Goal: Task Accomplishment & Management: Use online tool/utility

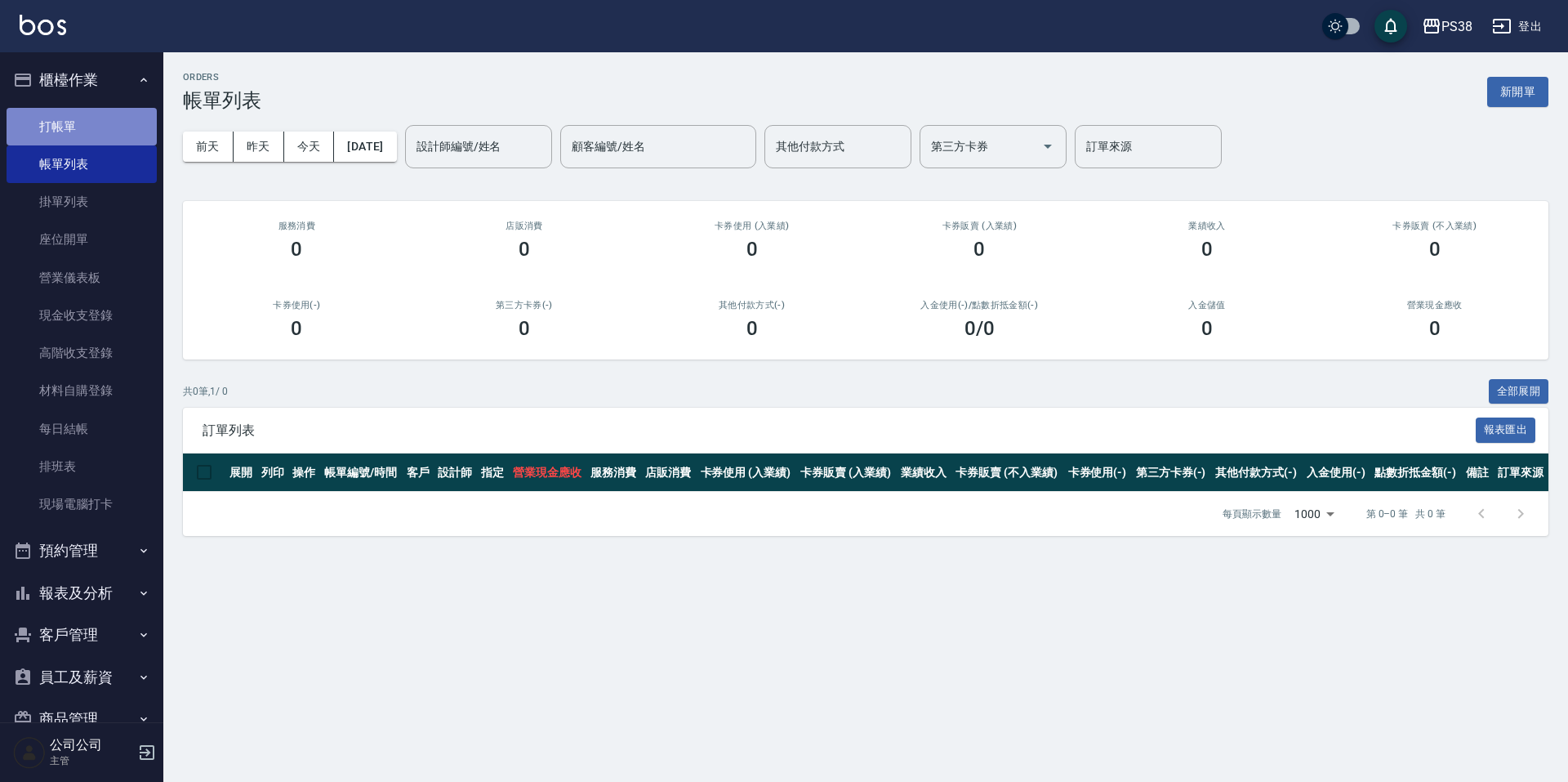
click at [88, 124] on link "打帳單" at bounding box center [82, 126] width 151 height 37
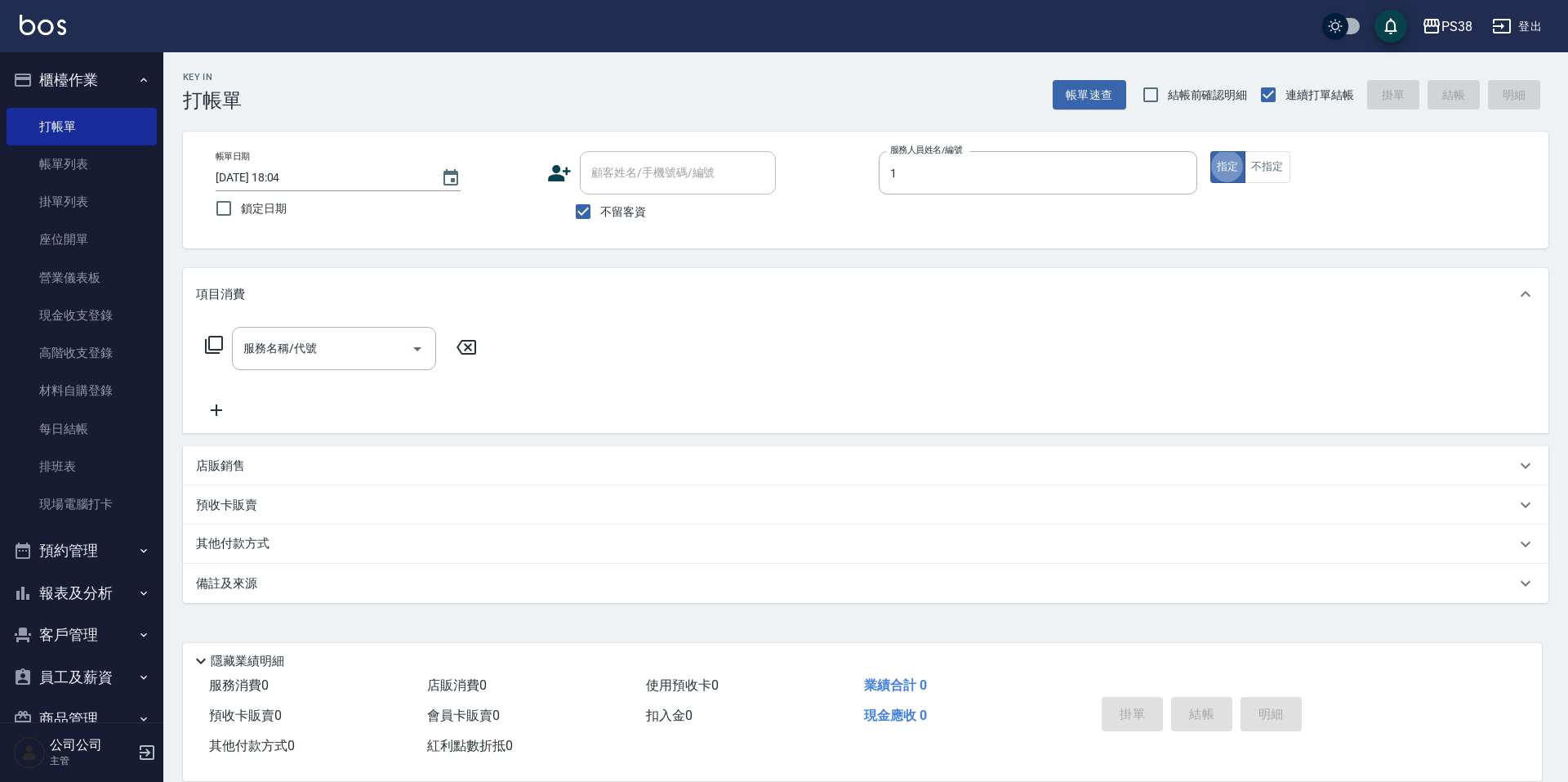
type input "Ting-1"
type button "true"
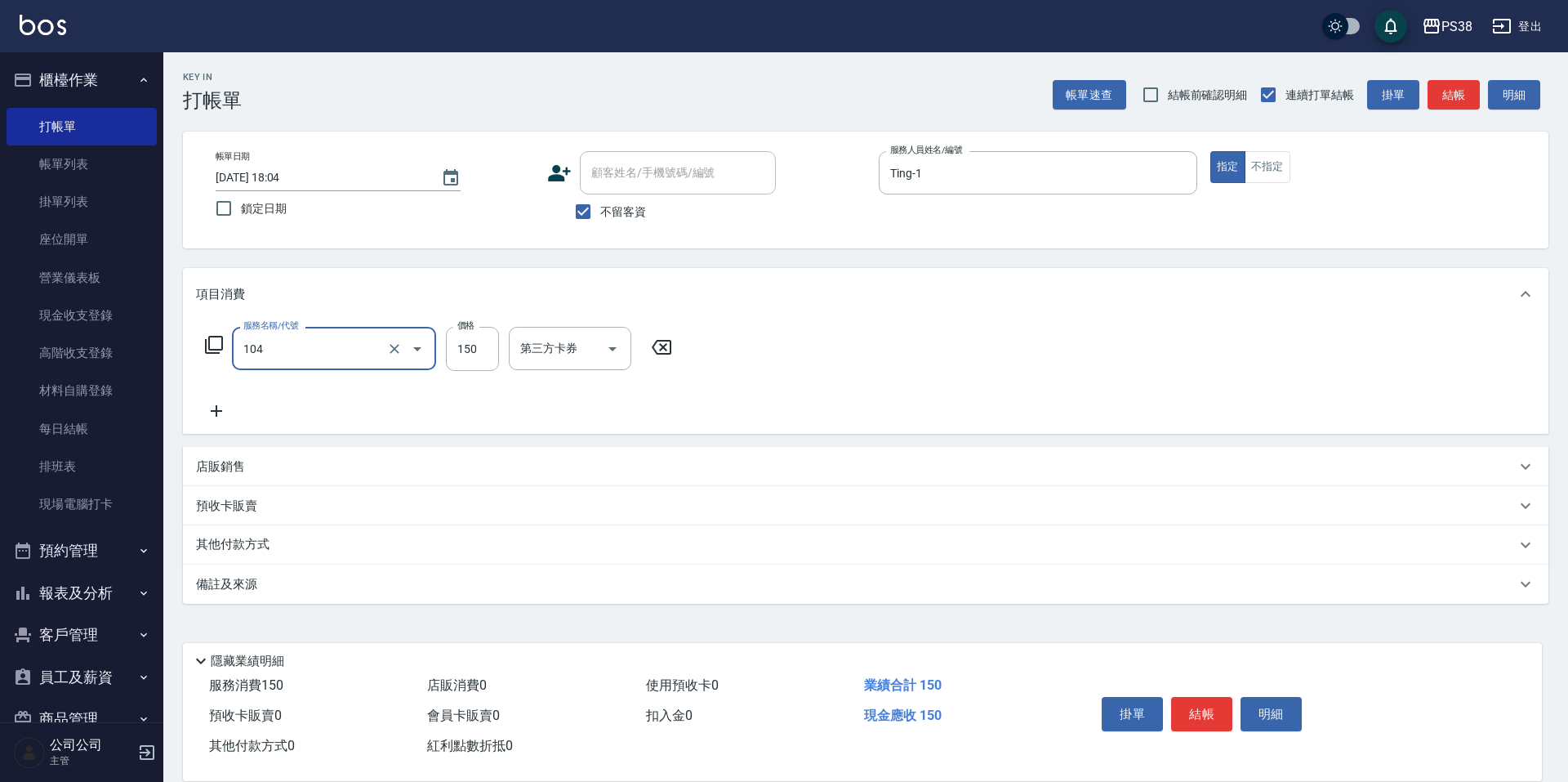
type input "洗髮(104)"
type input "100"
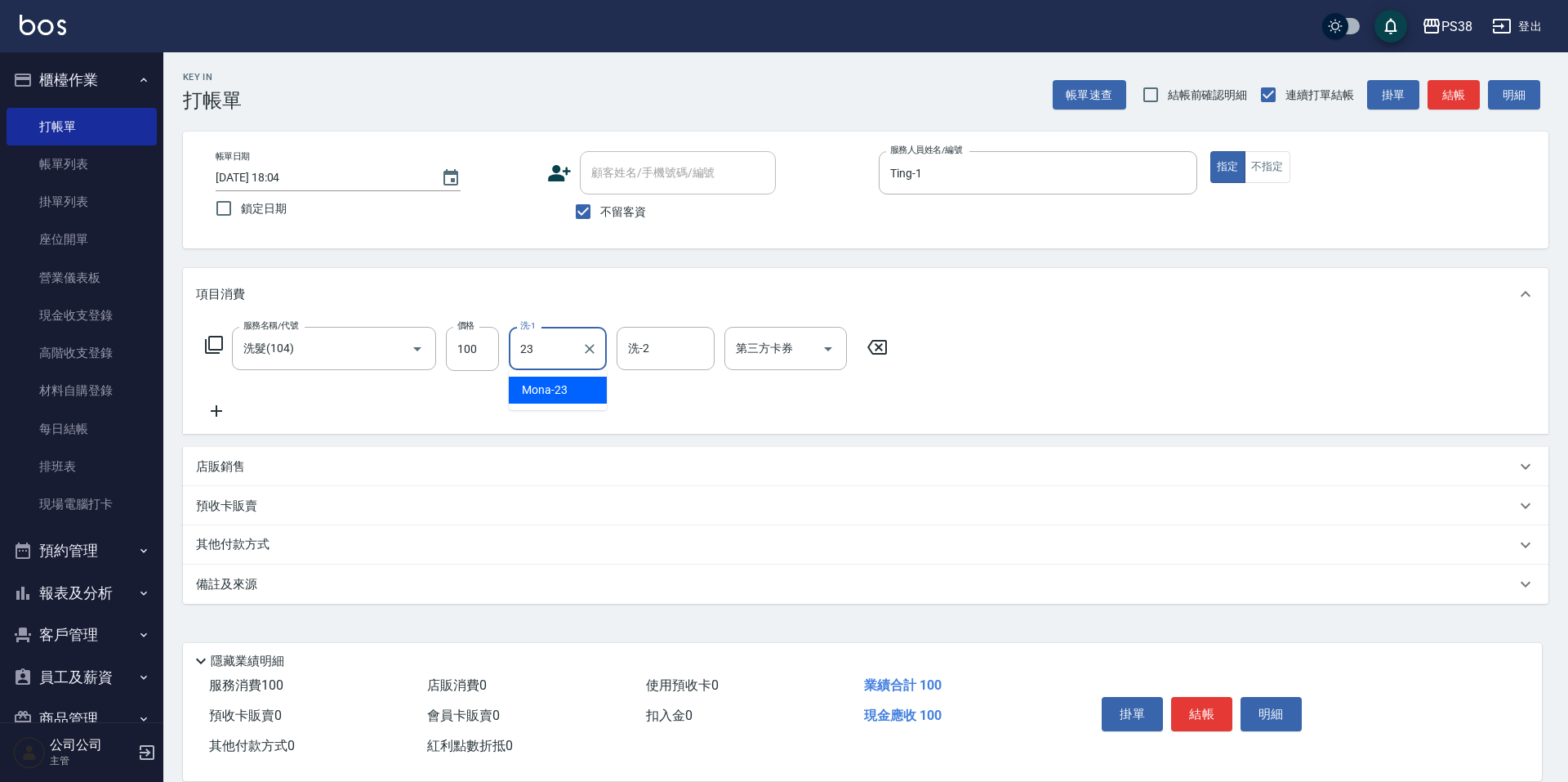
type input "Mona-23"
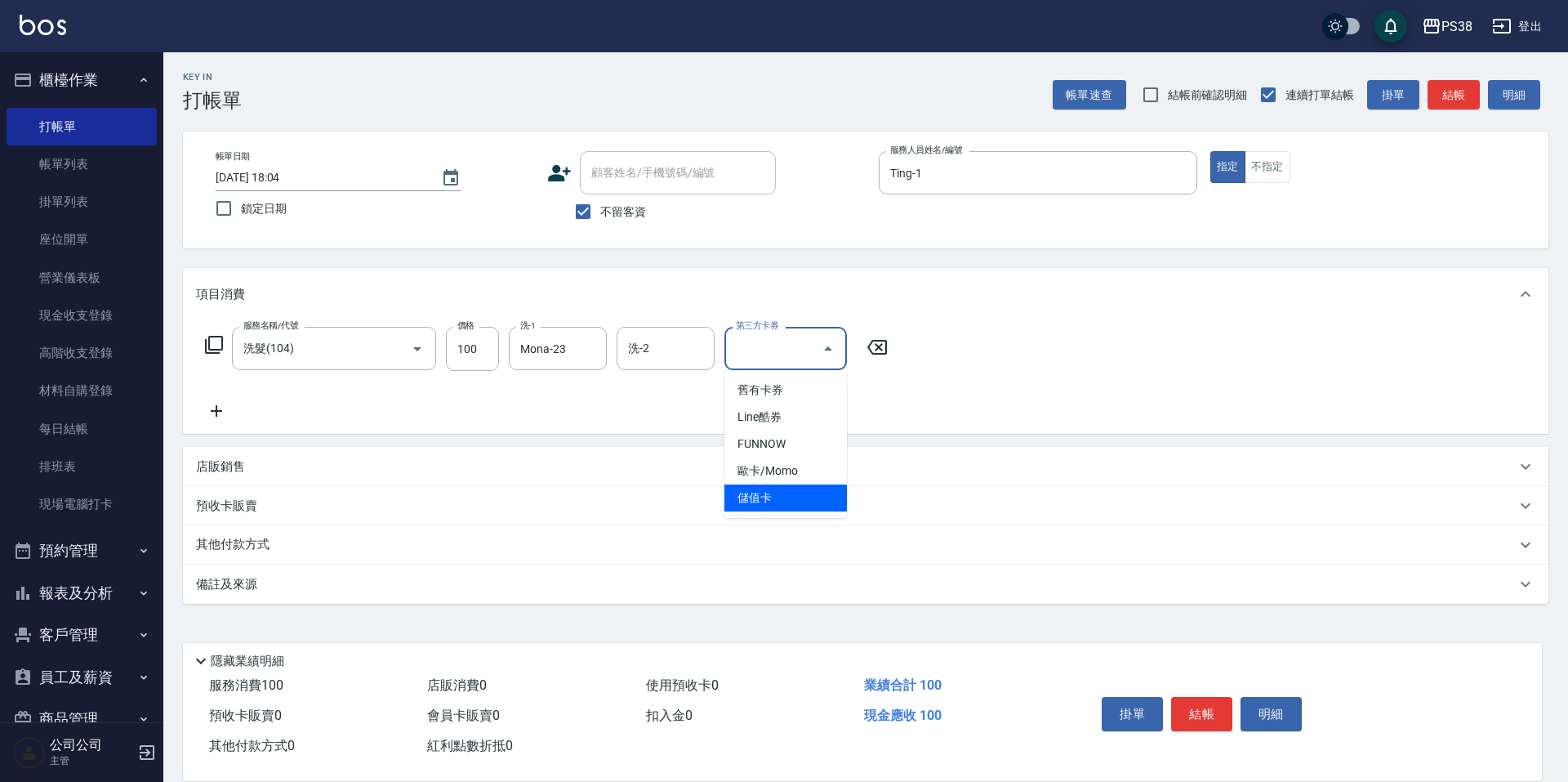
type input "儲值卡"
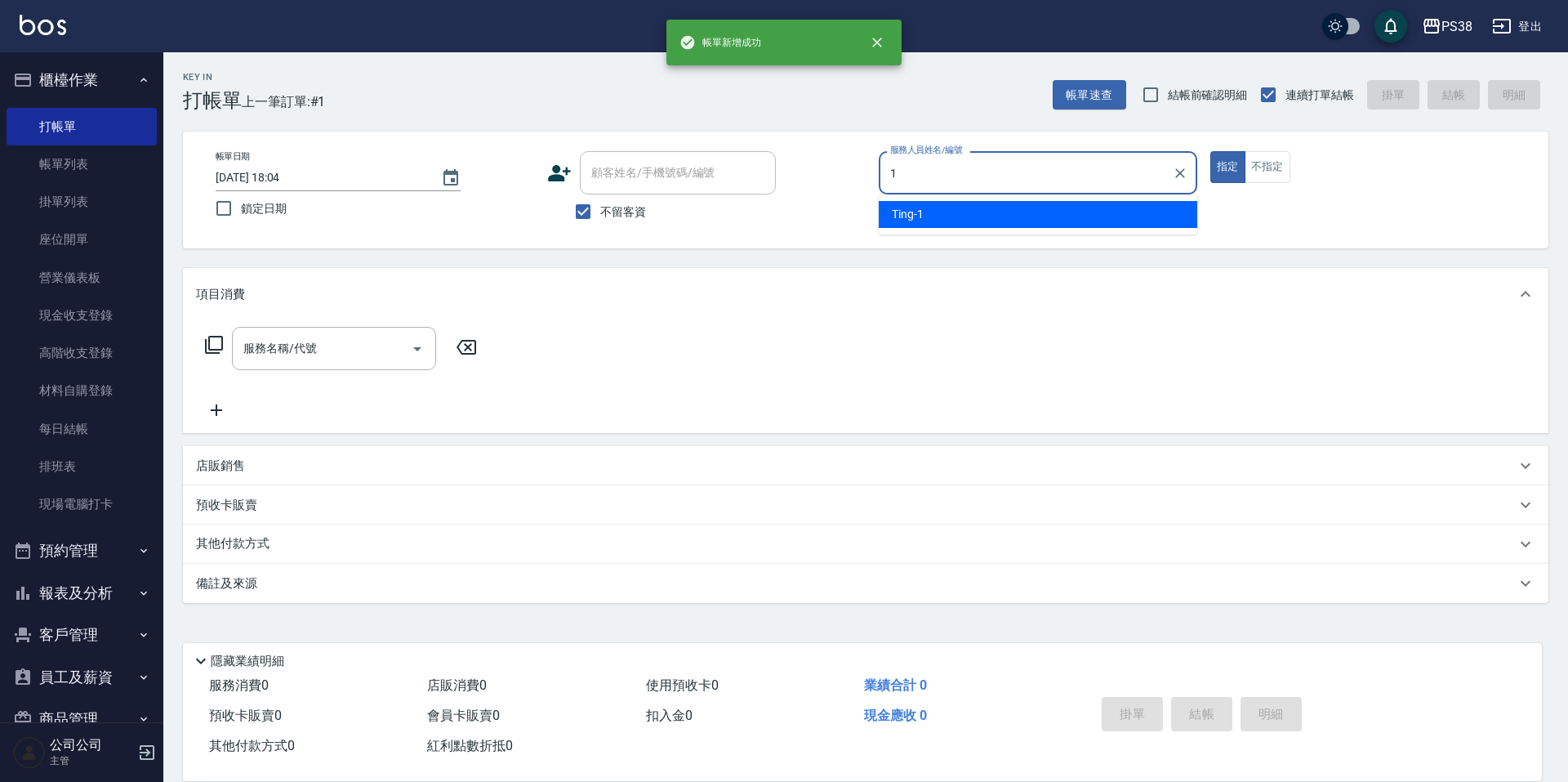
type input "Ting-1"
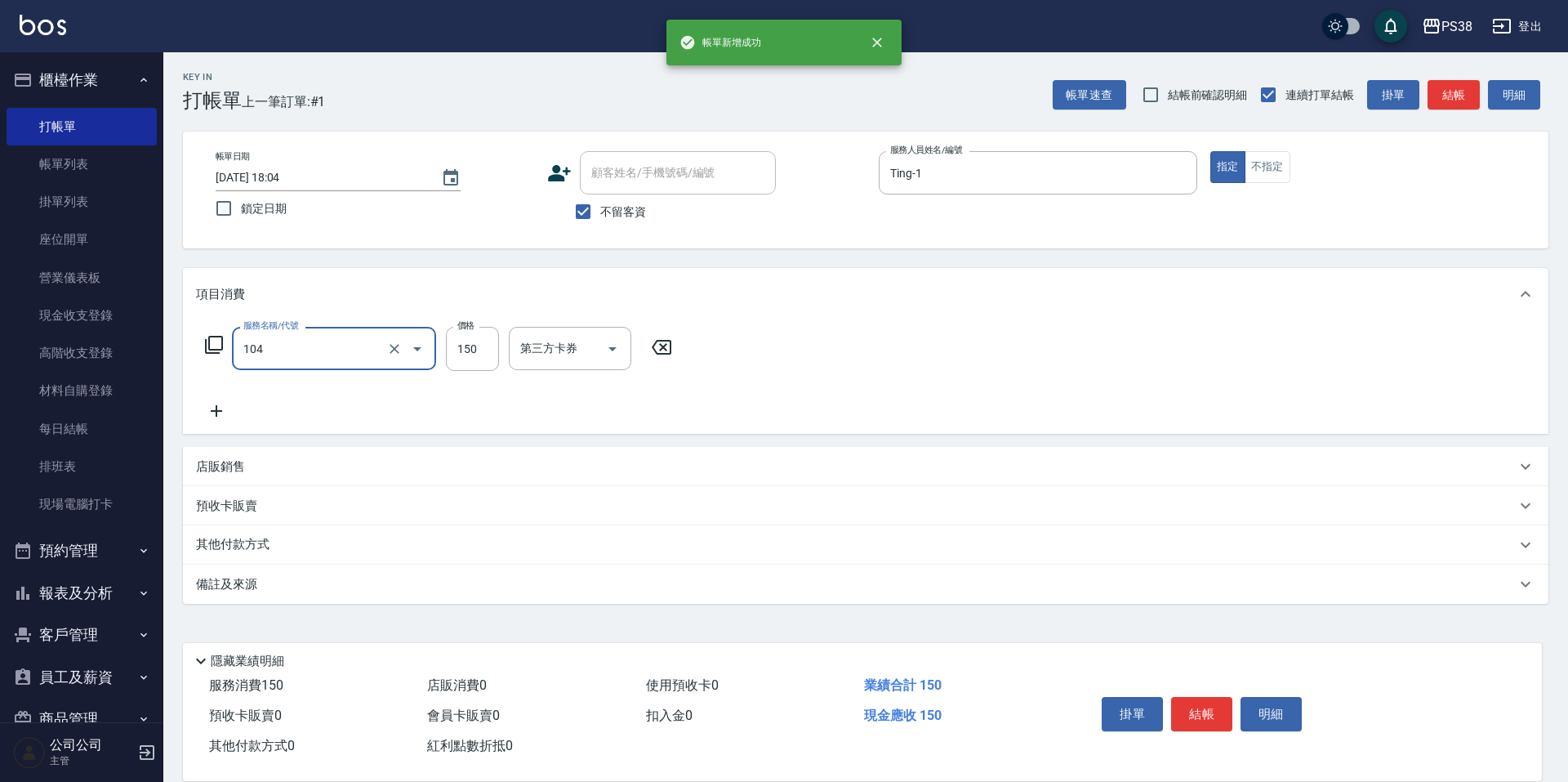
type input "洗髮(104)"
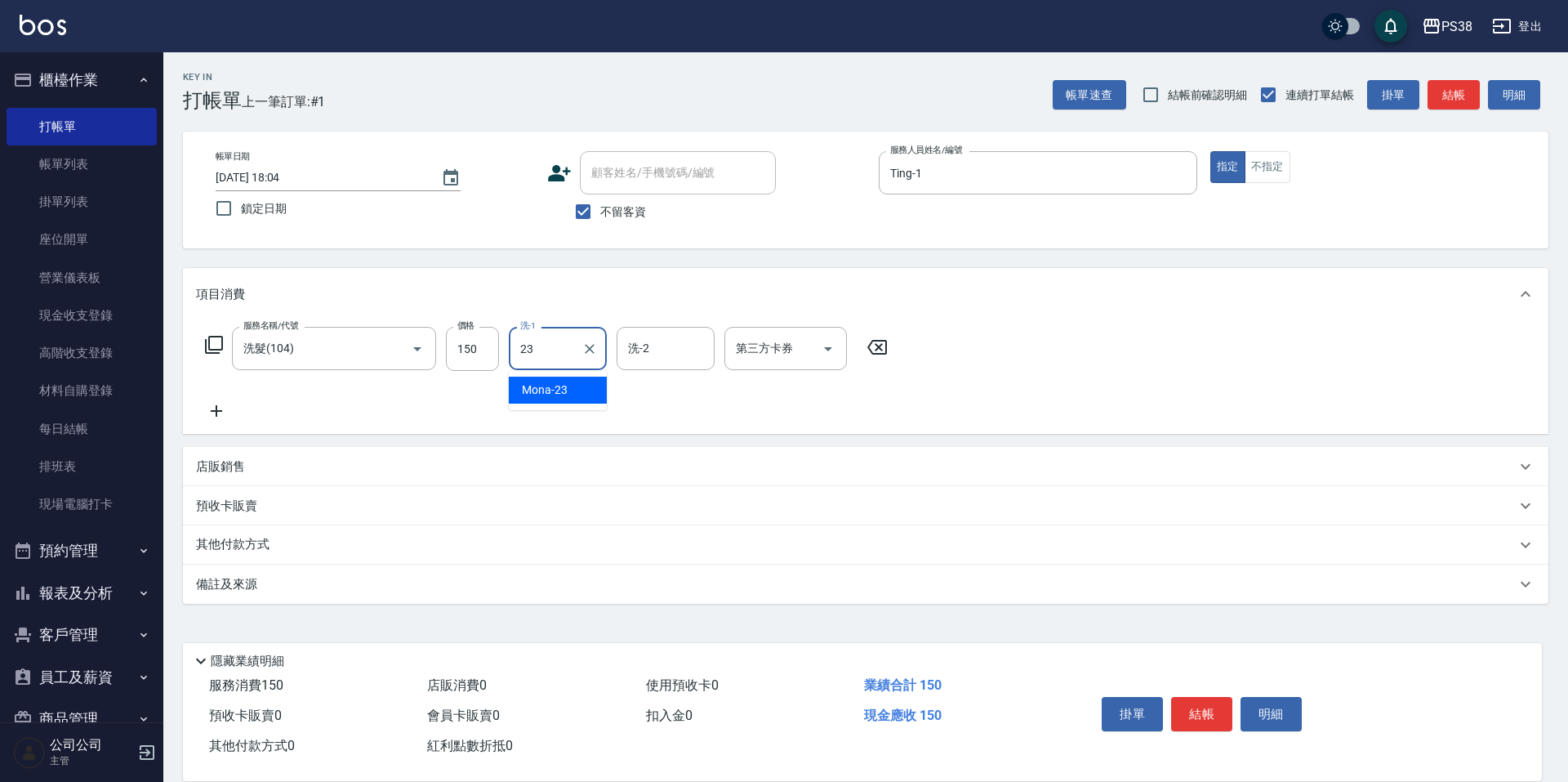
type input "Mona-23"
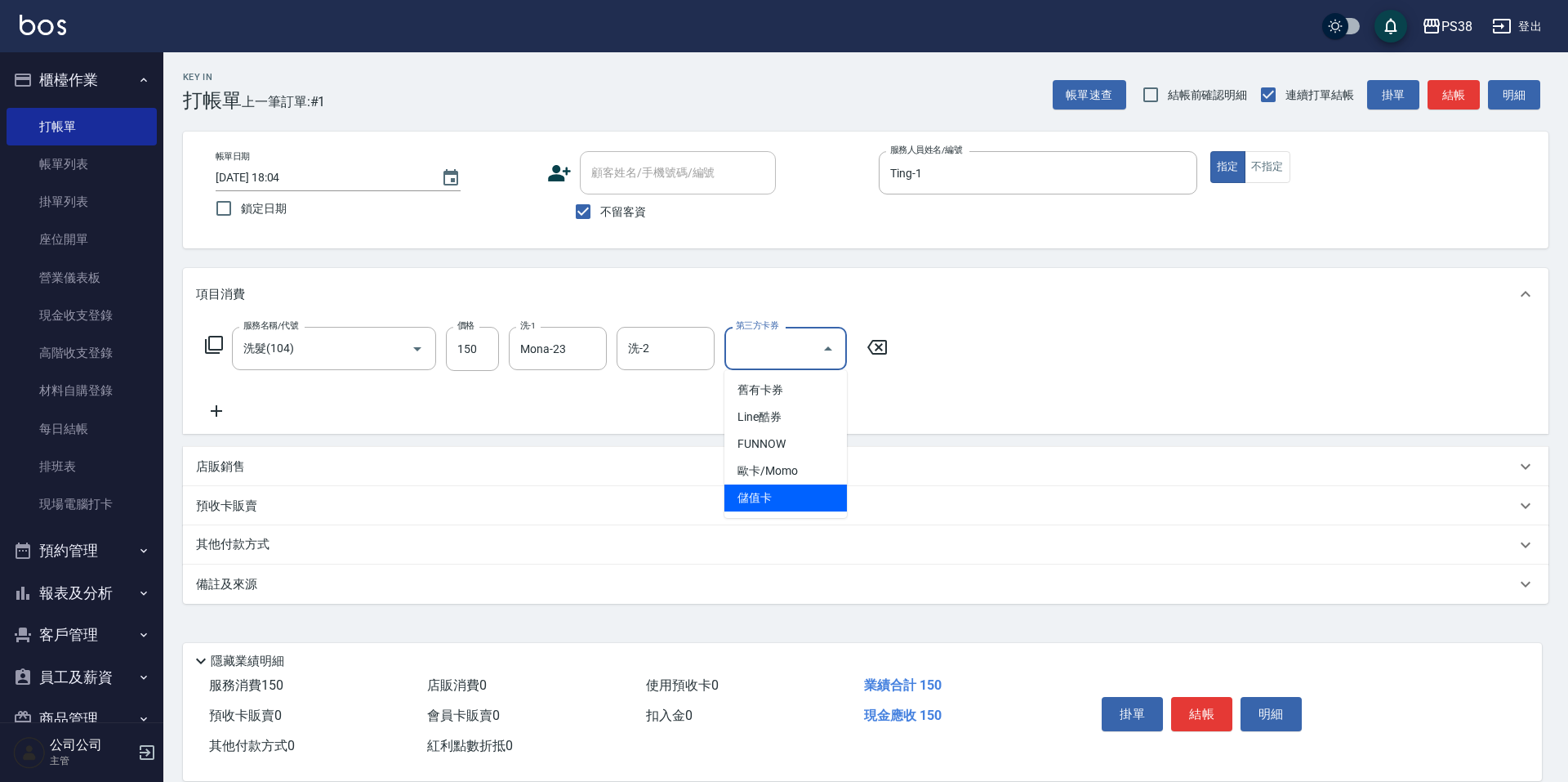
type input "儲值卡"
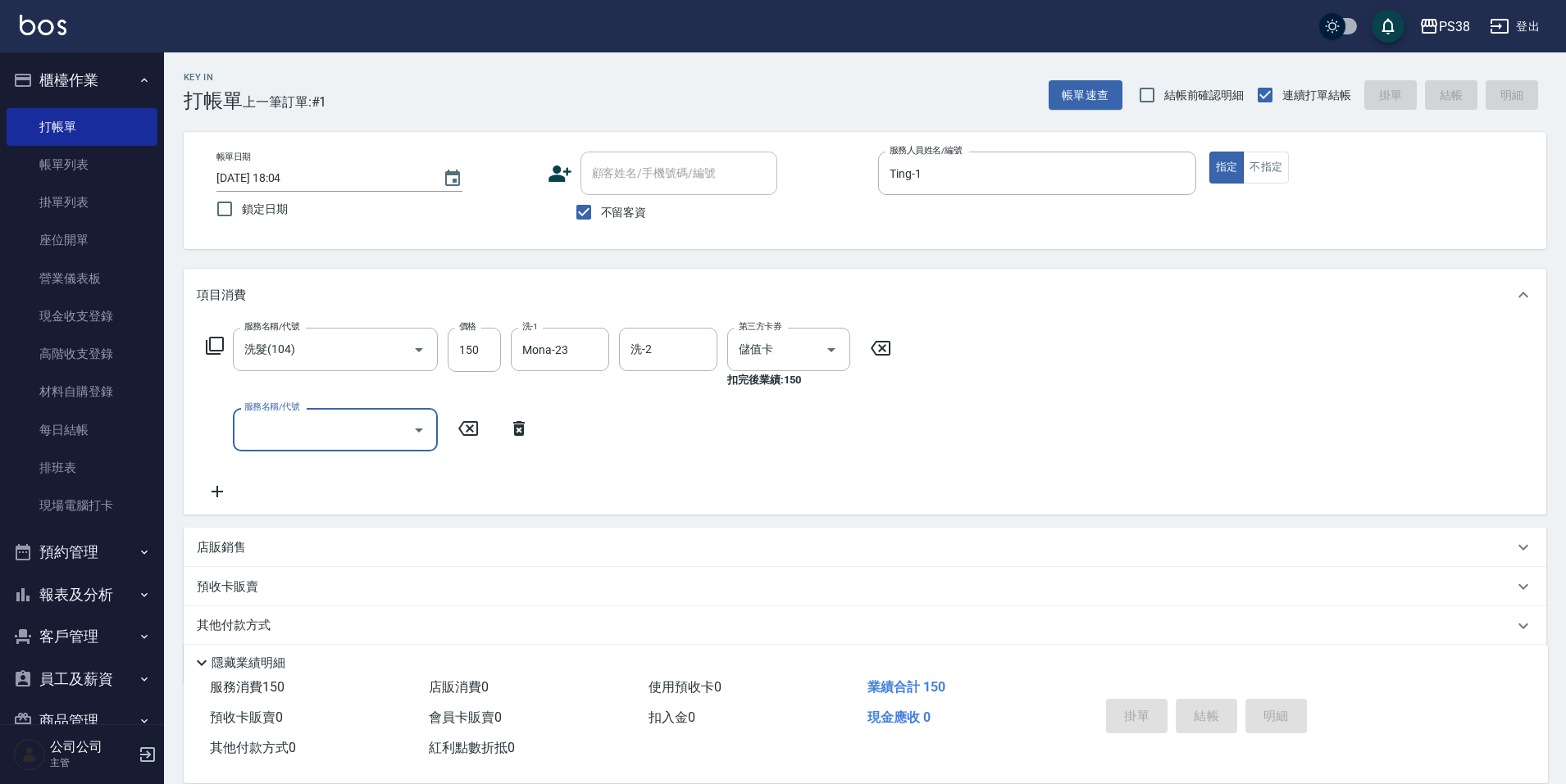
type input "[DATE] 18:05"
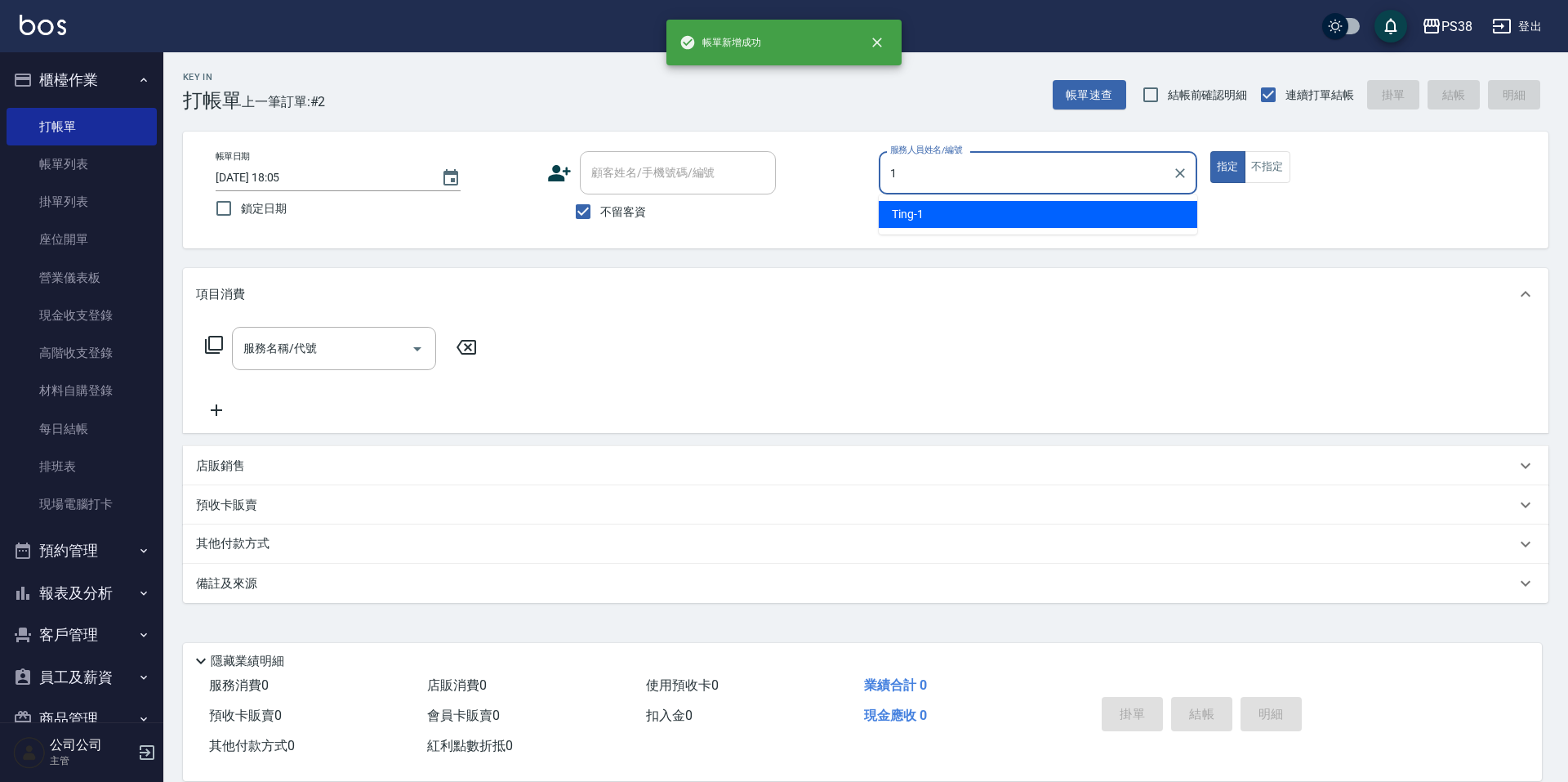
type input "Ting-1"
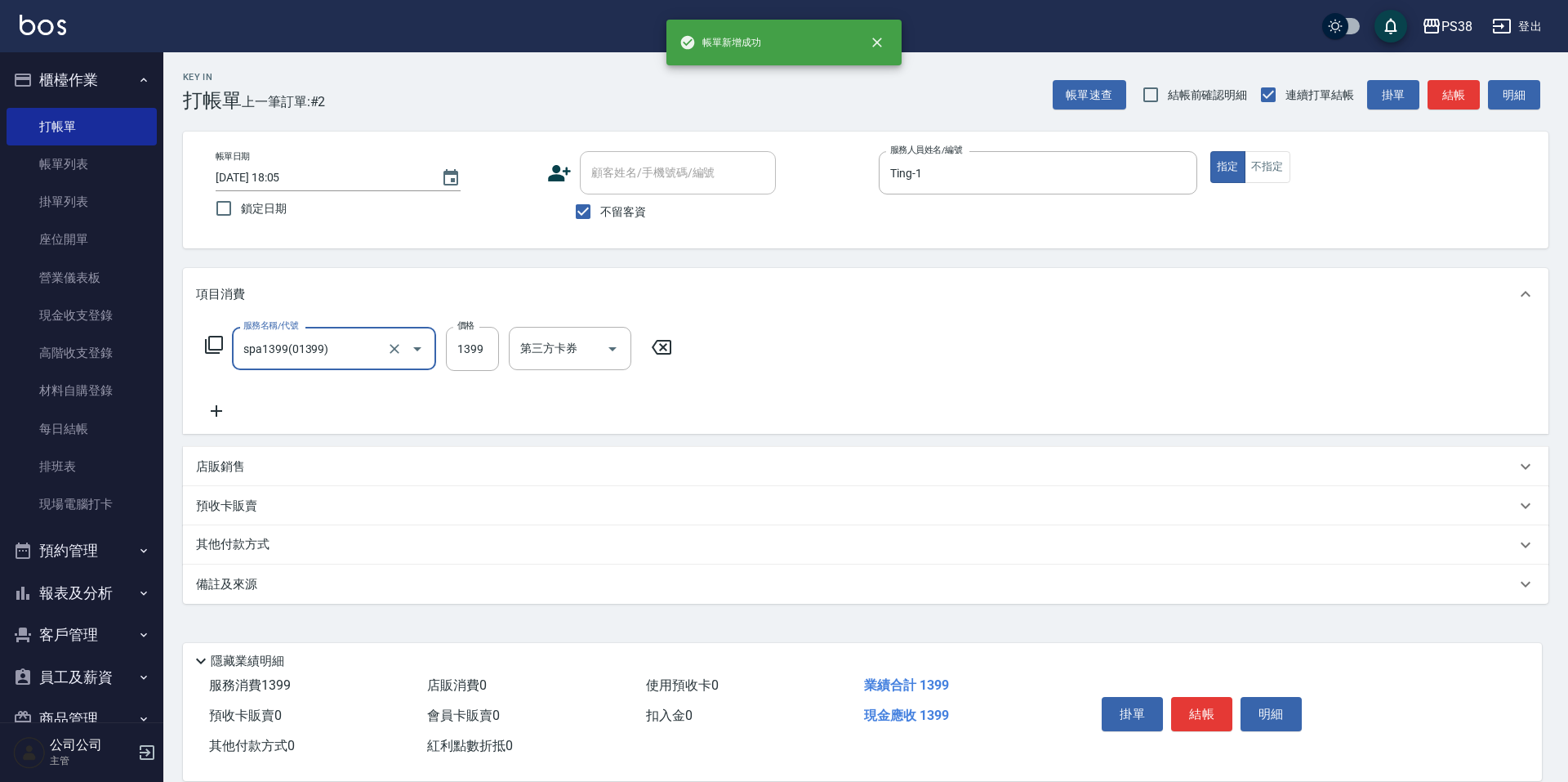
type input "spa1399(01399)"
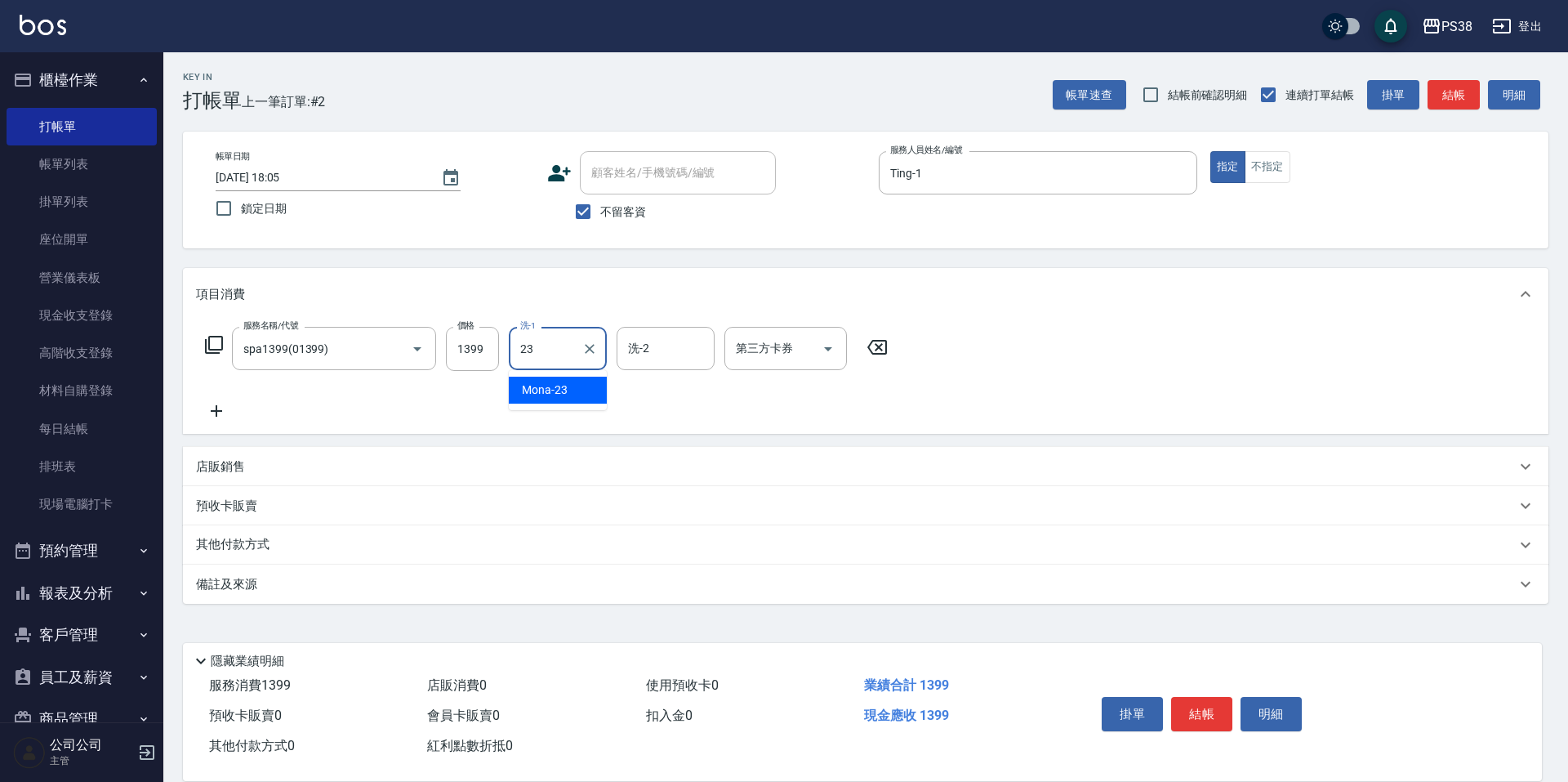
type input "Mona-23"
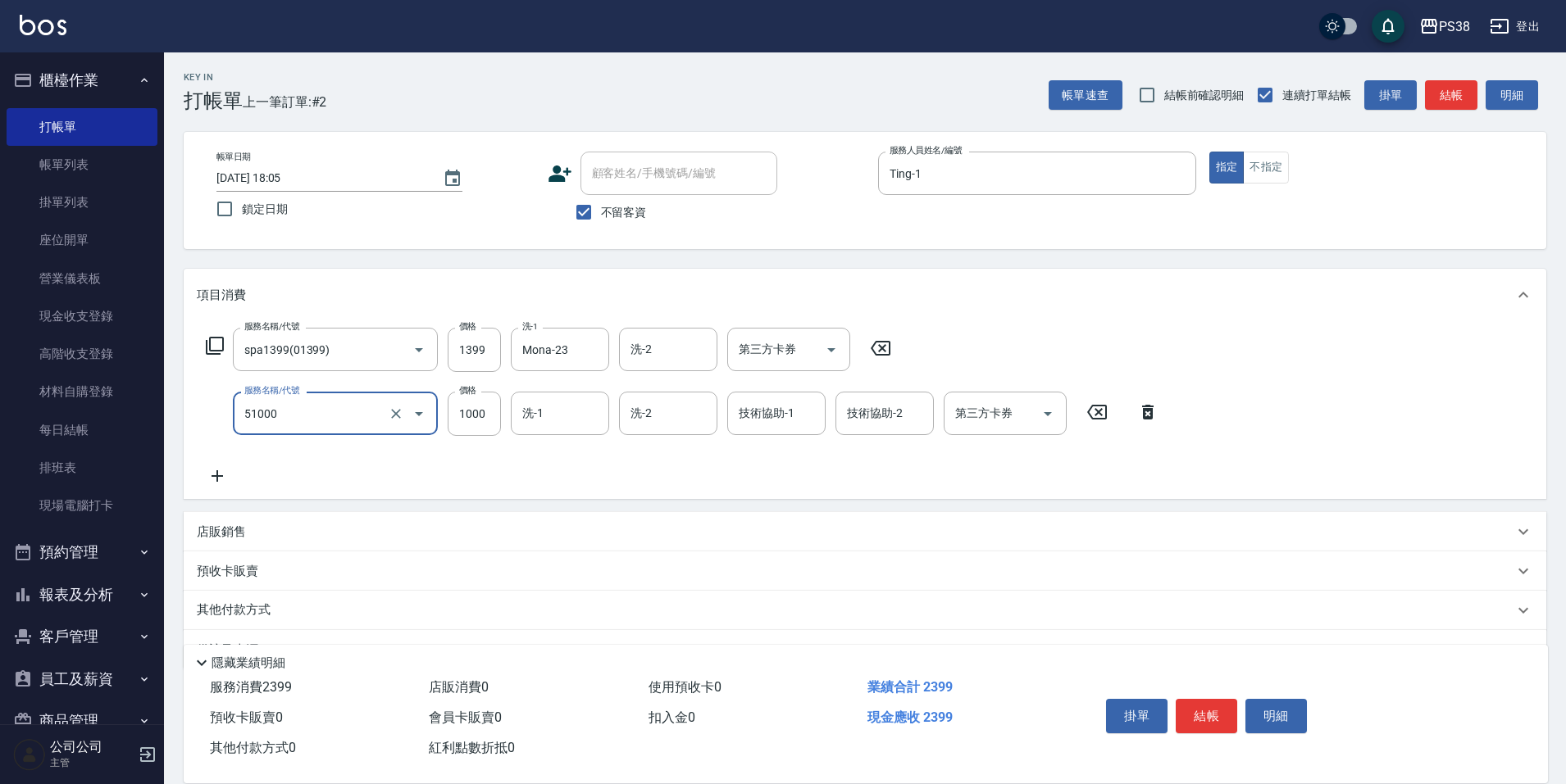
type input "染髮600以上(任意金額)(51000)"
type input "1200"
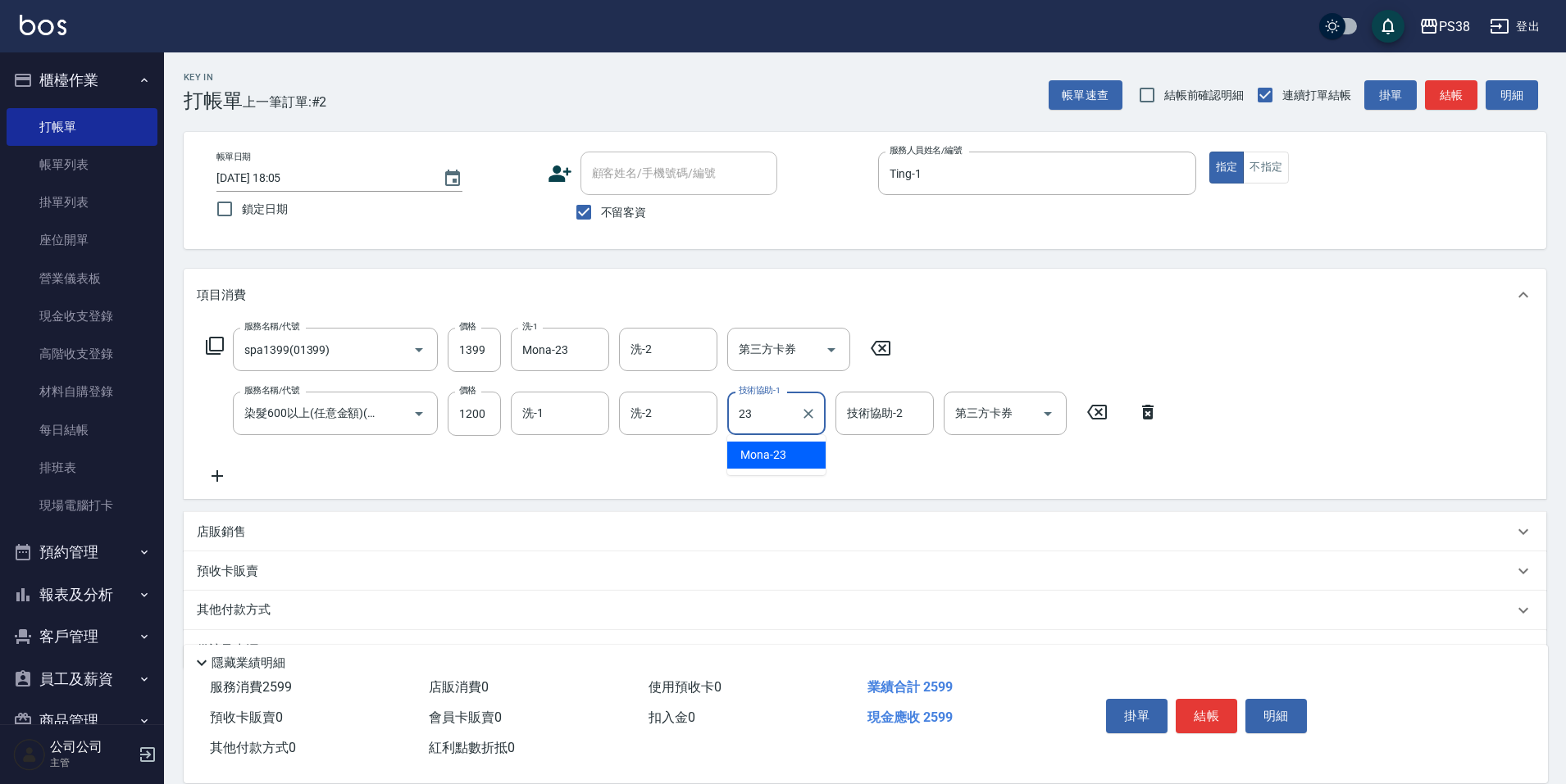
type input "Mona-23"
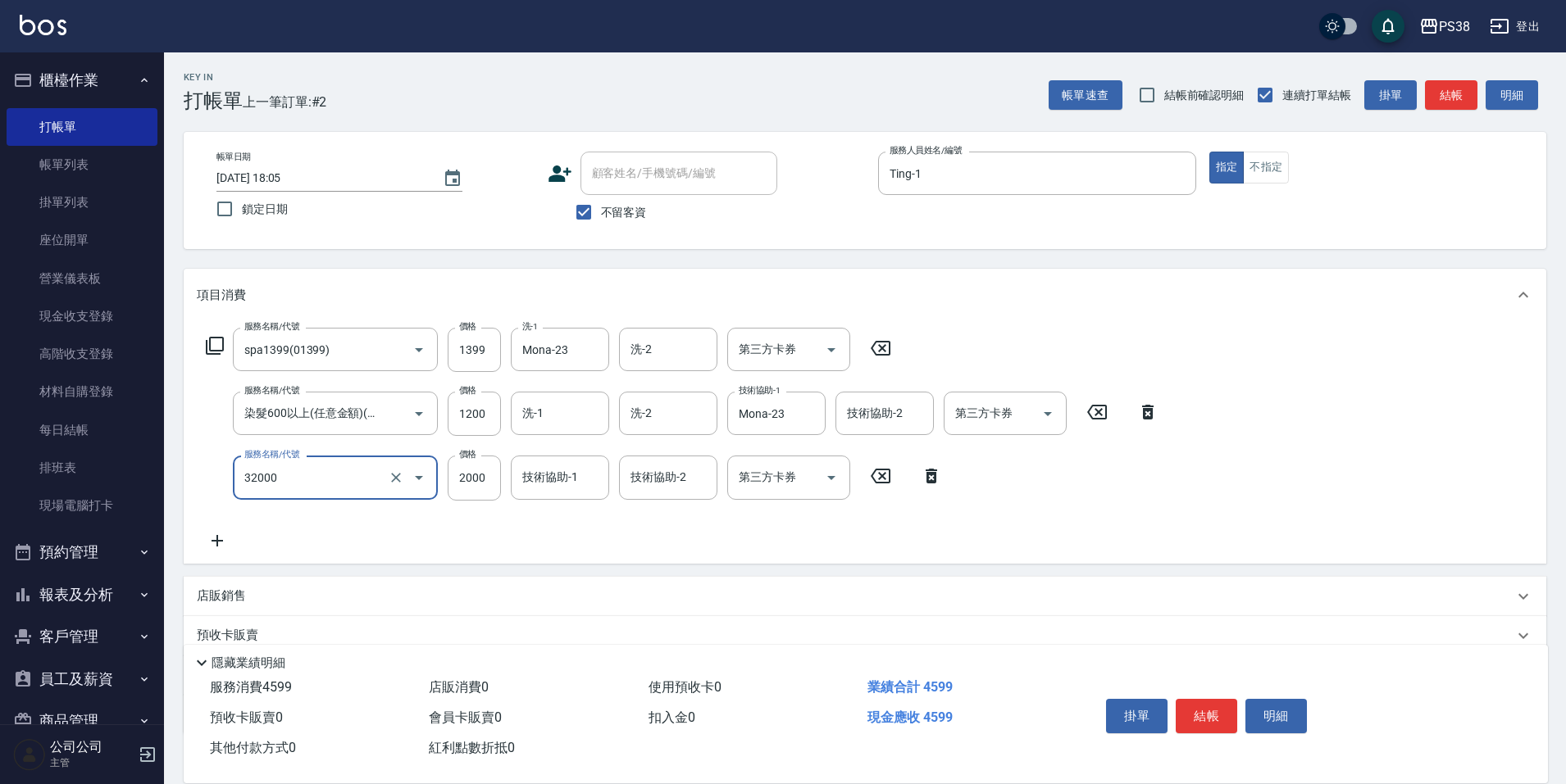
type input "極光([PERSON_NAME])護髮(32000)"
type input "1800"
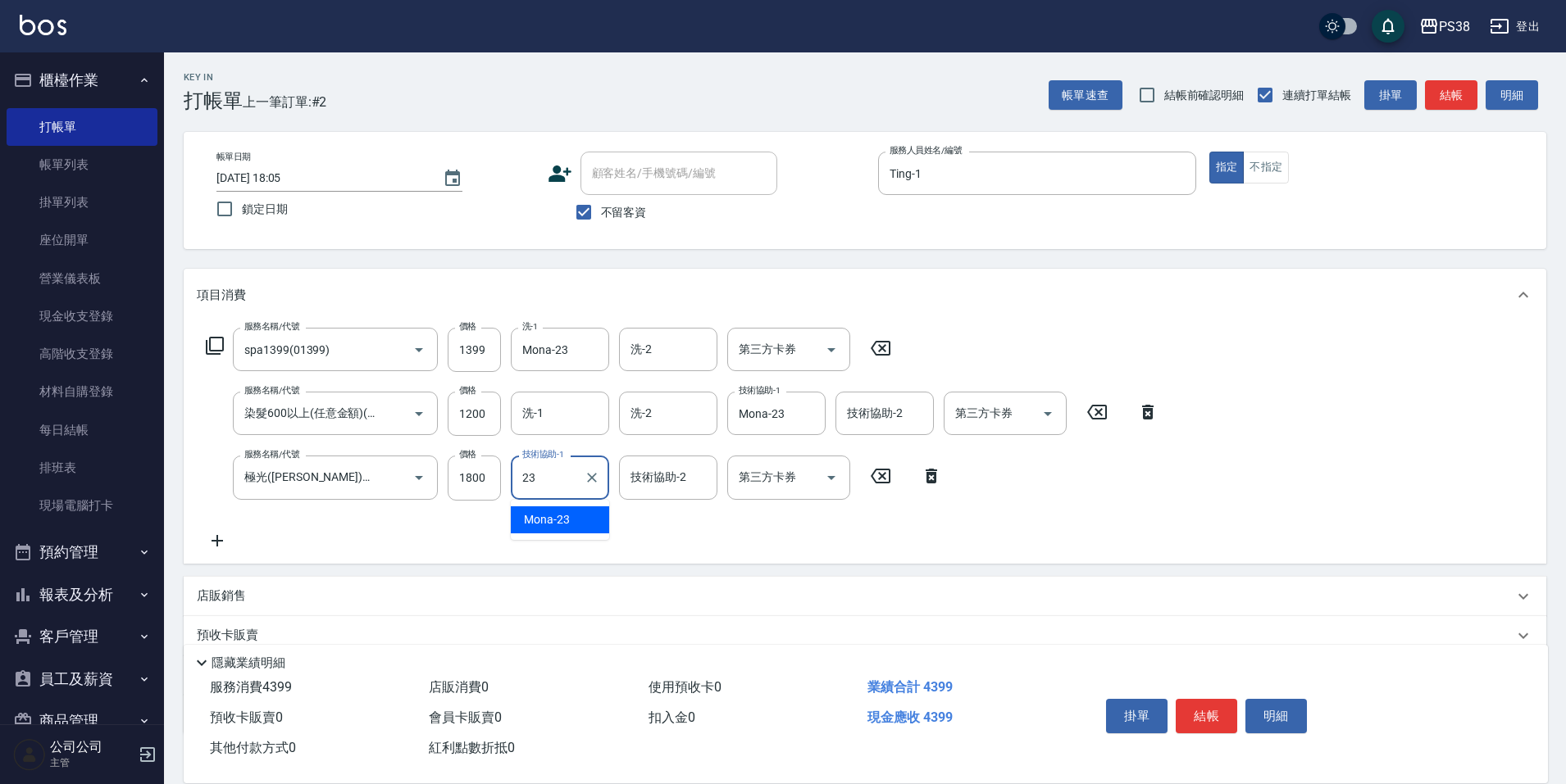
type input "Mona-23"
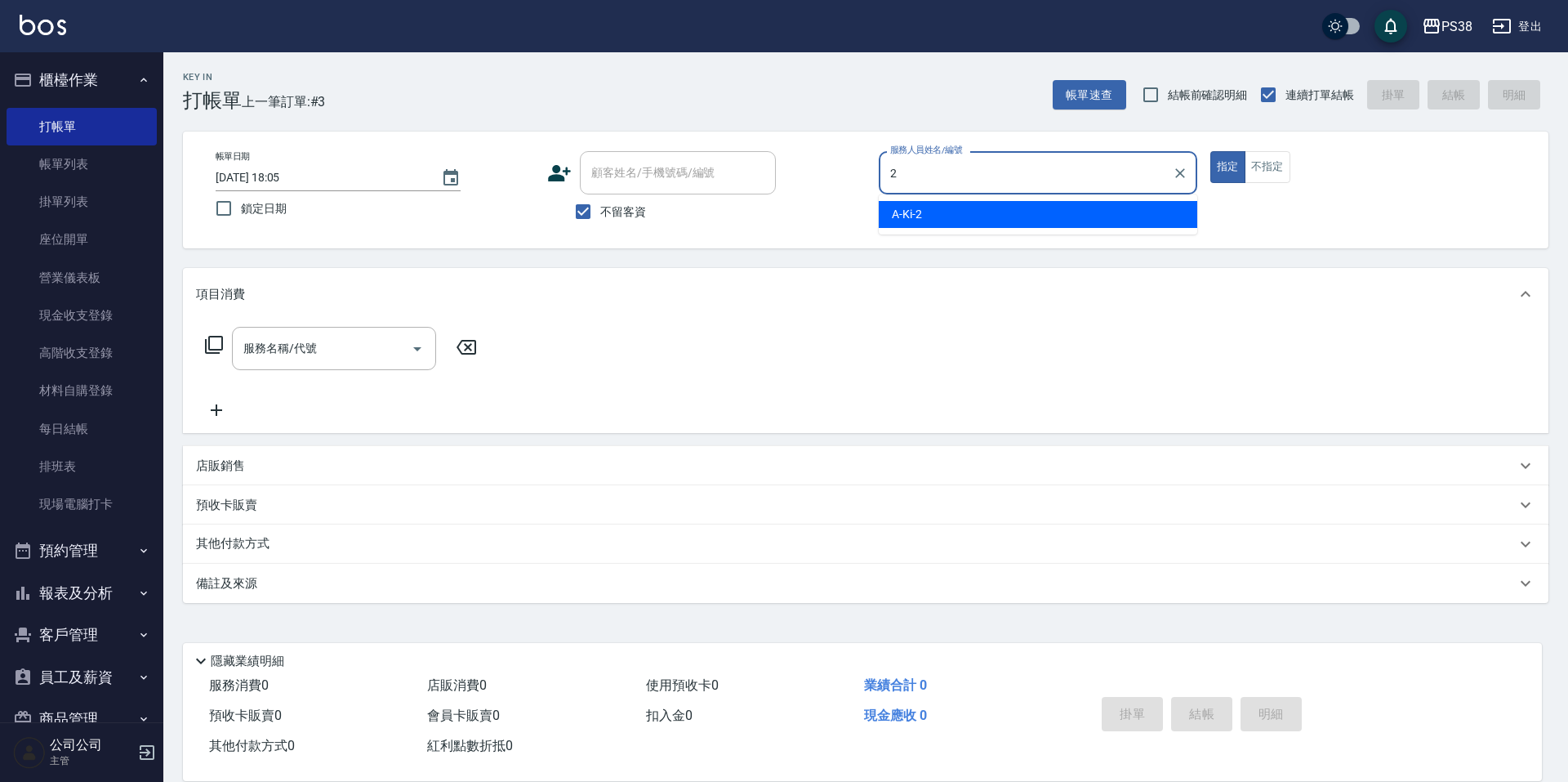
type input "A-Ki-2"
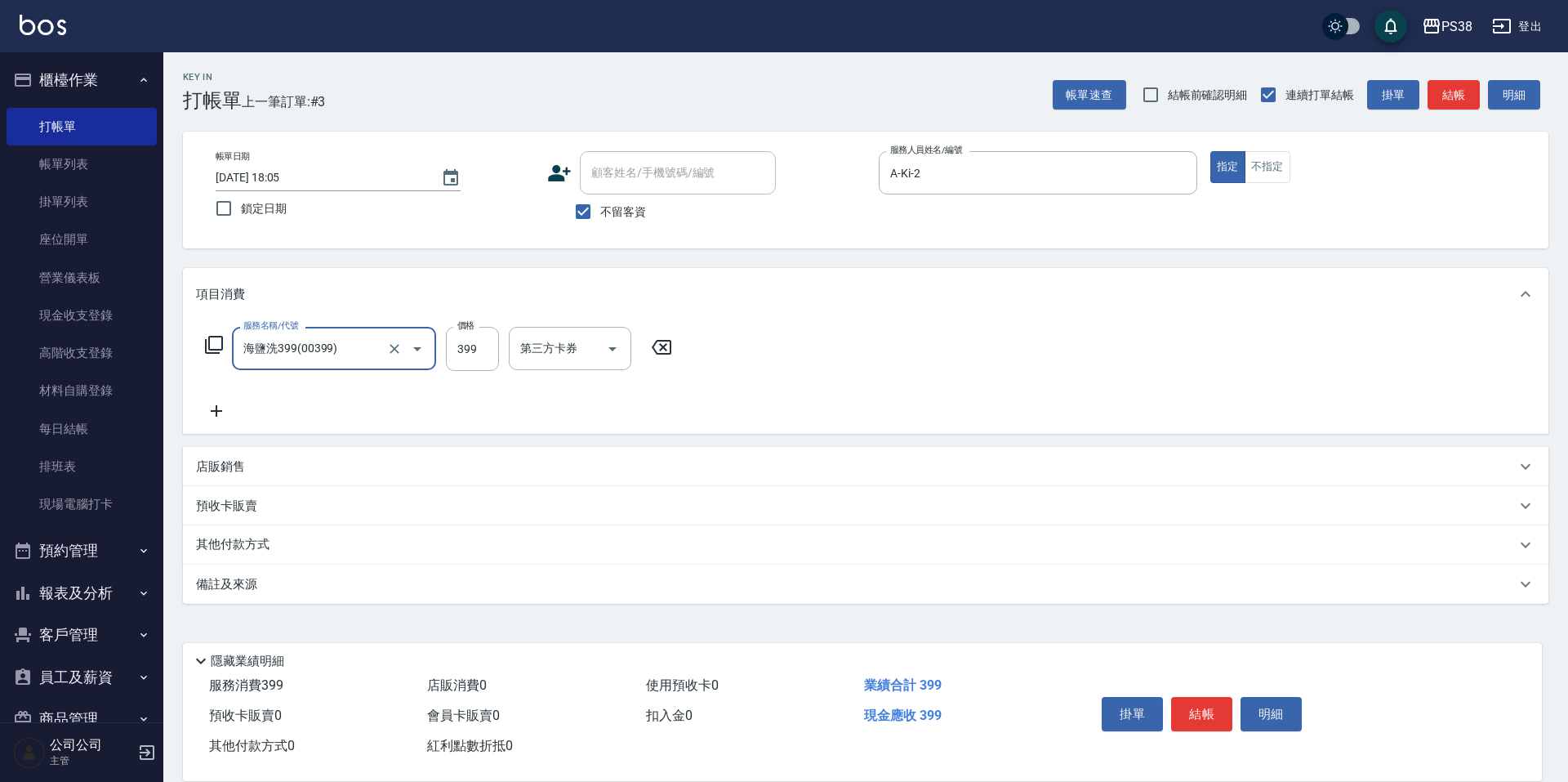
type input "海鹽洗399(00399)"
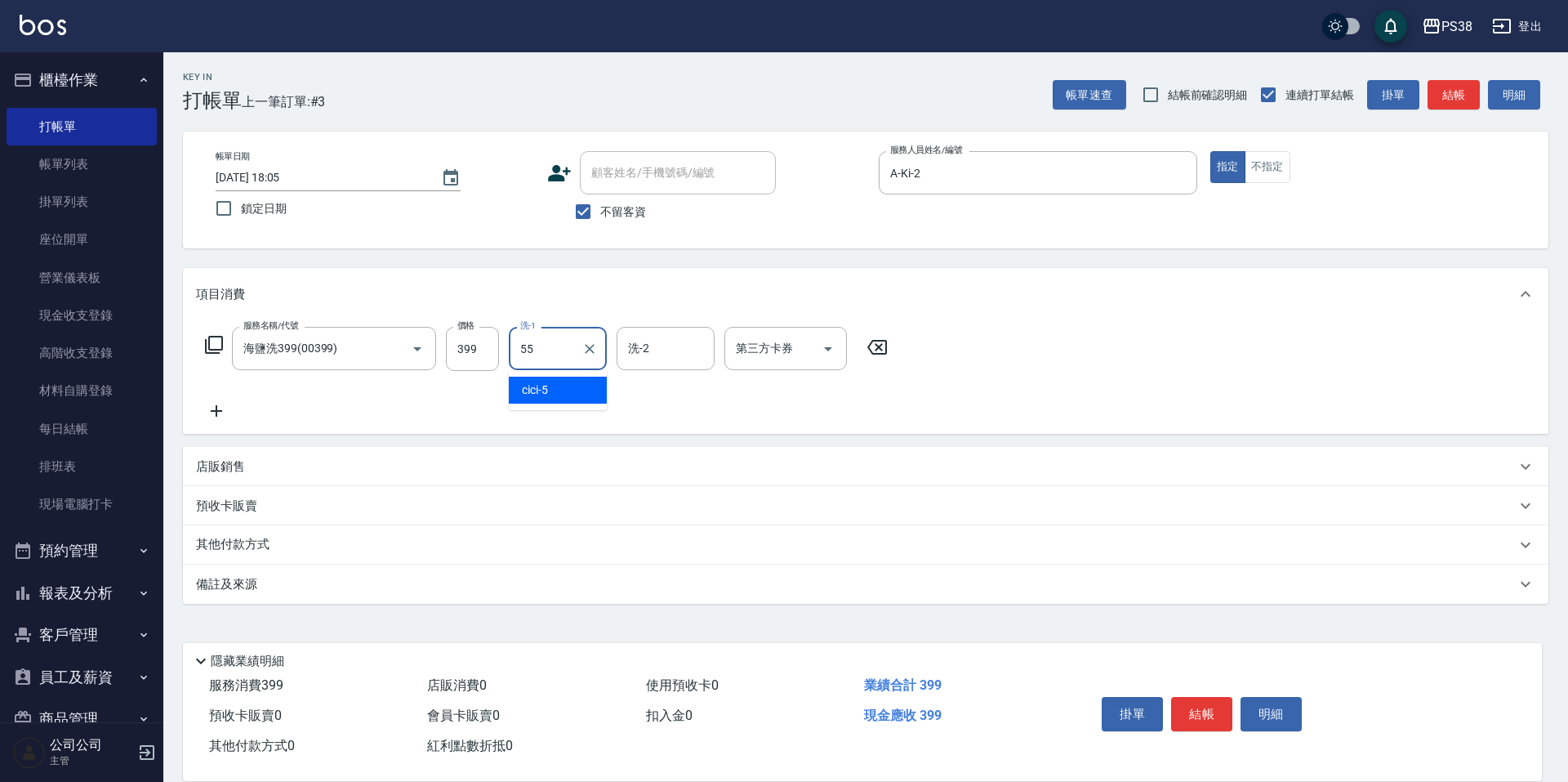
type input "[PERSON_NAME]-55"
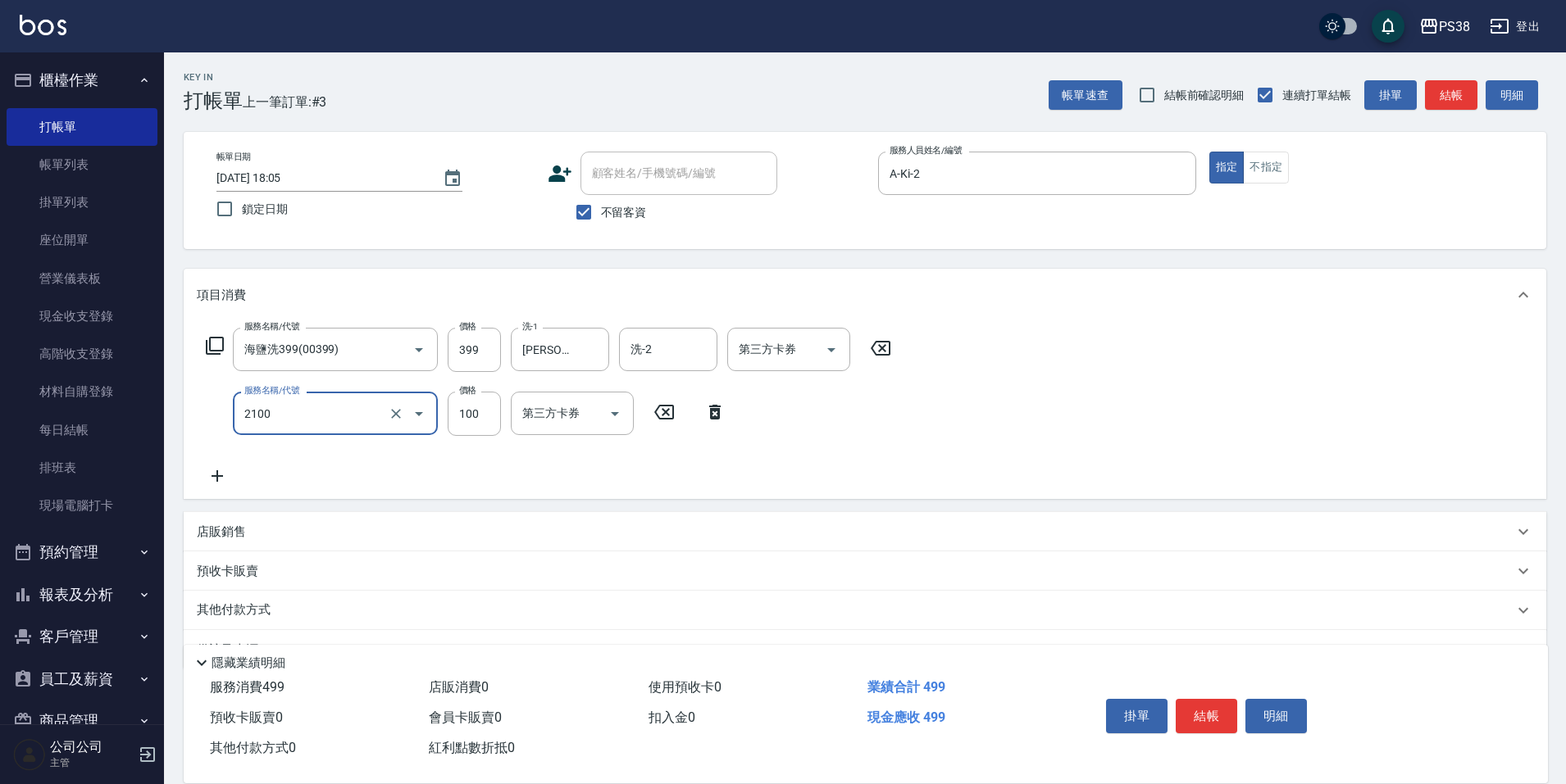
type input "剪髮與造型(任意金額)(2100)"
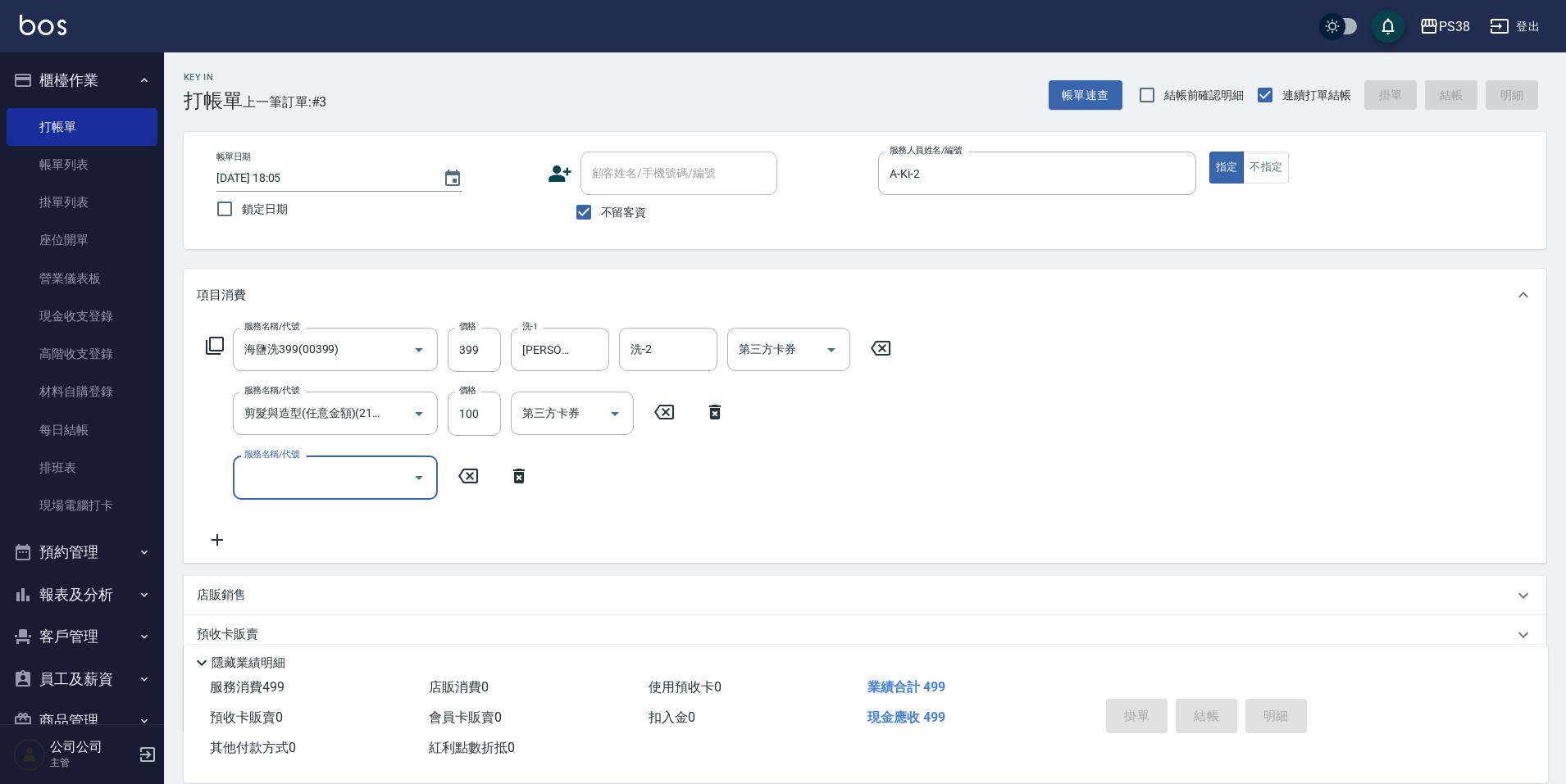
type input "[DATE] 18:06"
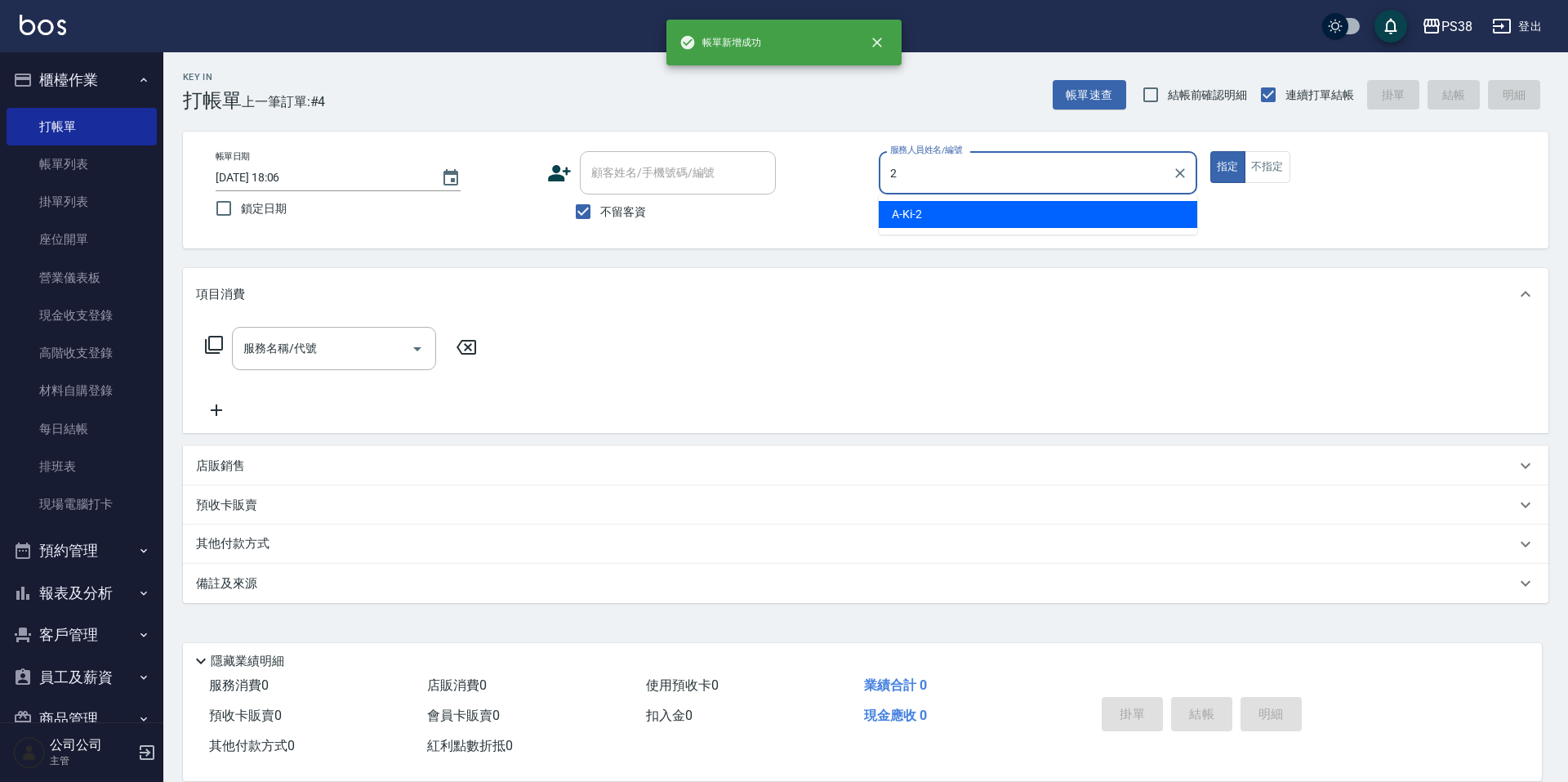
type input "A-Ki-2"
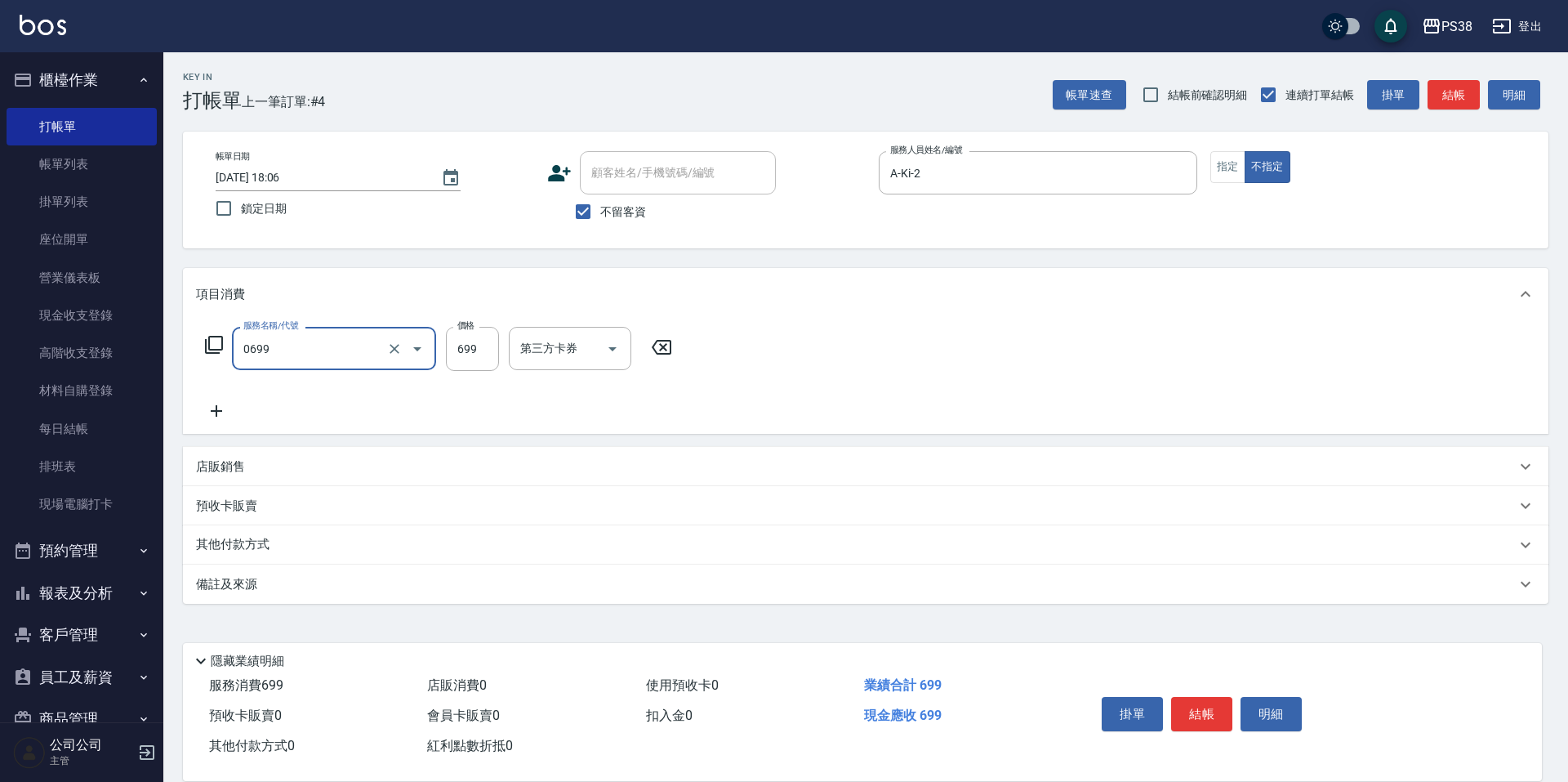
type input "spa699(0699)"
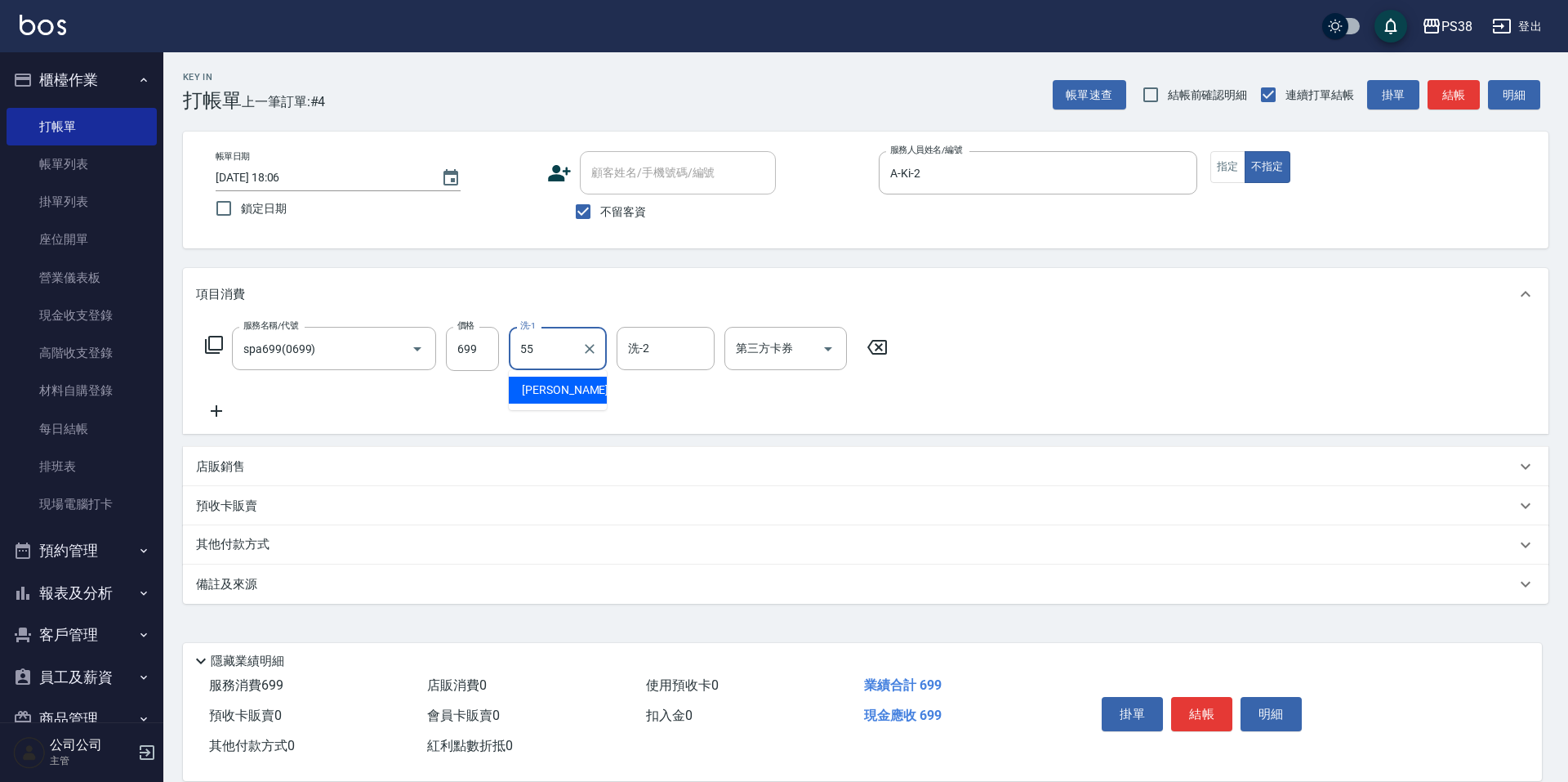
type input "[PERSON_NAME]-55"
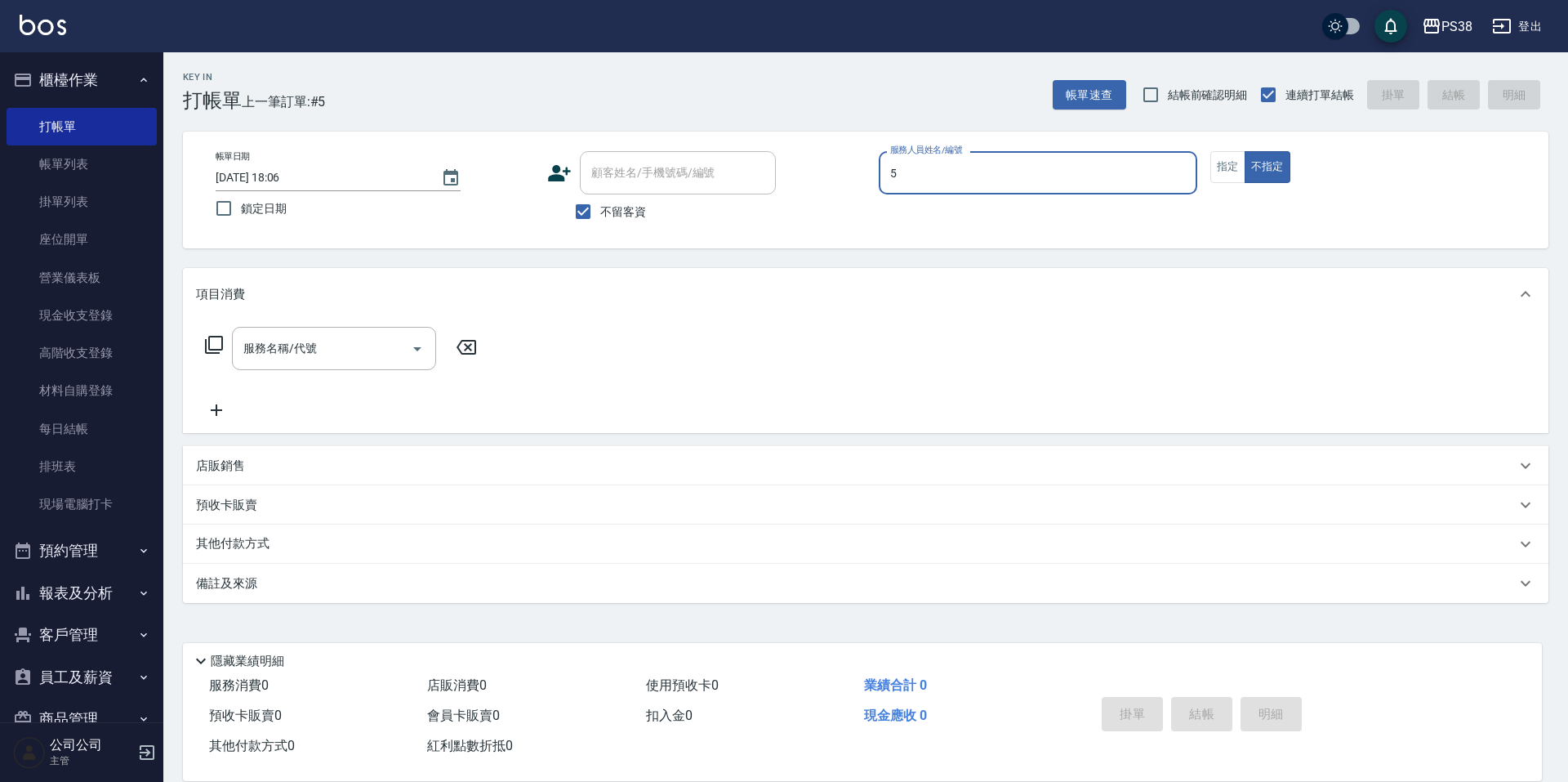
type input "cici-5"
type button "false"
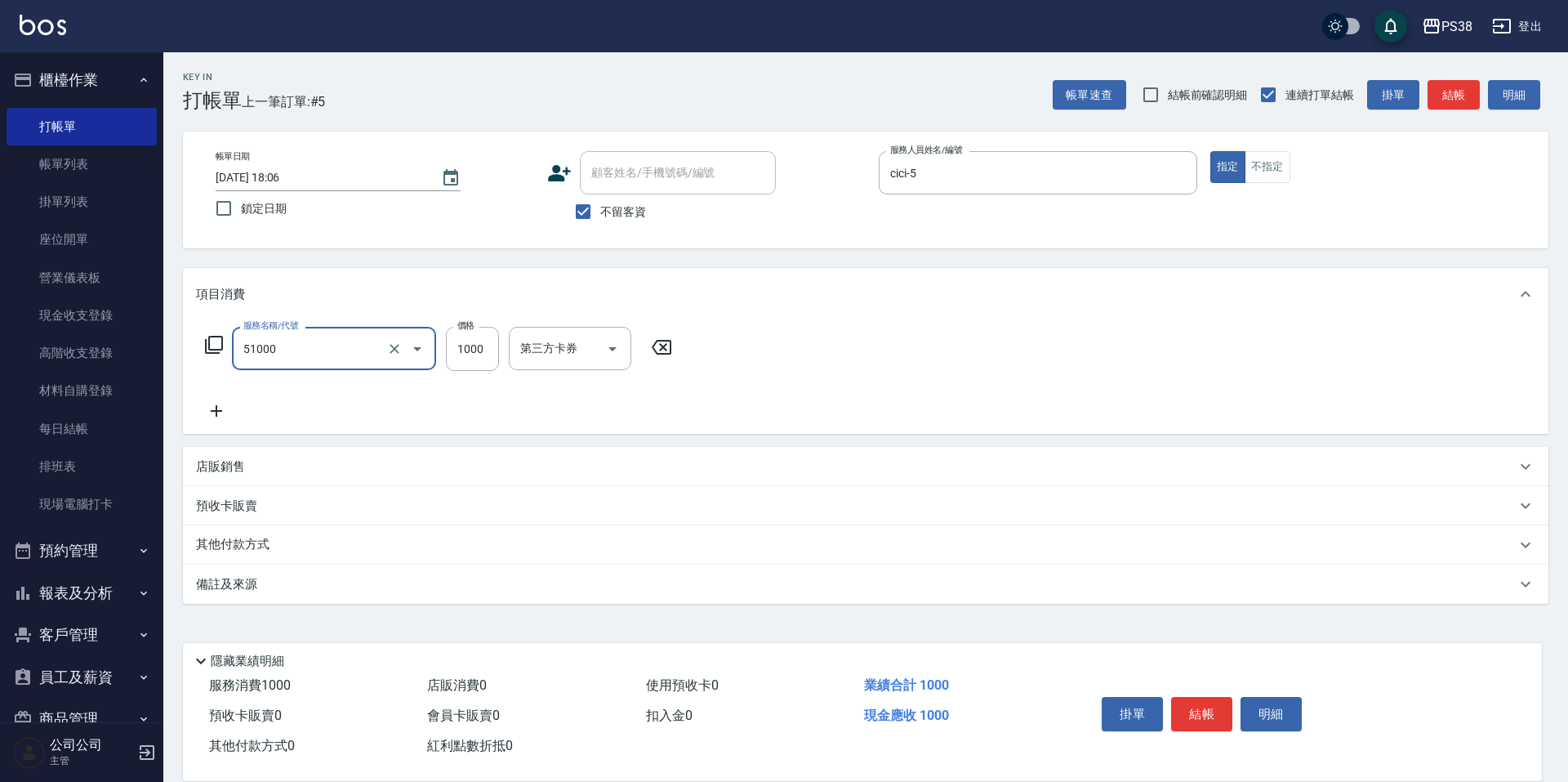
type input "染髮600以上(任意金額)(51000)"
type input "999"
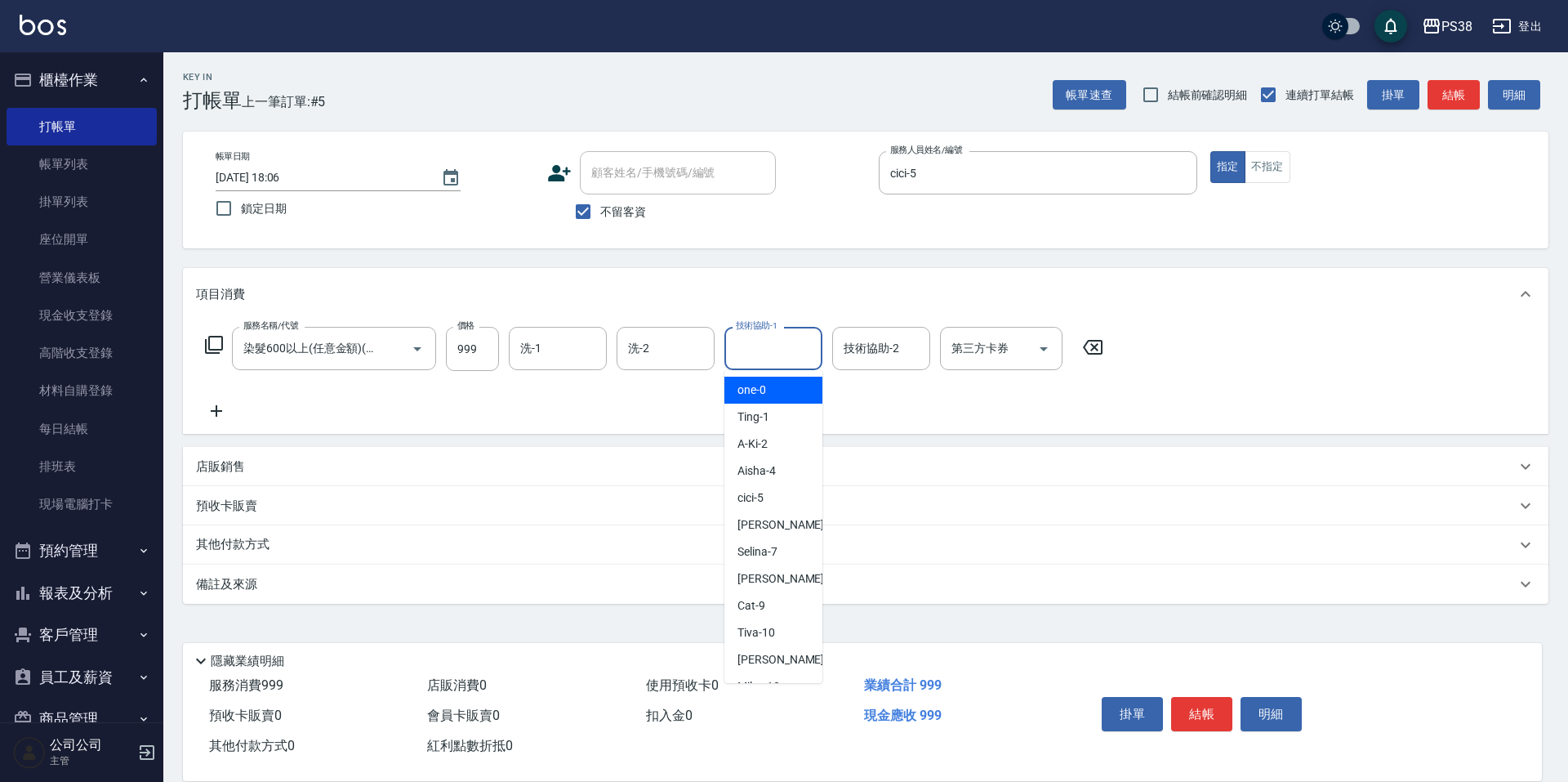
click at [803, 348] on input "技術協助-1" at bounding box center [773, 348] width 84 height 29
type input "[PERSON_NAME]-6"
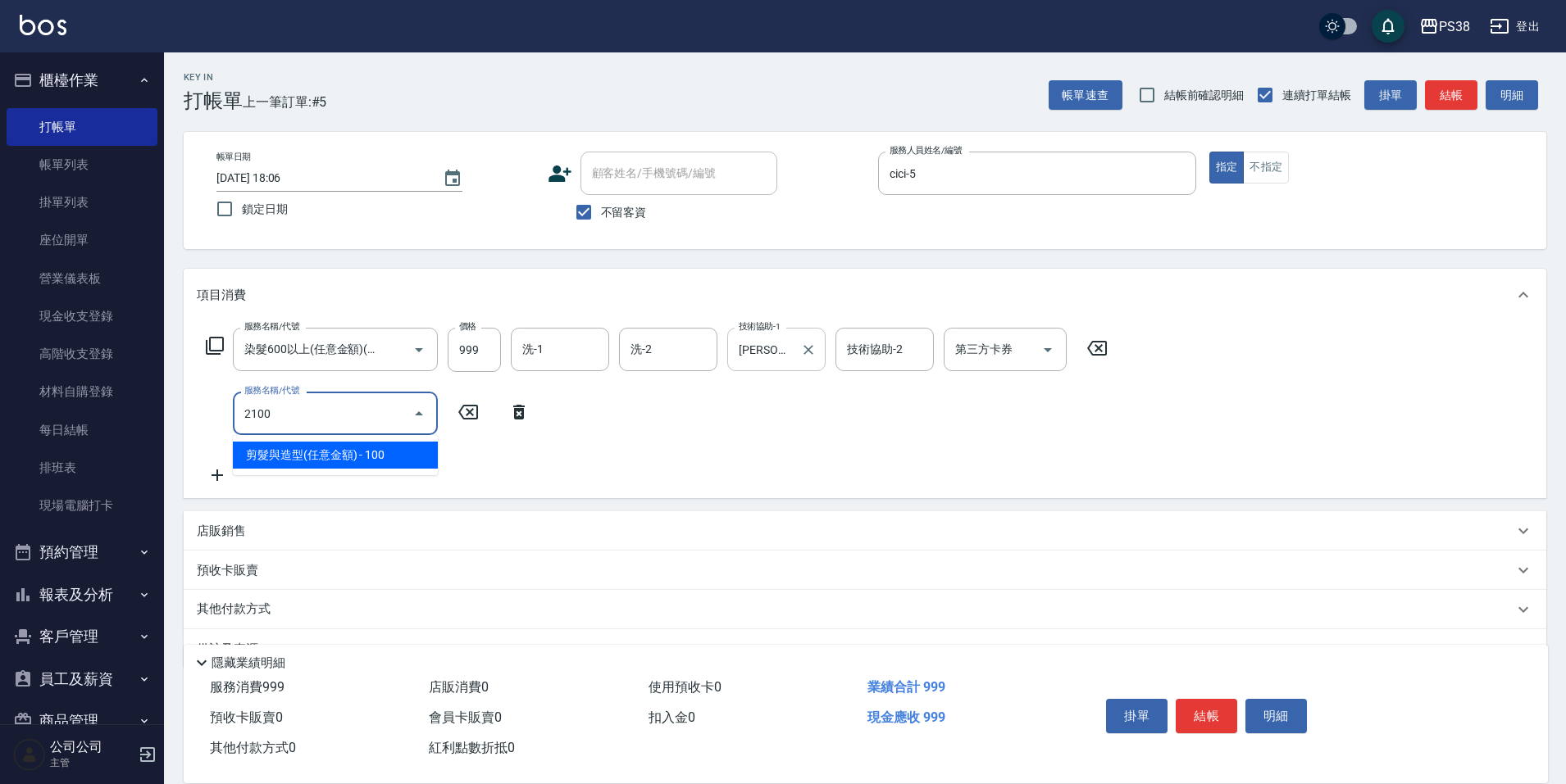
type input "剪髮與造型(任意金額)(2100)"
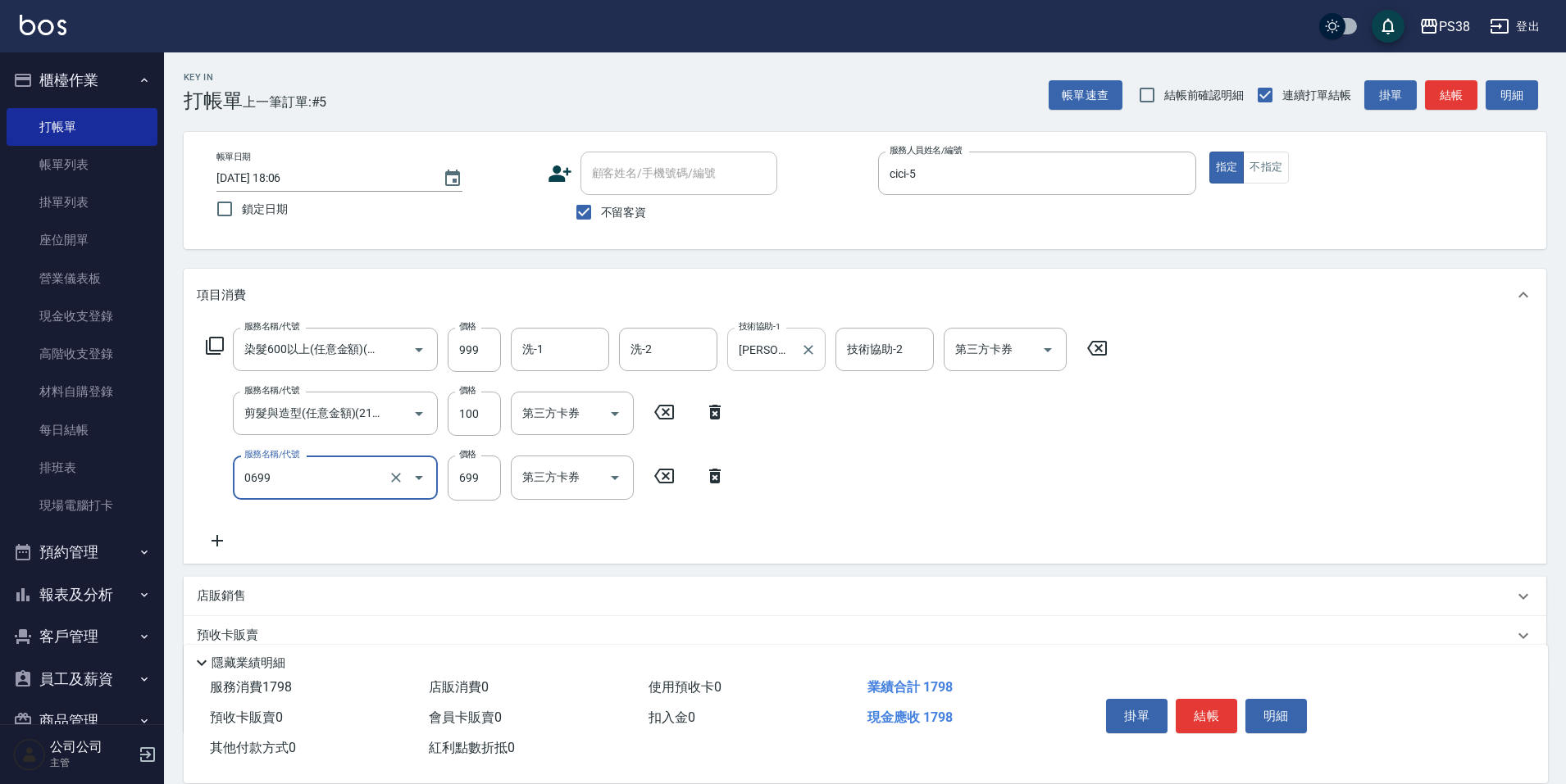
type input "spa699(0699)"
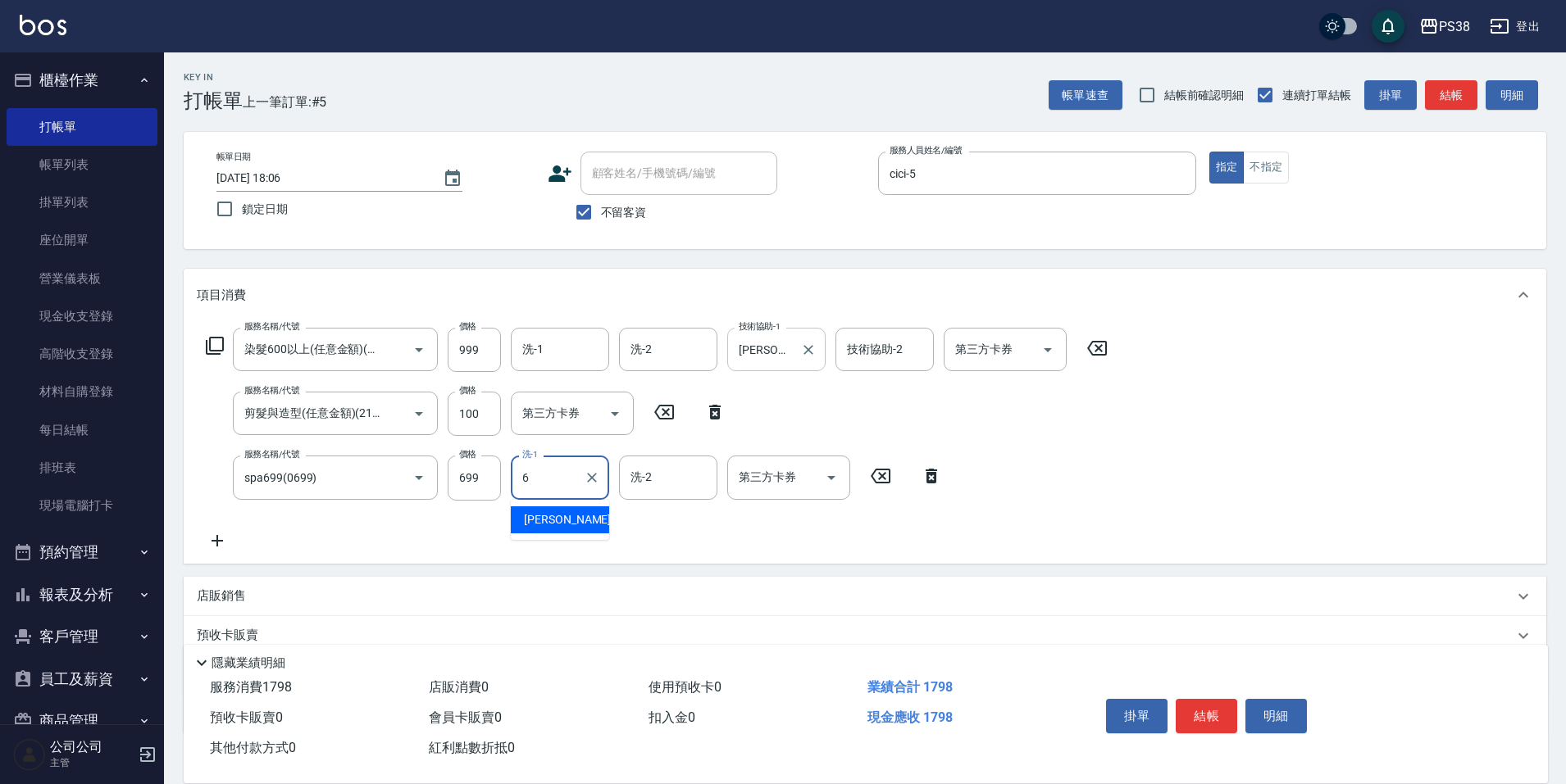
type input "[PERSON_NAME]-6"
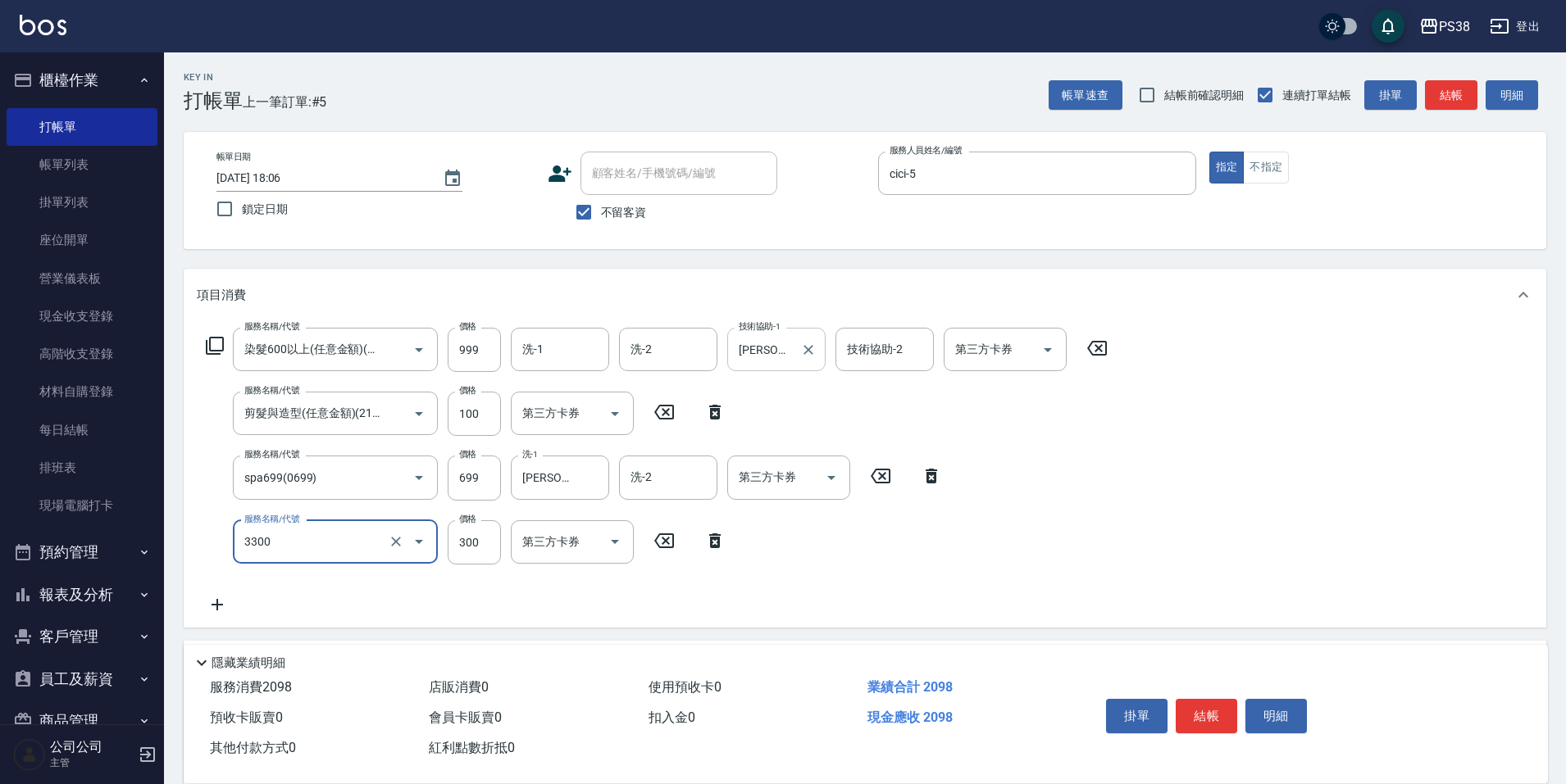
type input "胺基酸護髮(3300)"
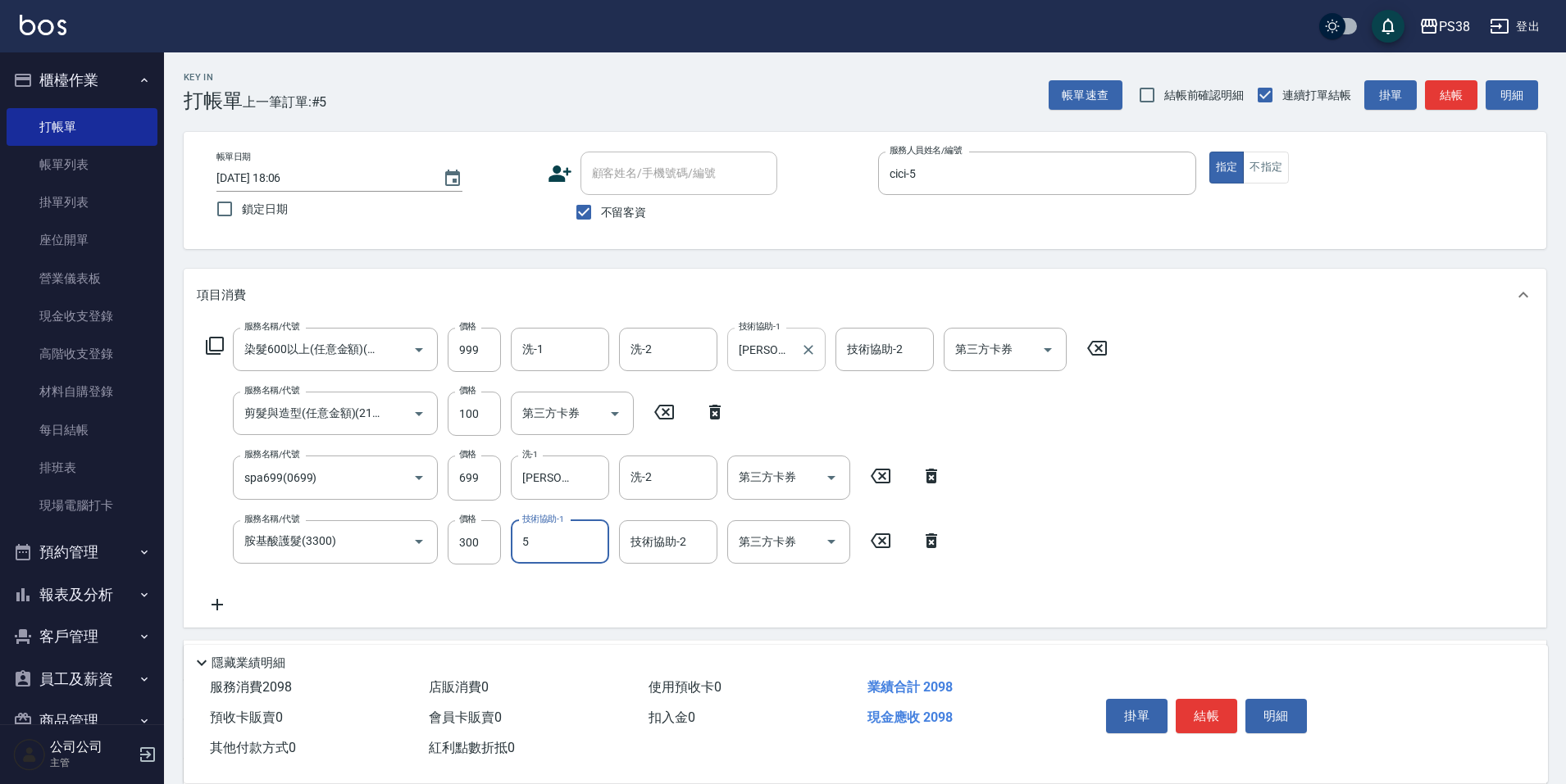
type input "cici-5"
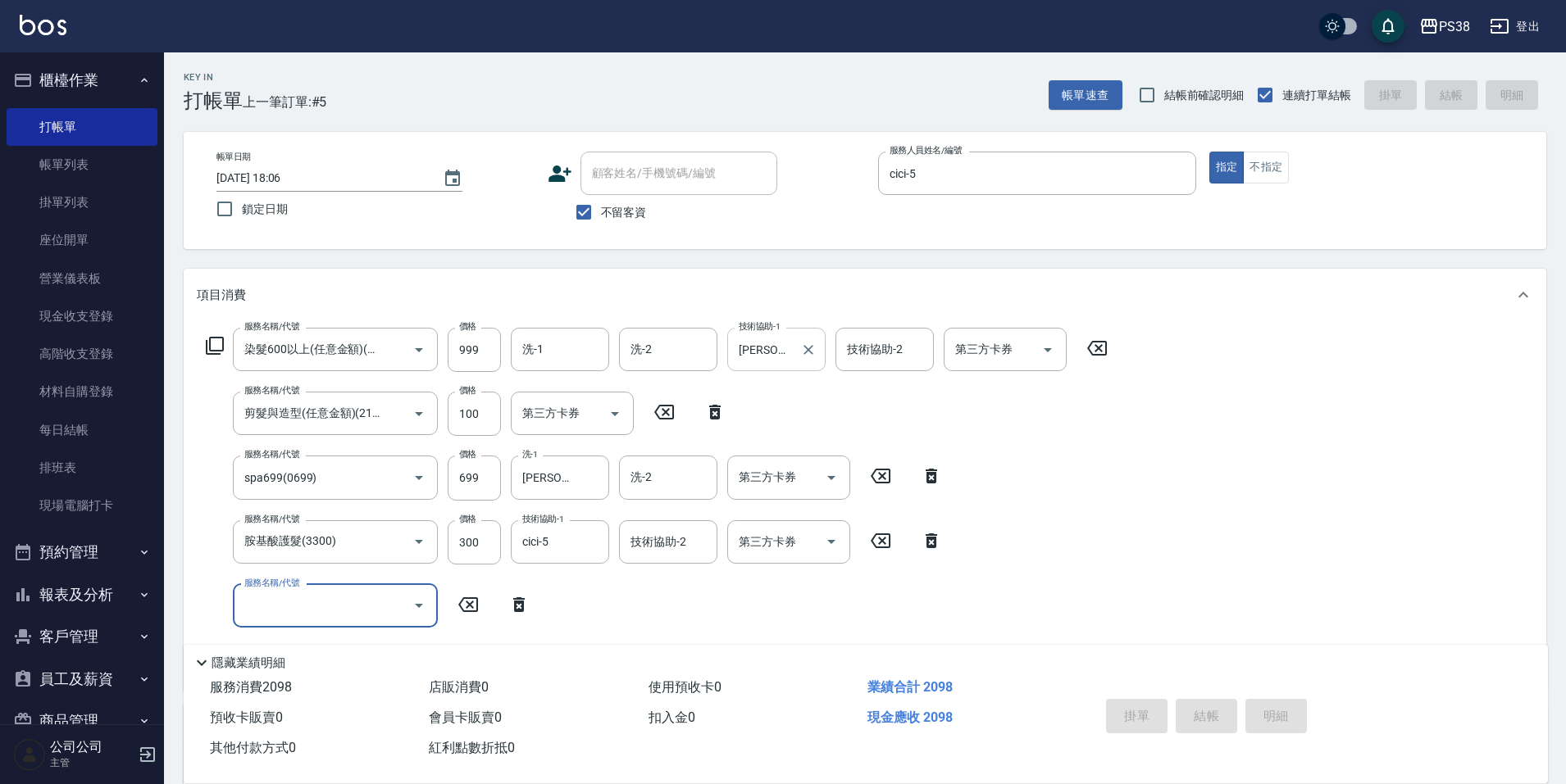
type input "[DATE] 18:07"
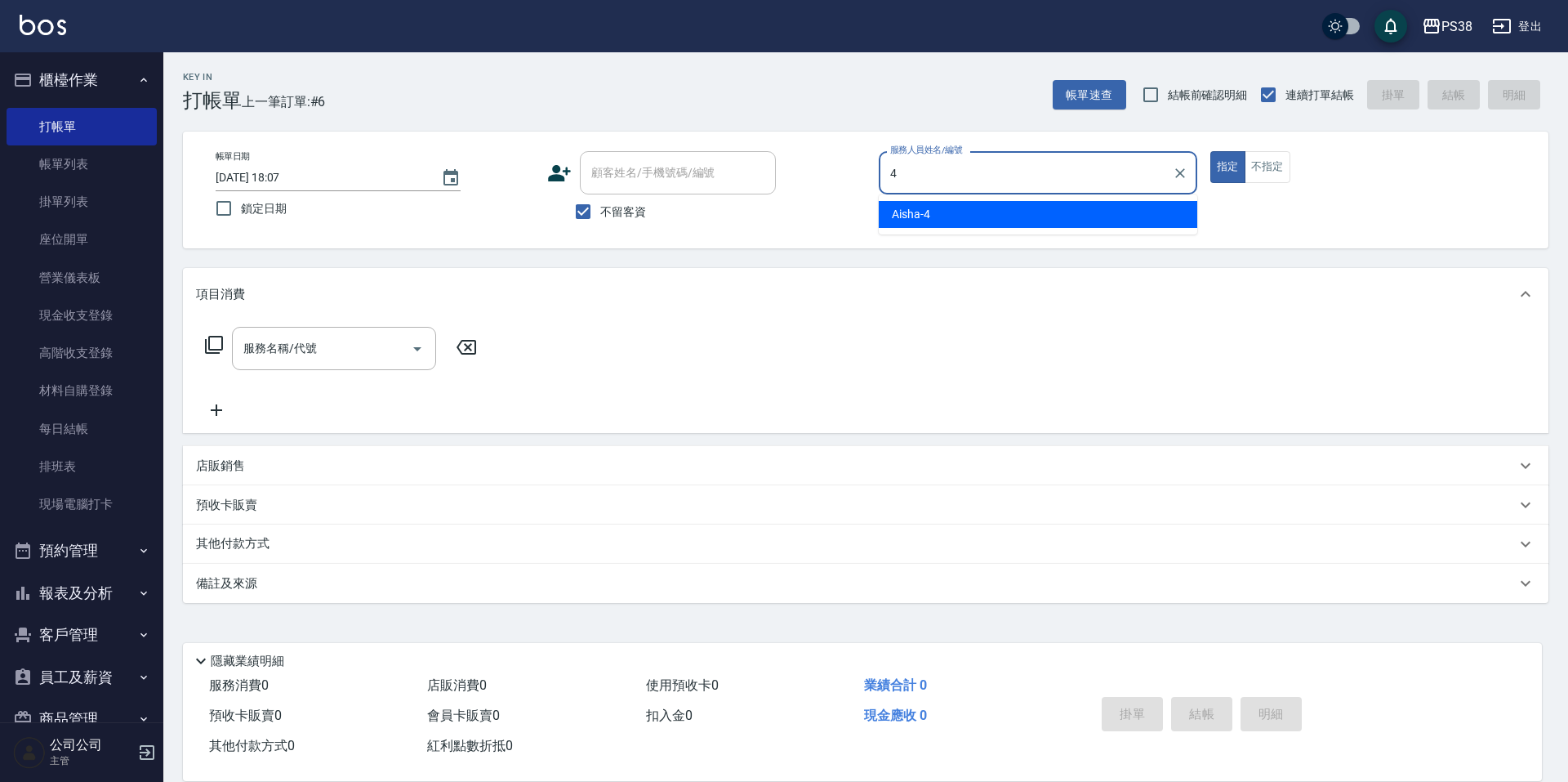
type input "Aisha-4"
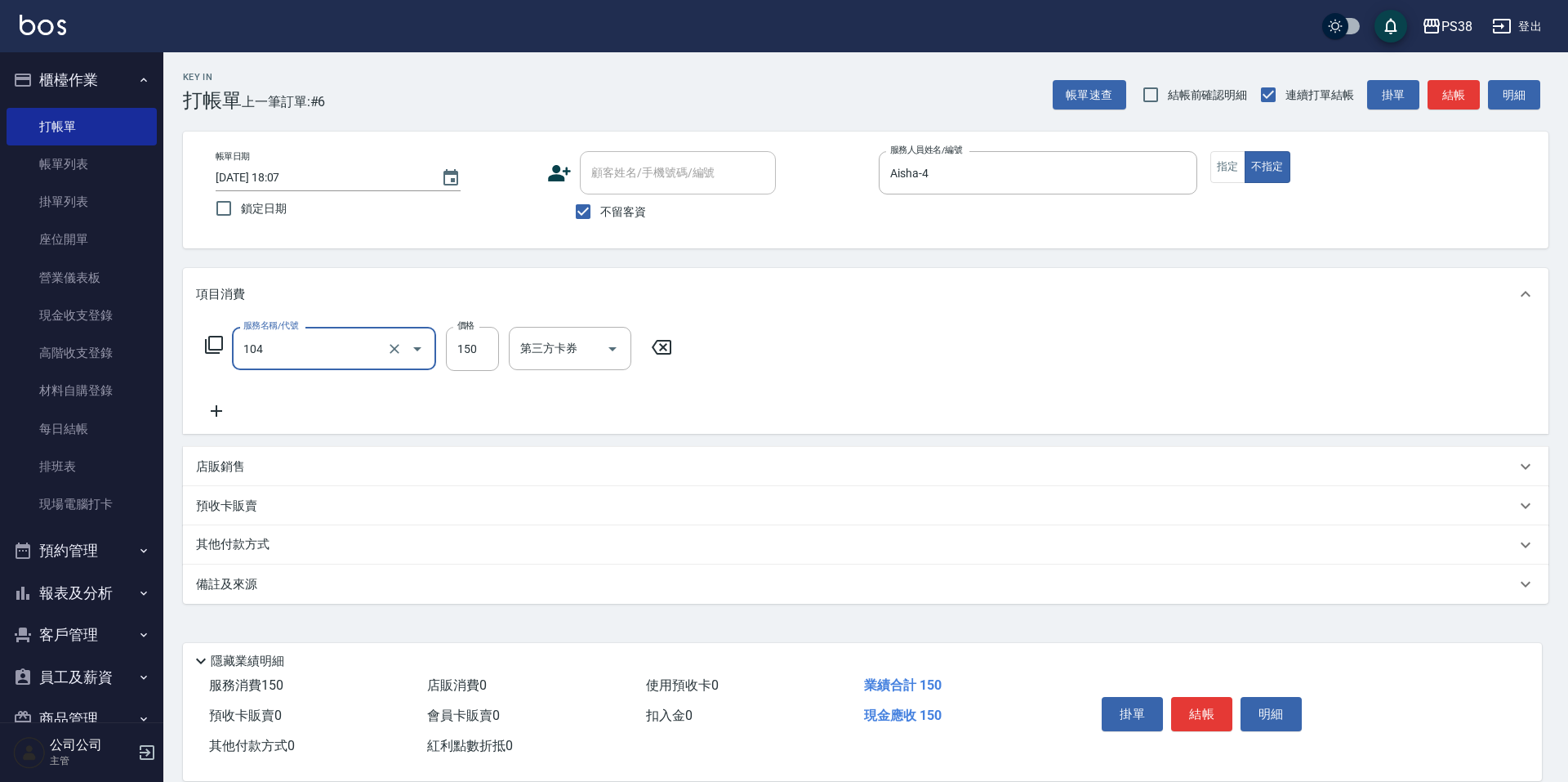
type input "洗髮(104)"
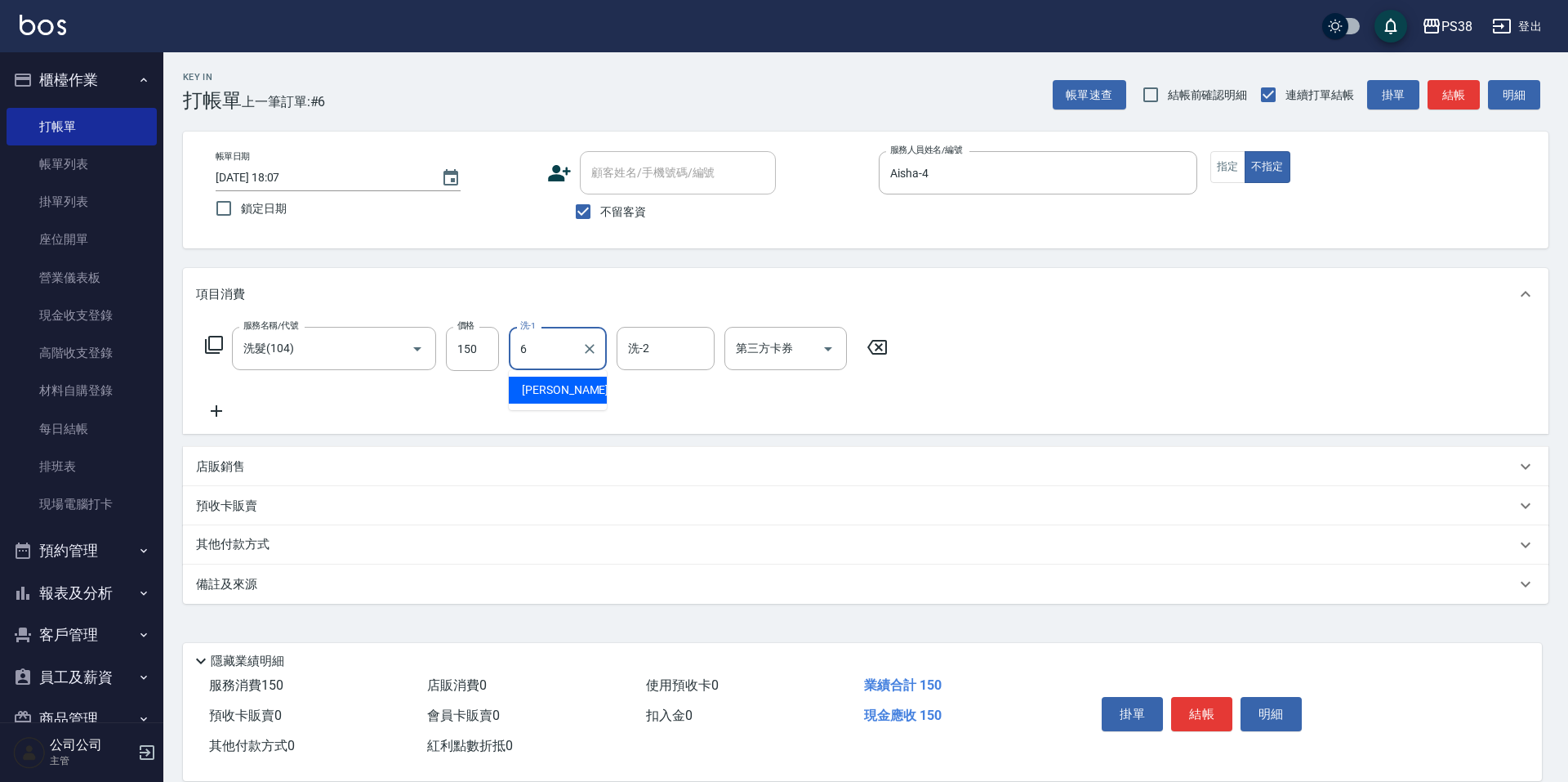
type input "[PERSON_NAME]-6"
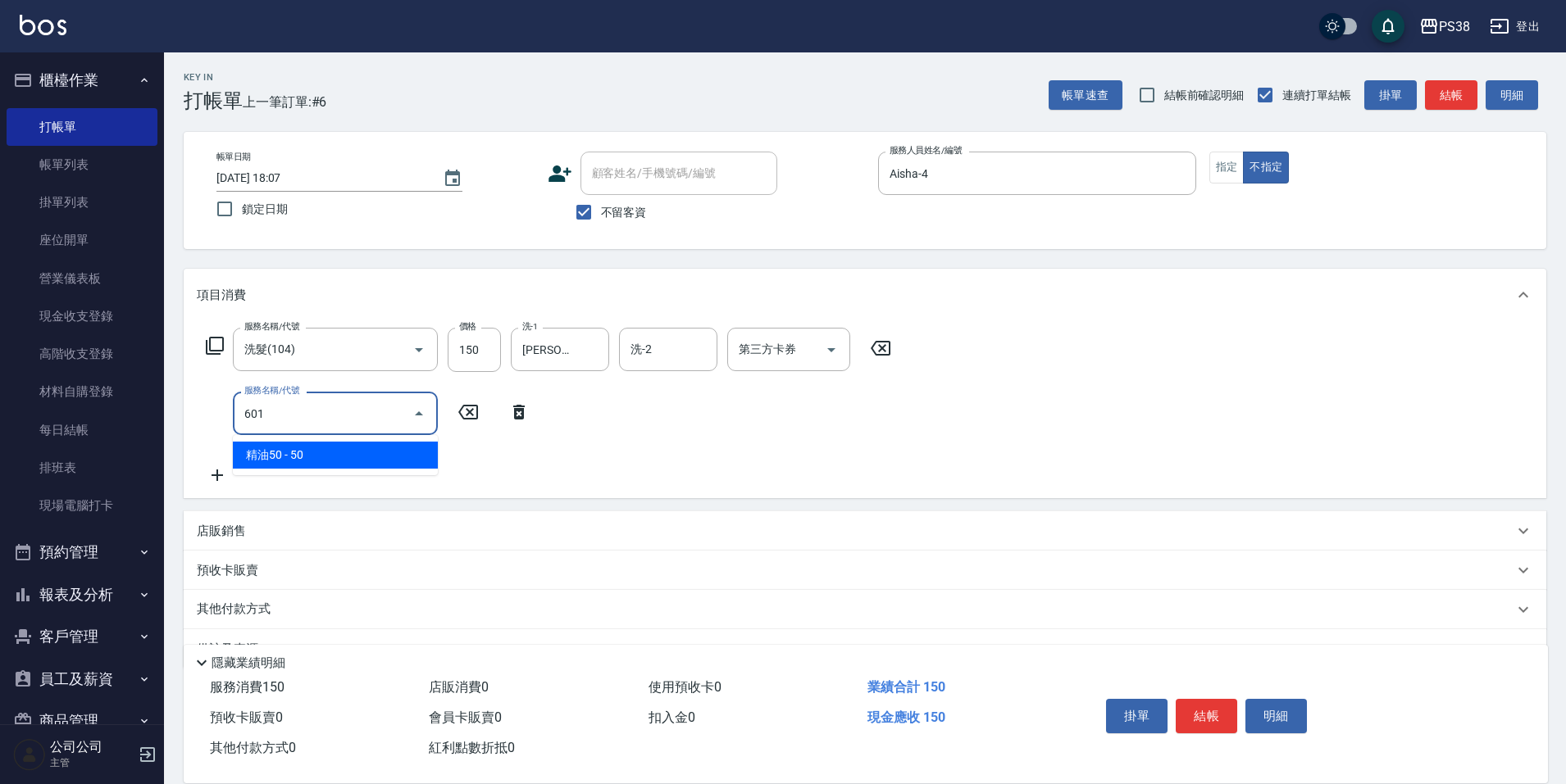
type input "精油50(601)"
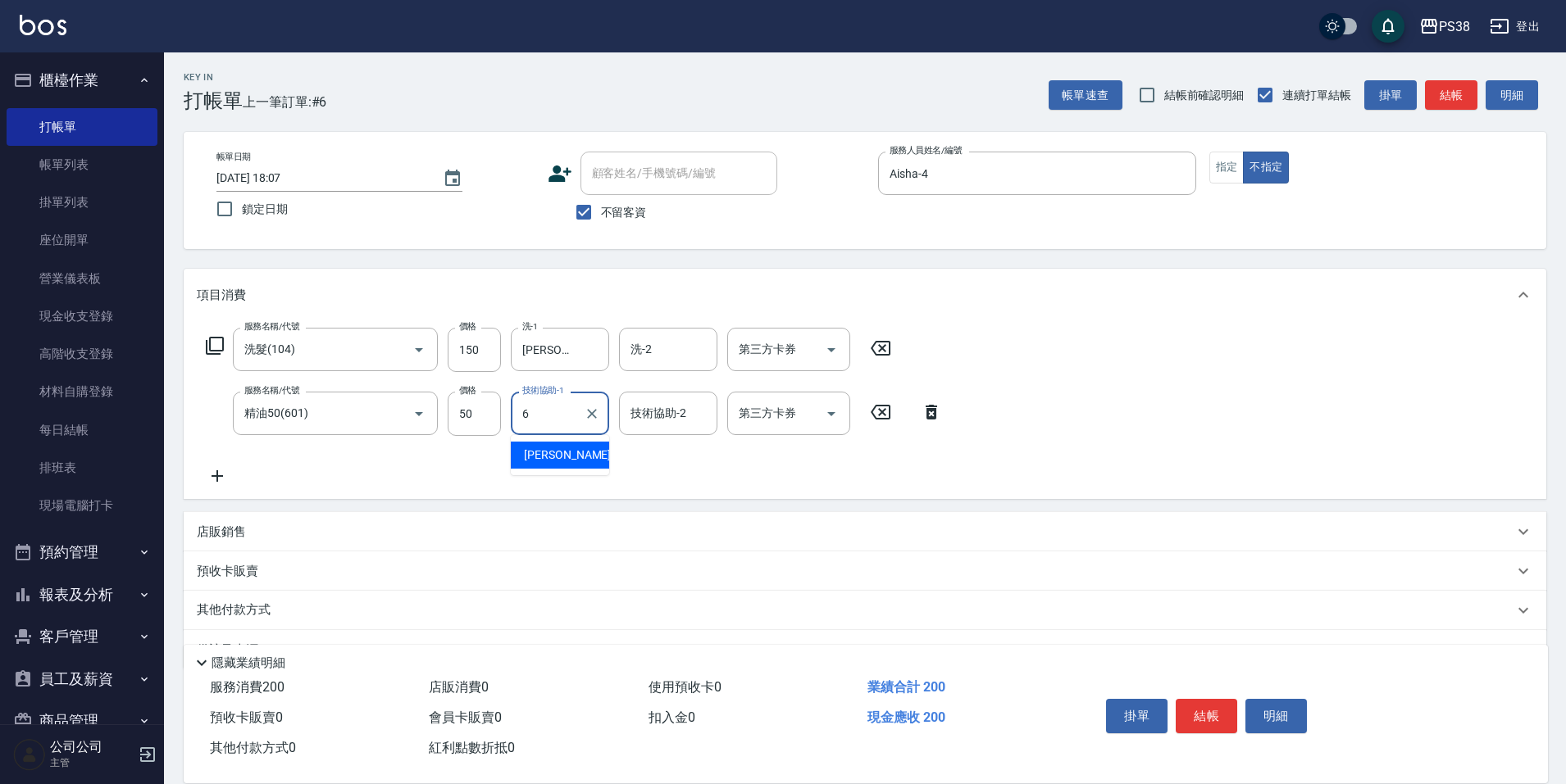
type input "[PERSON_NAME]-6"
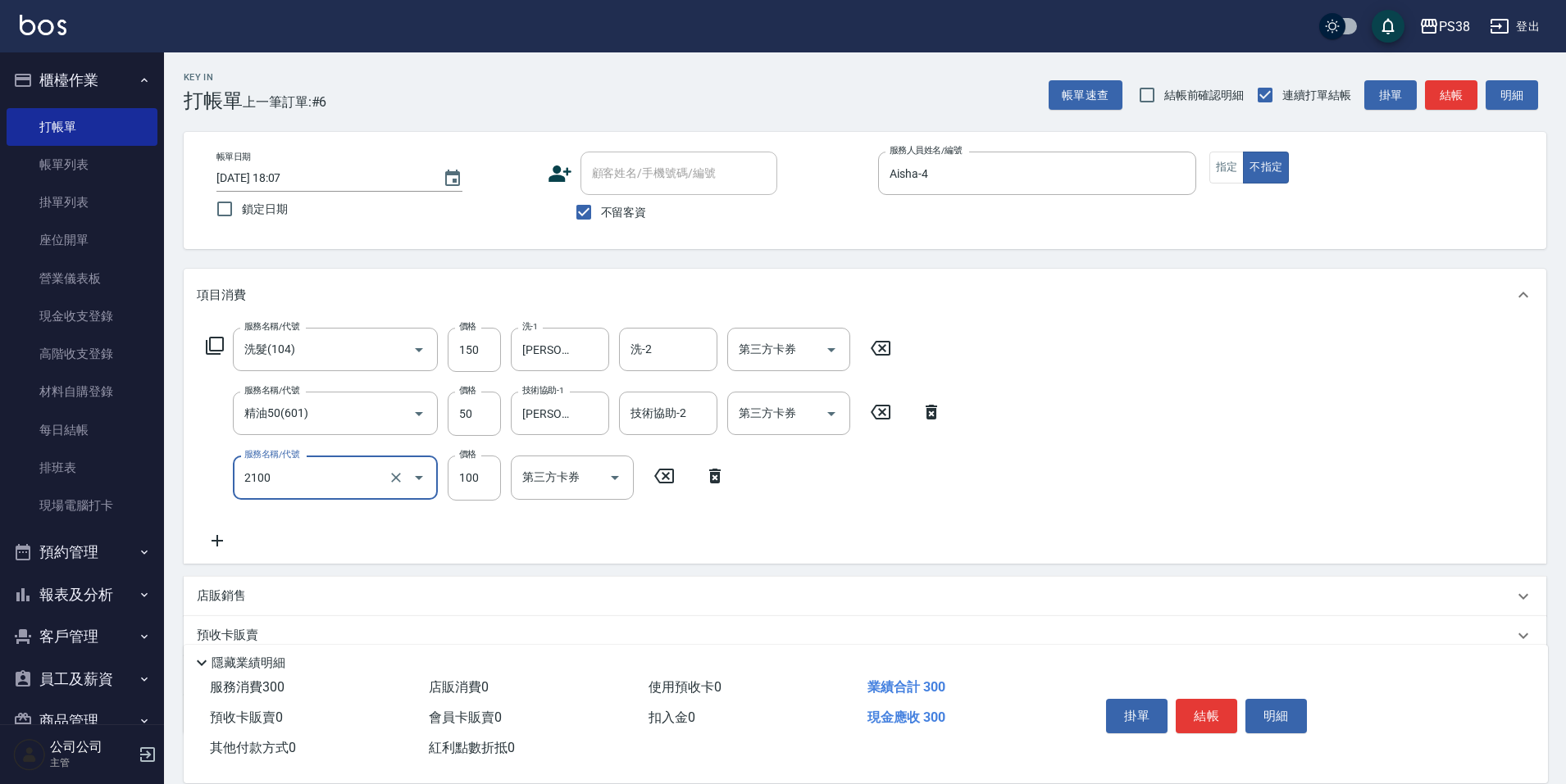
type input "剪髮與造型(任意金額)(2100)"
type input "150"
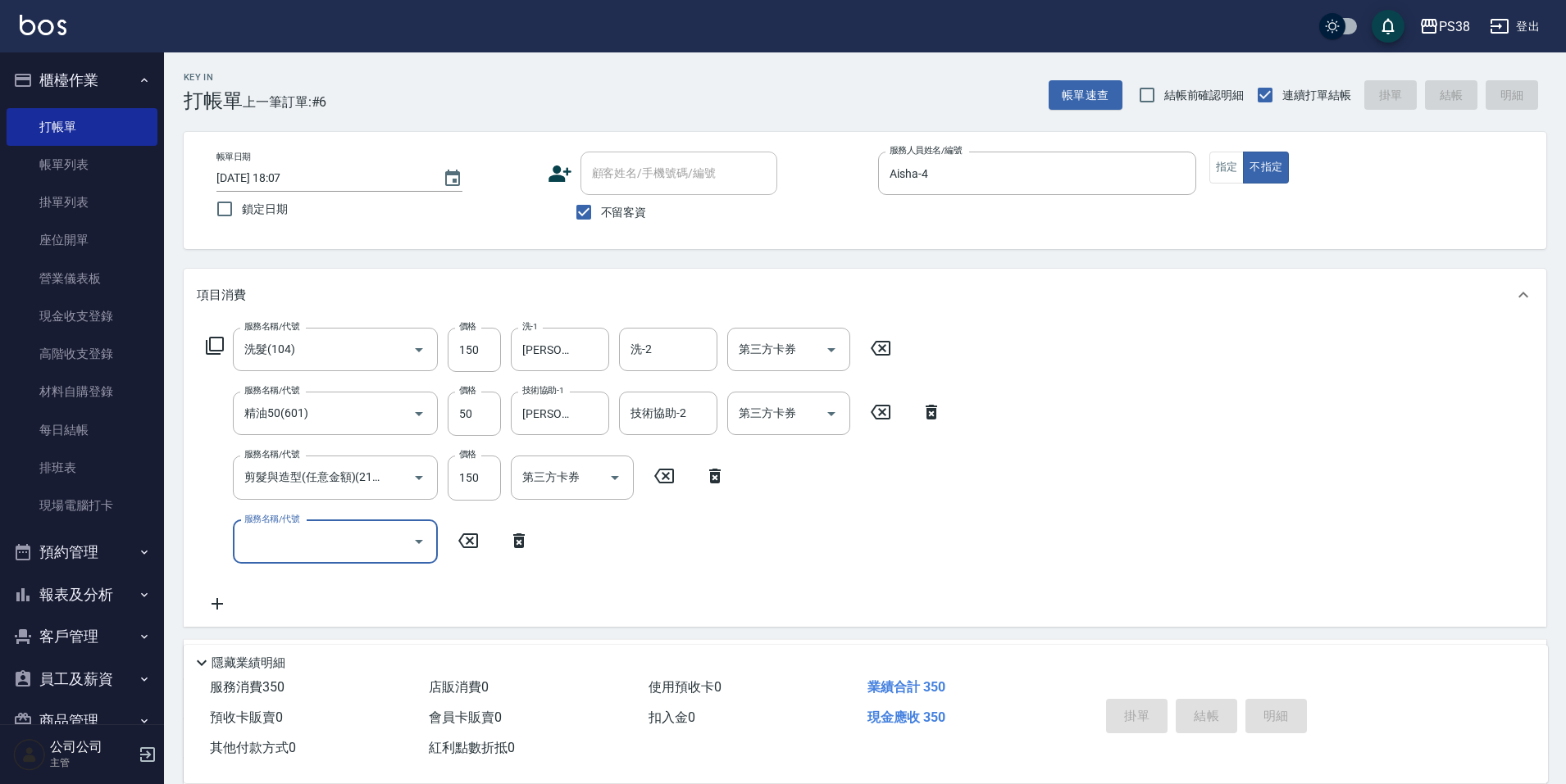
type input "[DATE] 18:08"
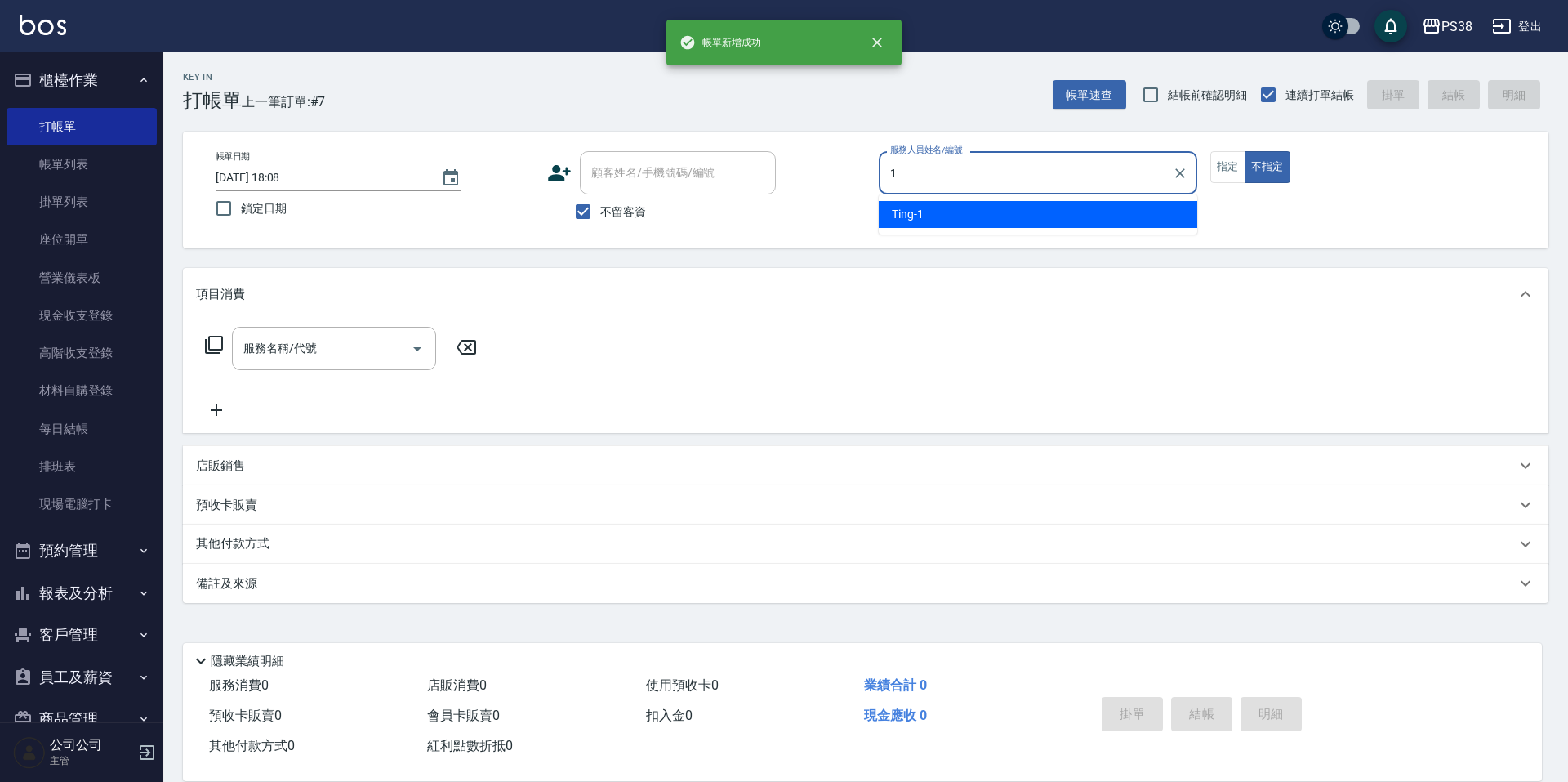
type input "Ting-1"
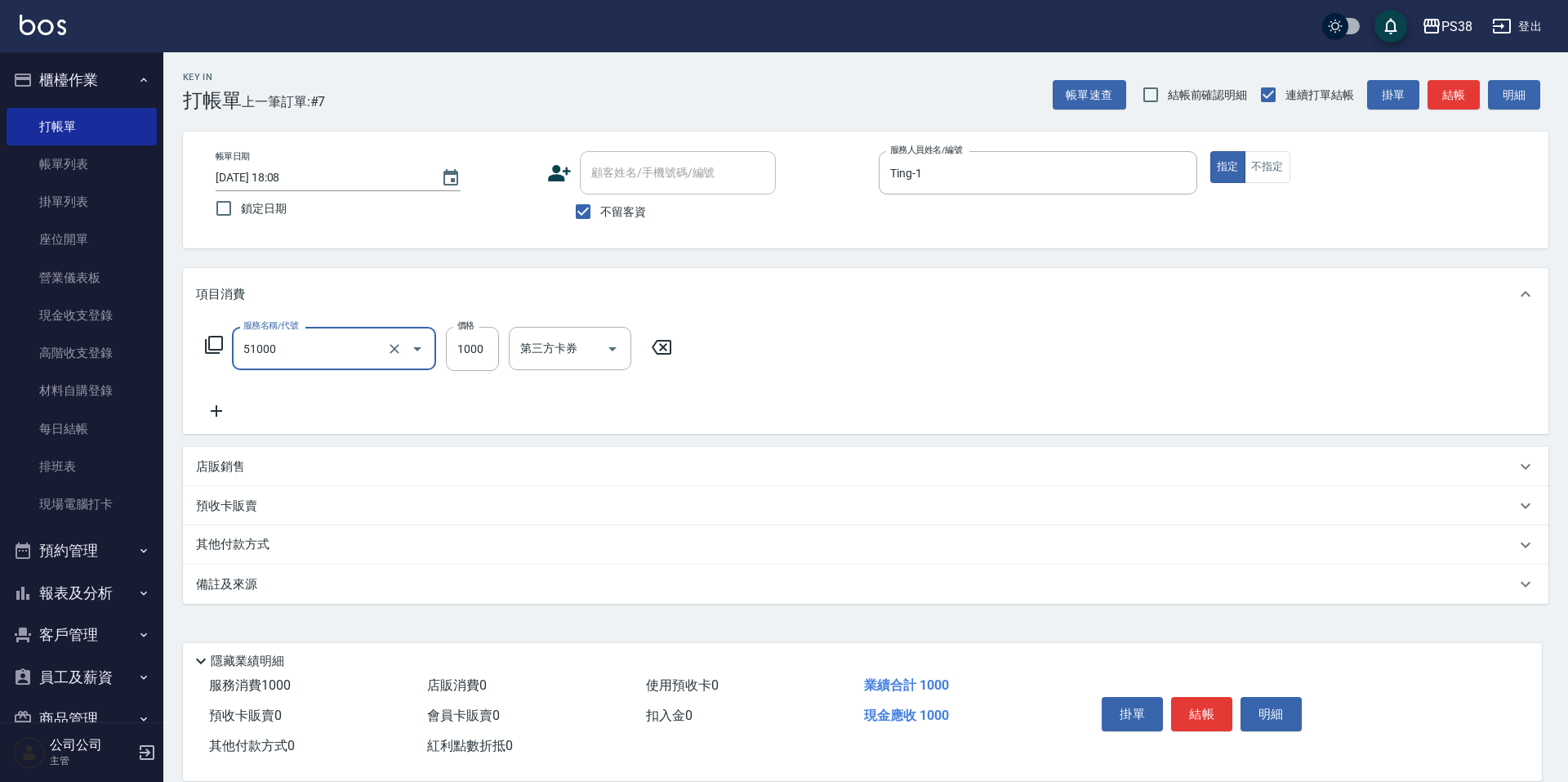
type input "染髮600以上(任意金額)(51000)"
type input "2000"
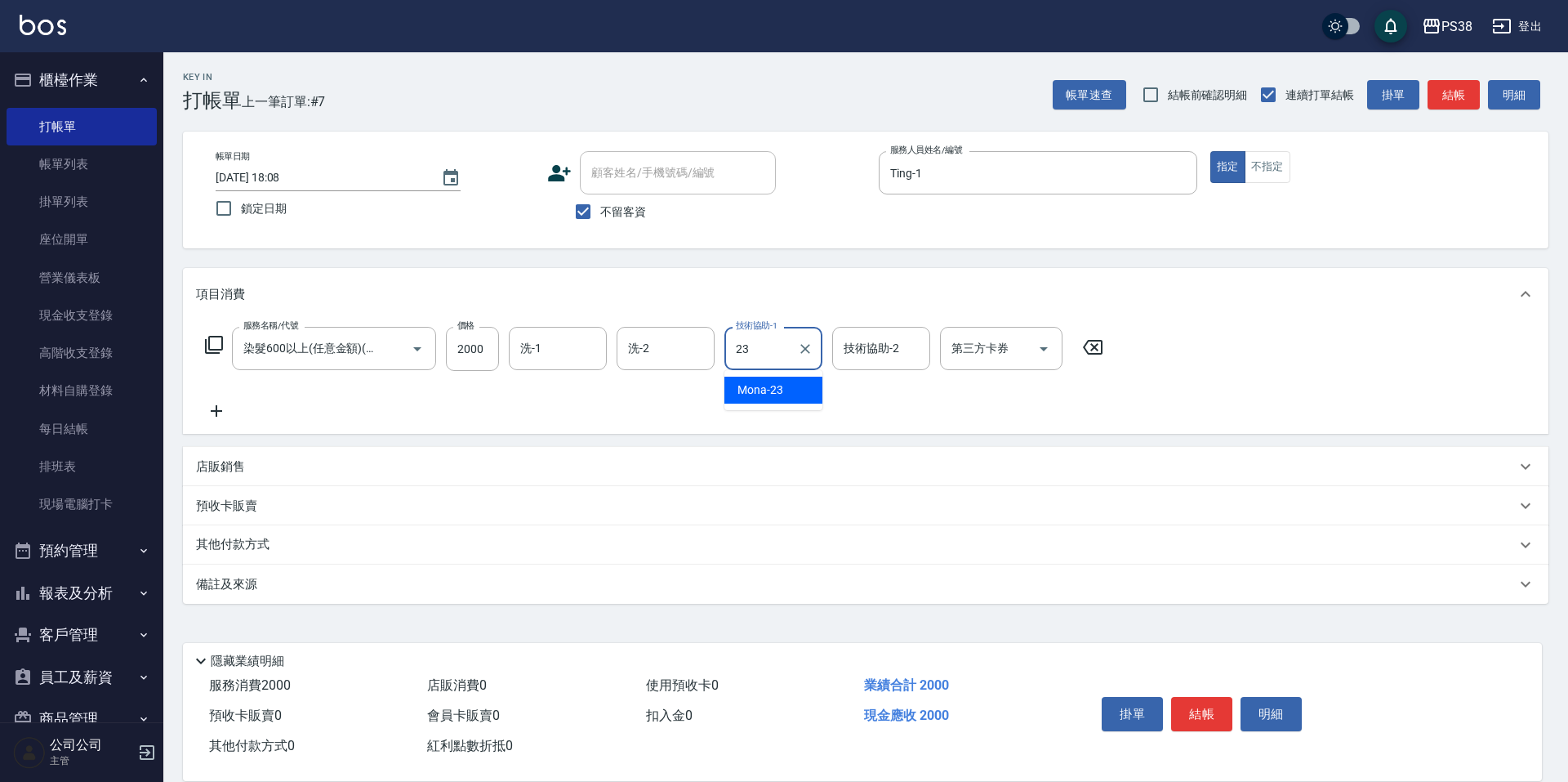
type input "Mona-23"
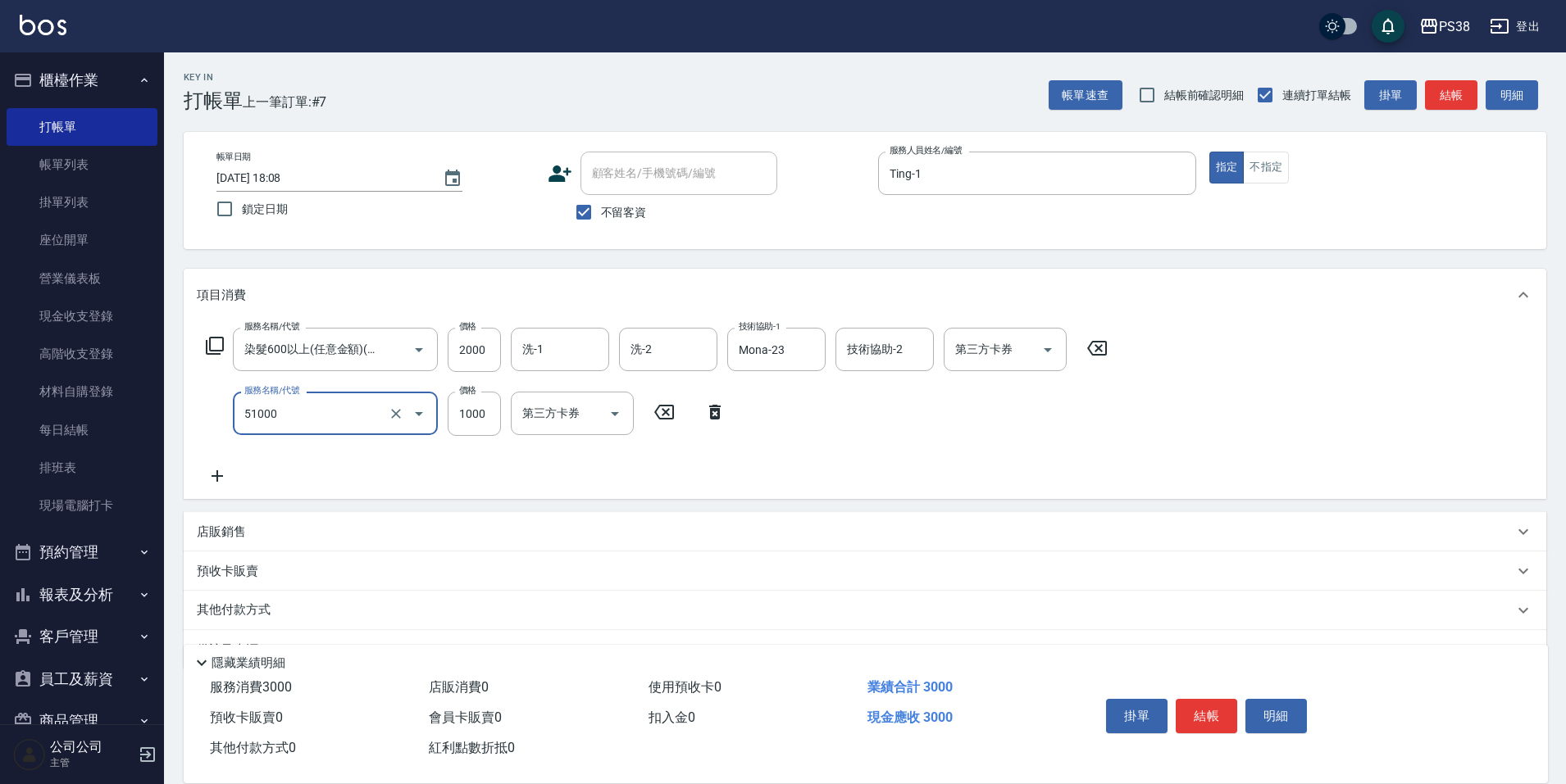
type input "染髮600以上(任意金額)(51000)"
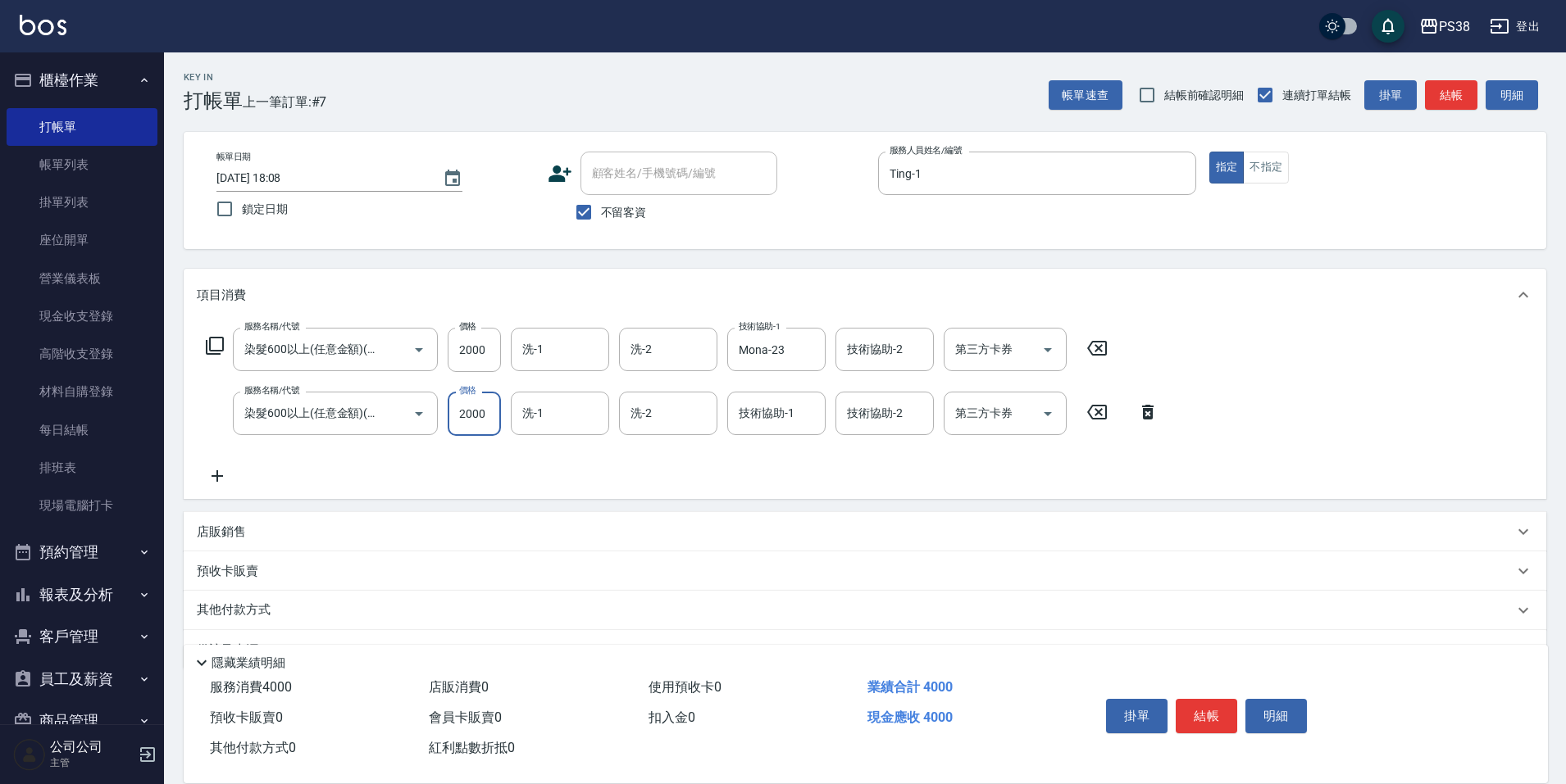
type input "2000"
type input "Mona-23"
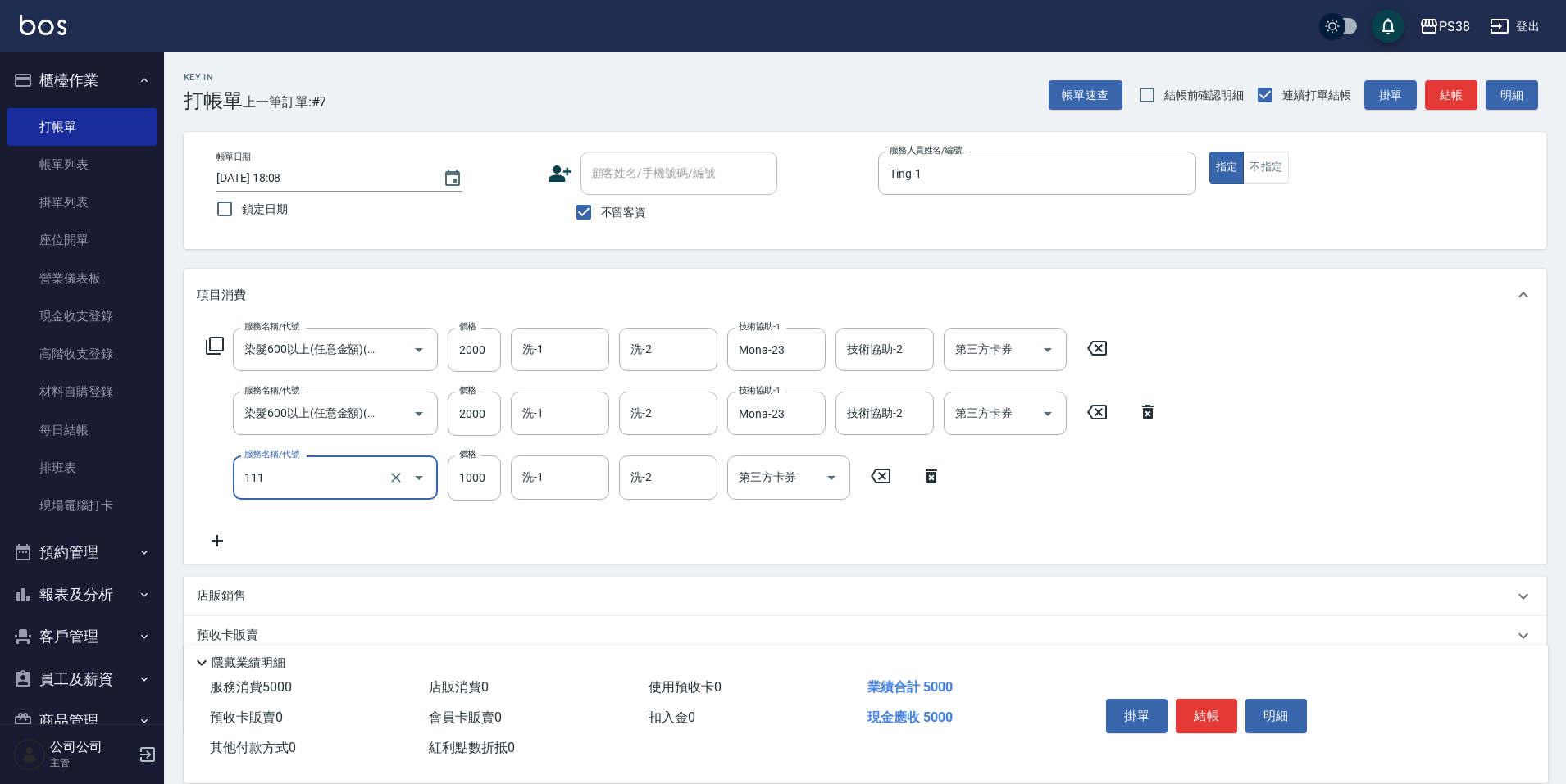
type input "重整/卸髮 (任意金額)(111)"
click at [477, 474] on input "1000" at bounding box center [474, 477] width 53 height 44
type input "3500"
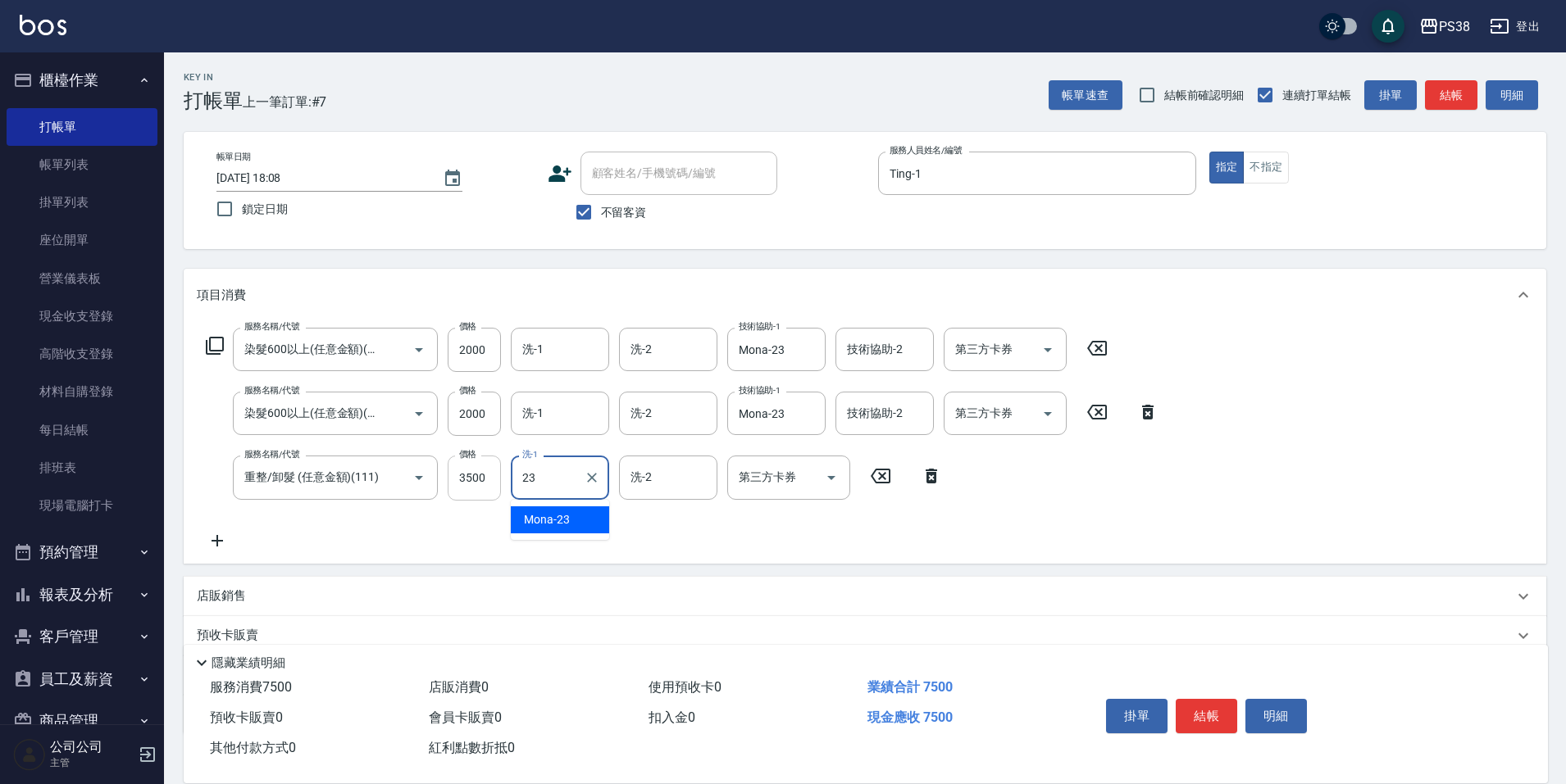
type input "Mona-23"
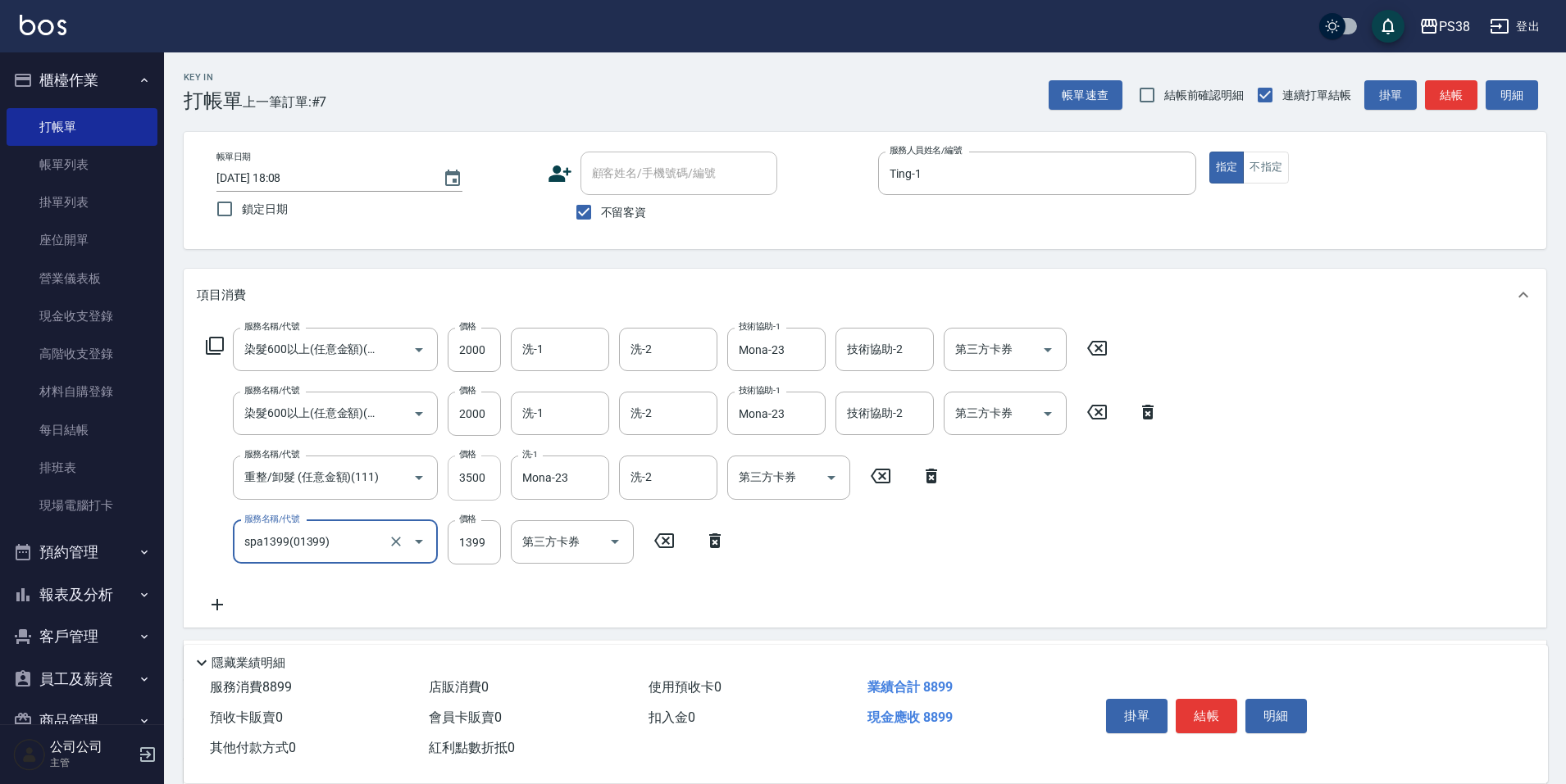
type input "spa1399(01399)"
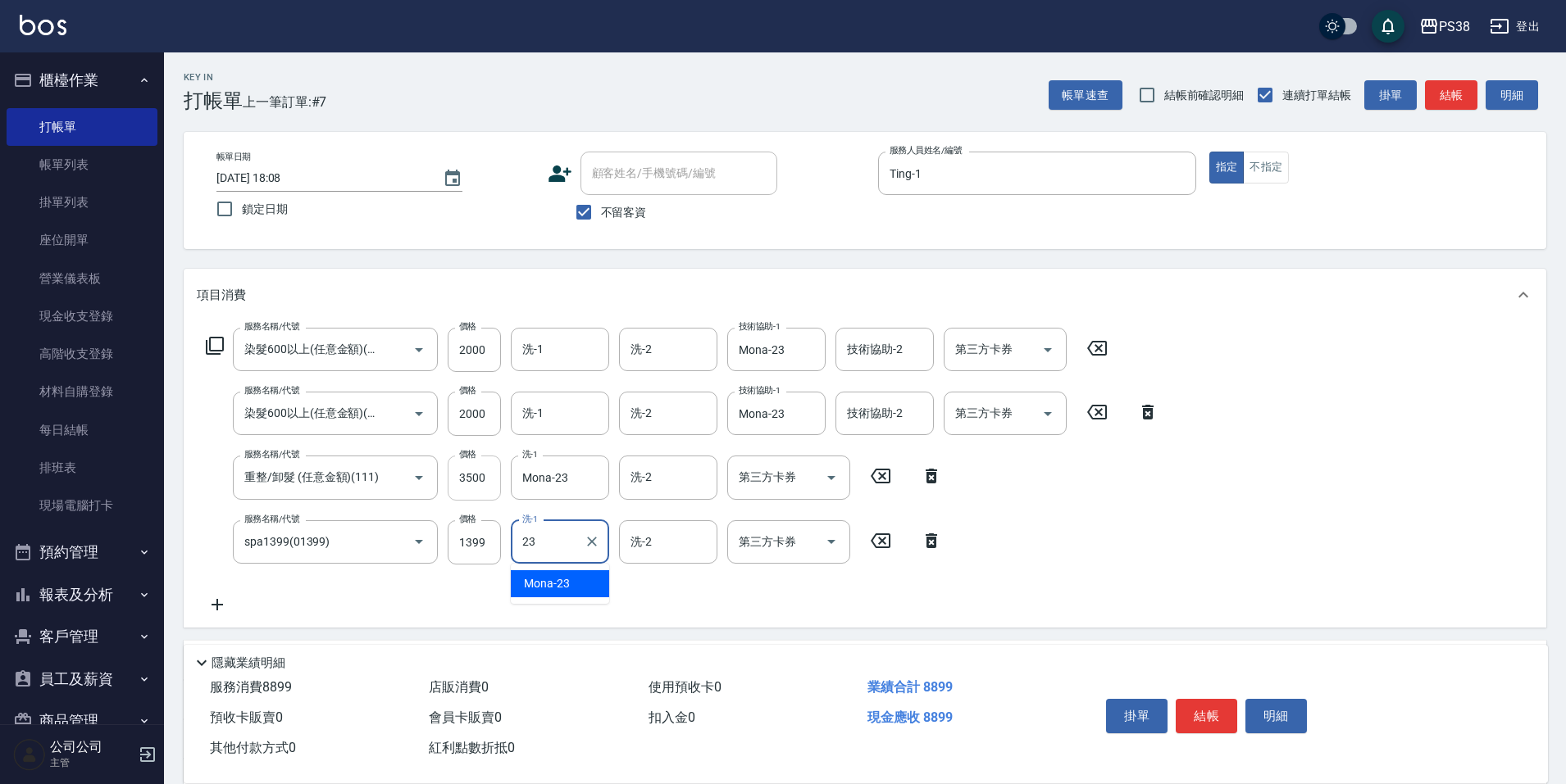
type input "Mona-23"
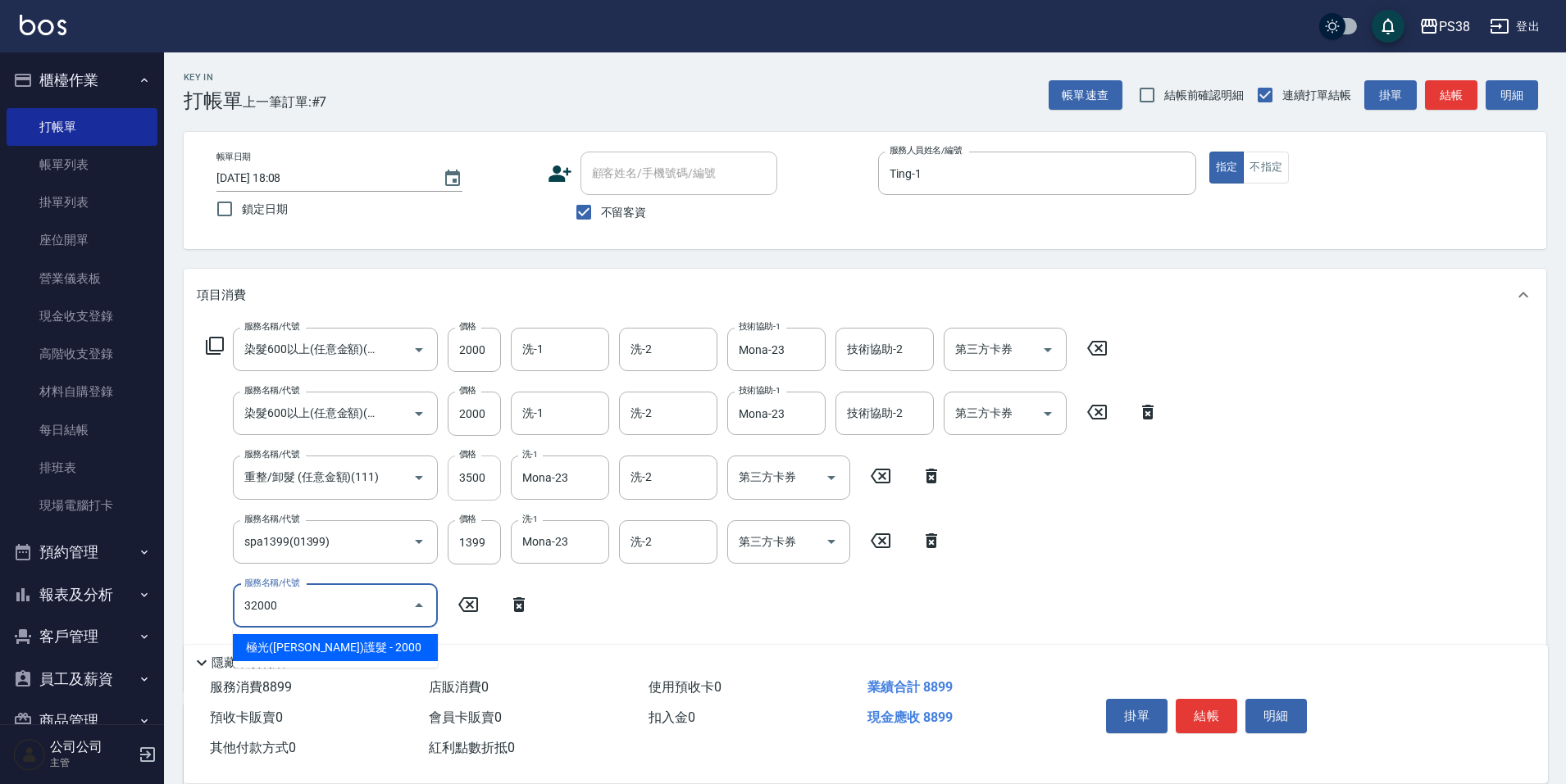
type input "320000"
type input "極光([PERSON_NAME])護髮(32000)"
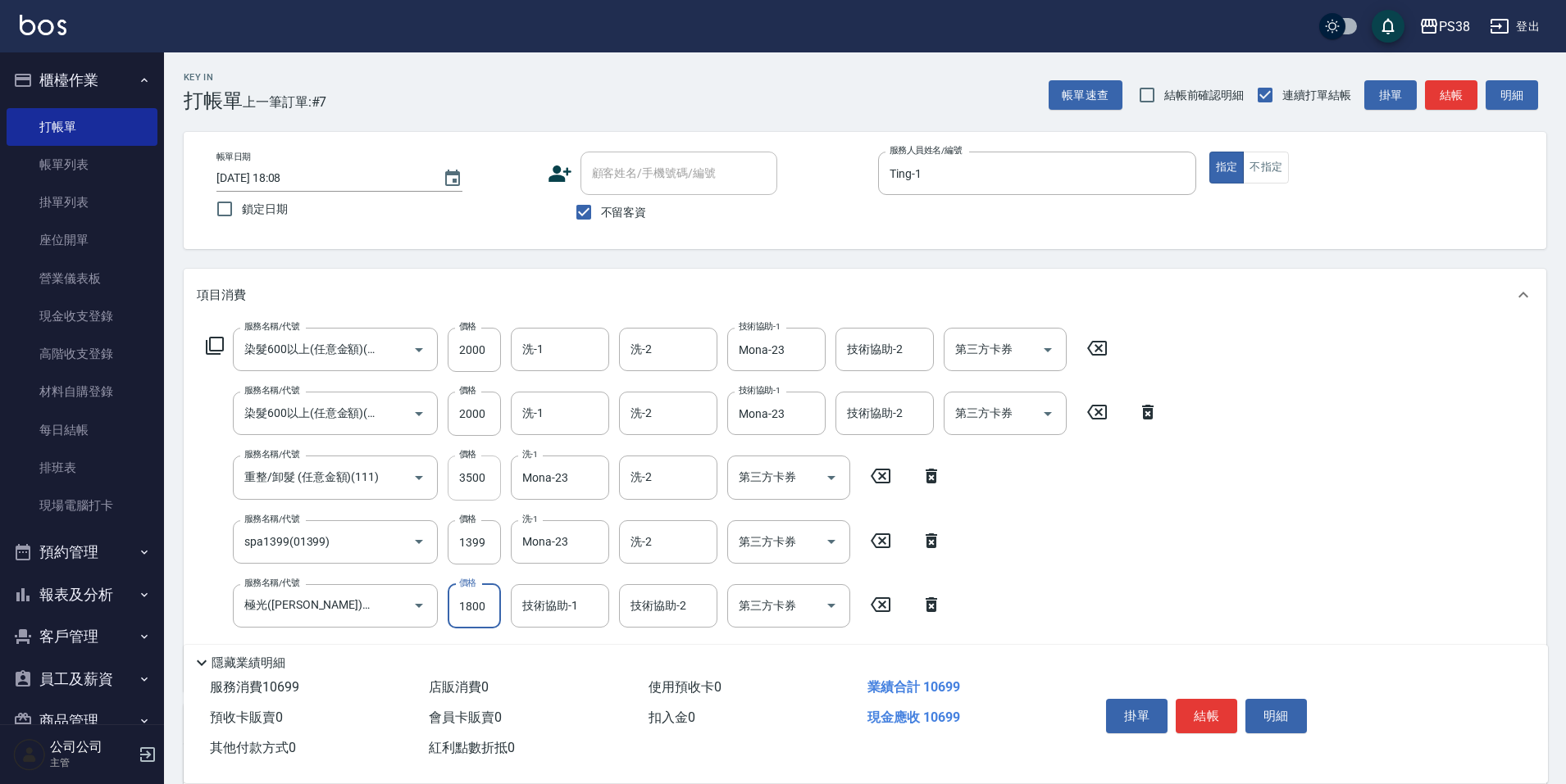
type input "1800"
click at [564, 597] on div "技術協助-1 技術協助-1" at bounding box center [559, 606] width 99 height 43
type input "Mona-23"
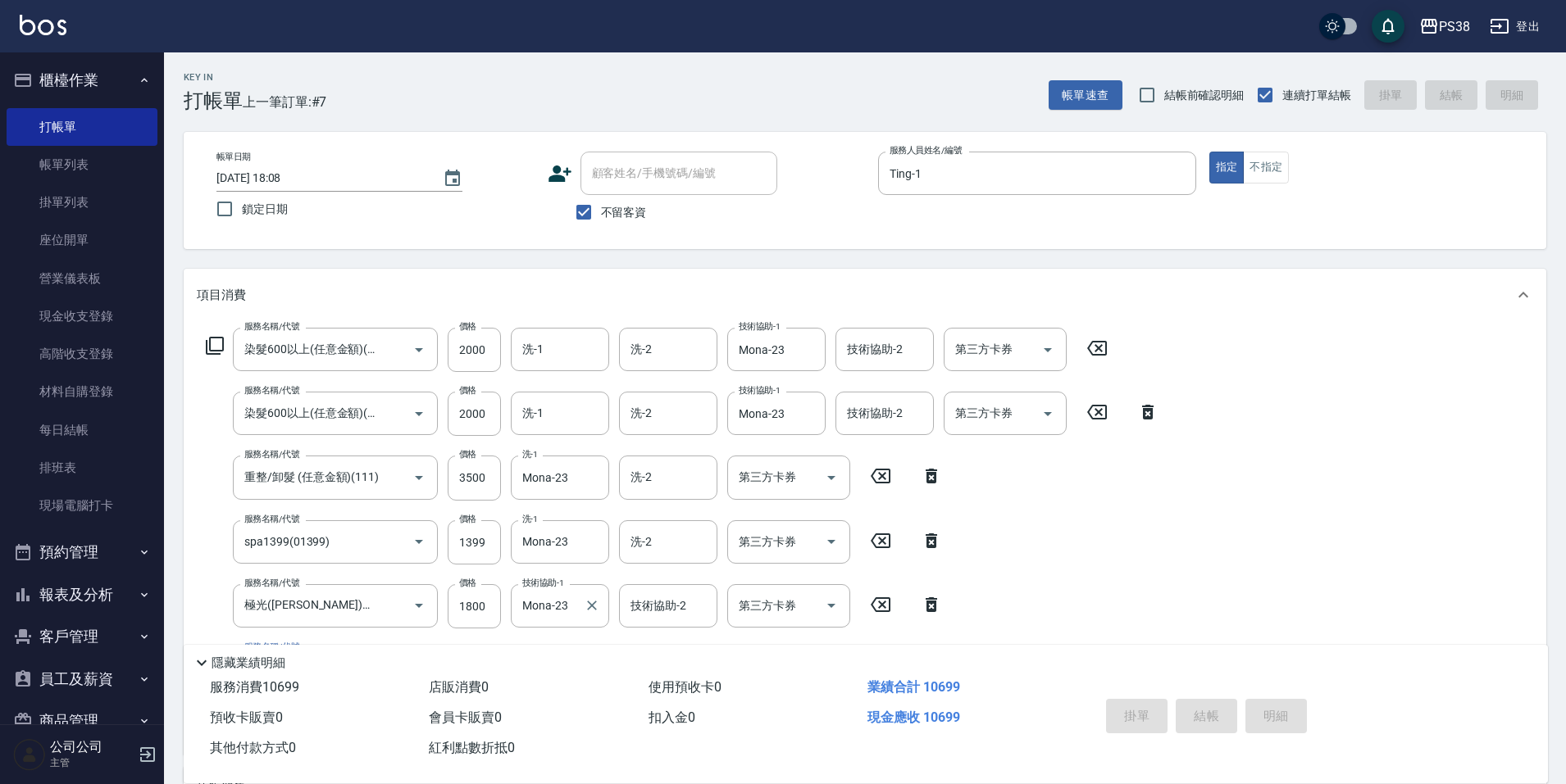
type input "[DATE] 18:09"
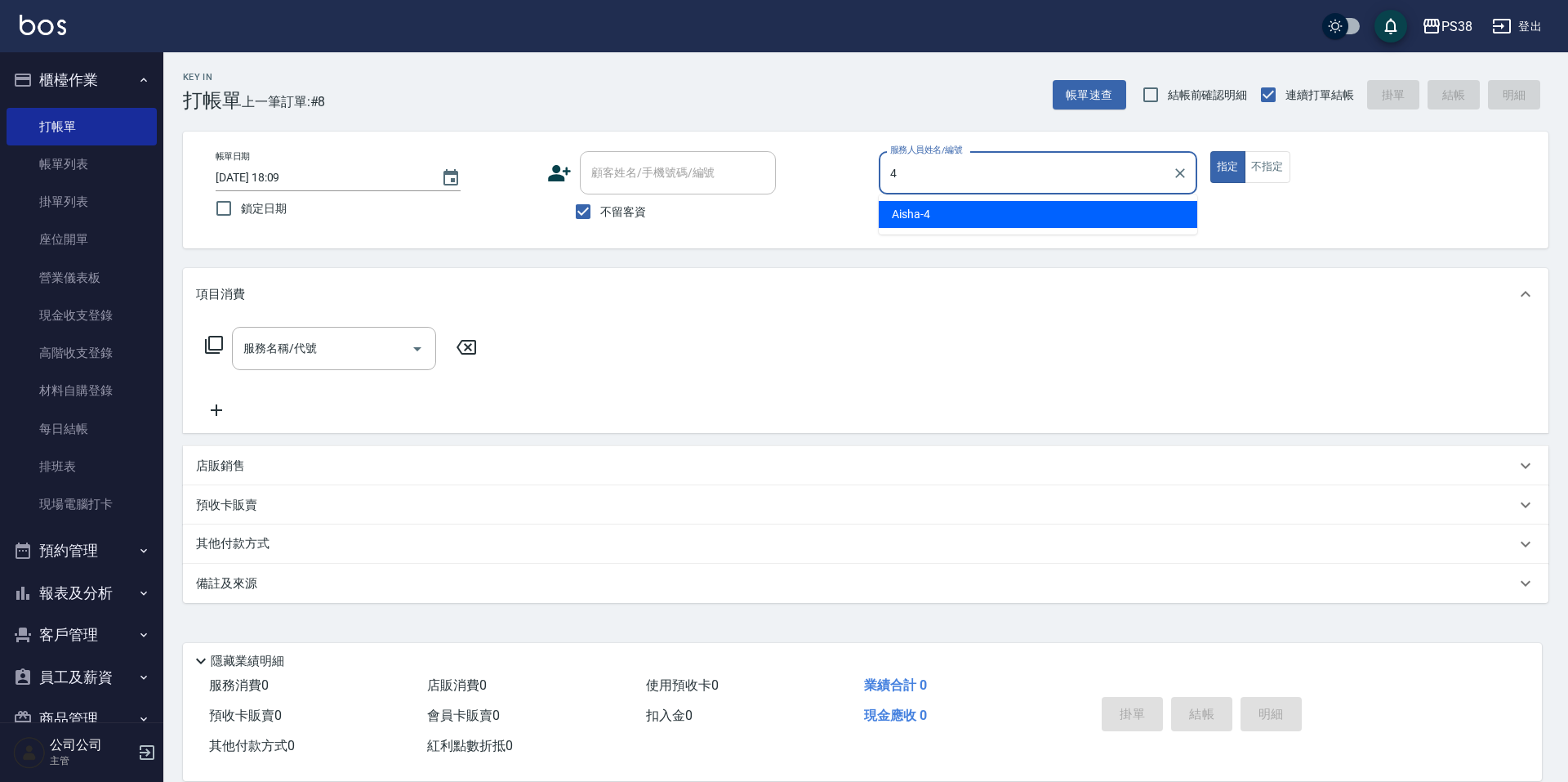
type input "Aisha-4"
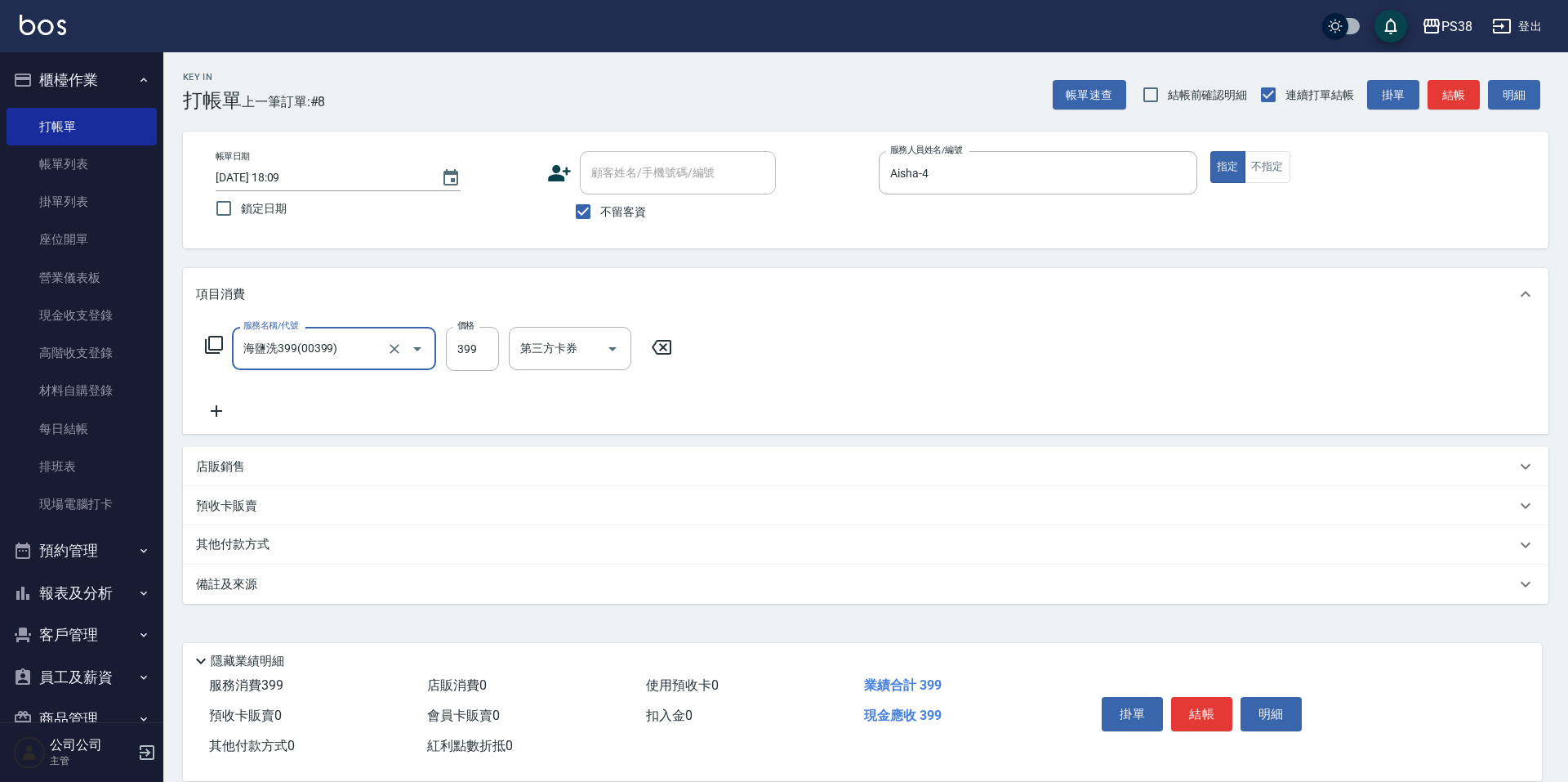
type input "海鹽洗399(00399)"
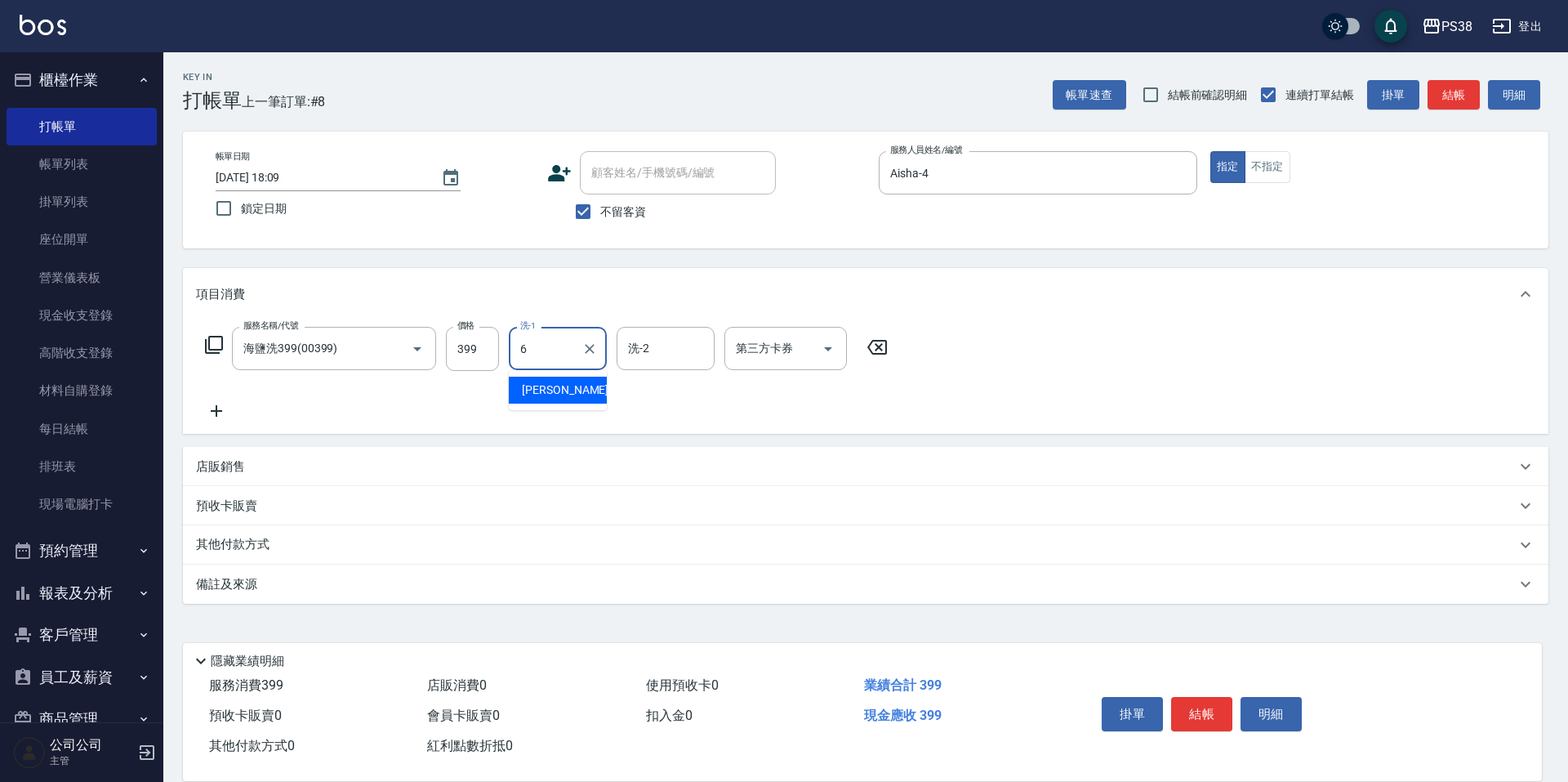
type input "[PERSON_NAME]-6"
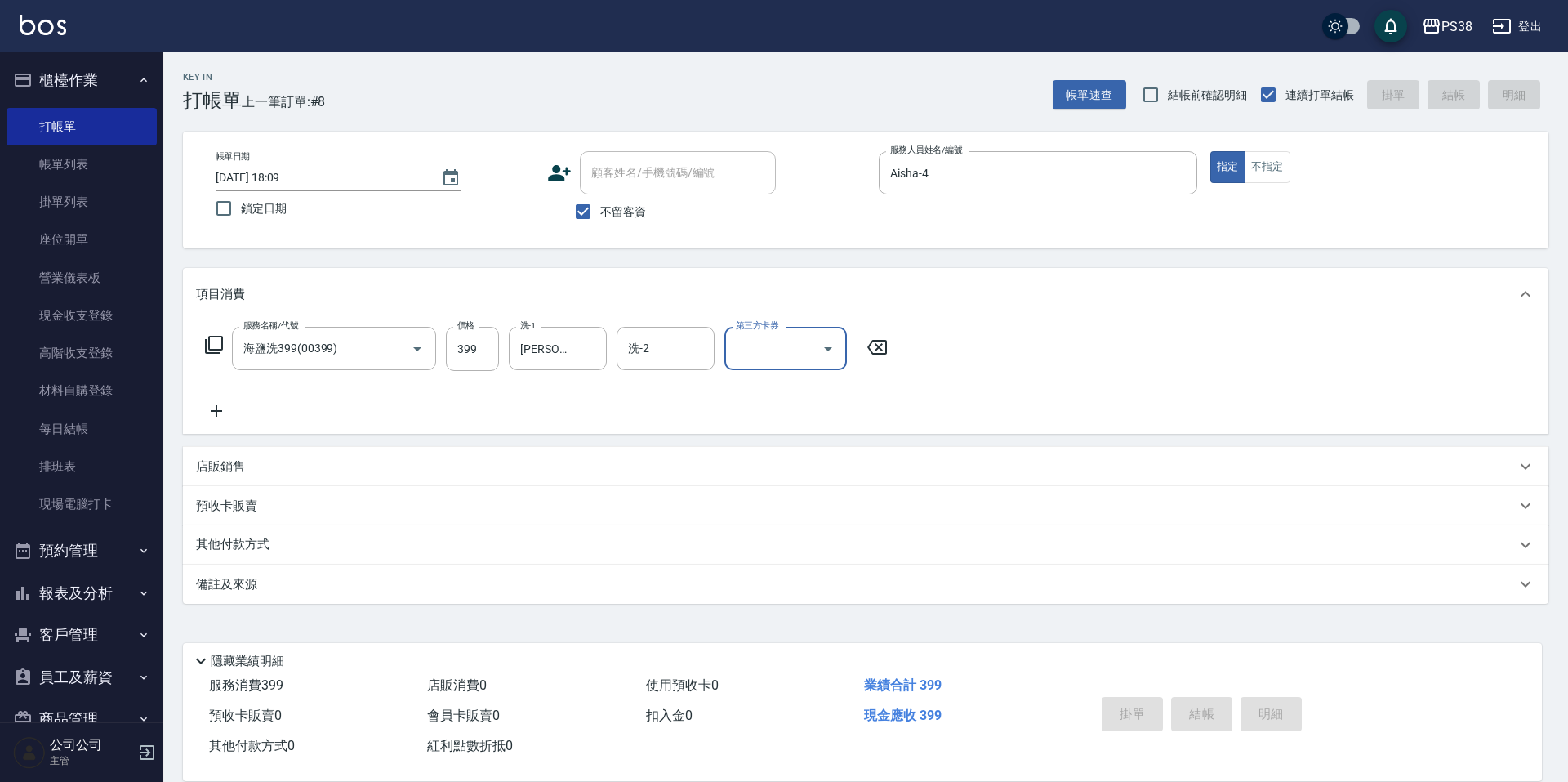
type input "[DATE] 18:10"
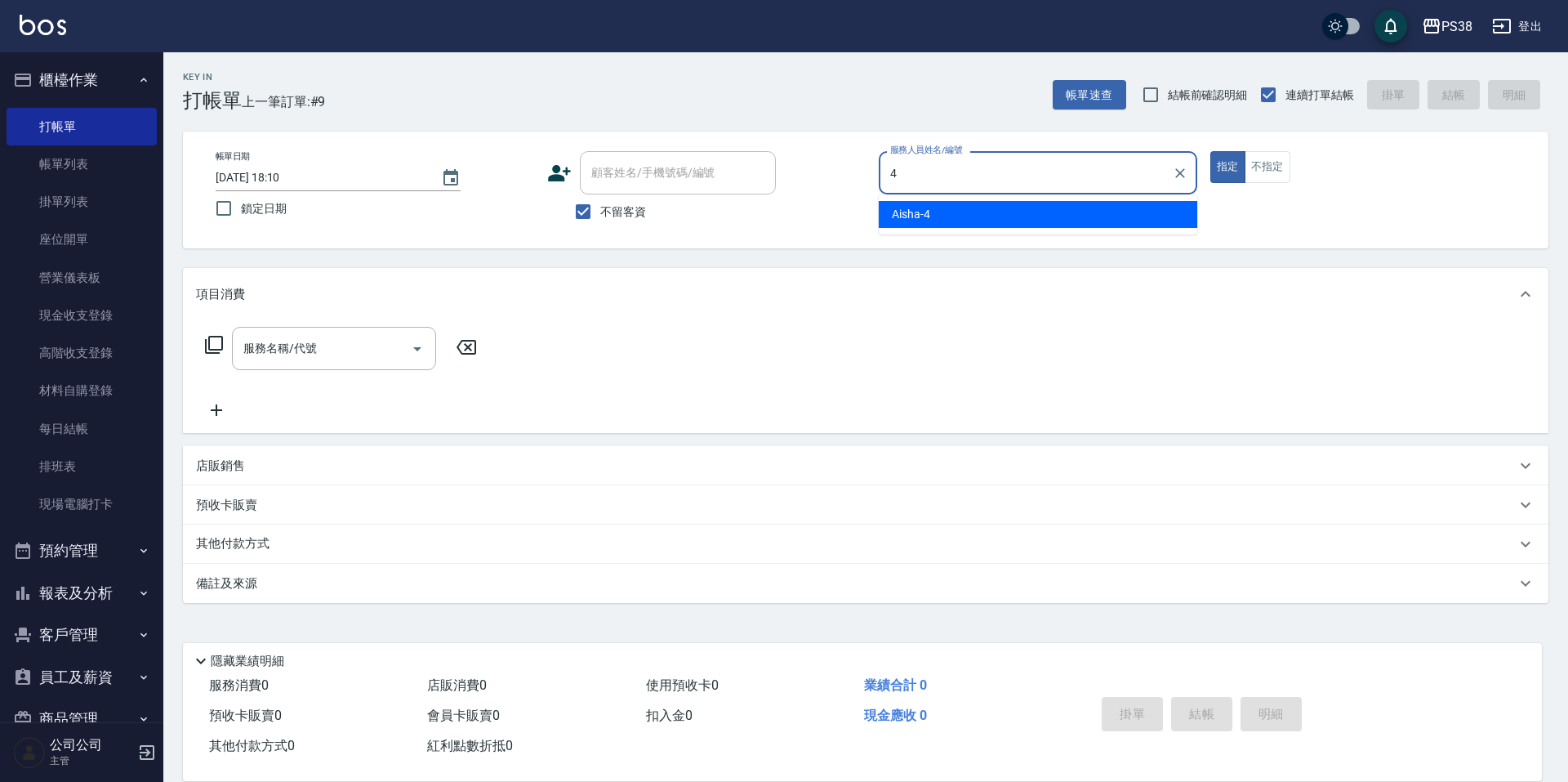
type input "Aisha-4"
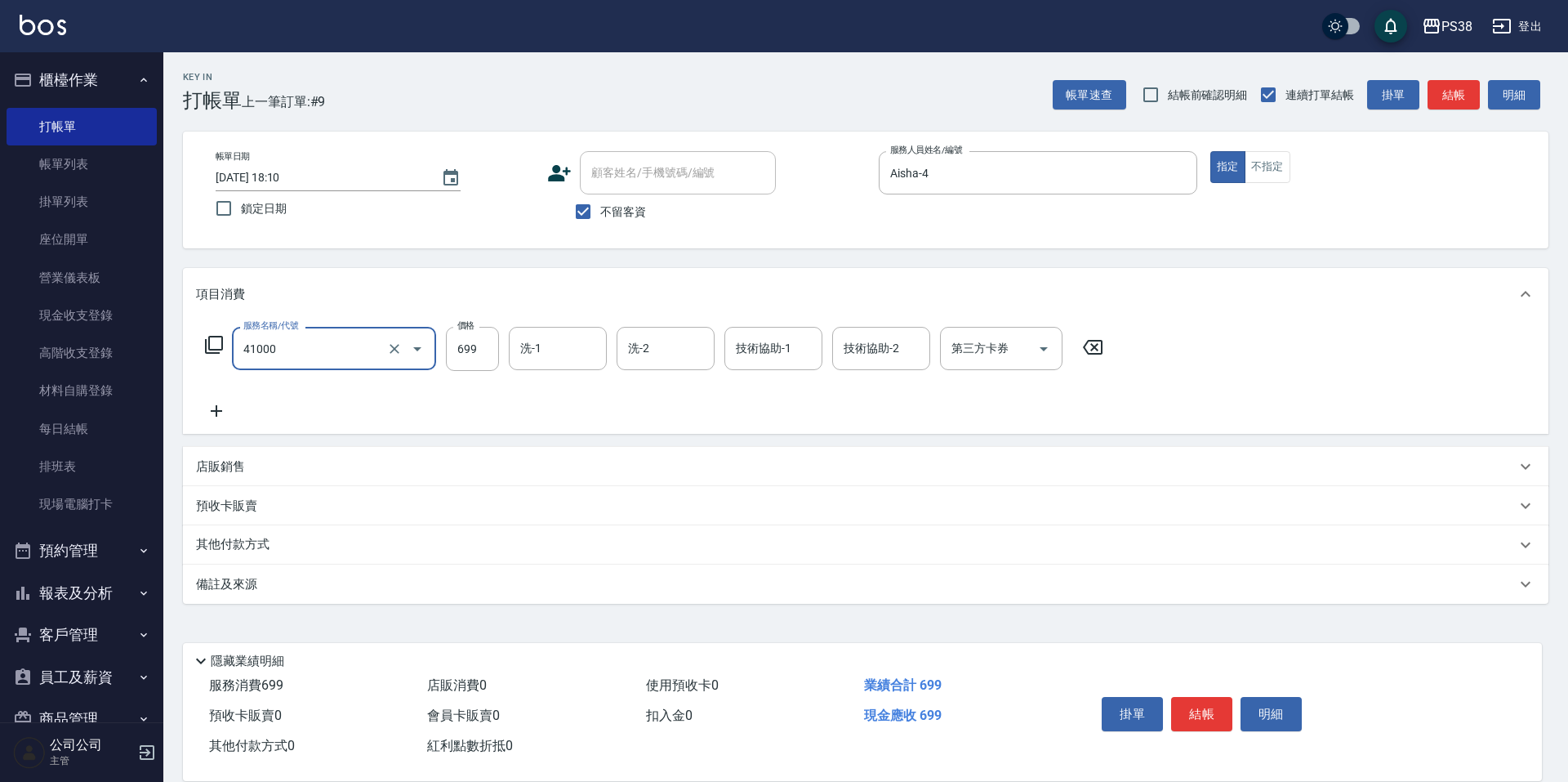
type input "燙髮699-2500(任意金額)(41000)"
type input "1500"
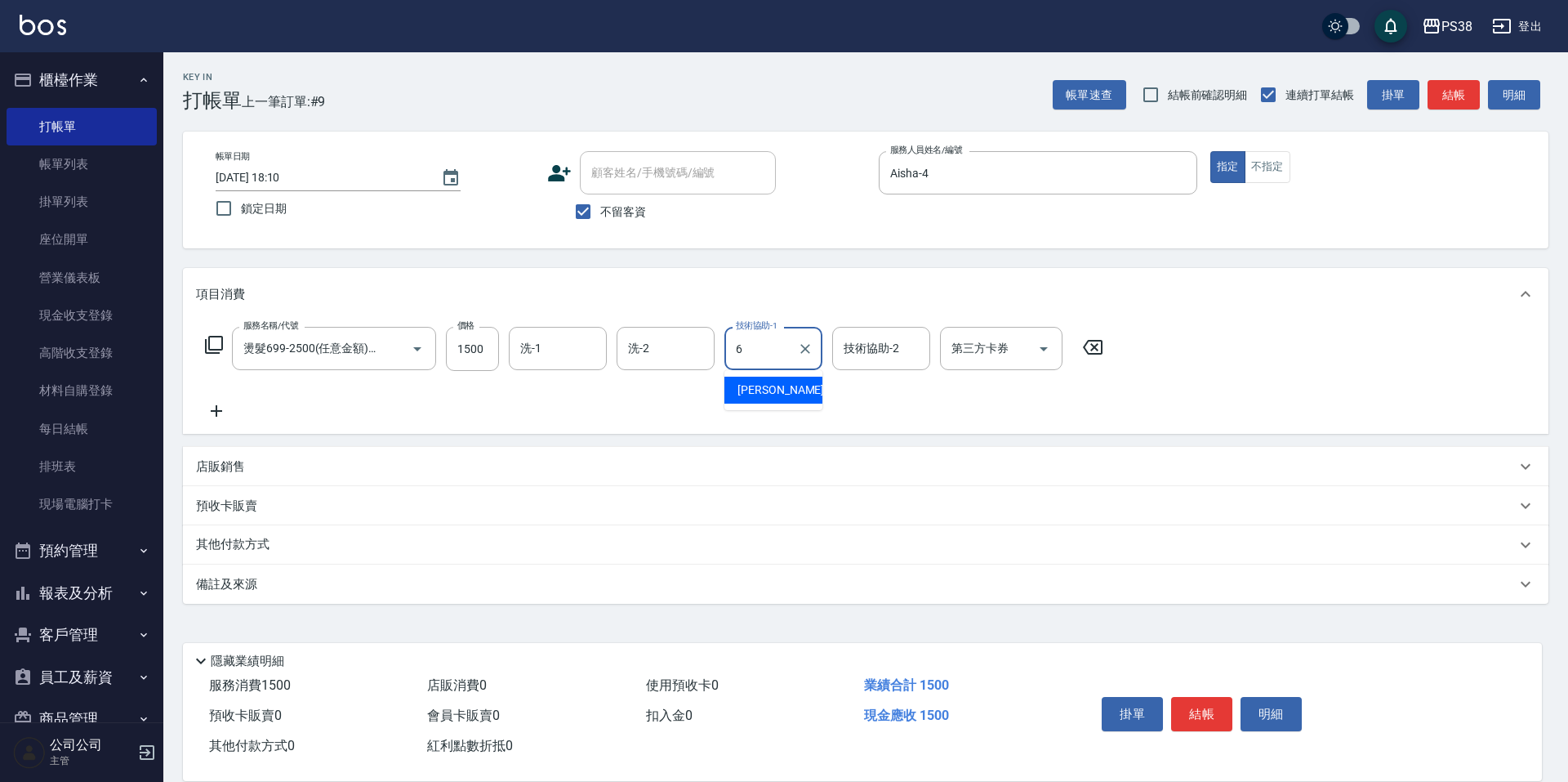
type input "[PERSON_NAME]-6"
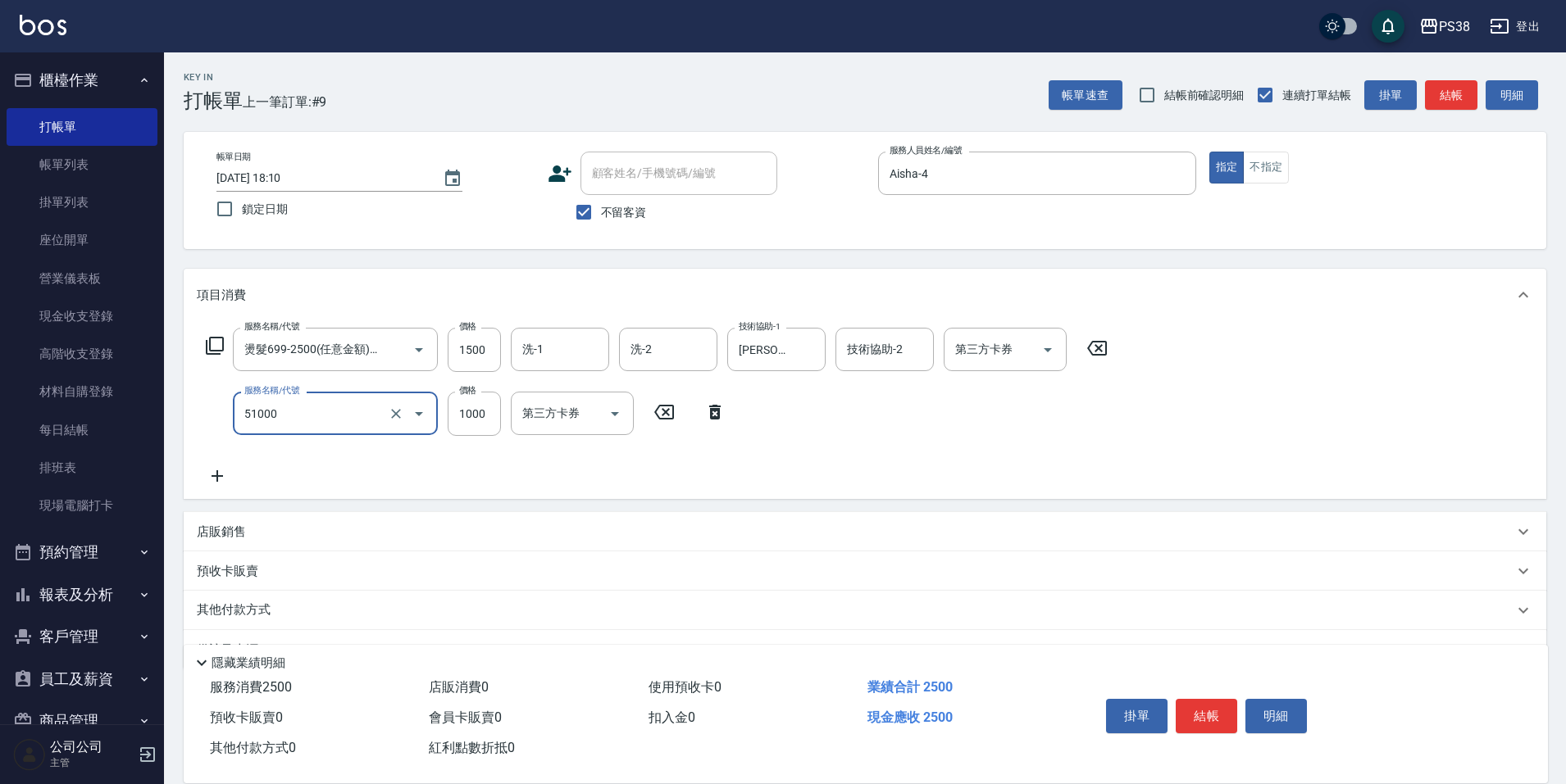
type input "染髮600以上(任意金額)(51000)"
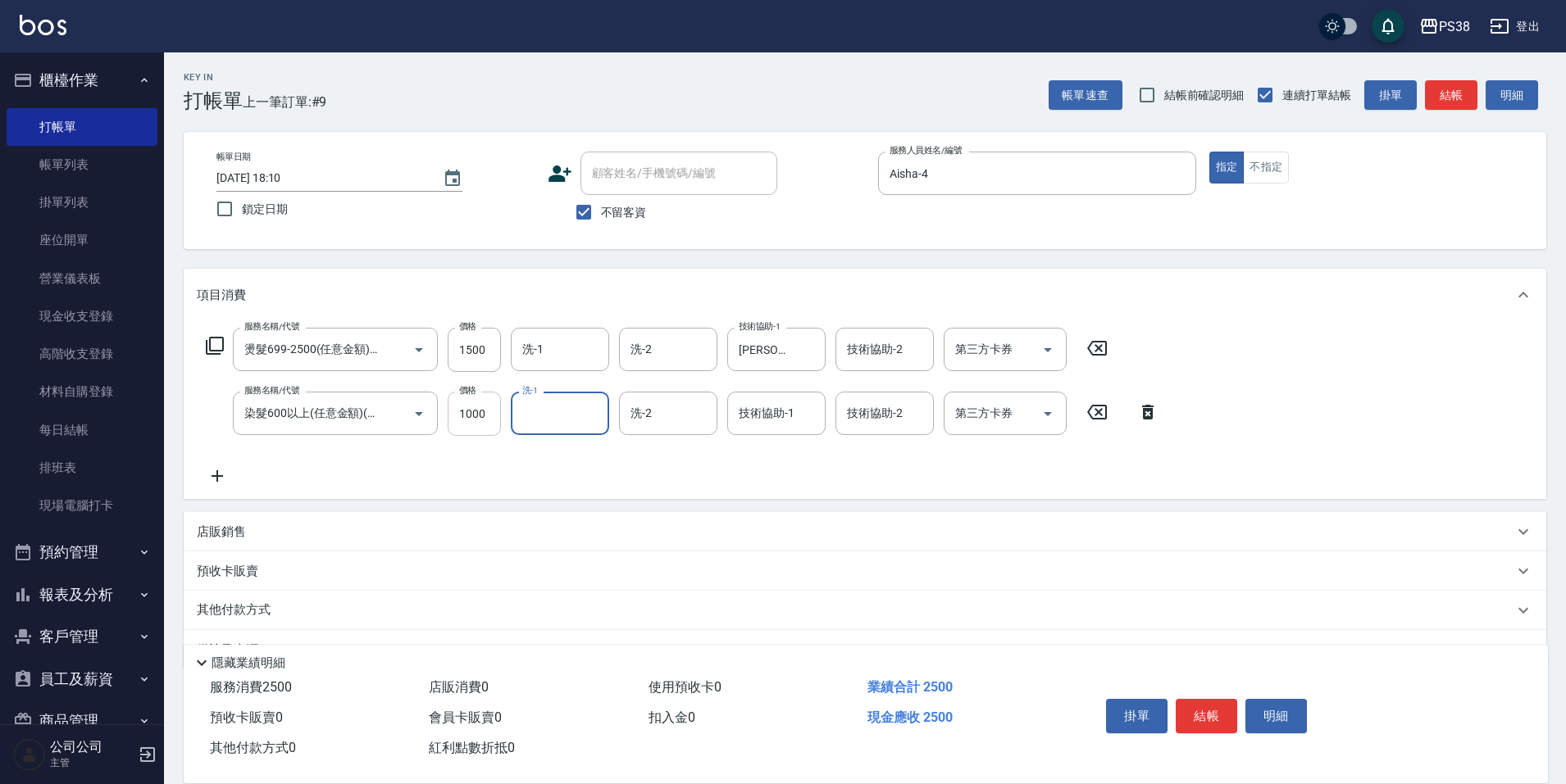
click at [457, 428] on input "1000" at bounding box center [474, 413] width 53 height 44
type input "1099"
type input "[PERSON_NAME]-6"
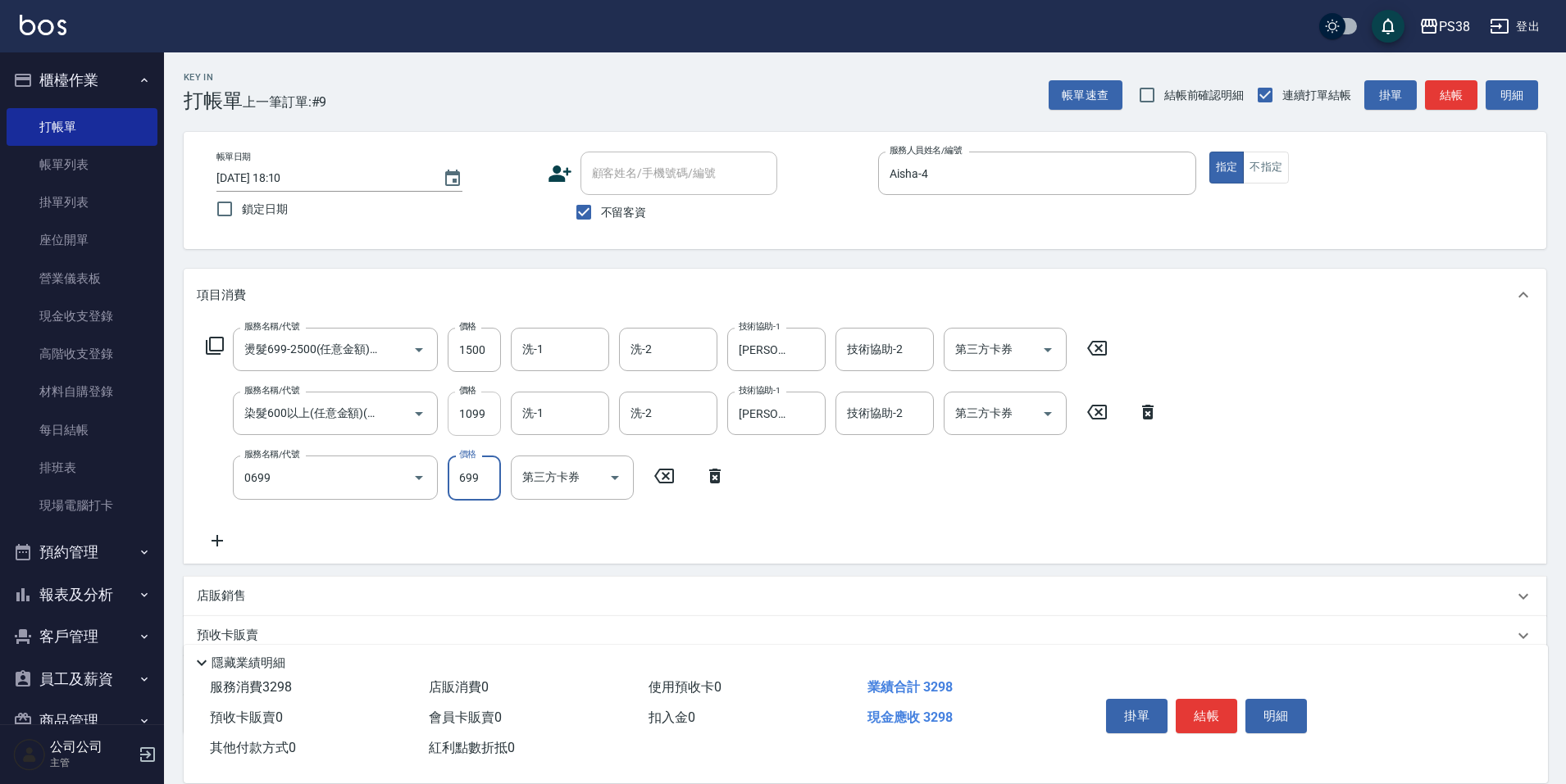
type input "spa699(0699)"
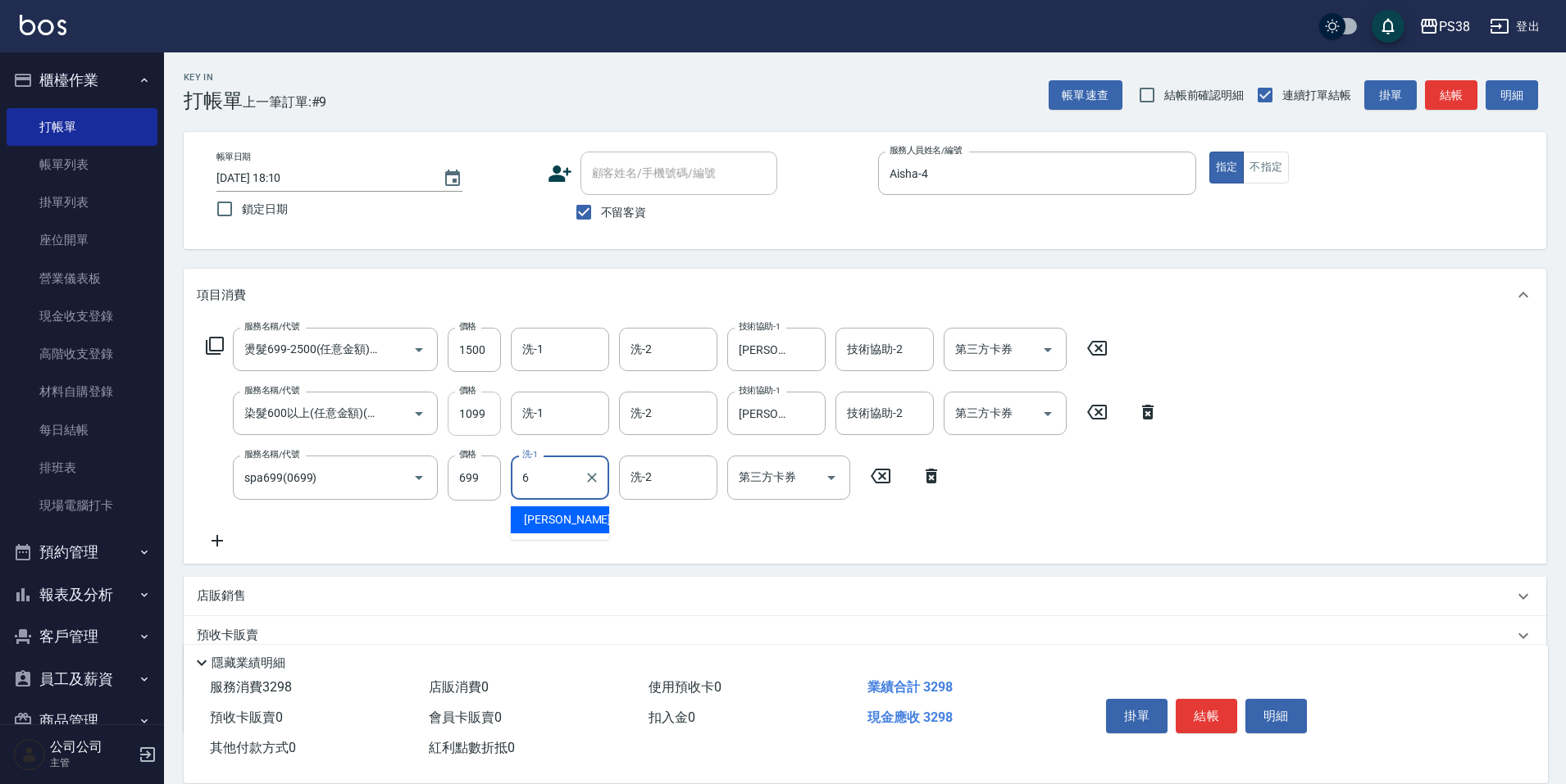
type input "[PERSON_NAME]-6"
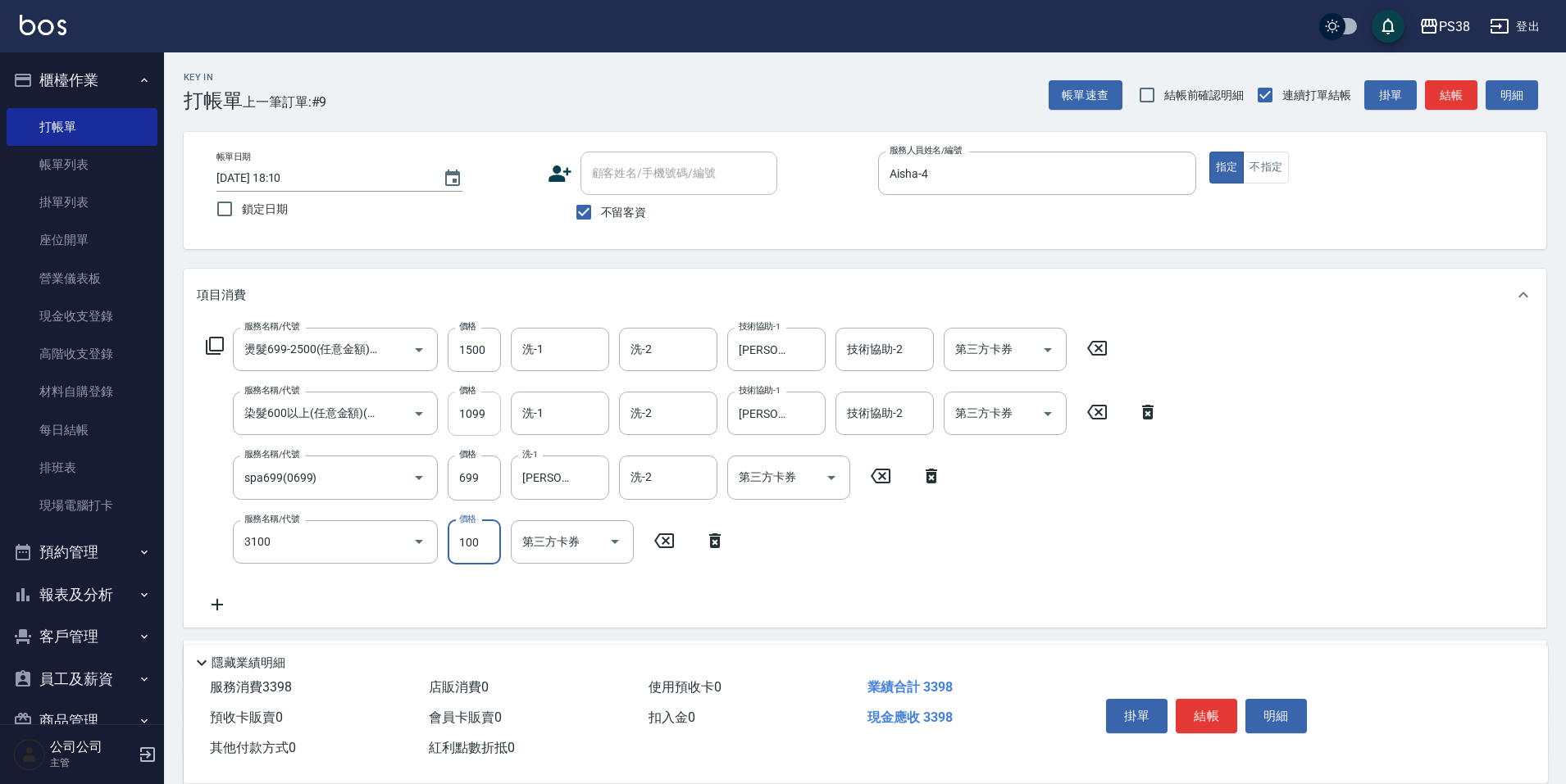
type input "頭皮水.順護(3100)"
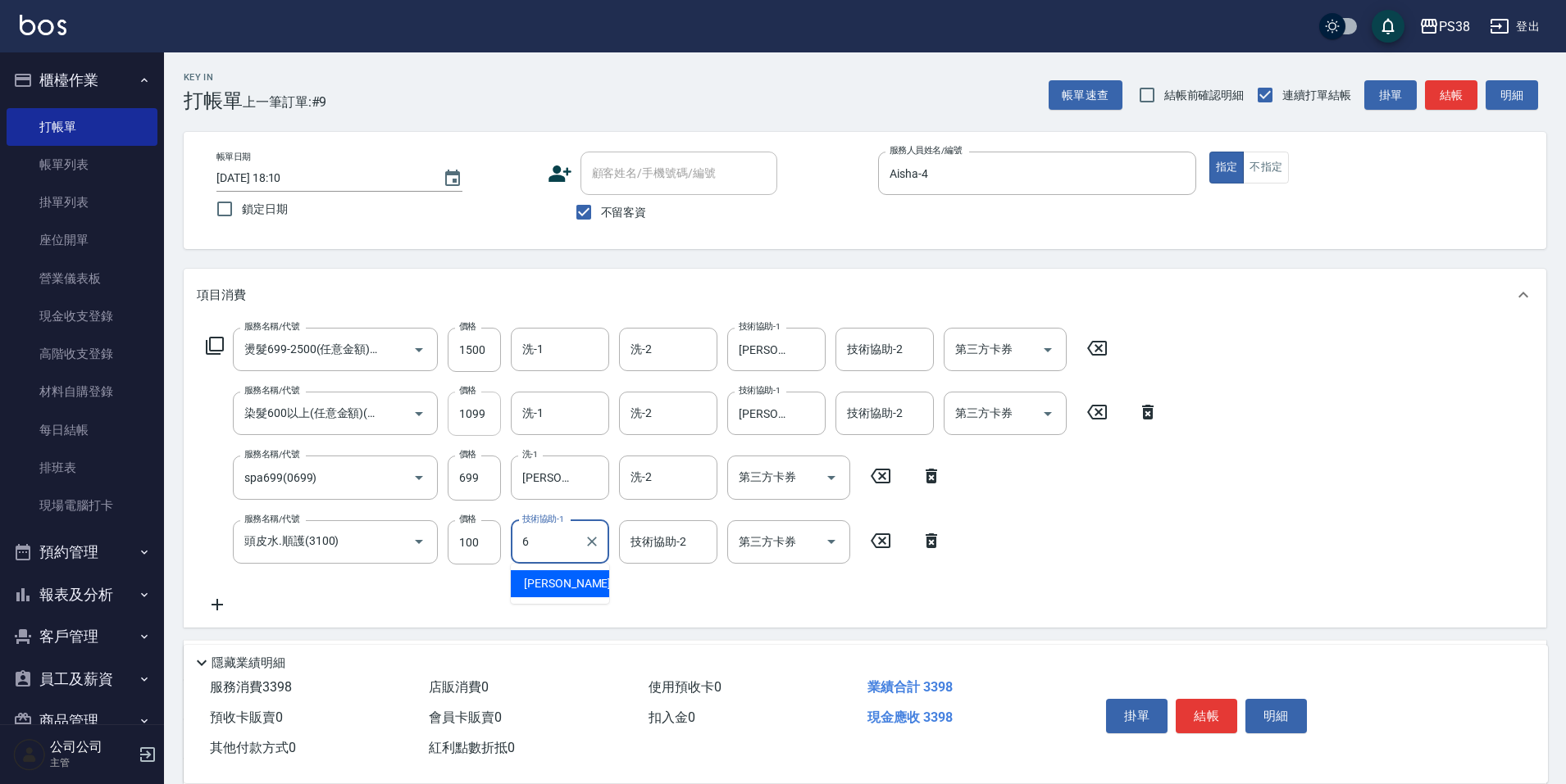
type input "[PERSON_NAME]-6"
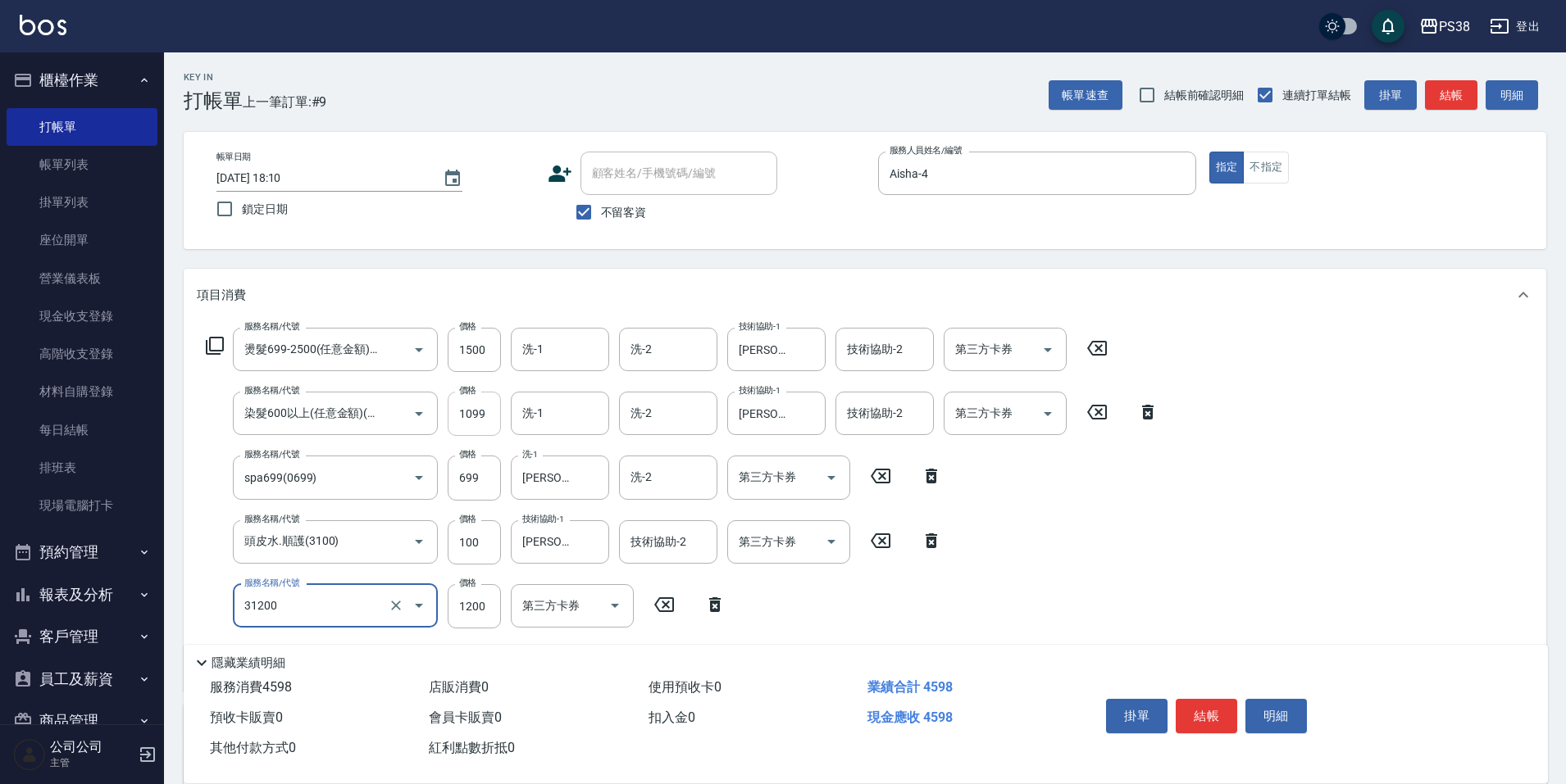
type input "醫護=1200(31200)"
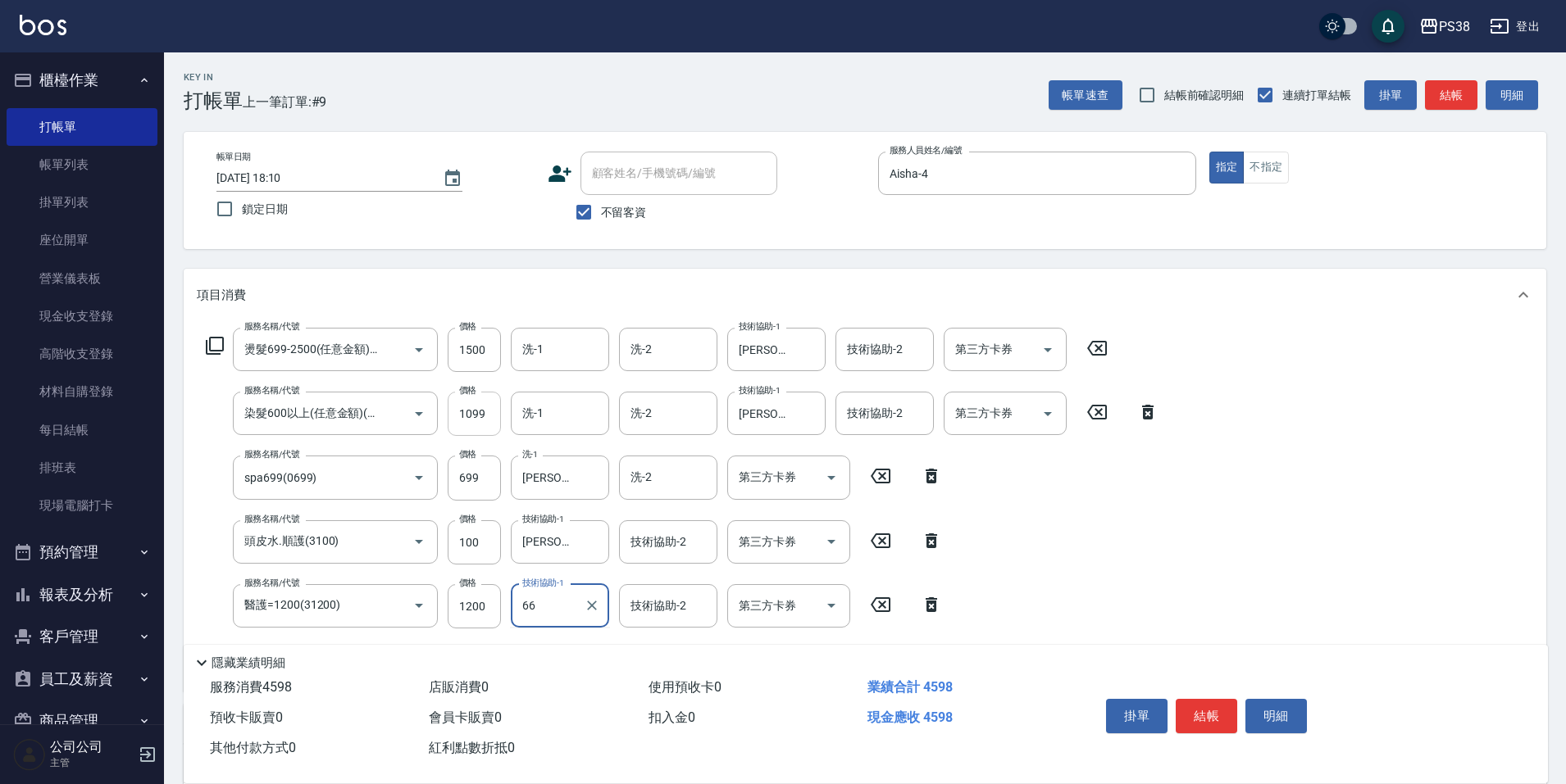
type input "66"
click at [533, 607] on input "技術協助-1" at bounding box center [559, 606] width 84 height 29
type input "[PERSON_NAME]-6"
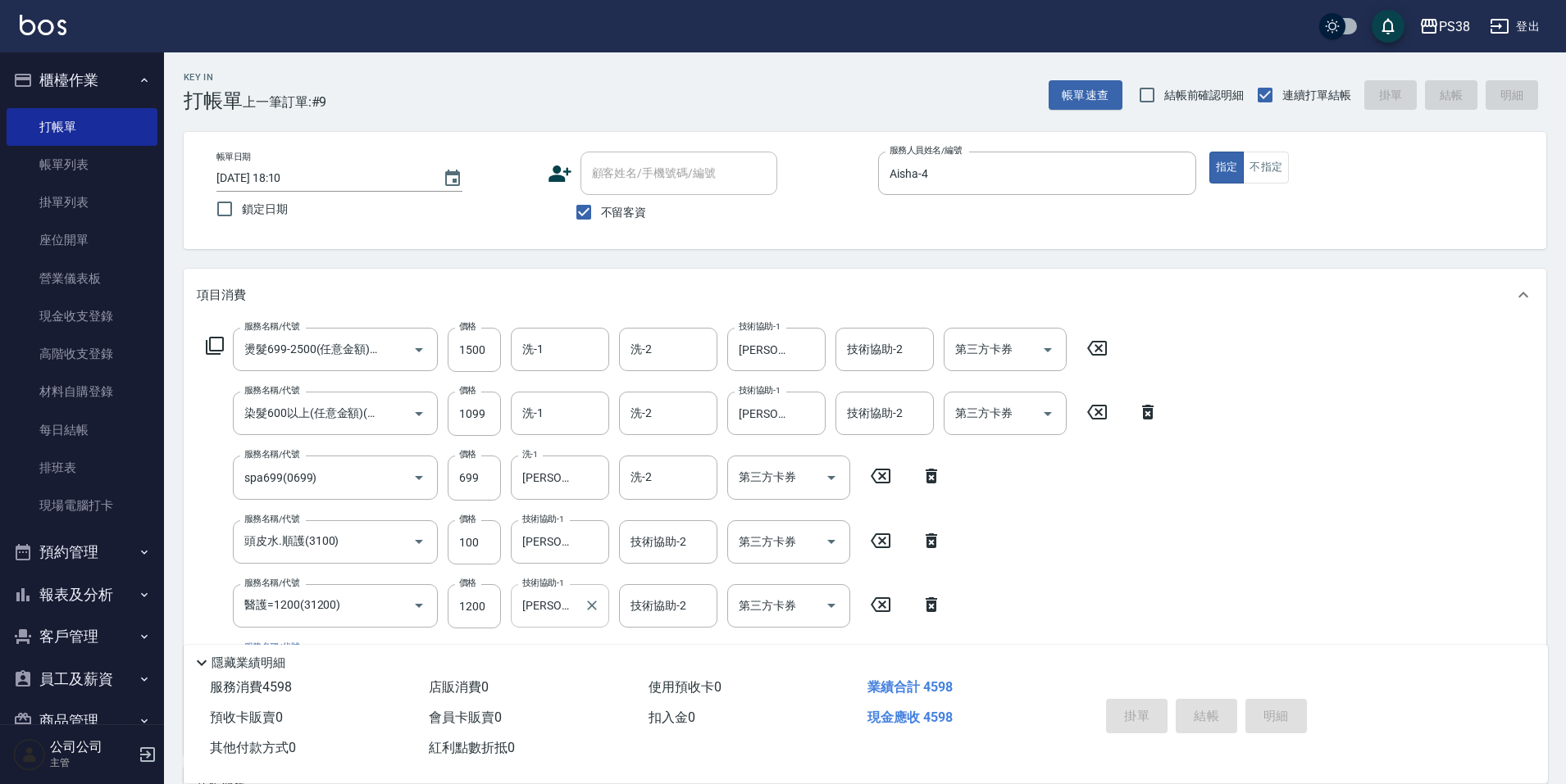
type input "[DATE] 18:11"
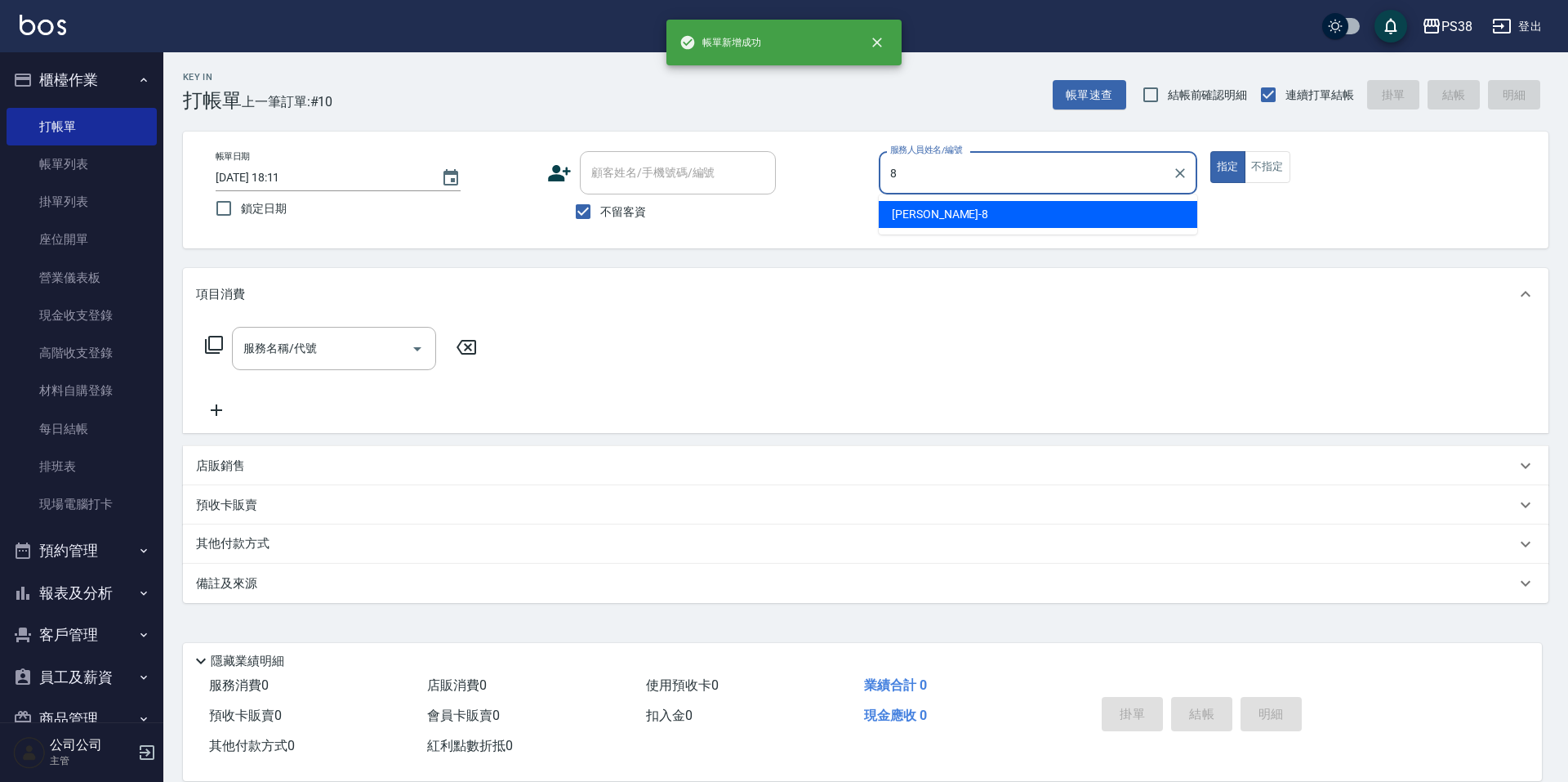
type input "mika-8"
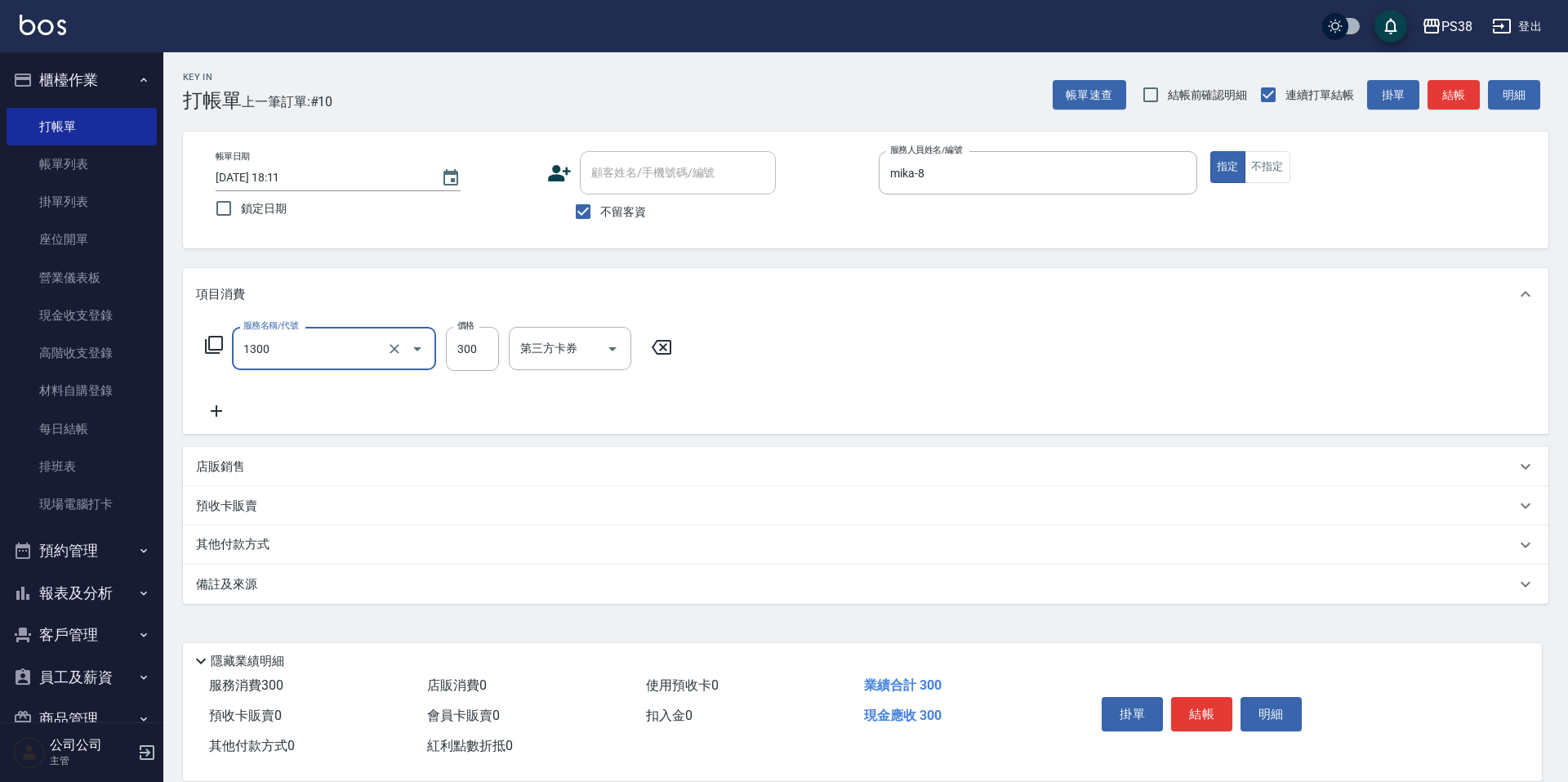
type input "精油洗潤300(1300)"
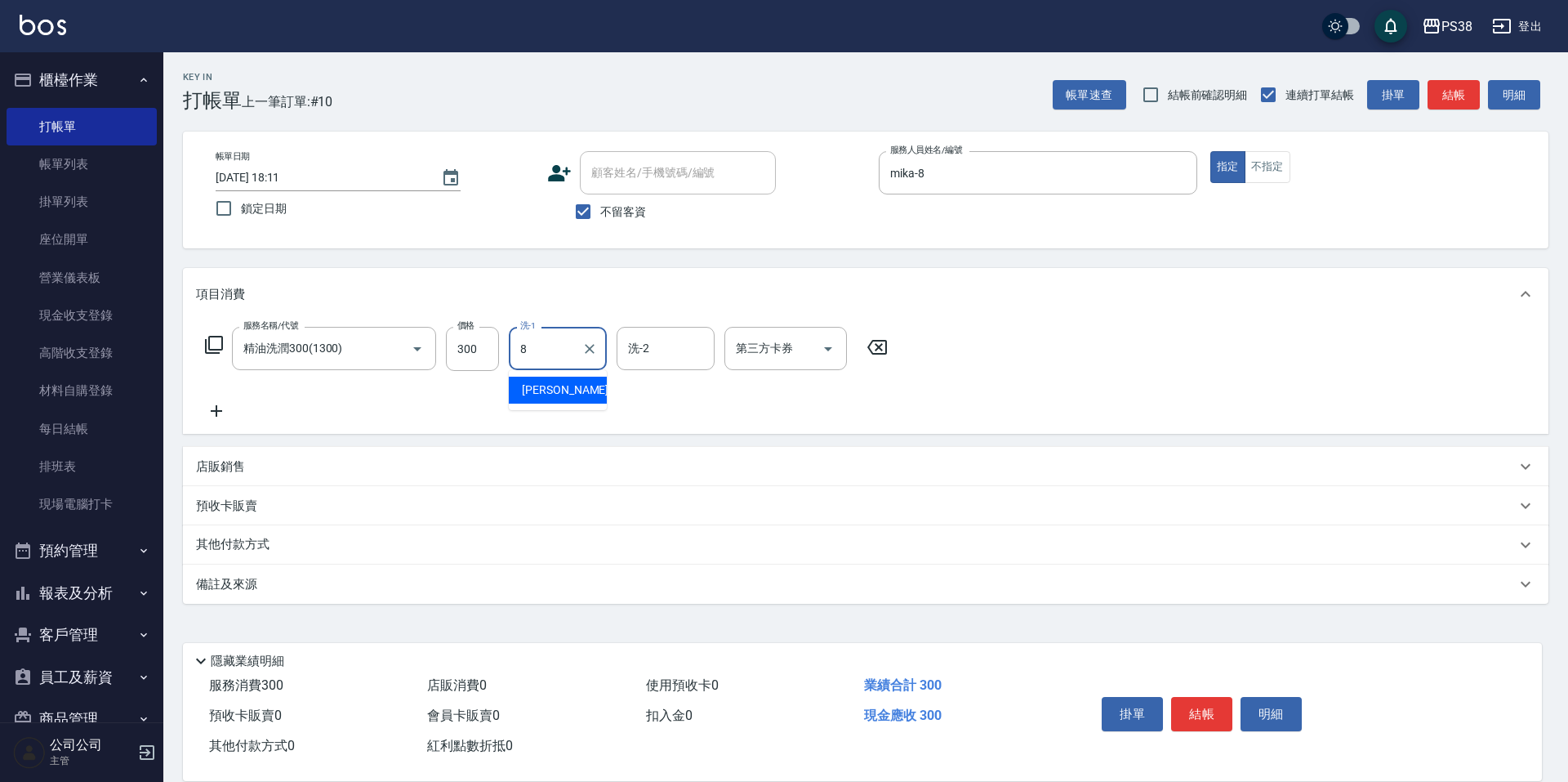
type input "mika-8"
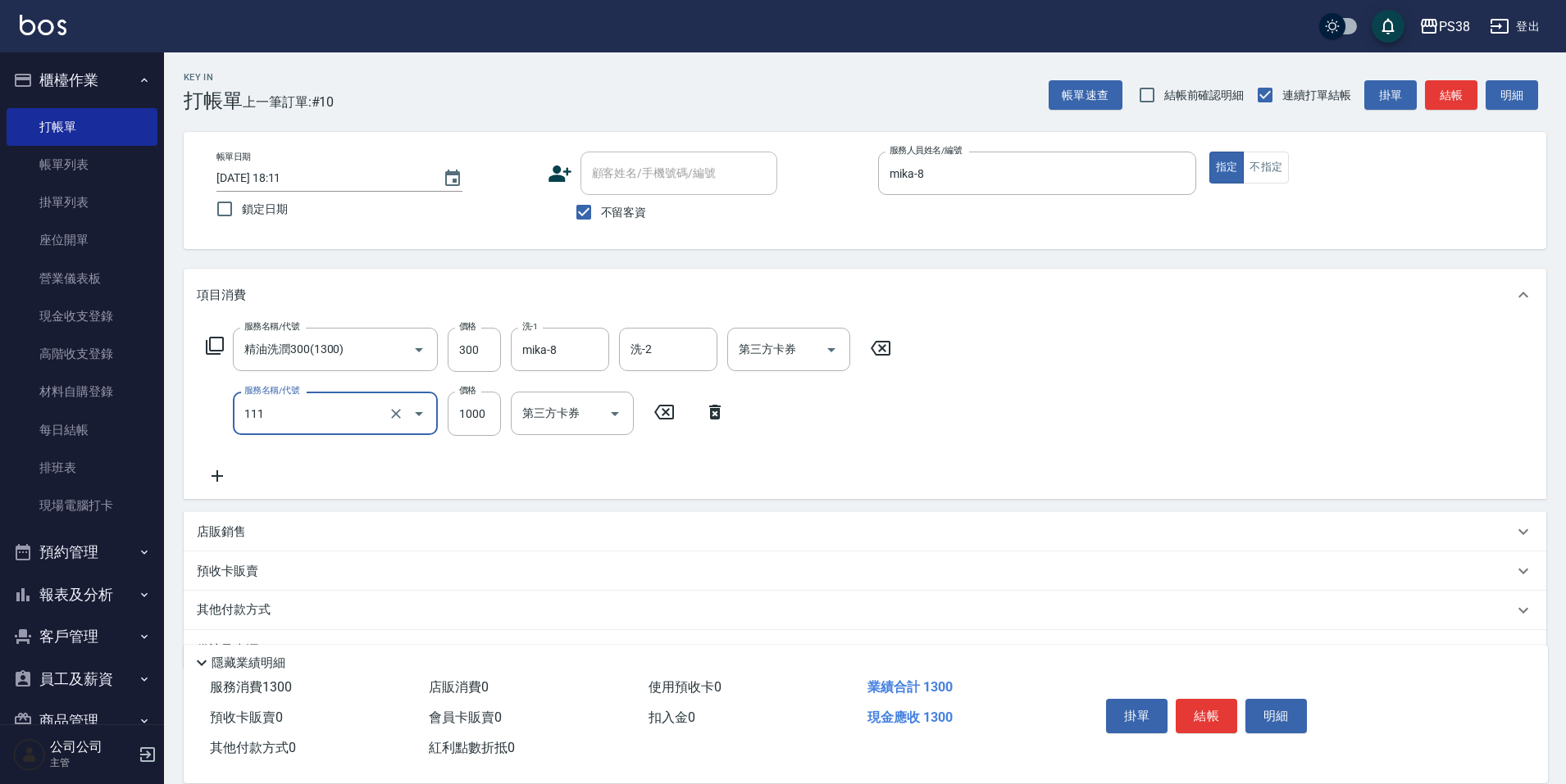
type input "重整/卸髮 (任意金額)(111)"
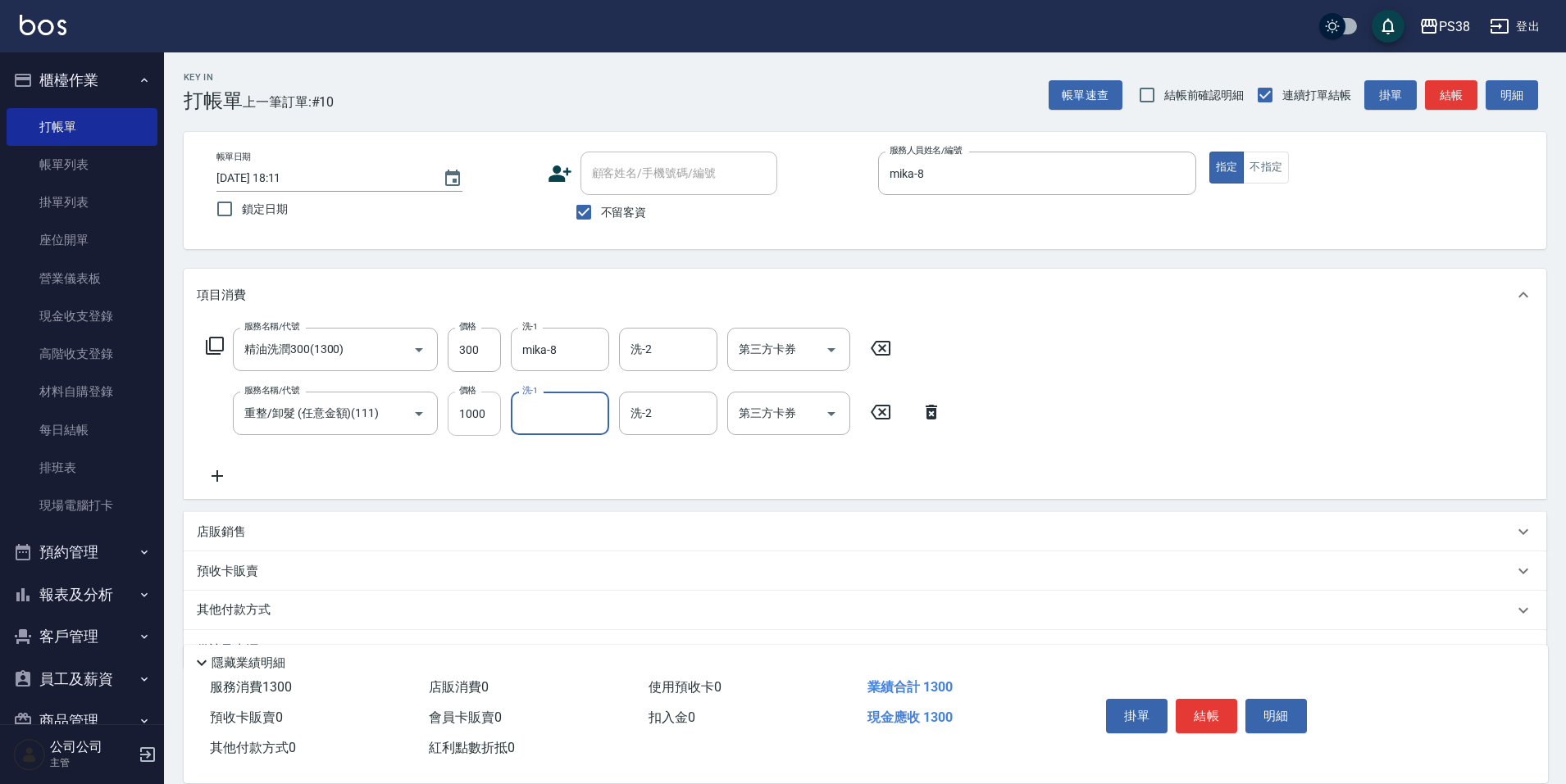
click at [464, 420] on input "1000" at bounding box center [474, 413] width 53 height 44
type input "3500"
type input "mika-8"
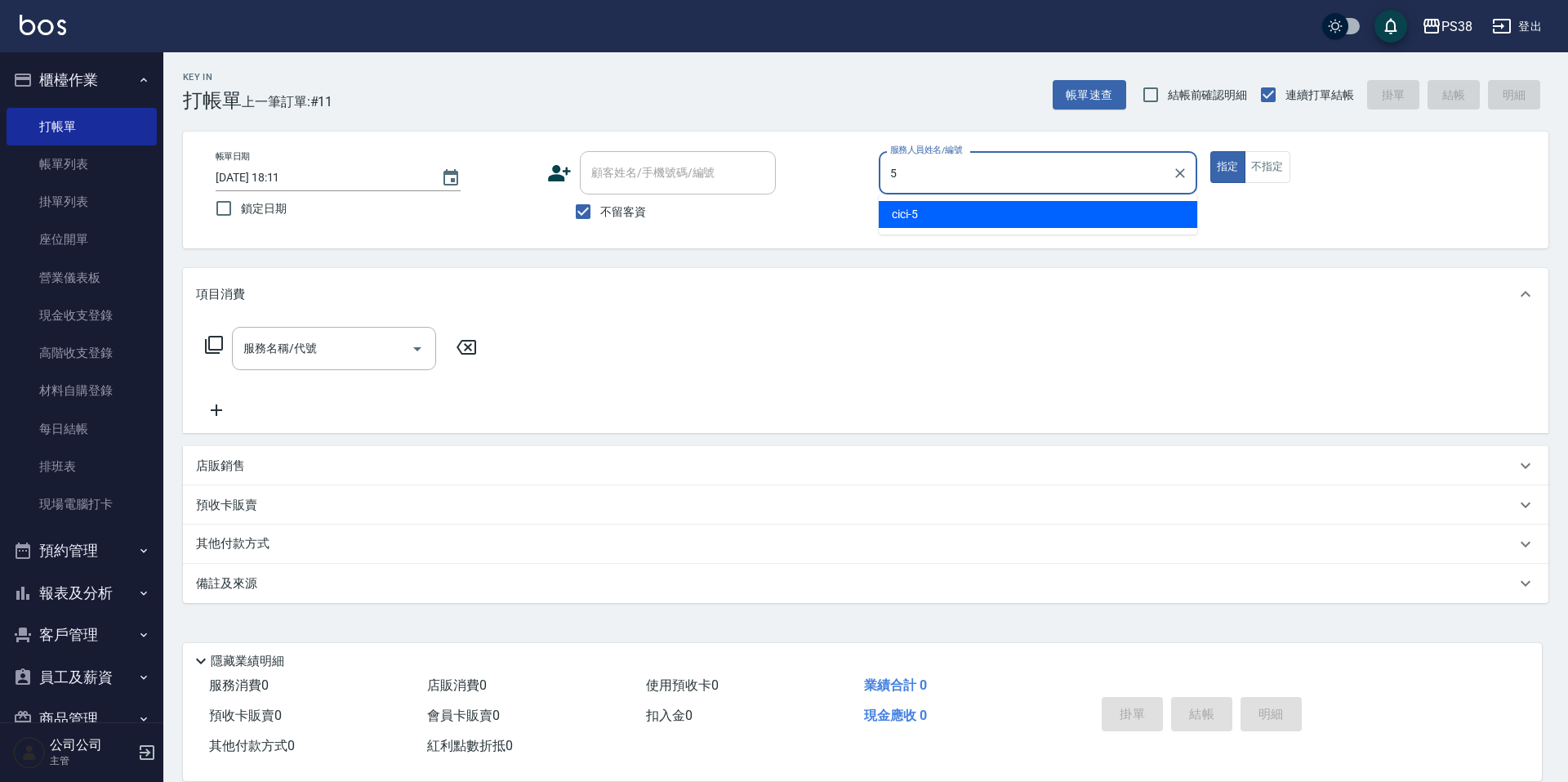
type input "cici-5"
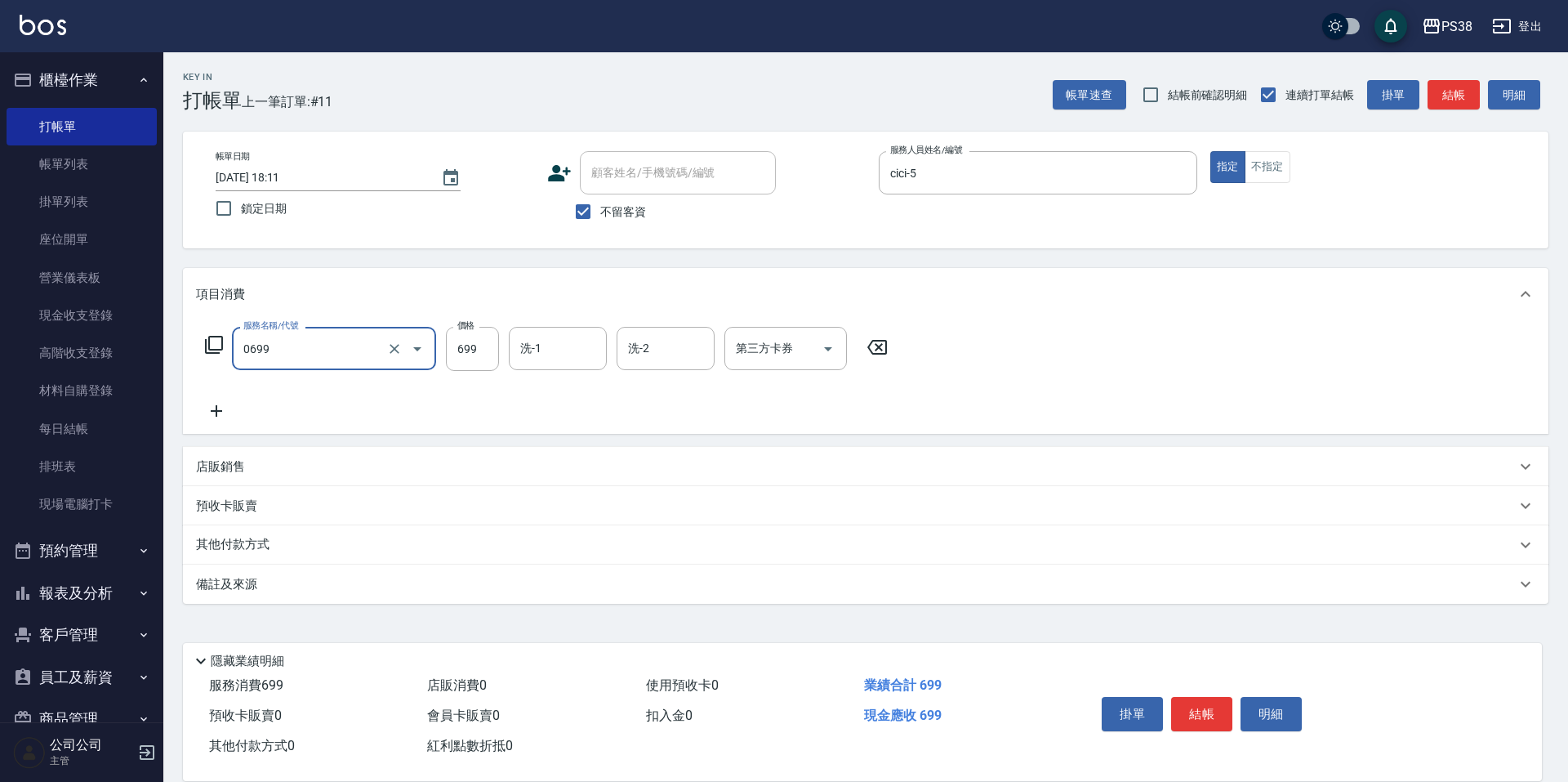
type input "spa699(0699)"
type input "[PERSON_NAME]-55"
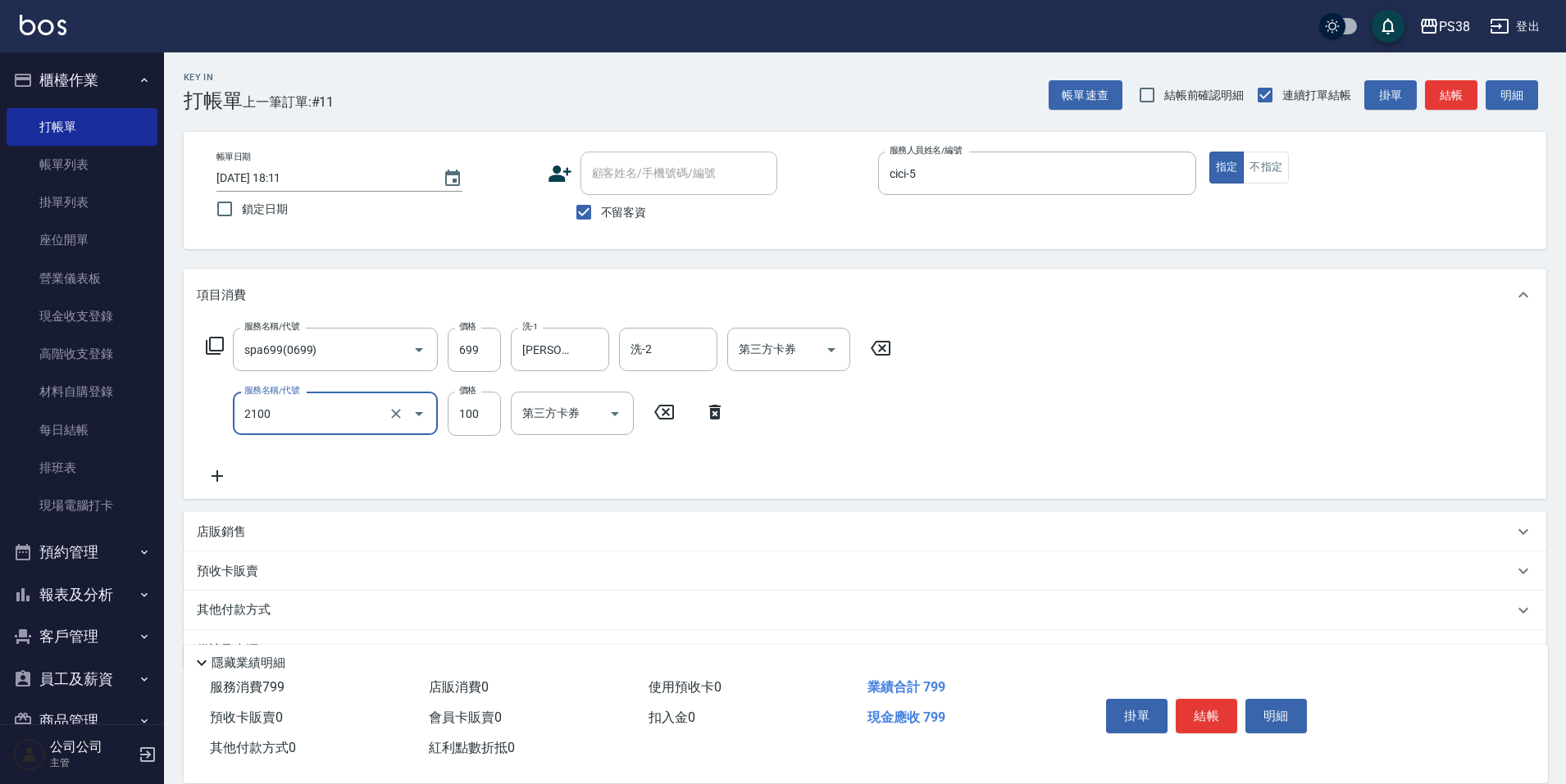
type input "剪髮與造型(任意金額)(2100)"
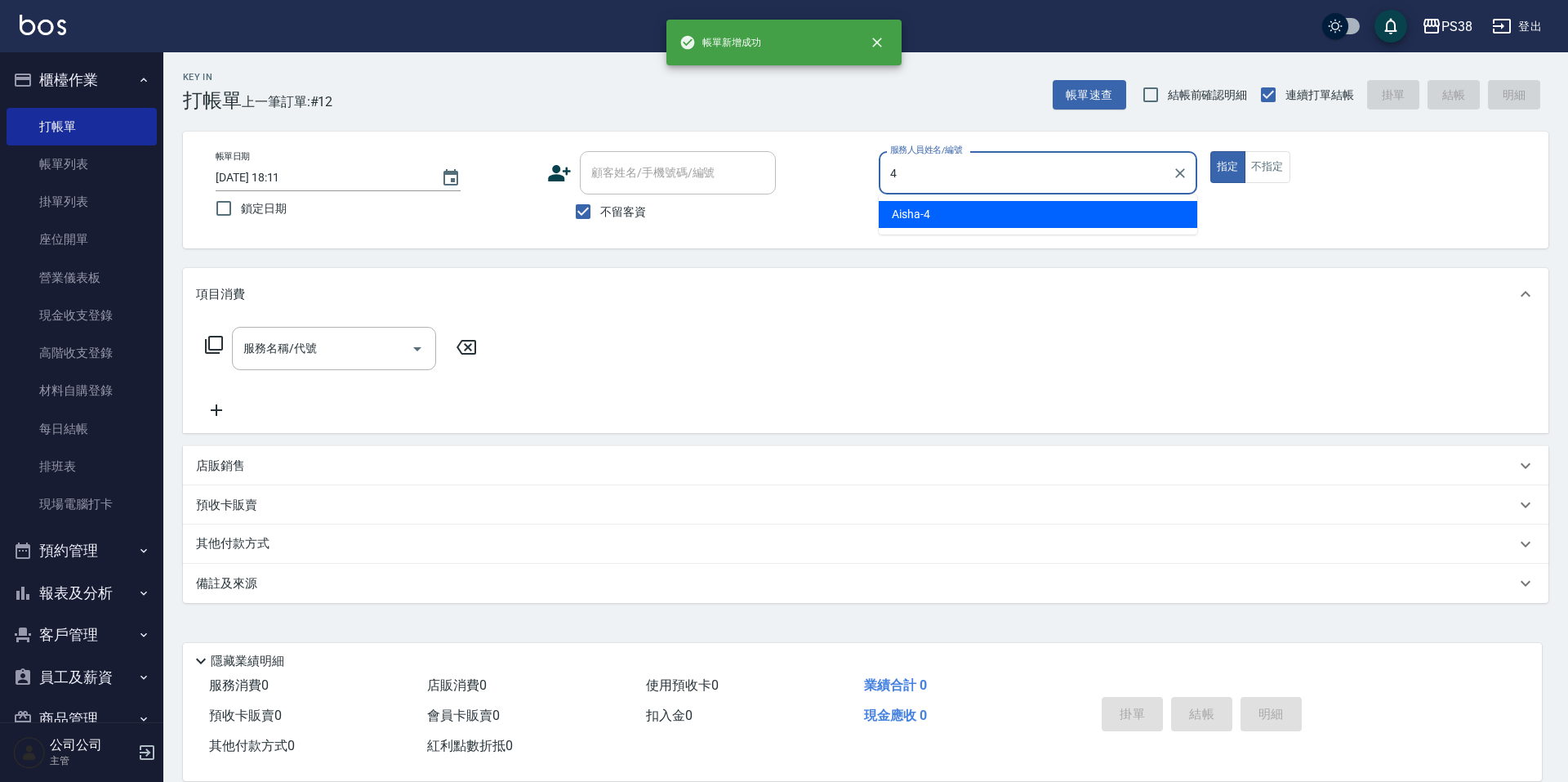
type input "Aisha-4"
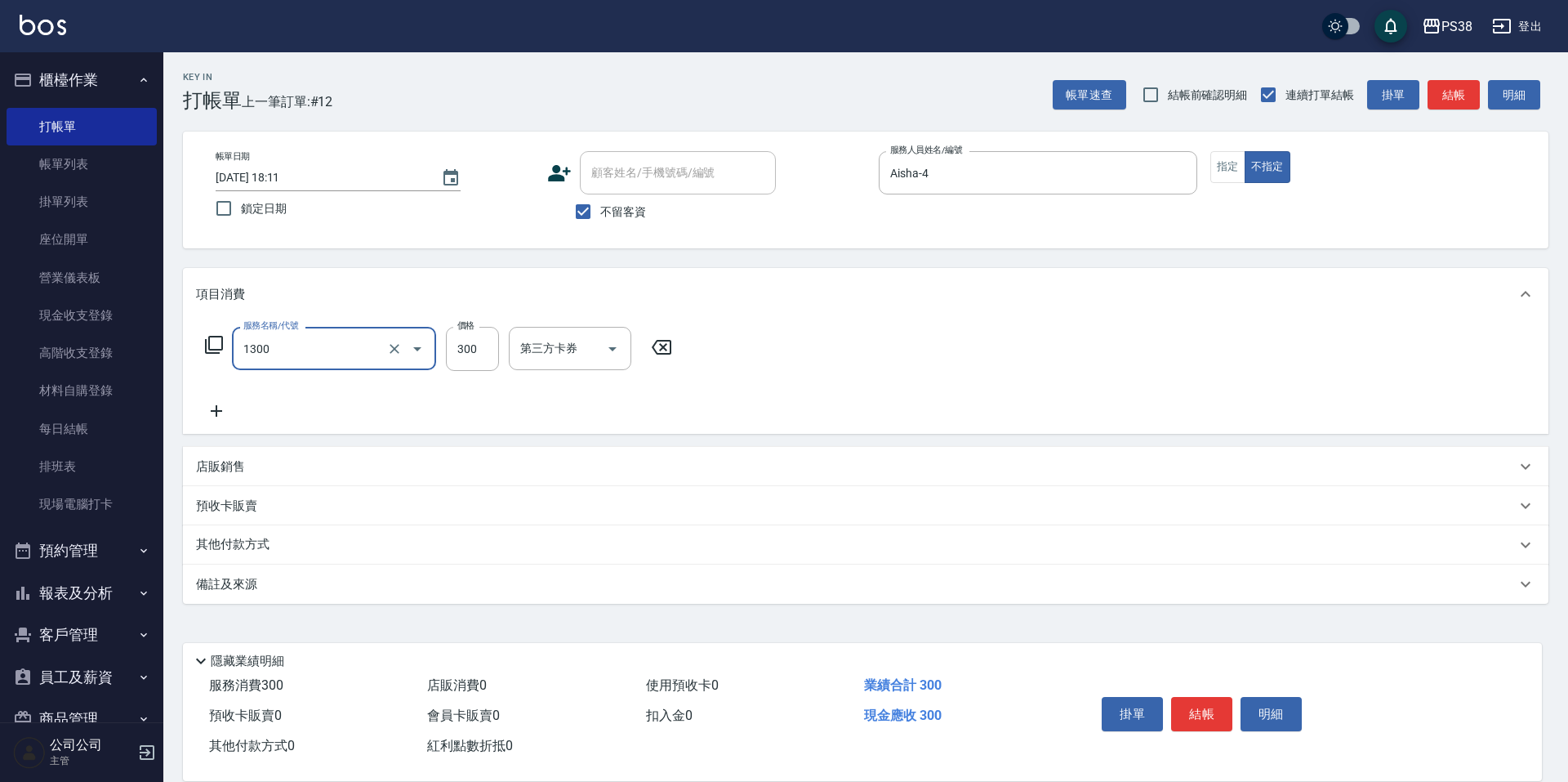
type input "精油洗潤300(1300)"
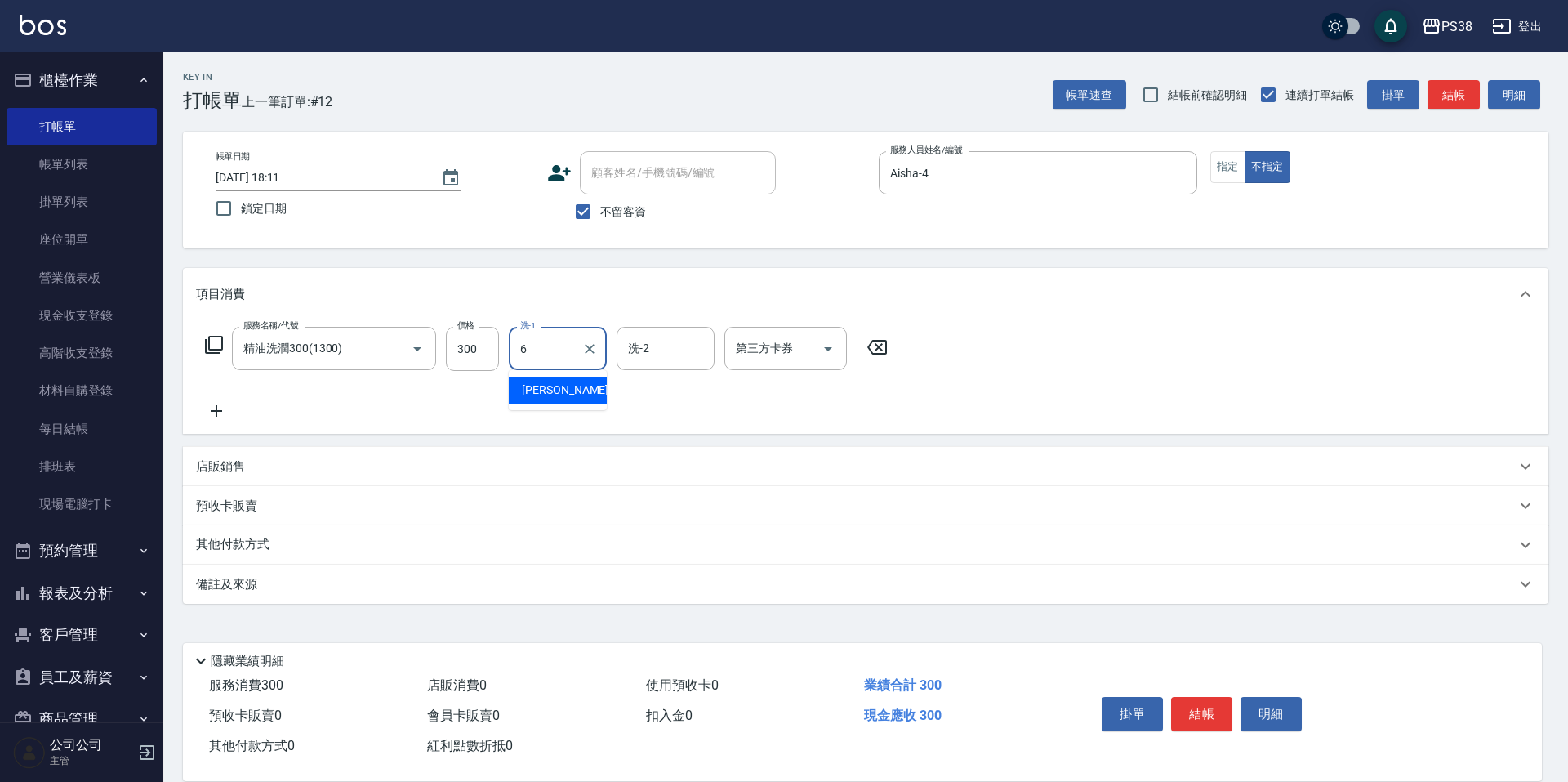
type input "[PERSON_NAME]-6"
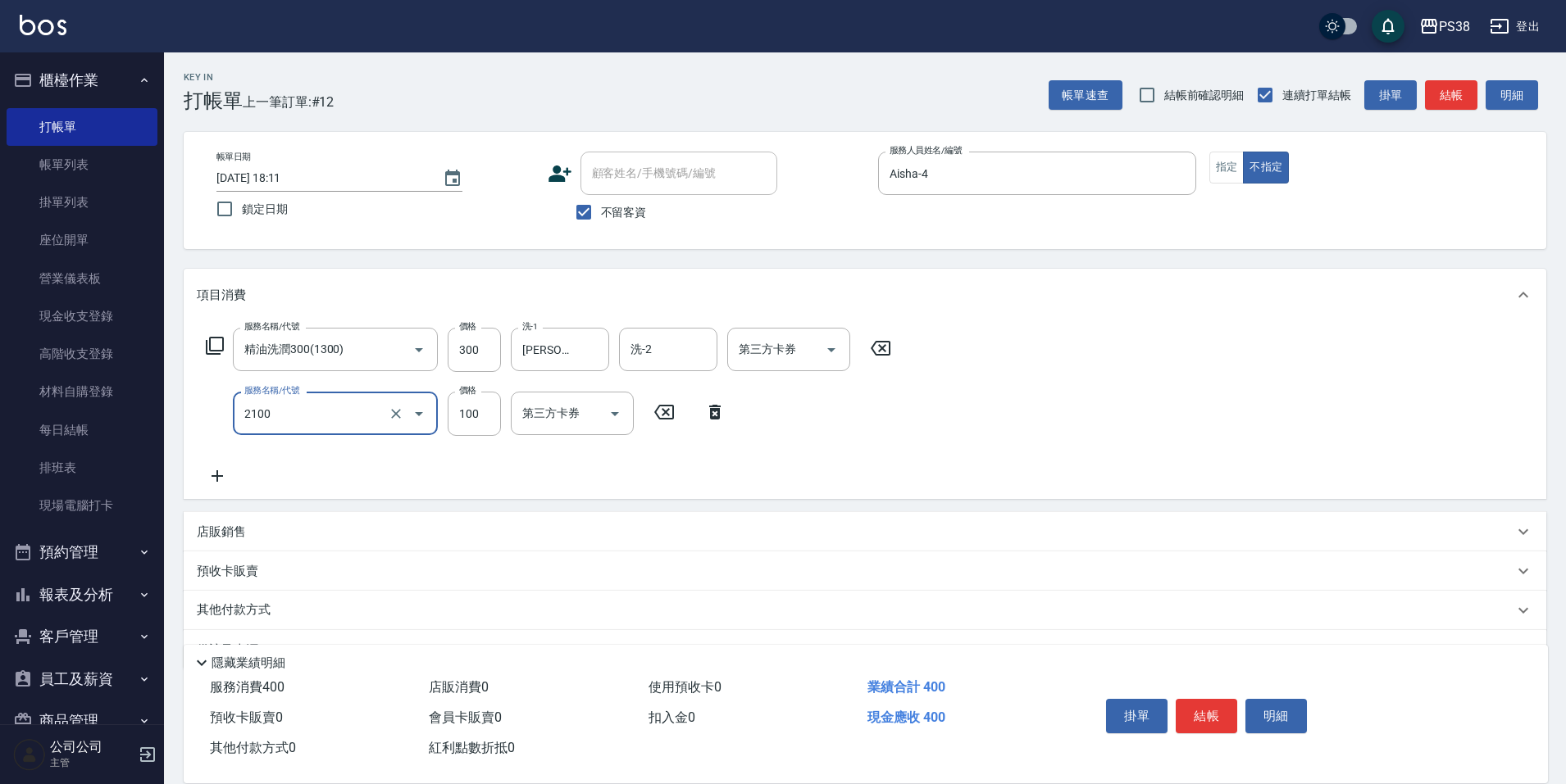
type input "剪髮與造型(任意金額)(2100)"
type input "50"
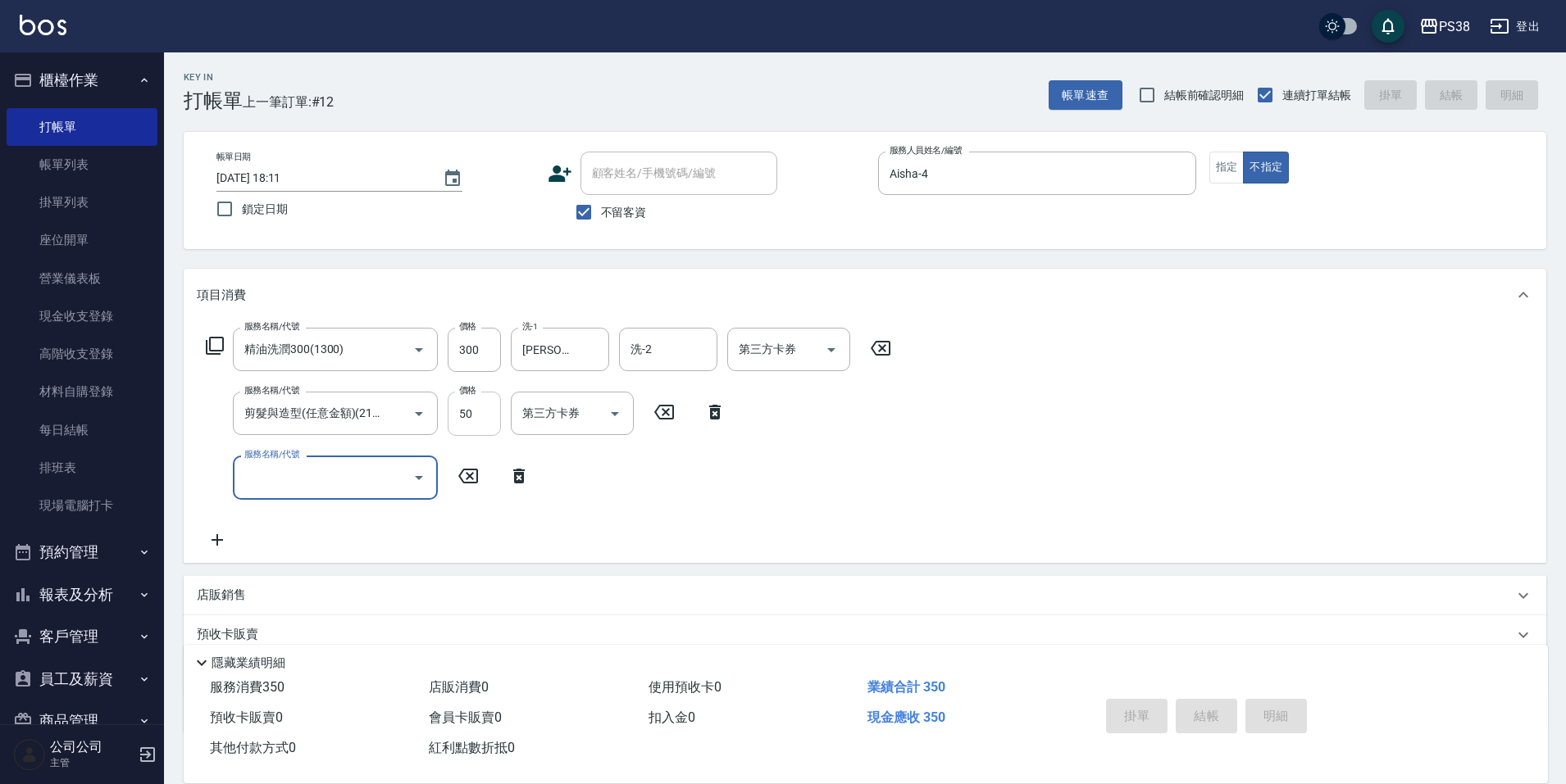
type input "[DATE] 18:12"
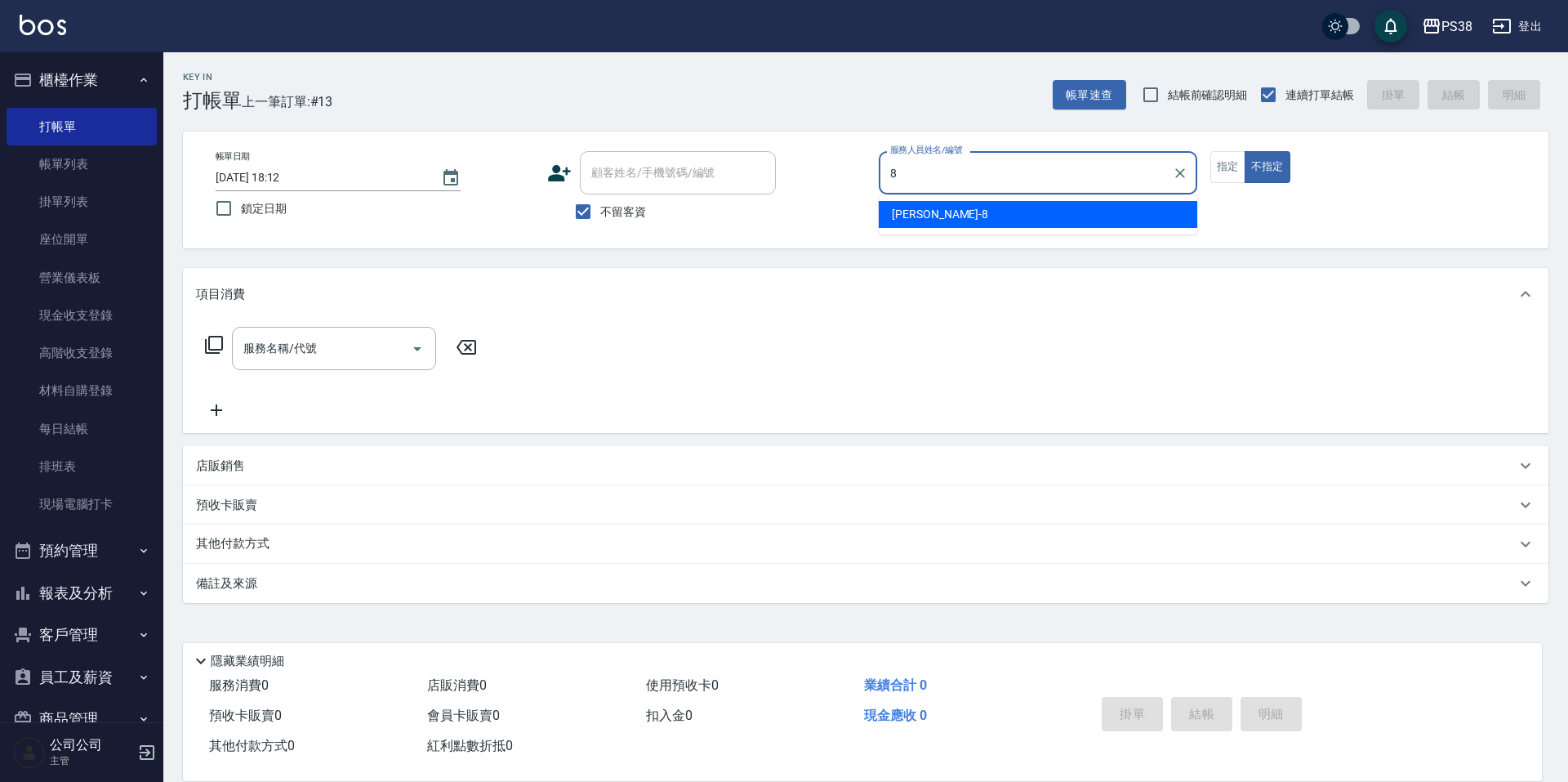
type input "mika-8"
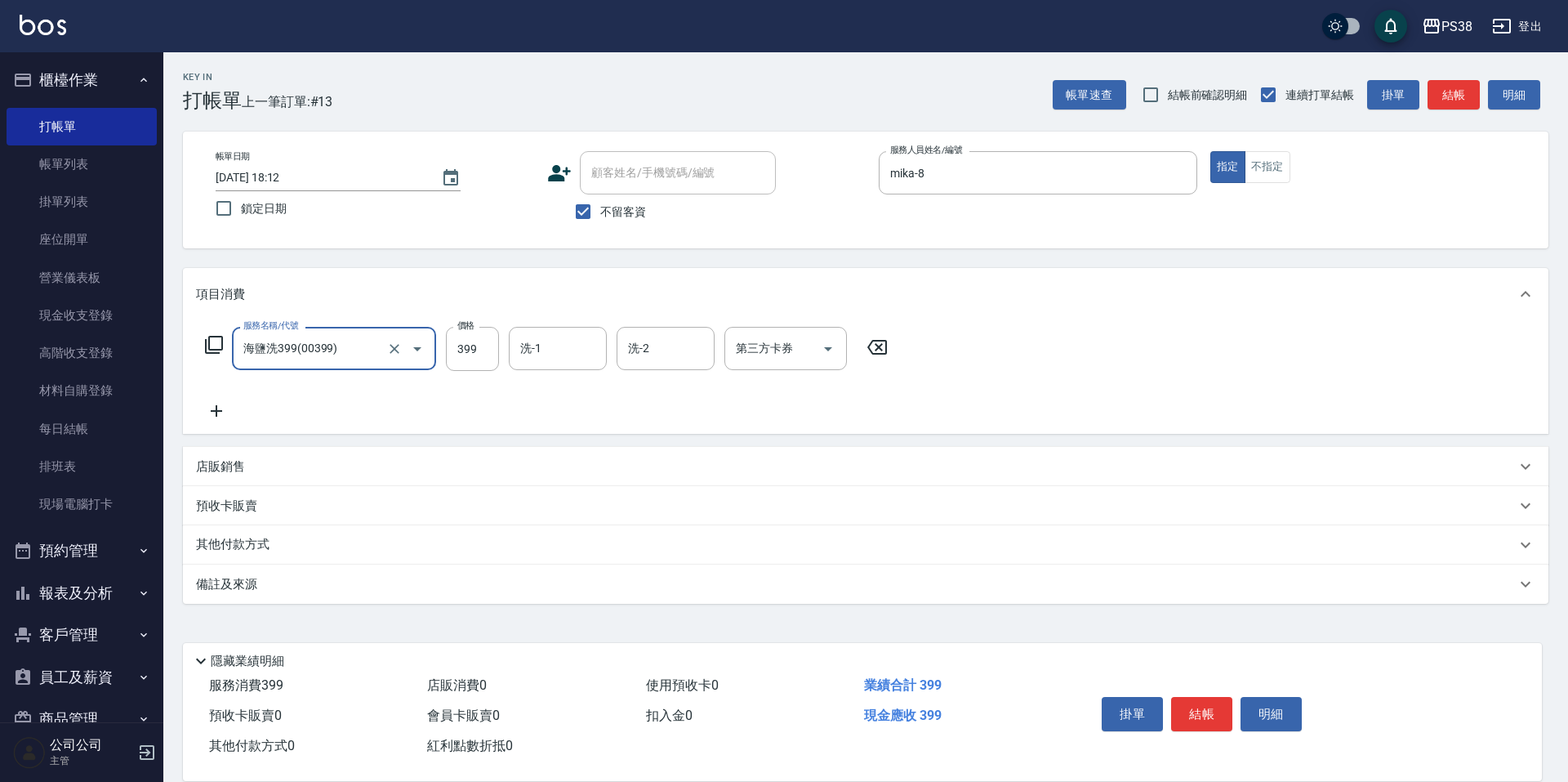
type input "海鹽洗399(00399)"
type input "mika-8"
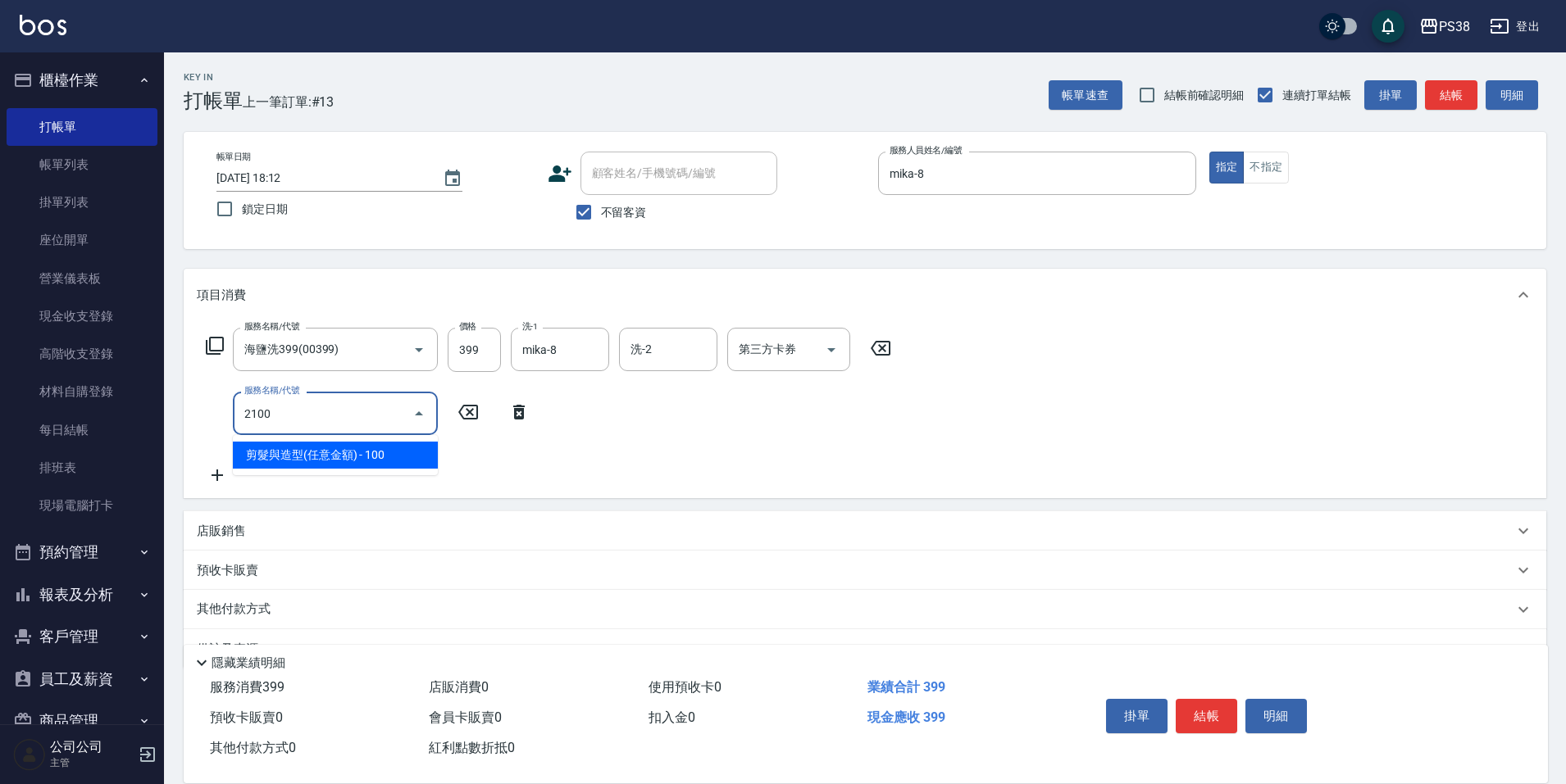
type input "剪髮與造型(任意金額)(2100)"
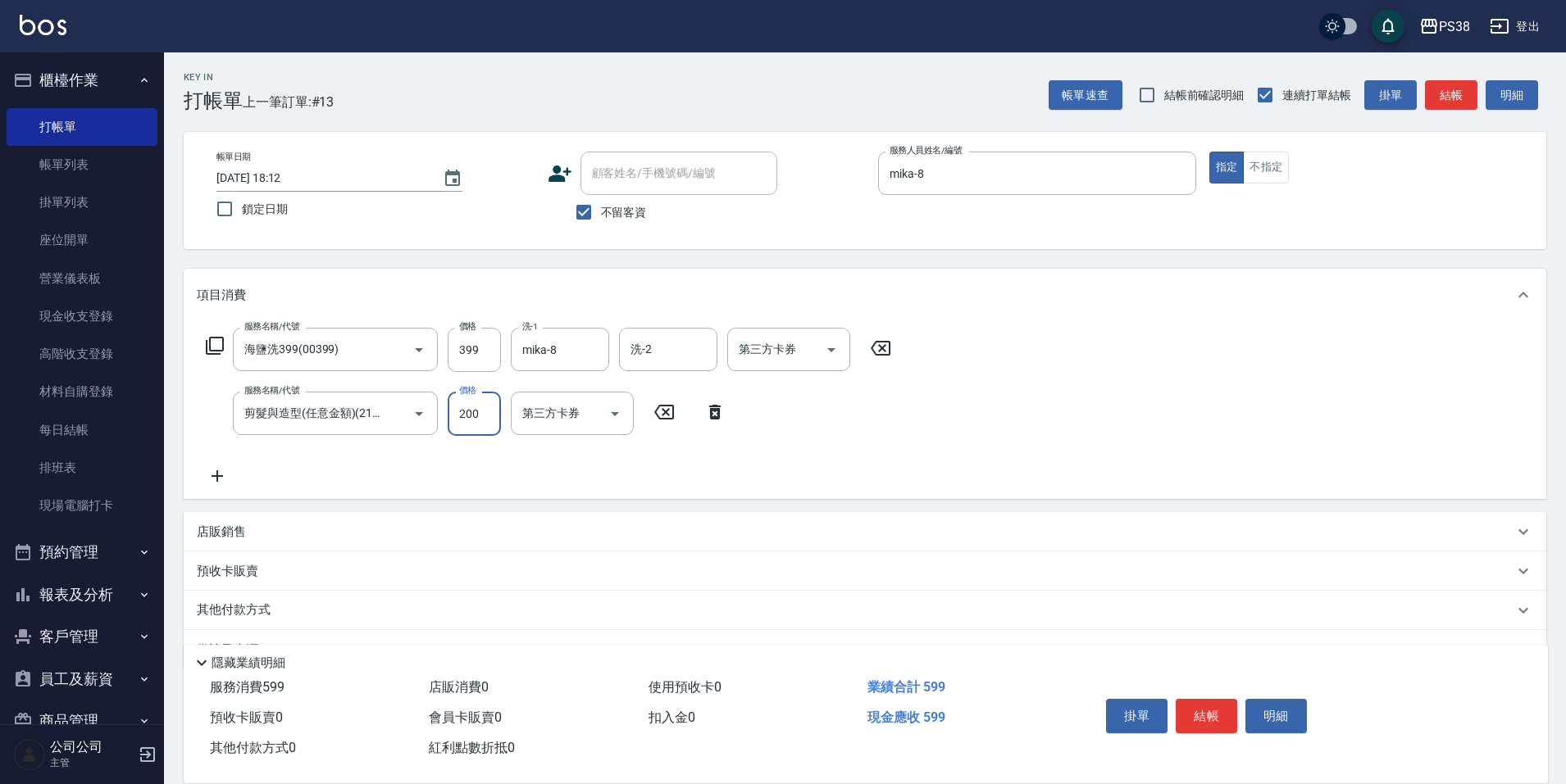
type input "200"
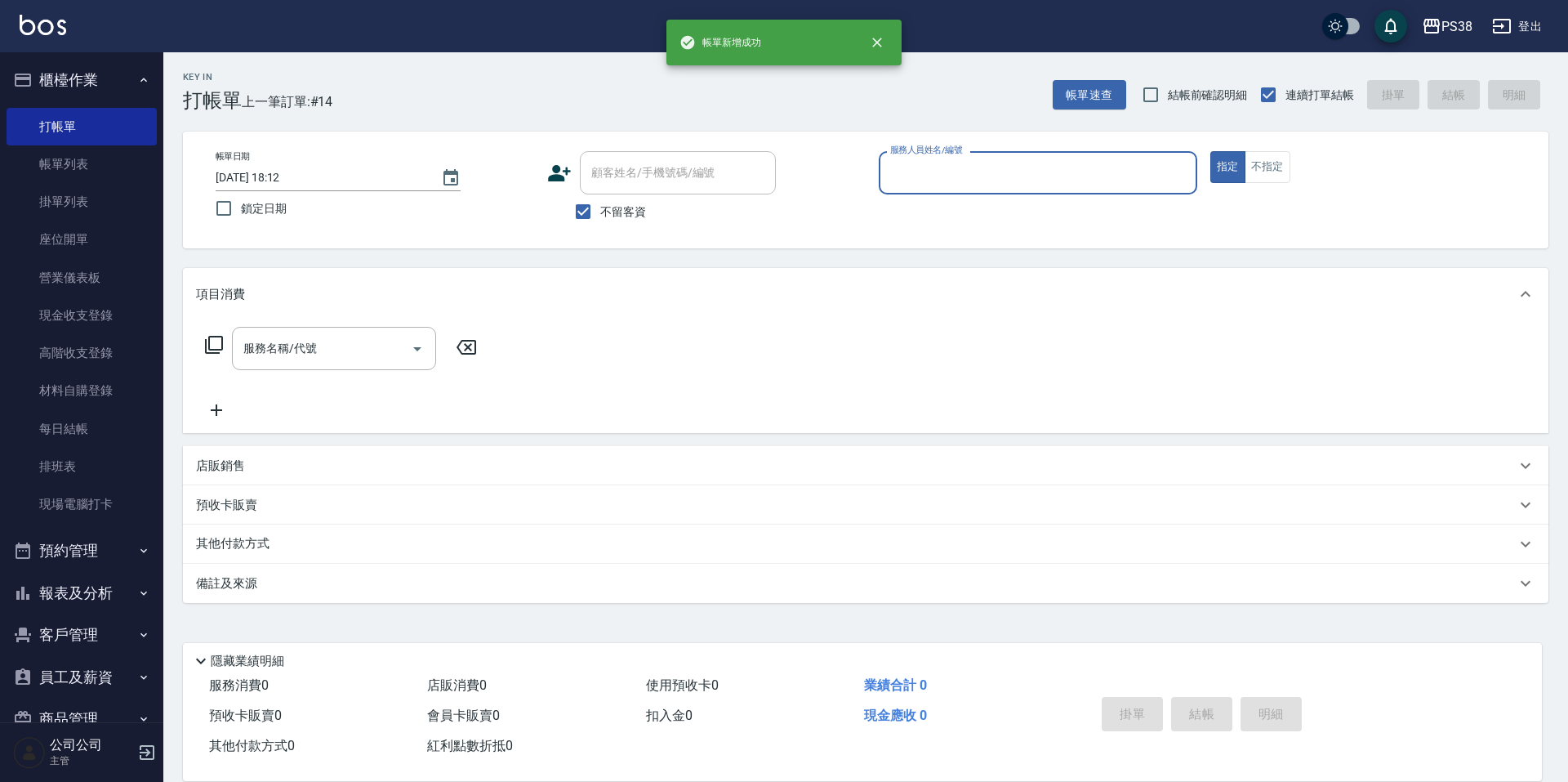
click at [1211, 151] on button "指定" at bounding box center [1228, 167] width 35 height 32
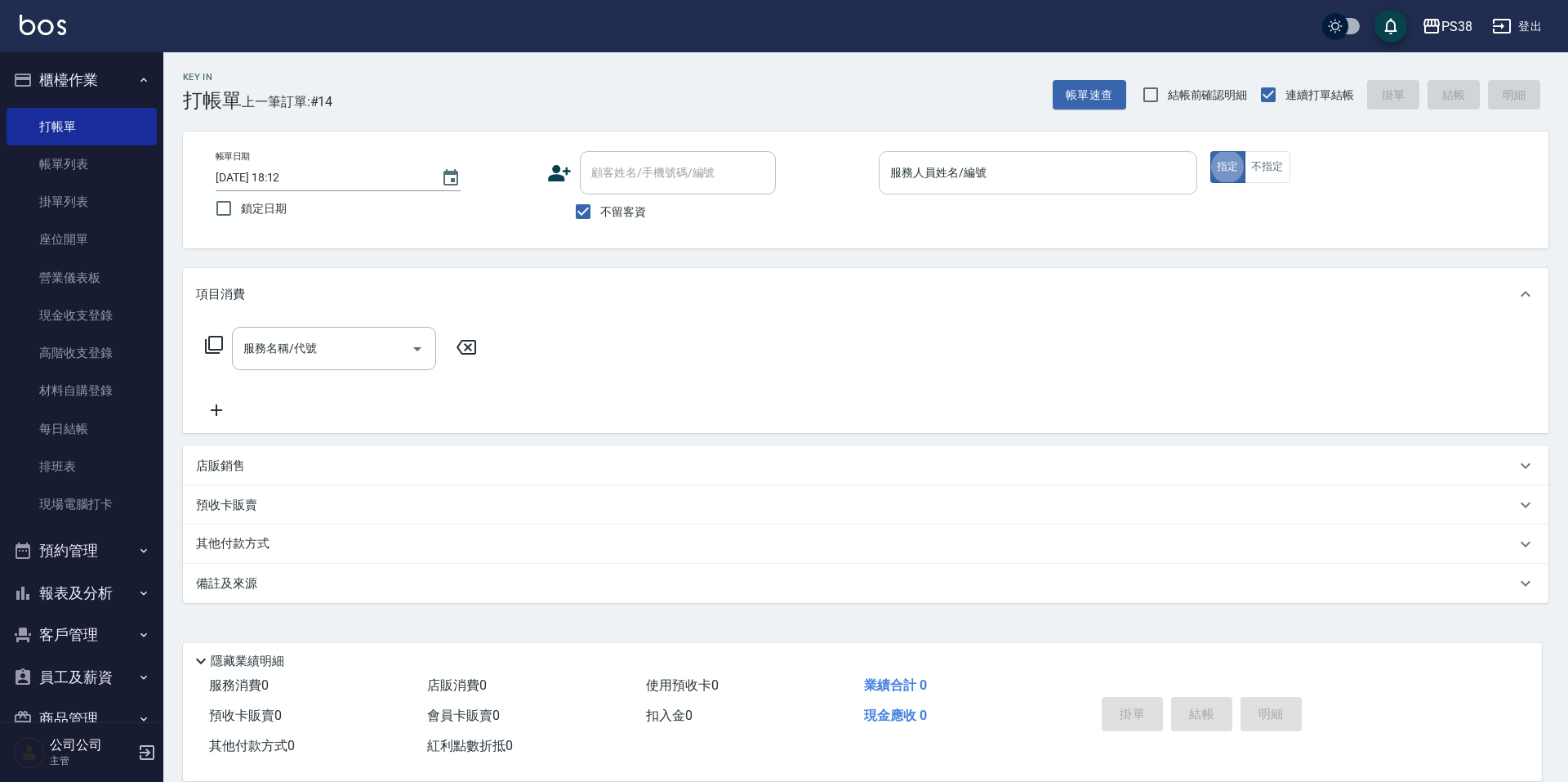
click at [921, 157] on div "服務人員姓名/編號" at bounding box center [1038, 173] width 318 height 43
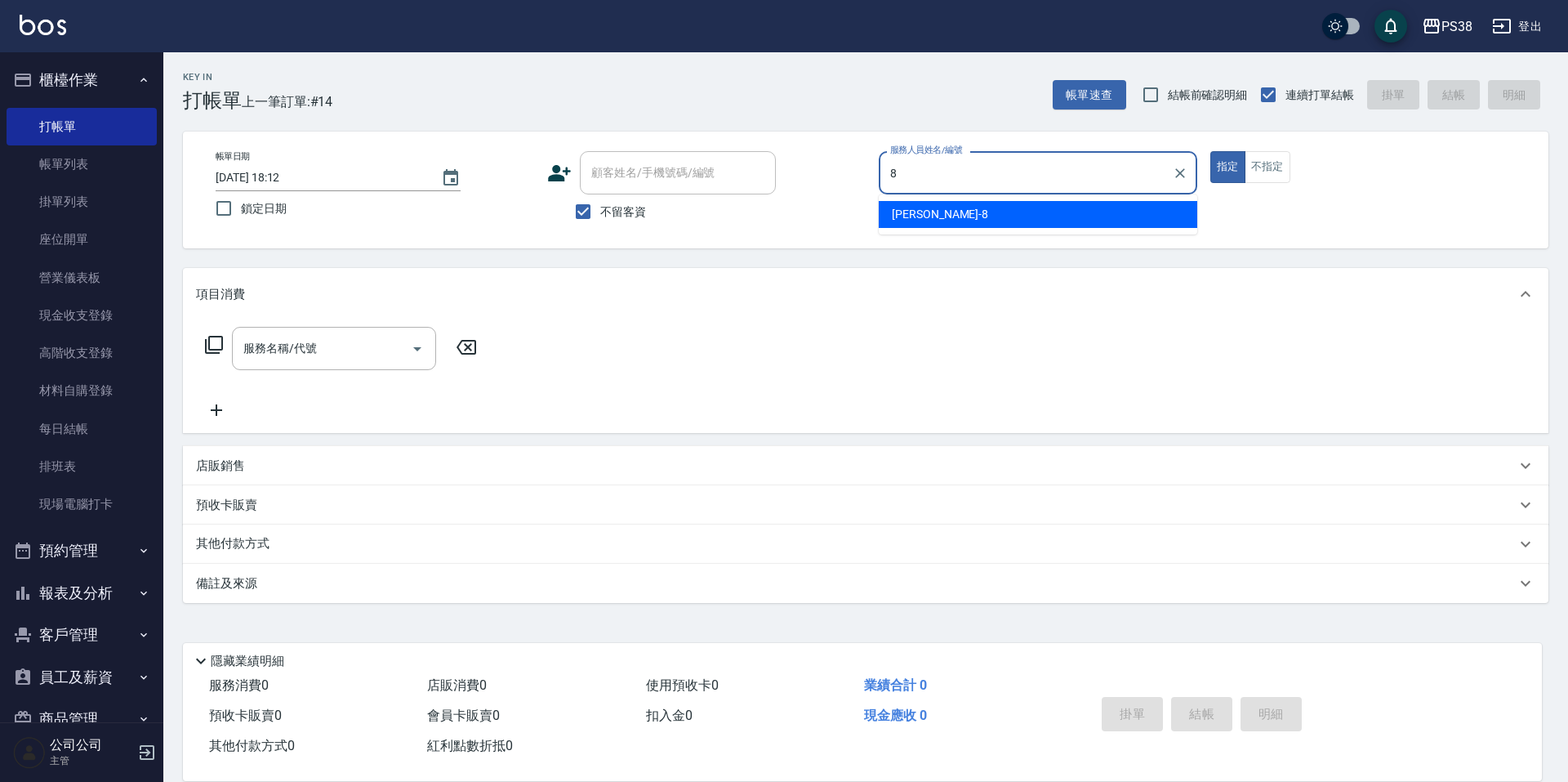
type input "mika-8"
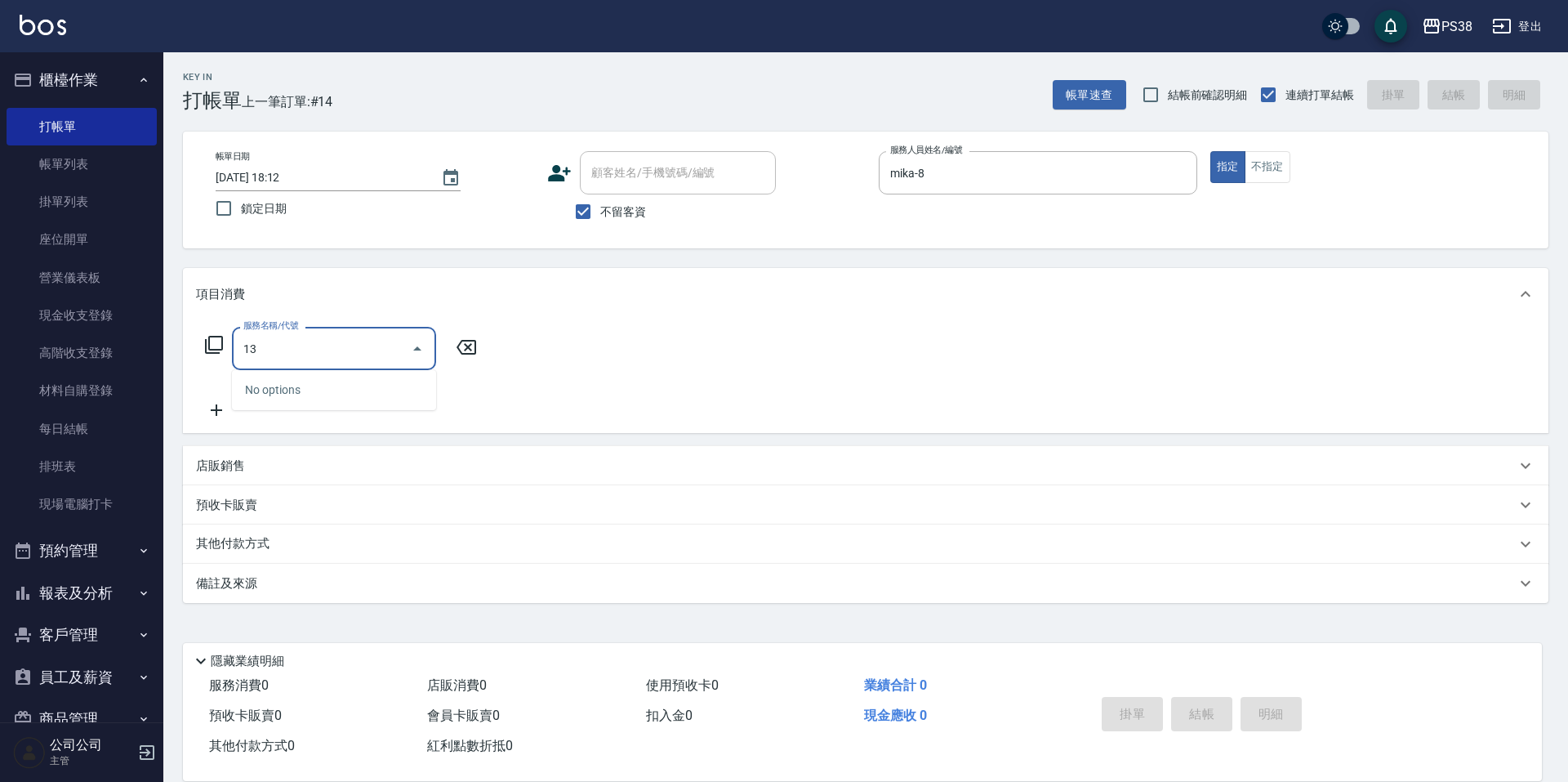
type input "1"
type input "剪髮與造型(任意金額)(2100)"
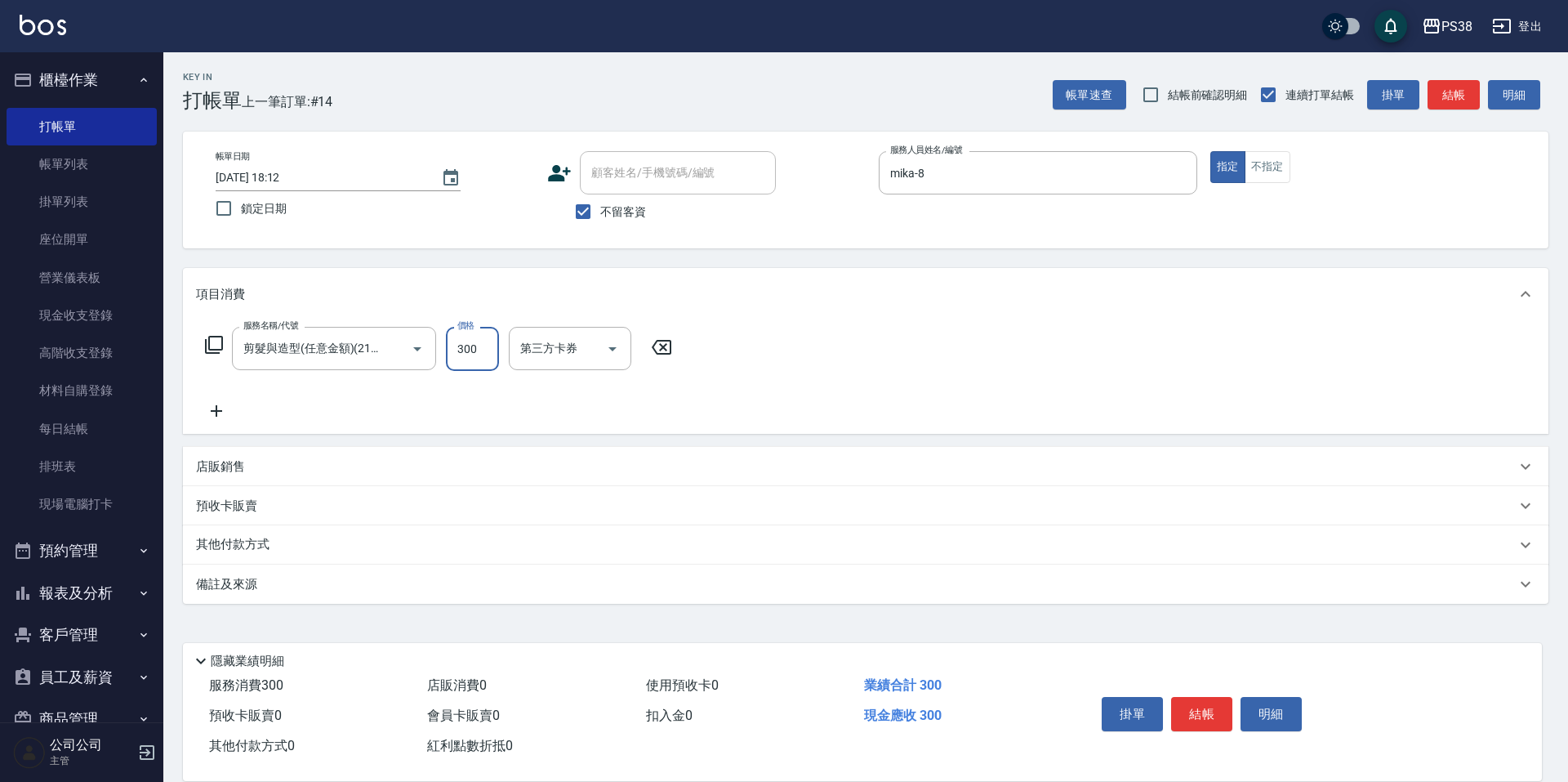
type input "300"
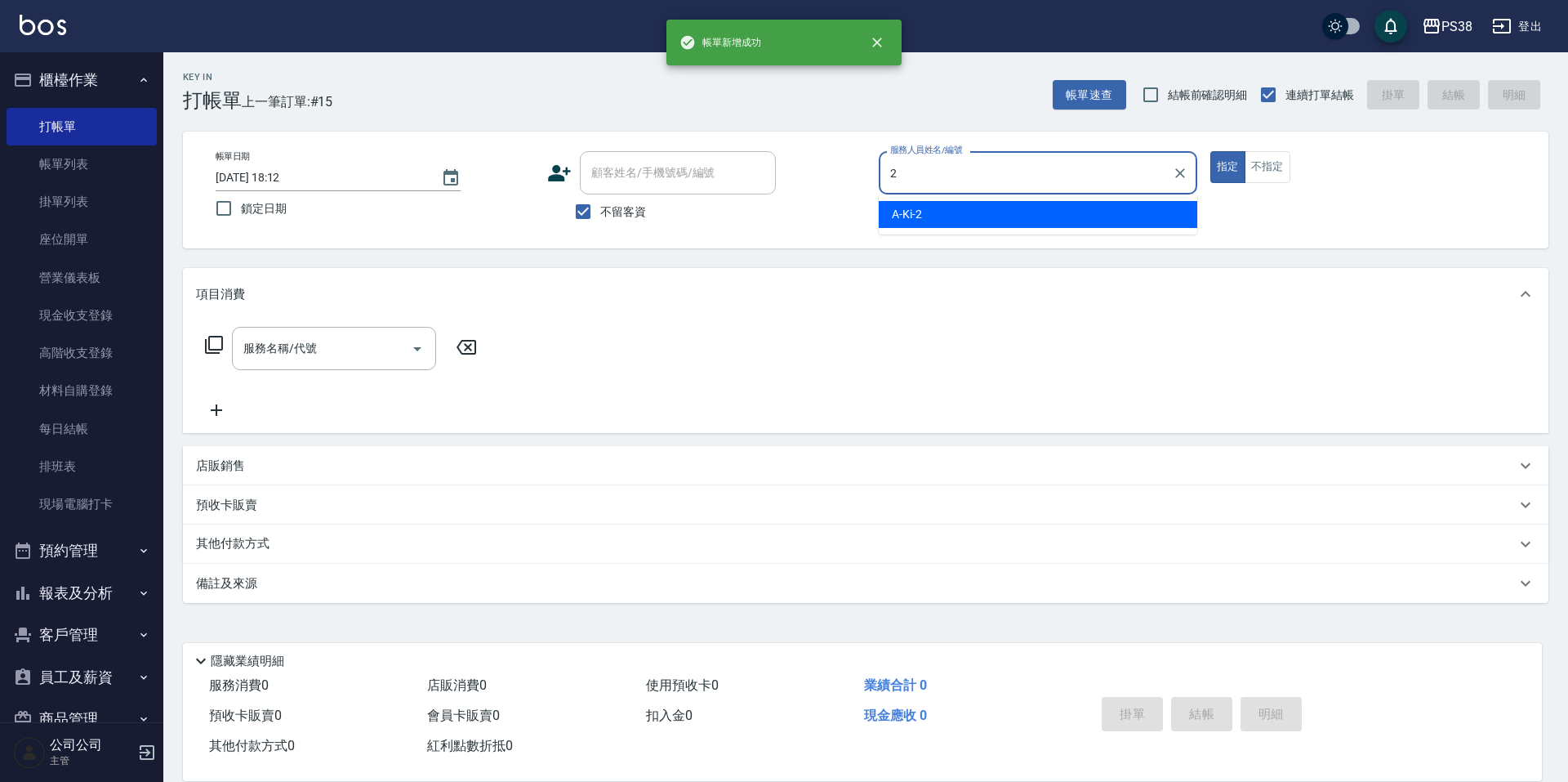
type input "A-Ki-2"
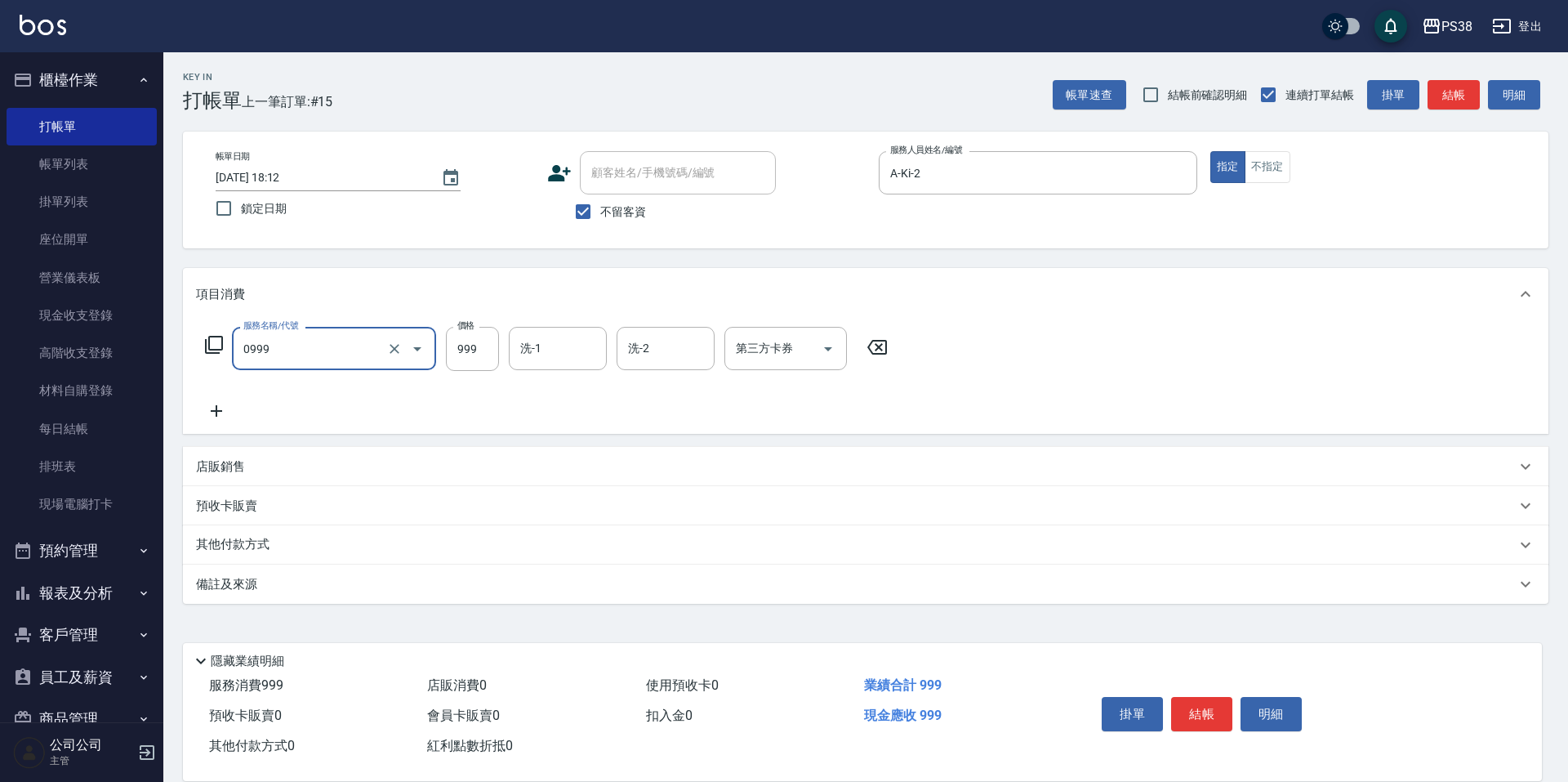
type input "spa999(0999)"
type input "1000"
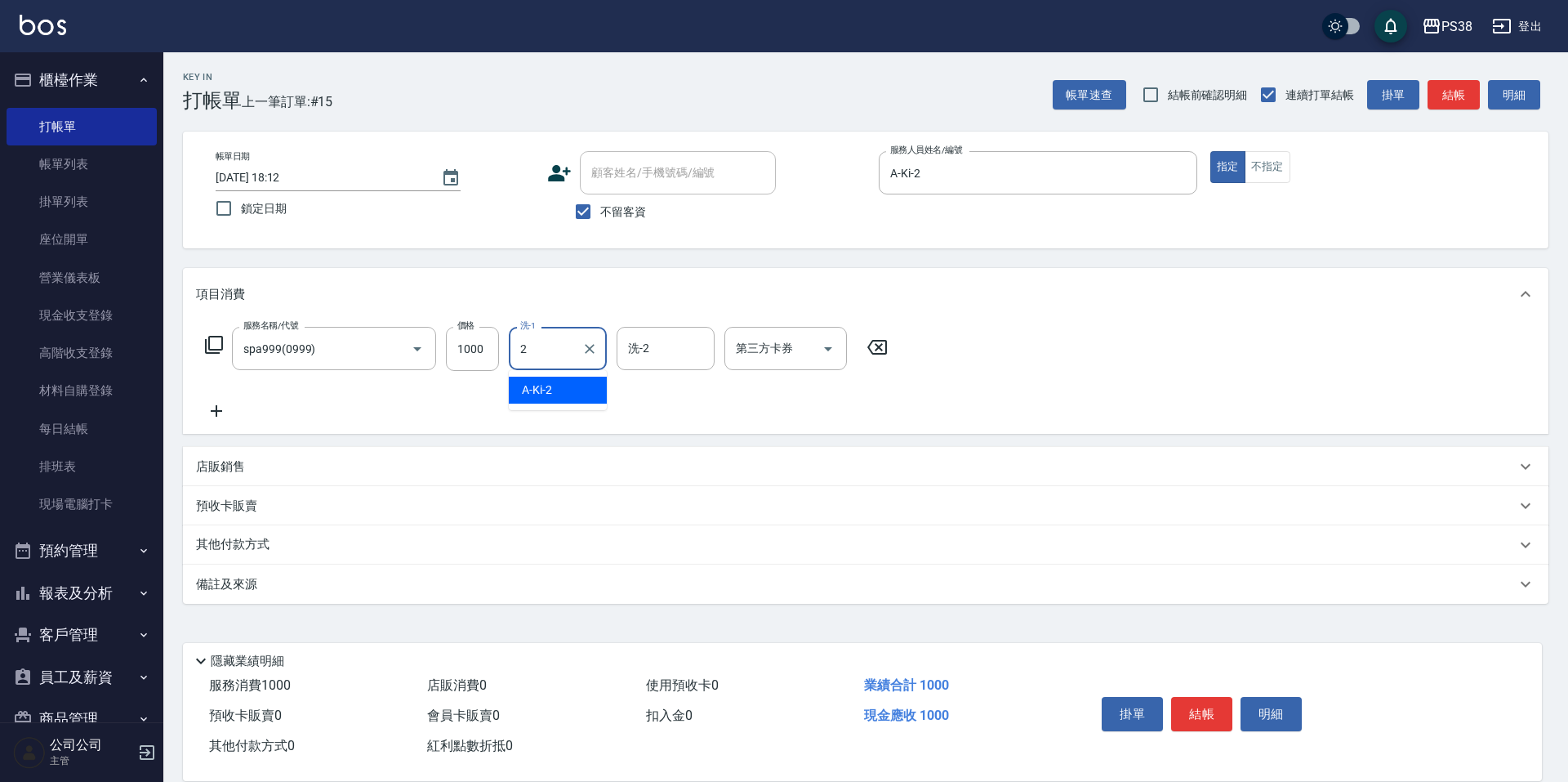
type input "A-Ki-2"
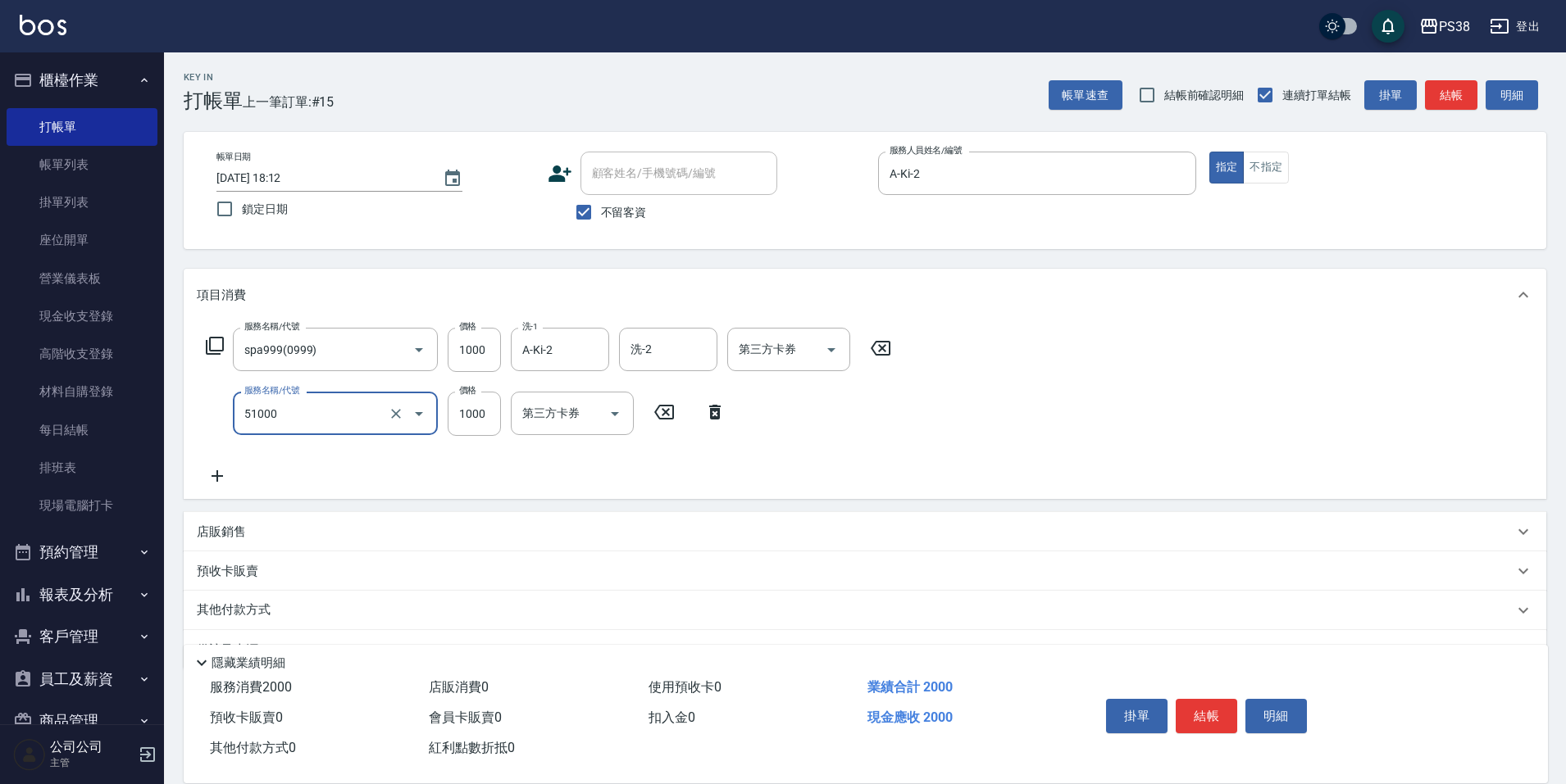
type input "染髮600以上(任意金額)(51000)"
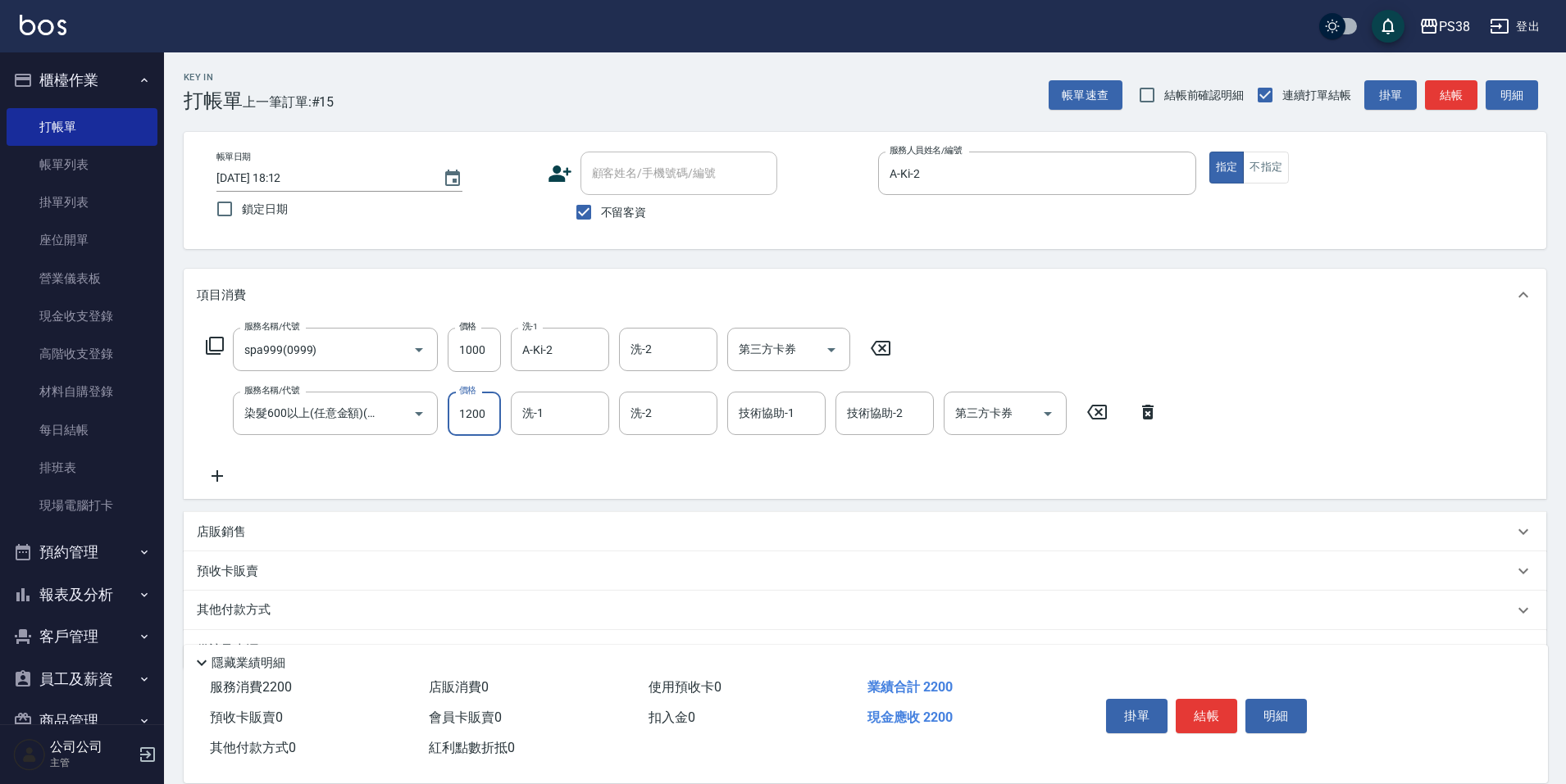
type input "1200"
type input "A-Ki-2"
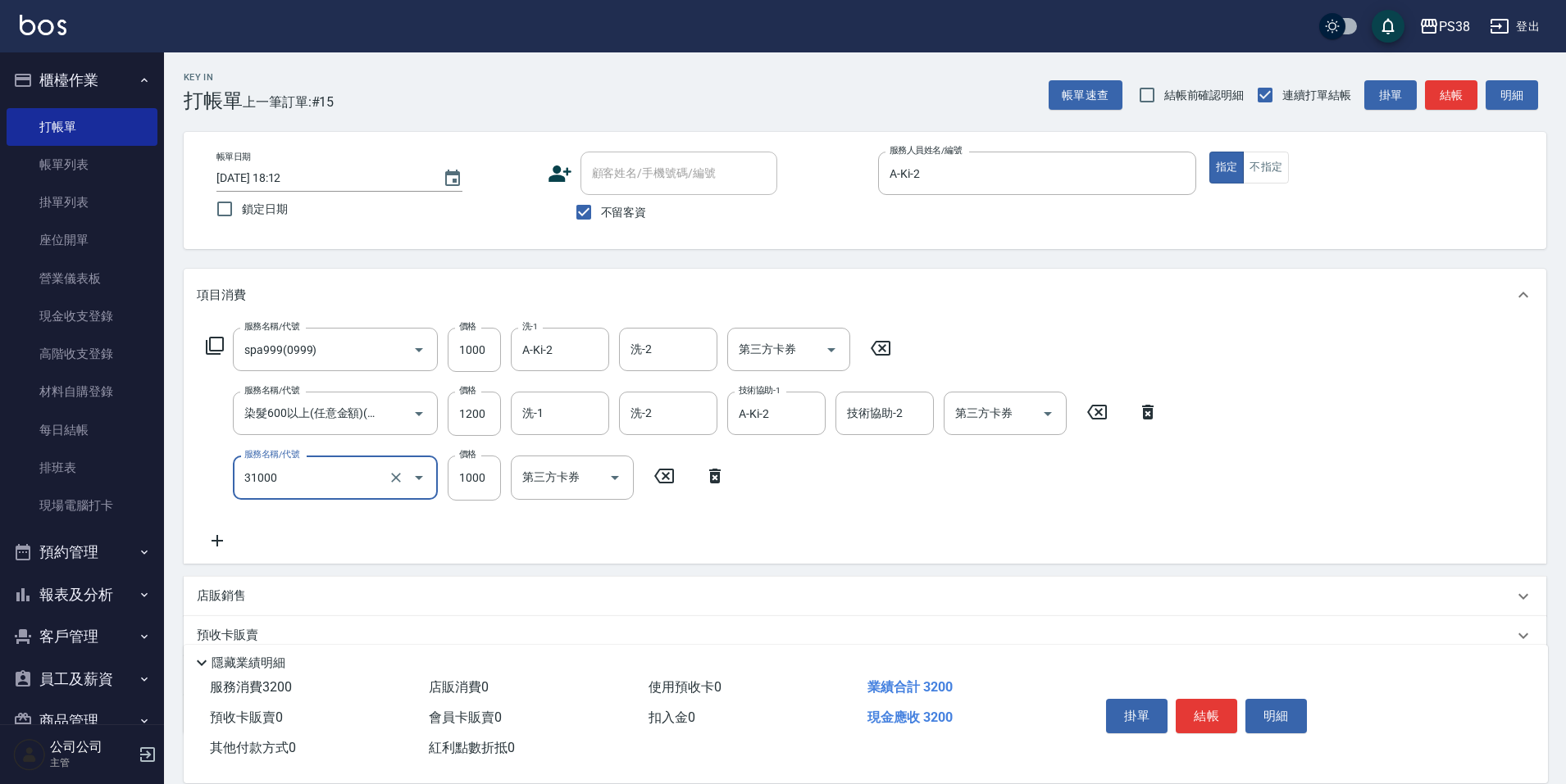
type input "酵素護髮(31000)"
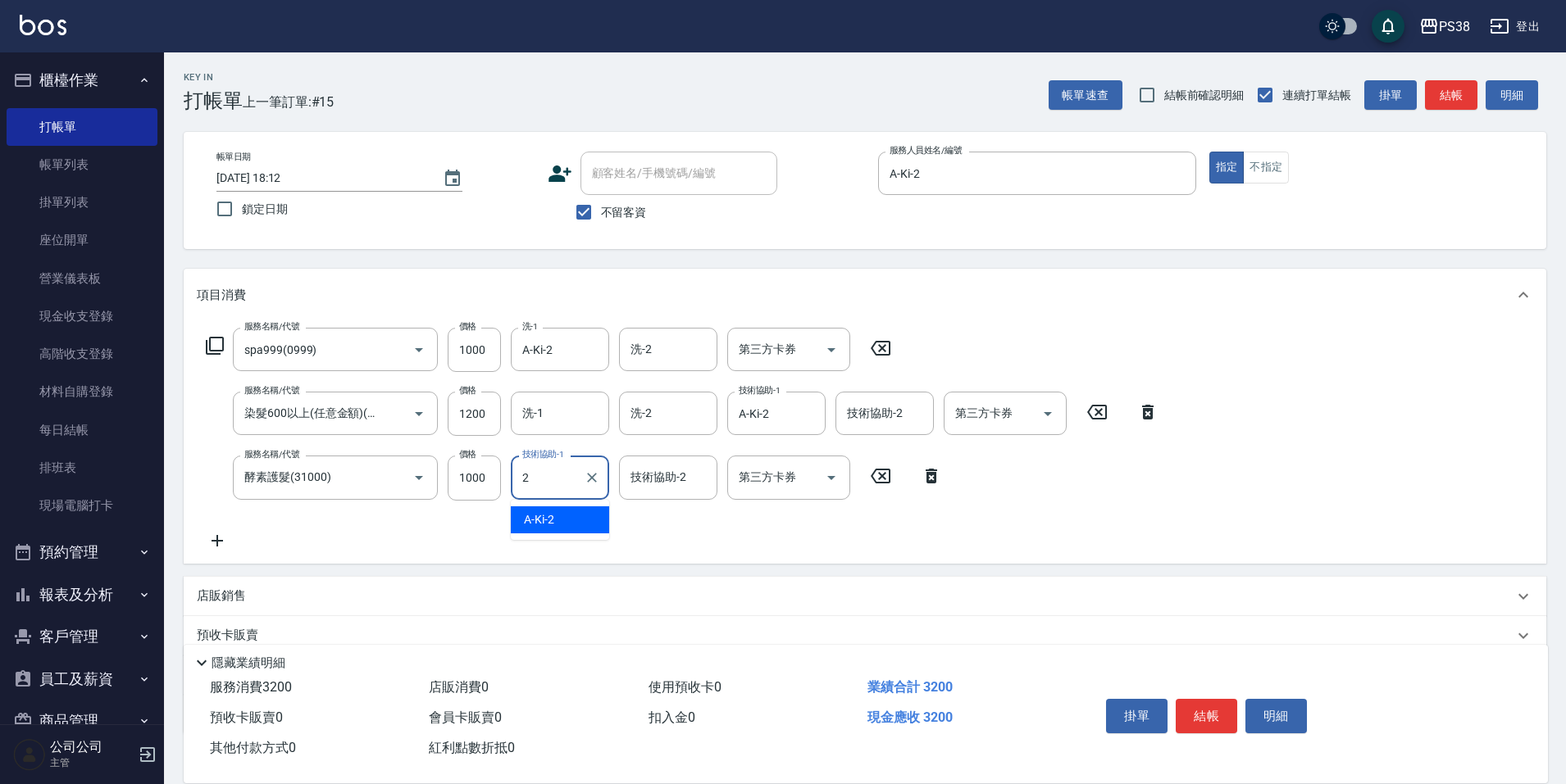
type input "A-Ki-2"
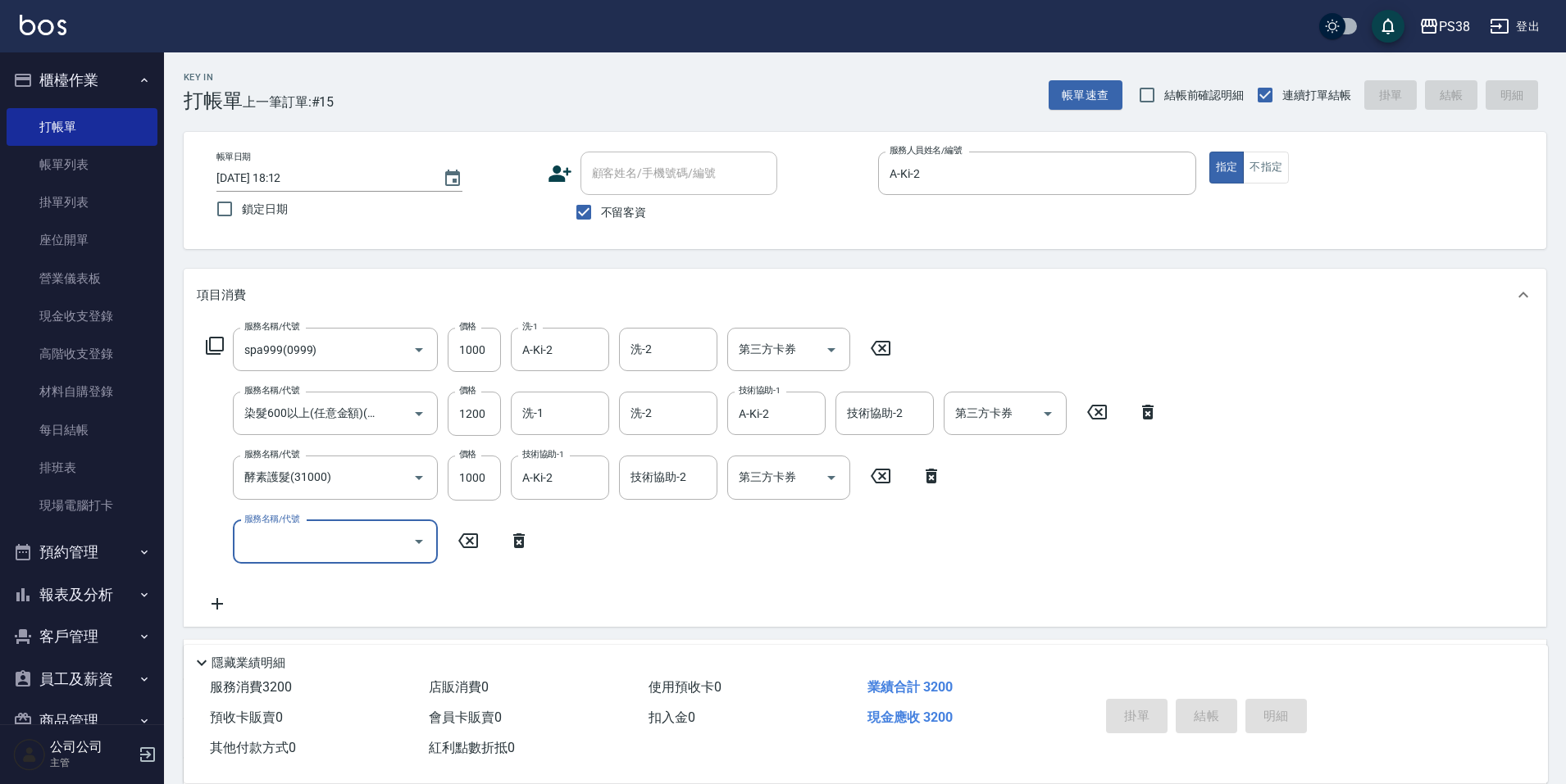
type input "[DATE] 18:13"
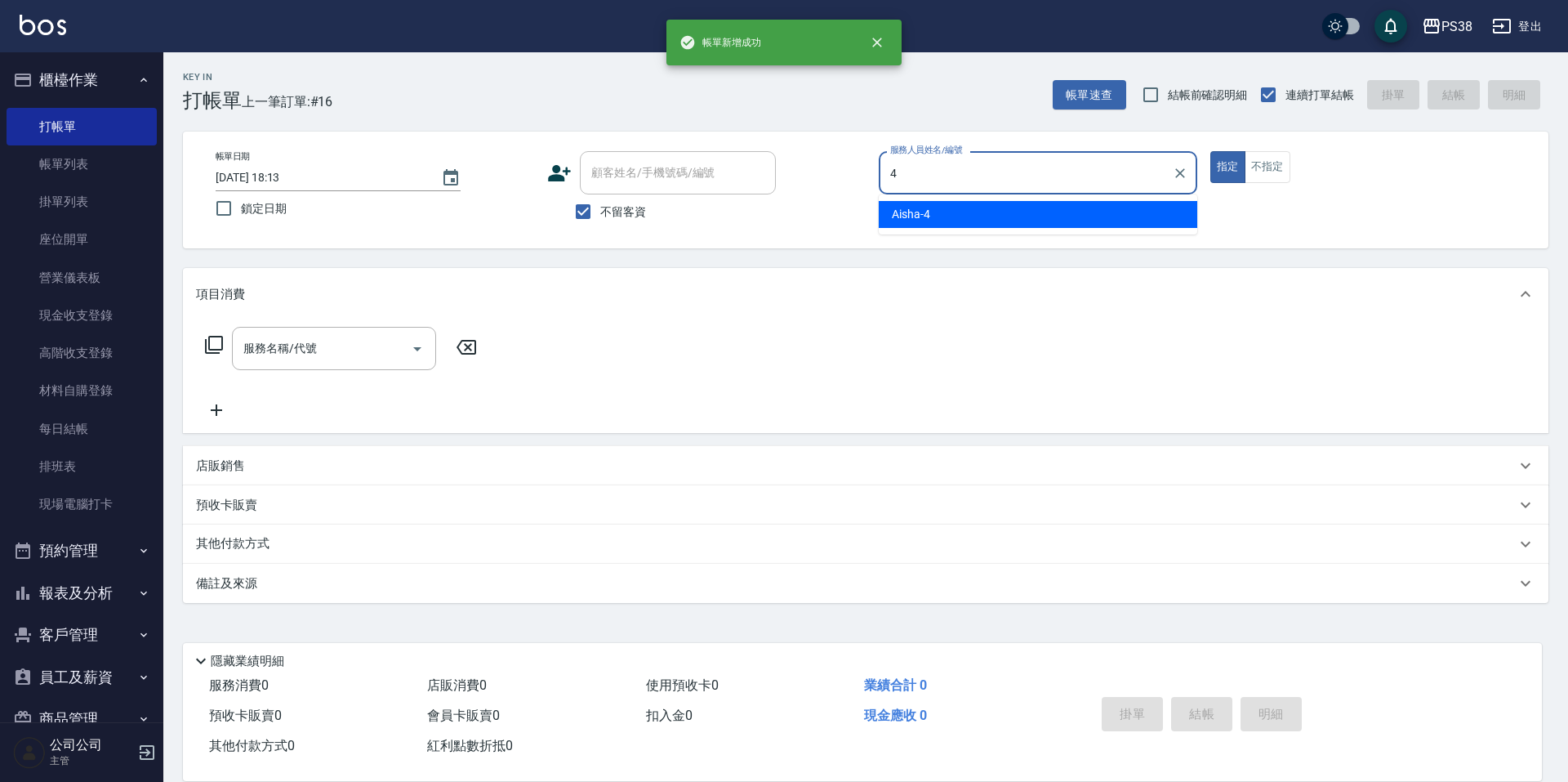
type input "Aisha-4"
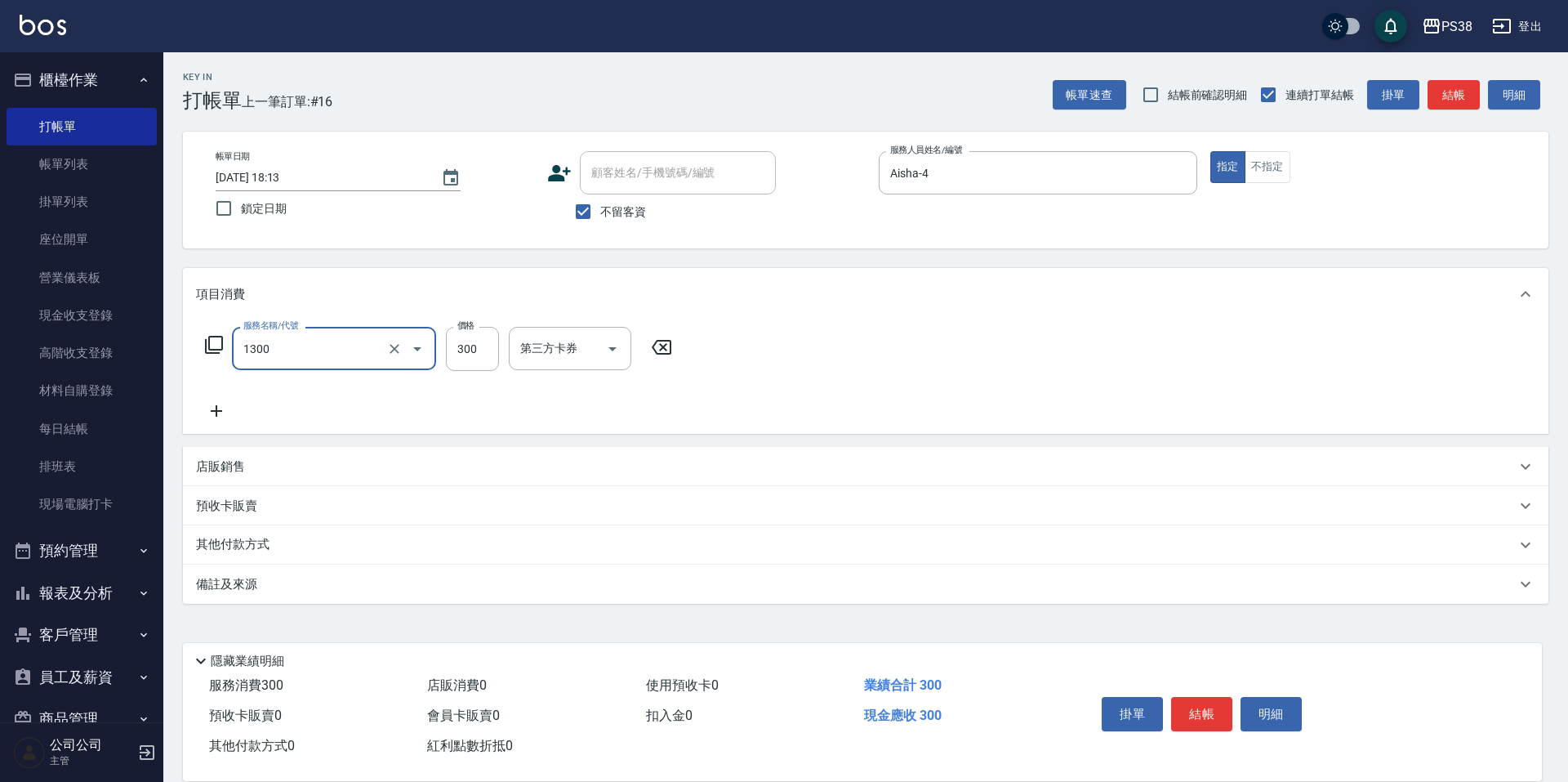
type input "精油洗潤300(1300)"
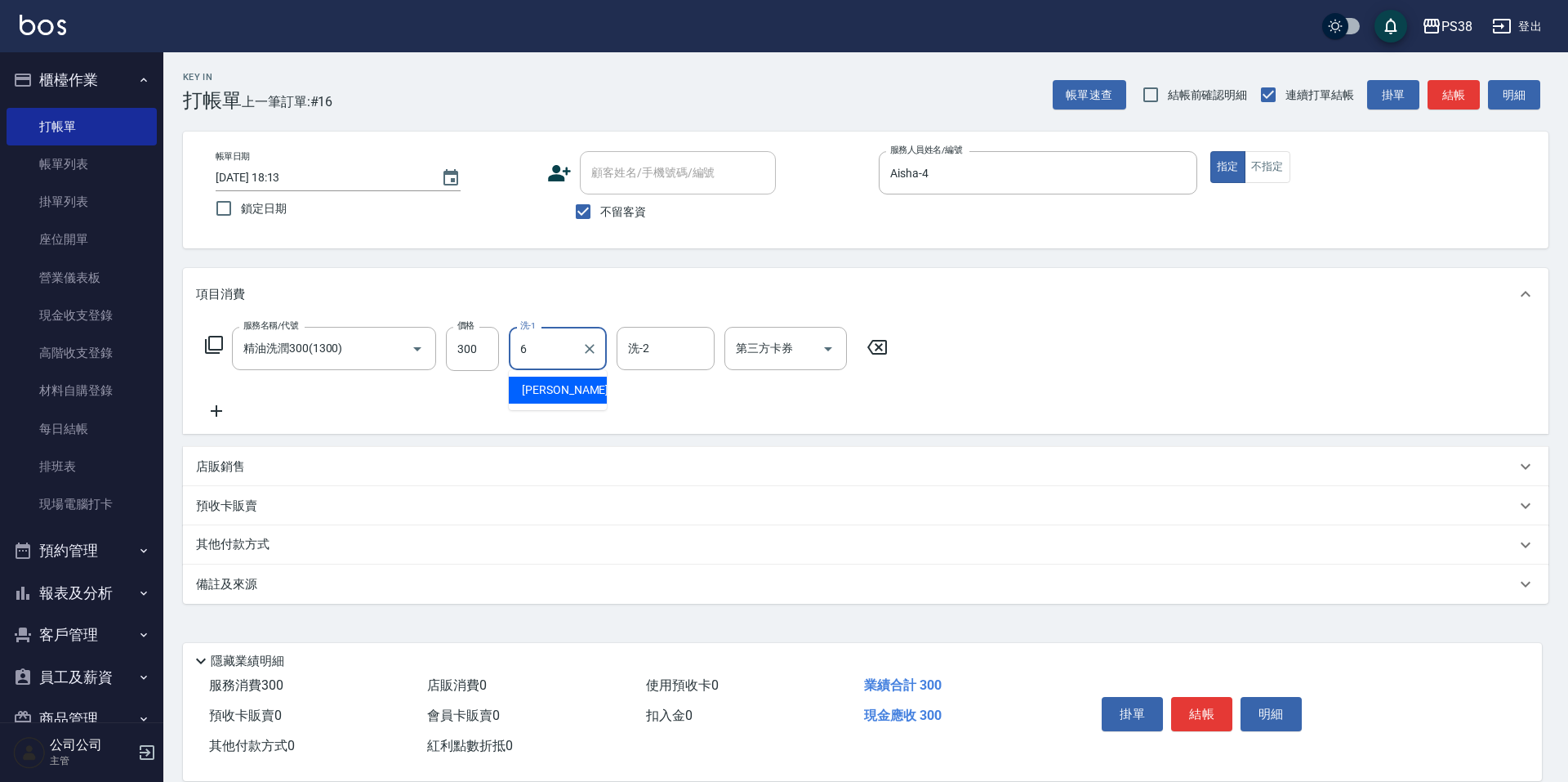
type input "[PERSON_NAME]-6"
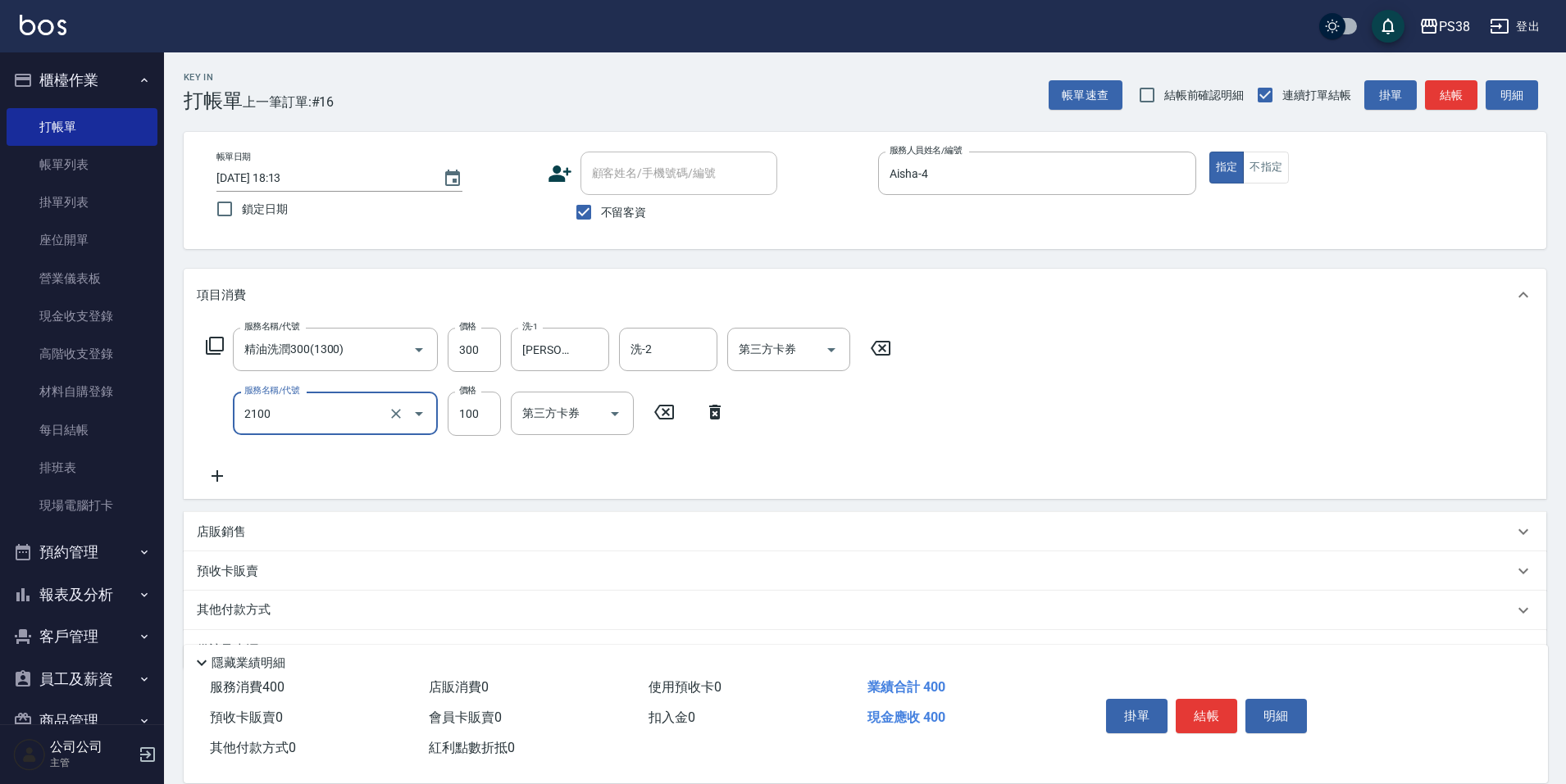
type input "剪髮與造型(任意金額)(2100)"
type input "50"
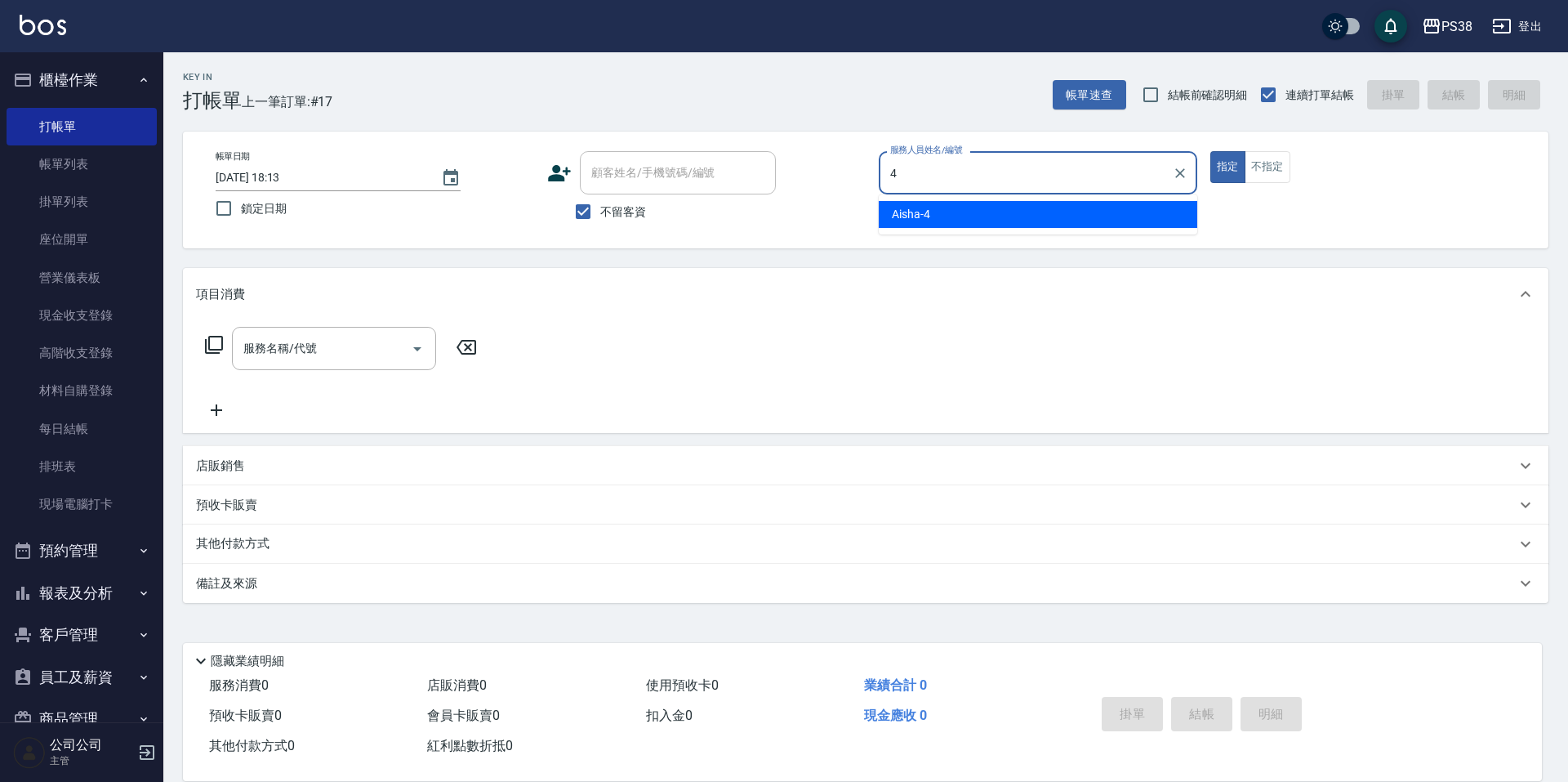
type input "Aisha-4"
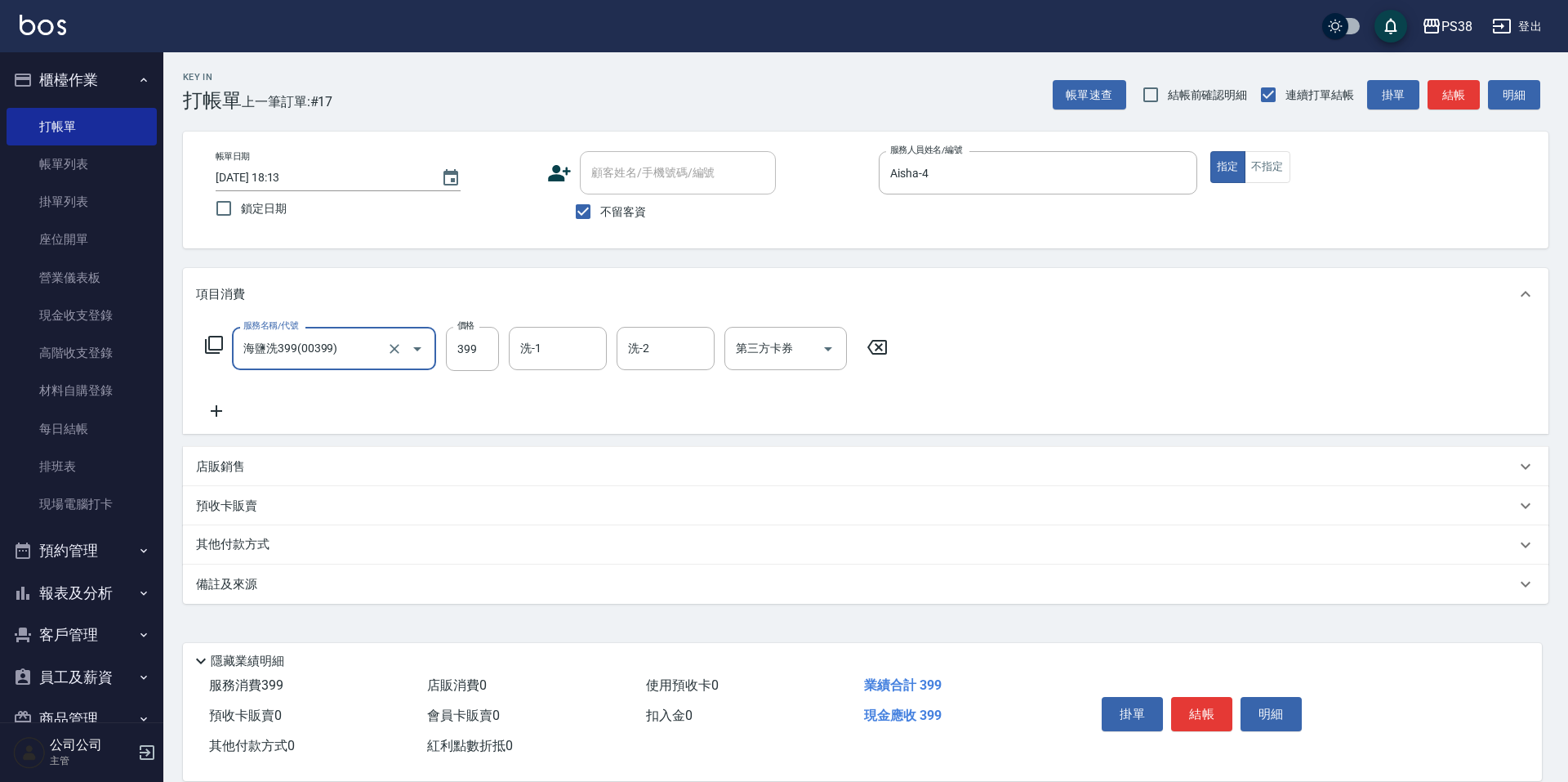
type input "海鹽洗399(00399)"
type input "400"
type input "[PERSON_NAME]-55"
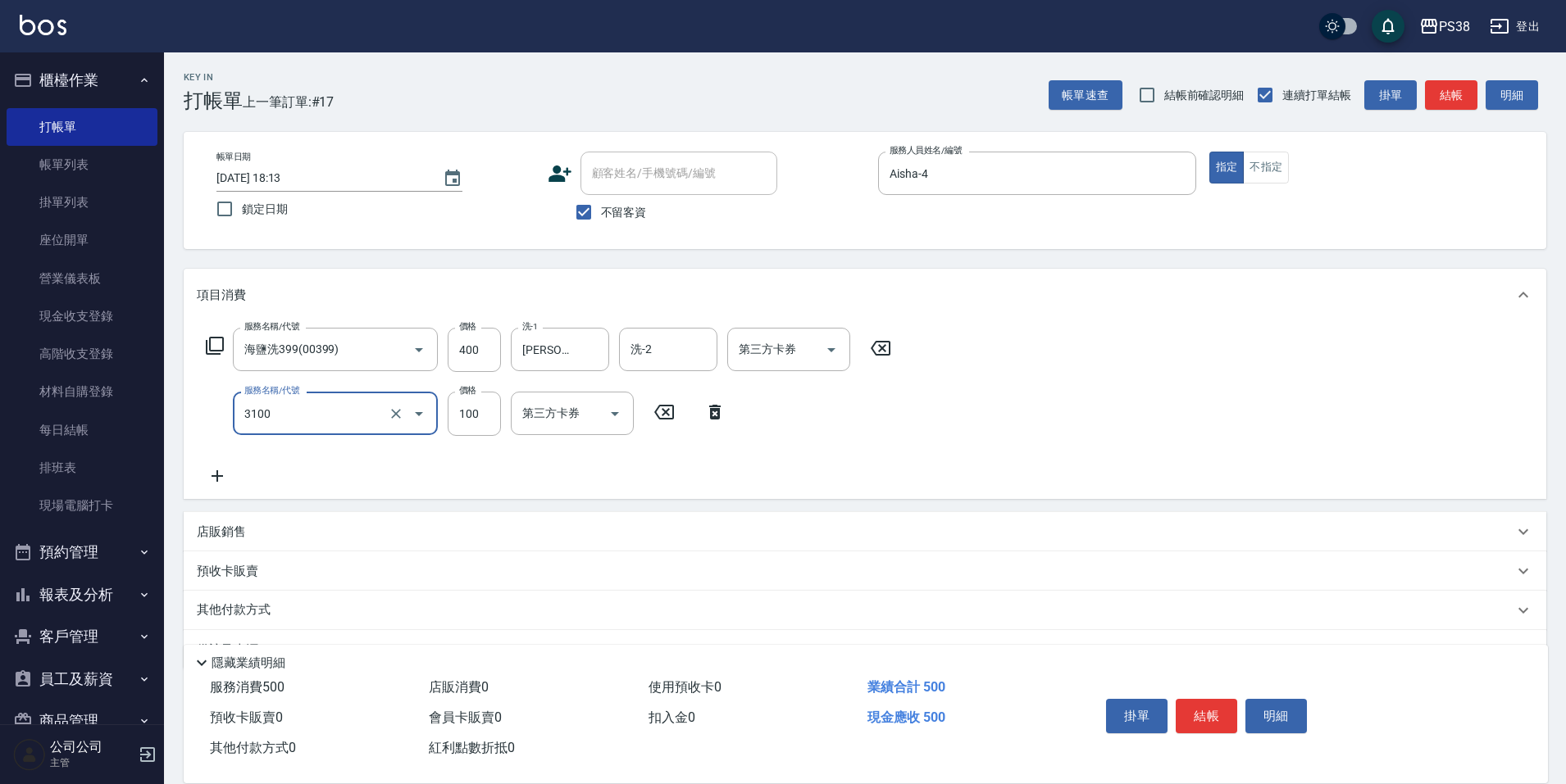
type input "頭皮水.順護(3100)"
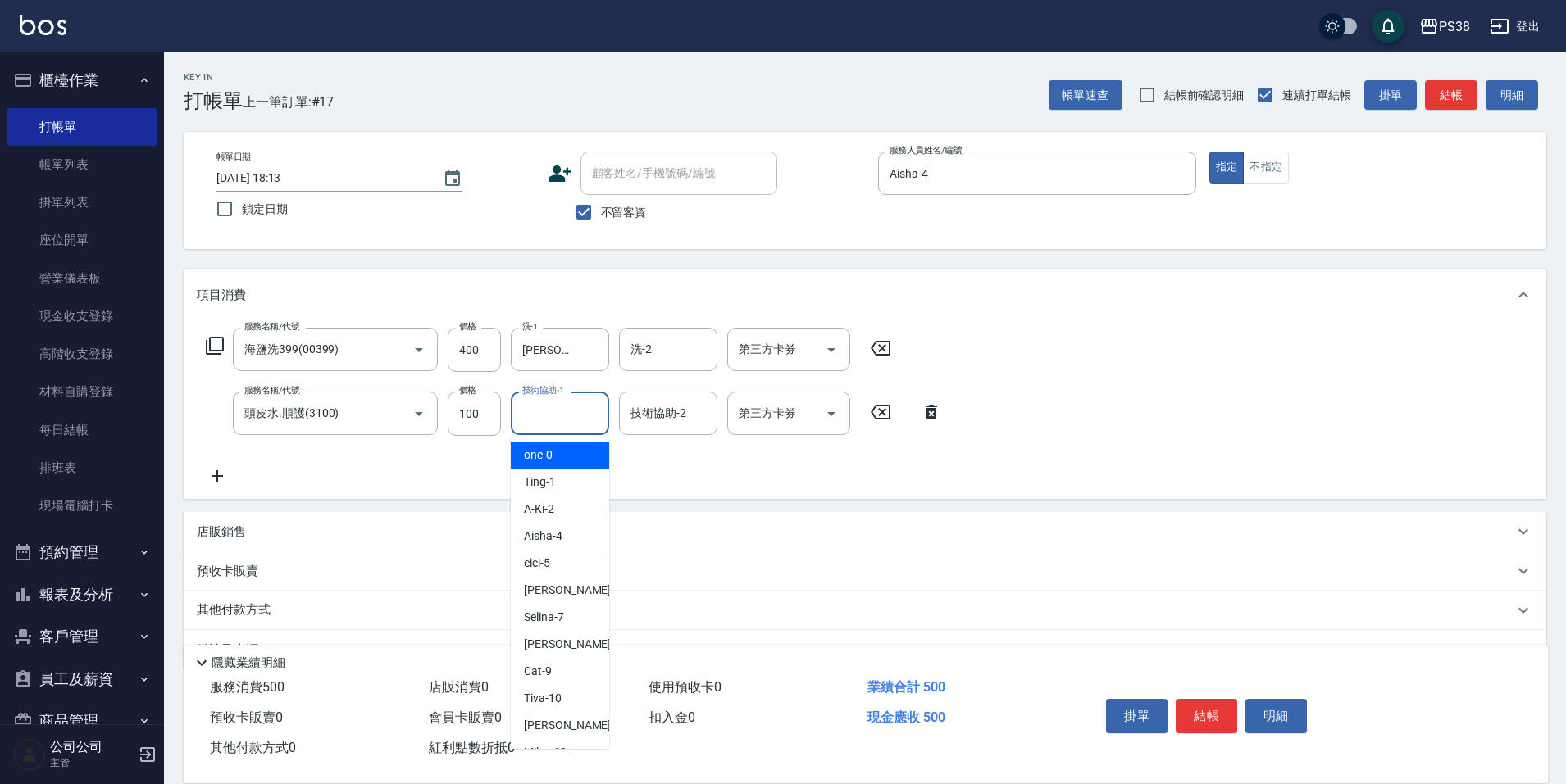
click at [568, 411] on input "技術協助-1" at bounding box center [559, 413] width 84 height 29
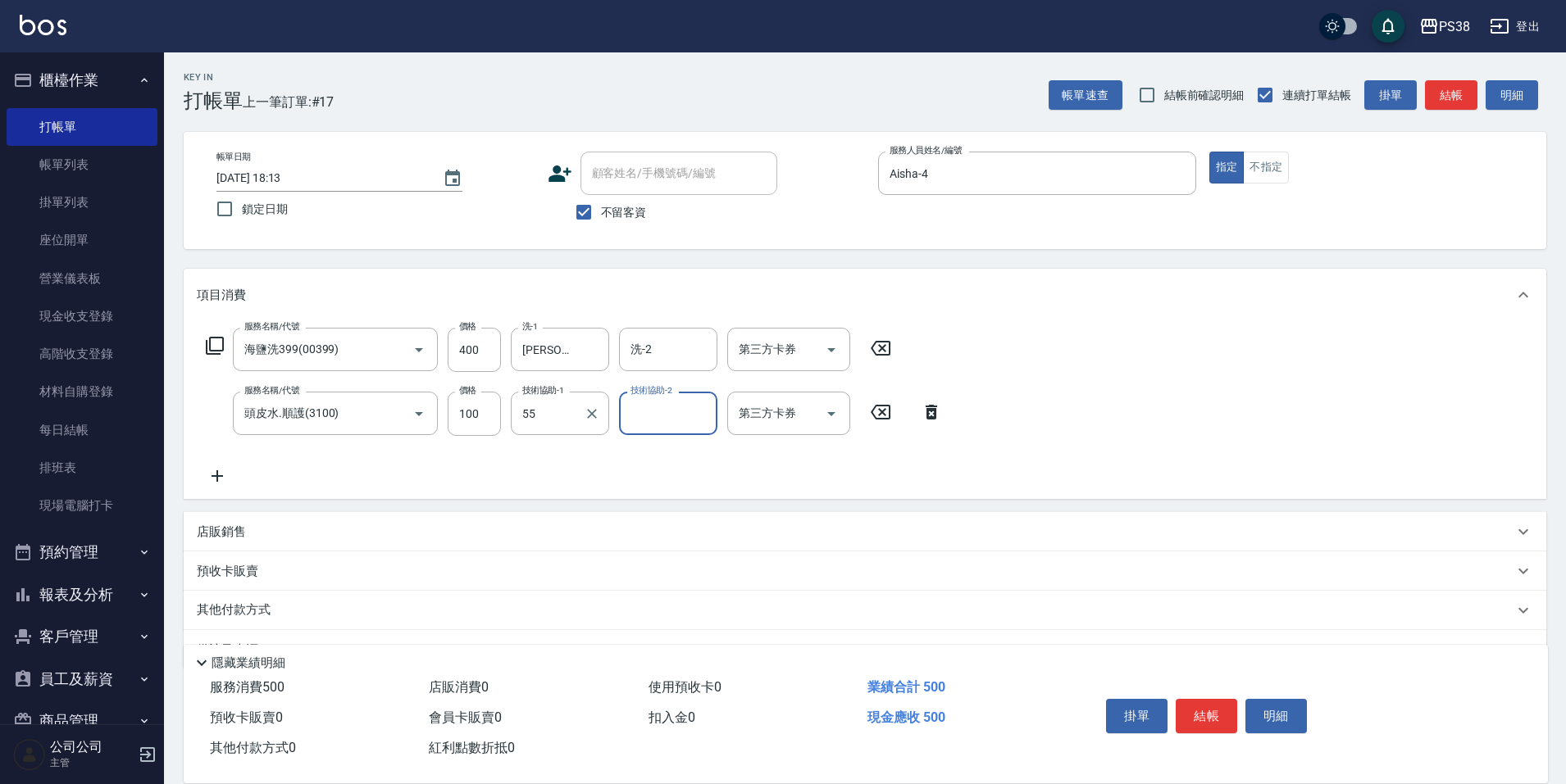
type input "[PERSON_NAME]-55"
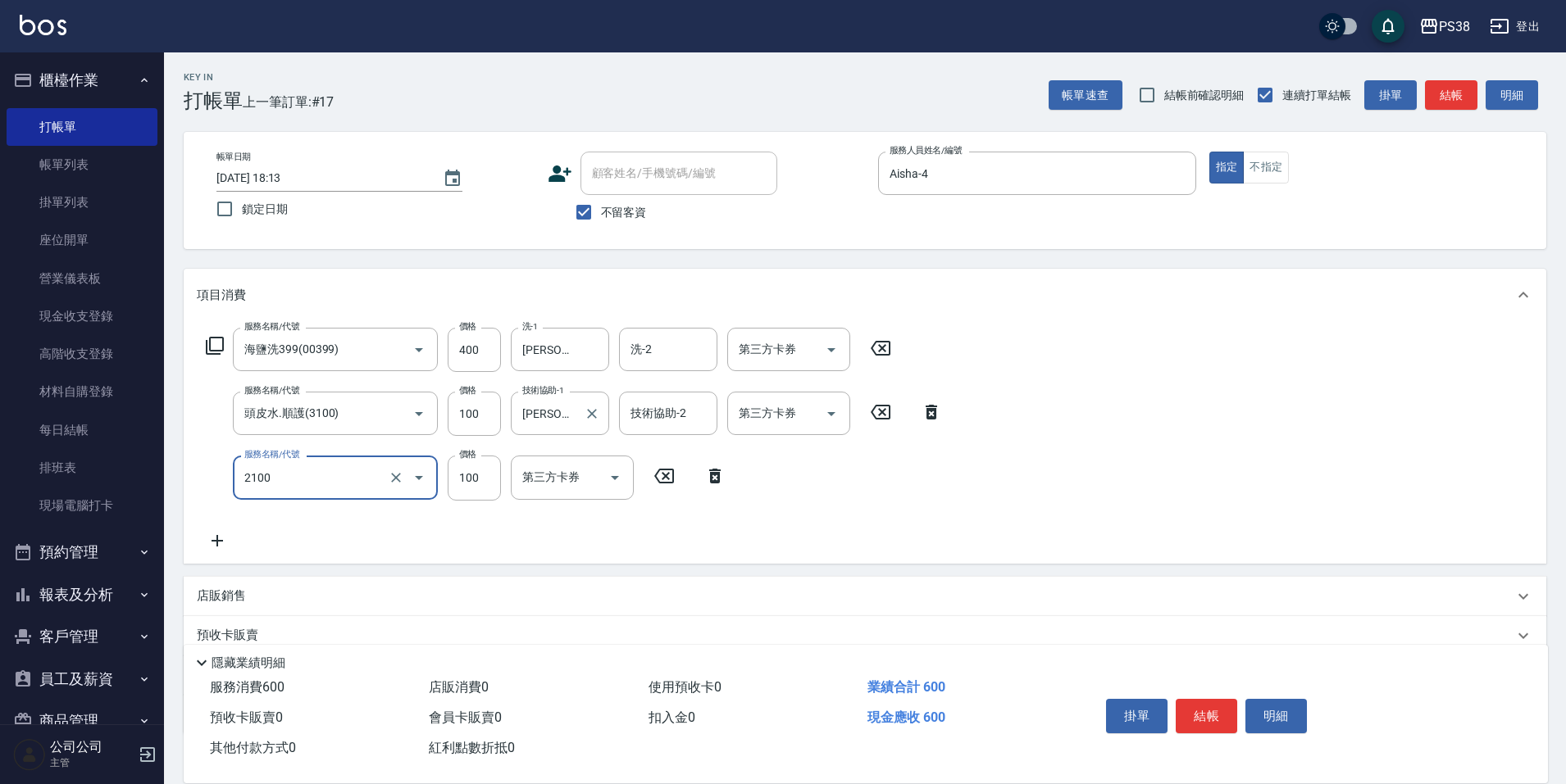
type input "剪髮與造型(任意金額)(2100)"
type input "50"
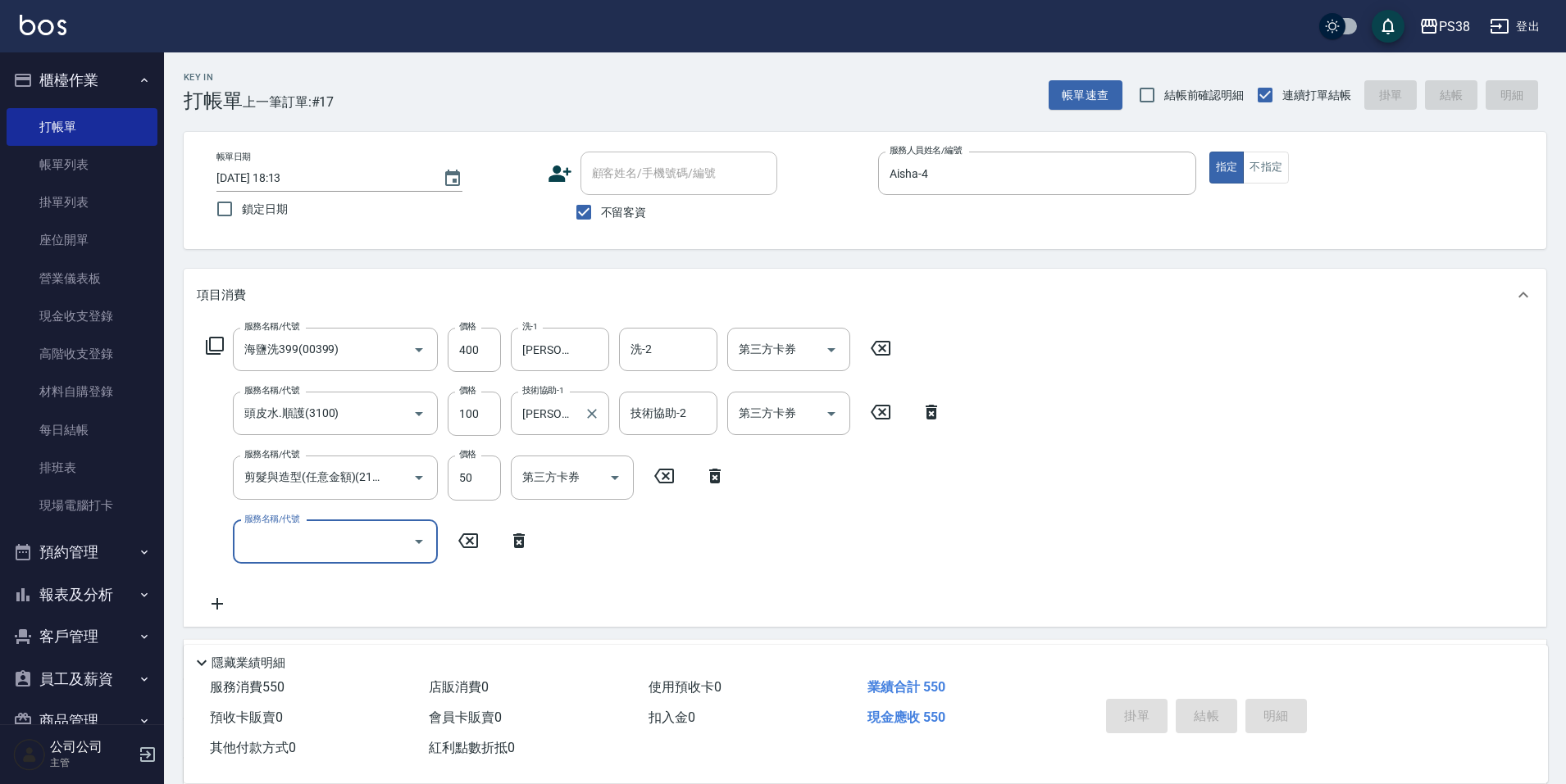
type input "[DATE] 18:14"
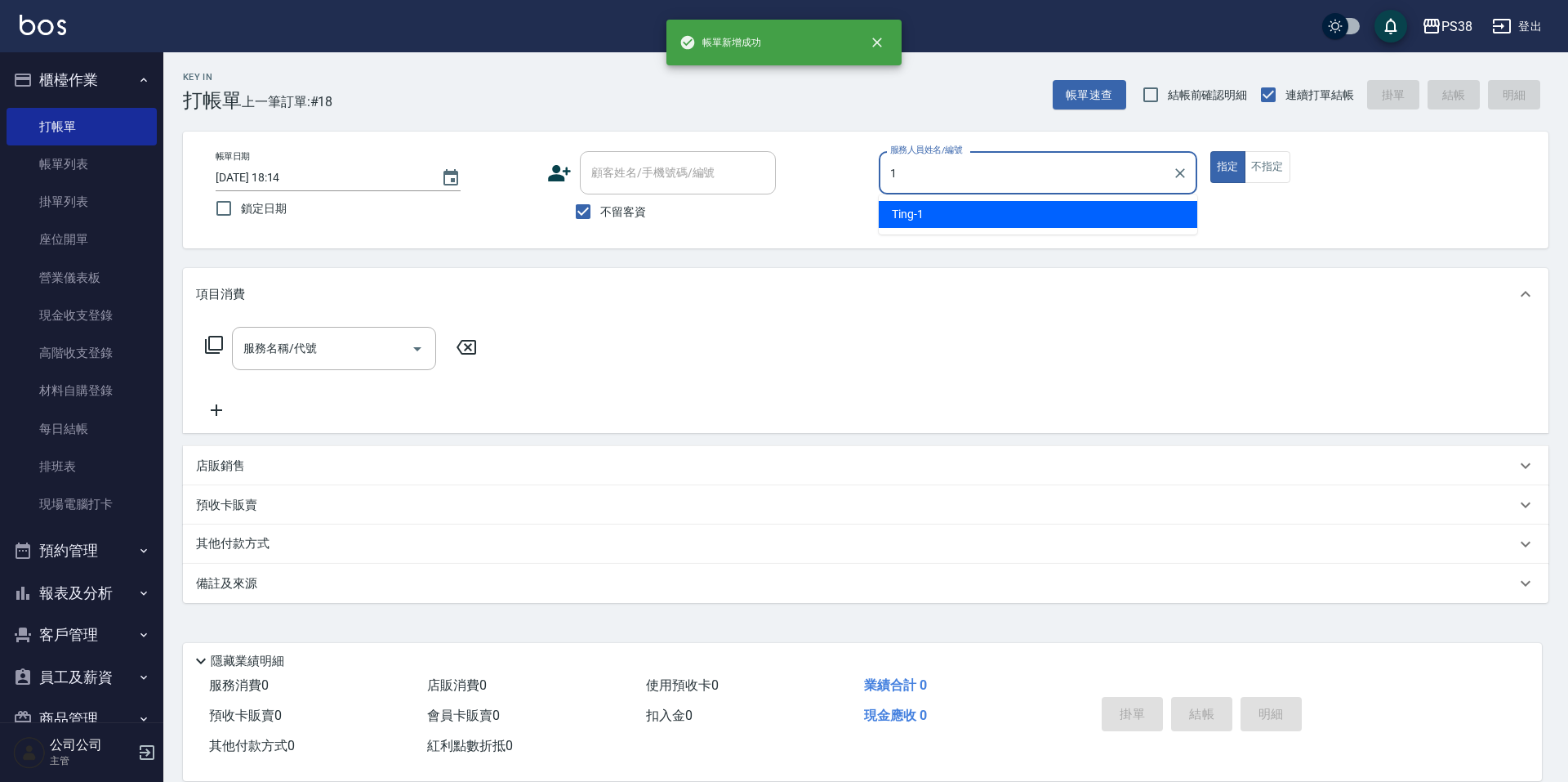
type input "Ting-1"
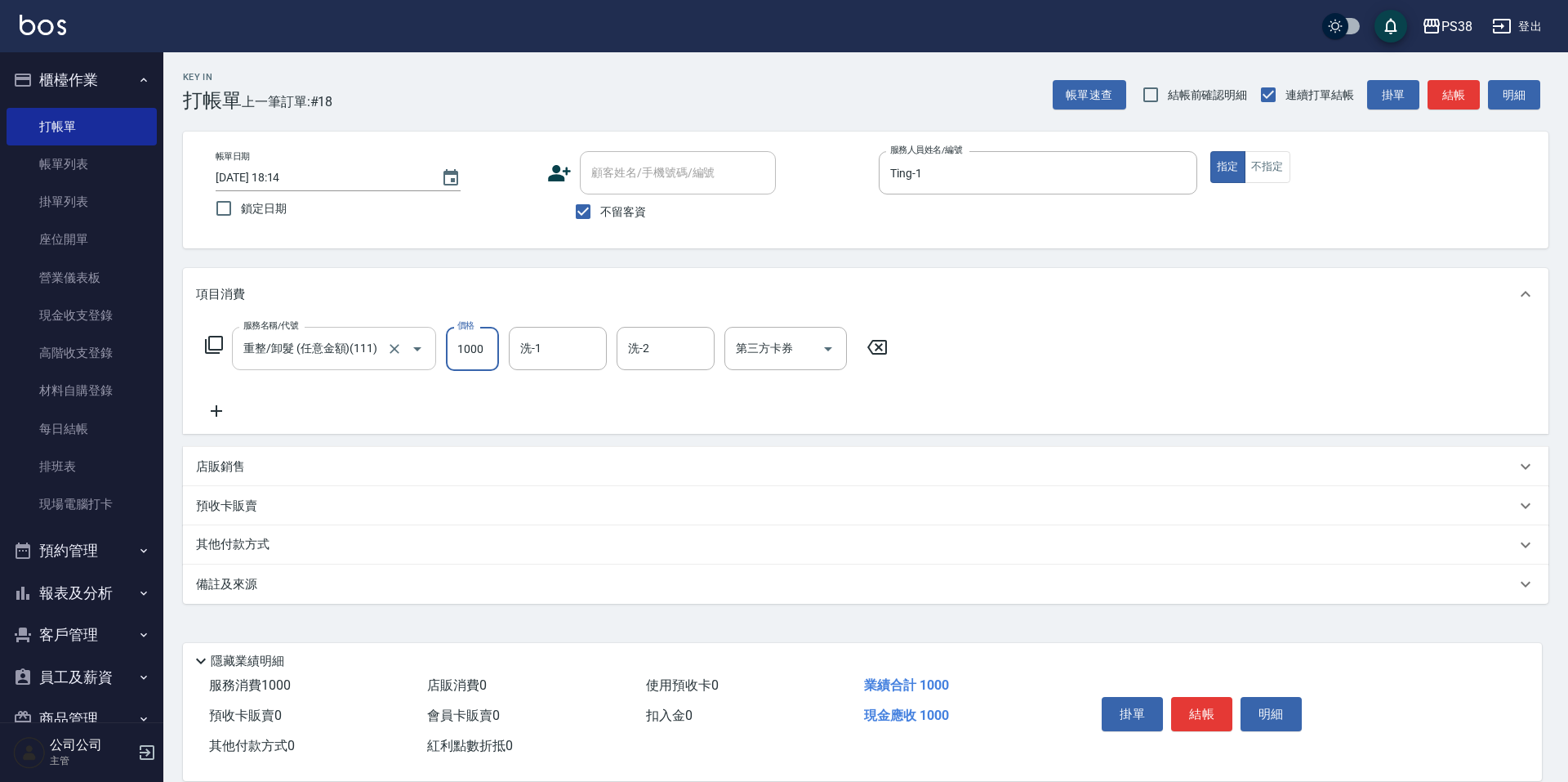
click at [355, 343] on input "重整/卸髮 (任意金額)(111)" at bounding box center [311, 348] width 144 height 29
type input "任意金額羽毛接髮(333)"
click at [470, 353] on input "999" at bounding box center [472, 348] width 53 height 44
type input "9999"
type input "Mona-23"
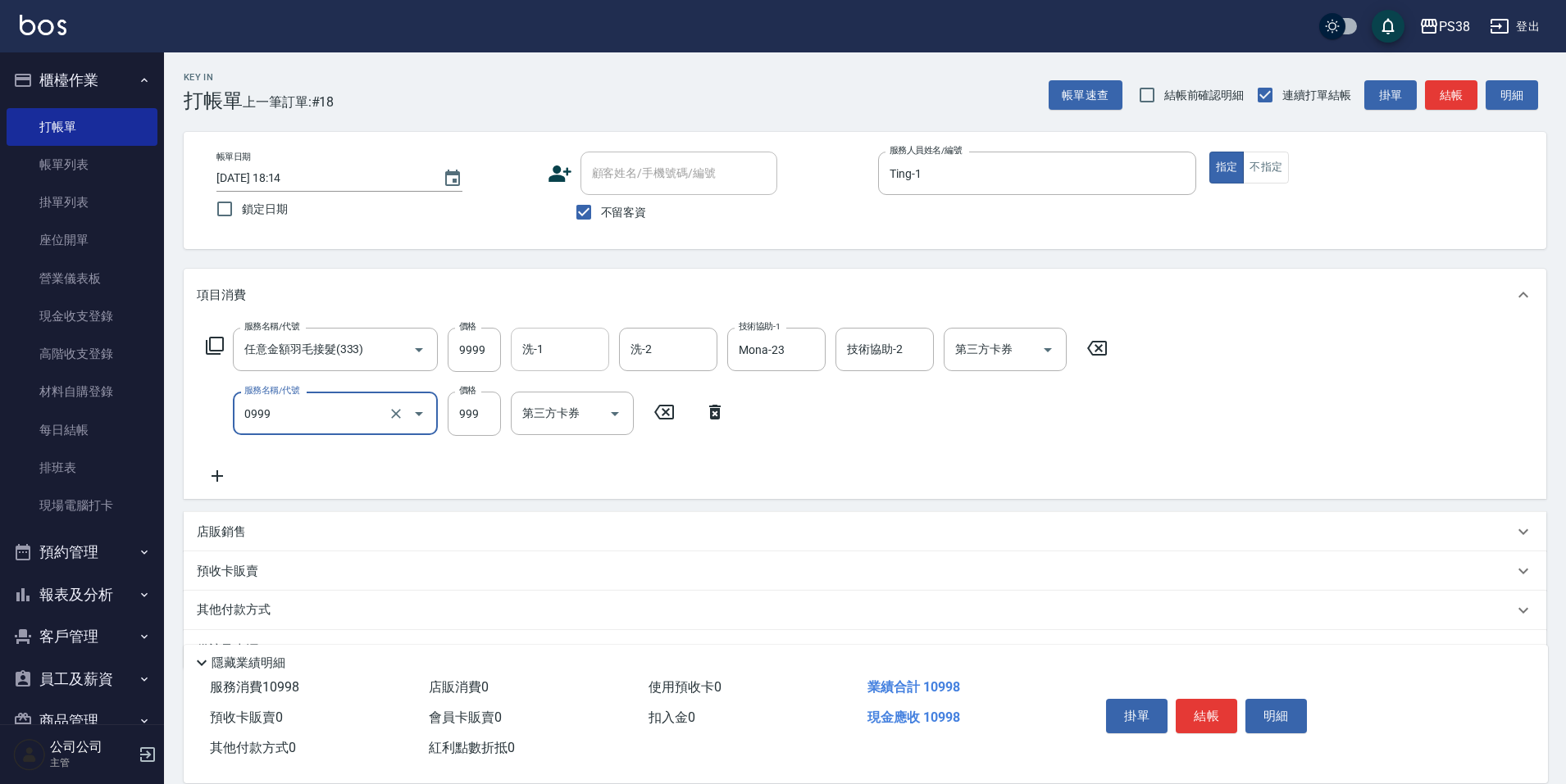
type input "spa999(0999)"
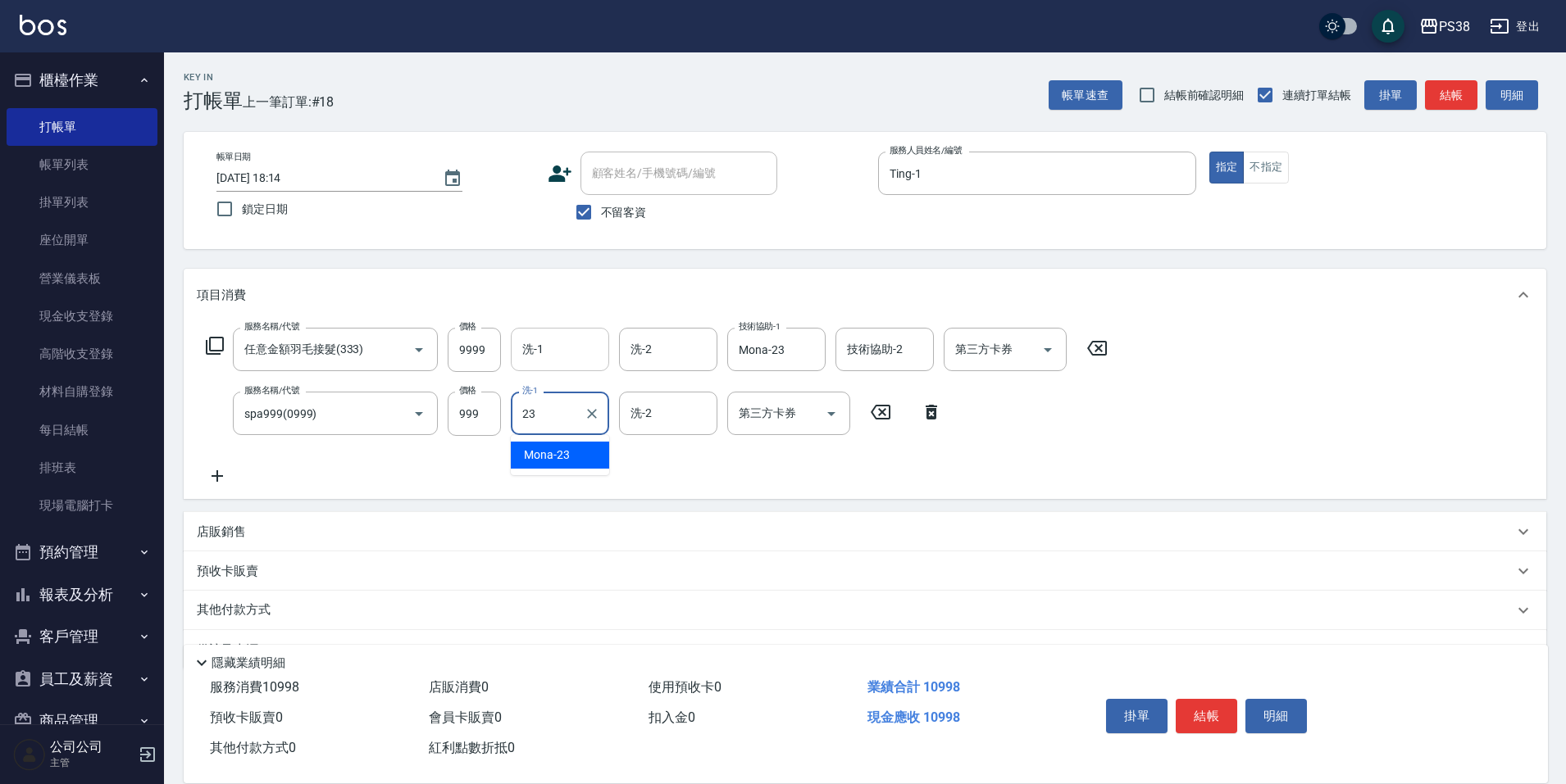
type input "Mona-23"
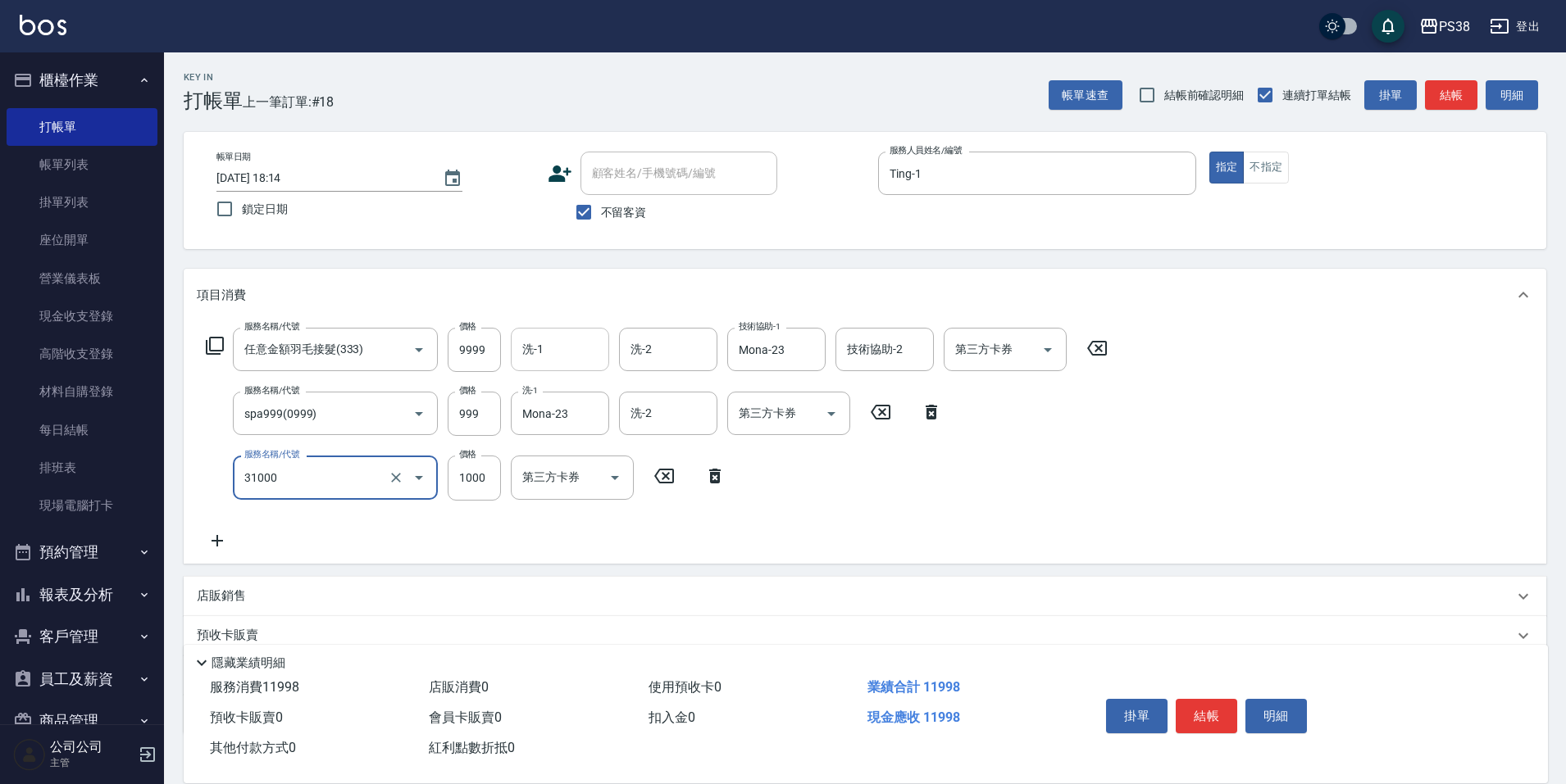
type input "酵素護髮(31000)"
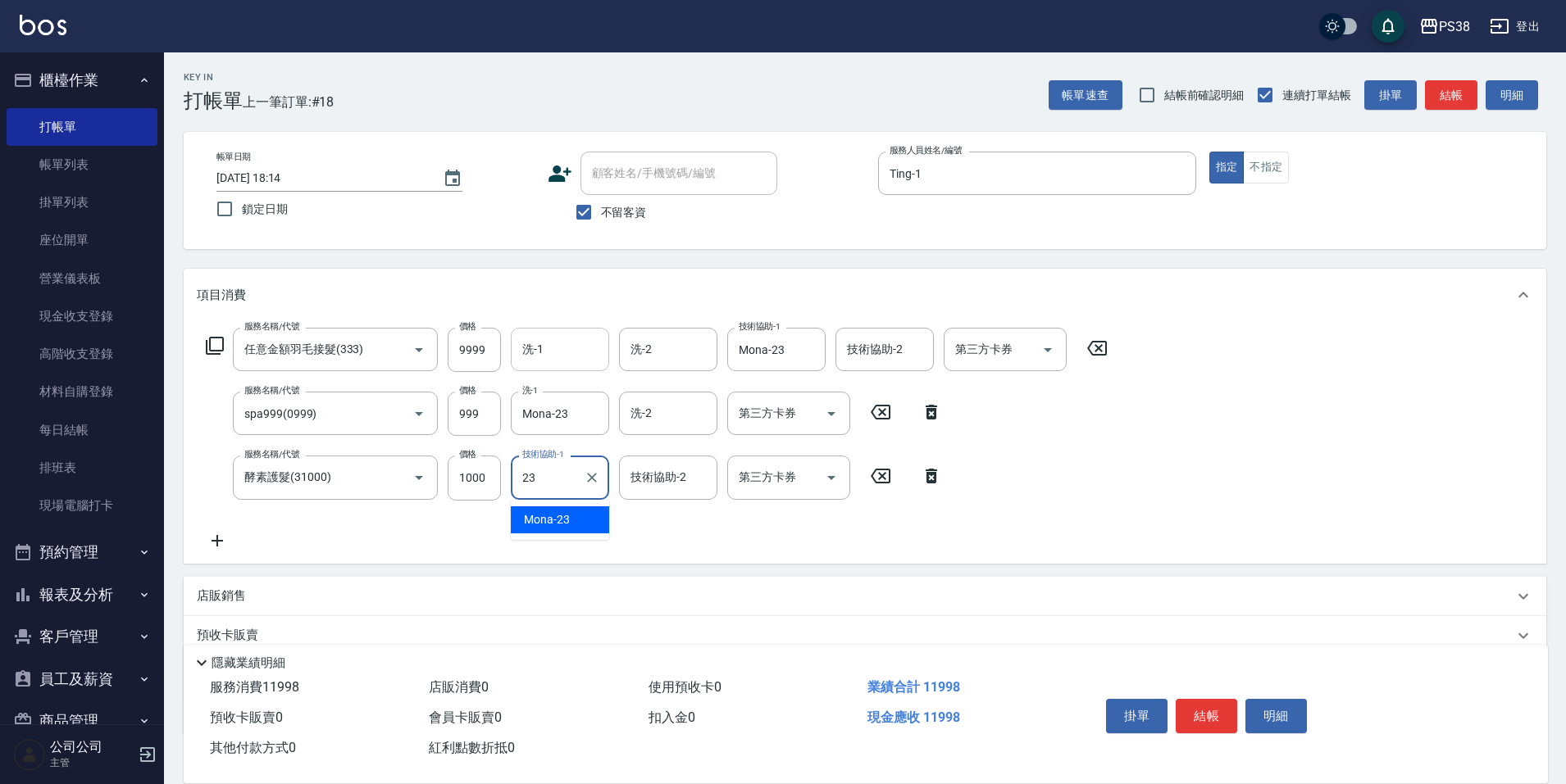
type input "Mona-23"
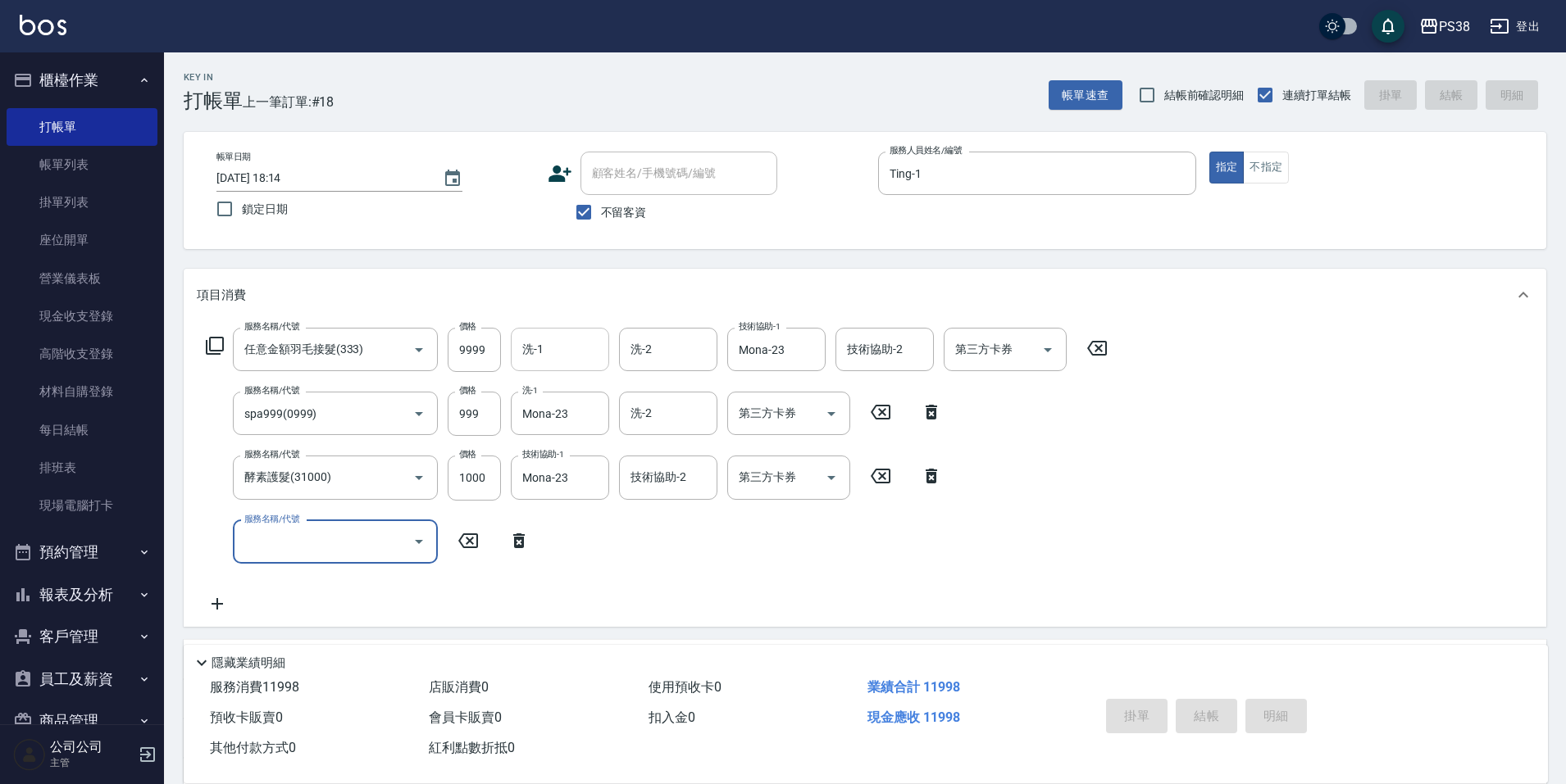
type input "[DATE] 18:15"
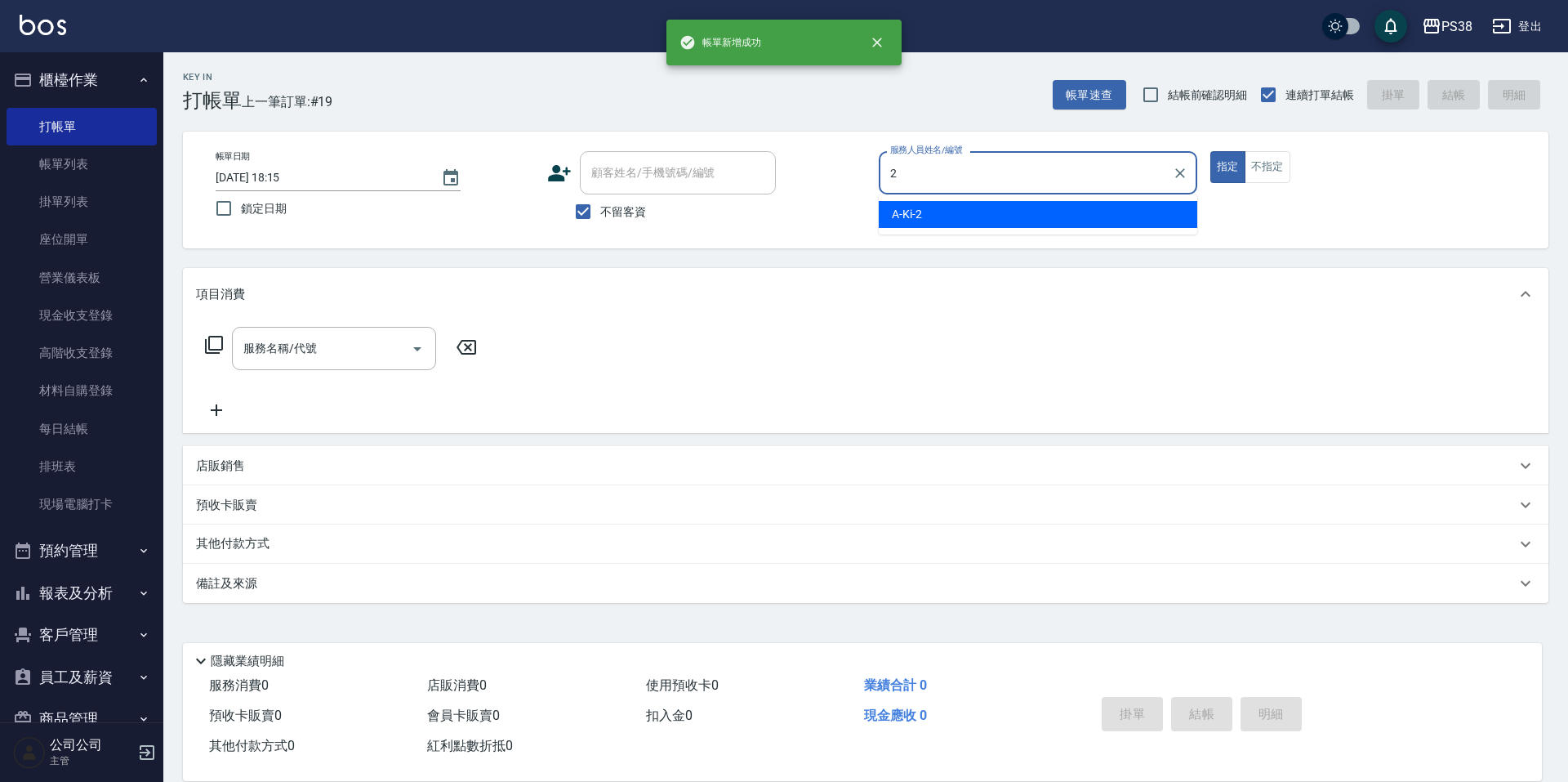
type input "A-Ki-2"
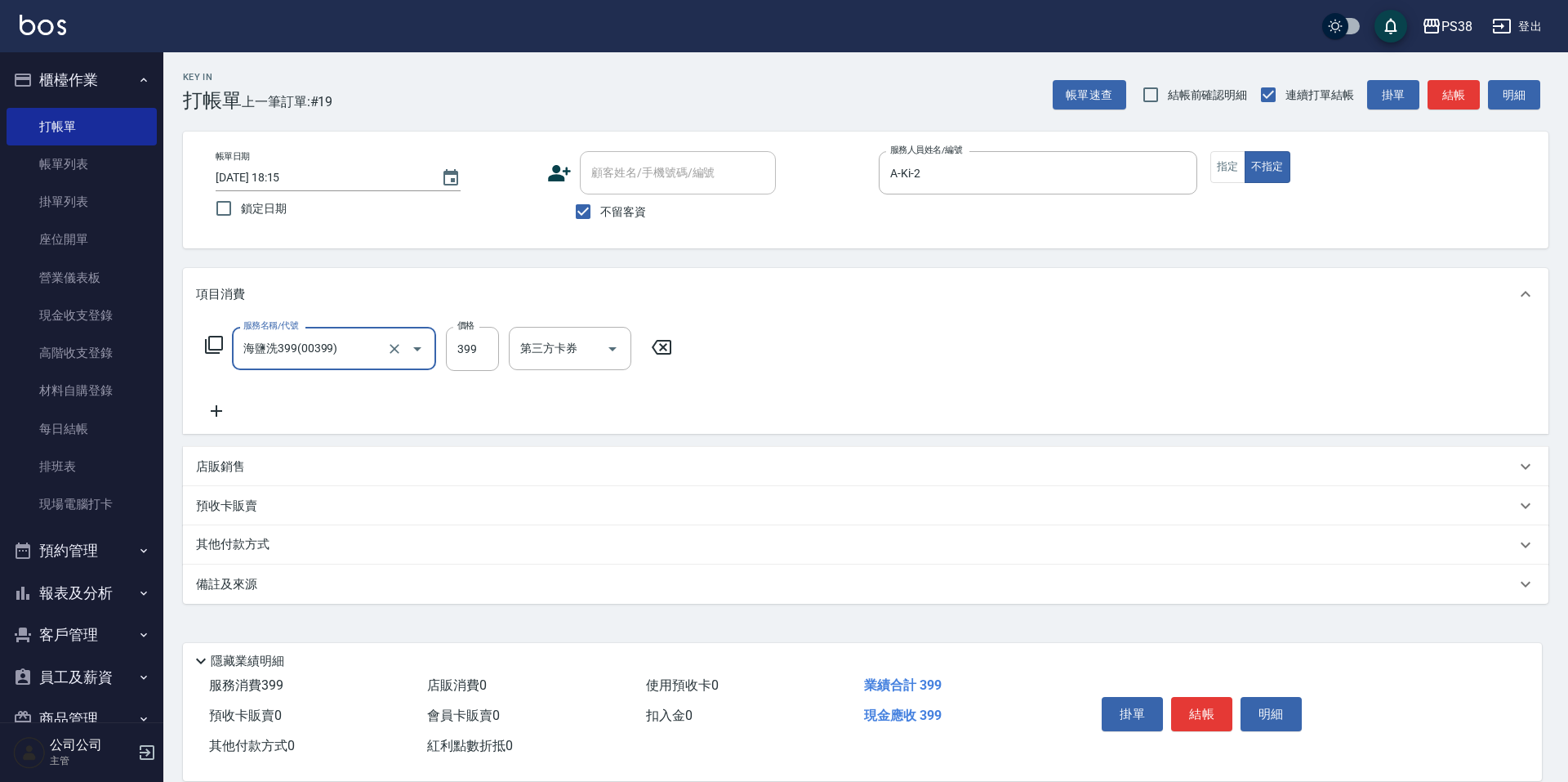
type input "海鹽洗399(00399)"
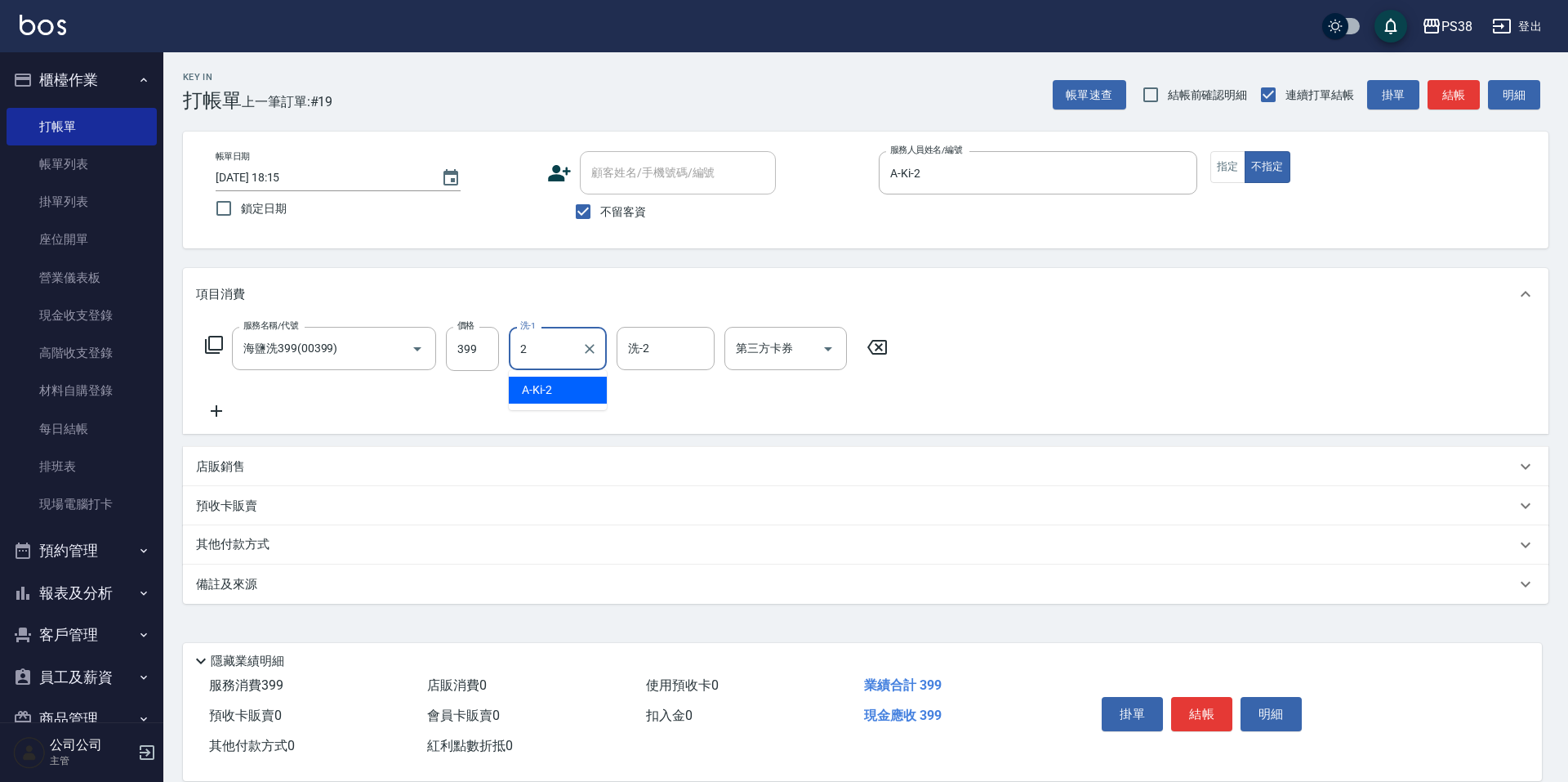
type input "A-Ki-2"
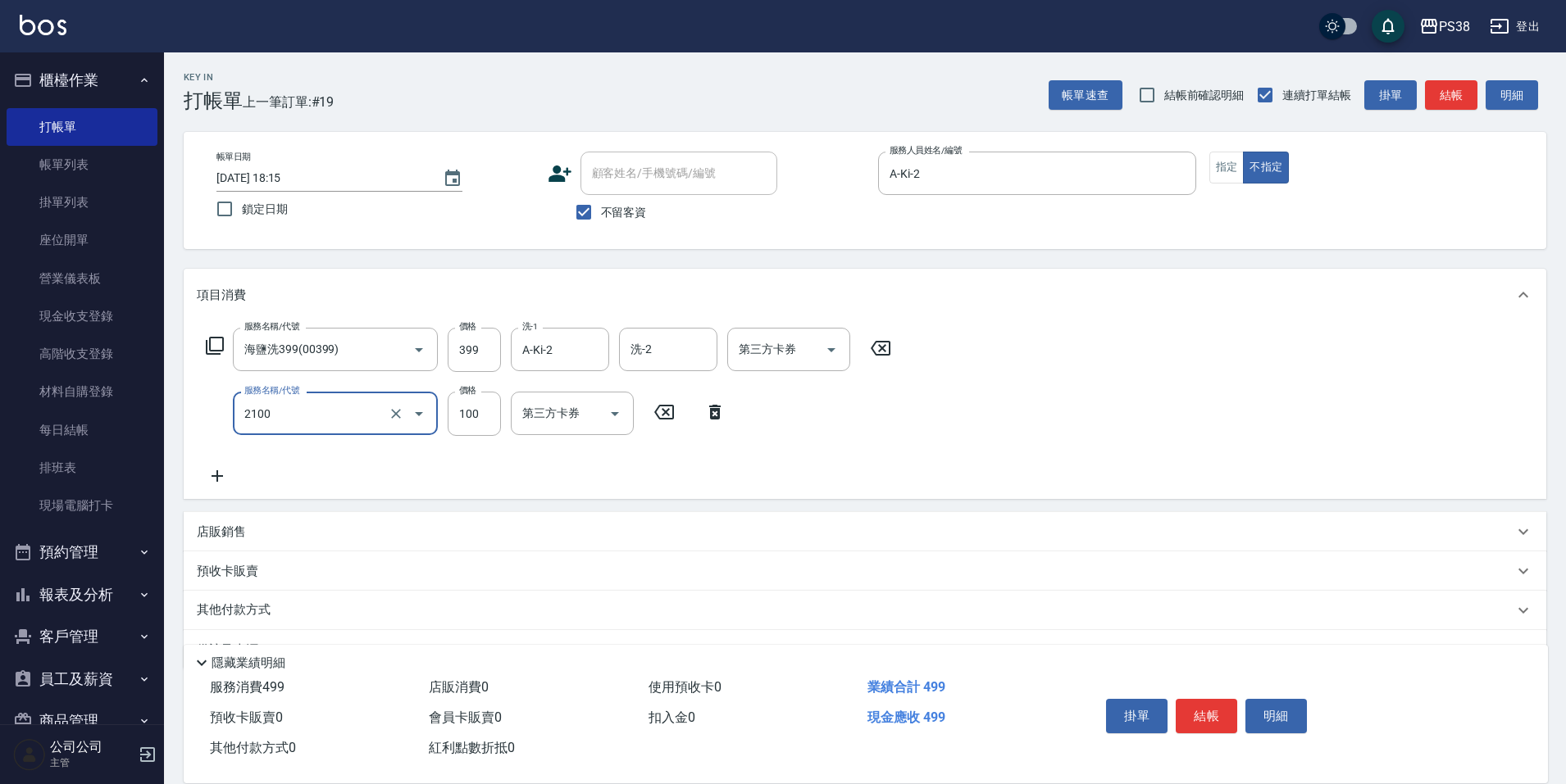
type input "剪髮與造型(任意金額)(2100)"
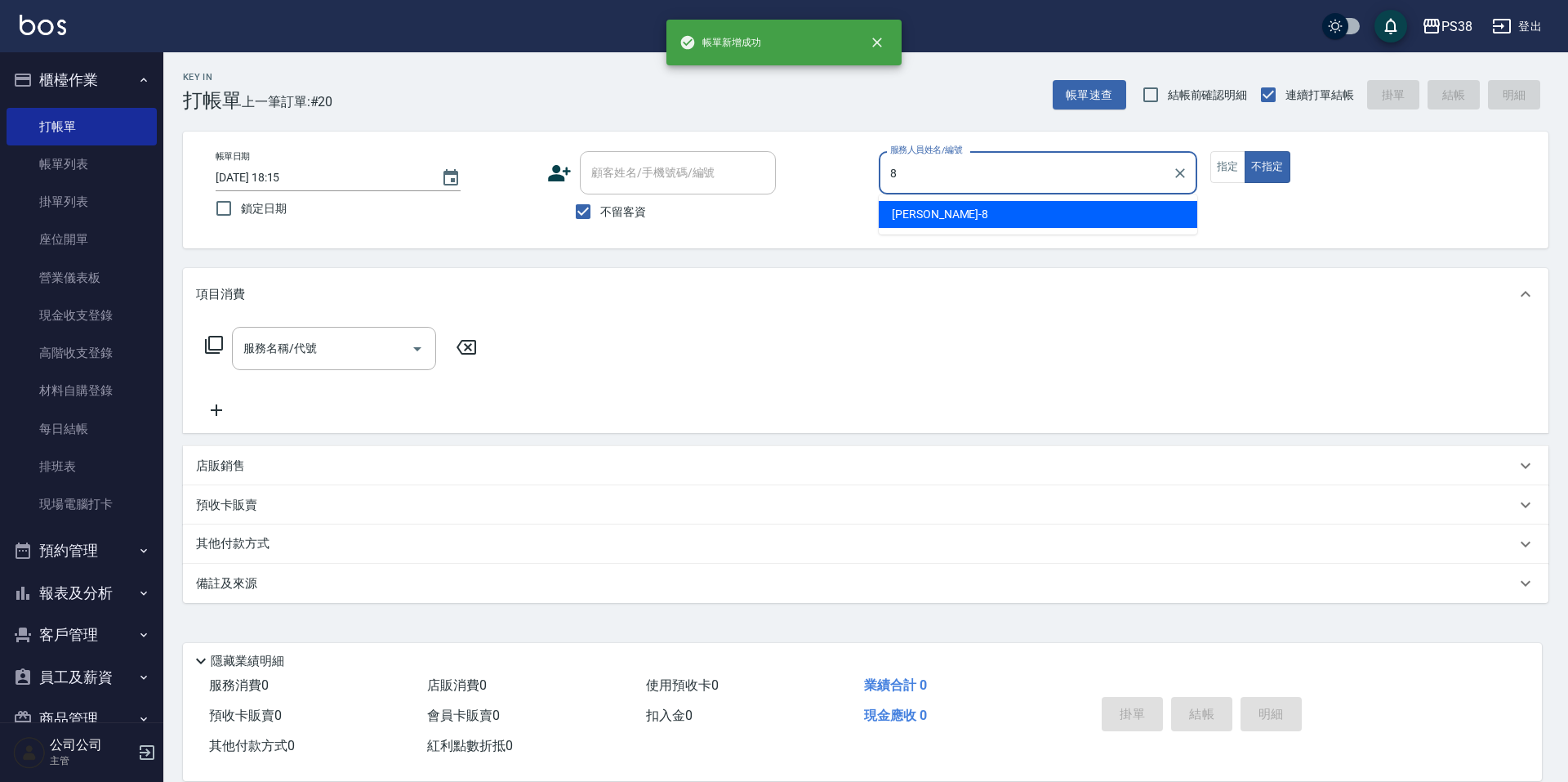
type input "mika-8"
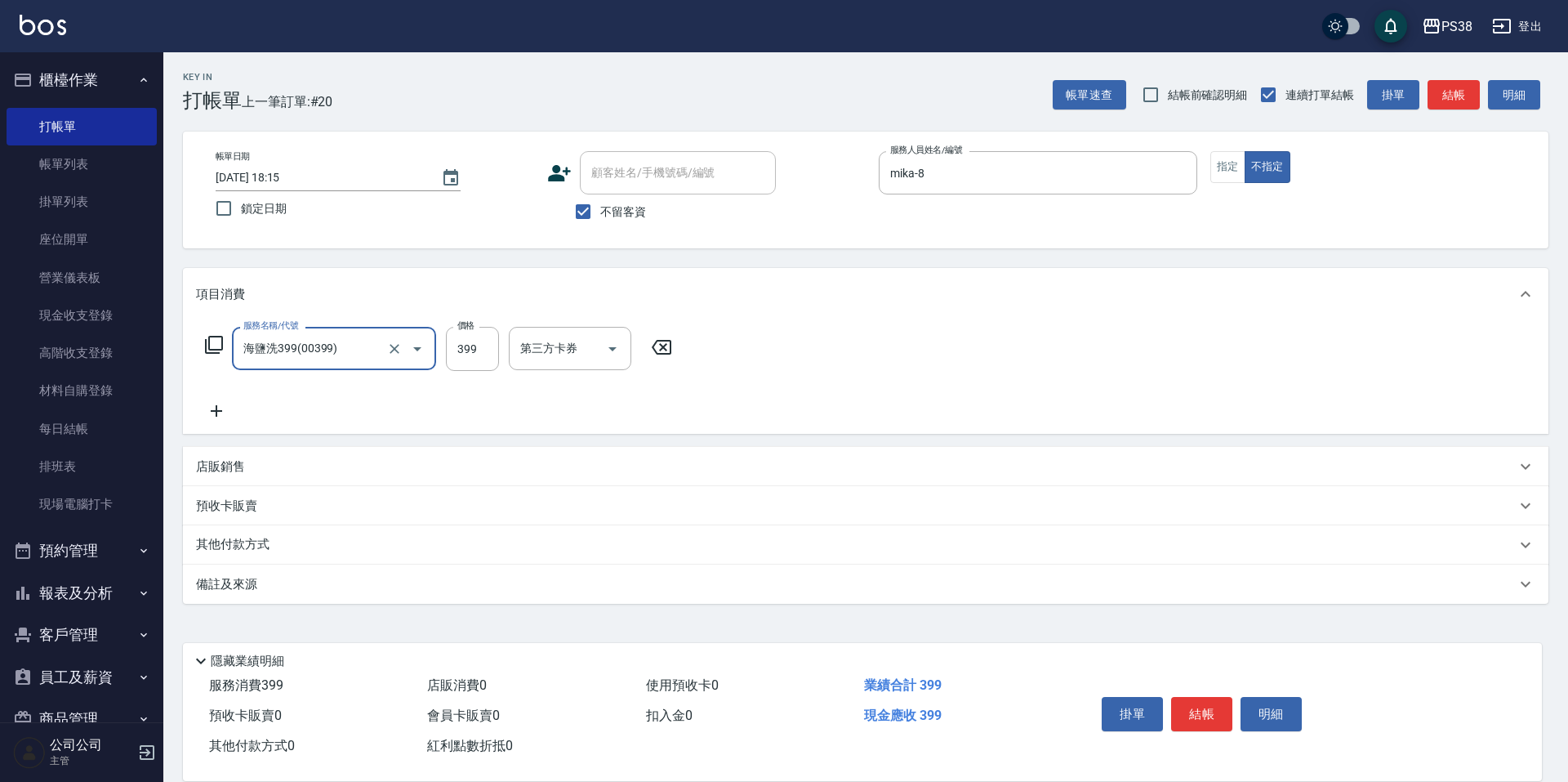
type input "海鹽洗399(00399)"
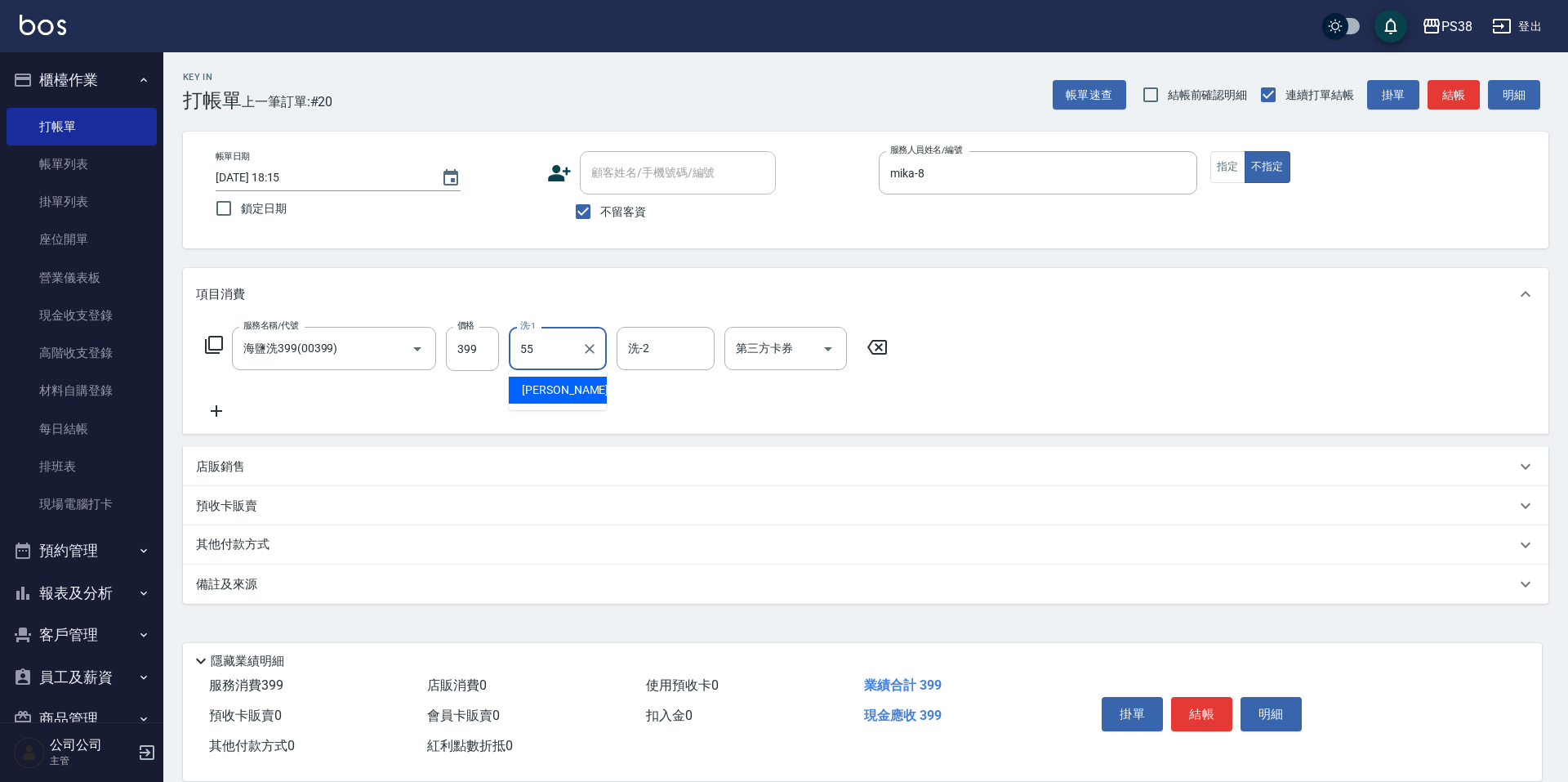
type input "[PERSON_NAME]-55"
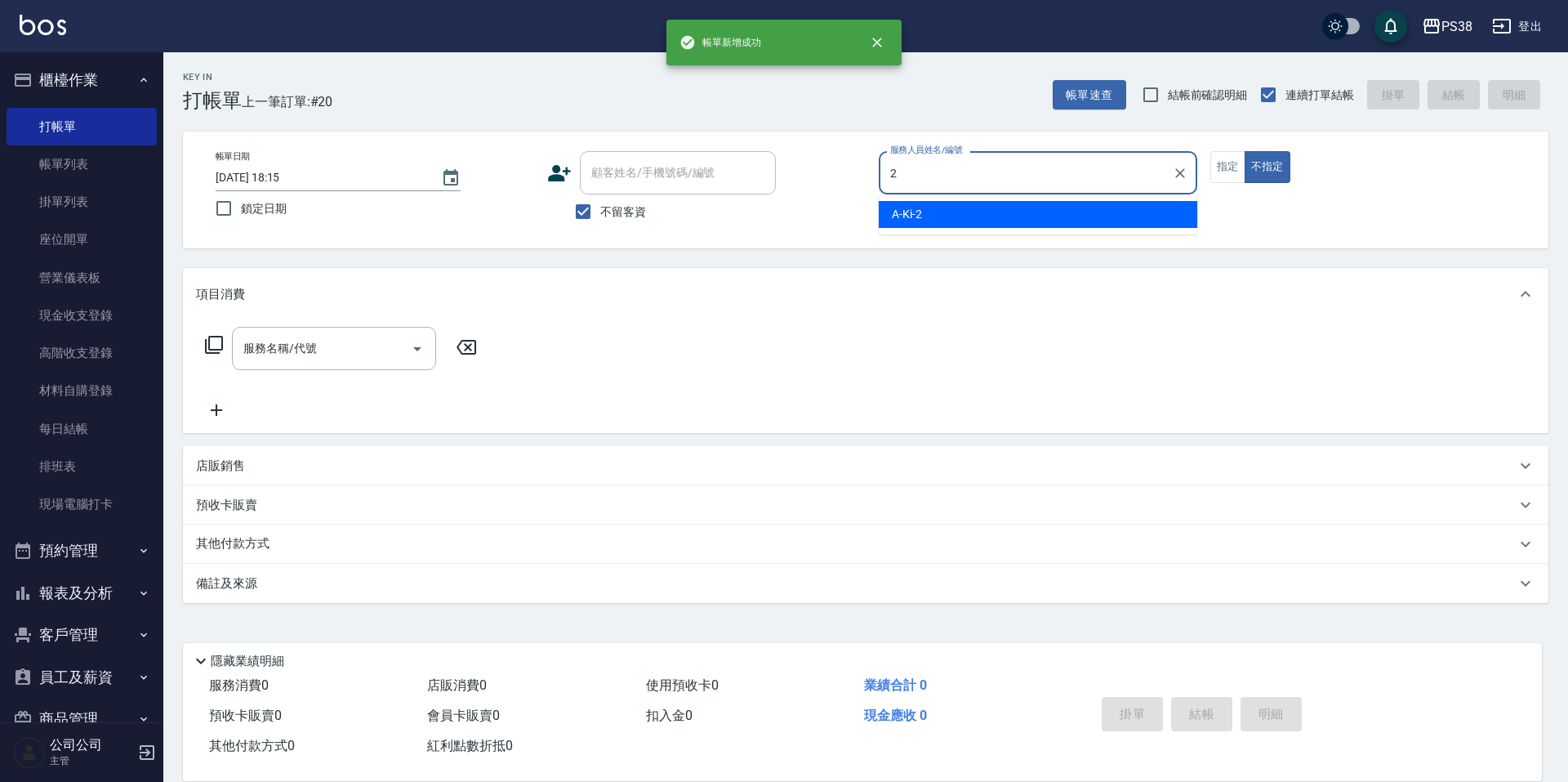
type input "A-Ki-2"
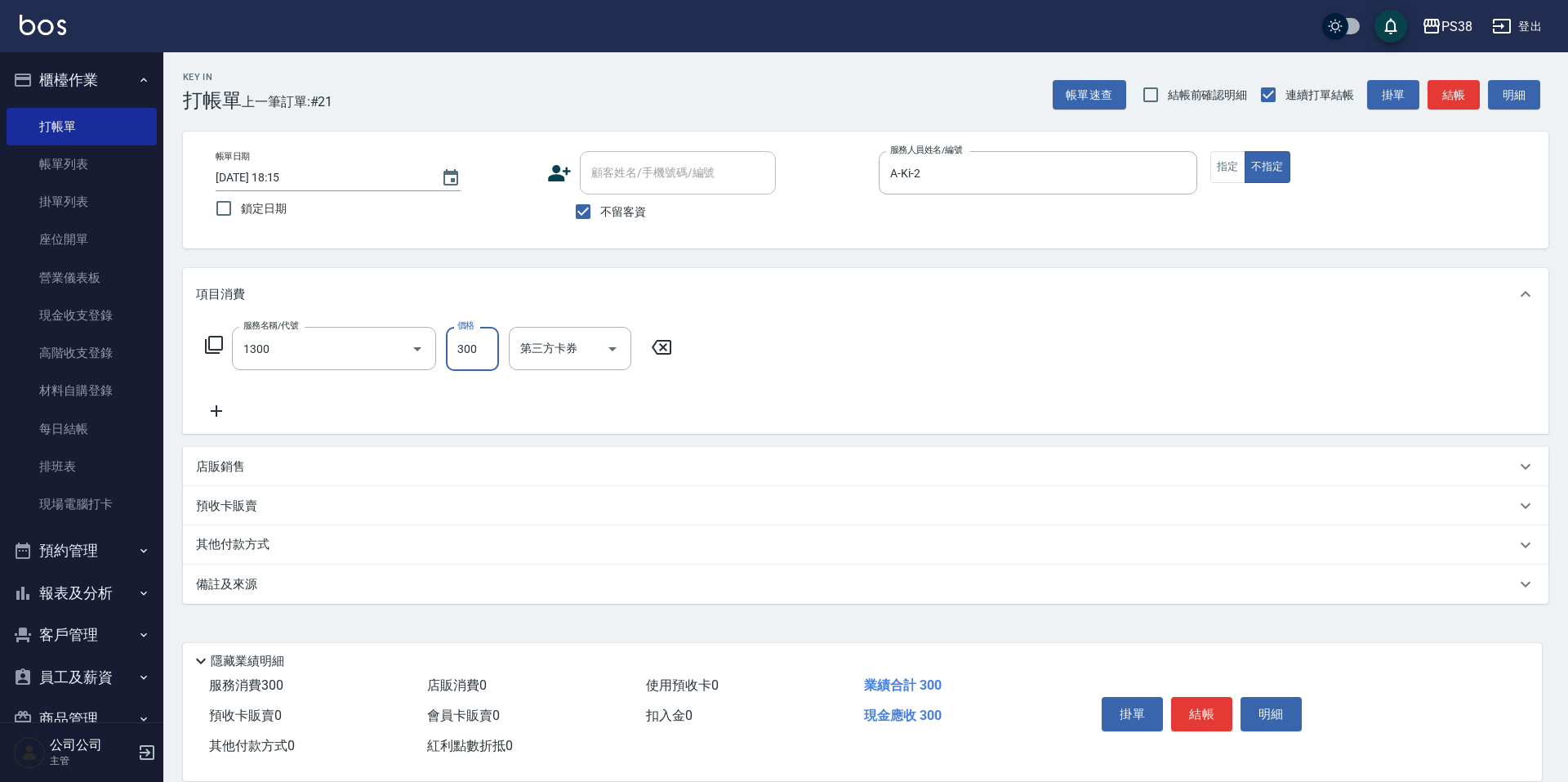
type input "精油洗潤300(1300)"
type input "300"
type input "[PERSON_NAME]-55"
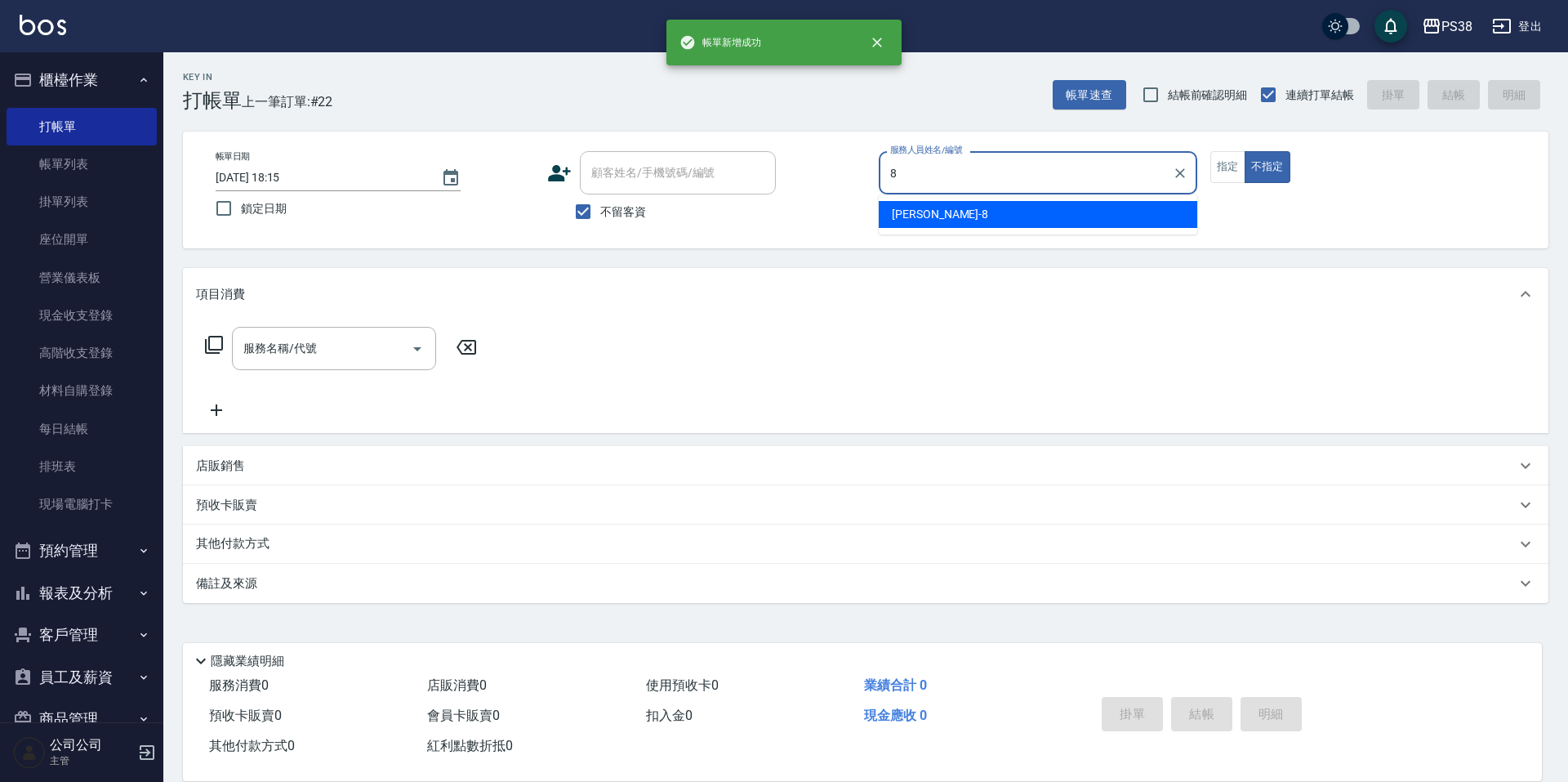
type input "mika-8"
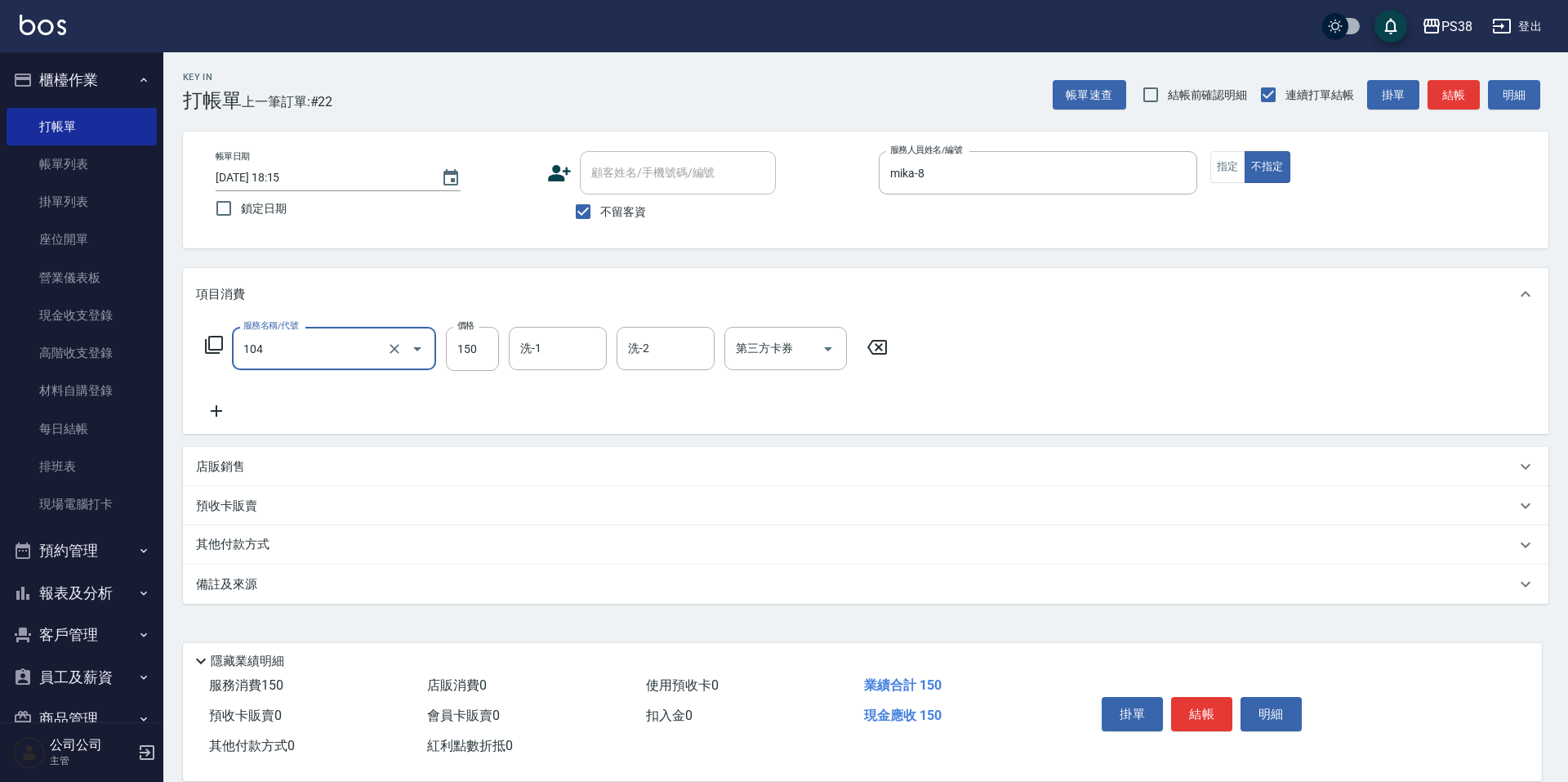
type input "洗髮(104)"
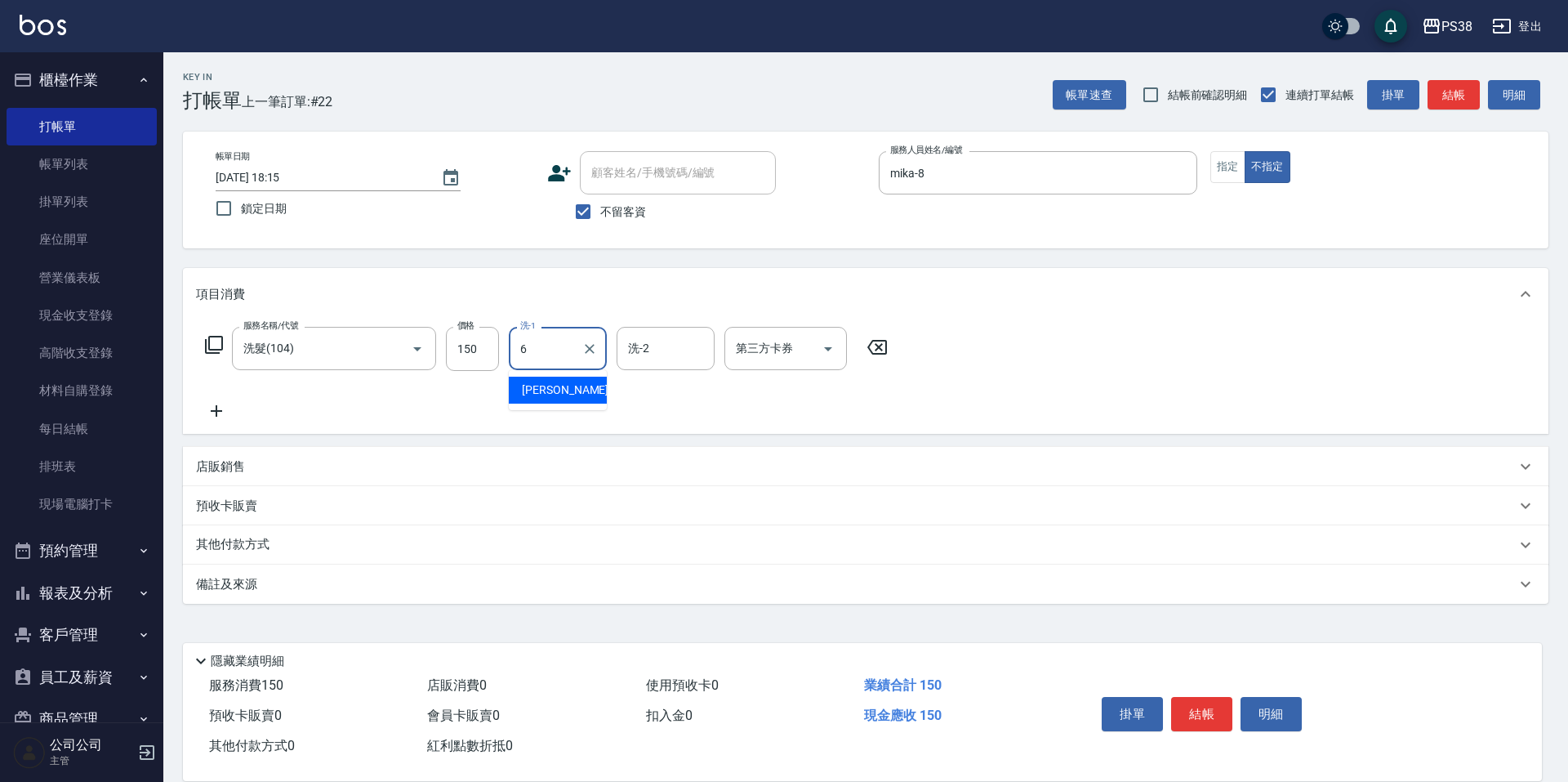
type input "[PERSON_NAME]-6"
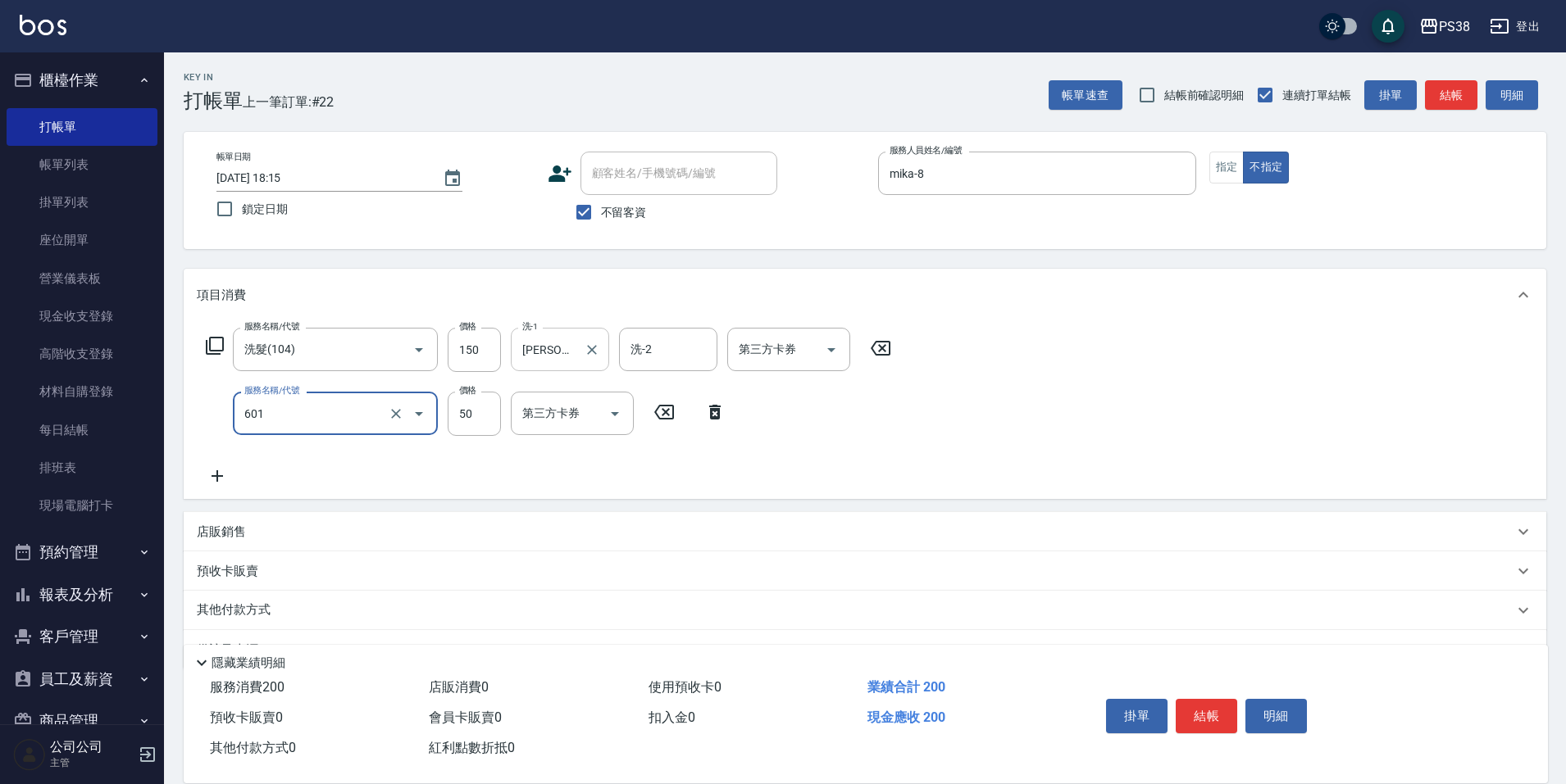
type input "精油50(601)"
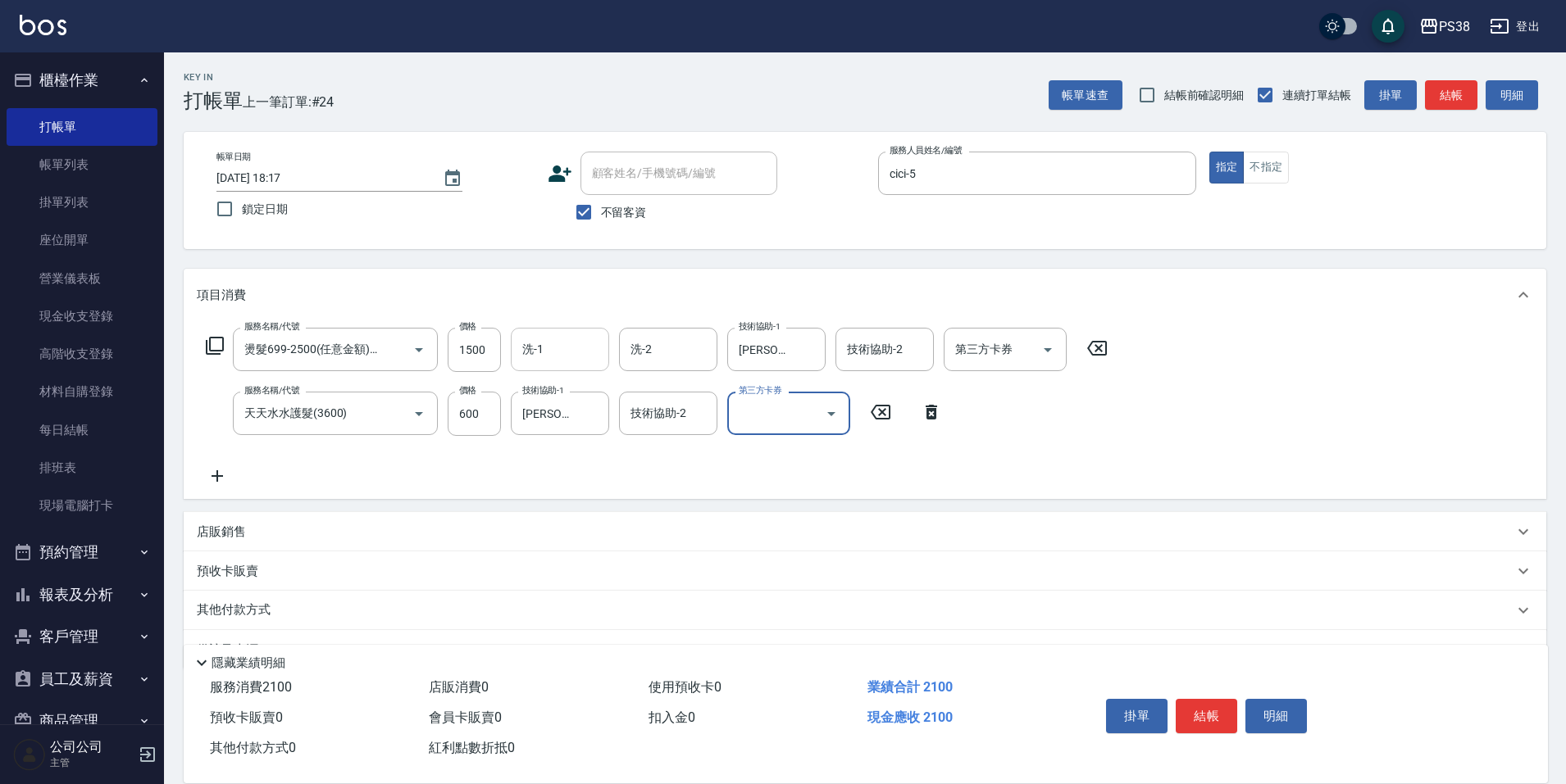
click at [541, 366] on div "洗-1" at bounding box center [559, 349] width 99 height 43
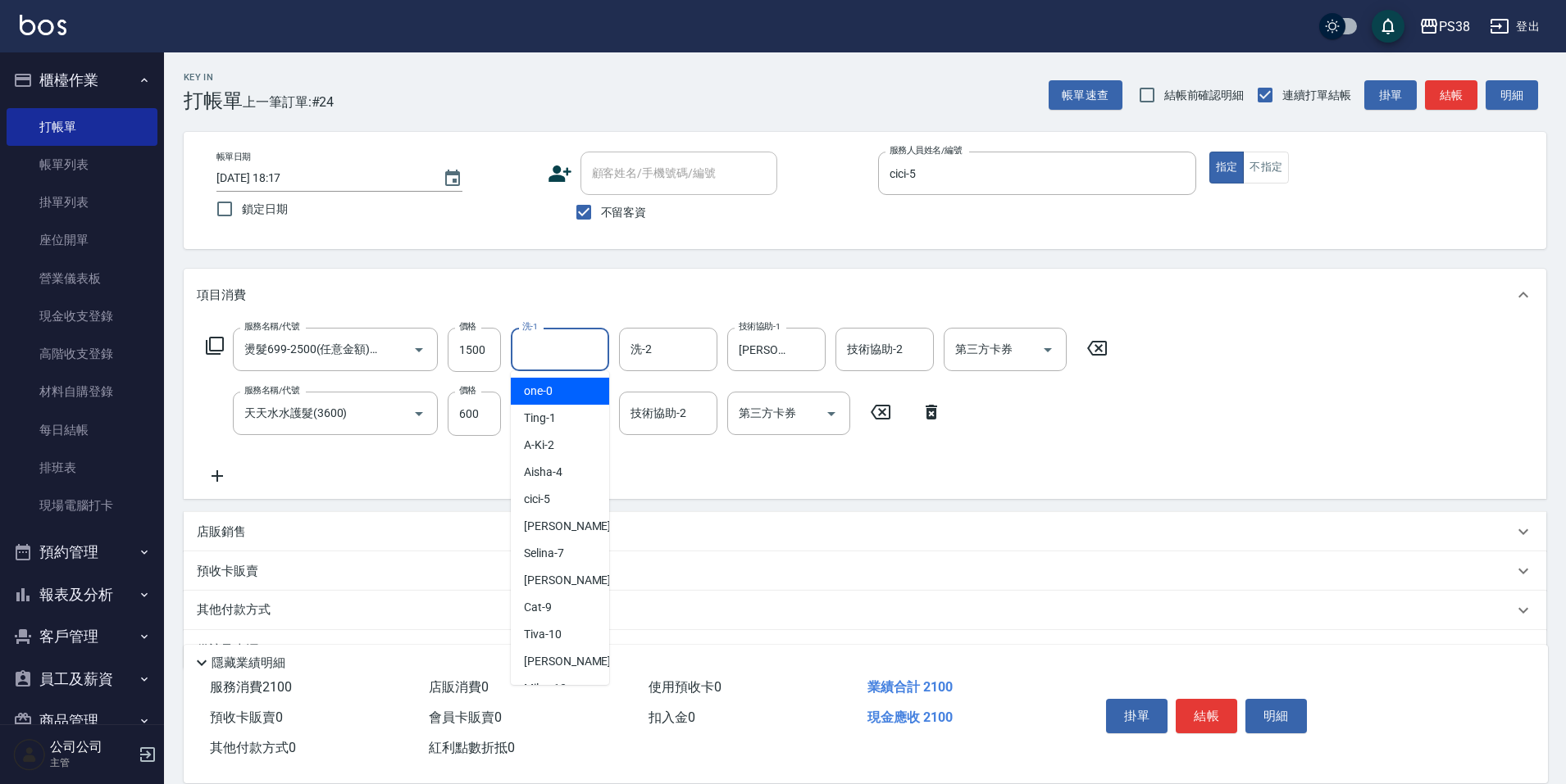
click at [541, 366] on div "洗-1" at bounding box center [559, 349] width 99 height 43
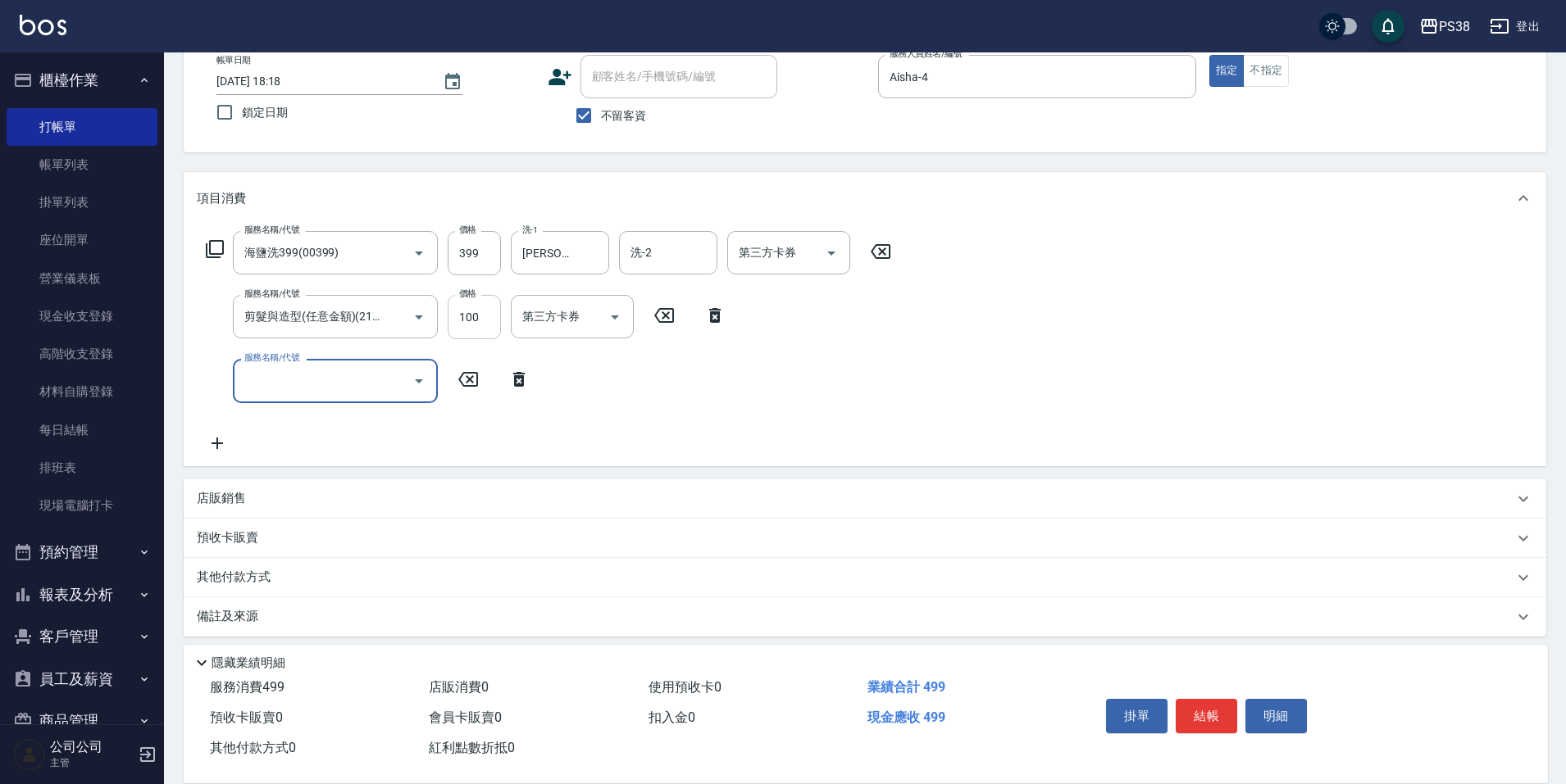
scroll to position [106, 0]
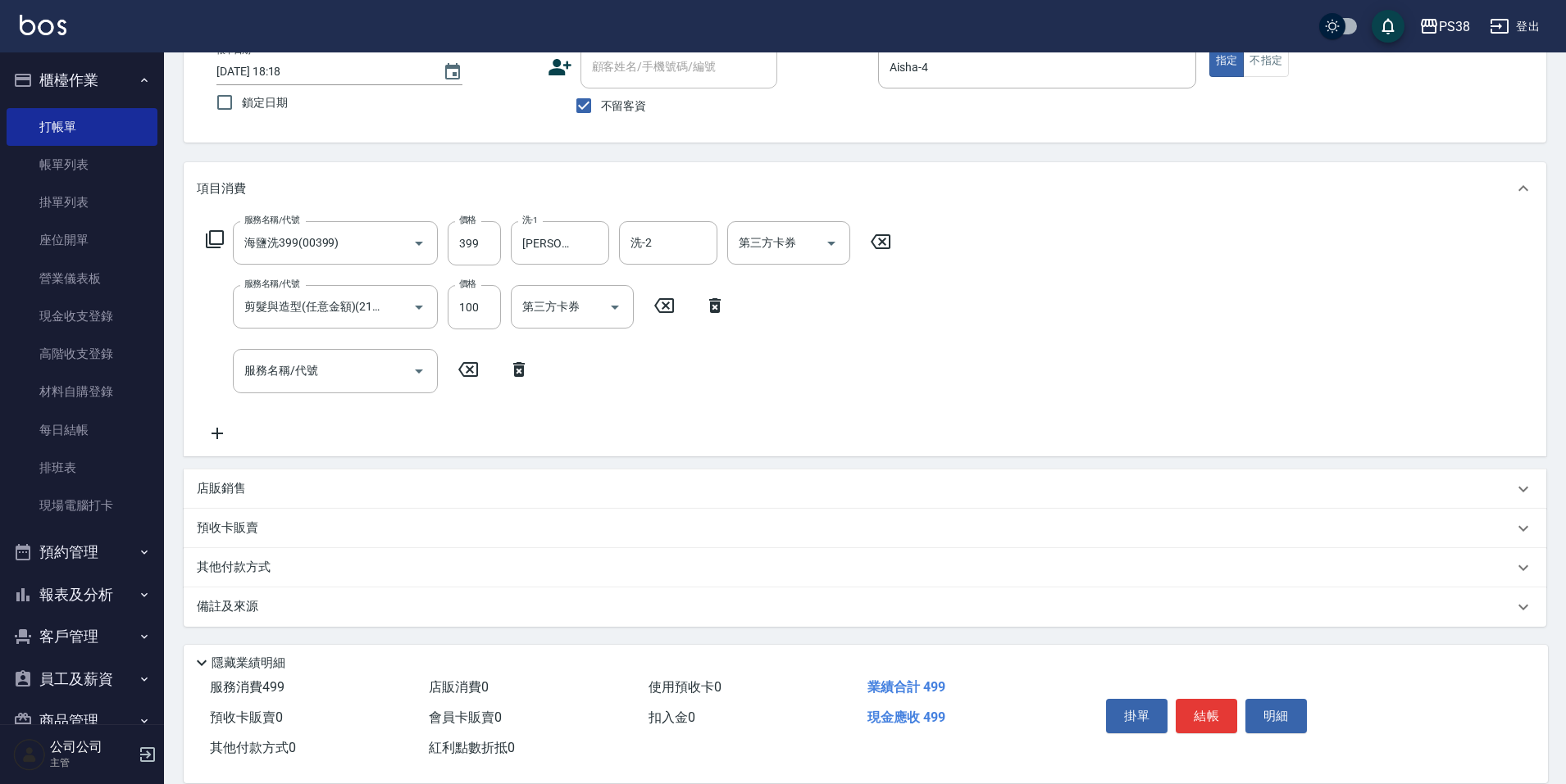
click at [318, 492] on div "店販銷售" at bounding box center [855, 489] width 1316 height 17
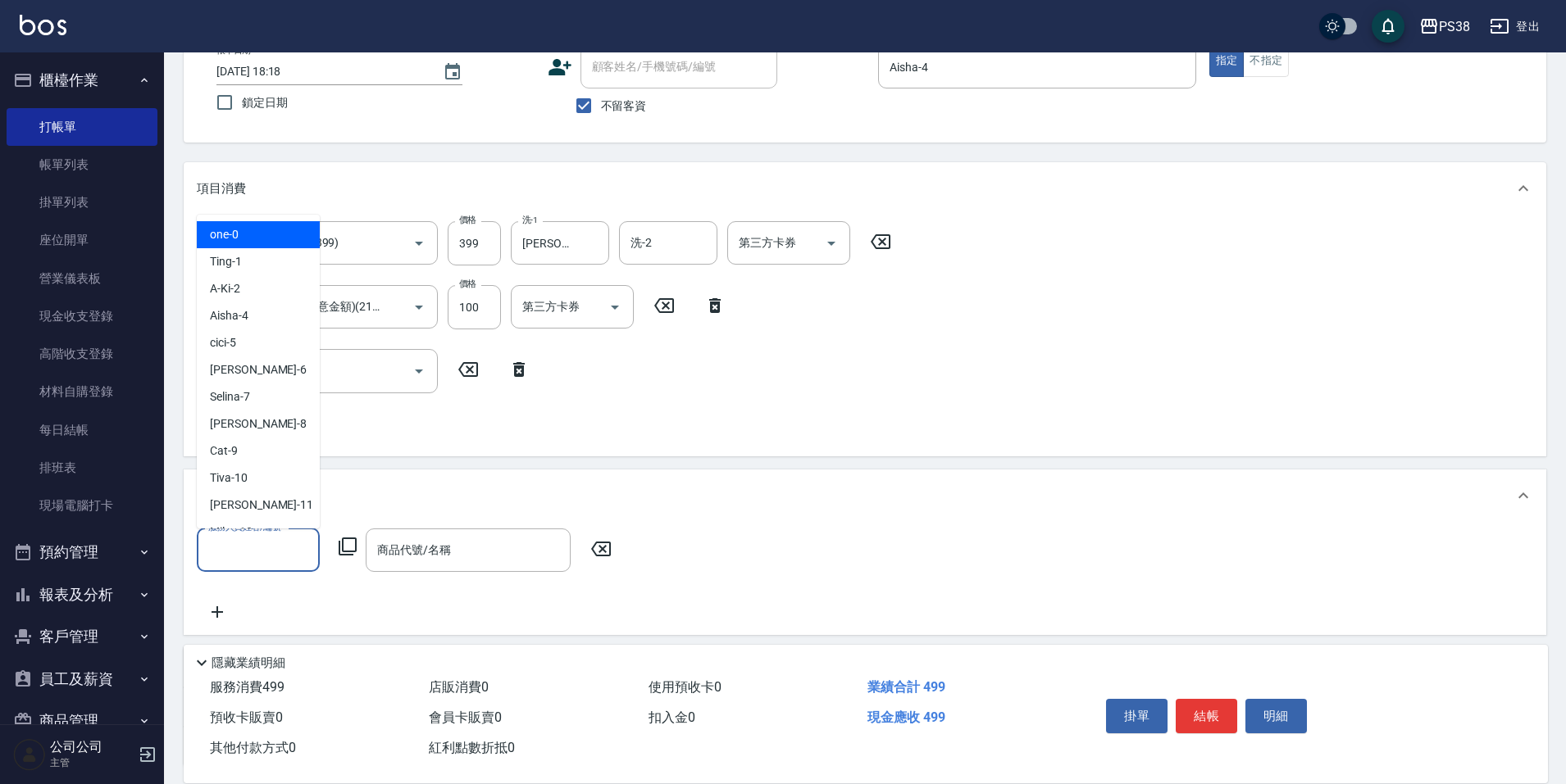
click at [265, 543] on input "服務人員姓名/編號" at bounding box center [258, 550] width 108 height 29
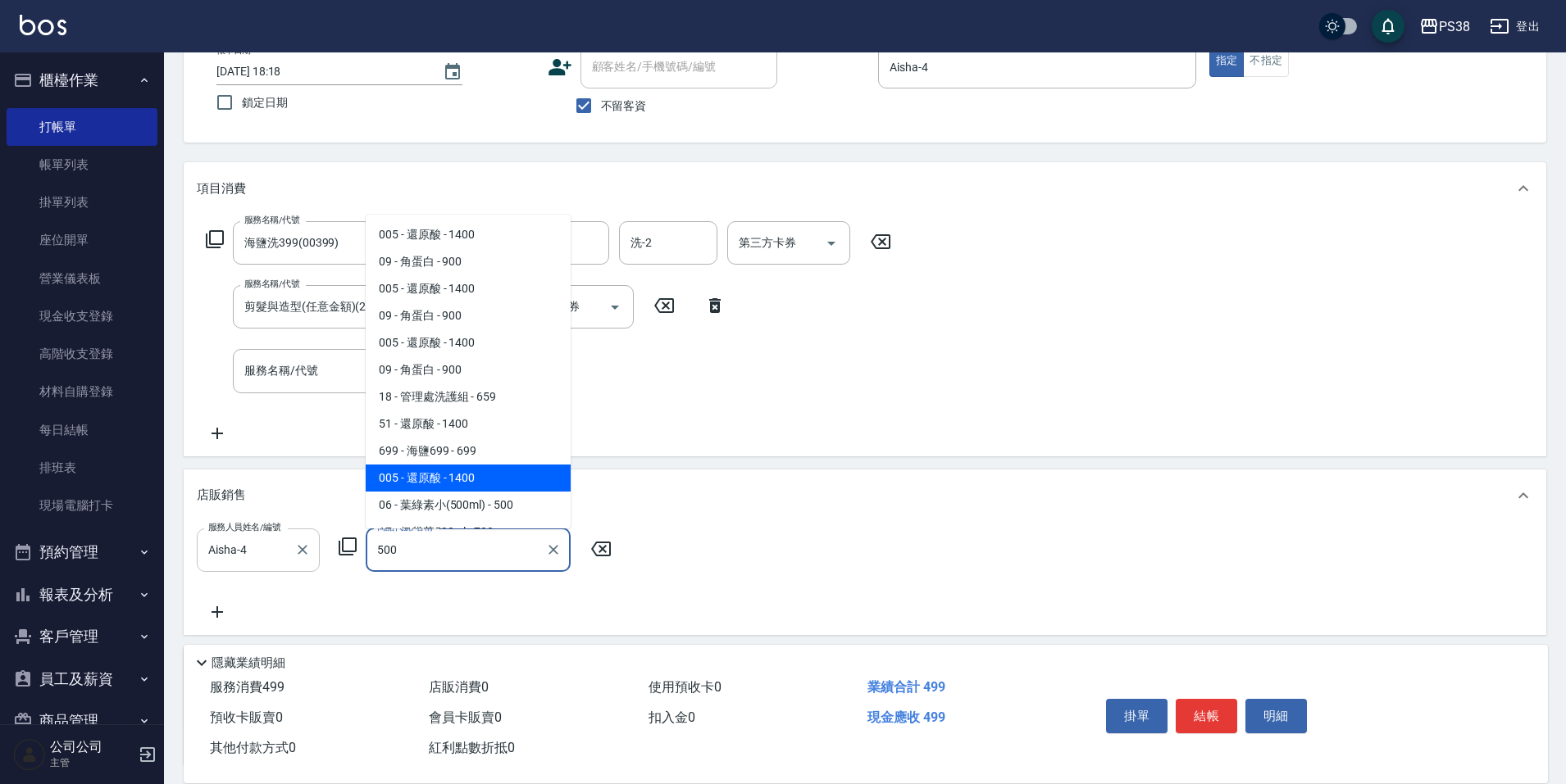
scroll to position [197, 0]
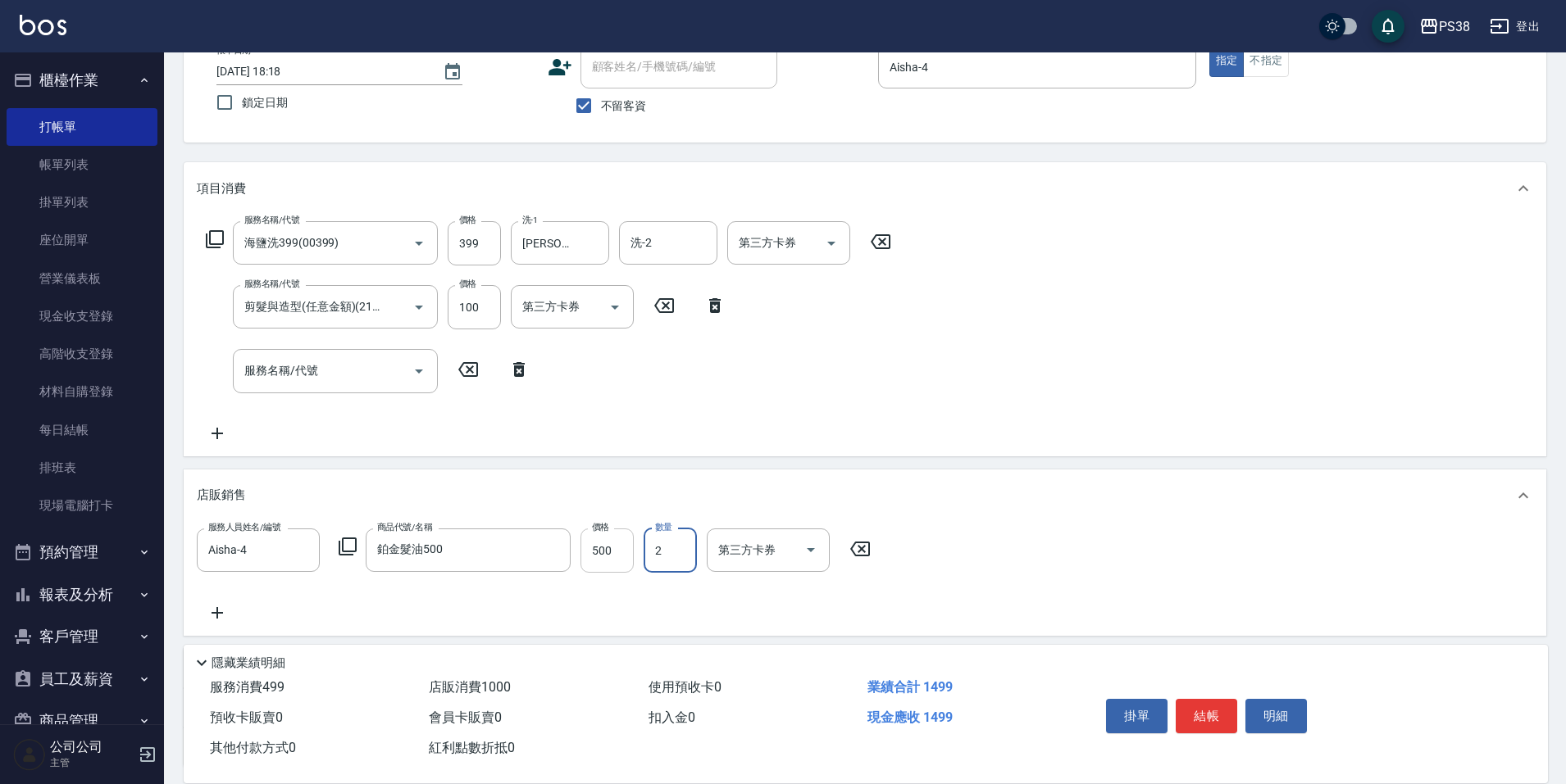
click at [603, 549] on input "500" at bounding box center [607, 550] width 53 height 44
click at [651, 542] on input "2" at bounding box center [670, 550] width 53 height 44
click at [607, 550] on input "500" at bounding box center [607, 550] width 53 height 44
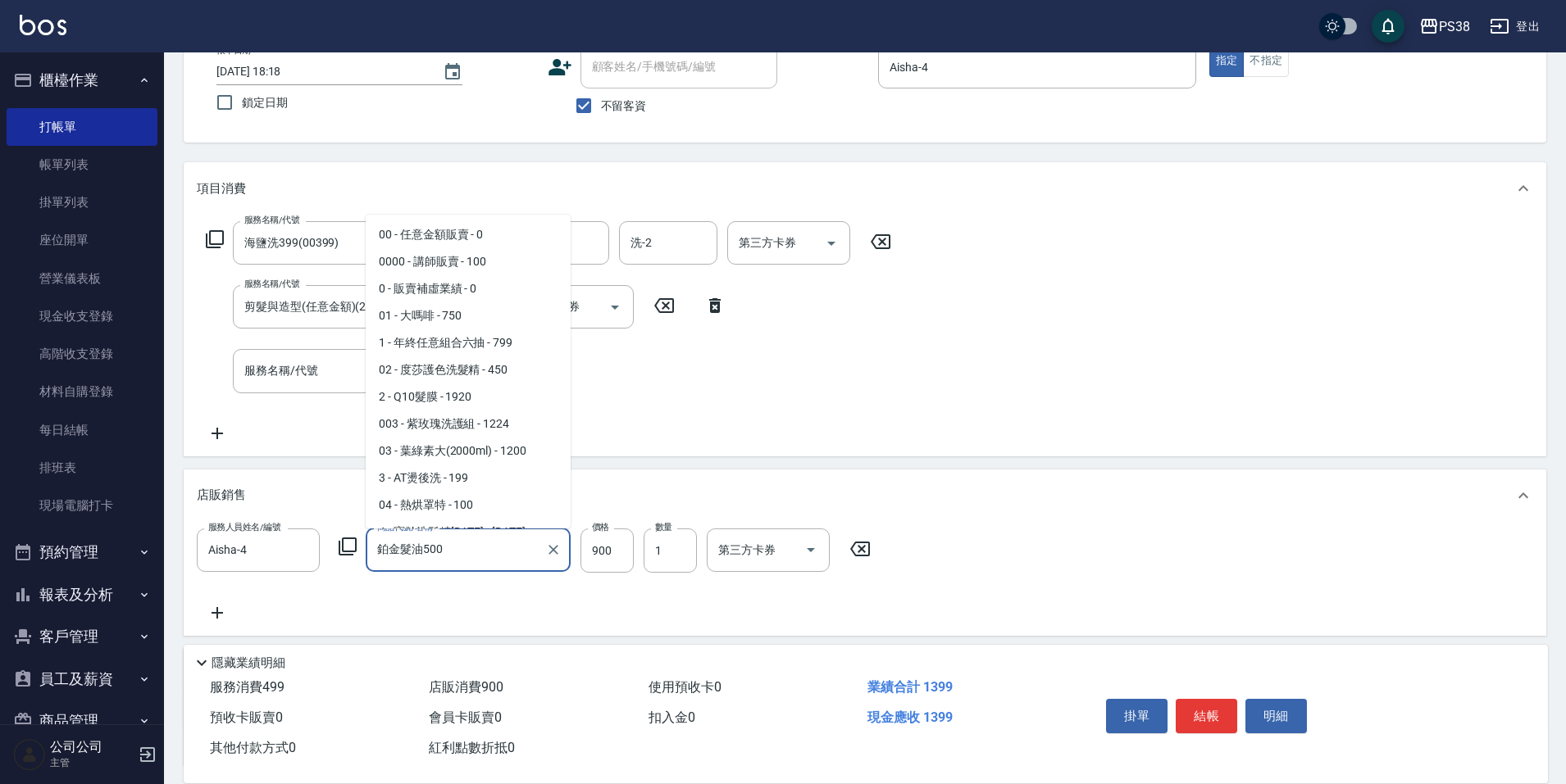
click at [500, 558] on input "鉑金髮油500" at bounding box center [456, 550] width 166 height 29
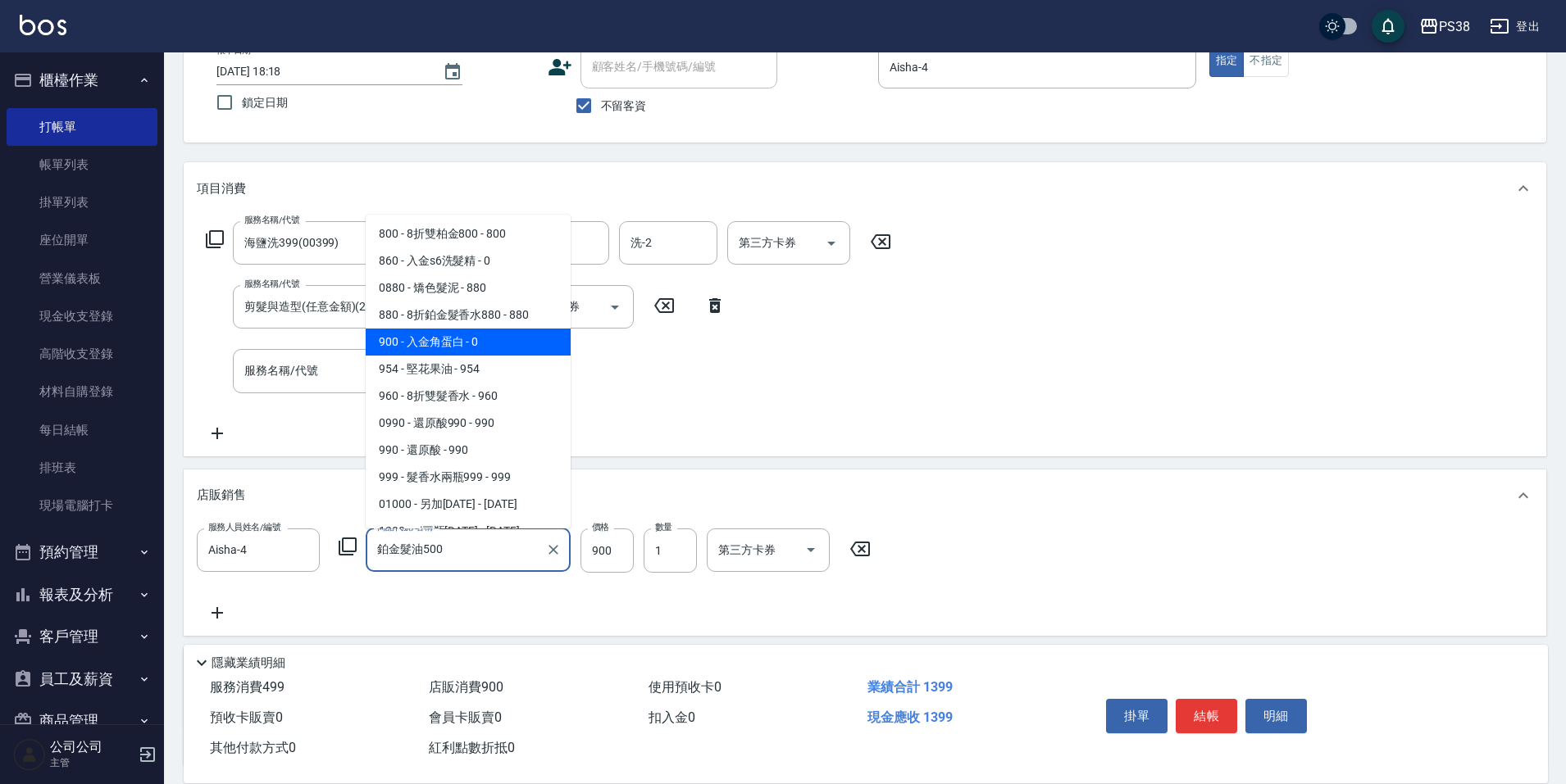
scroll to position [3314, 0]
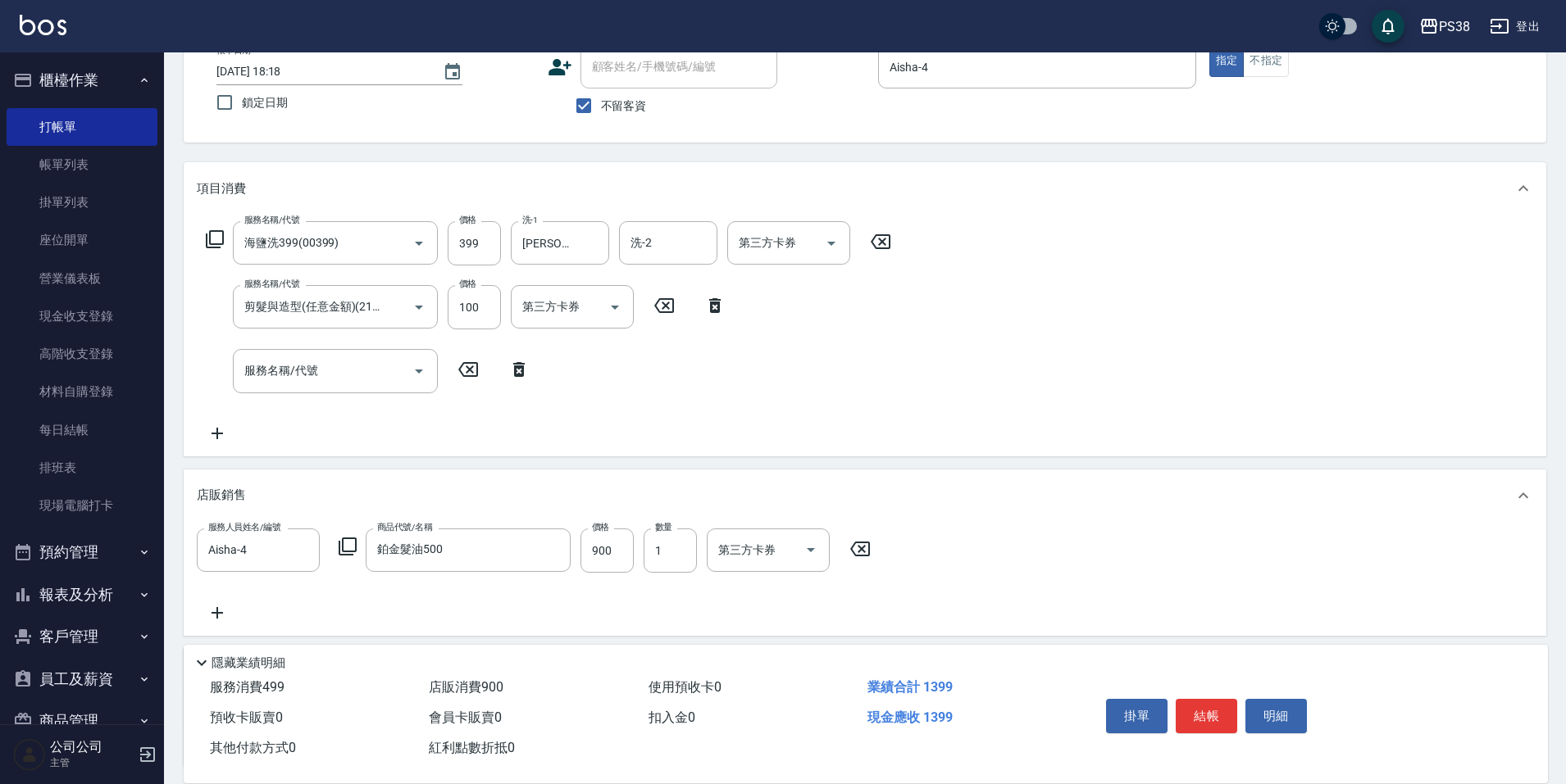
click at [783, 377] on div "服務名稱/代號 海鹽洗399(00399) 服務名稱/代號 價格 399 價格 洗-1 Yuki-6 洗-1 洗-2 洗-2 第三方卡券 第三方卡券 服務名稱…" at bounding box center [549, 332] width 704 height 222
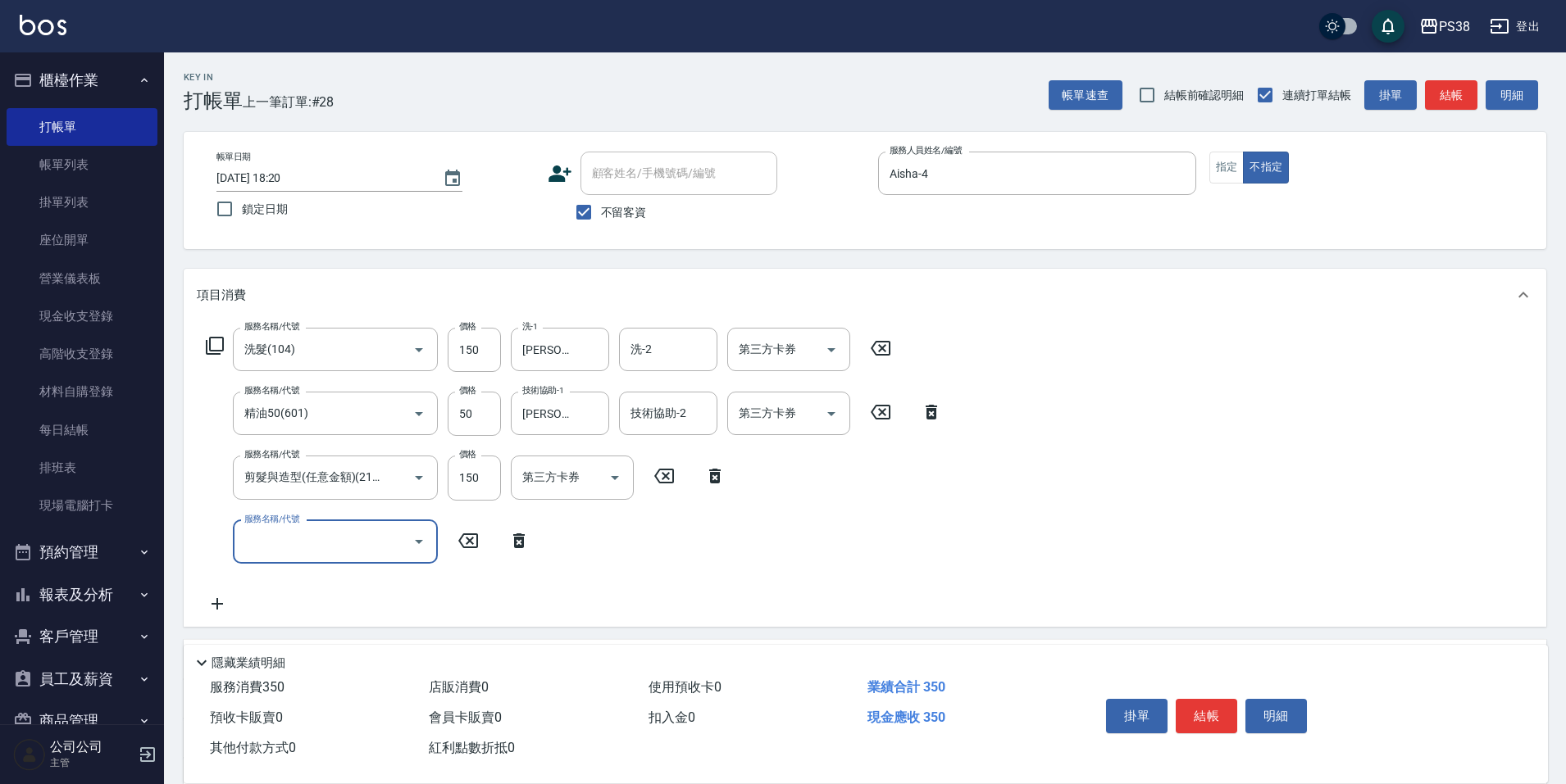
scroll to position [0, 0]
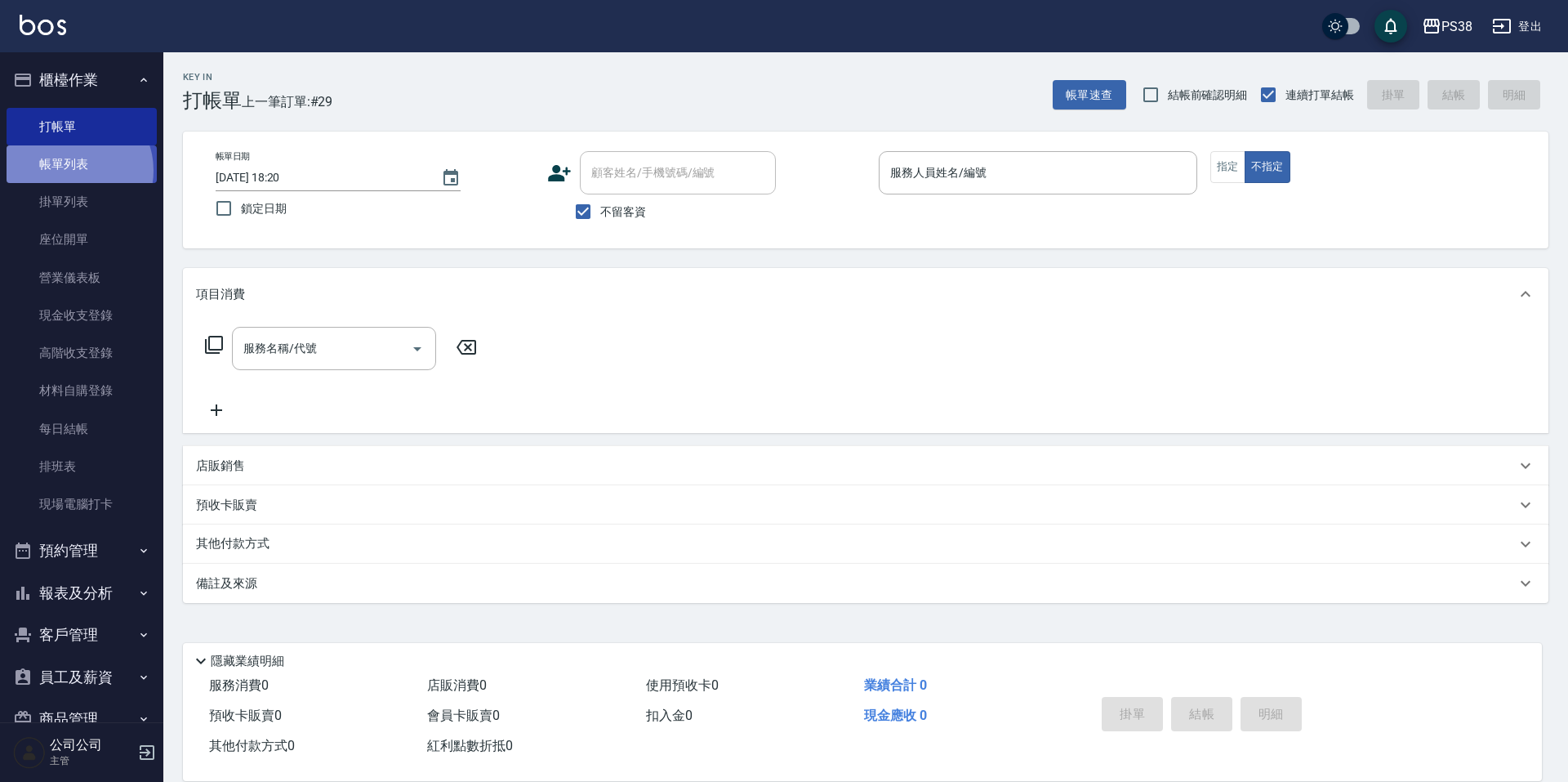
click at [74, 170] on link "帳單列表" at bounding box center [82, 164] width 151 height 37
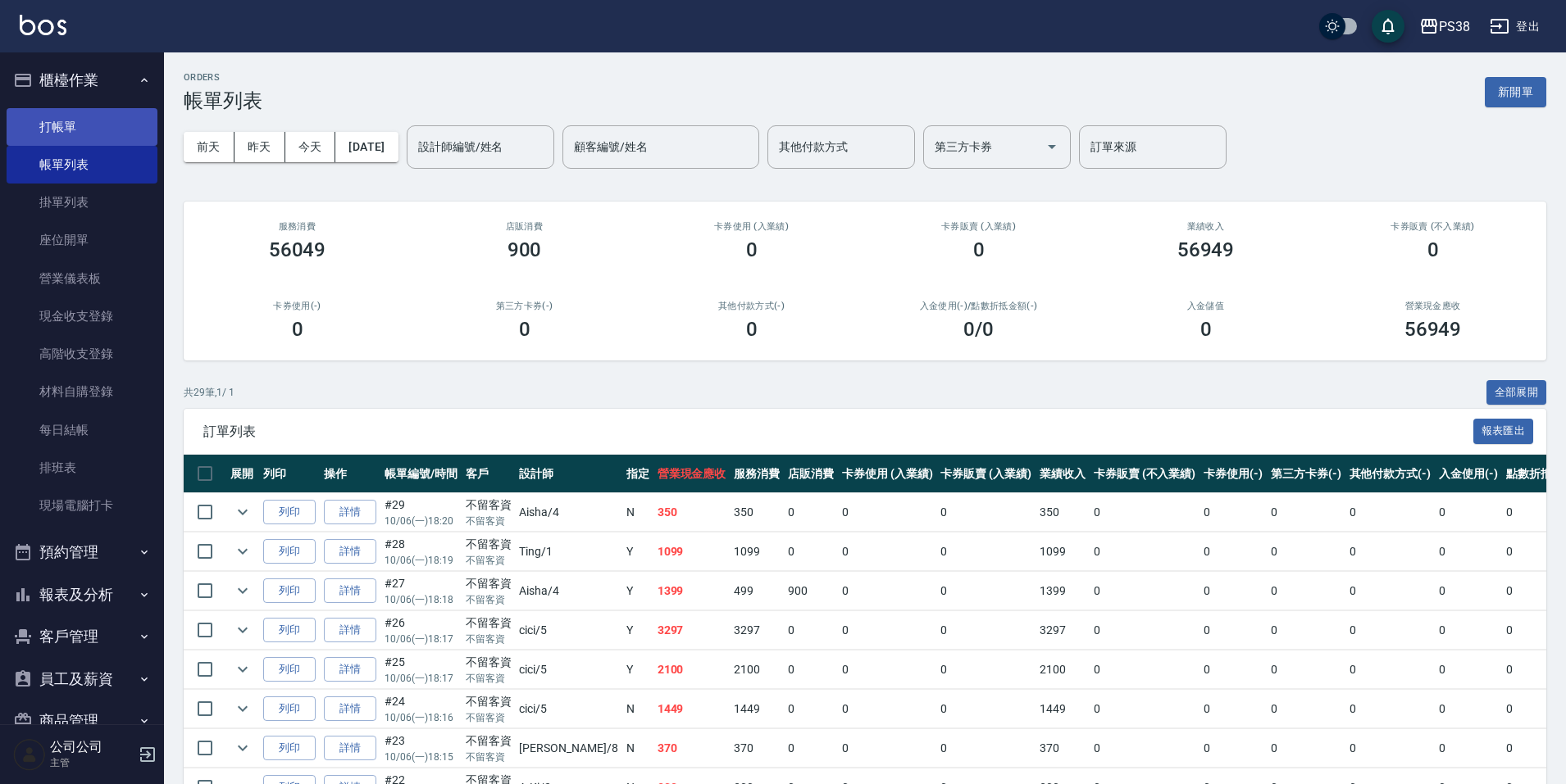
click at [100, 129] on link "打帳單" at bounding box center [82, 126] width 151 height 37
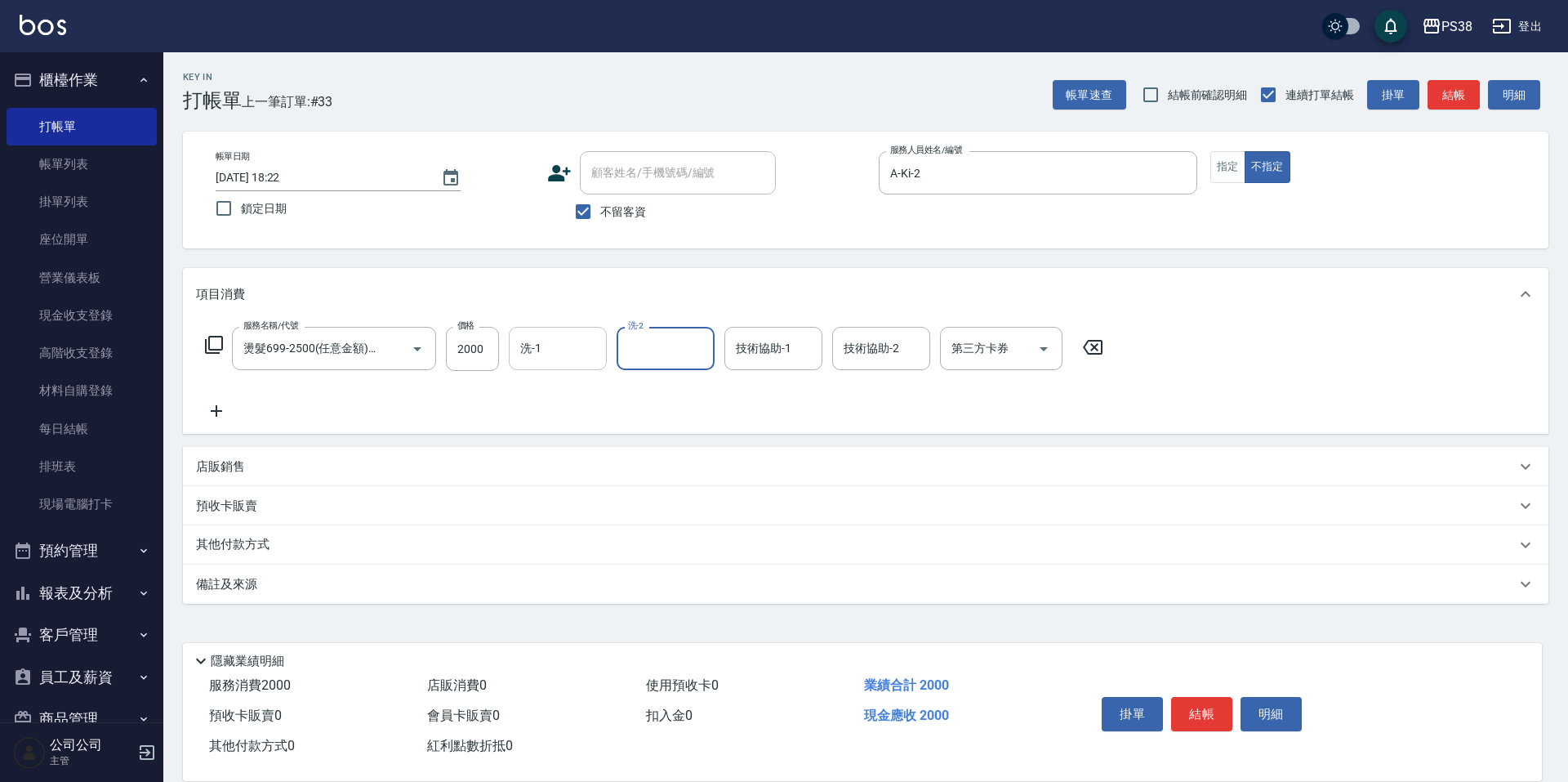
click at [596, 358] on input "洗-1" at bounding box center [557, 348] width 84 height 29
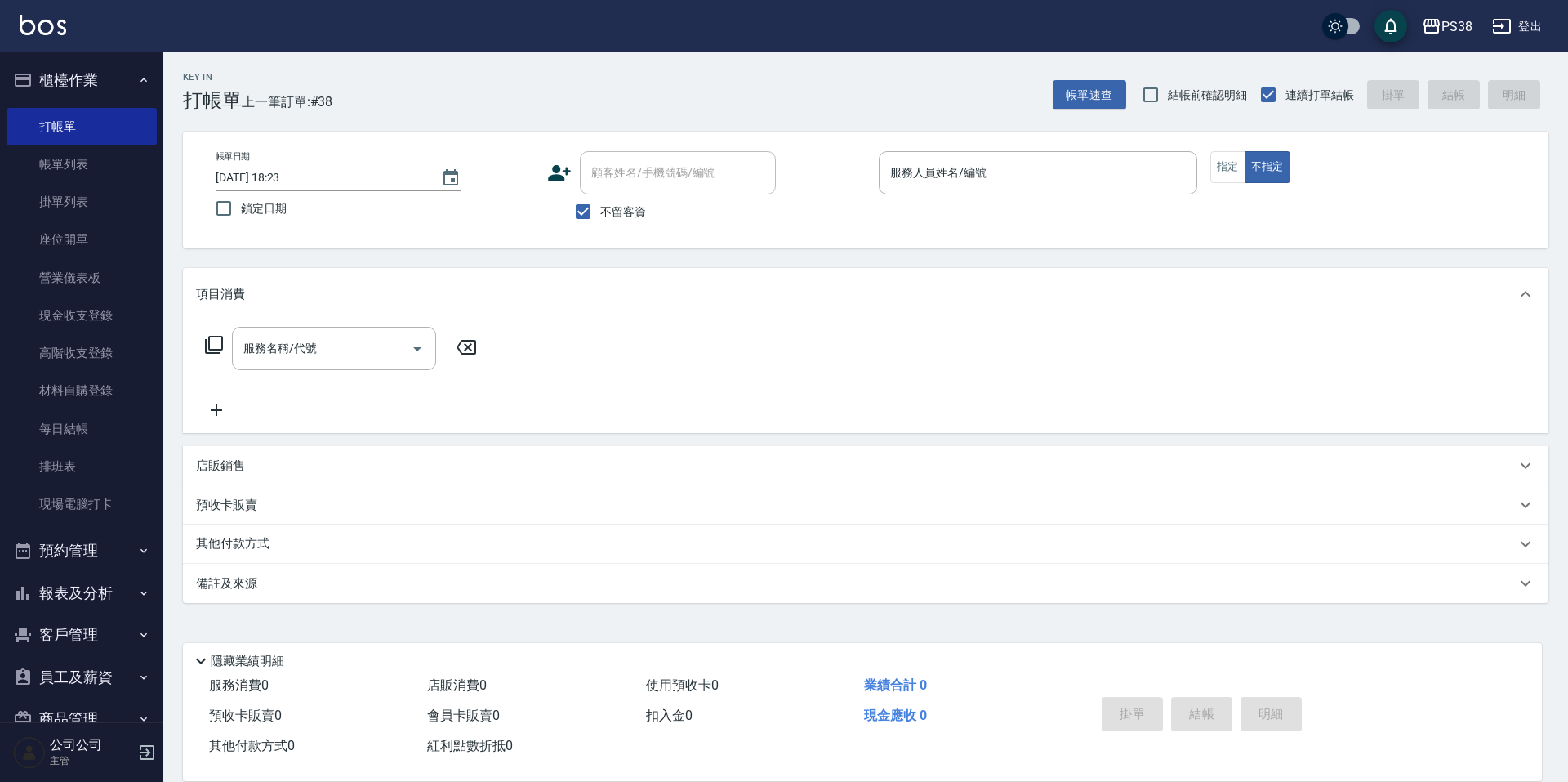
click at [1035, 399] on div "服務名稱/代號 服務名稱/代號" at bounding box center [865, 377] width 1365 height 113
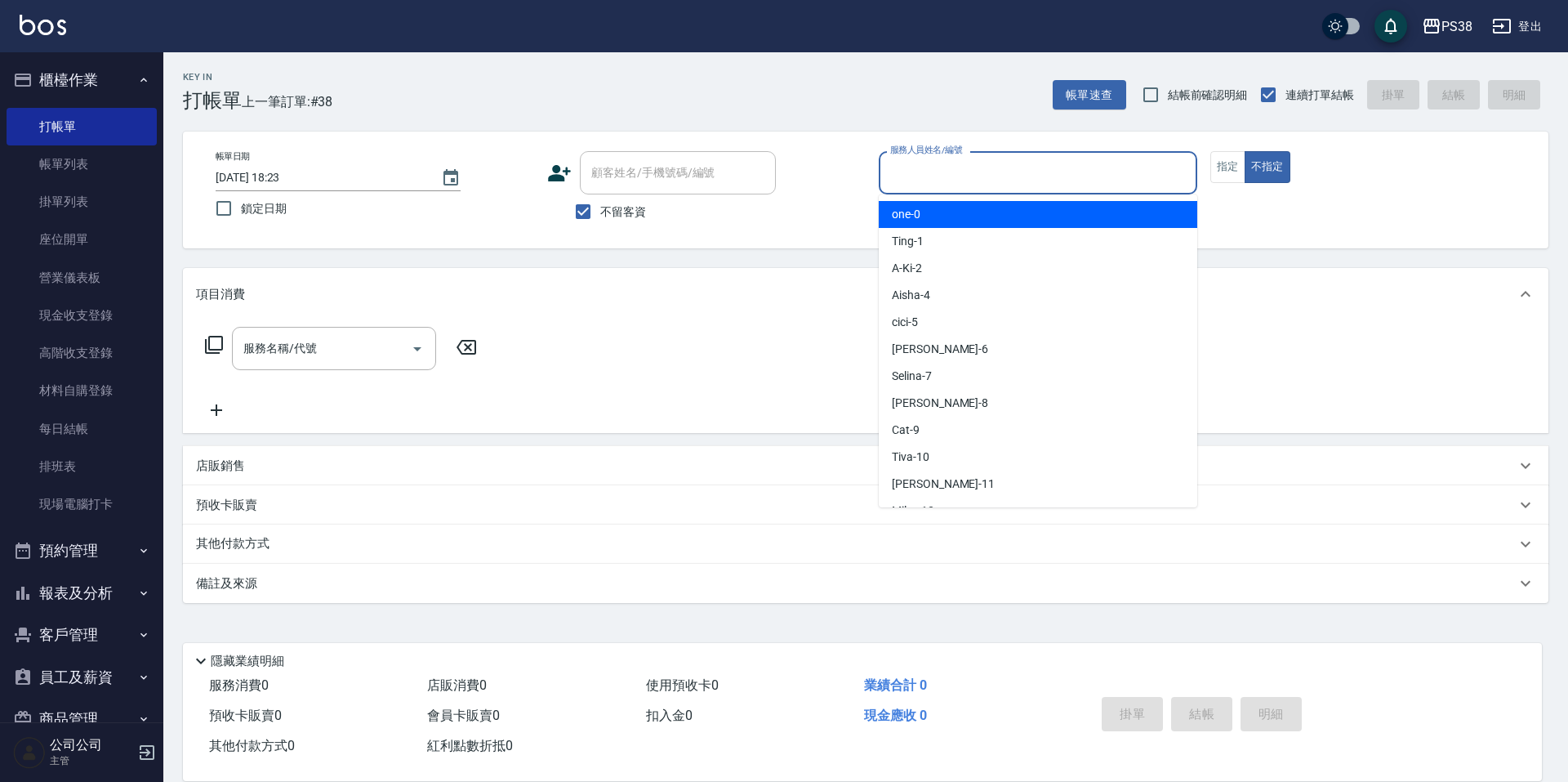
click at [954, 169] on input "服務人員姓名/編號" at bounding box center [1038, 173] width 304 height 29
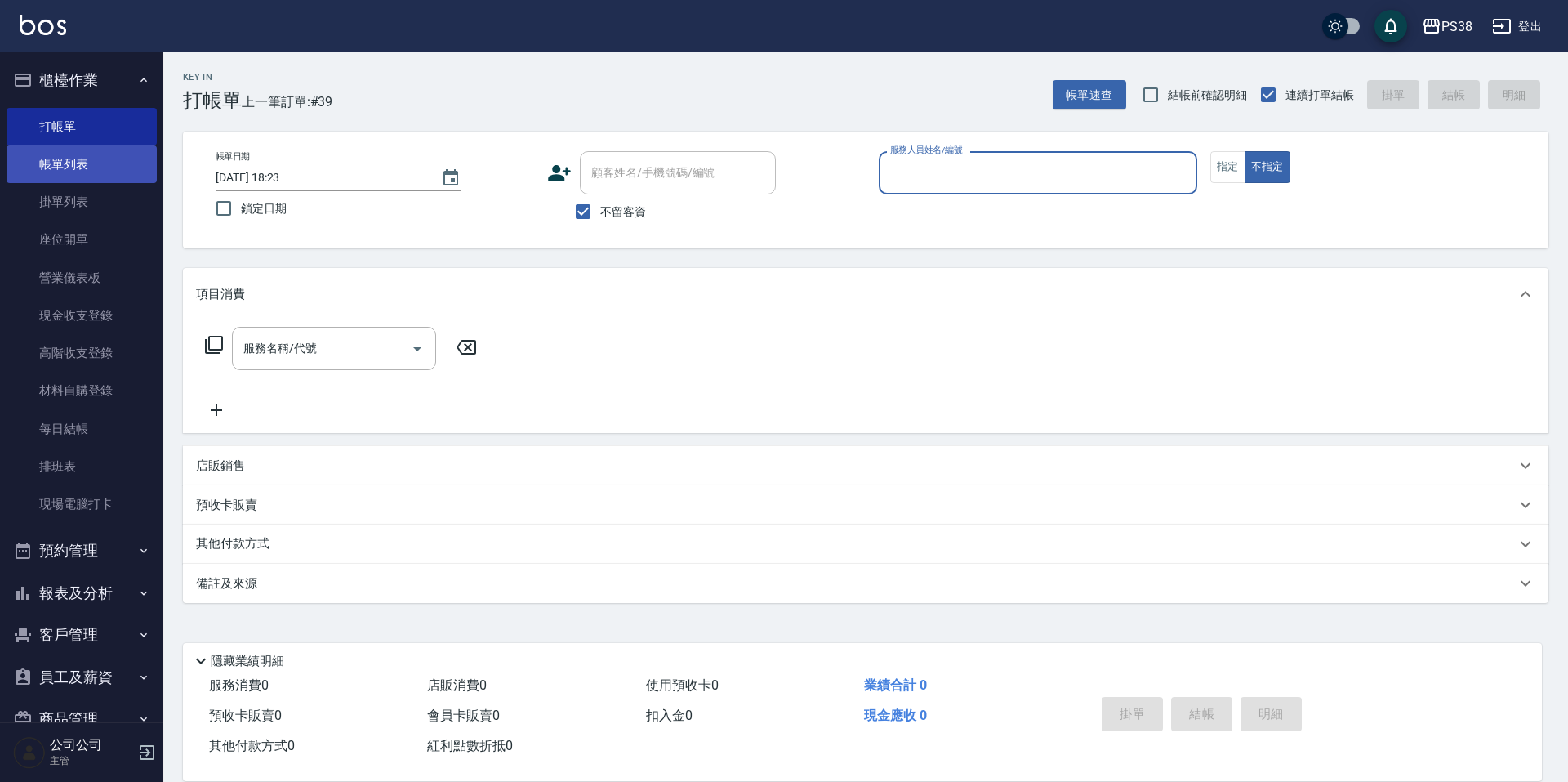
click at [71, 163] on link "帳單列表" at bounding box center [82, 164] width 151 height 37
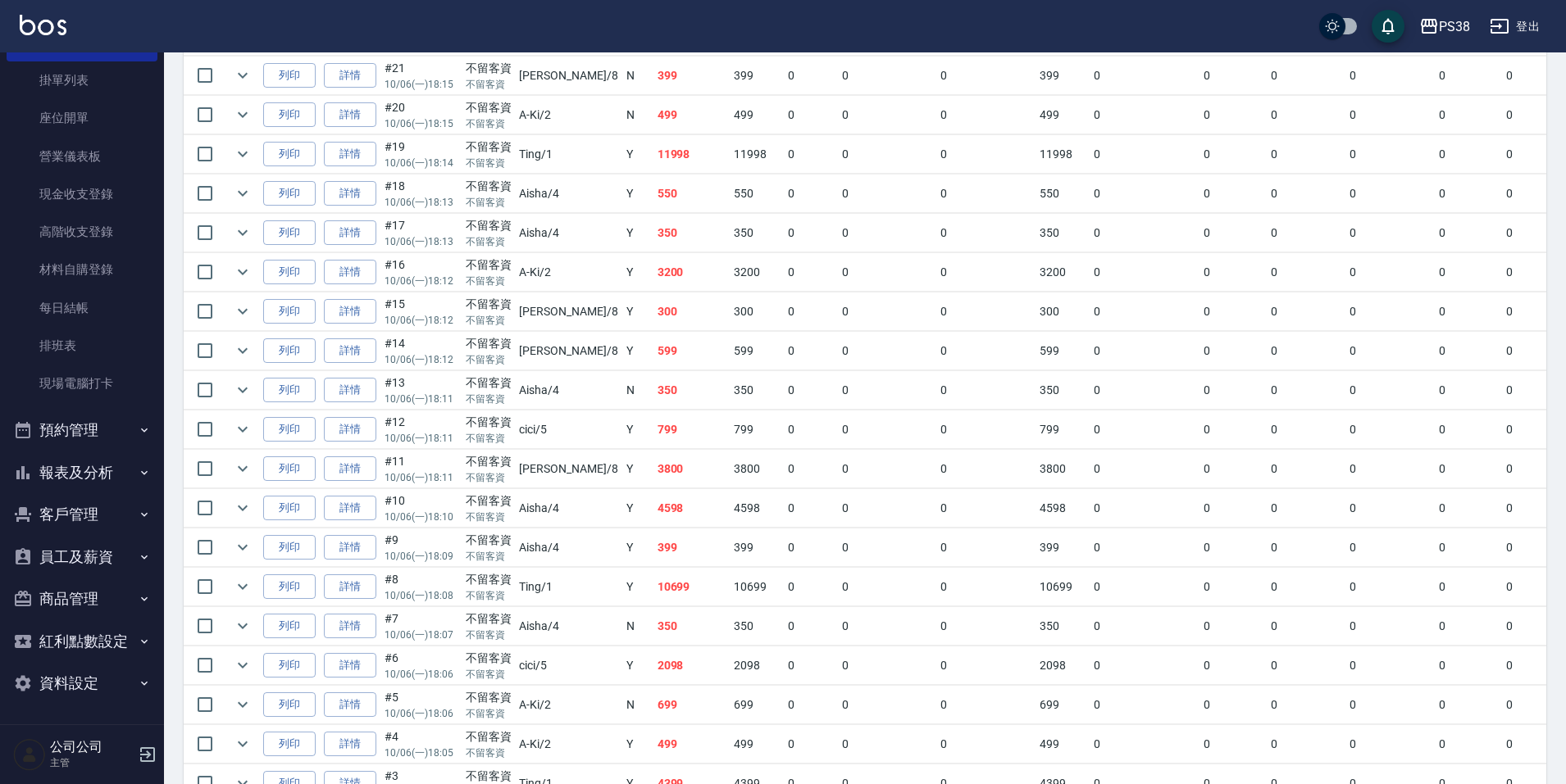
scroll to position [1147, 0]
click at [653, 546] on td "399" at bounding box center [691, 545] width 77 height 38
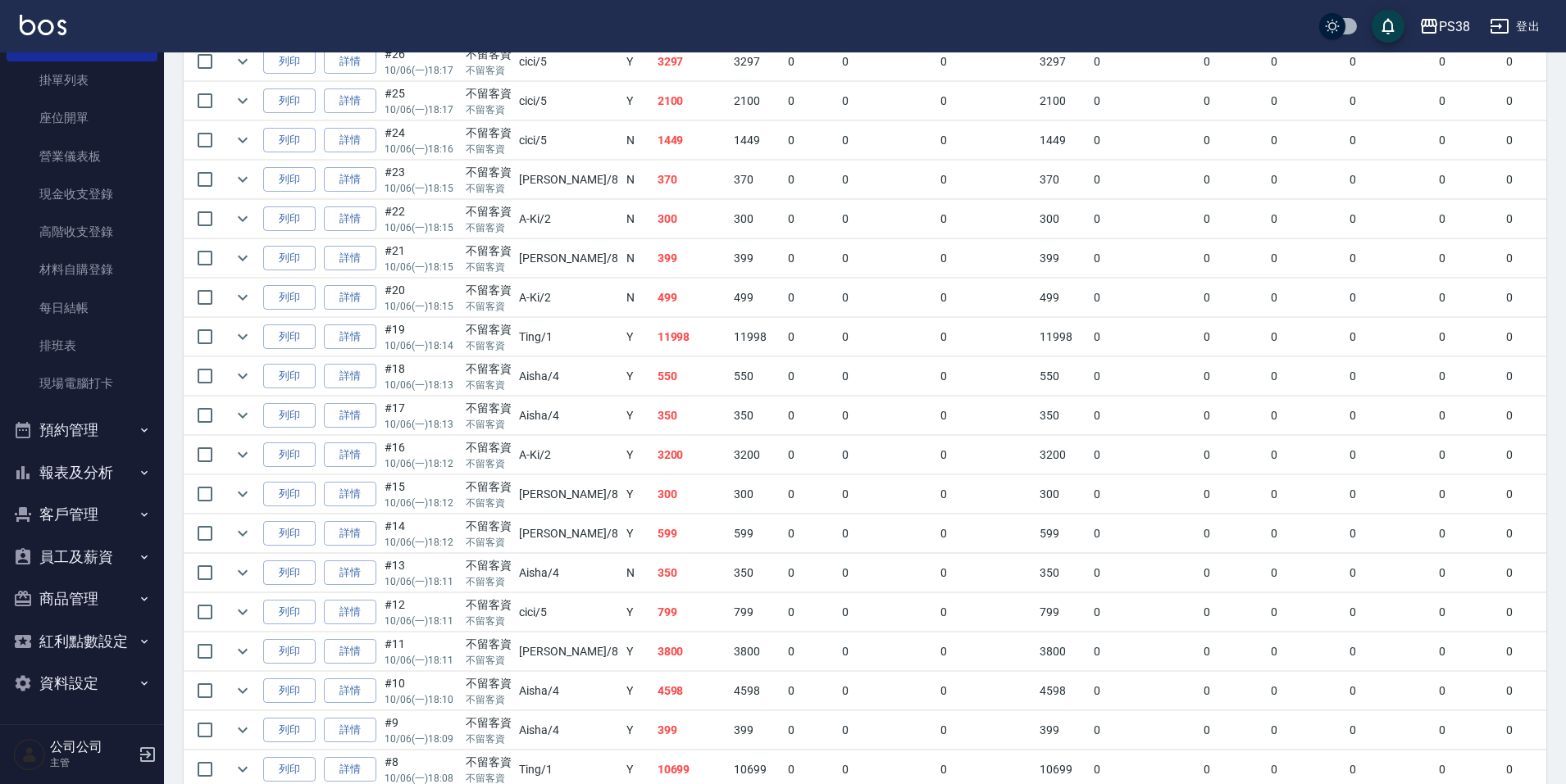
scroll to position [1319, 0]
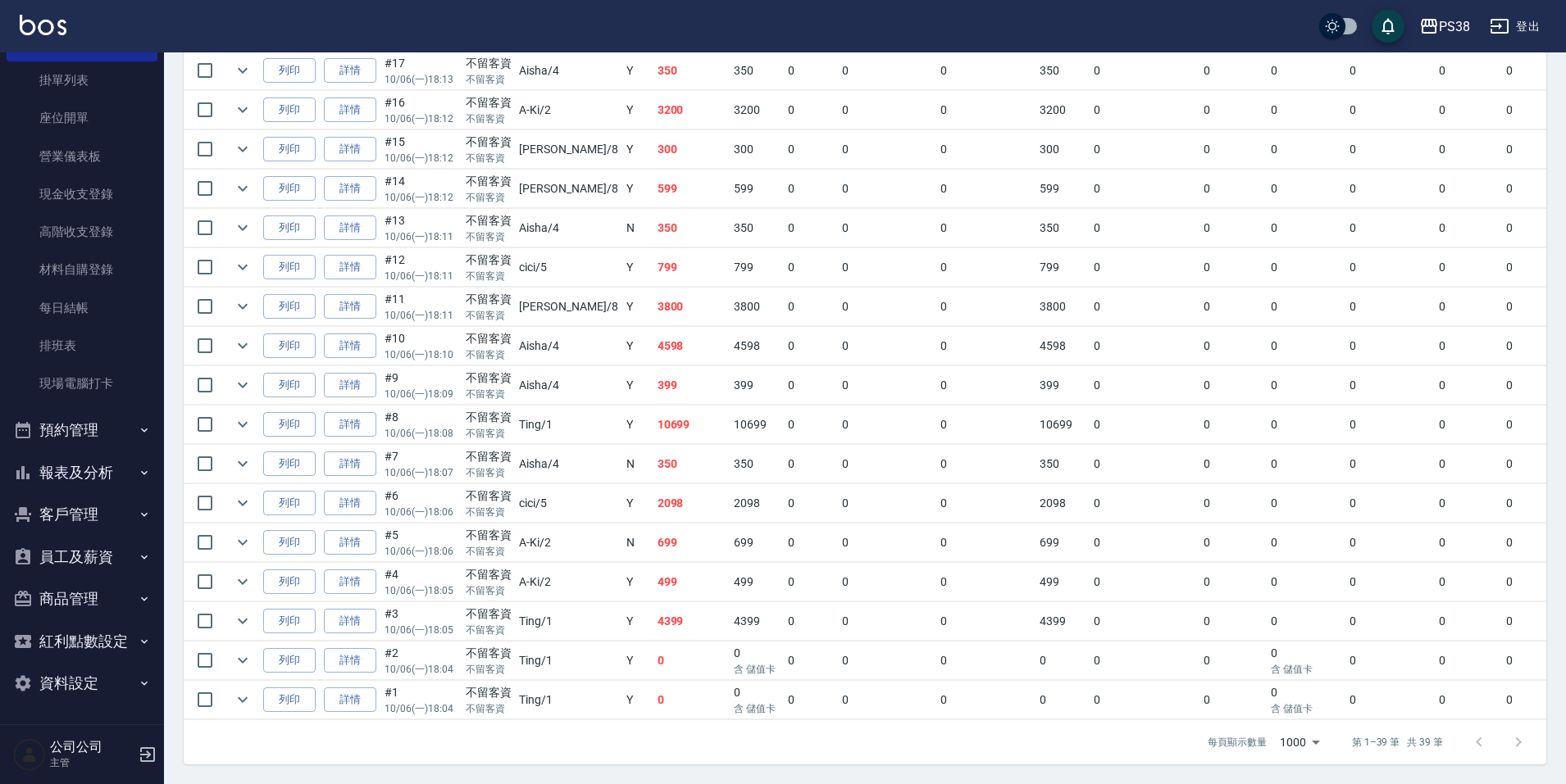
click at [653, 692] on td "0" at bounding box center [691, 700] width 77 height 38
click at [653, 652] on td "0" at bounding box center [691, 660] width 77 height 38
click at [653, 626] on td "4399" at bounding box center [691, 621] width 77 height 38
click at [247, 611] on icon "expand row" at bounding box center [243, 621] width 20 height 20
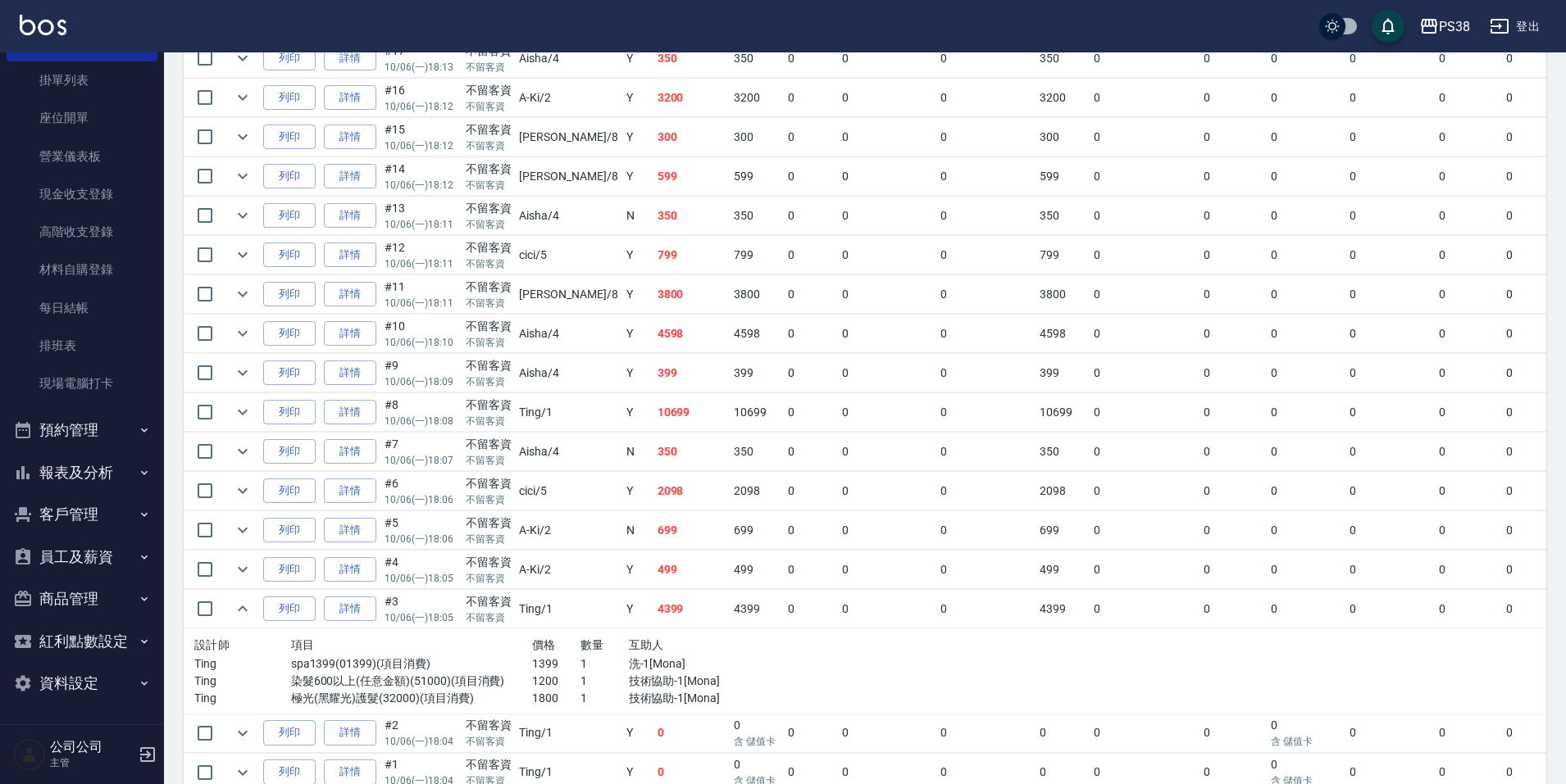
click at [729, 571] on td "499" at bounding box center [756, 570] width 54 height 38
click at [729, 572] on td "499" at bounding box center [756, 570] width 54 height 38
click at [653, 551] on td "499" at bounding box center [691, 570] width 77 height 38
click at [234, 528] on icon "expand row" at bounding box center [243, 530] width 20 height 20
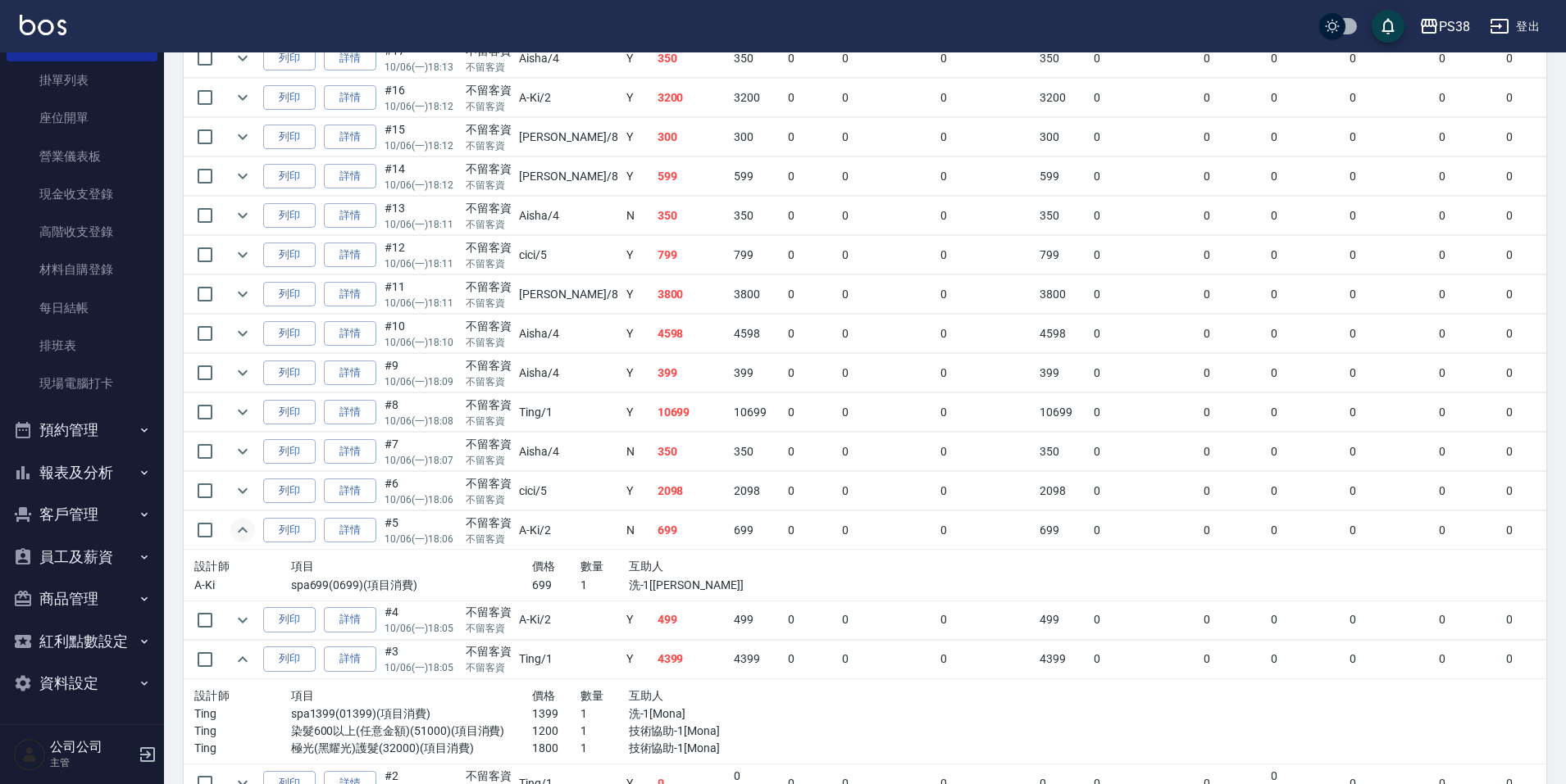
click at [697, 570] on div "互助人" at bounding box center [701, 567] width 145 height 21
click at [668, 496] on td "2098" at bounding box center [691, 491] width 77 height 38
click at [255, 495] on td at bounding box center [243, 491] width 33 height 38
click at [246, 493] on icon "expand row" at bounding box center [243, 491] width 20 height 20
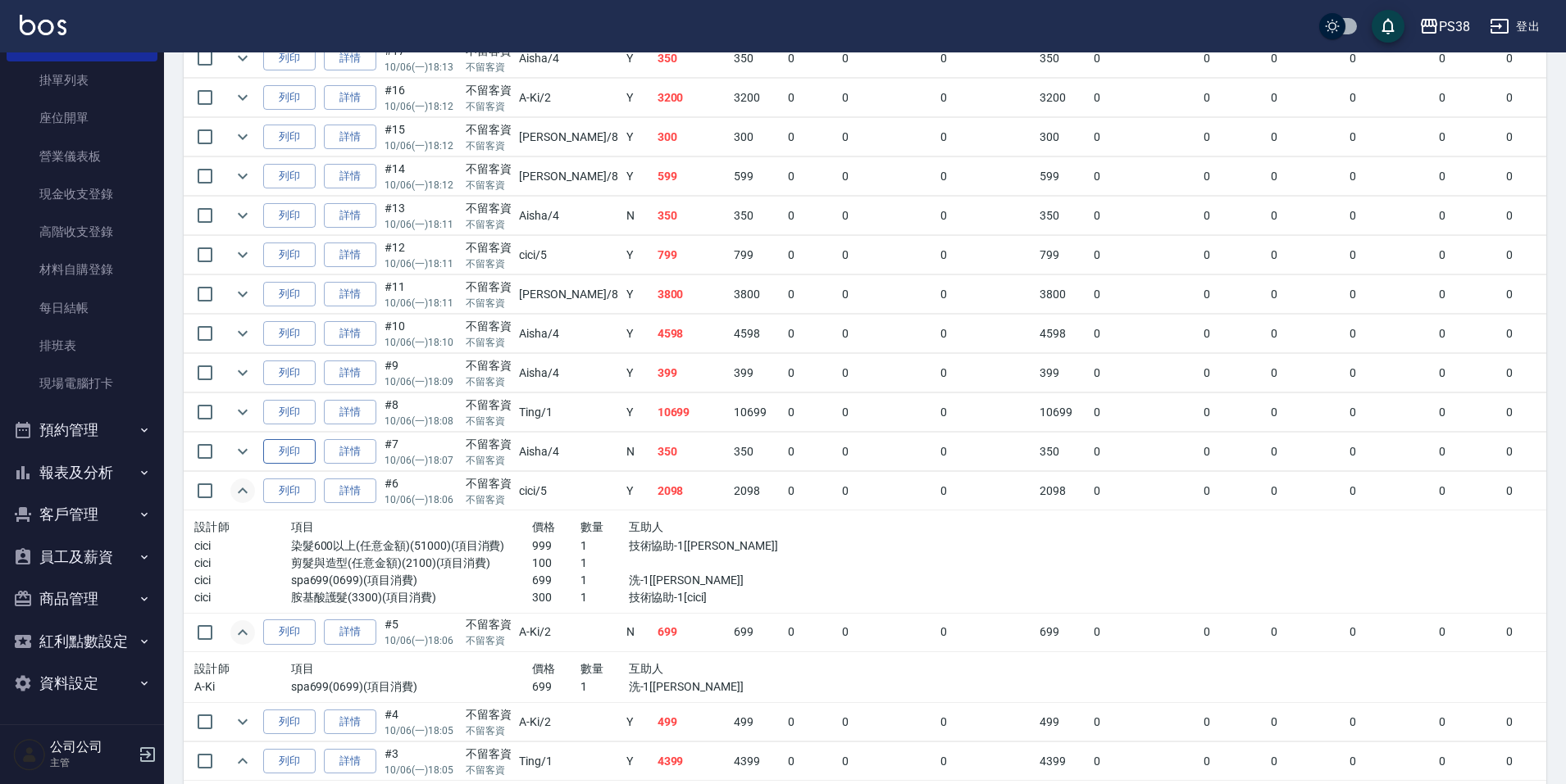
drag, startPoint x: 234, startPoint y: 453, endPoint x: 266, endPoint y: 442, distance: 33.8
click at [234, 453] on icon "expand row" at bounding box center [243, 451] width 20 height 20
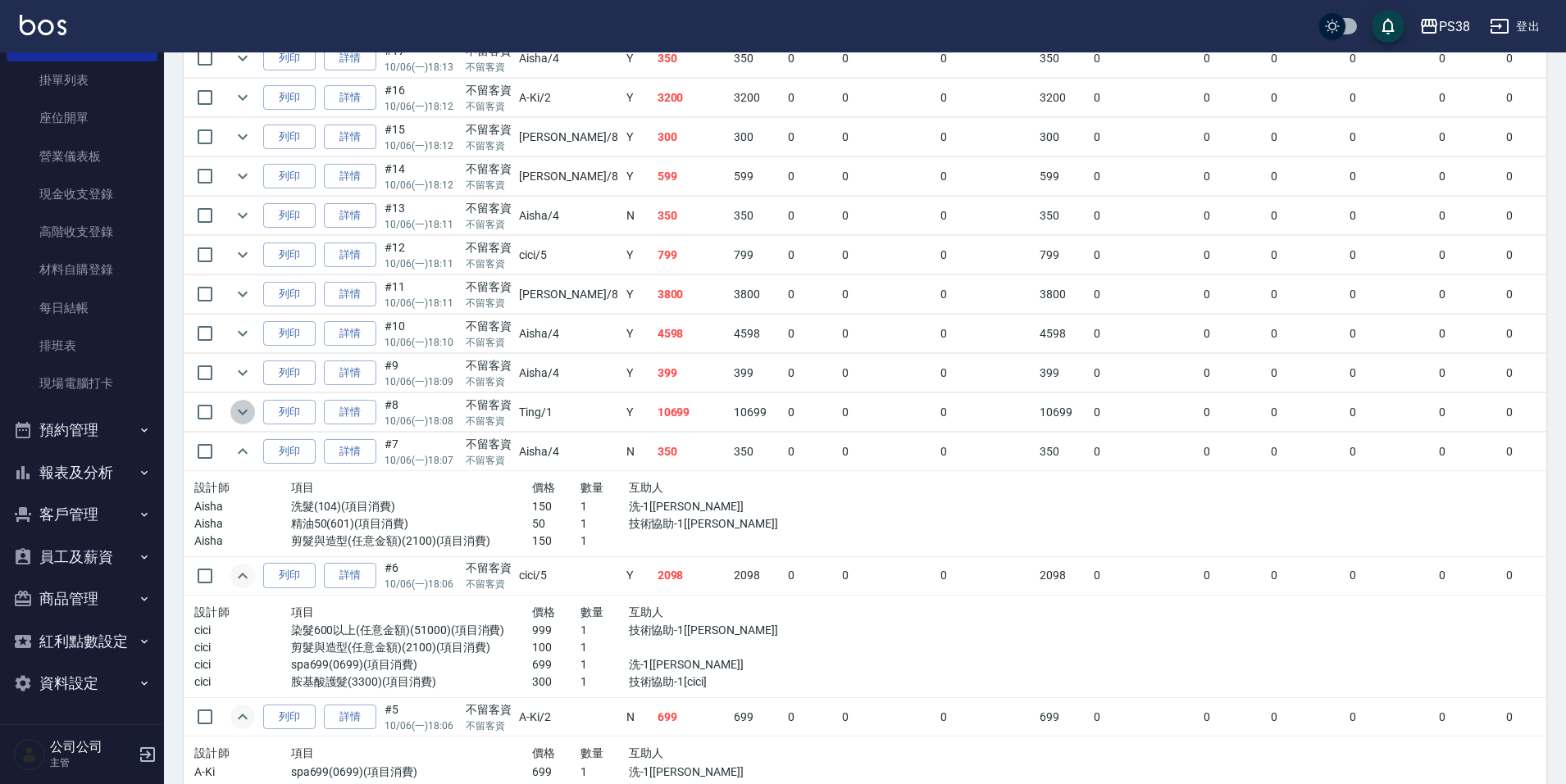
click at [244, 414] on icon "expand row" at bounding box center [242, 412] width 10 height 6
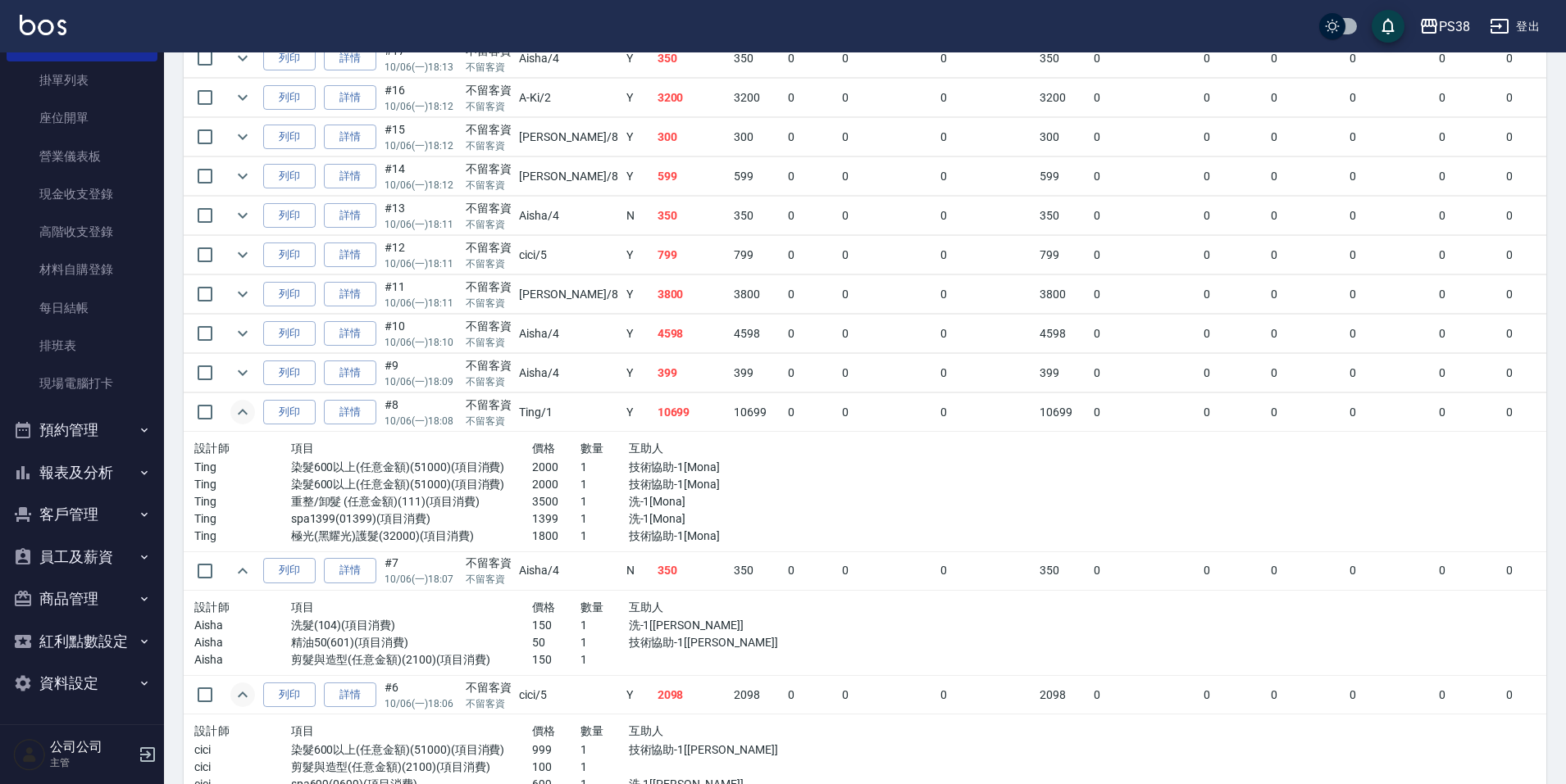
click at [534, 522] on p "1399" at bounding box center [556, 519] width 48 height 17
click at [532, 508] on p "3500" at bounding box center [556, 502] width 48 height 17
click at [532, 478] on p "2000" at bounding box center [556, 485] width 48 height 17
click at [536, 465] on p "2000" at bounding box center [556, 467] width 48 height 17
click at [532, 536] on p "1800" at bounding box center [556, 536] width 48 height 17
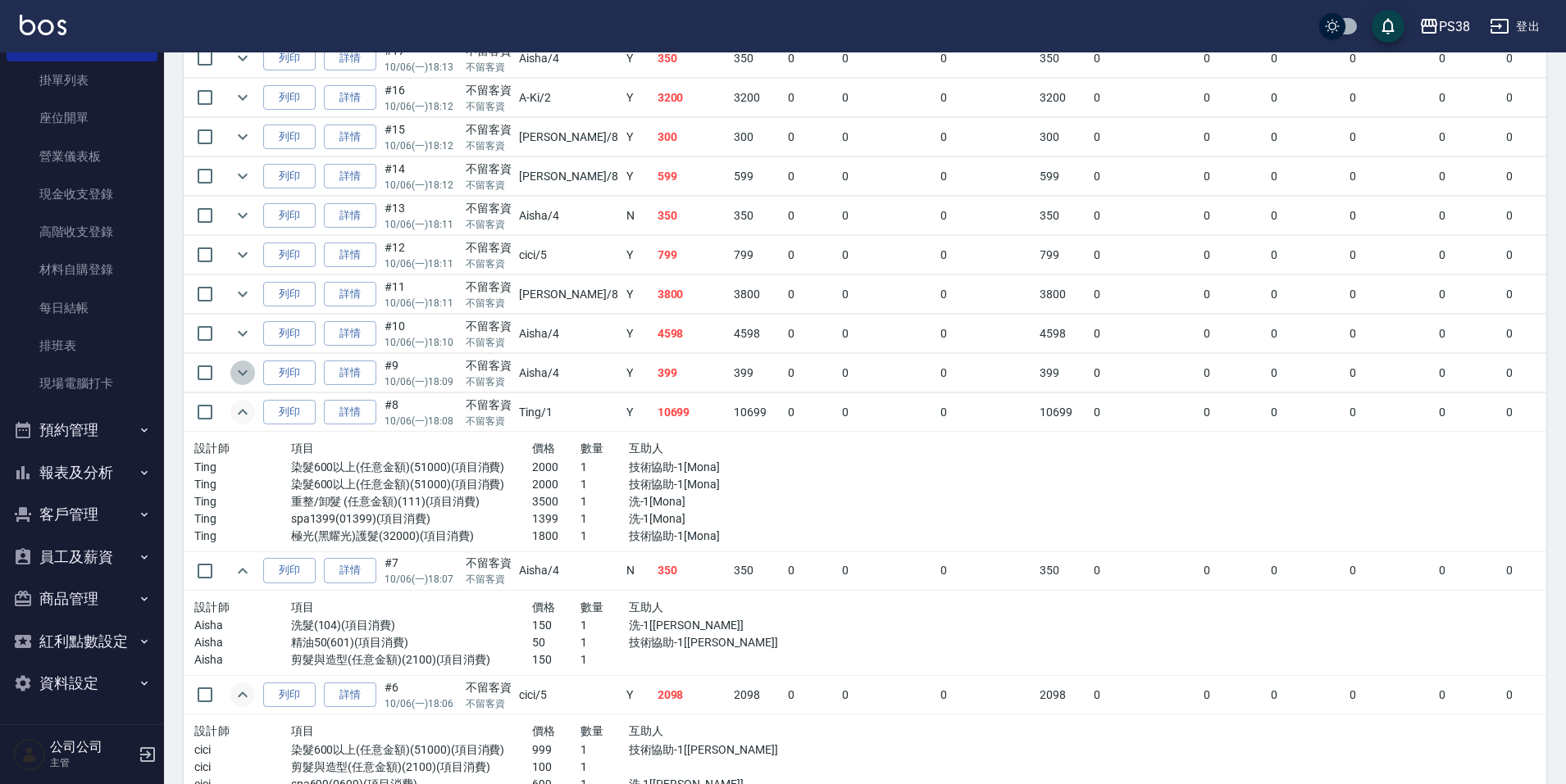
click at [241, 374] on icon "expand row" at bounding box center [242, 373] width 10 height 6
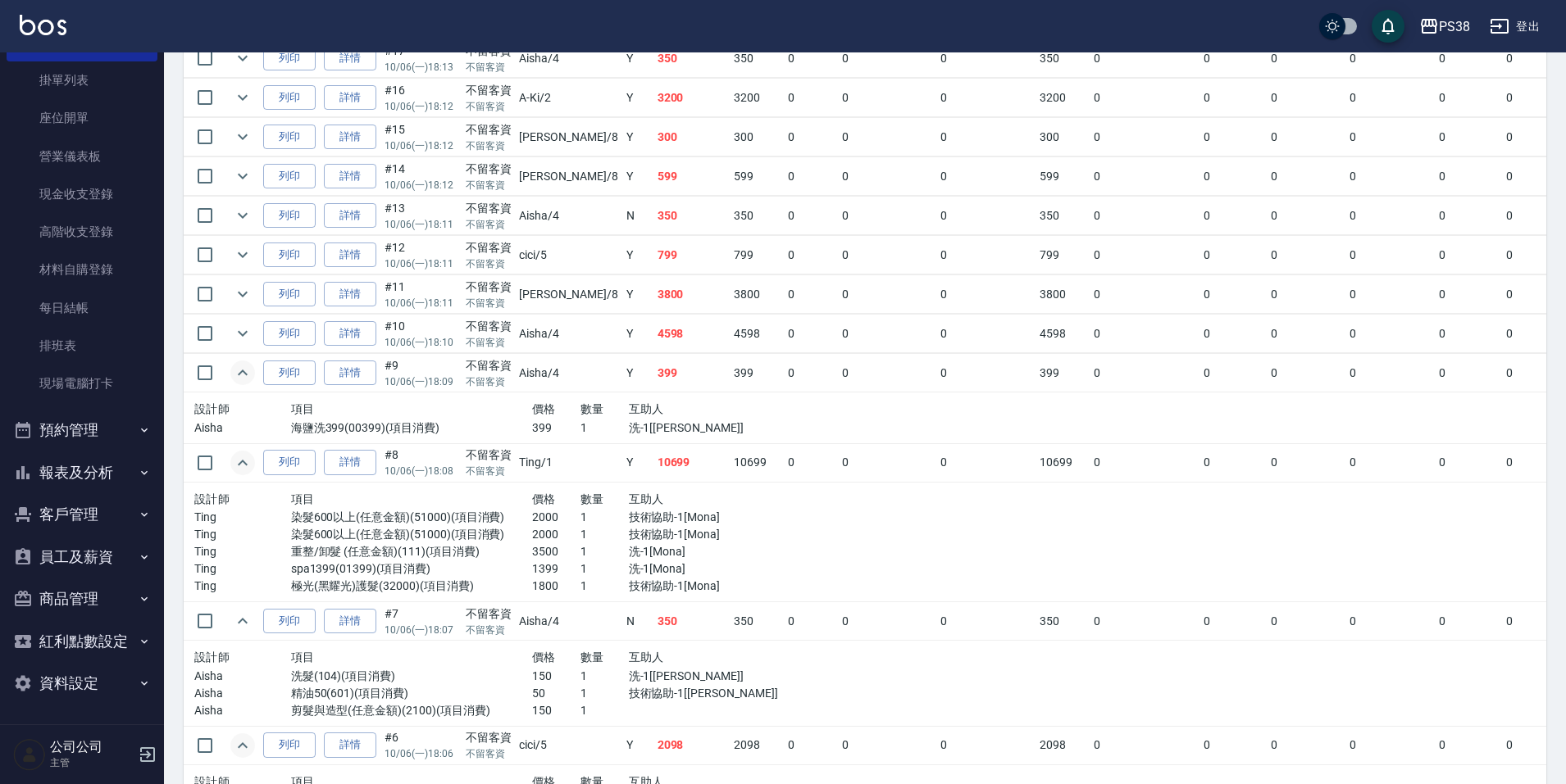
click at [660, 421] on p "洗-1[[PERSON_NAME]]" at bounding box center [701, 428] width 145 height 17
click at [242, 334] on icon "expand row" at bounding box center [243, 334] width 20 height 20
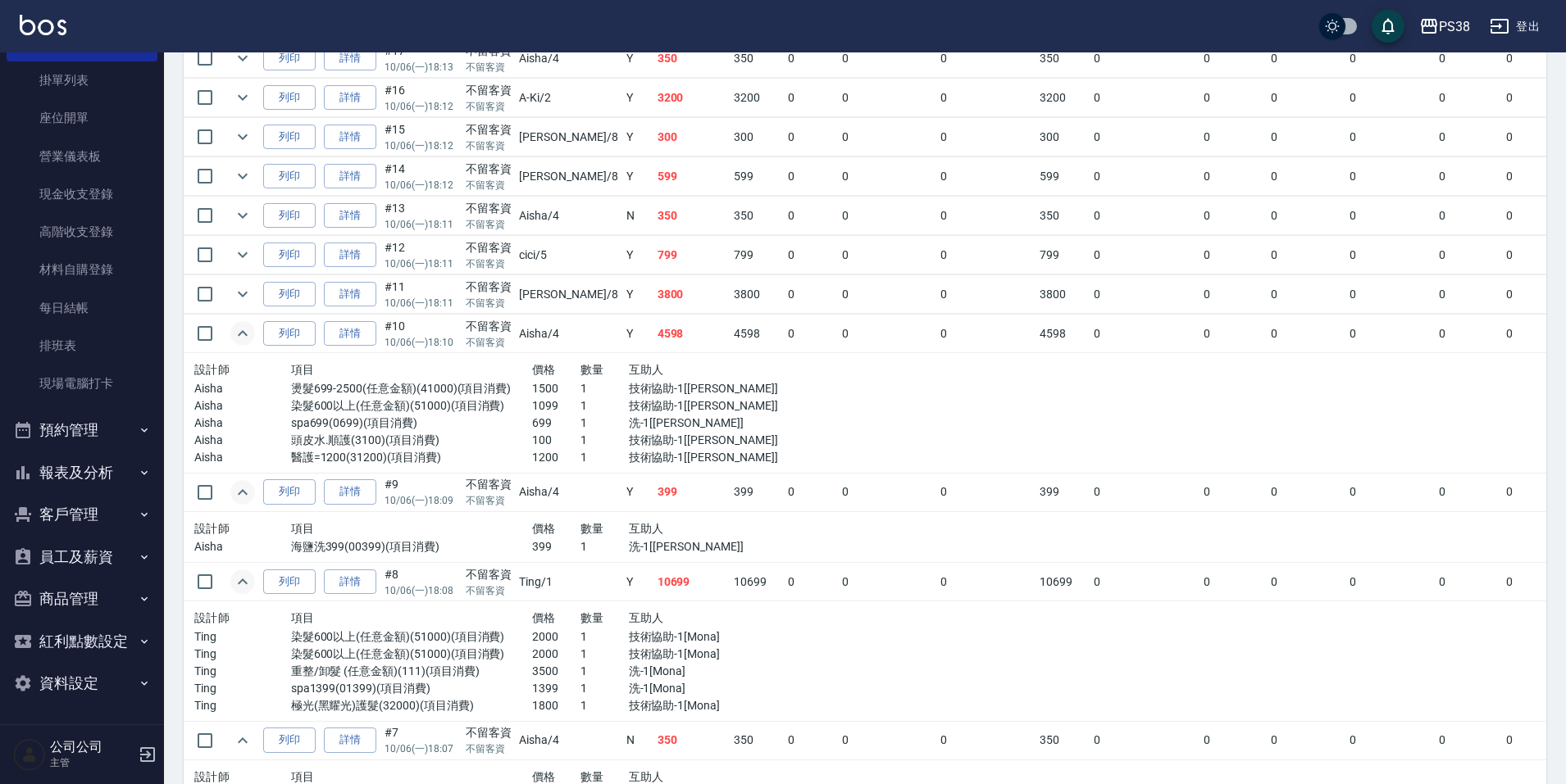
click at [657, 348] on td "4598" at bounding box center [691, 334] width 77 height 38
click at [537, 394] on p "1500" at bounding box center [556, 388] width 48 height 17
click at [532, 411] on p "1099" at bounding box center [556, 406] width 48 height 17
click at [532, 425] on p "699" at bounding box center [556, 423] width 48 height 17
click at [532, 437] on p "100" at bounding box center [556, 441] width 48 height 17
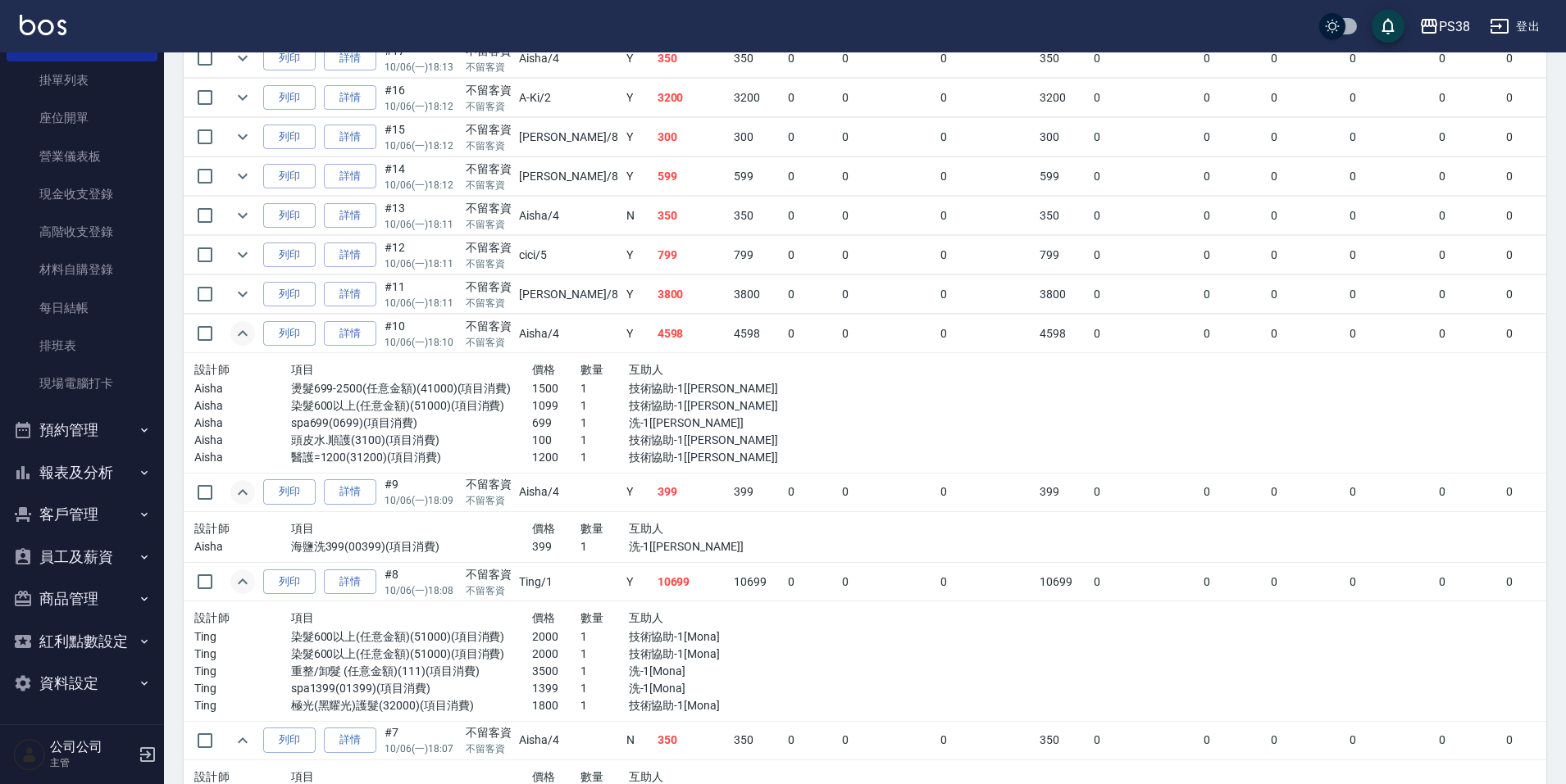
click at [532, 459] on p "1200" at bounding box center [556, 457] width 48 height 17
click at [347, 329] on link "詳情" at bounding box center [349, 334] width 52 height 26
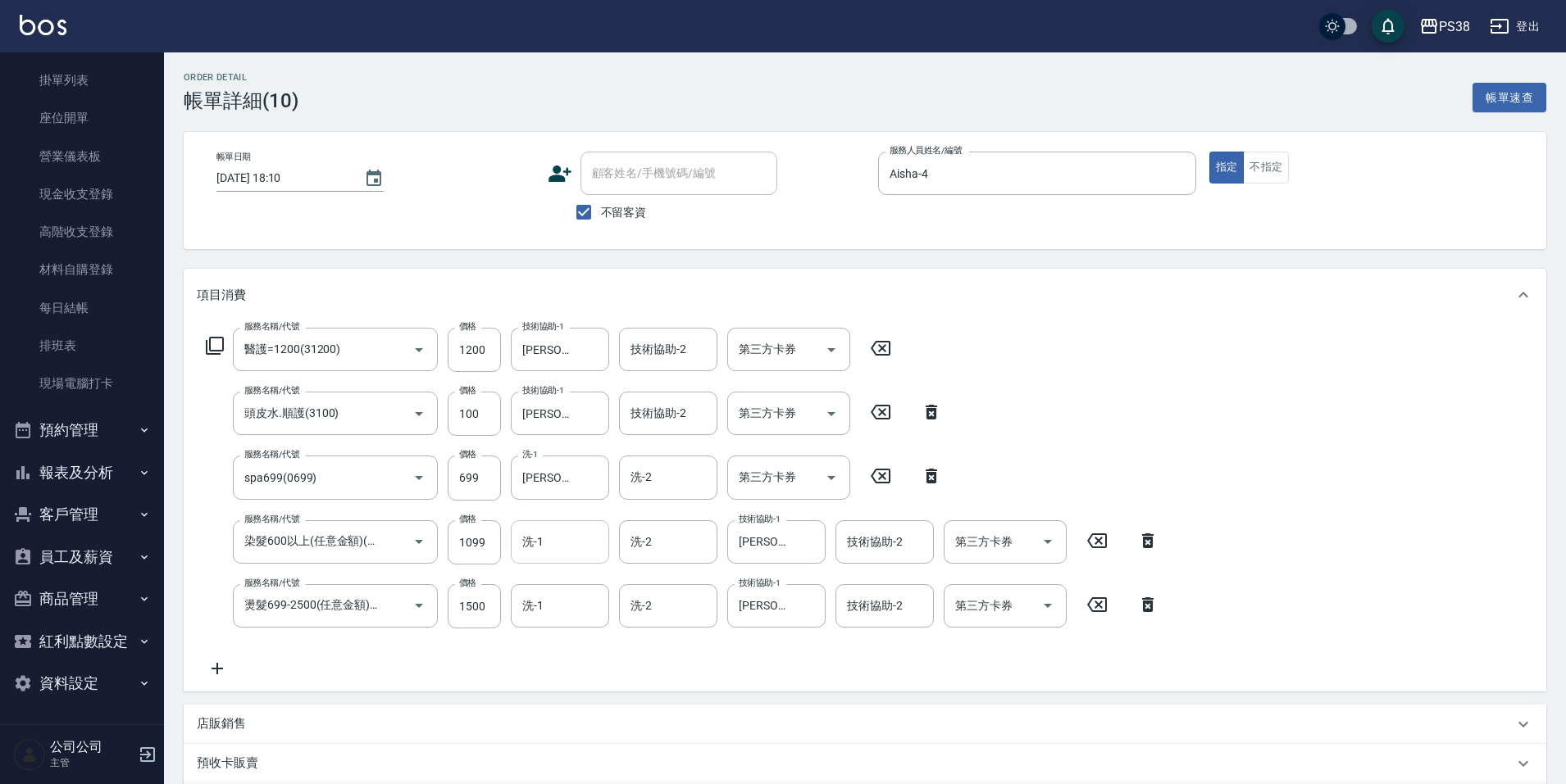
click at [554, 530] on input "洗-1" at bounding box center [559, 542] width 84 height 29
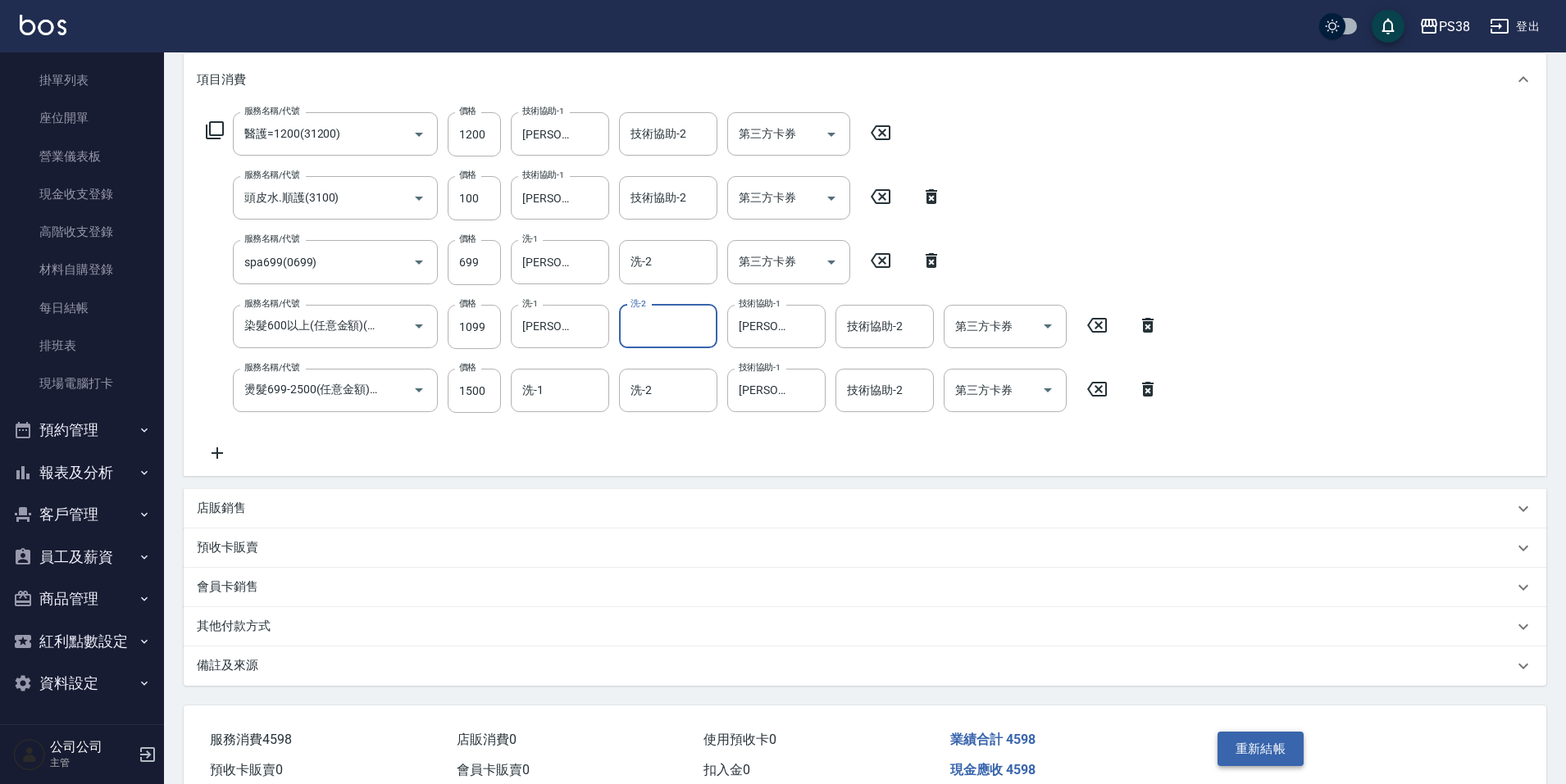
scroll to position [295, 0]
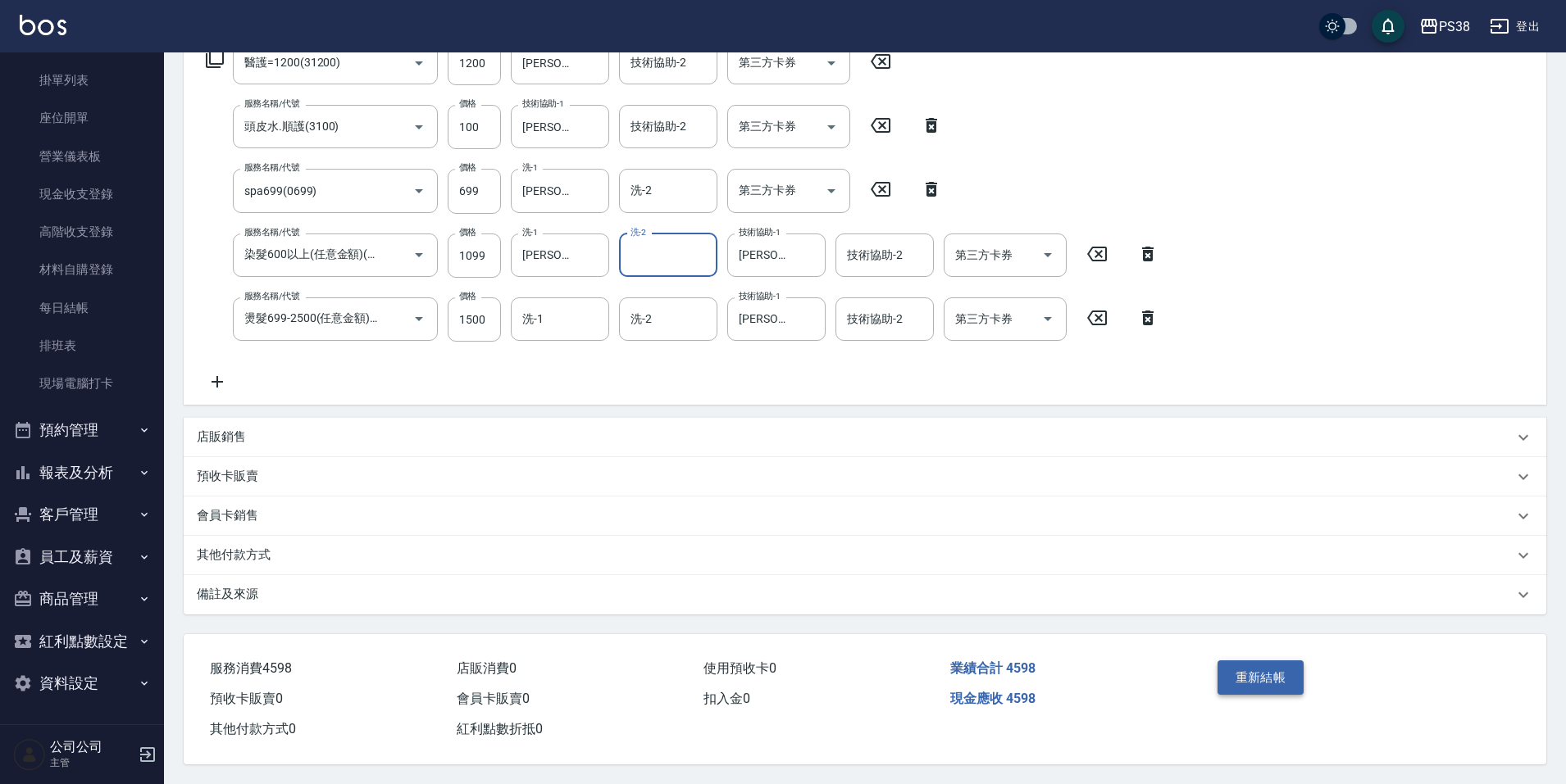
click at [1264, 665] on button "重新結帳" at bounding box center [1261, 677] width 87 height 34
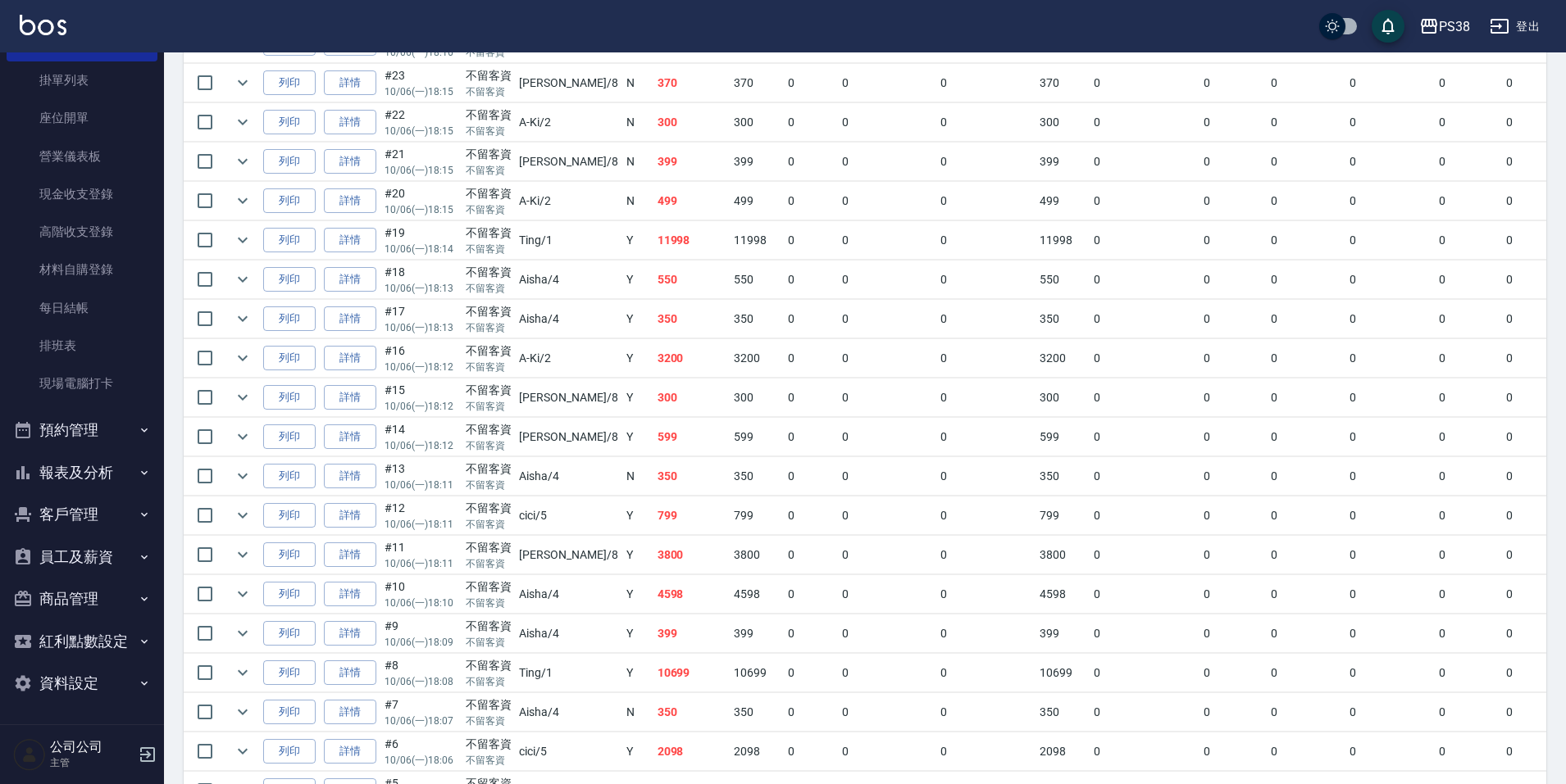
scroll to position [1065, 0]
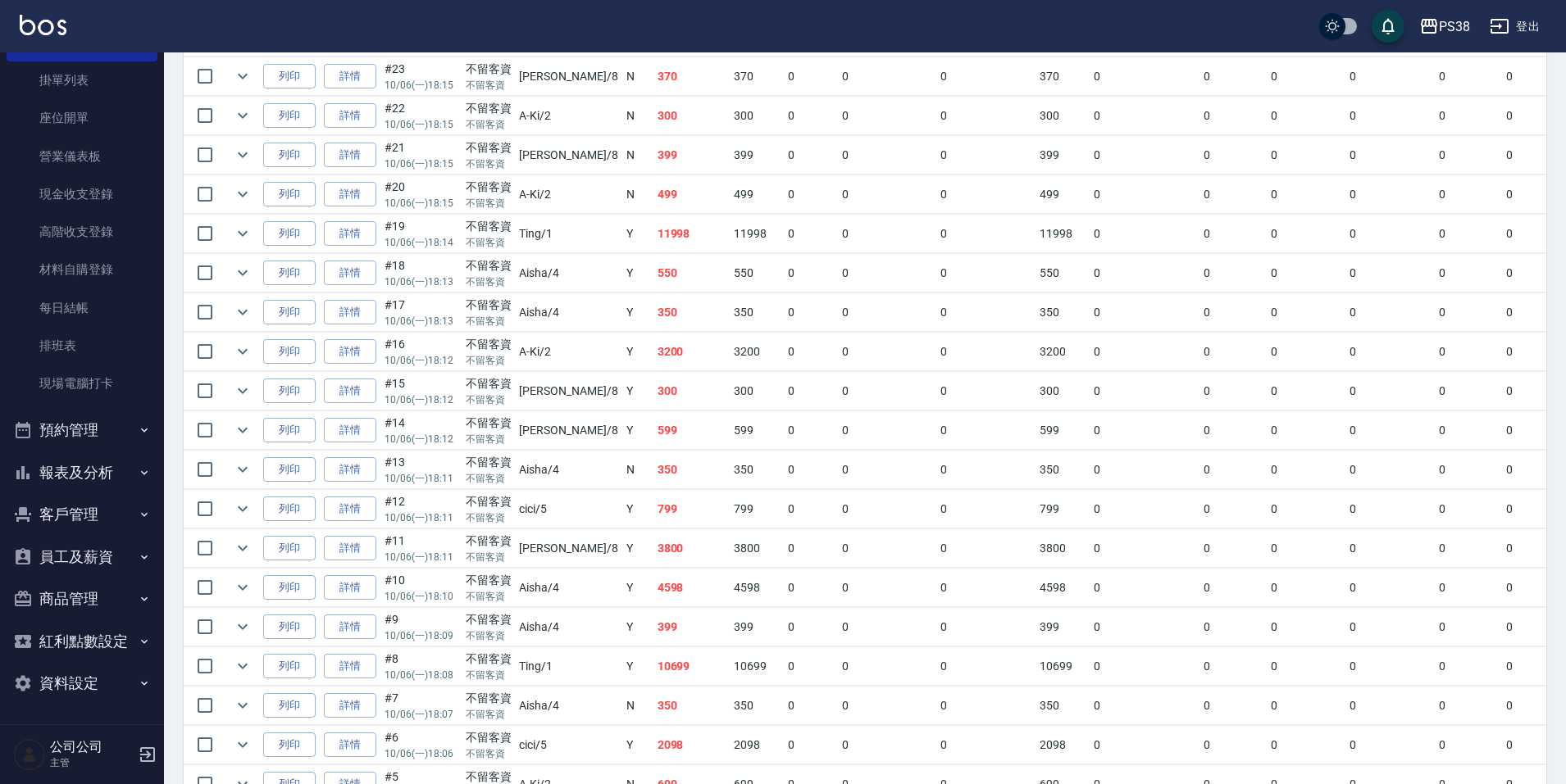
click at [783, 569] on td "0" at bounding box center [810, 587] width 54 height 38
click at [729, 550] on td "3800" at bounding box center [756, 548] width 54 height 38
click at [245, 548] on icon "expand row" at bounding box center [242, 548] width 10 height 6
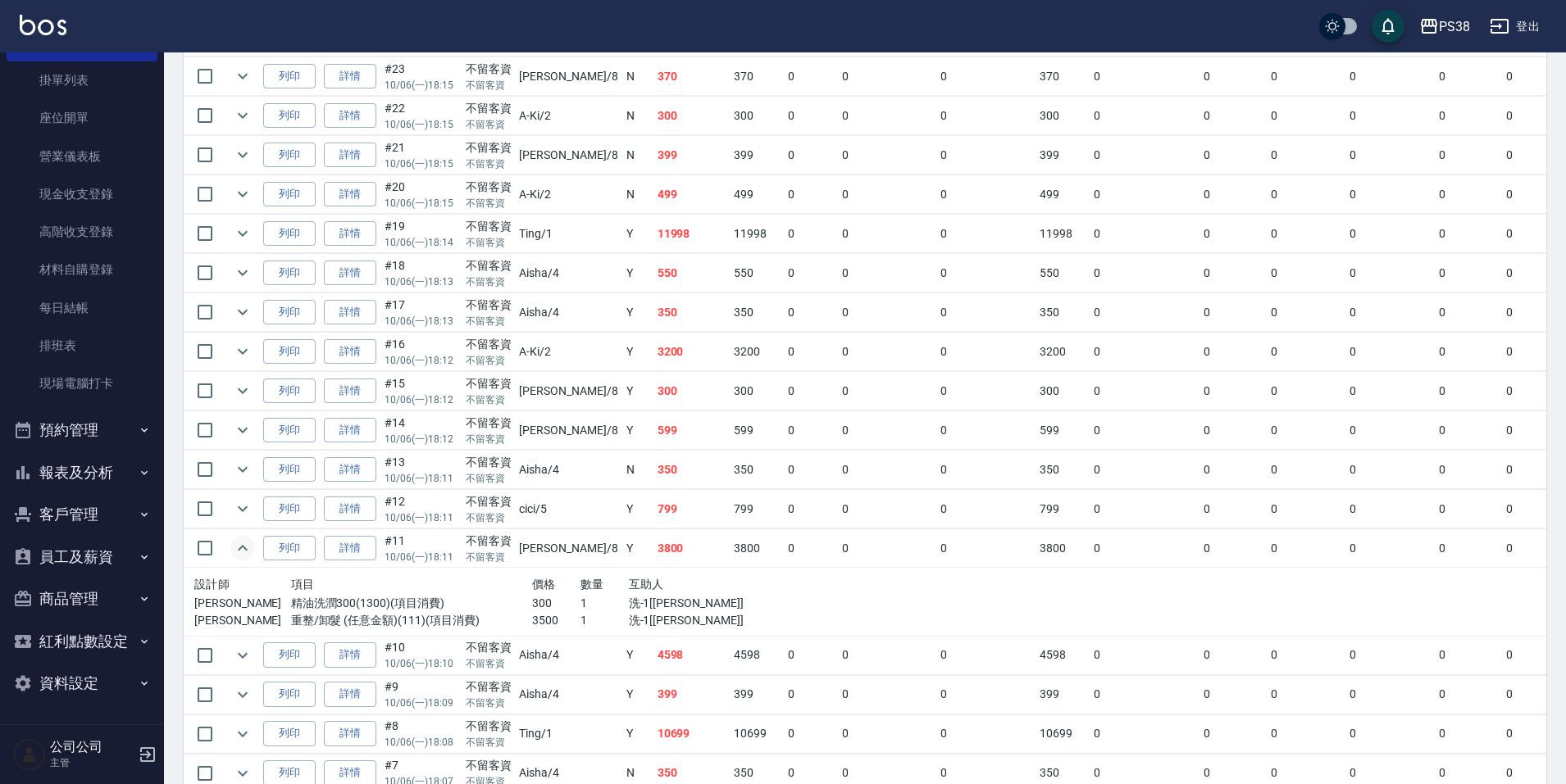
click at [653, 519] on td "799" at bounding box center [691, 509] width 77 height 38
click at [243, 505] on icon "expand row" at bounding box center [243, 509] width 20 height 20
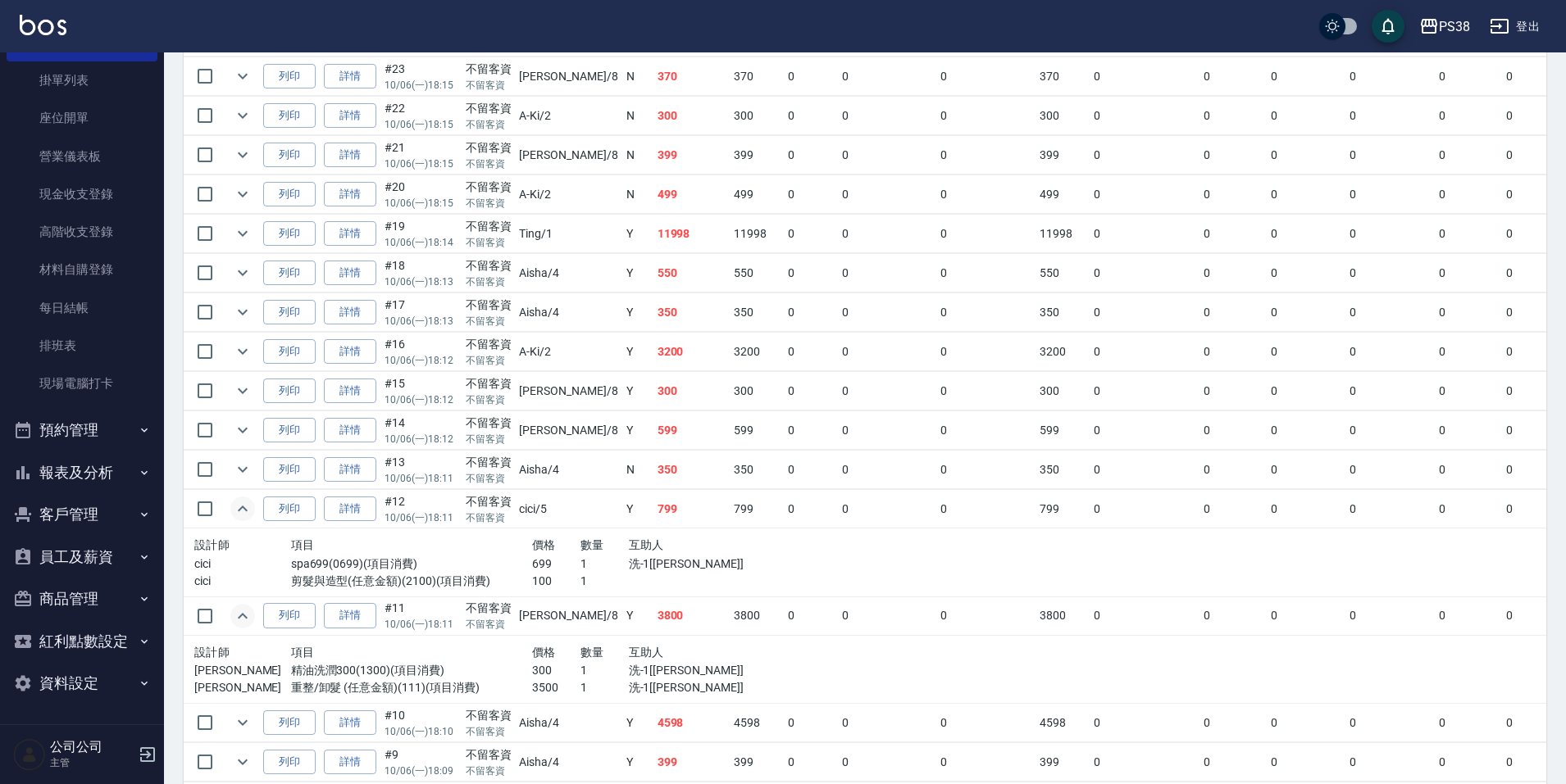
click at [583, 569] on p "1" at bounding box center [604, 564] width 48 height 17
click at [240, 470] on icon "expand row" at bounding box center [242, 470] width 10 height 6
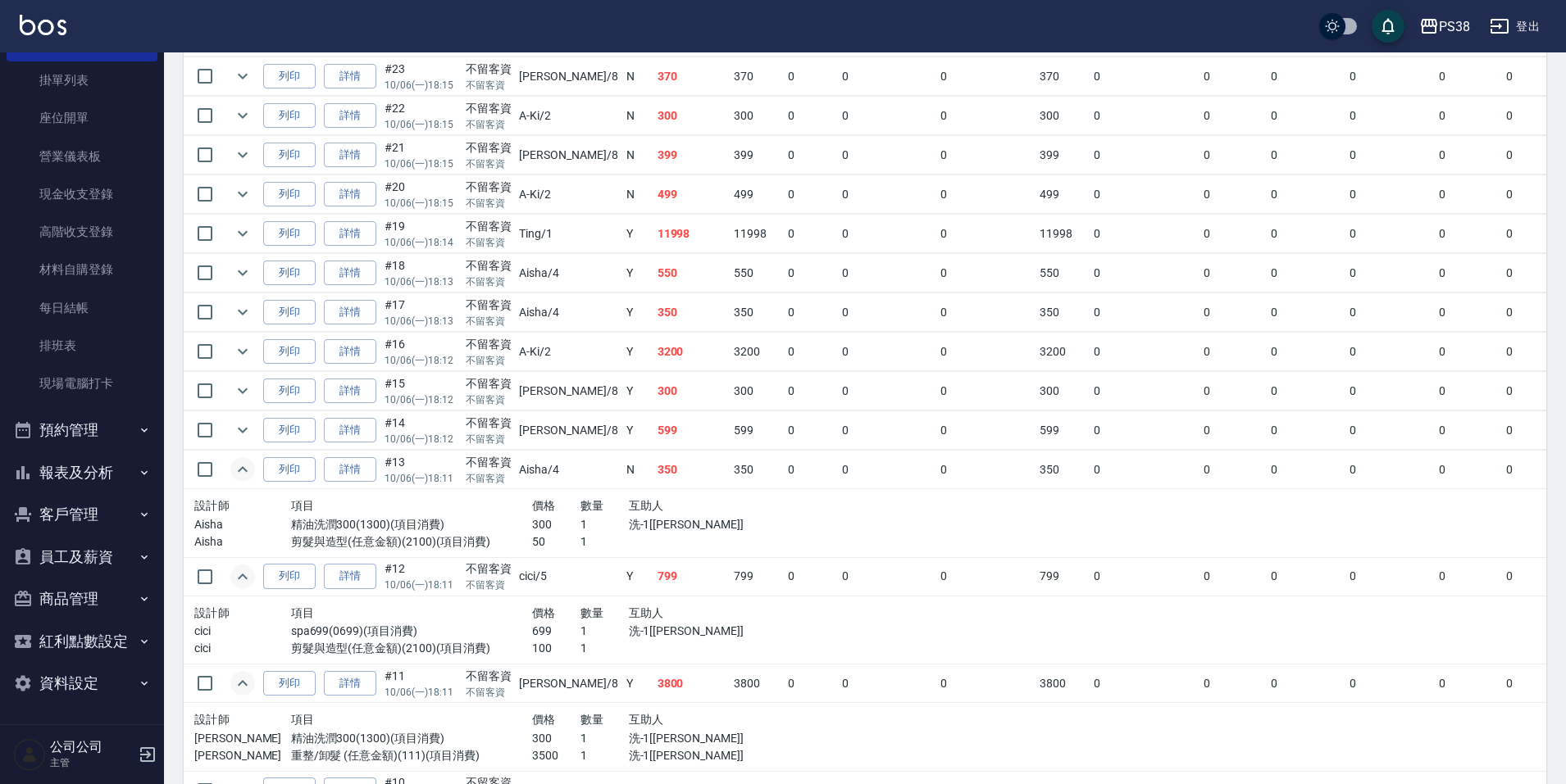
click at [682, 522] on p "洗-1[[PERSON_NAME]]" at bounding box center [701, 524] width 145 height 17
click at [246, 426] on icon "expand row" at bounding box center [243, 431] width 20 height 20
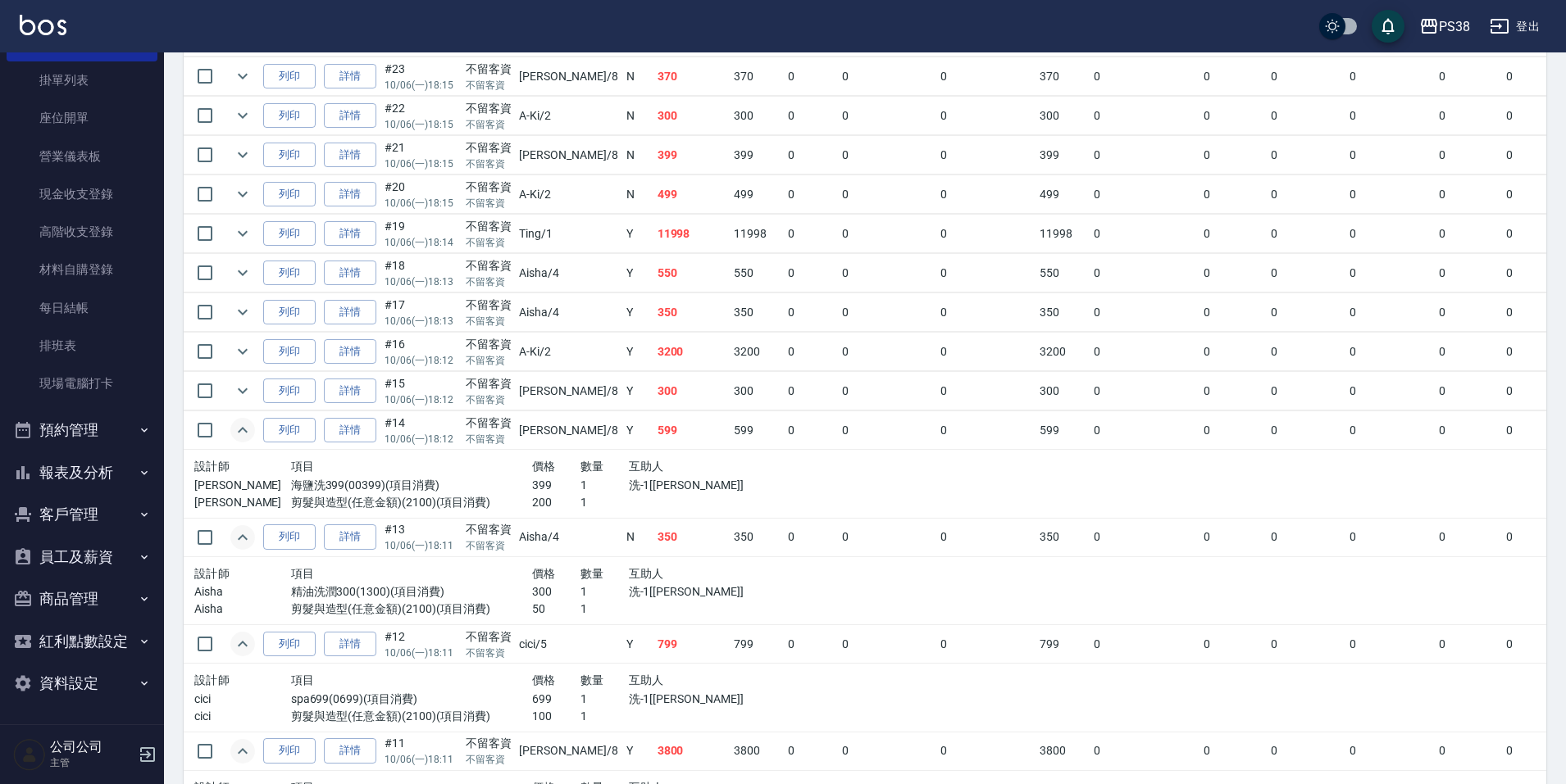
click at [665, 481] on p "洗-1[[PERSON_NAME]]" at bounding box center [701, 485] width 145 height 17
click at [232, 389] on button "expand row" at bounding box center [243, 391] width 25 height 25
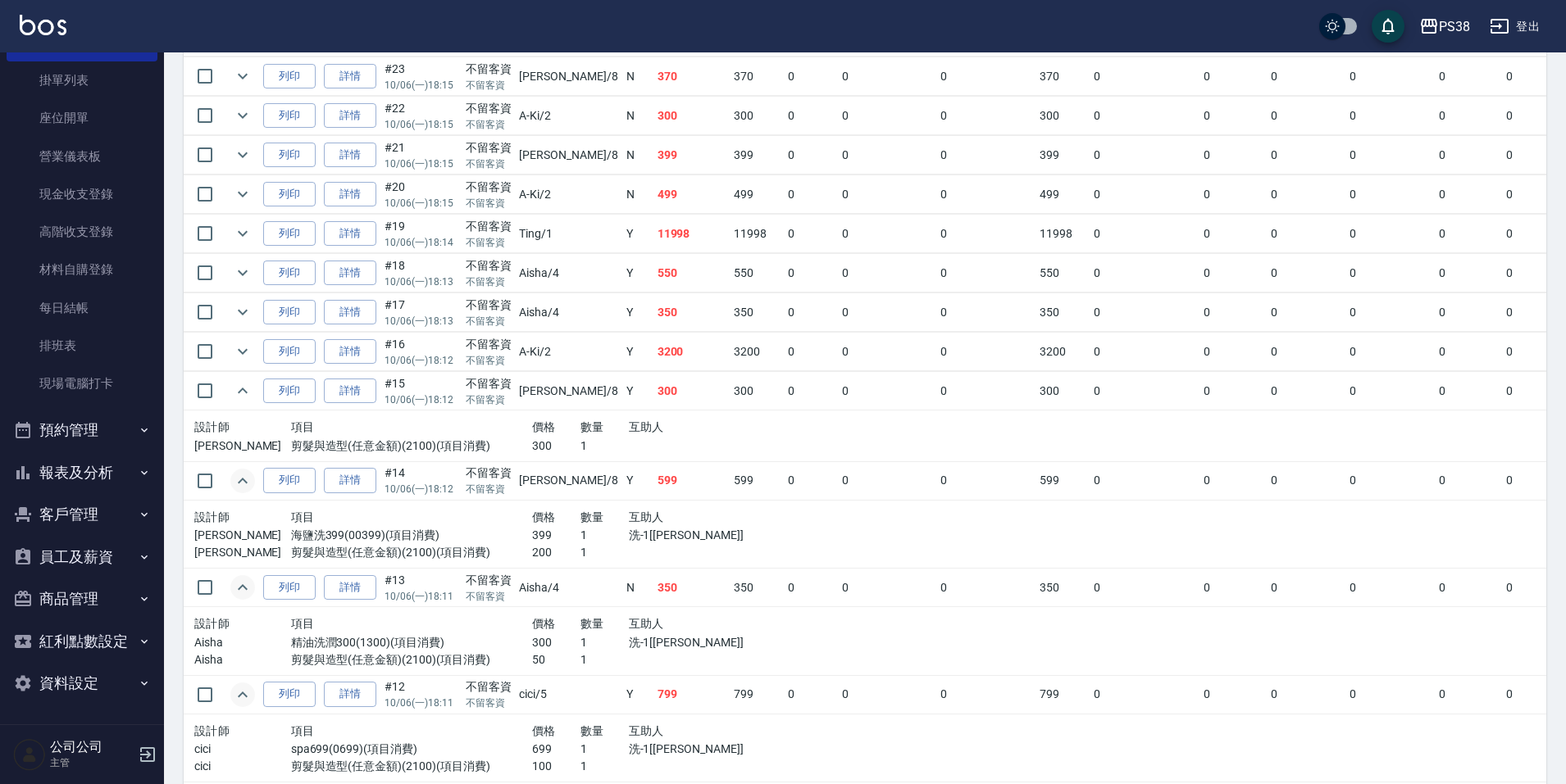
click at [676, 411] on div "設計師 項目 價格 數量 互助人 mika 剪髮與造型(任意金額)(2100)(項目消費) 300 1" at bounding box center [483, 436] width 592 height 51
click at [653, 364] on td "3200" at bounding box center [691, 352] width 77 height 38
drag, startPoint x: 241, startPoint y: 347, endPoint x: 428, endPoint y: 380, distance: 189.9
click at [241, 347] on icon "expand row" at bounding box center [243, 352] width 20 height 20
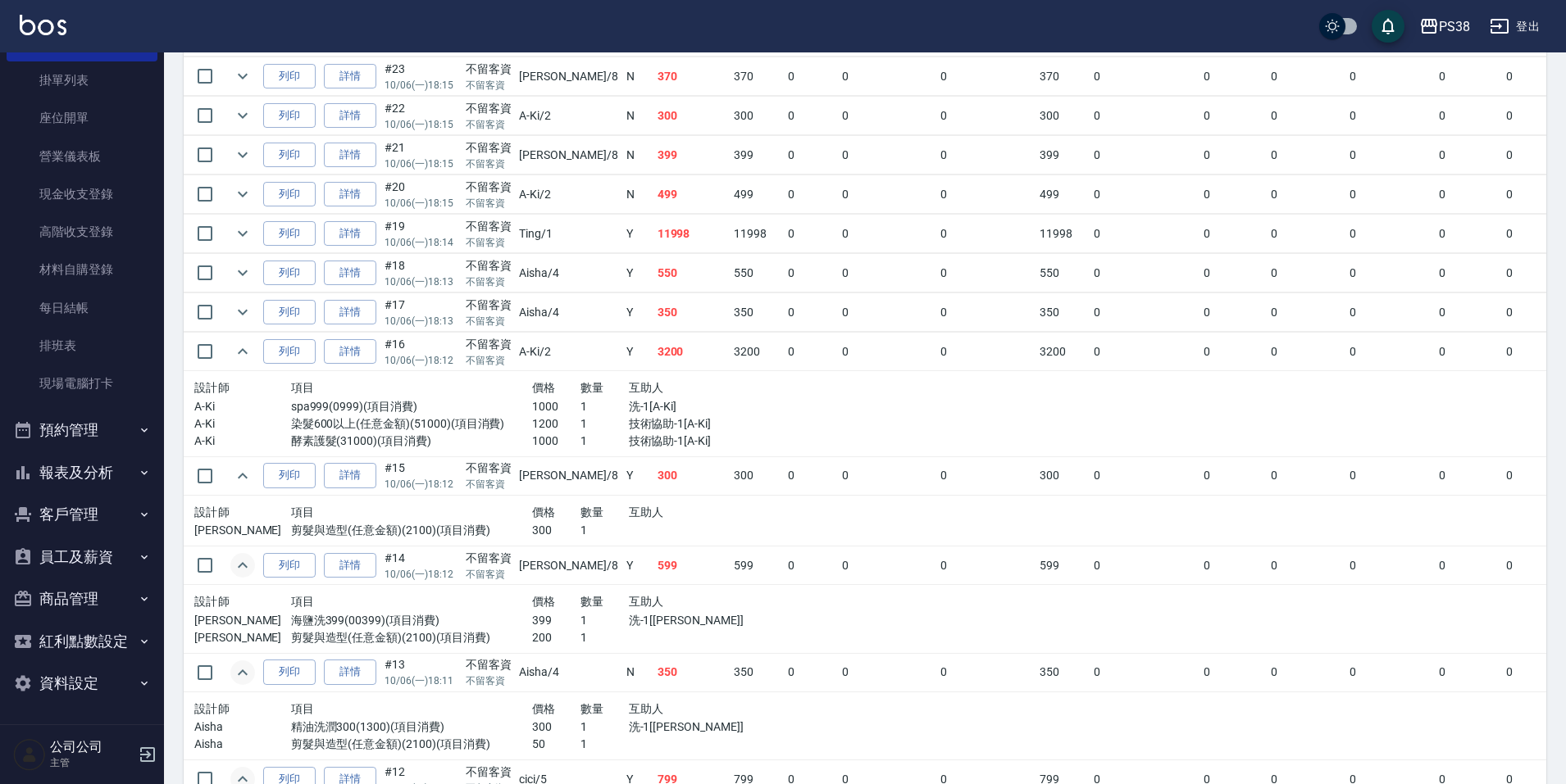
click at [703, 426] on p "技術協助-1[A-Ki]" at bounding box center [701, 424] width 145 height 17
click at [700, 441] on p "技術協助-1[A-Ki]" at bounding box center [701, 441] width 145 height 17
click at [360, 353] on link "詳情" at bounding box center [349, 352] width 52 height 26
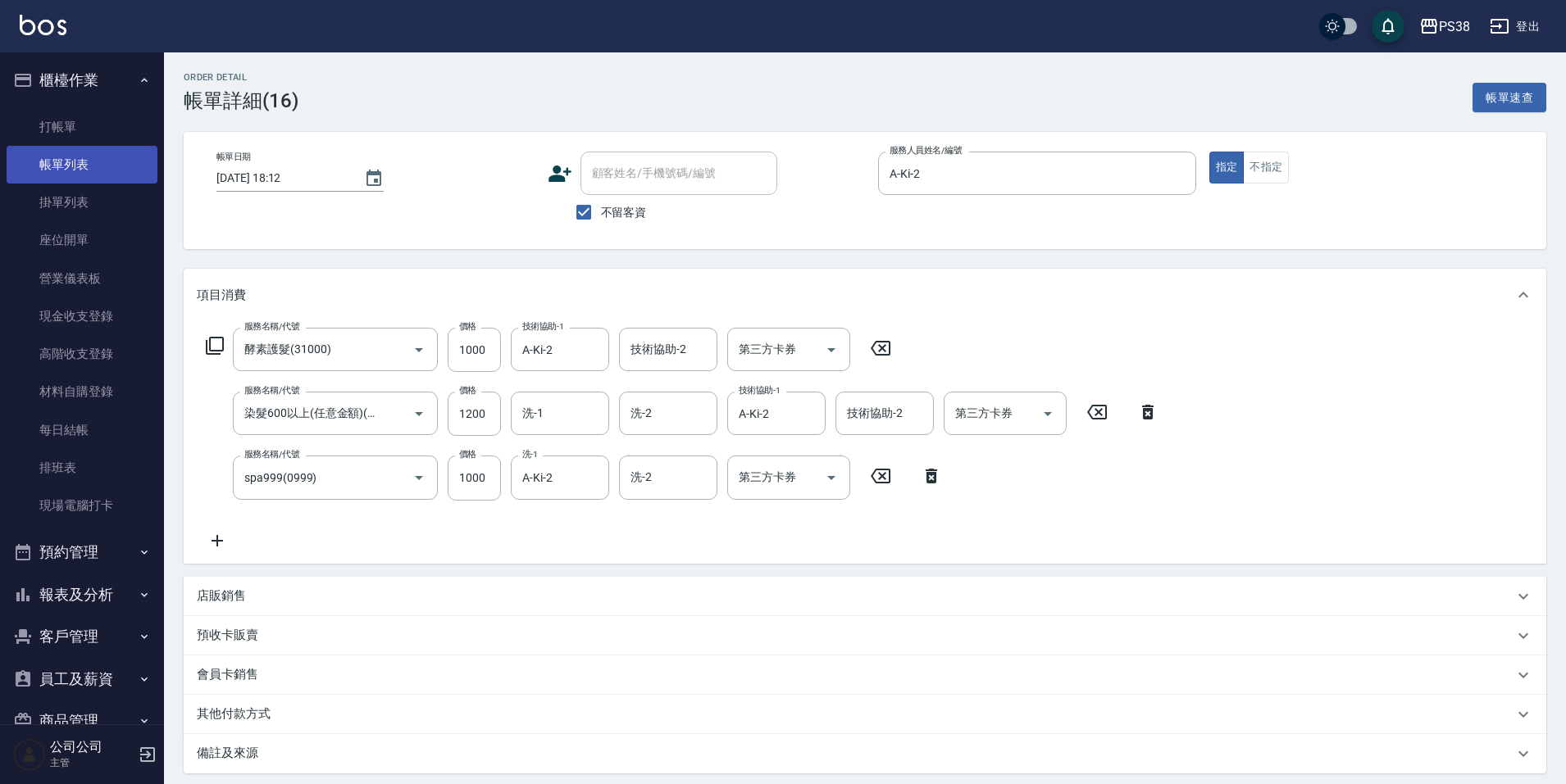
click at [59, 146] on link "帳單列表" at bounding box center [82, 164] width 151 height 37
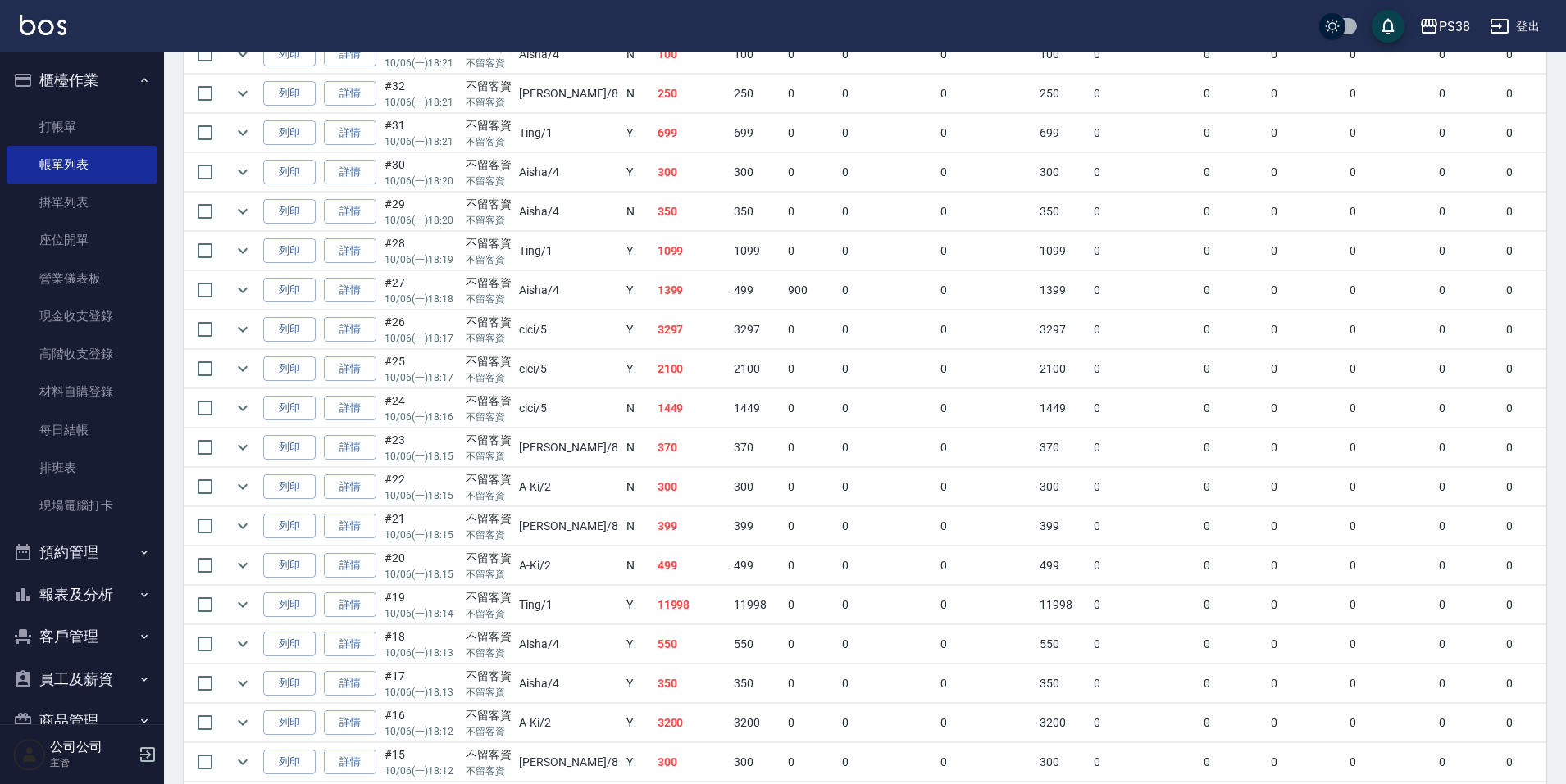
scroll to position [820, 0]
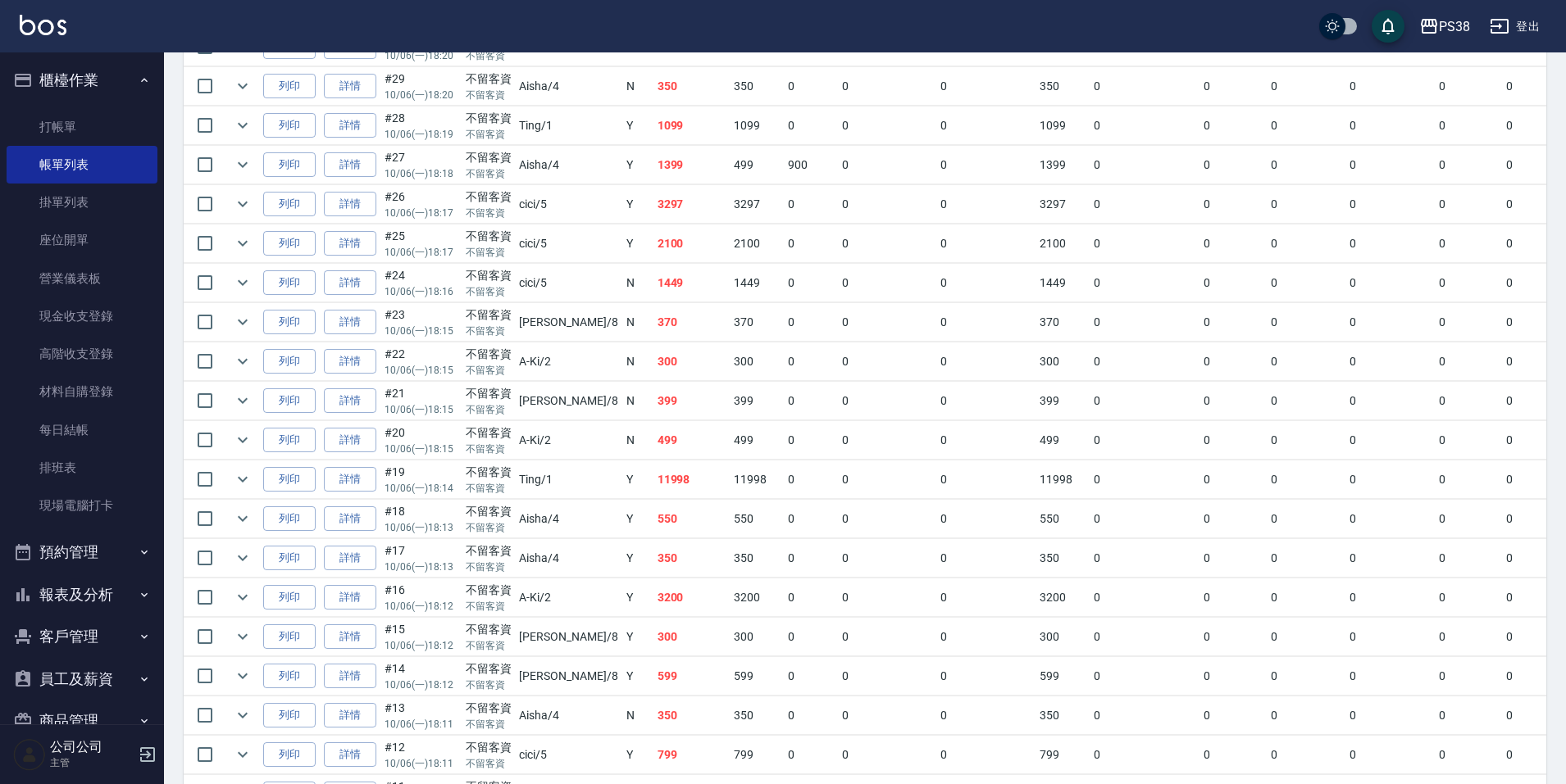
click at [653, 553] on td "350" at bounding box center [691, 558] width 77 height 38
click at [243, 558] on icon "expand row" at bounding box center [243, 558] width 20 height 20
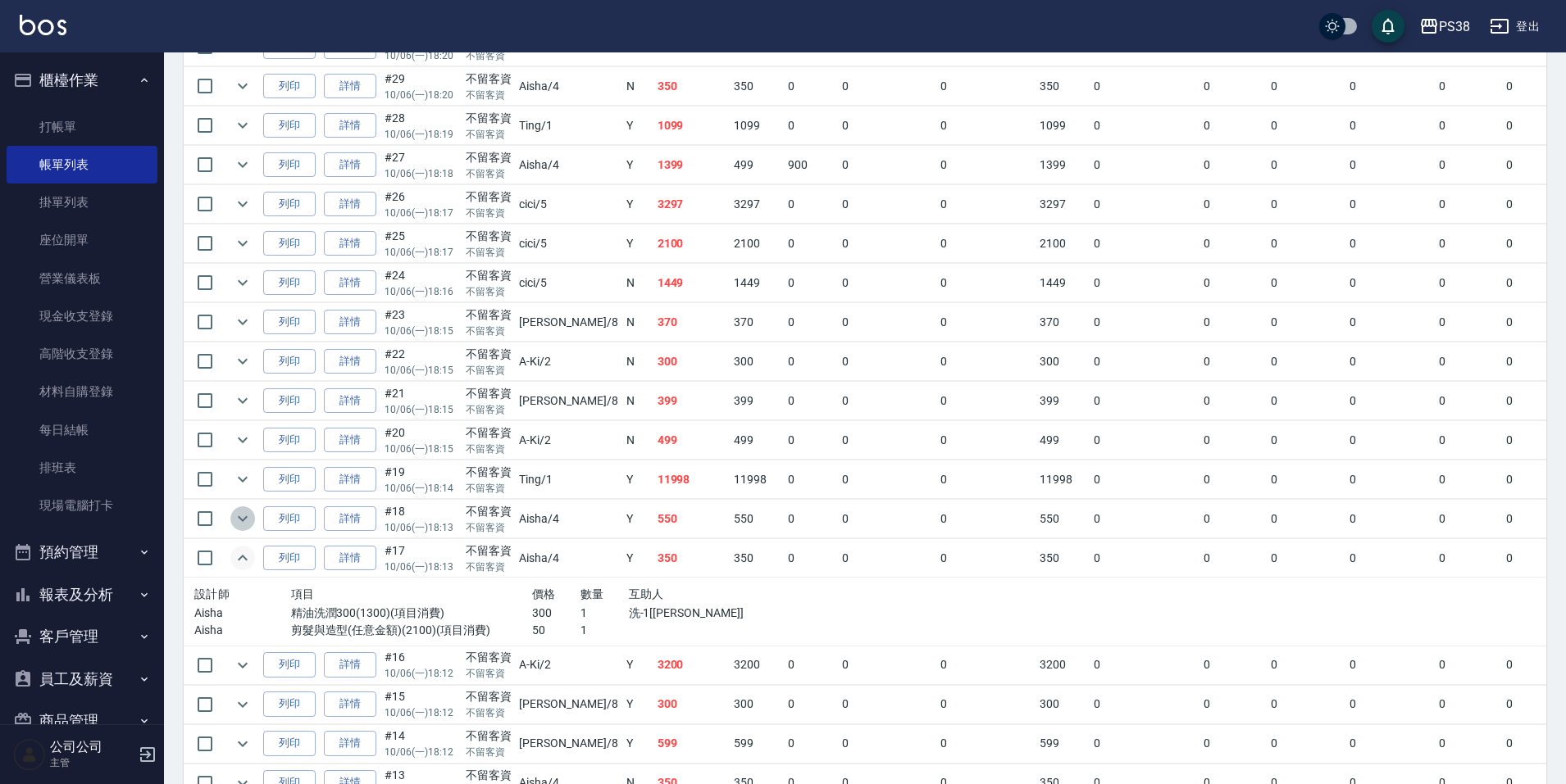
click at [239, 512] on icon "expand row" at bounding box center [243, 519] width 20 height 20
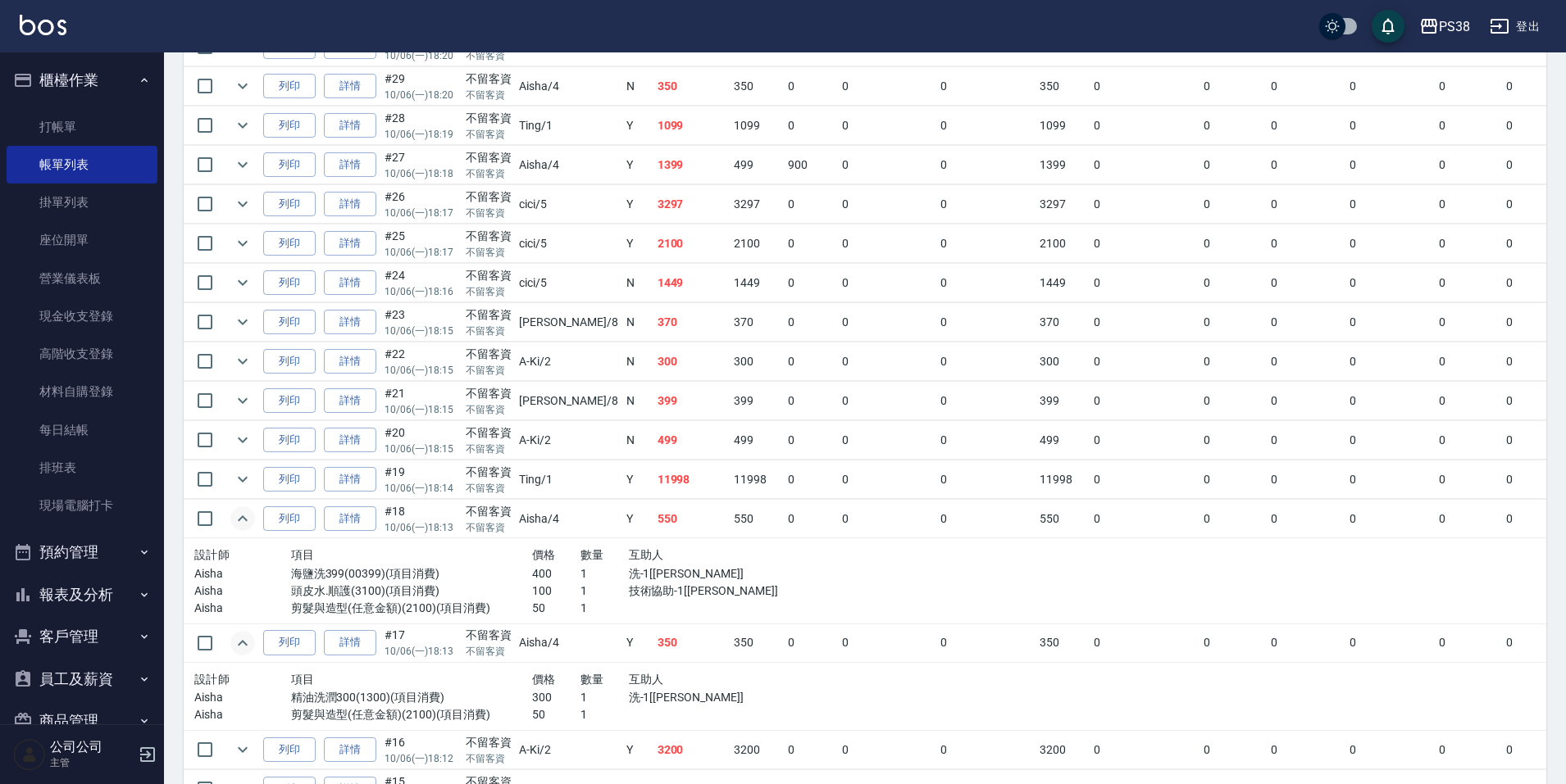
click at [580, 575] on p "1" at bounding box center [604, 574] width 48 height 17
click at [580, 597] on p "1" at bounding box center [604, 591] width 48 height 17
click at [546, 621] on div "設計師 項目 價格 數量 互助人 Aisha 海鹽洗399(00399)(項目消費) 400 1 洗-1[[PERSON_NAME]] Aisha 頭皮水.順…" at bounding box center [483, 581] width 592 height 85
drag, startPoint x: 246, startPoint y: 477, endPoint x: 311, endPoint y: 477, distance: 65.0
click at [247, 477] on icon "expand row" at bounding box center [243, 480] width 20 height 20
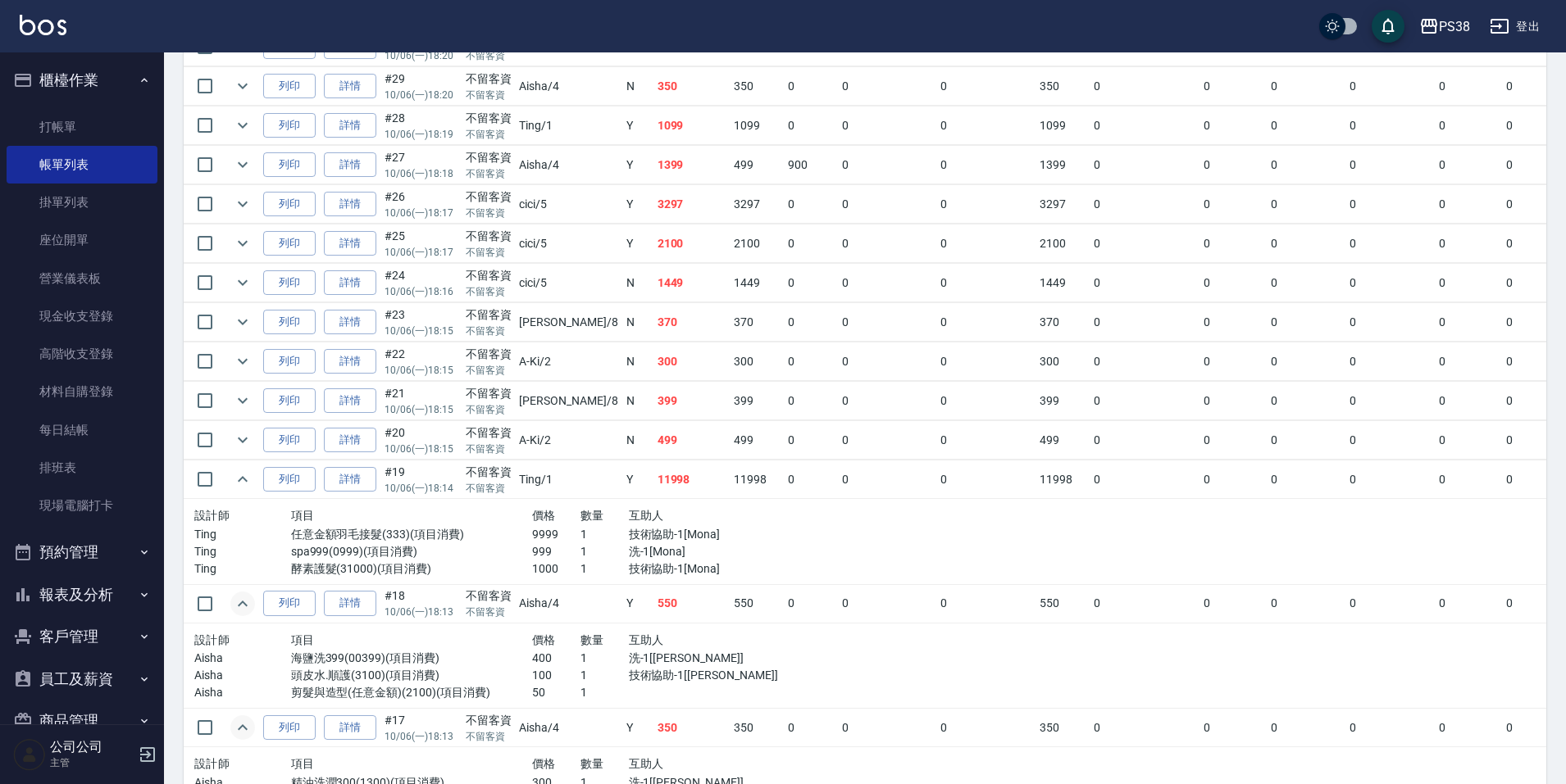
click at [580, 546] on p "1" at bounding box center [604, 552] width 48 height 17
click at [580, 553] on p "1" at bounding box center [604, 552] width 48 height 17
click at [560, 581] on div "設計師 項目 價格 數量 互助人 Ting 任意金額羽毛接髮(333)(項目消費) 9999 1 技術協助-1[Mona] Ting spa999(0999)…" at bounding box center [483, 542] width 592 height 85
click at [246, 440] on icon "expand row" at bounding box center [242, 440] width 10 height 6
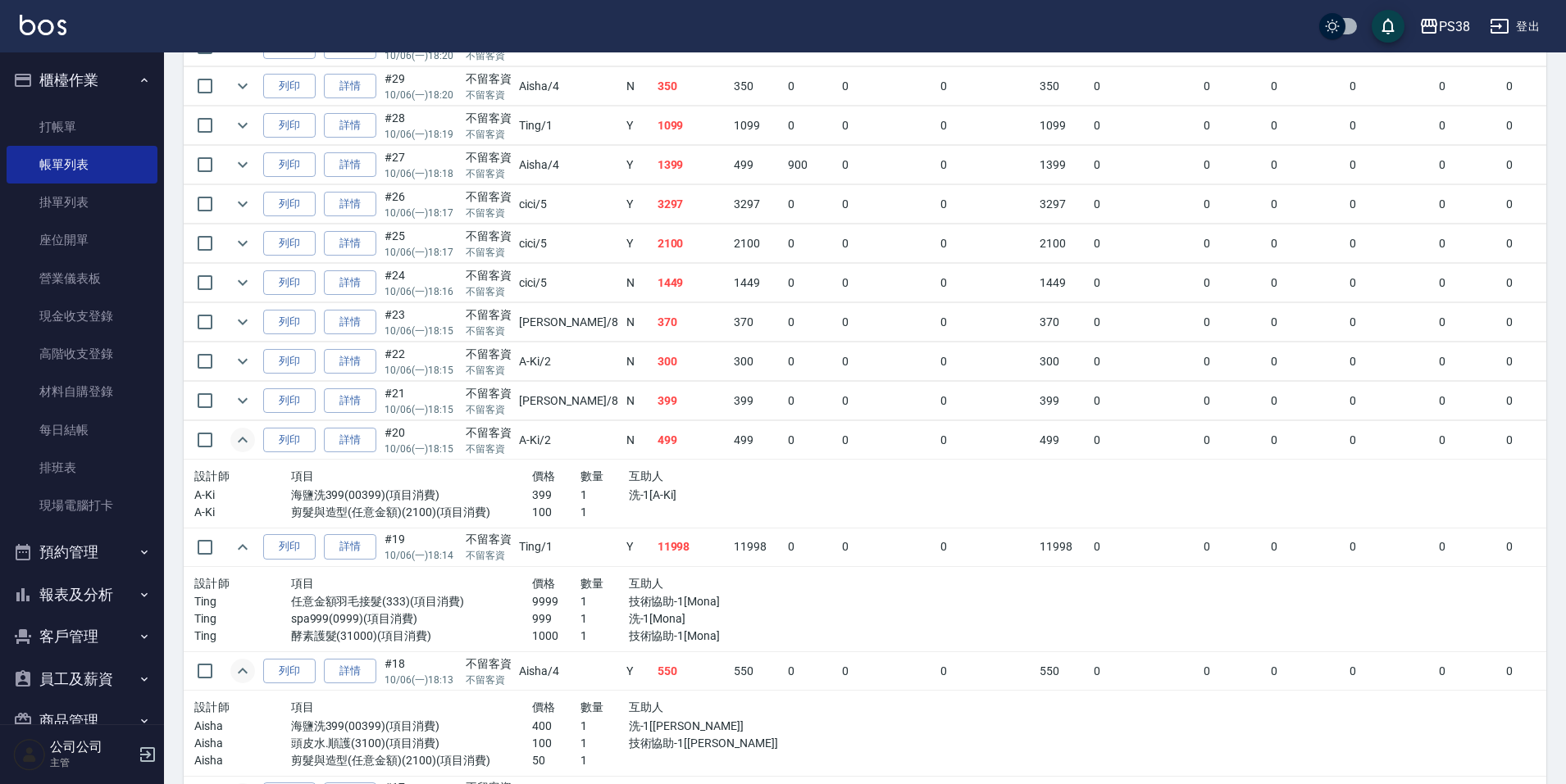
click at [629, 500] on p "洗-1[A-Ki]" at bounding box center [701, 495] width 145 height 17
click at [629, 499] on p "洗-1[A-Ki]" at bounding box center [701, 495] width 145 height 17
click at [629, 480] on span "互助人" at bounding box center [646, 476] width 35 height 13
click at [244, 403] on icon "expand row" at bounding box center [243, 401] width 20 height 20
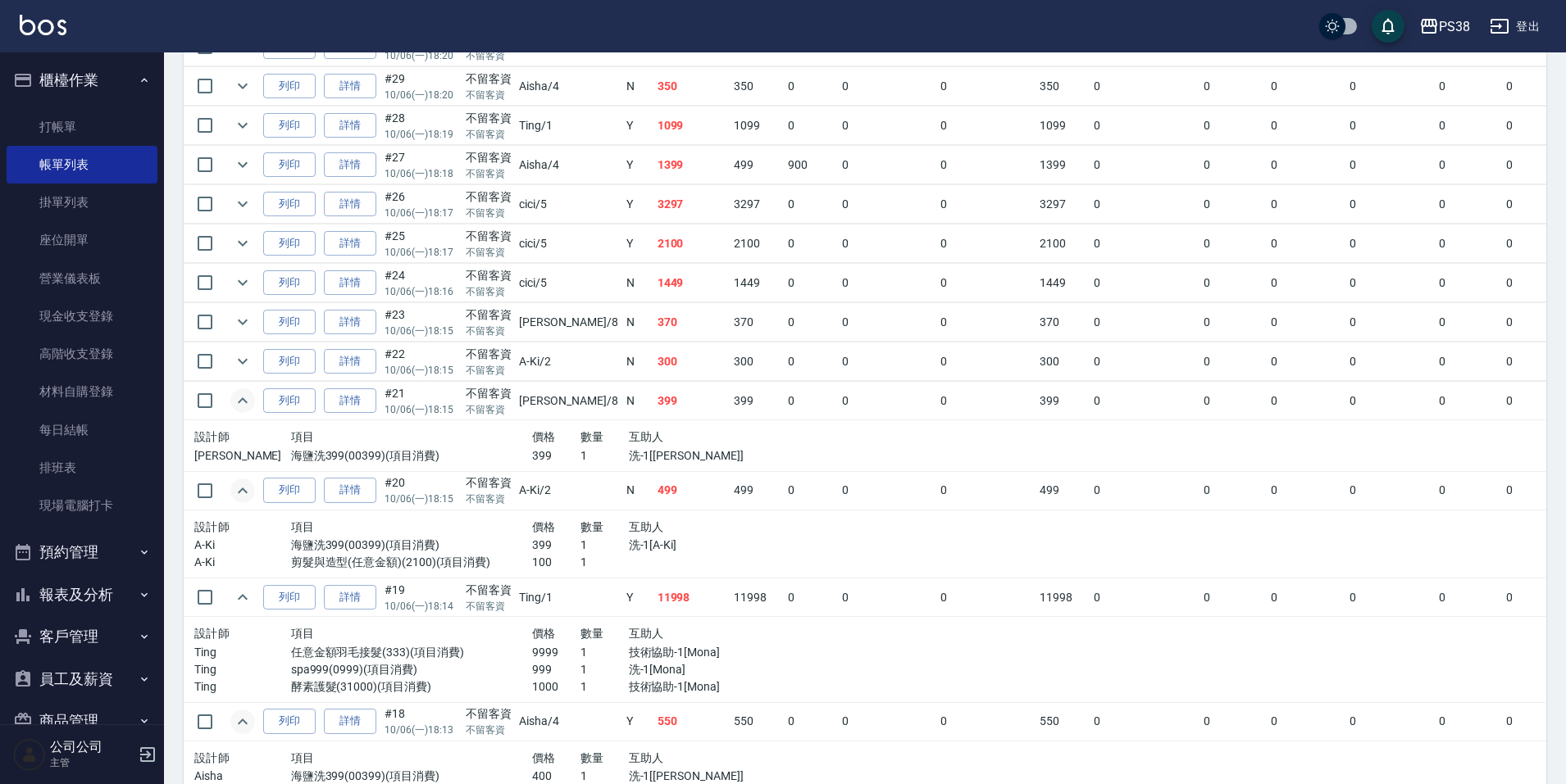
click at [647, 466] on div "設計師 項目 價格 數量 互助人 [PERSON_NAME]洗399(00399)(項目消費) 399 1 洗-1[[PERSON_NAME]]" at bounding box center [483, 446] width 592 height 51
click at [647, 465] on div "設計師 項目 價格 數量 互助人 [PERSON_NAME]洗399(00399)(項目消費) 399 1 洗-1[[PERSON_NAME]]" at bounding box center [483, 446] width 592 height 51
drag, startPoint x: 218, startPoint y: 371, endPoint x: 254, endPoint y: 359, distance: 37.9
click at [219, 371] on input "checkbox" at bounding box center [204, 361] width 34 height 34
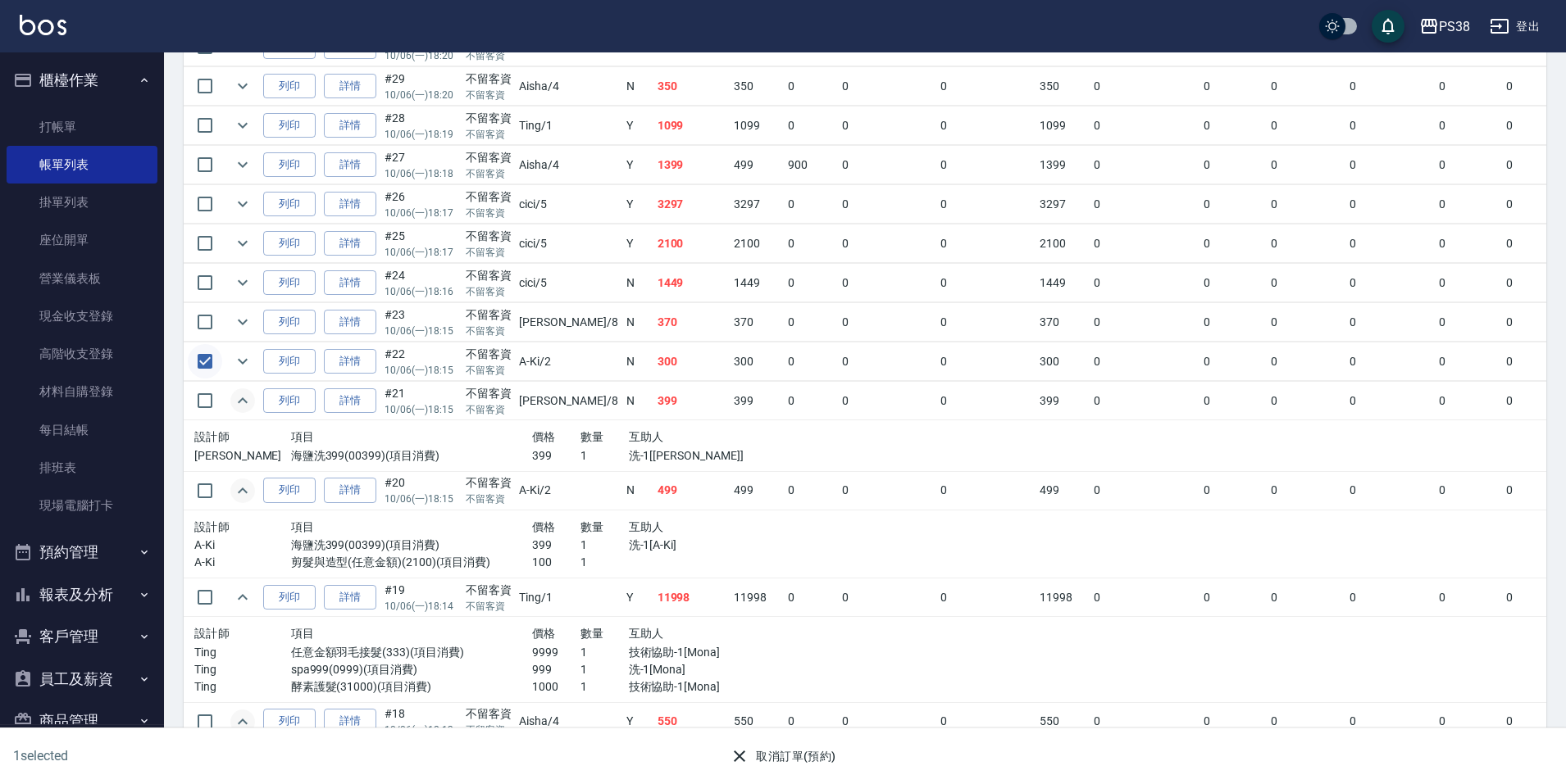
click at [208, 363] on input "checkbox" at bounding box center [204, 361] width 34 height 34
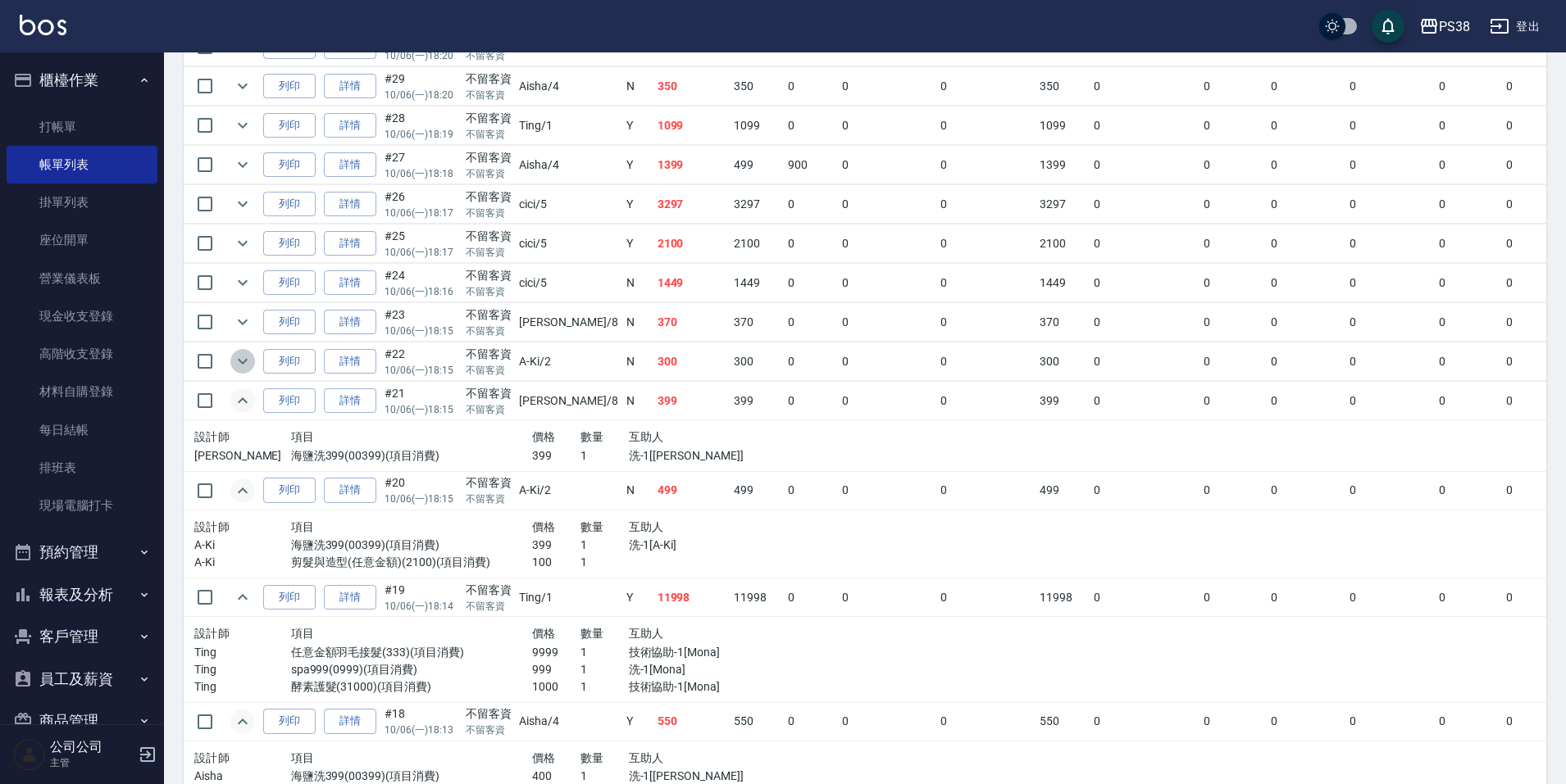
click at [242, 363] on icon "expand row" at bounding box center [242, 362] width 10 height 6
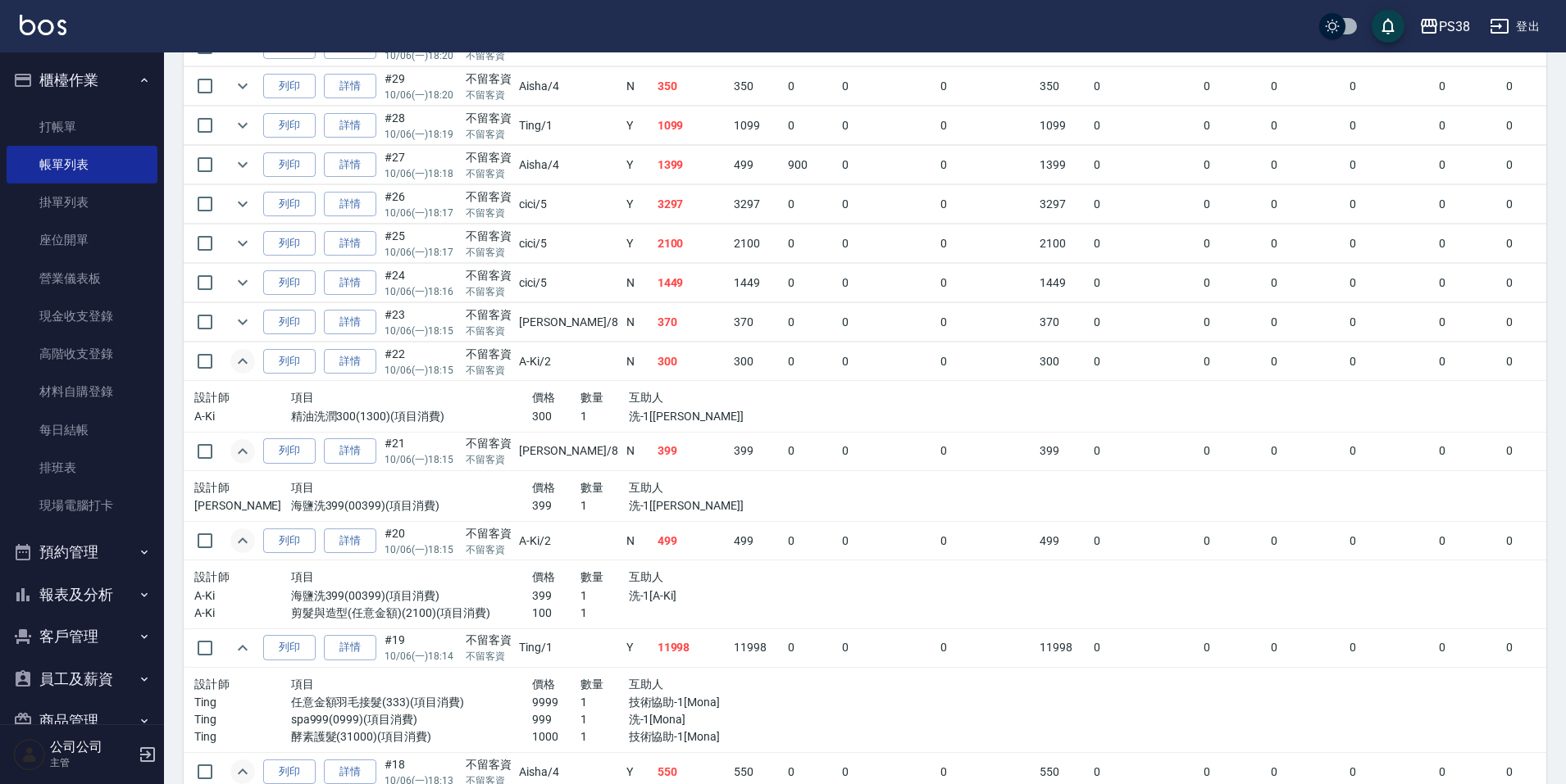
click at [653, 374] on td "300" at bounding box center [691, 362] width 77 height 38
drag, startPoint x: 247, startPoint y: 324, endPoint x: 344, endPoint y: 325, distance: 97.0
click at [247, 325] on icon "expand row" at bounding box center [243, 322] width 20 height 20
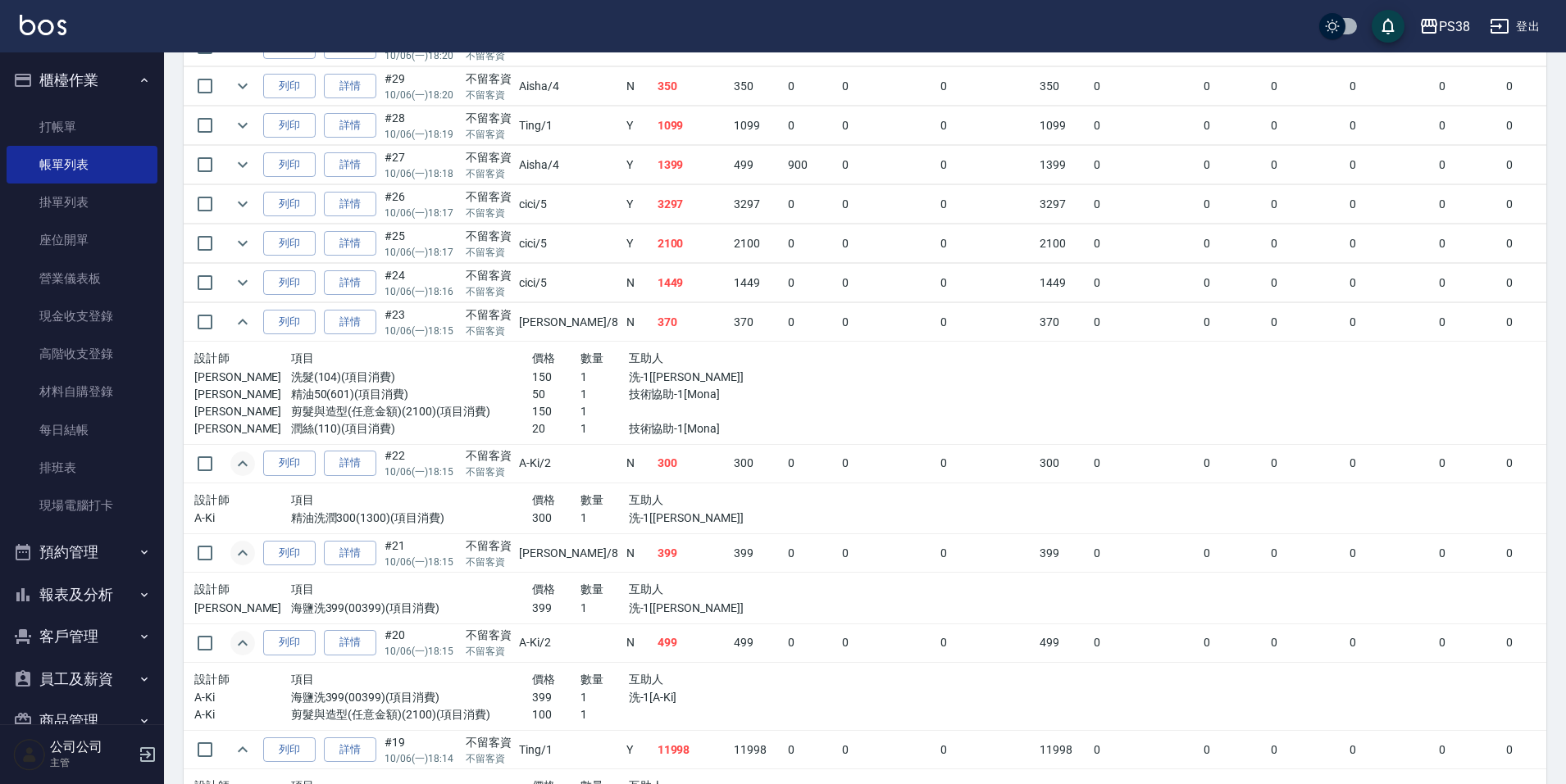
click at [646, 379] on p "洗-1[[PERSON_NAME]]" at bounding box center [701, 377] width 145 height 17
click at [638, 397] on p "技術協助-1[Mona]" at bounding box center [701, 394] width 145 height 17
click at [630, 411] on div at bounding box center [701, 411] width 145 height 17
click at [630, 411] on div at bounding box center [701, 411] width 145 height 17
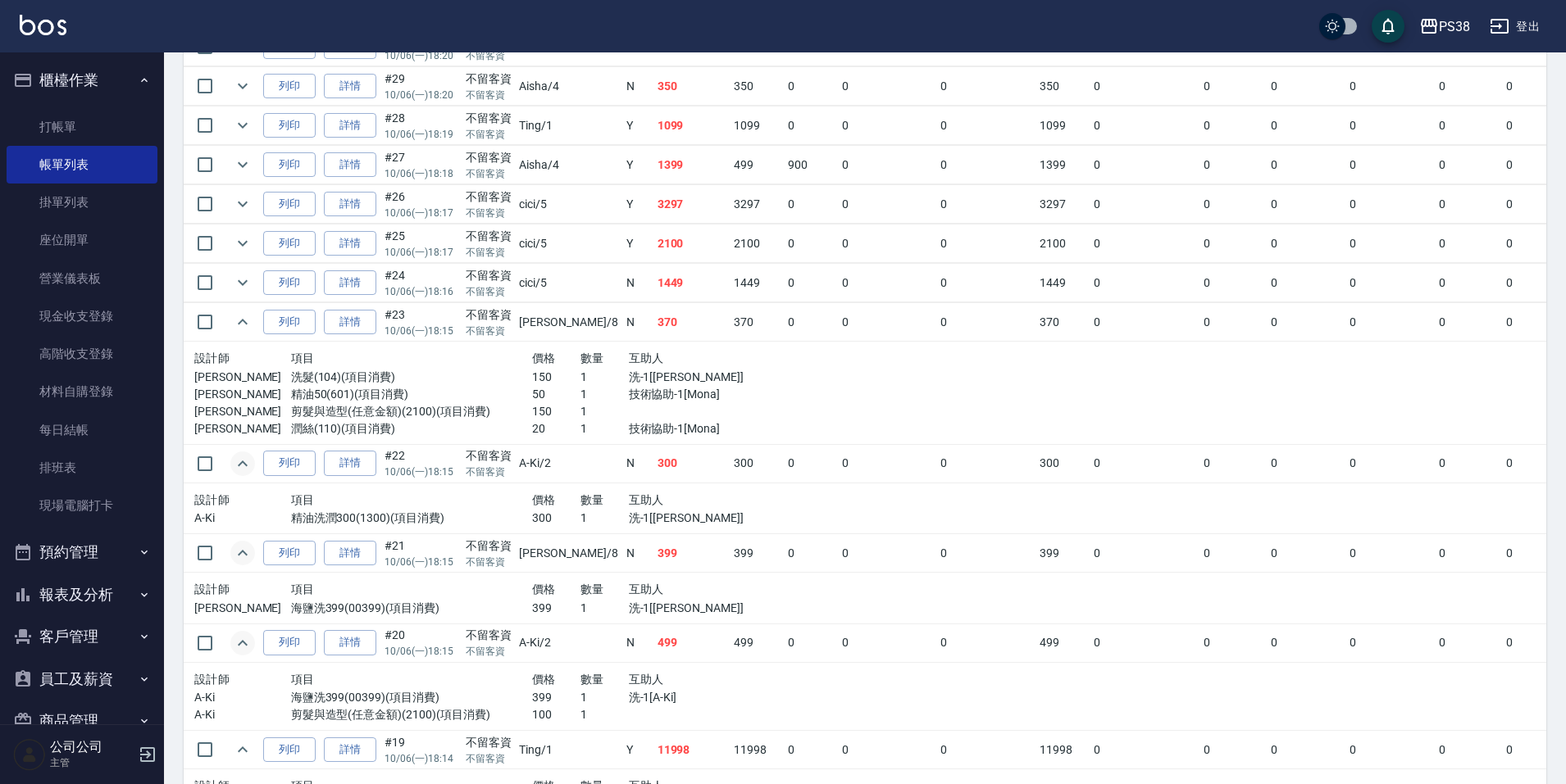
click at [630, 407] on div at bounding box center [701, 411] width 145 height 17
click at [236, 284] on icon "expand row" at bounding box center [243, 283] width 20 height 20
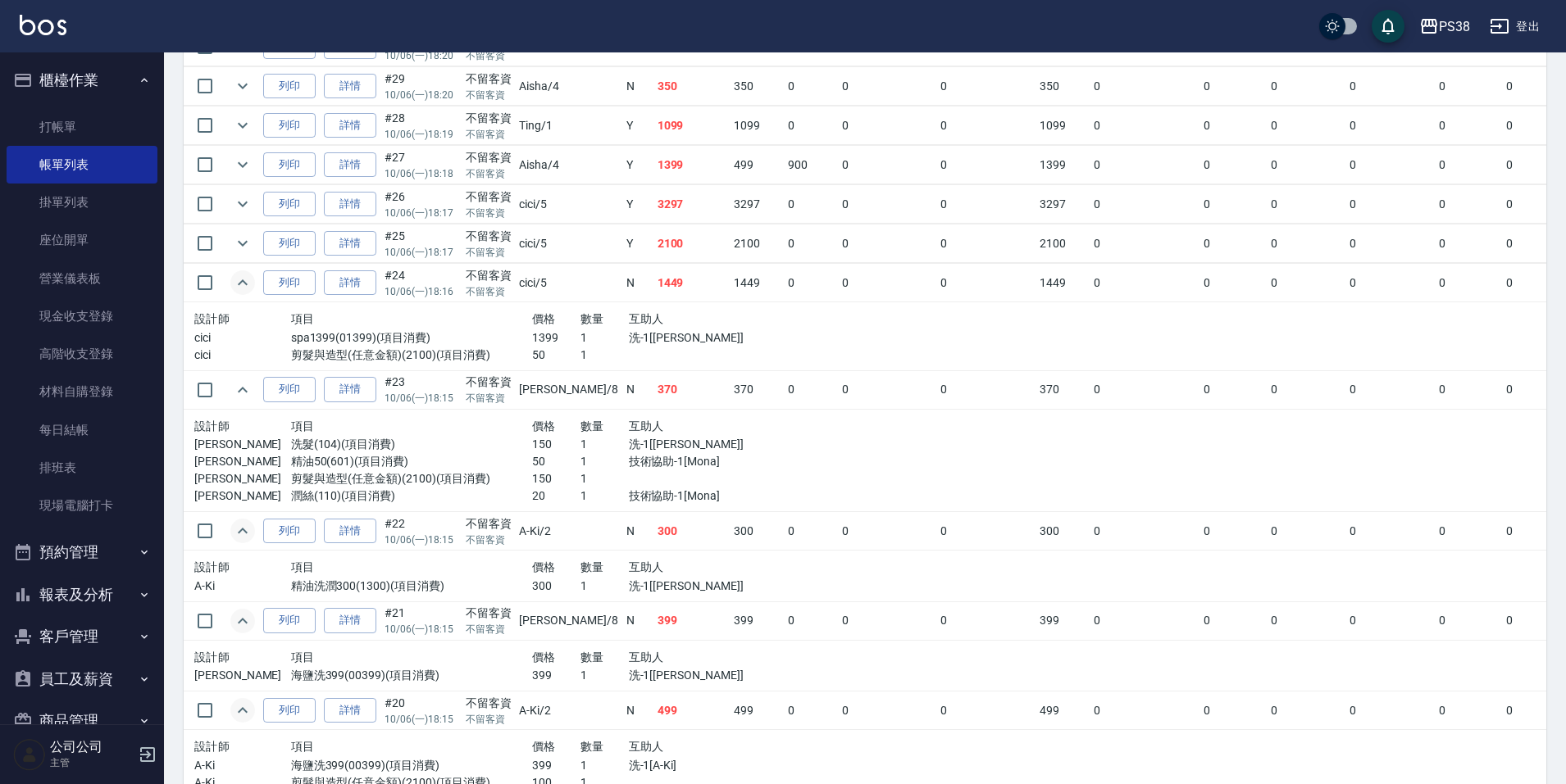
click at [698, 310] on div "互助人" at bounding box center [701, 319] width 145 height 21
click at [700, 319] on div "互助人" at bounding box center [701, 319] width 145 height 21
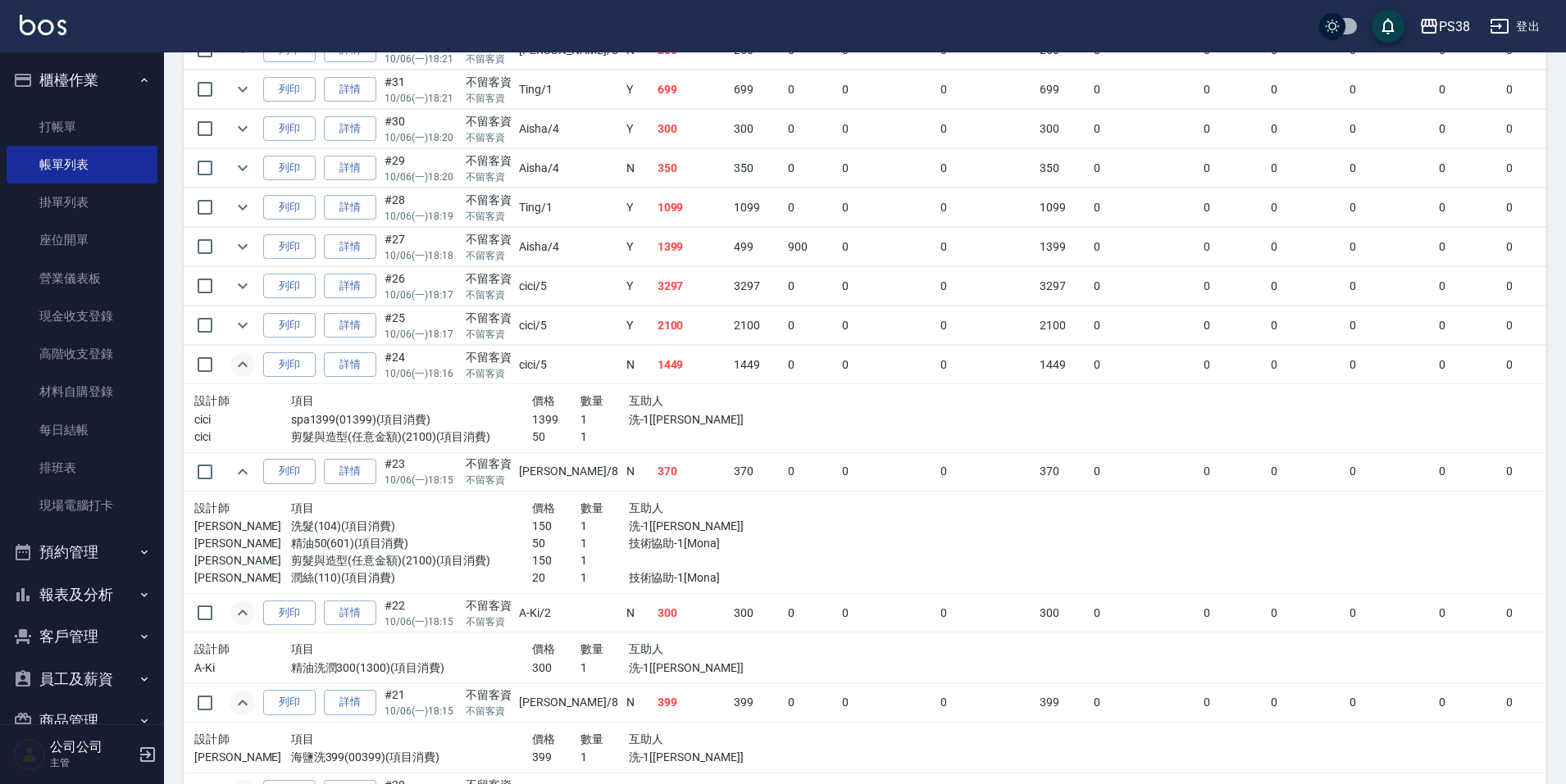
click at [729, 368] on td "1449" at bounding box center [756, 365] width 54 height 38
click at [653, 341] on td "2100" at bounding box center [691, 325] width 77 height 38
click at [248, 328] on icon "expand row" at bounding box center [243, 325] width 20 height 20
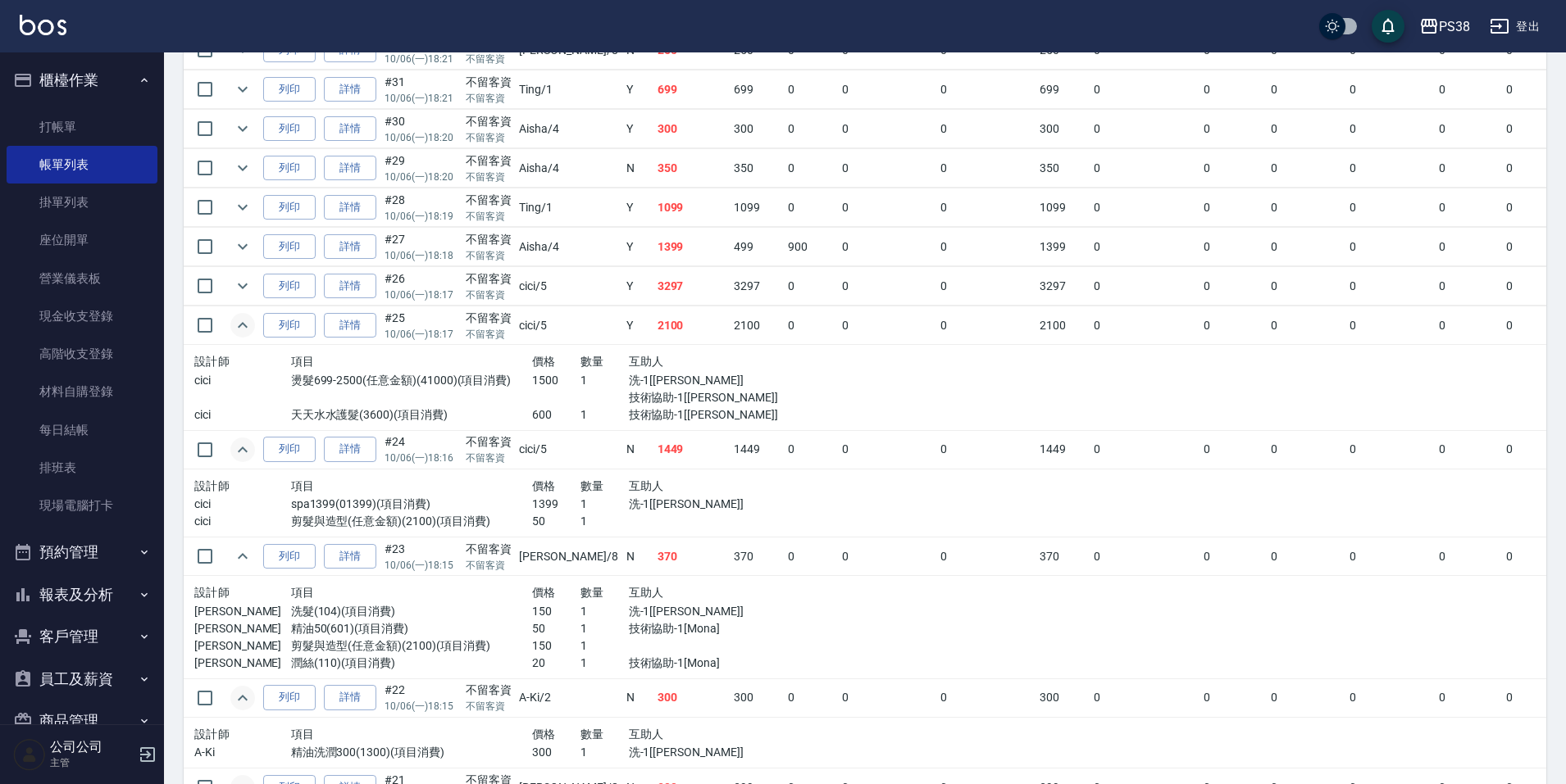
click at [633, 387] on p "洗-1[[PERSON_NAME]]" at bounding box center [701, 380] width 145 height 17
click at [243, 281] on icon "expand row" at bounding box center [243, 286] width 20 height 20
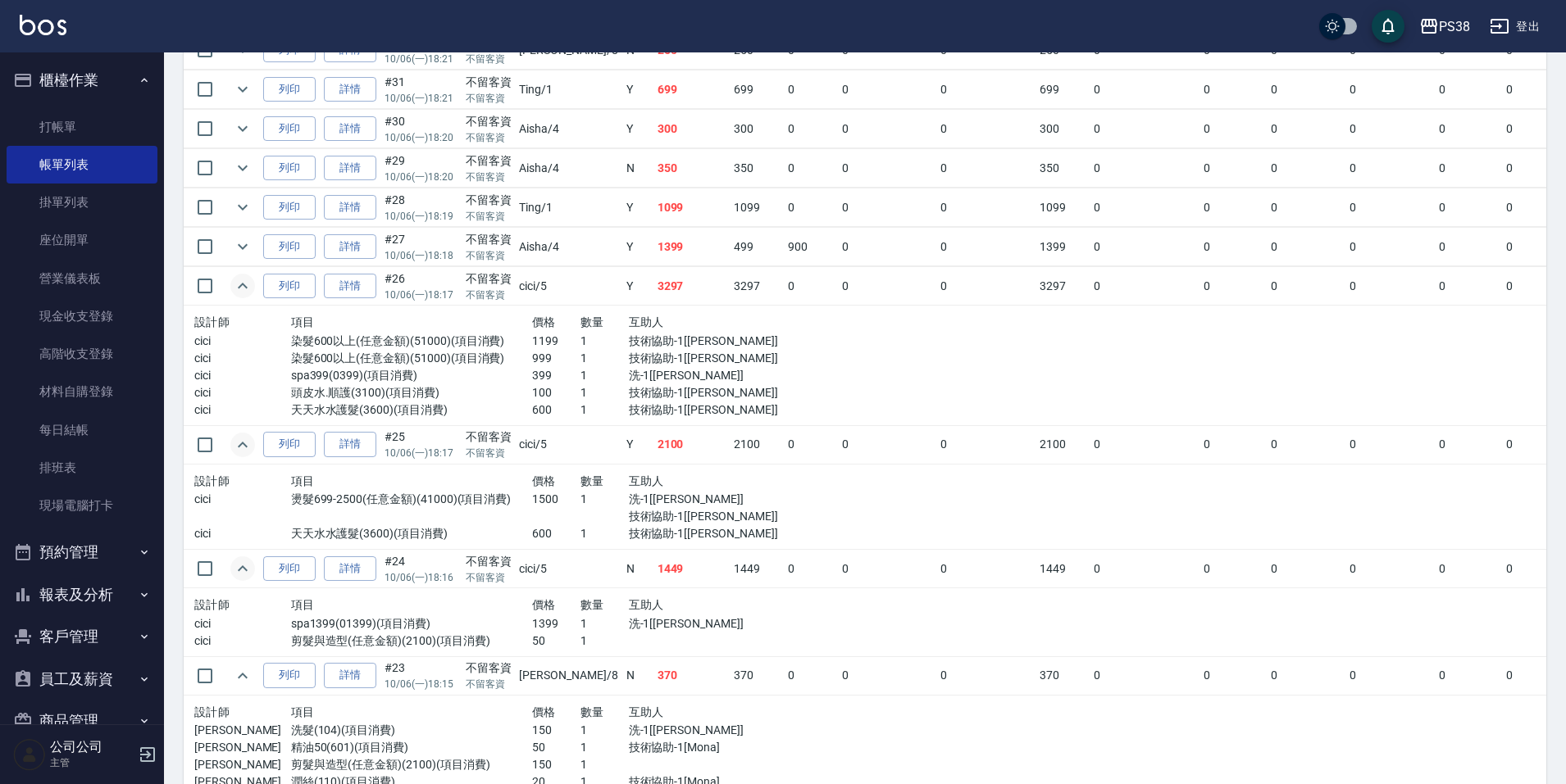
click at [702, 507] on p "洗-1[[PERSON_NAME]]" at bounding box center [701, 499] width 145 height 17
click at [712, 513] on p "技術協助-1[[PERSON_NAME]]" at bounding box center [701, 516] width 145 height 17
click at [580, 341] on p "1" at bounding box center [604, 341] width 48 height 17
click at [580, 357] on p "1" at bounding box center [604, 358] width 48 height 17
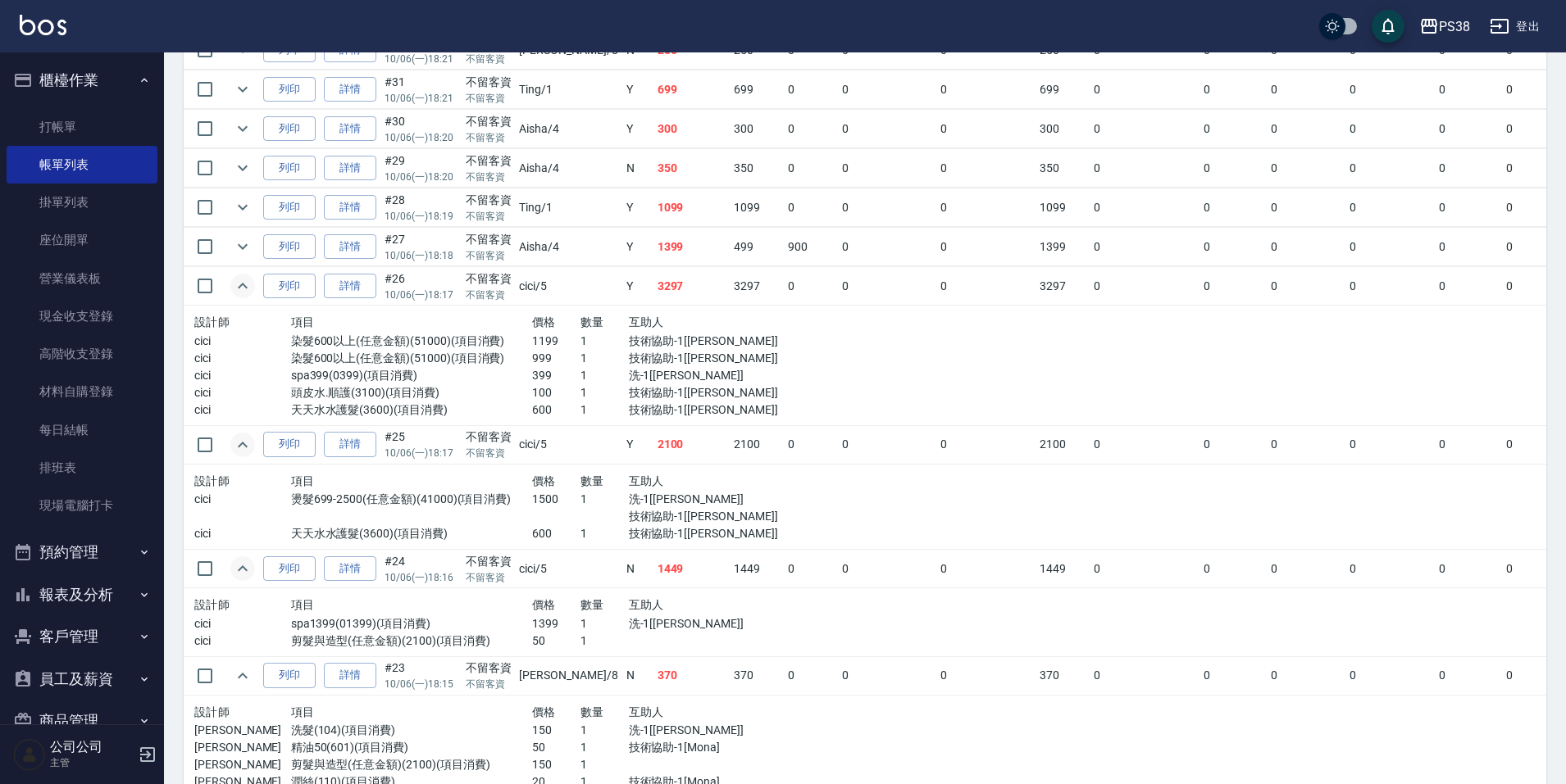
click at [580, 374] on p "1" at bounding box center [604, 375] width 48 height 17
click at [580, 373] on p "1" at bounding box center [604, 375] width 48 height 17
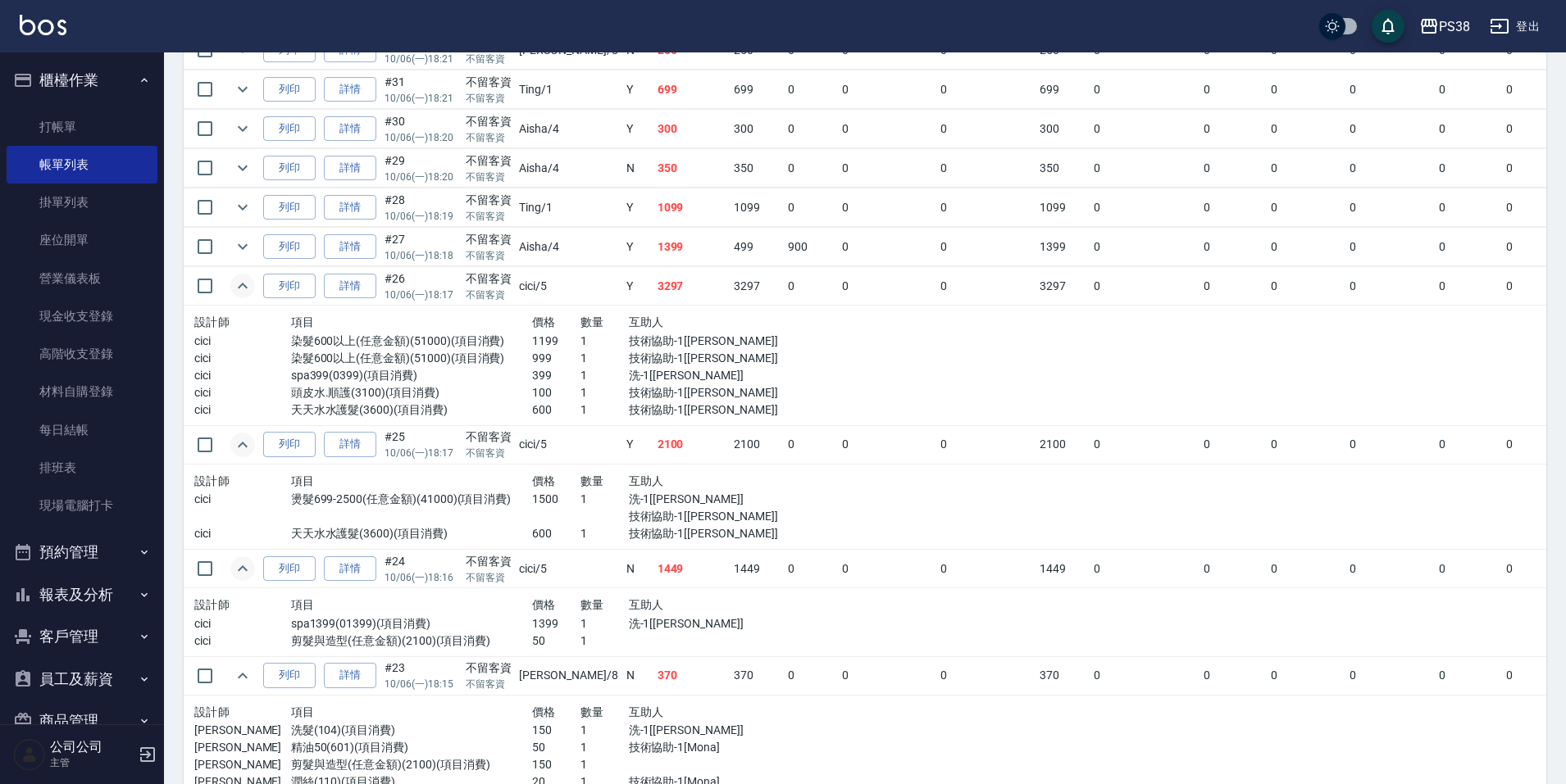
click at [580, 397] on p "1" at bounding box center [604, 392] width 48 height 17
click at [580, 376] on p "1" at bounding box center [604, 375] width 48 height 17
click at [580, 396] on p "1" at bounding box center [604, 392] width 48 height 17
click at [580, 408] on p "1" at bounding box center [604, 410] width 48 height 17
click at [580, 365] on p "1" at bounding box center [604, 358] width 48 height 17
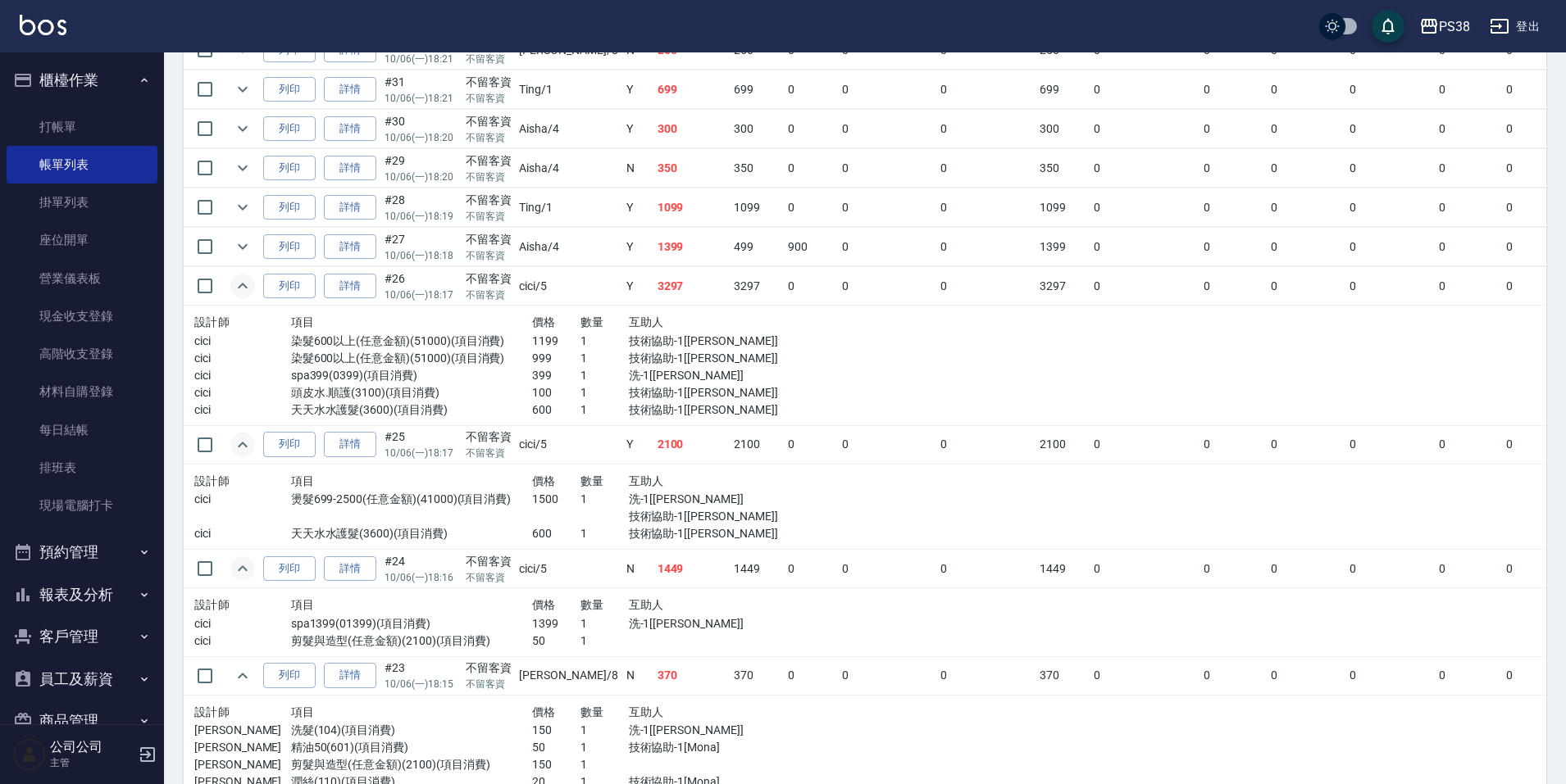
click at [580, 350] on p "1" at bounding box center [604, 358] width 48 height 17
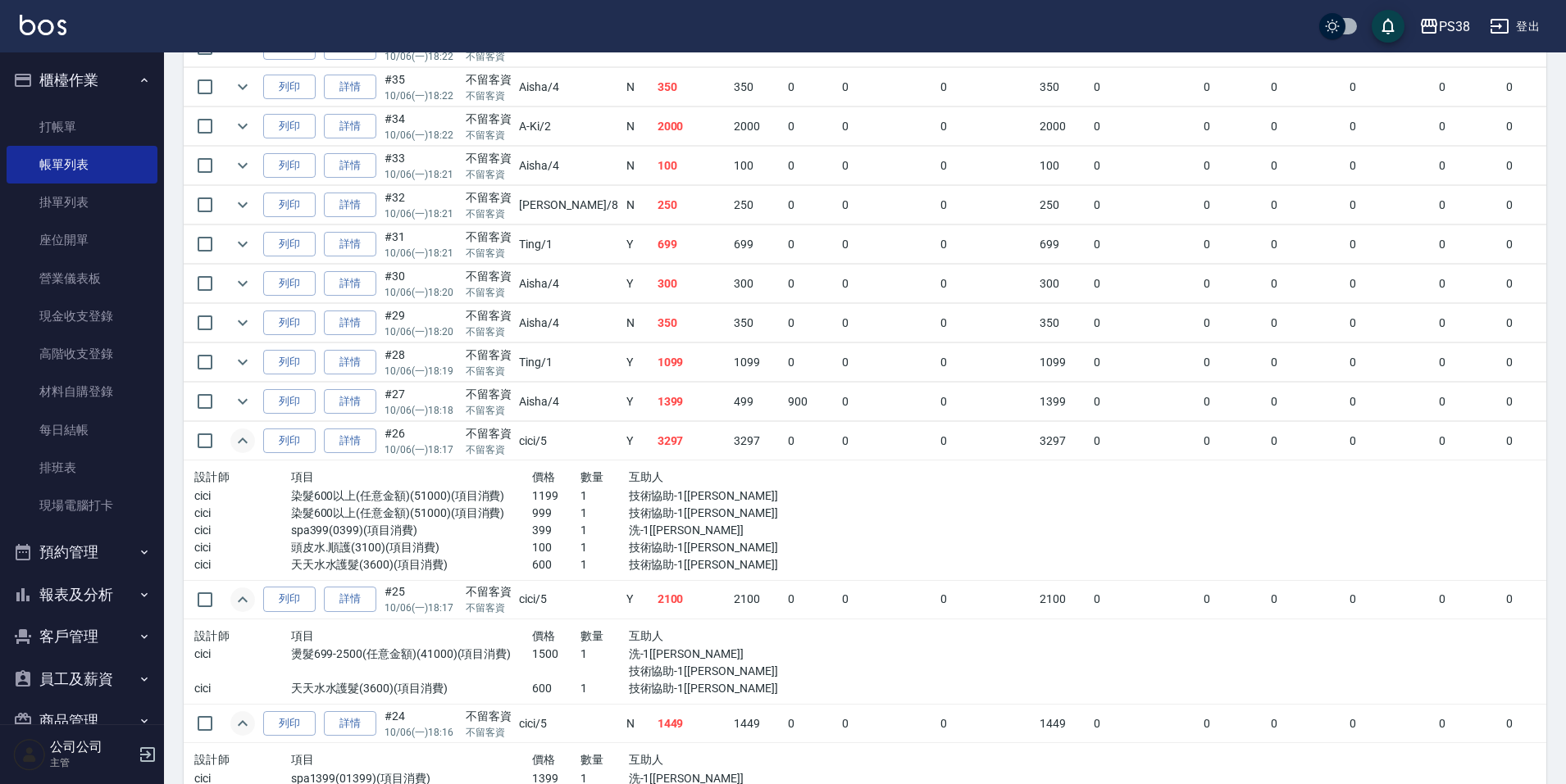
scroll to position [573, 0]
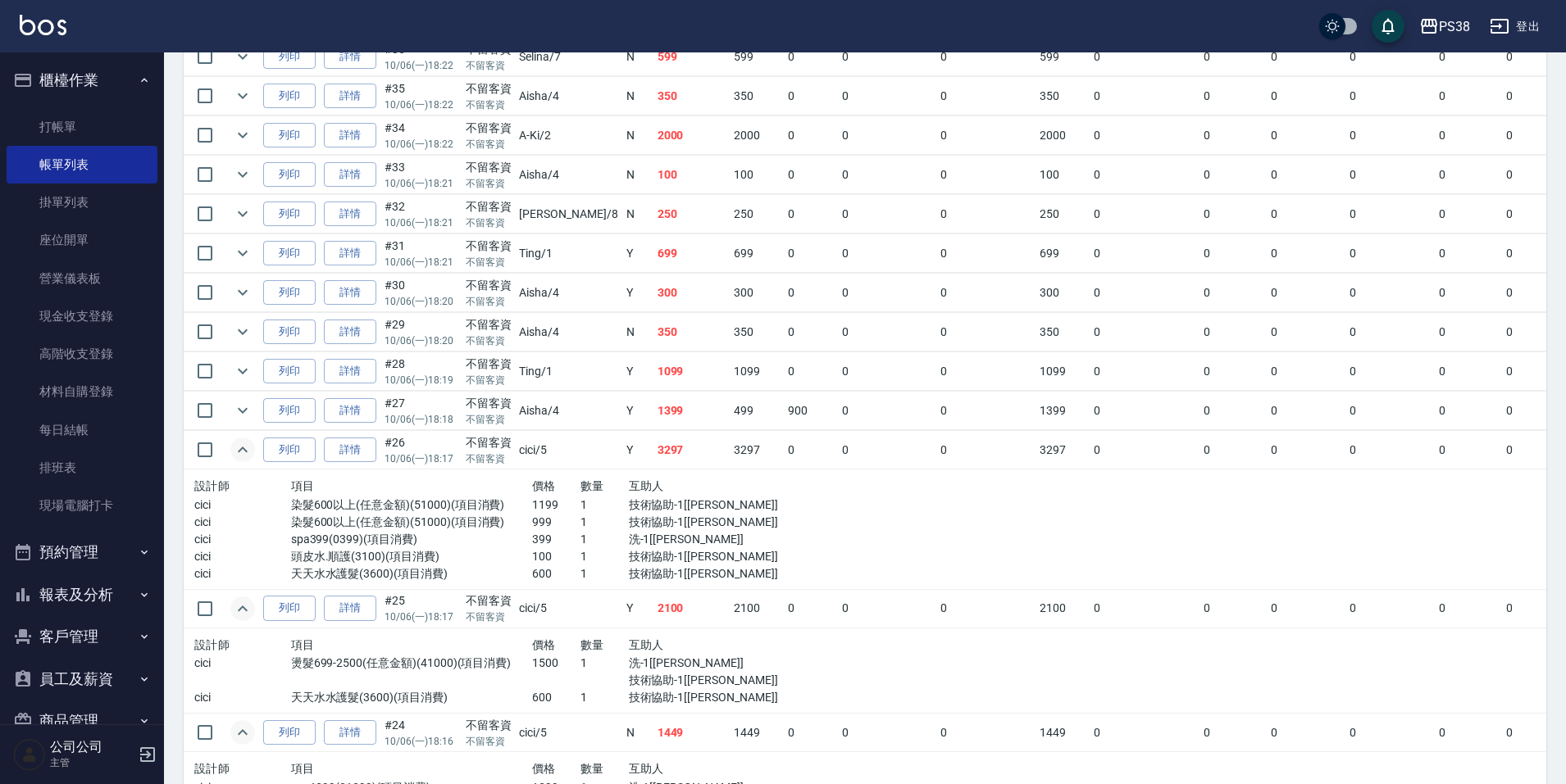
click at [228, 407] on td at bounding box center [243, 411] width 33 height 38
click at [252, 409] on button "expand row" at bounding box center [243, 411] width 25 height 25
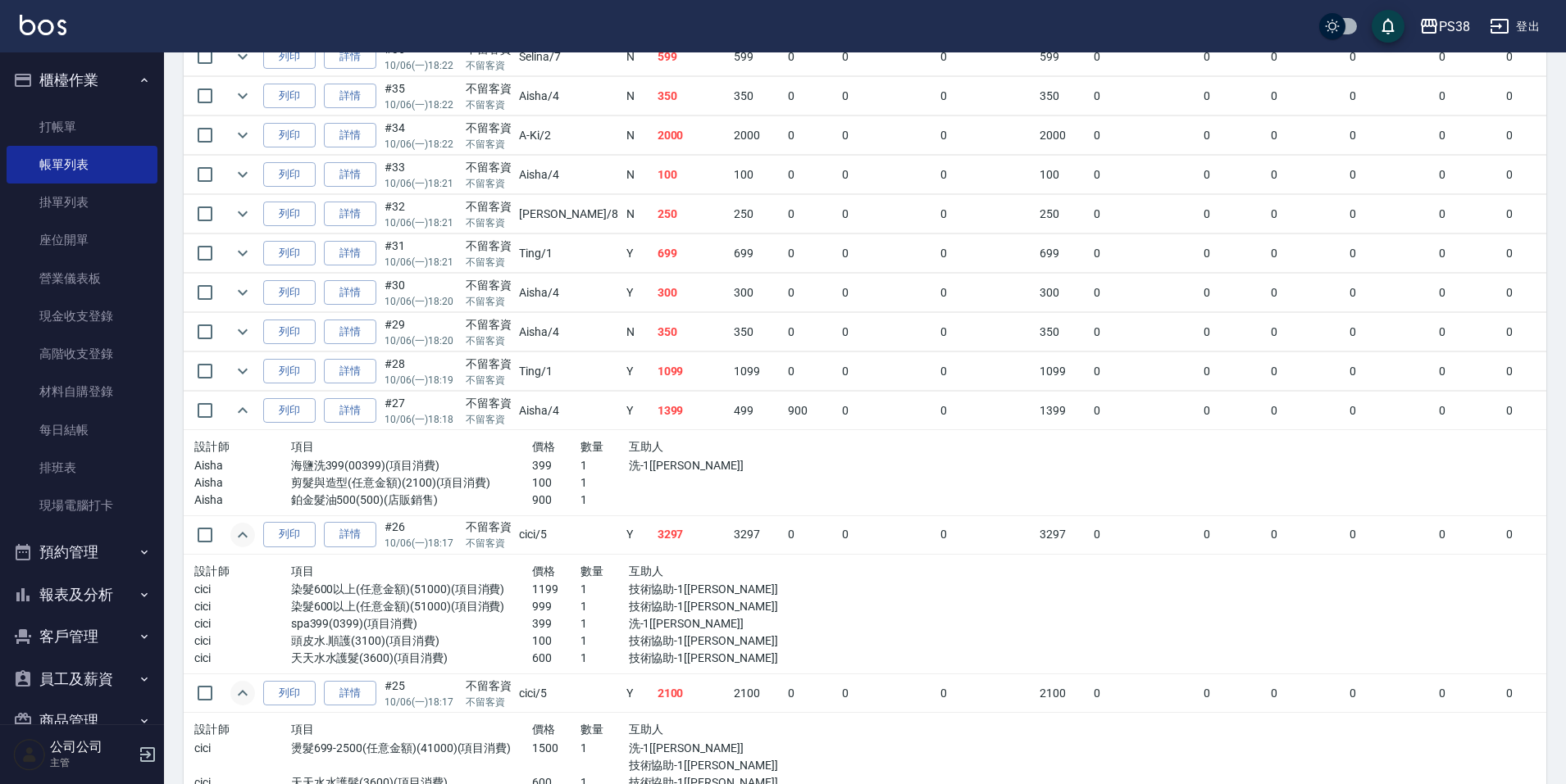
click at [629, 465] on p "洗-1[[PERSON_NAME]]" at bounding box center [701, 465] width 145 height 17
click at [644, 494] on div at bounding box center [701, 500] width 145 height 17
click at [641, 500] on div at bounding box center [701, 500] width 145 height 17
click at [246, 369] on icon "expand row" at bounding box center [242, 371] width 10 height 6
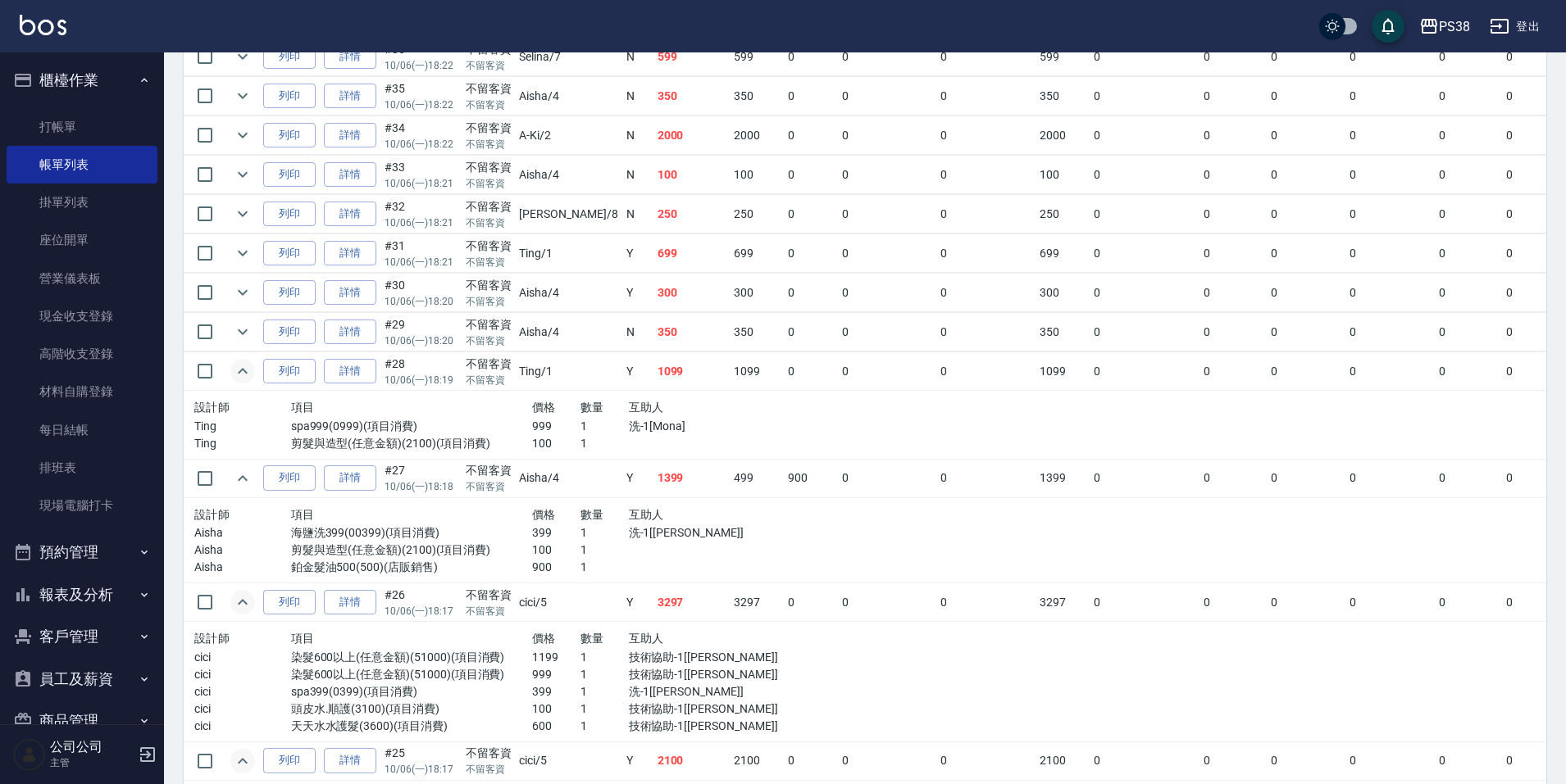
click at [729, 387] on td "1099" at bounding box center [756, 372] width 54 height 38
click at [666, 431] on p "洗-1[Mona]" at bounding box center [701, 426] width 145 height 17
click at [665, 432] on p "洗-1[Mona]" at bounding box center [701, 426] width 145 height 17
click at [629, 411] on div "互助人" at bounding box center [701, 407] width 145 height 21
click at [637, 433] on p "洗-1[Mona]" at bounding box center [701, 426] width 145 height 17
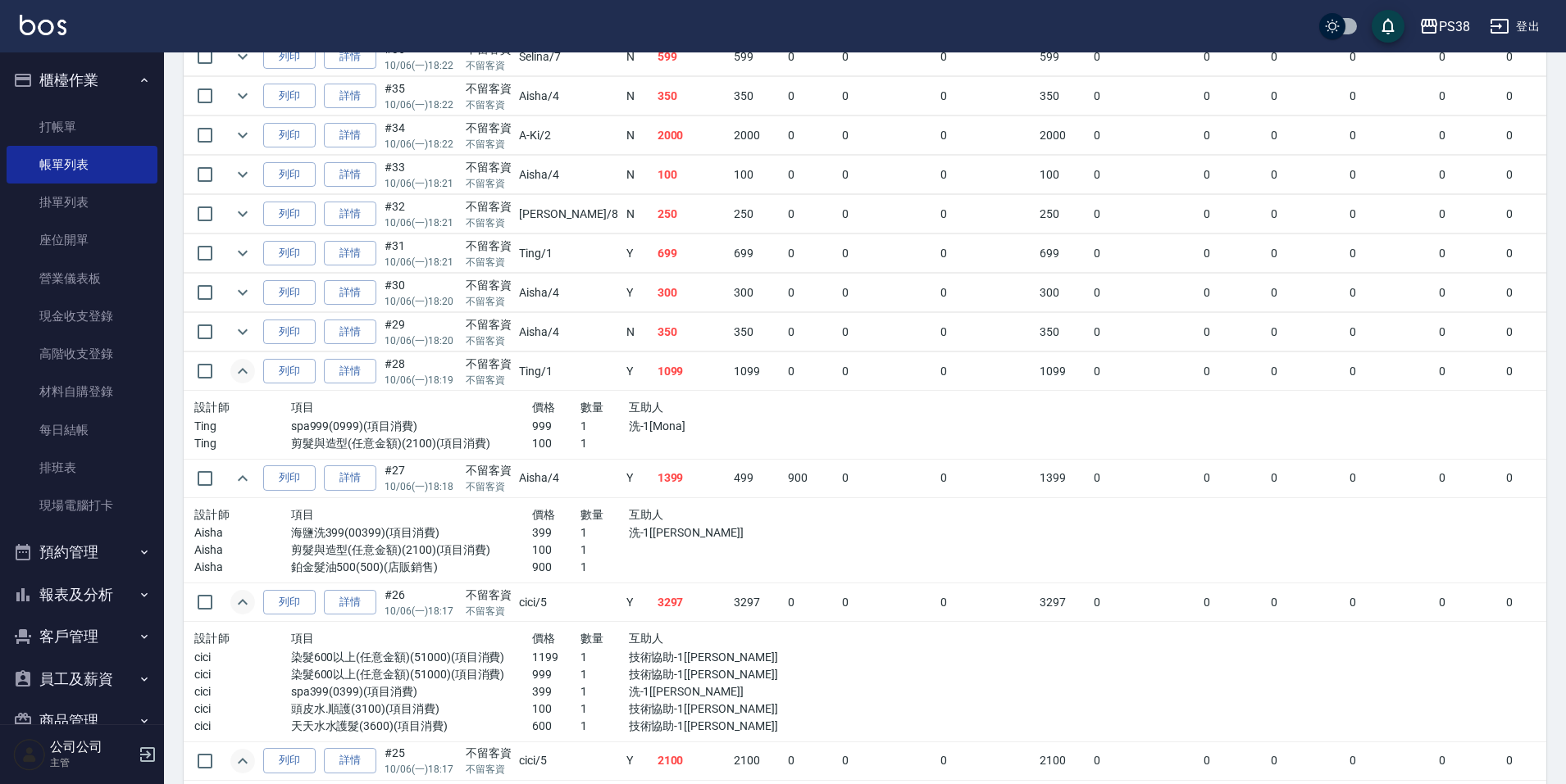
click at [638, 431] on p "洗-1[Mona]" at bounding box center [701, 426] width 145 height 17
click at [250, 332] on icon "expand row" at bounding box center [243, 332] width 20 height 20
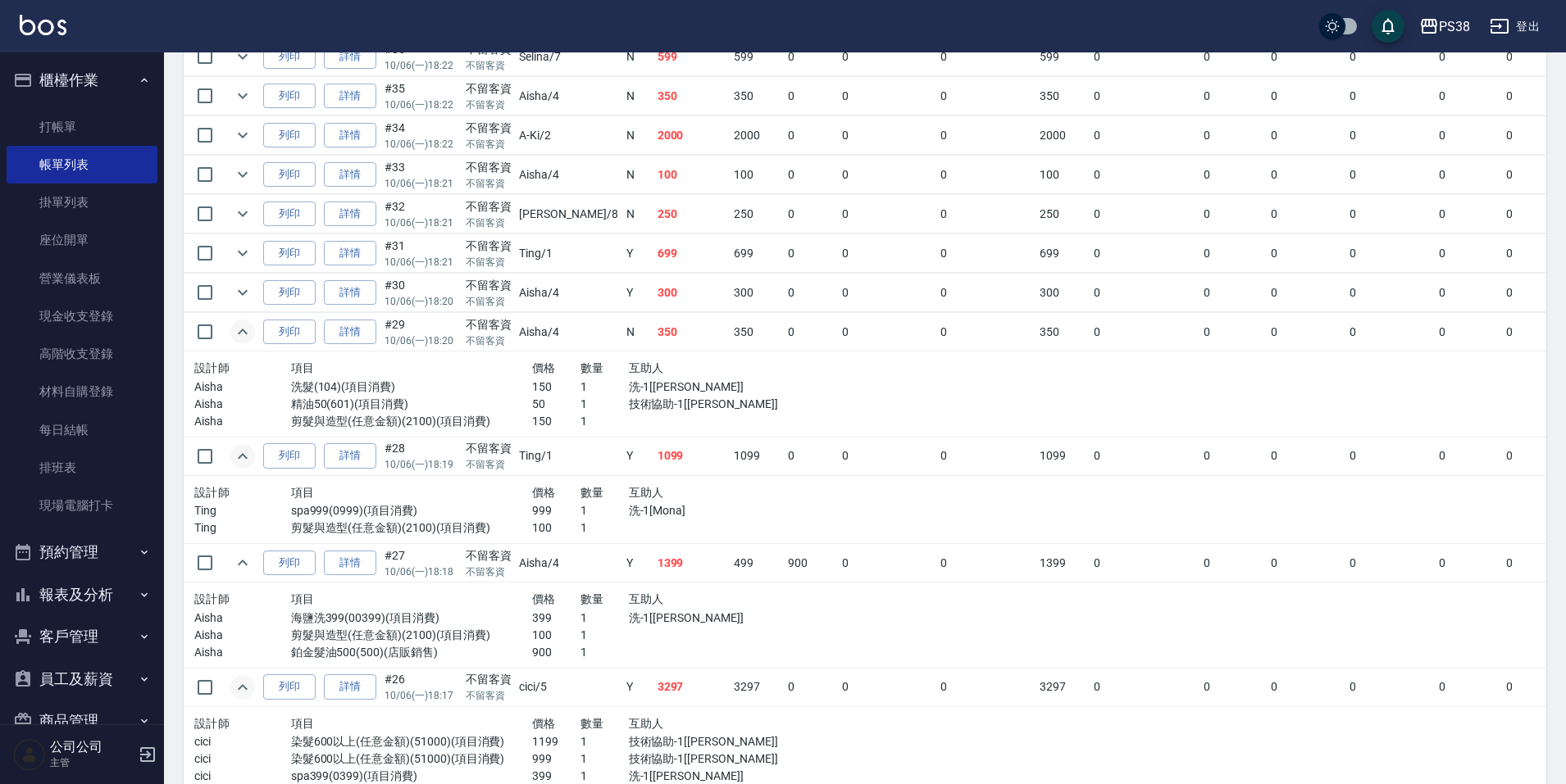
click at [629, 360] on div "互助人" at bounding box center [701, 368] width 145 height 21
click at [653, 290] on td "300" at bounding box center [691, 293] width 77 height 38
click at [239, 295] on icon "expand row" at bounding box center [243, 293] width 20 height 20
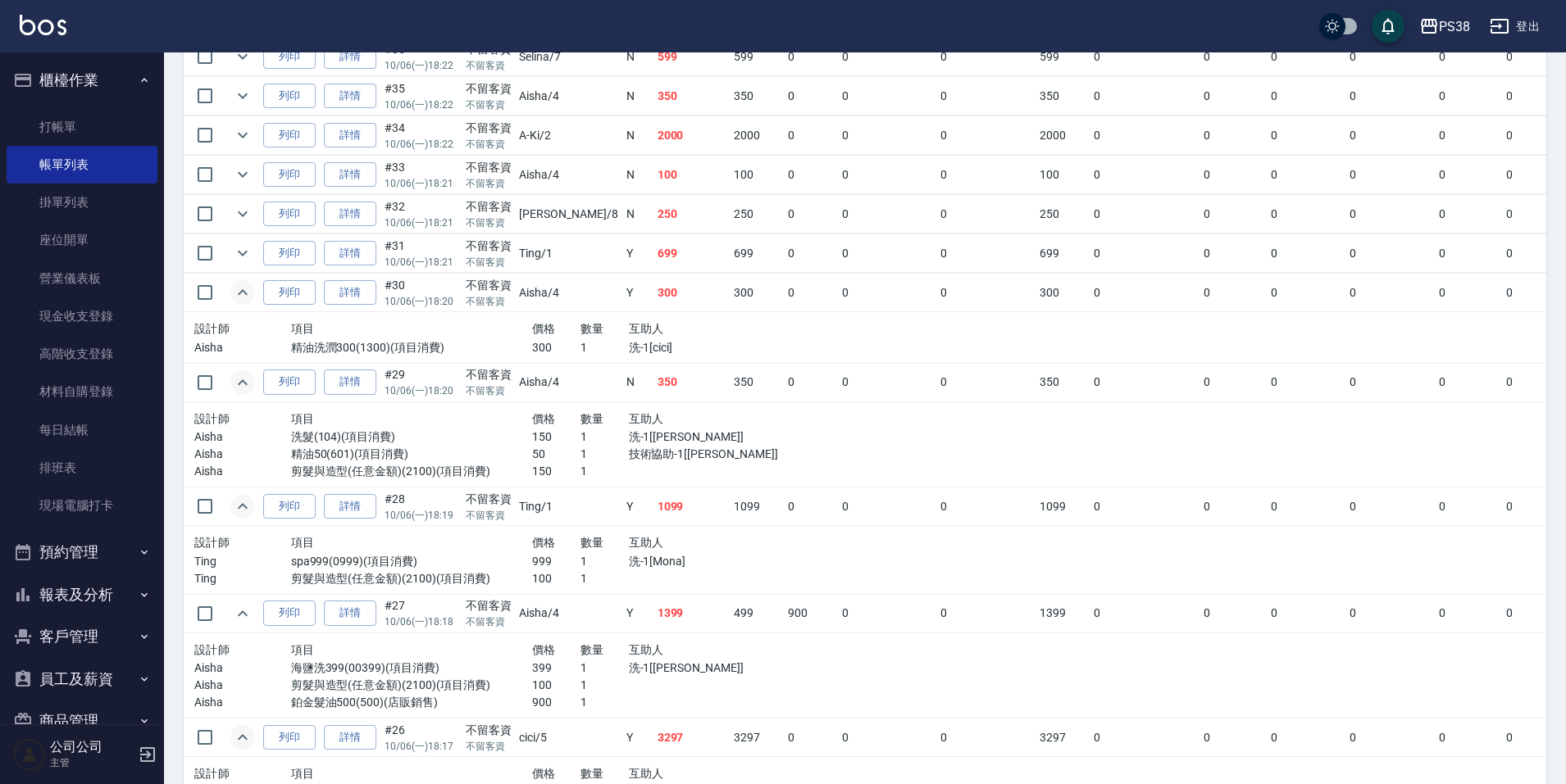
click at [629, 343] on p "洗-1[cici]" at bounding box center [701, 348] width 145 height 17
click at [246, 251] on icon "expand row" at bounding box center [243, 253] width 20 height 20
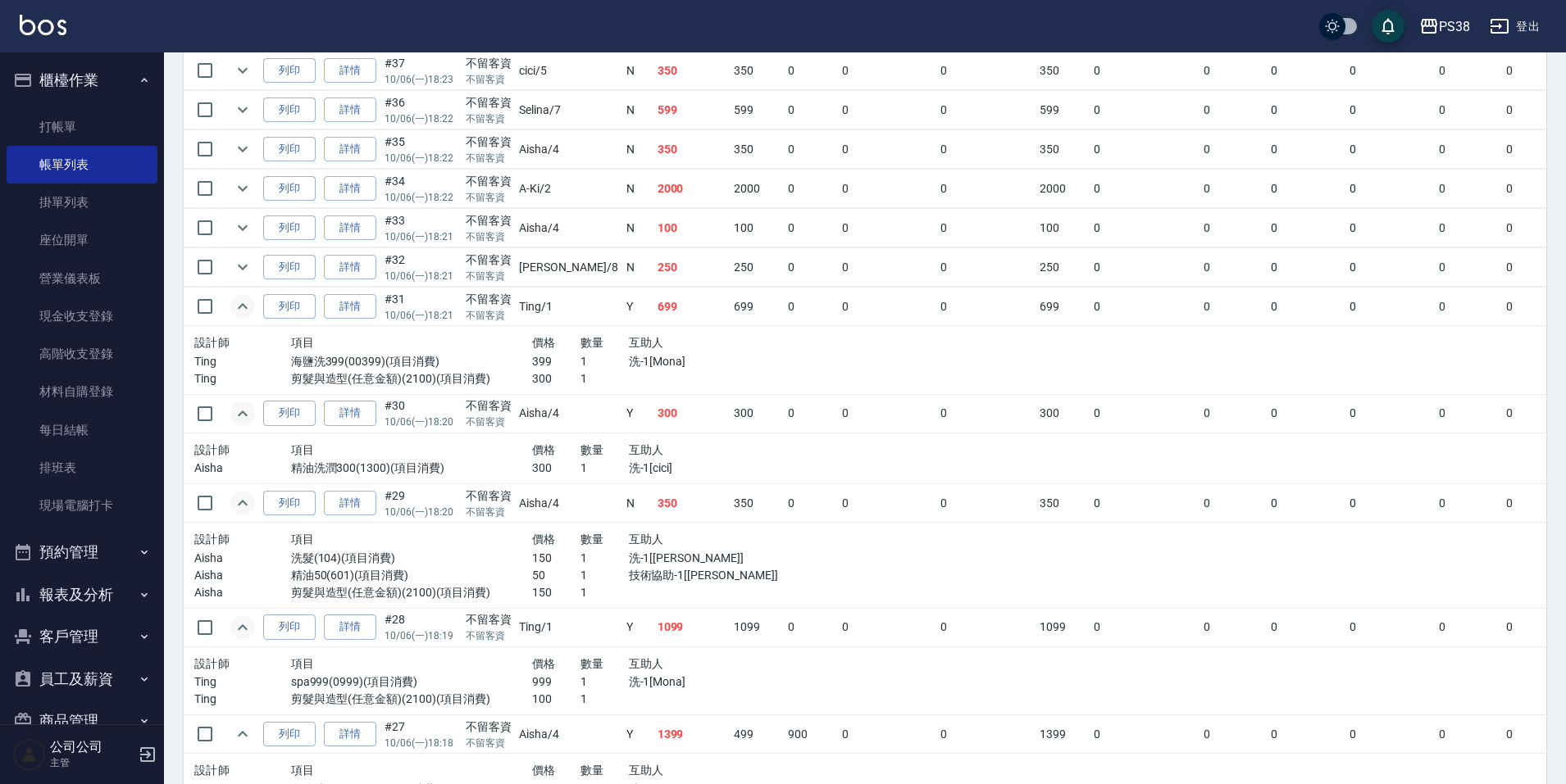
scroll to position [492, 0]
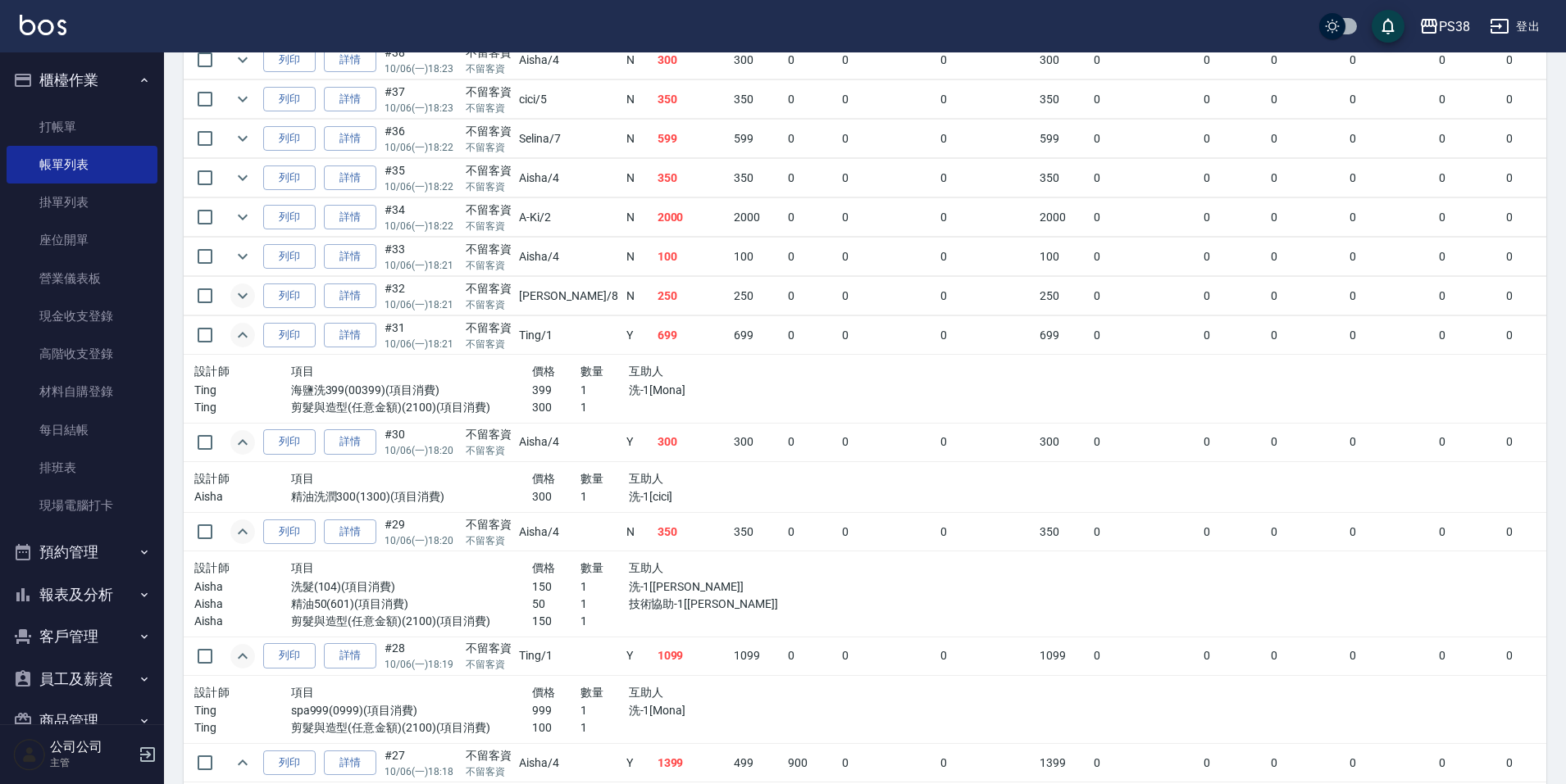
click at [234, 298] on icon "expand row" at bounding box center [243, 296] width 20 height 20
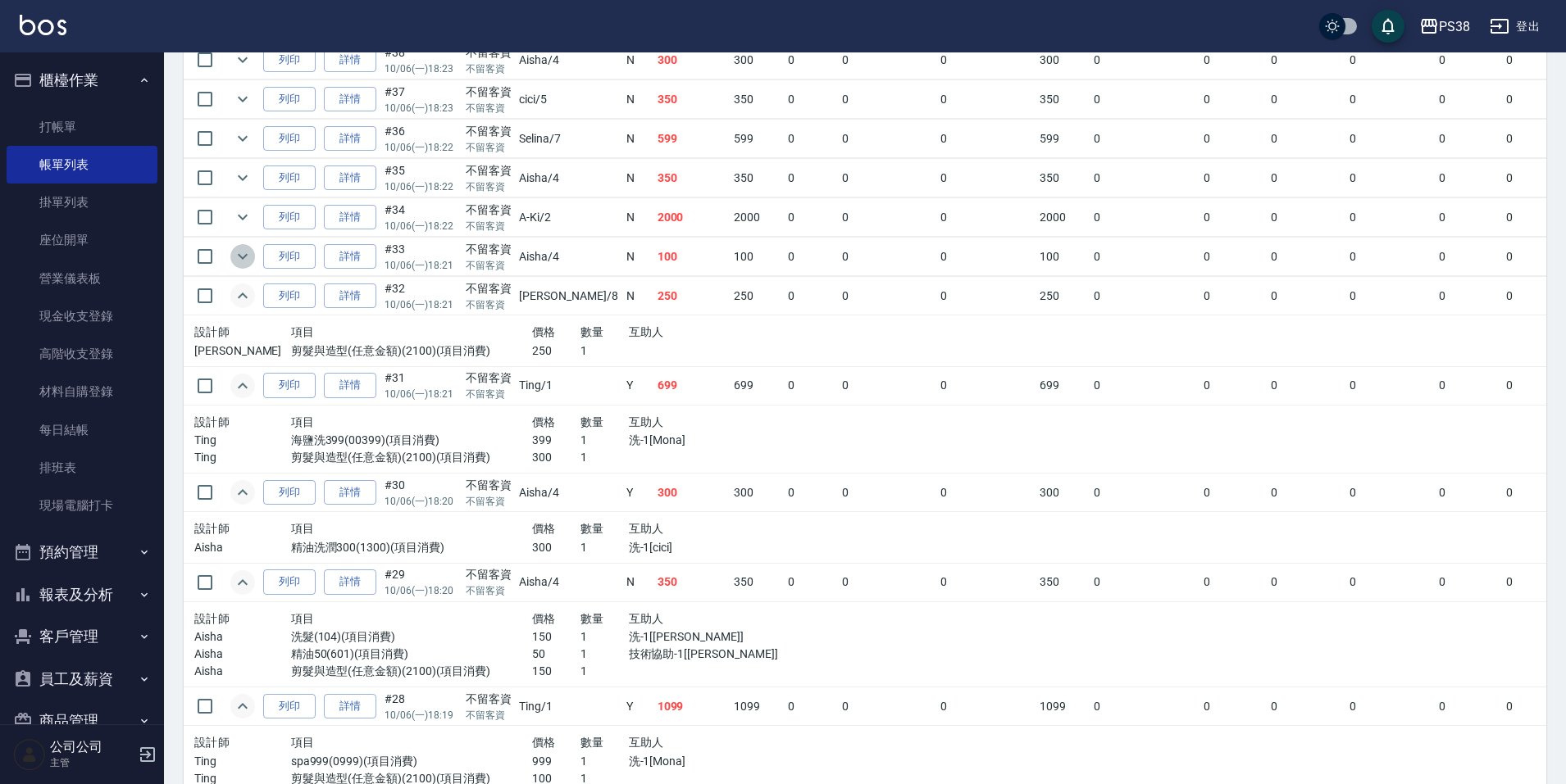
click at [243, 251] on icon "expand row" at bounding box center [243, 256] width 20 height 20
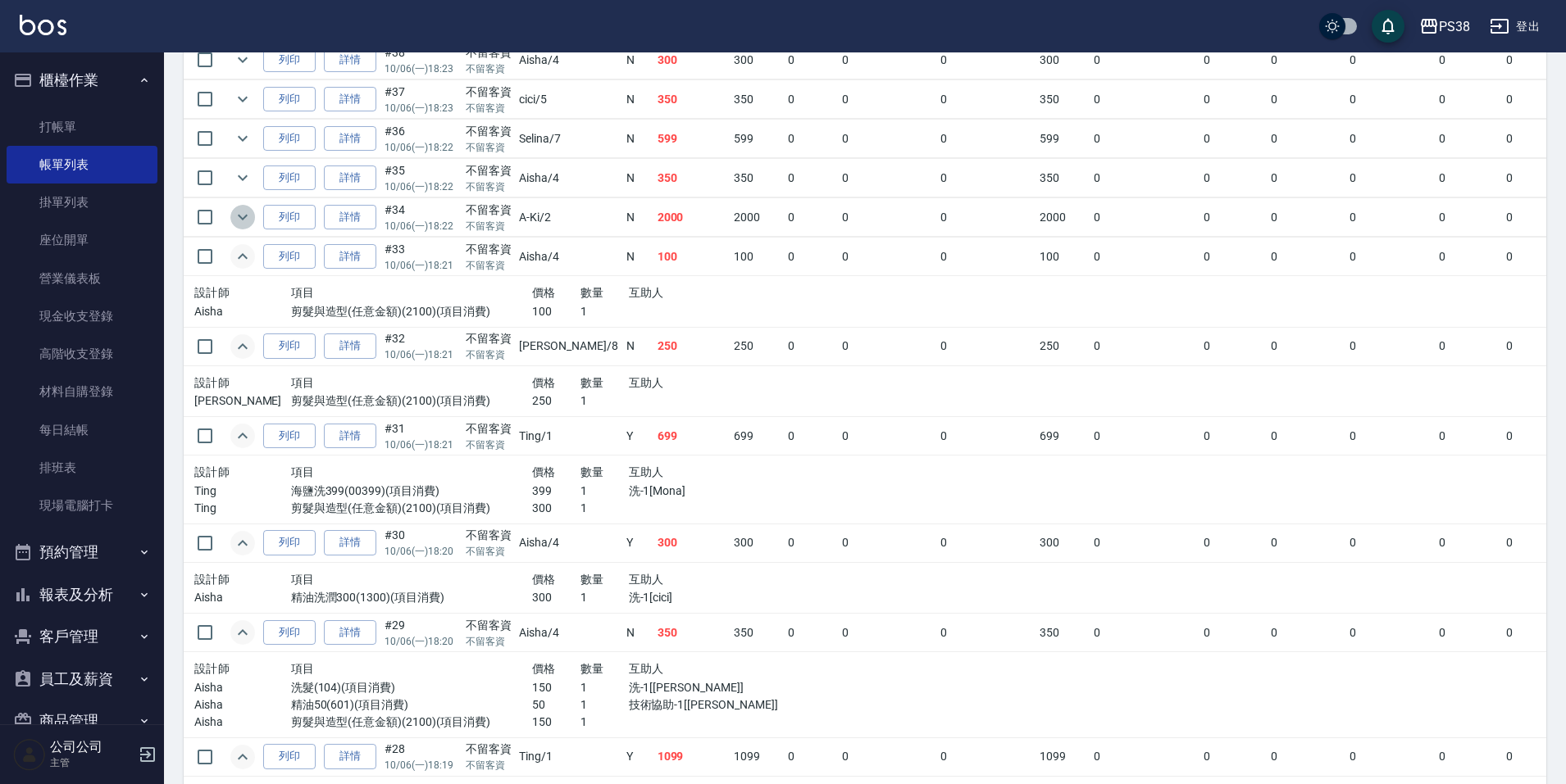
click at [248, 219] on icon "expand row" at bounding box center [243, 217] width 20 height 20
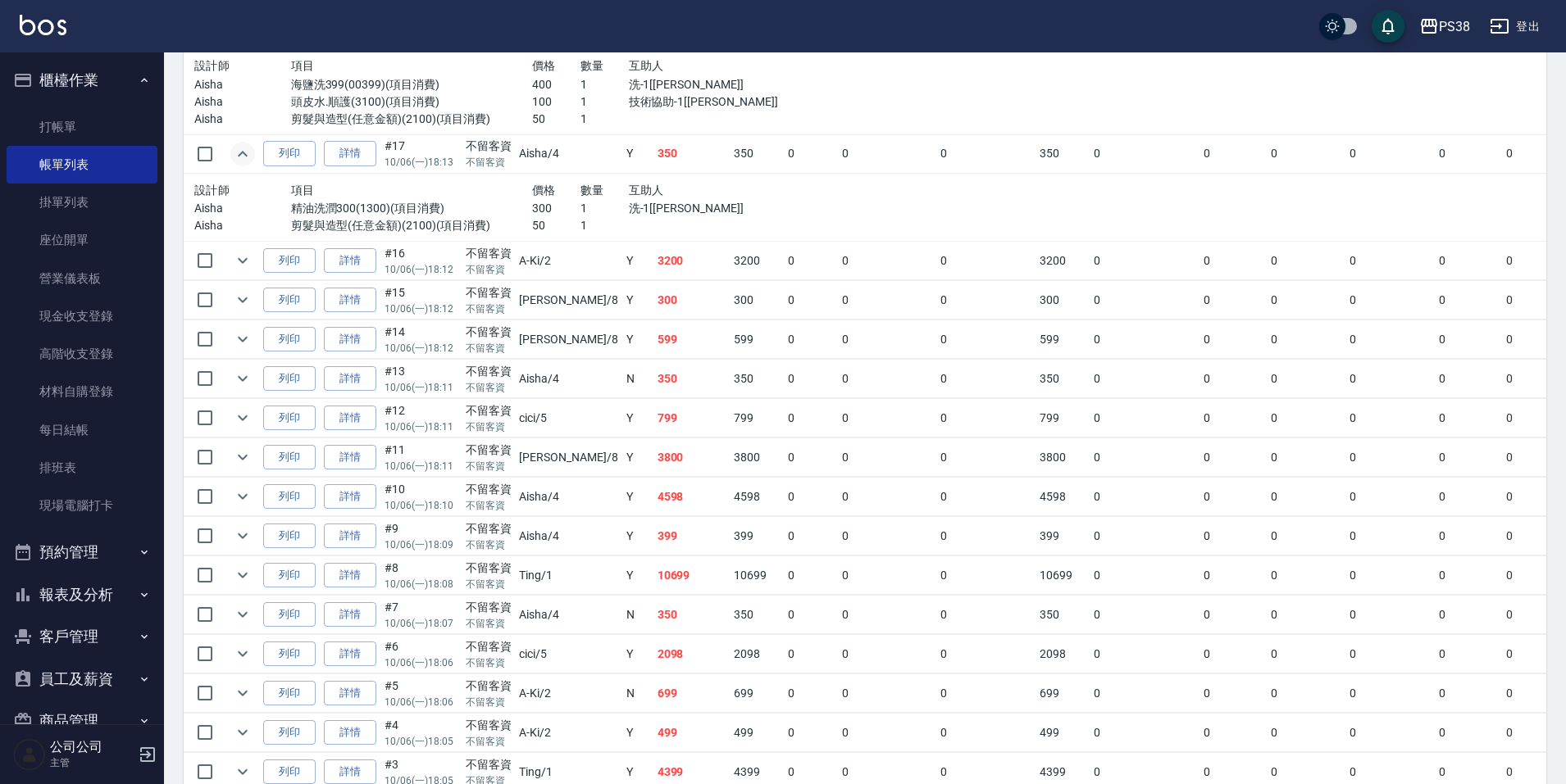
scroll to position [2622, 0]
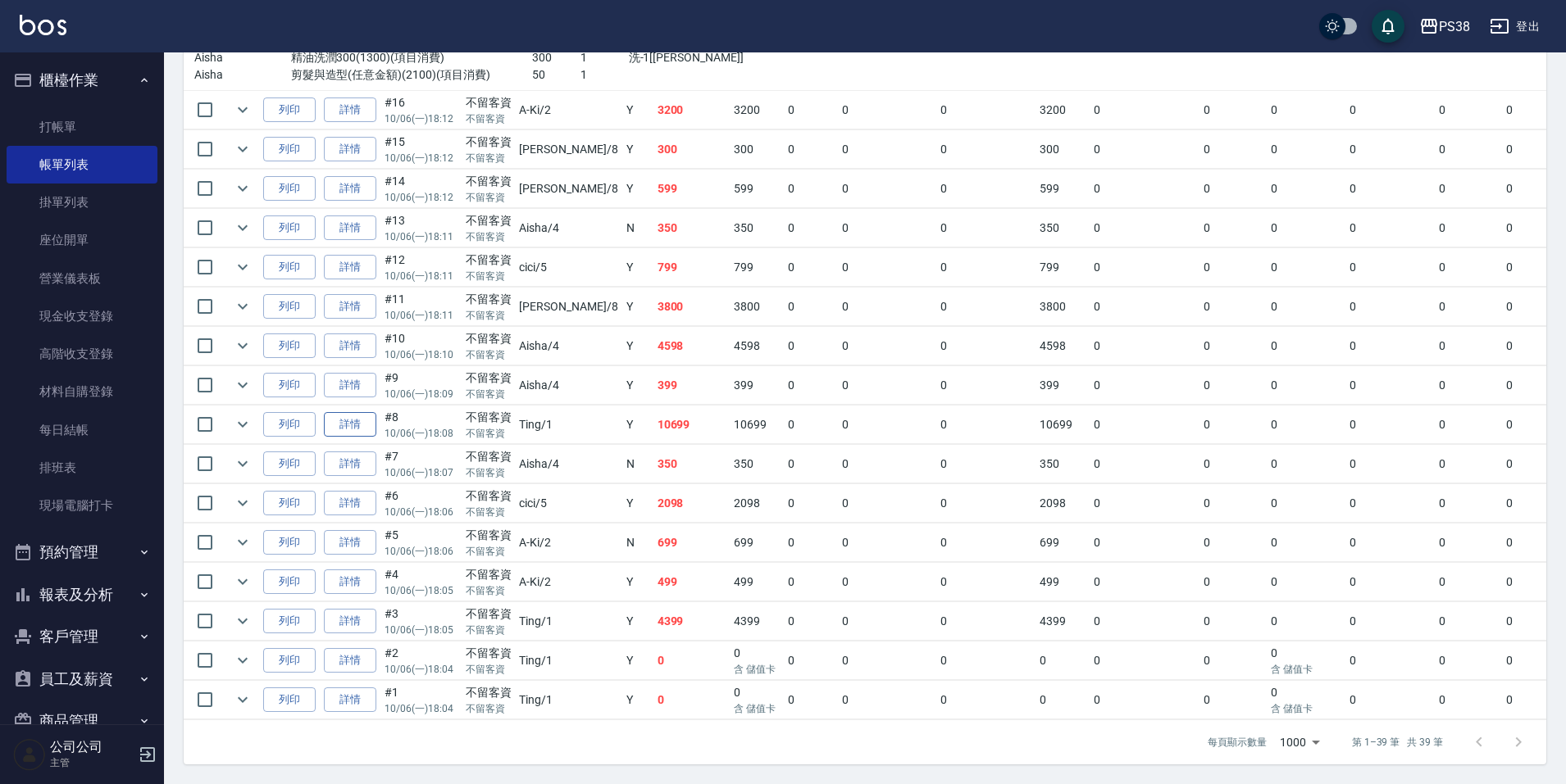
click at [348, 414] on link "詳情" at bounding box center [349, 425] width 52 height 26
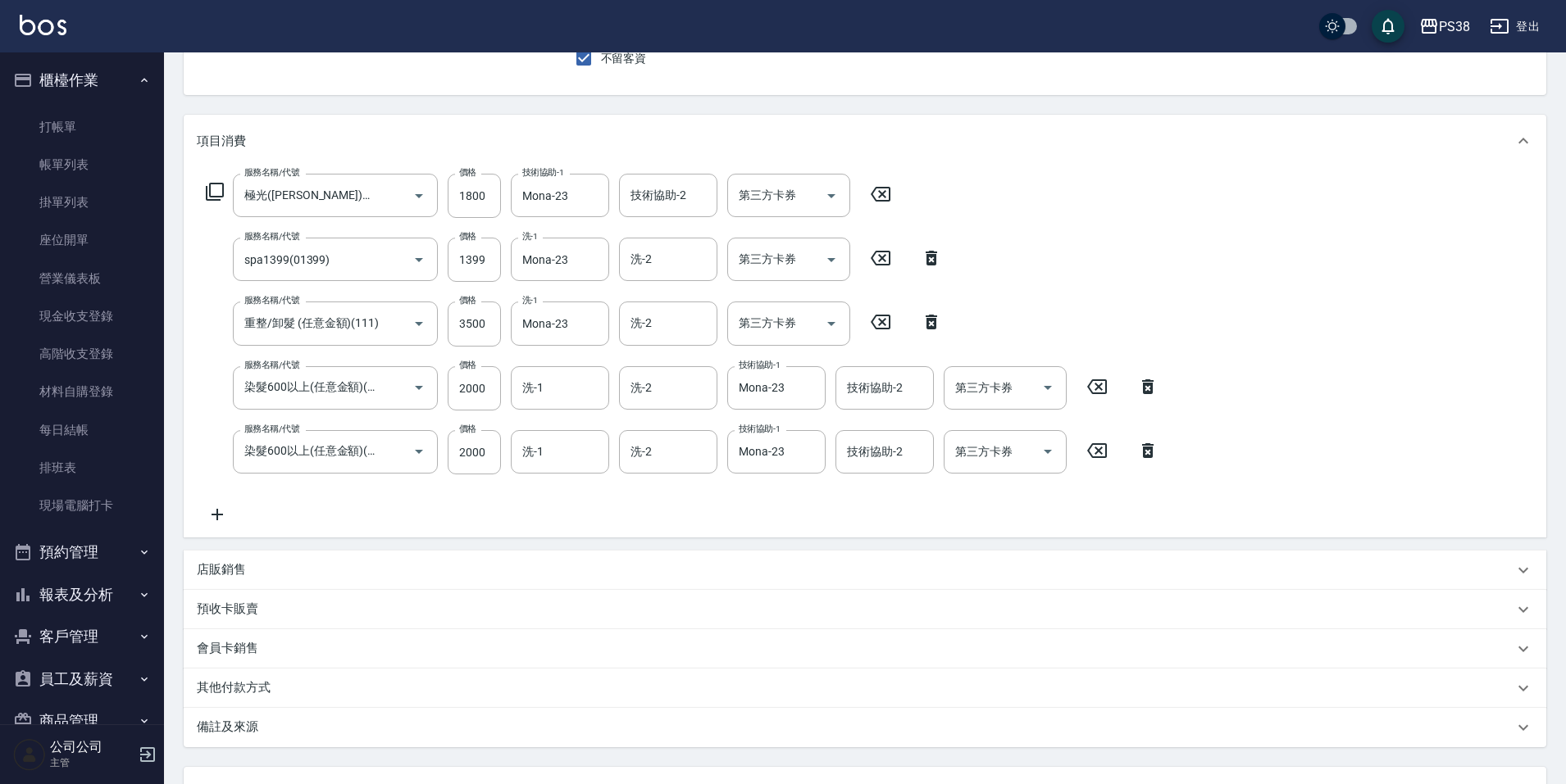
scroll to position [295, 0]
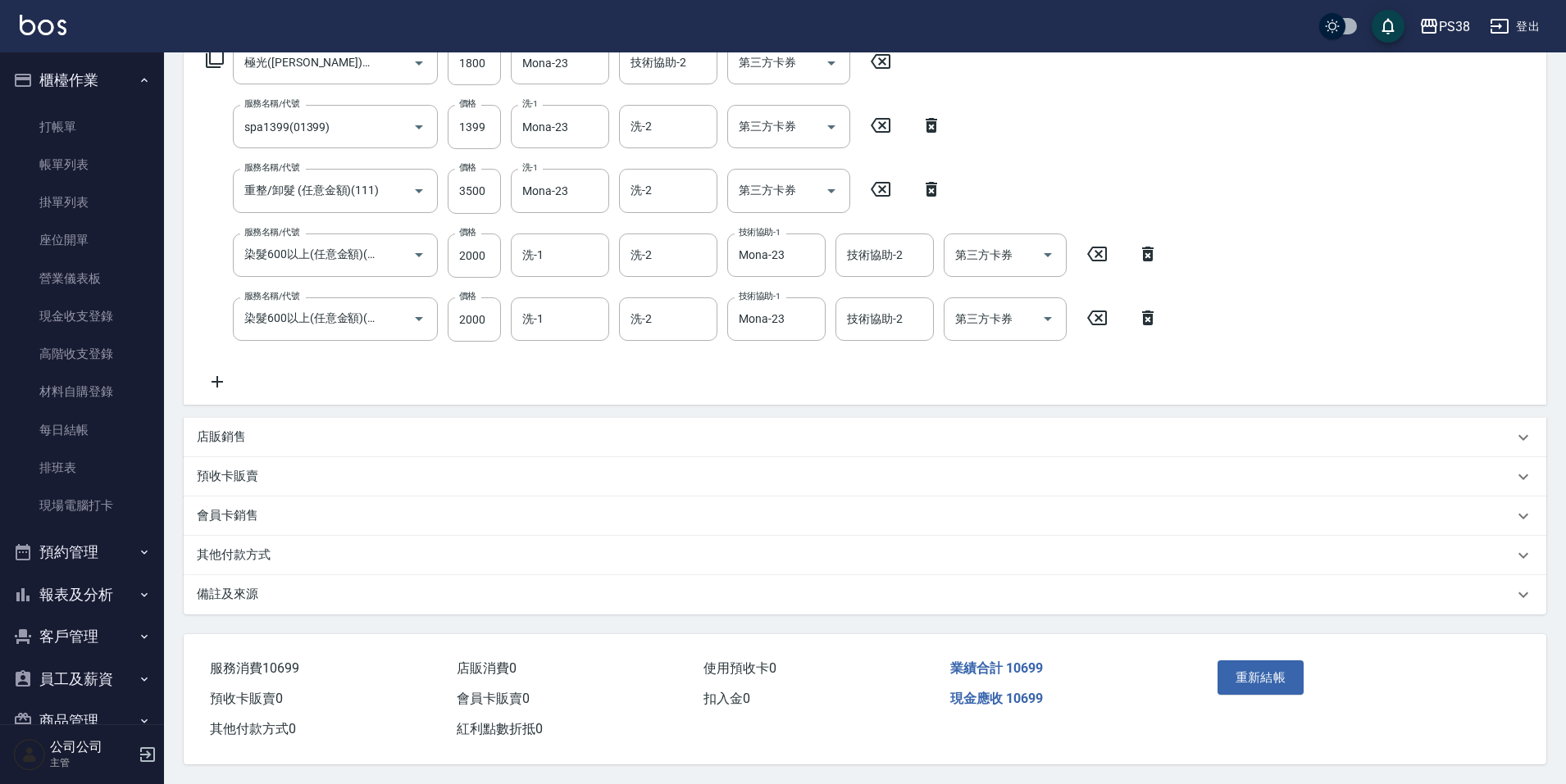
click at [232, 429] on p "店販銷售" at bounding box center [221, 437] width 49 height 17
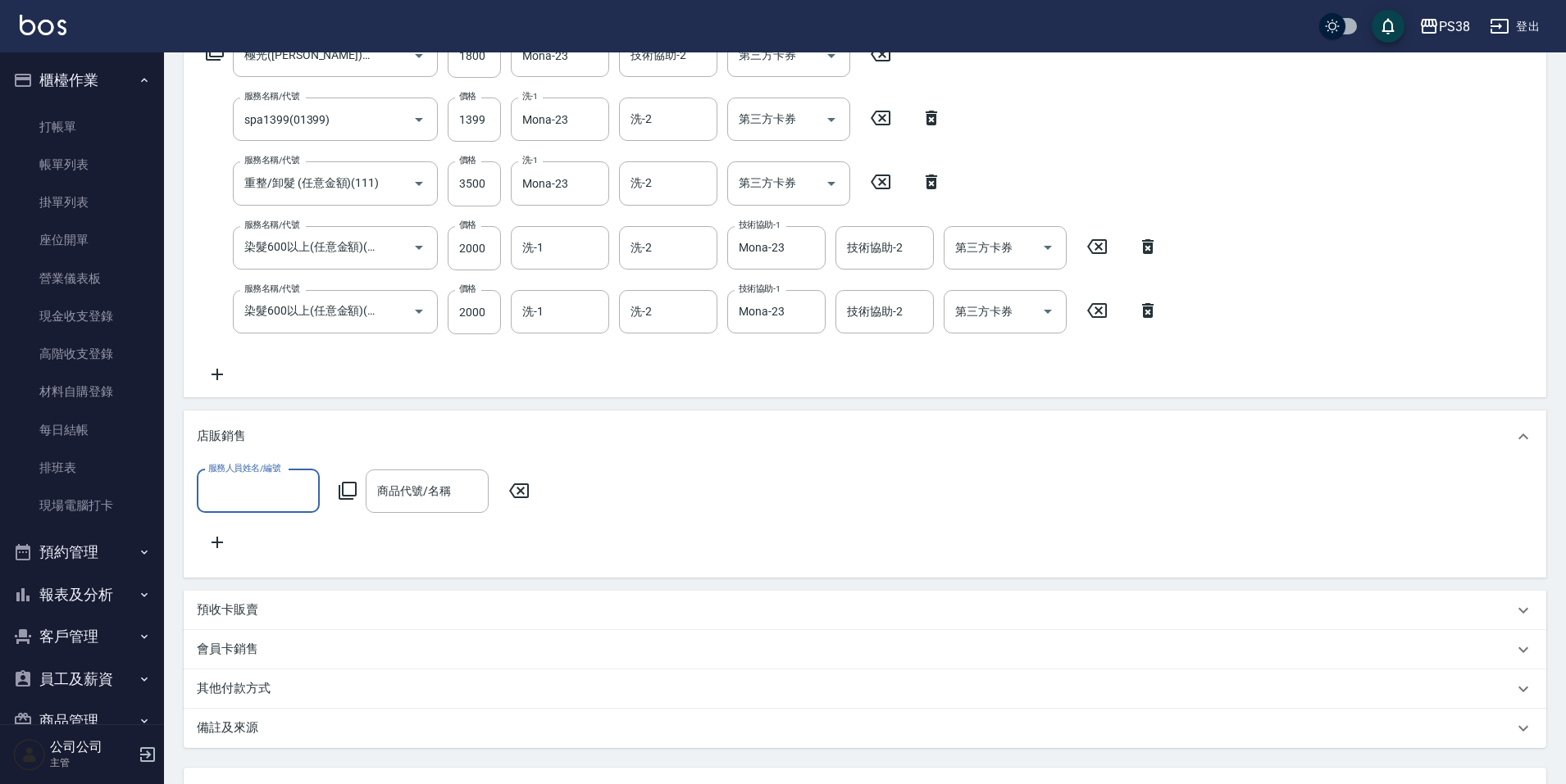
scroll to position [0, 0]
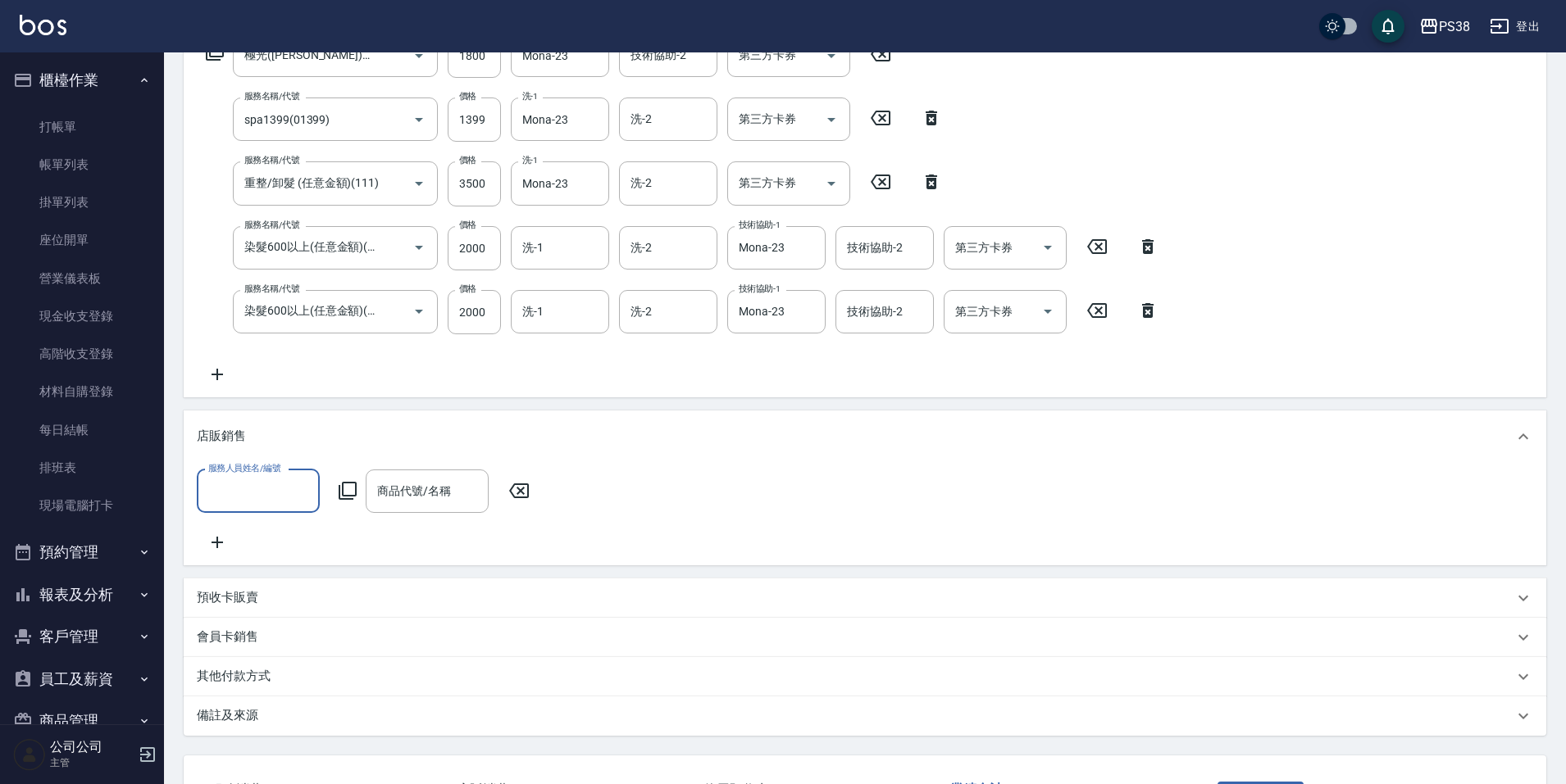
click at [248, 498] on input "服務人員姓名/編號" at bounding box center [258, 491] width 108 height 29
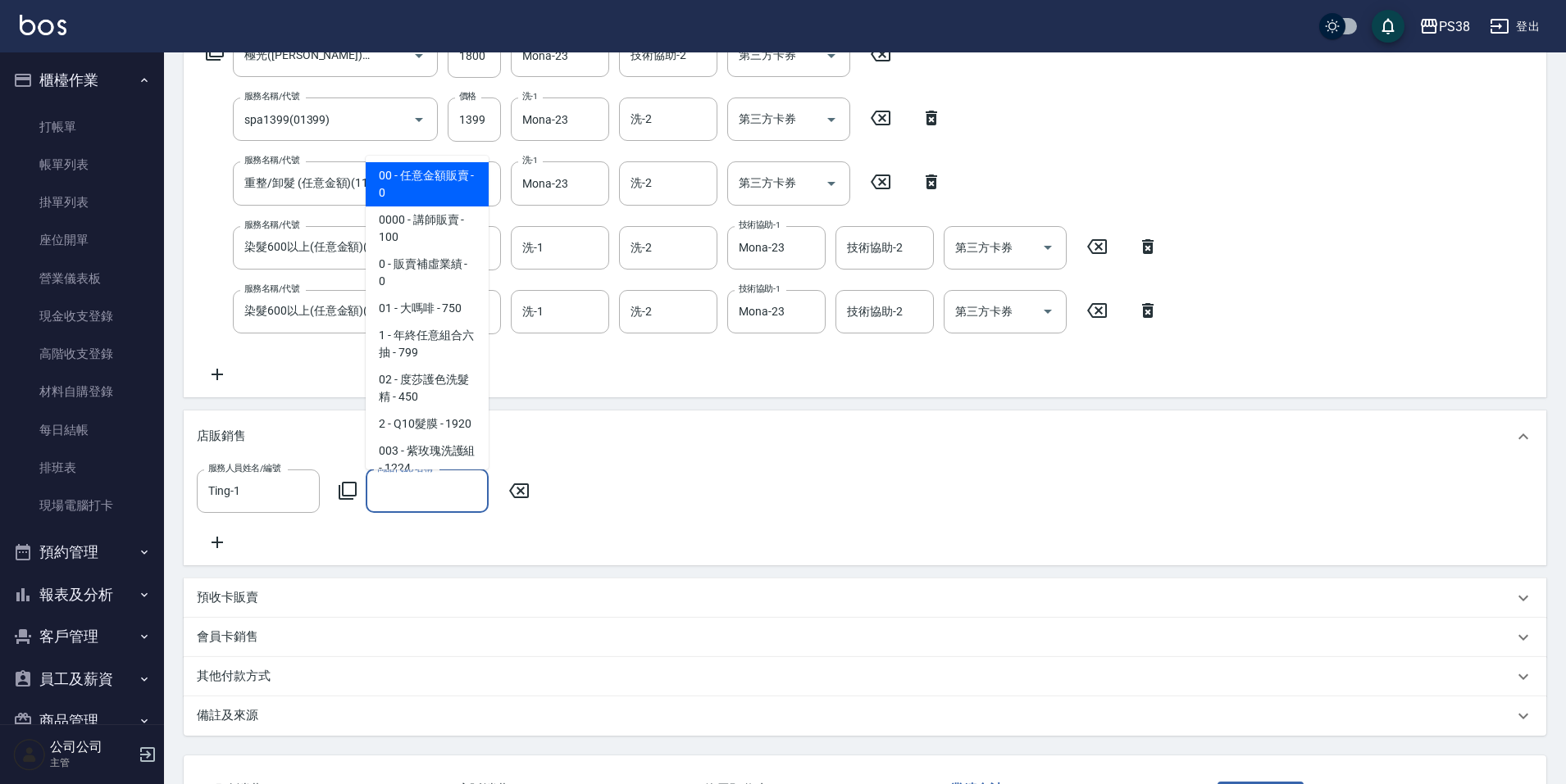
click at [405, 496] on input "商品代號/名稱" at bounding box center [427, 491] width 108 height 29
click at [412, 241] on span "0000 - 講師販賣 - 100" at bounding box center [427, 228] width 123 height 44
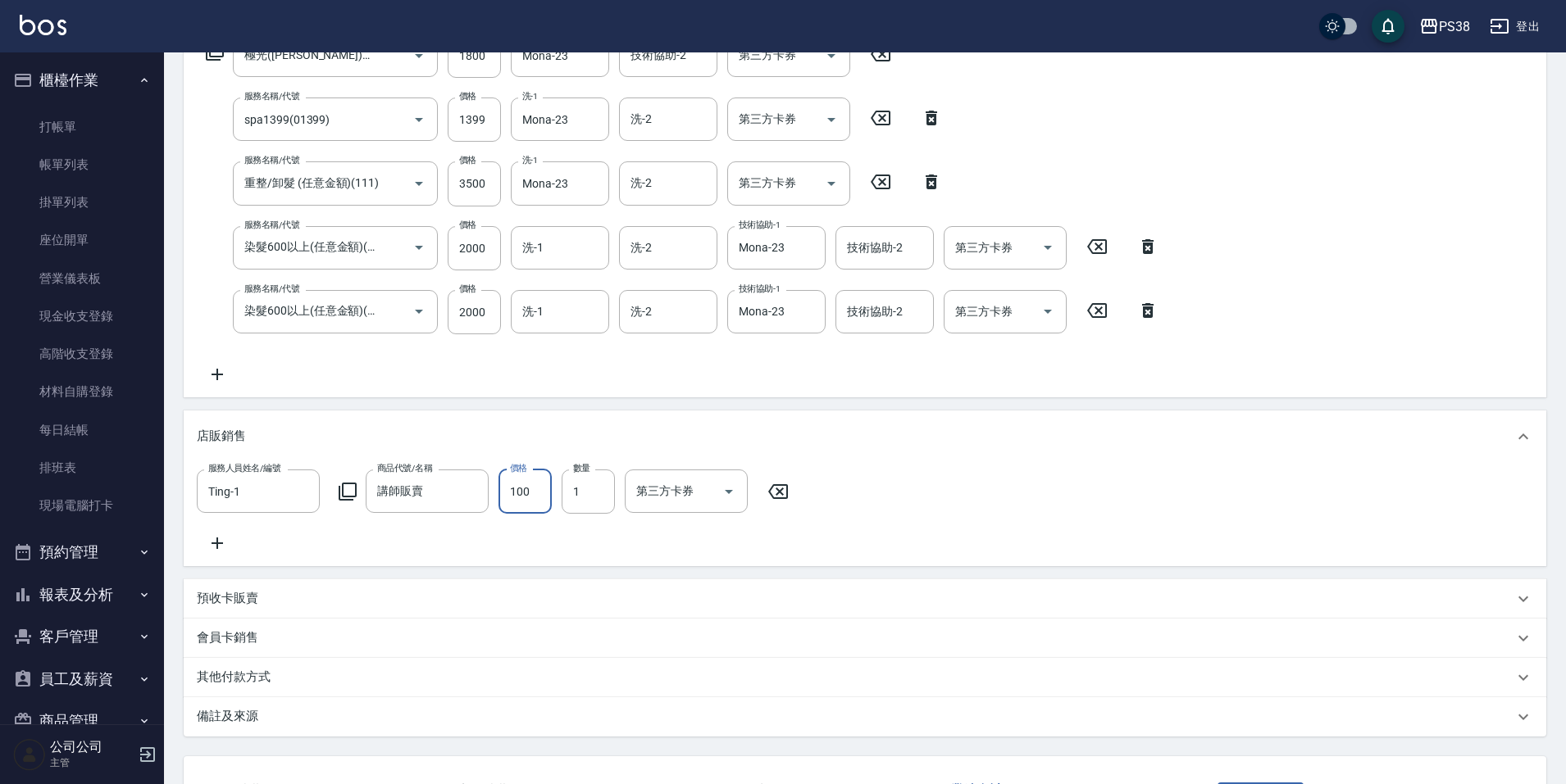
click at [527, 491] on input "100" at bounding box center [525, 491] width 53 height 44
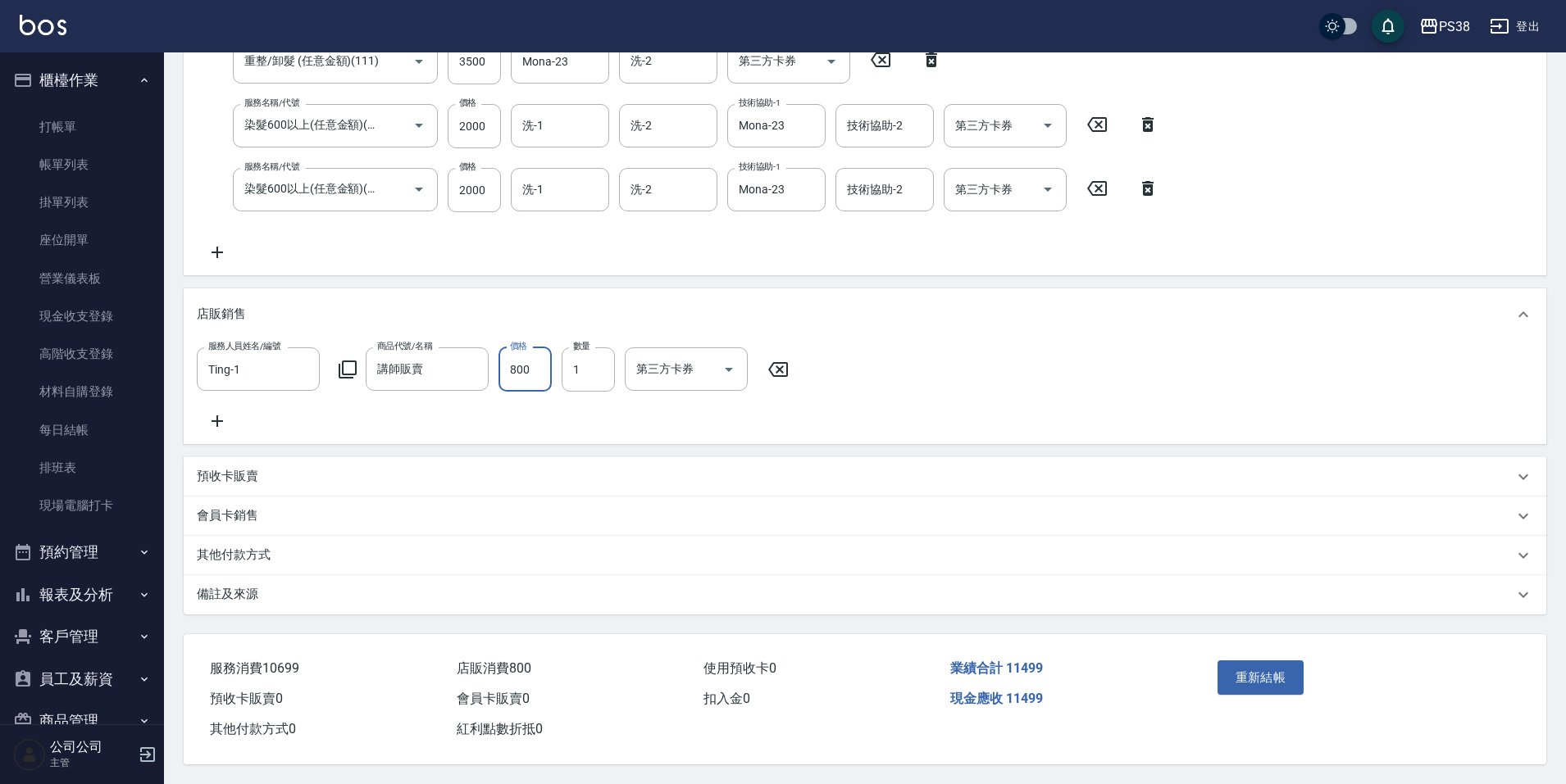
scroll to position [436, 0]
click at [1272, 660] on button "重新結帳" at bounding box center [1261, 677] width 87 height 34
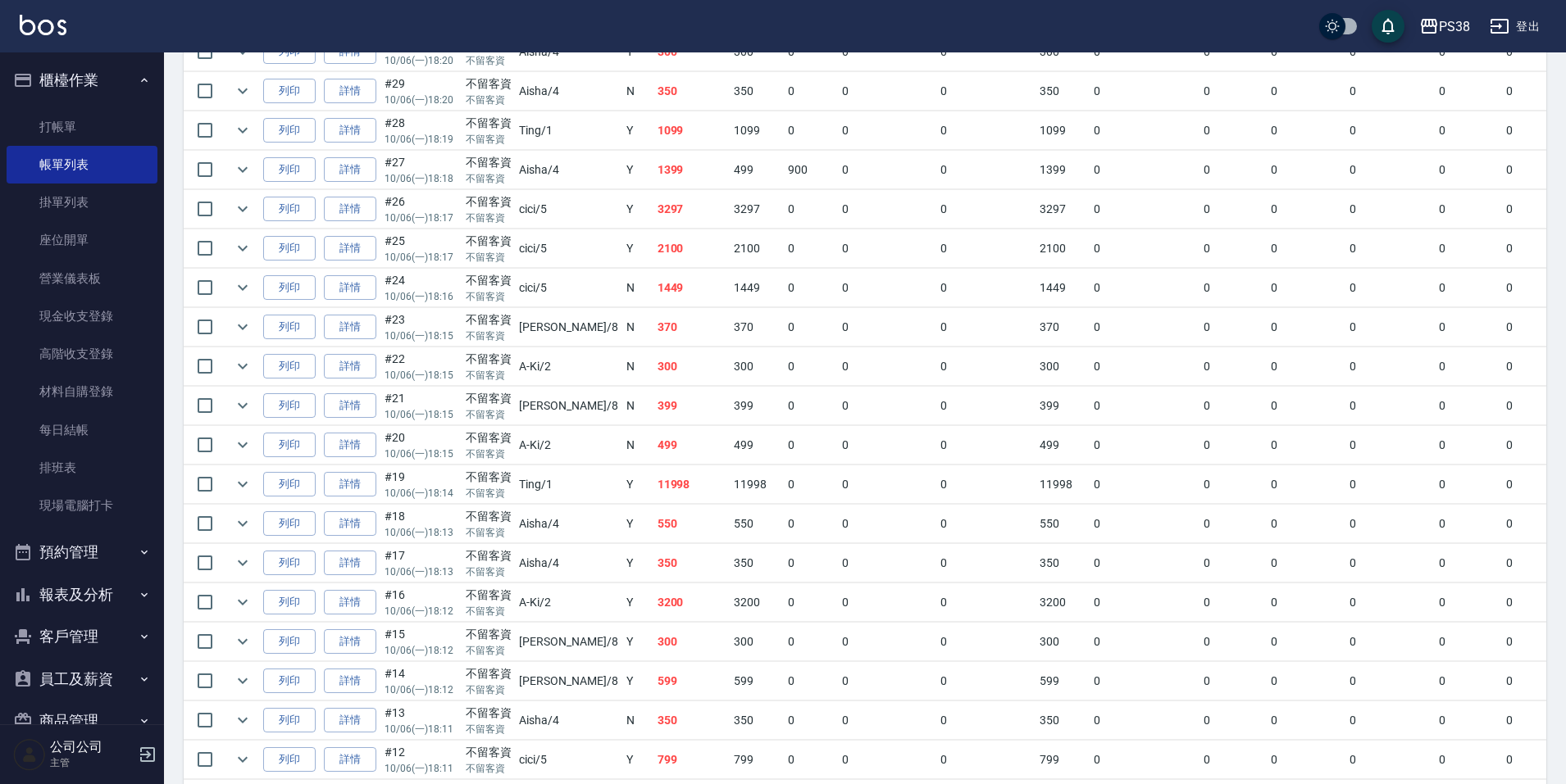
scroll to position [820, 0]
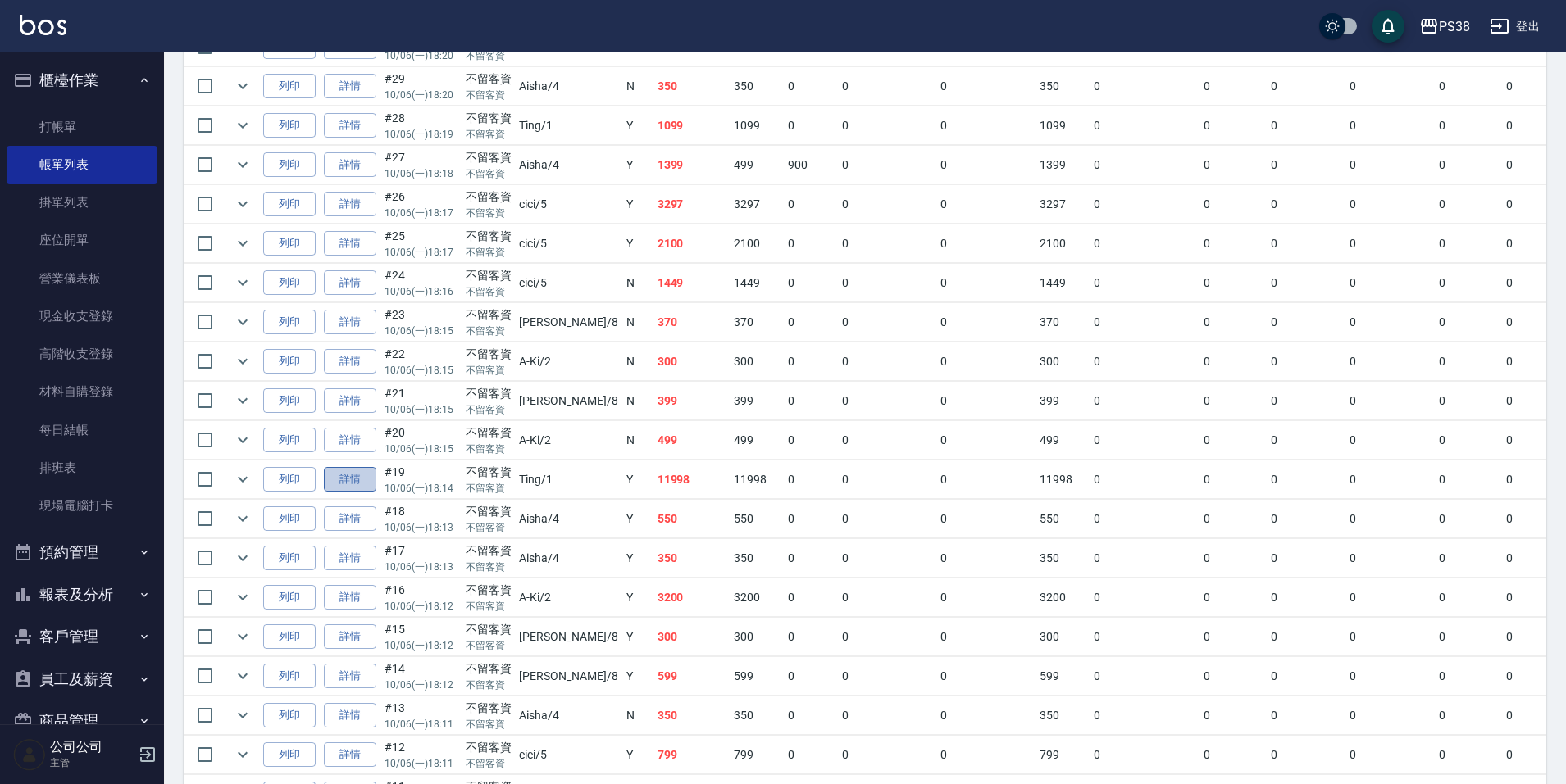
click at [350, 470] on link "詳情" at bounding box center [349, 480] width 52 height 26
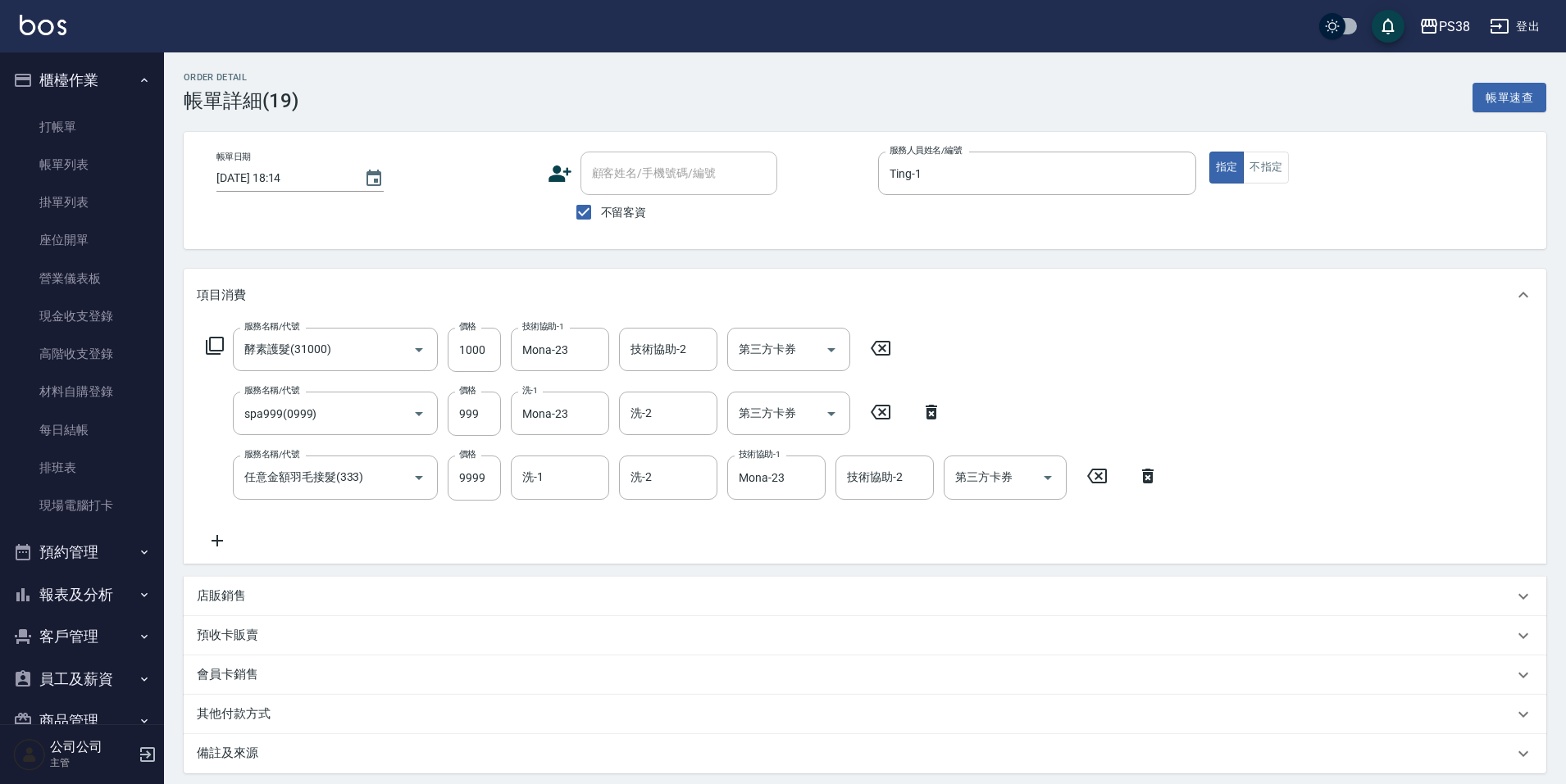
click at [214, 593] on p "店販銷售" at bounding box center [221, 596] width 49 height 17
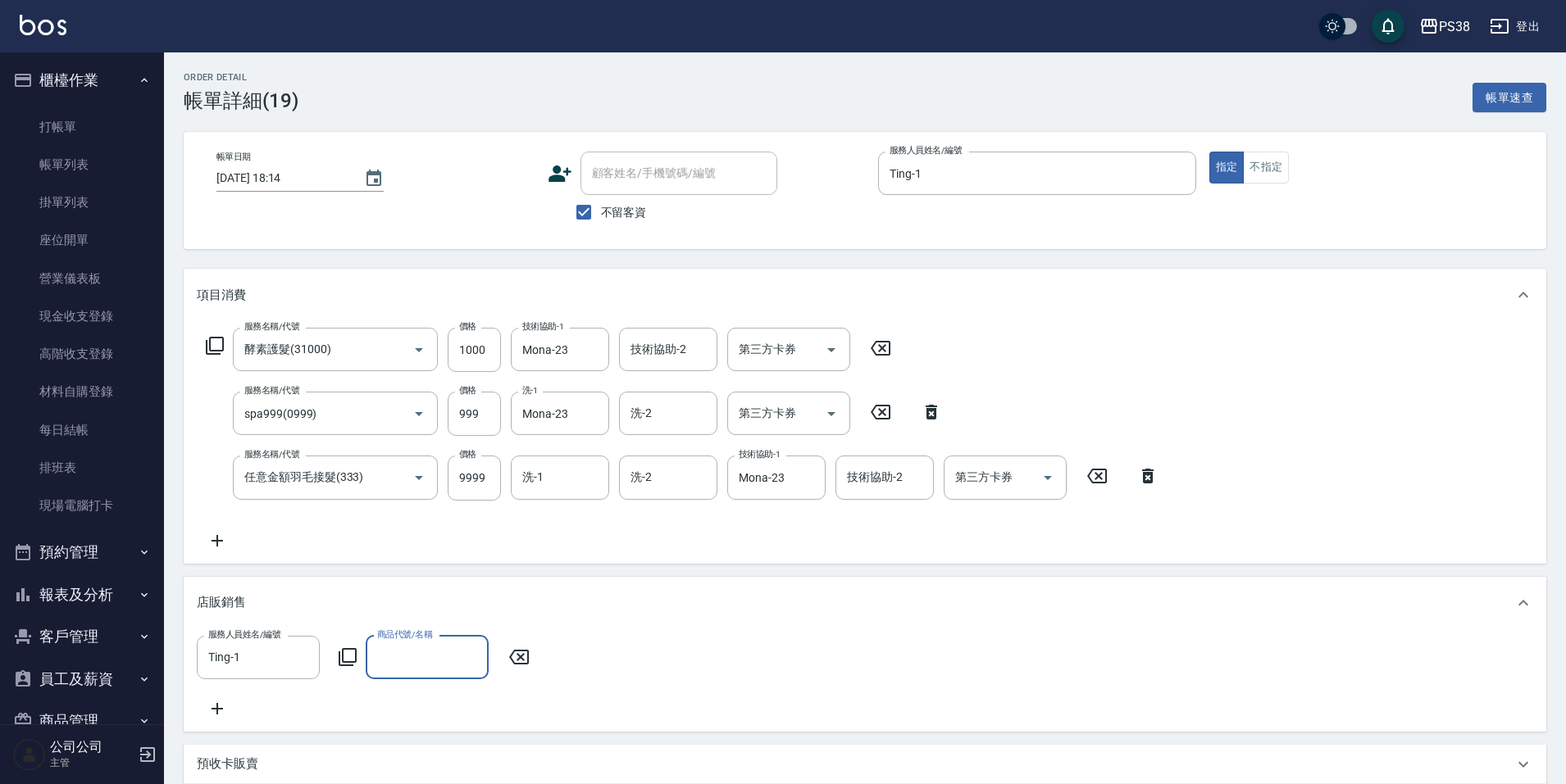
click at [407, 650] on input "商品代號/名稱" at bounding box center [427, 657] width 108 height 29
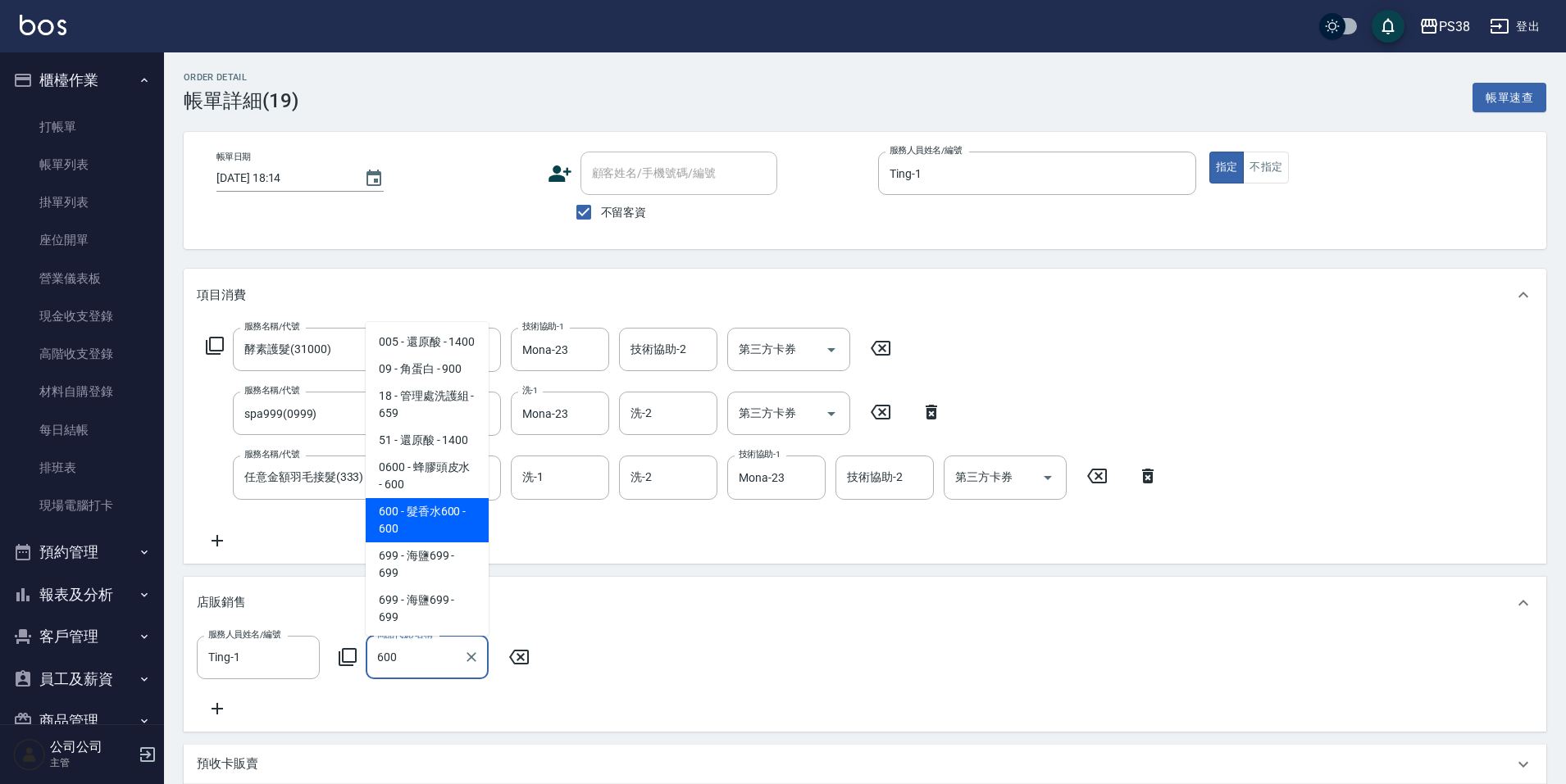
click at [446, 543] on span "600 - 髮香水600 - 600" at bounding box center [427, 520] width 123 height 44
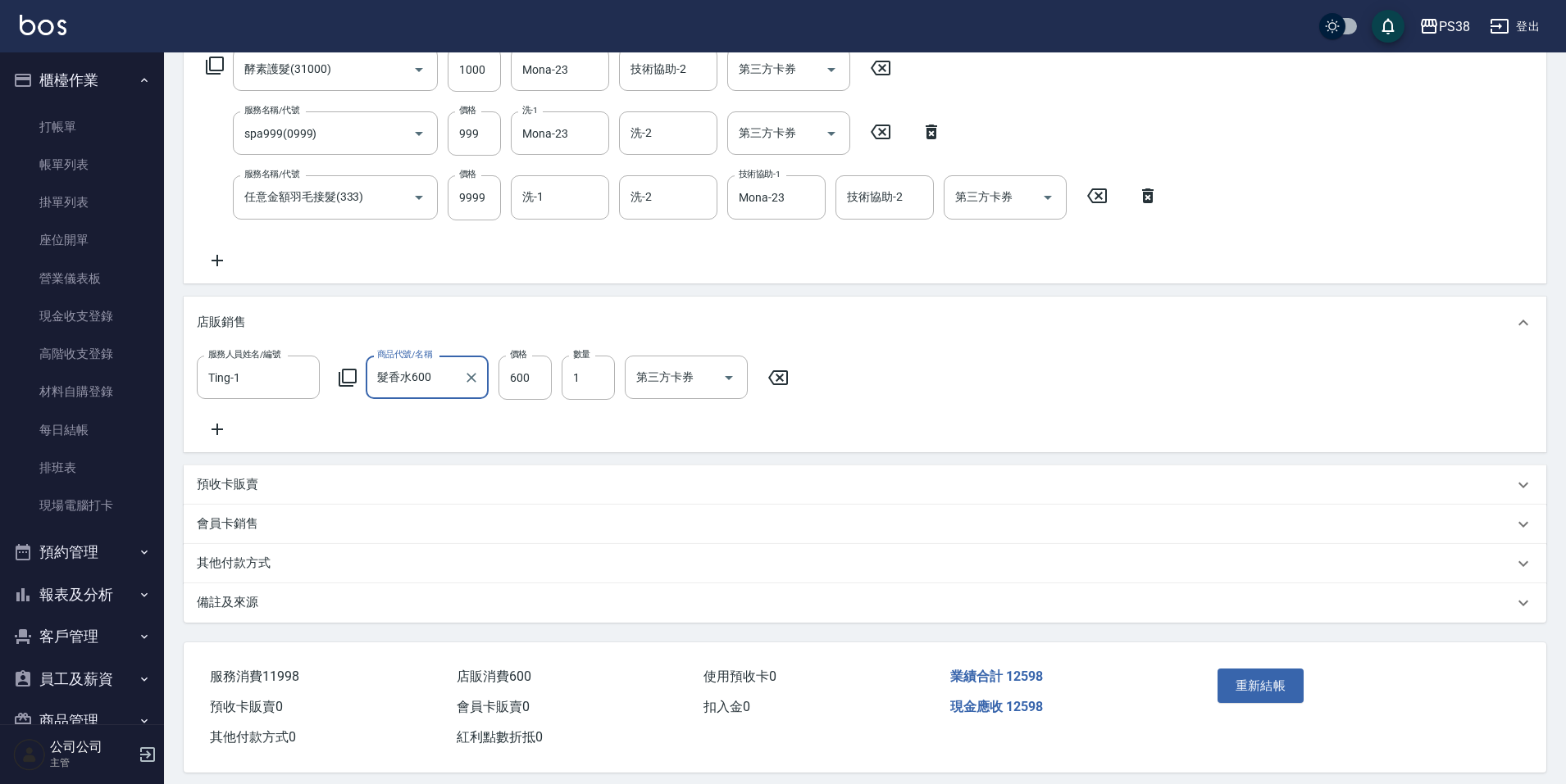
scroll to position [308, 0]
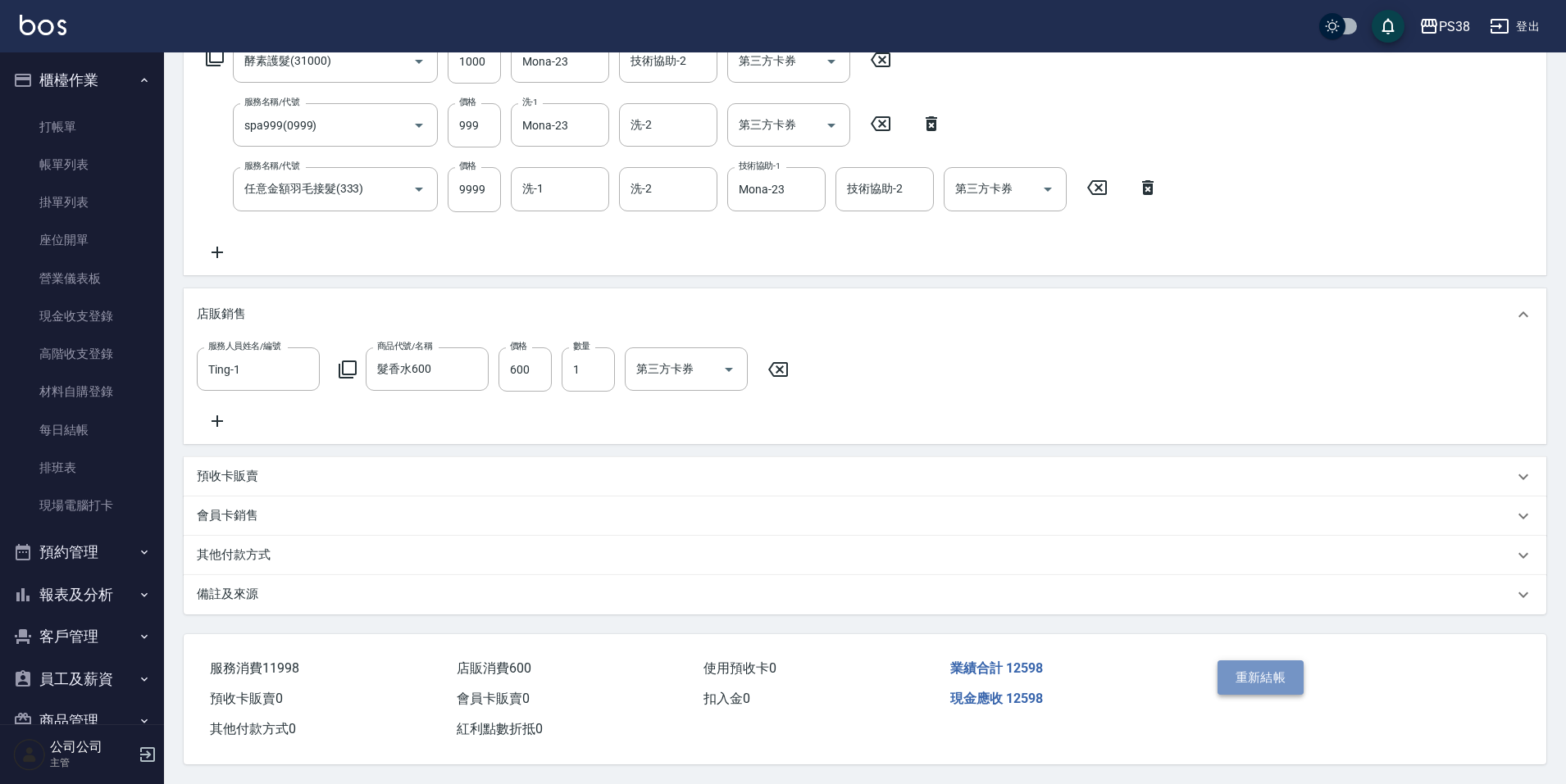
click at [1284, 676] on button "重新結帳" at bounding box center [1261, 677] width 87 height 34
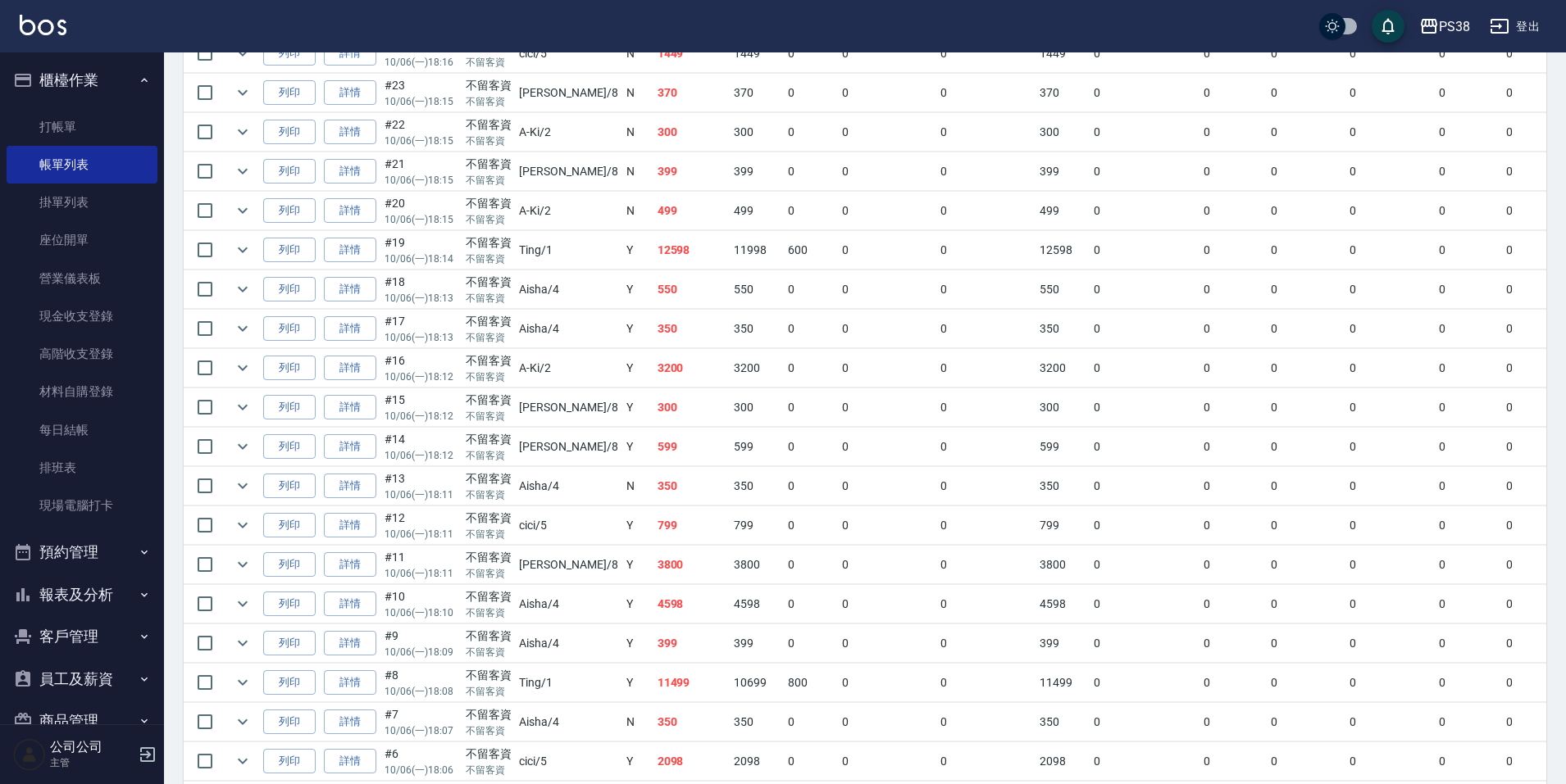
scroll to position [1311, 0]
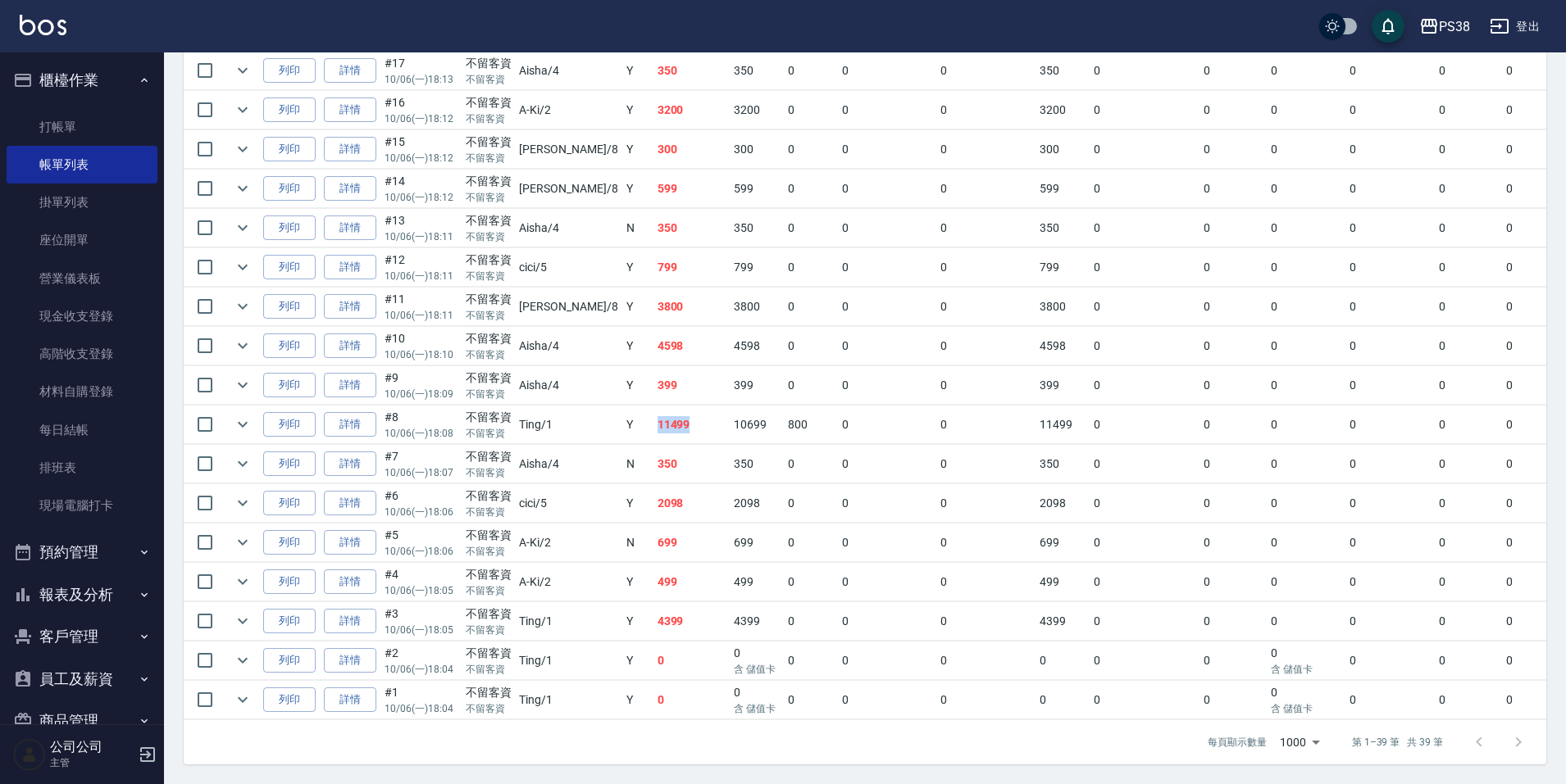
drag, startPoint x: 627, startPoint y: 415, endPoint x: 664, endPoint y: 416, distance: 37.0
click at [664, 416] on tr "列印 詳情 #8 10/06 (一) 18:08 不留客資 不留客資 Ting /1 Y 11499 10699 800 0 0 11499 0 0 0 0 …" at bounding box center [929, 425] width 1493 height 38
click at [783, 473] on td "0" at bounding box center [810, 464] width 54 height 38
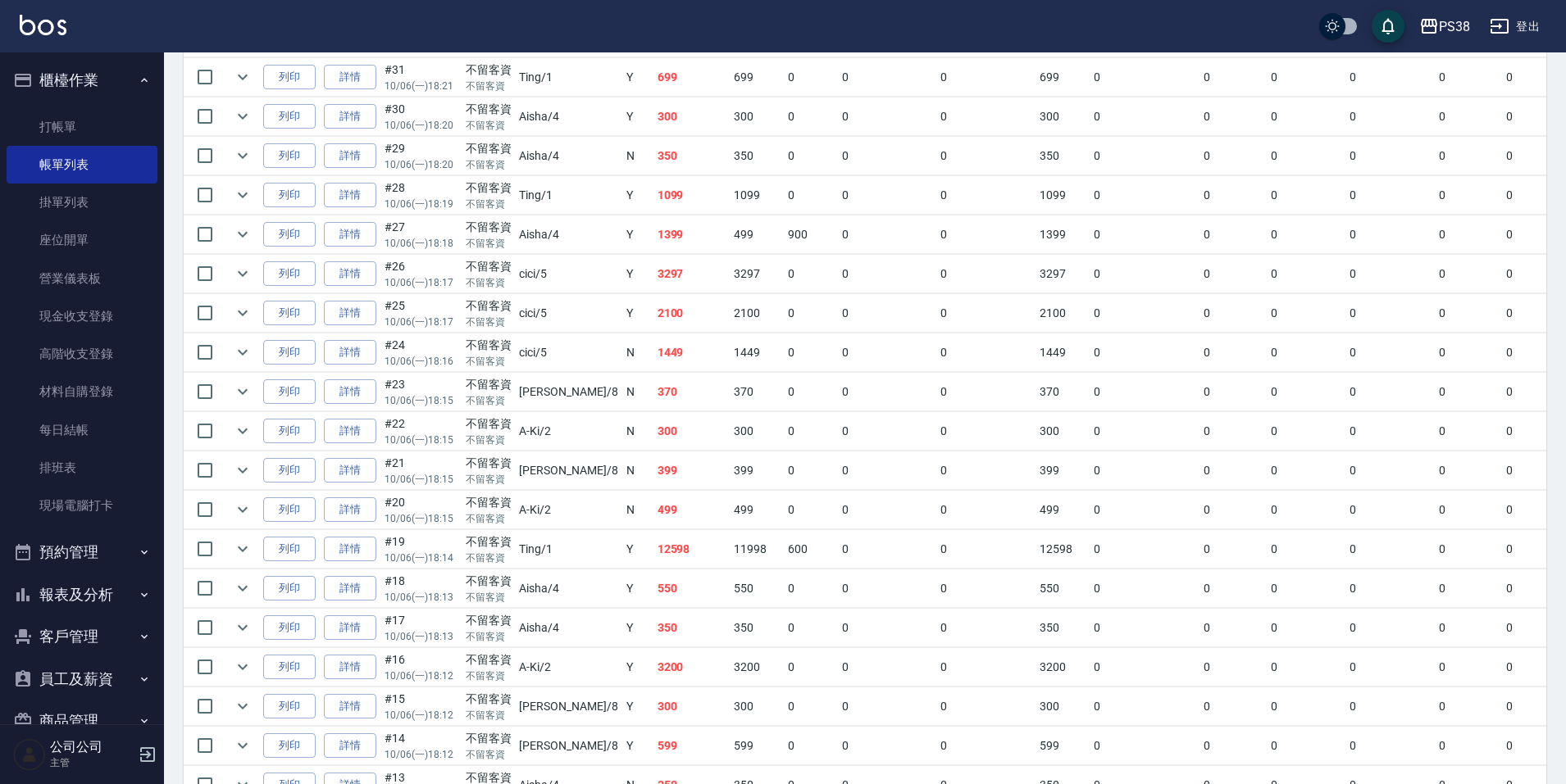
scroll to position [738, 0]
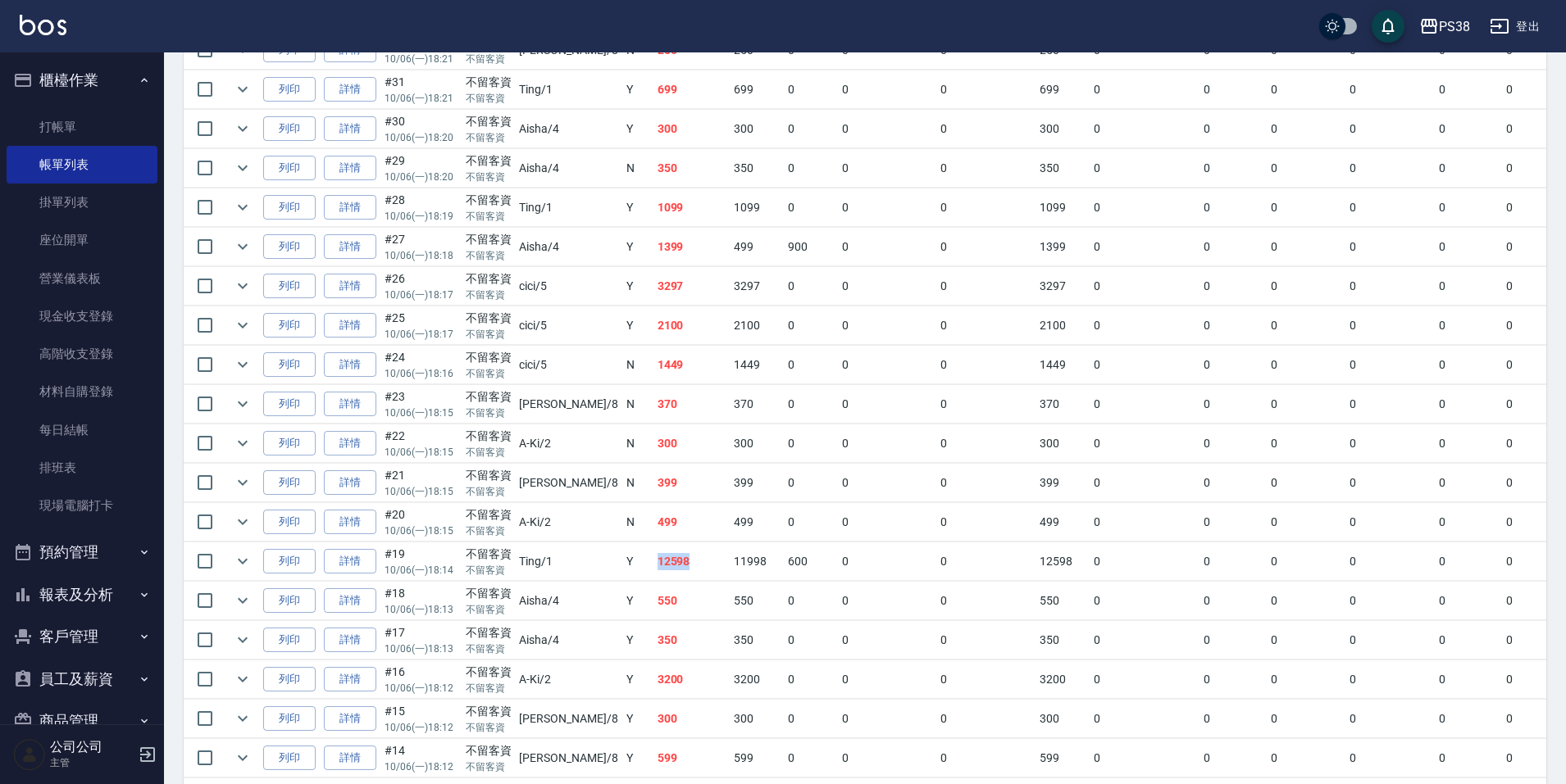
drag, startPoint x: 602, startPoint y: 562, endPoint x: 657, endPoint y: 564, distance: 55.0
click at [657, 564] on td "12598" at bounding box center [691, 562] width 77 height 38
click at [729, 616] on td "550" at bounding box center [756, 601] width 54 height 38
click at [653, 533] on td "499" at bounding box center [691, 522] width 77 height 38
click at [653, 474] on td "399" at bounding box center [691, 483] width 77 height 38
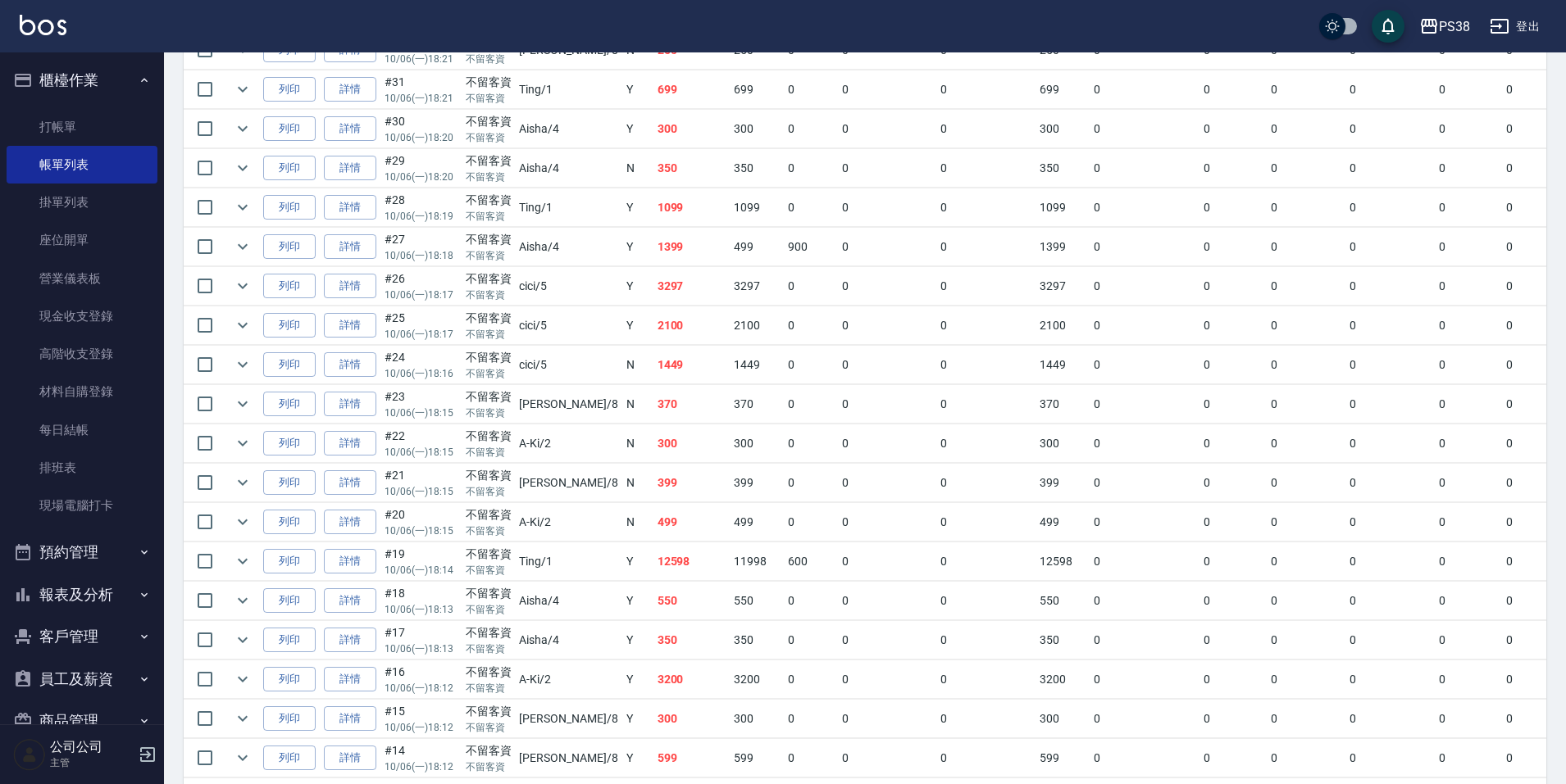
click at [653, 421] on td "370" at bounding box center [691, 404] width 77 height 38
click at [653, 413] on td "370" at bounding box center [691, 404] width 77 height 38
click at [653, 366] on td "1449" at bounding box center [691, 365] width 77 height 38
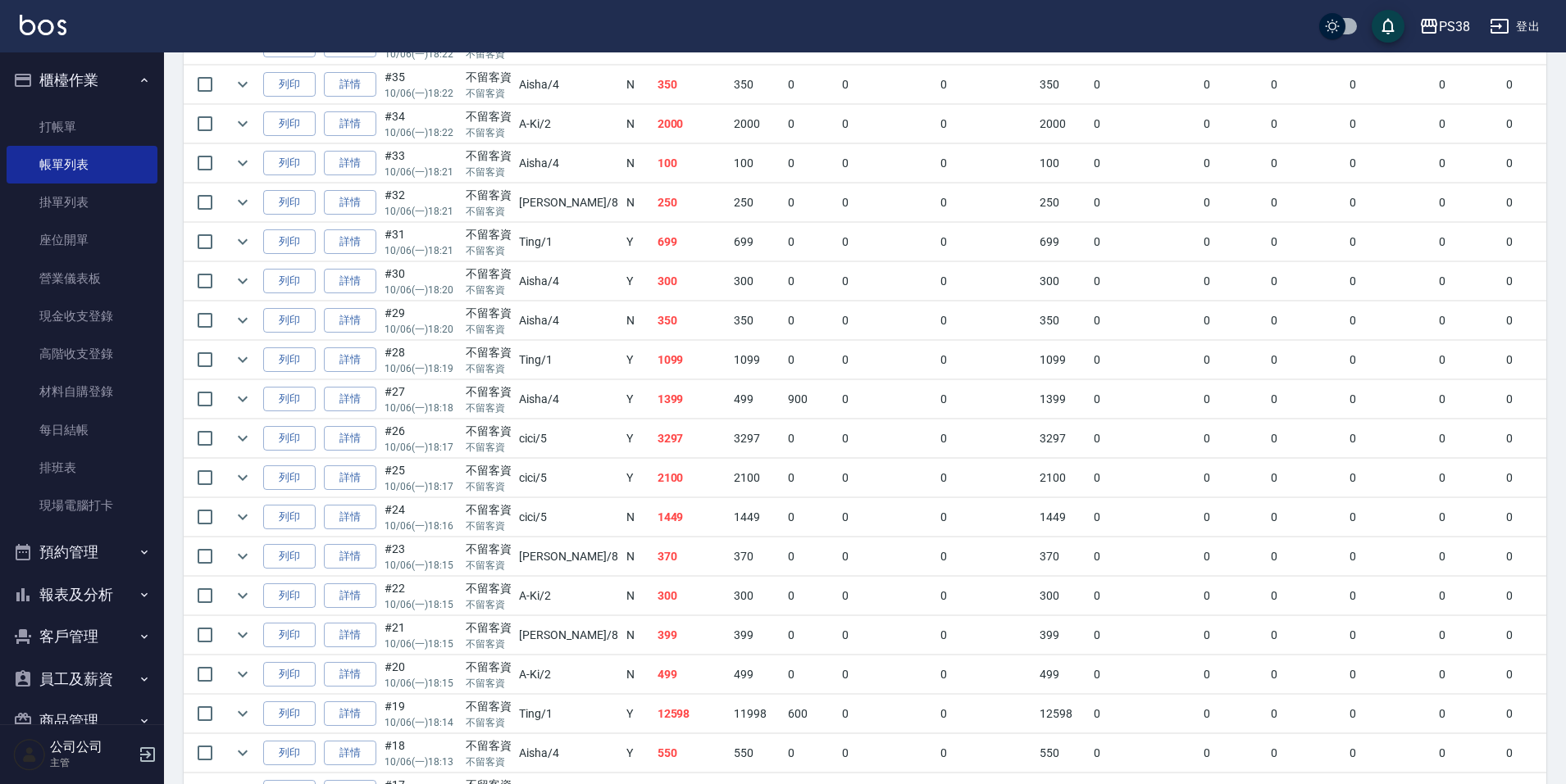
scroll to position [573, 0]
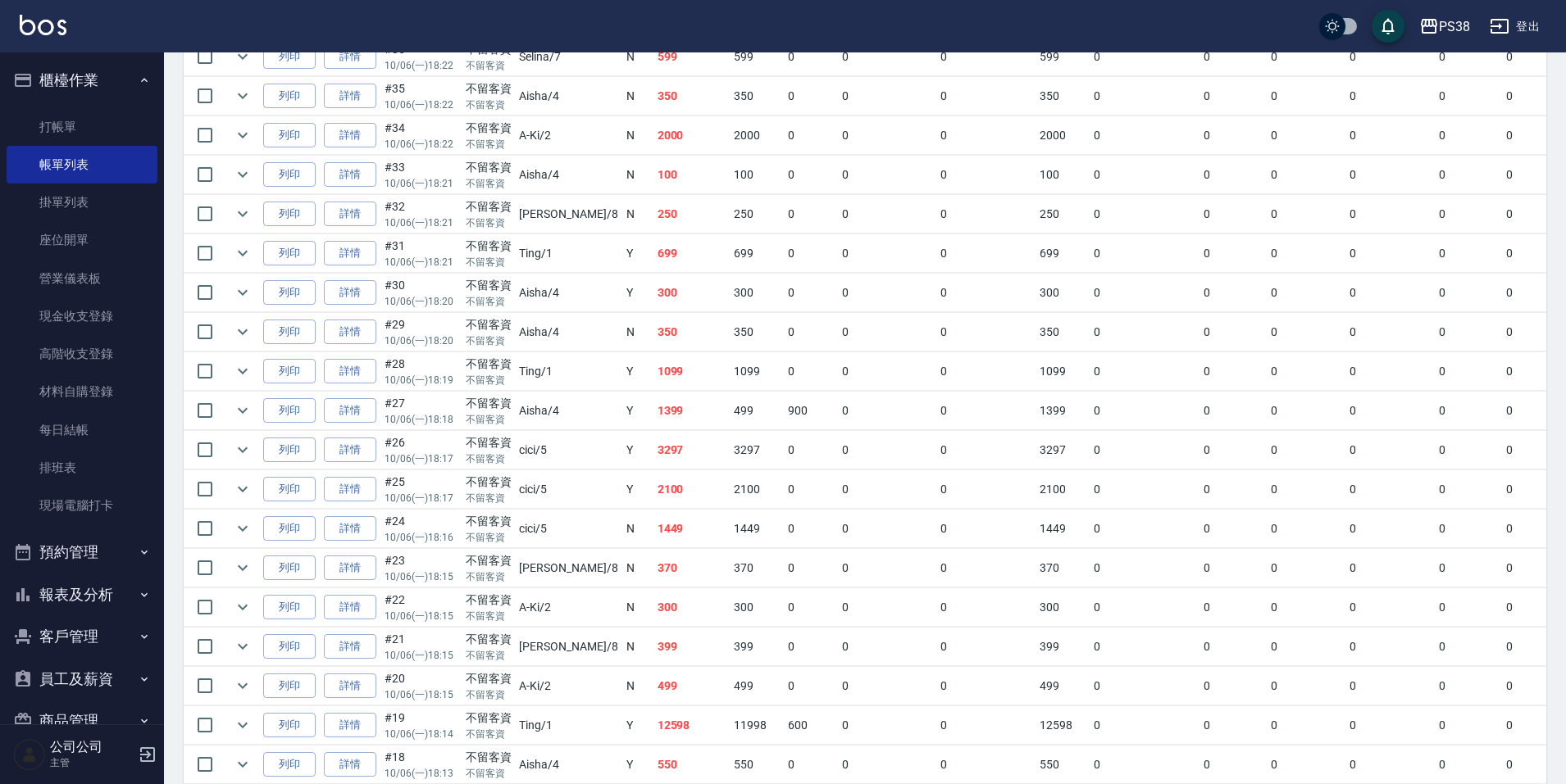
click at [653, 481] on td "2100" at bounding box center [691, 489] width 77 height 38
click at [653, 451] on td "3297" at bounding box center [691, 450] width 77 height 38
click at [653, 407] on td "1399" at bounding box center [691, 411] width 77 height 38
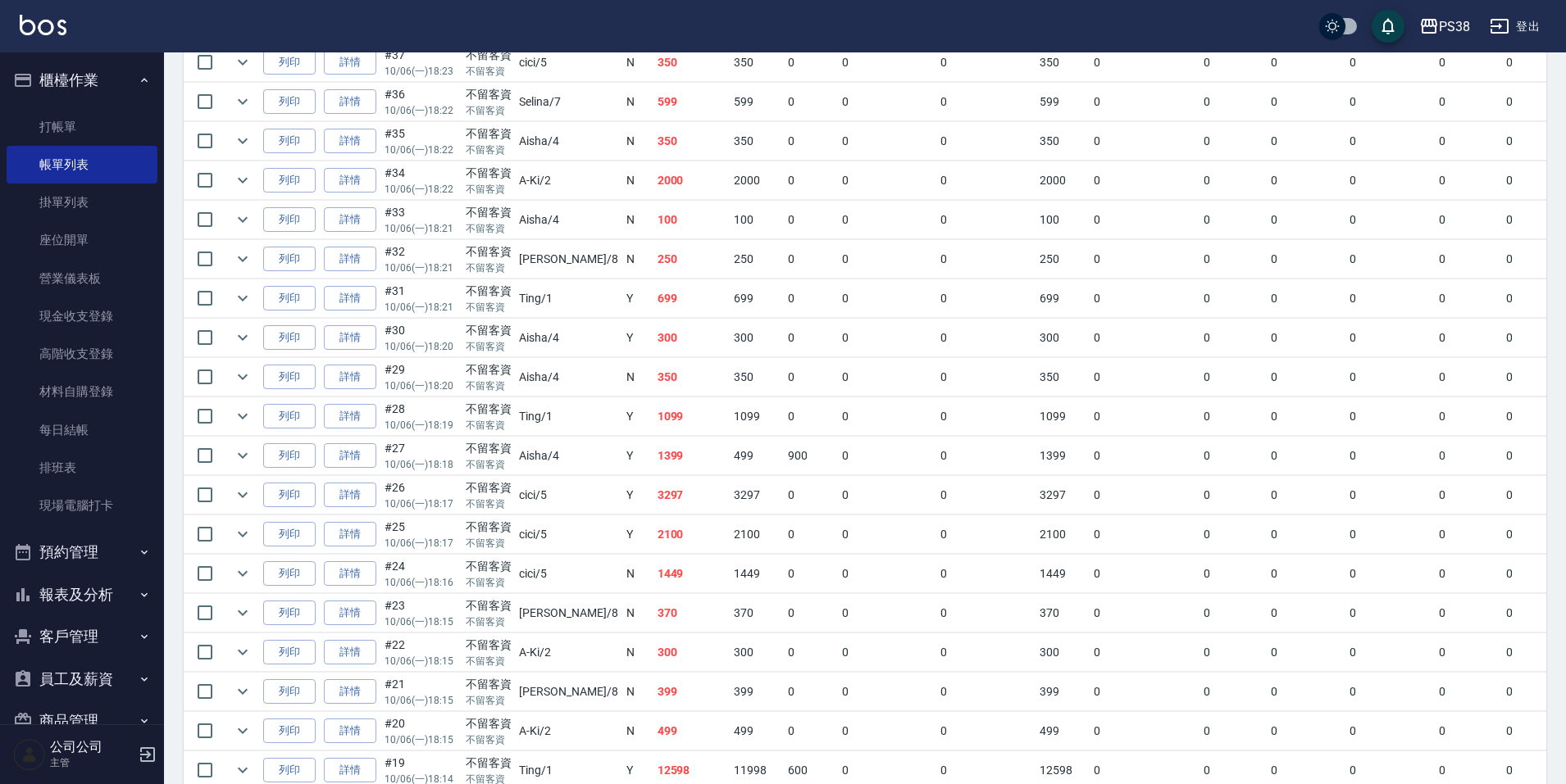
scroll to position [492, 0]
click at [653, 453] on td "1099" at bounding box center [691, 453] width 77 height 38
click at [653, 424] on td "350" at bounding box center [691, 414] width 77 height 38
click at [653, 423] on td "350" at bounding box center [691, 414] width 77 height 38
click at [653, 373] on td "300" at bounding box center [691, 375] width 77 height 38
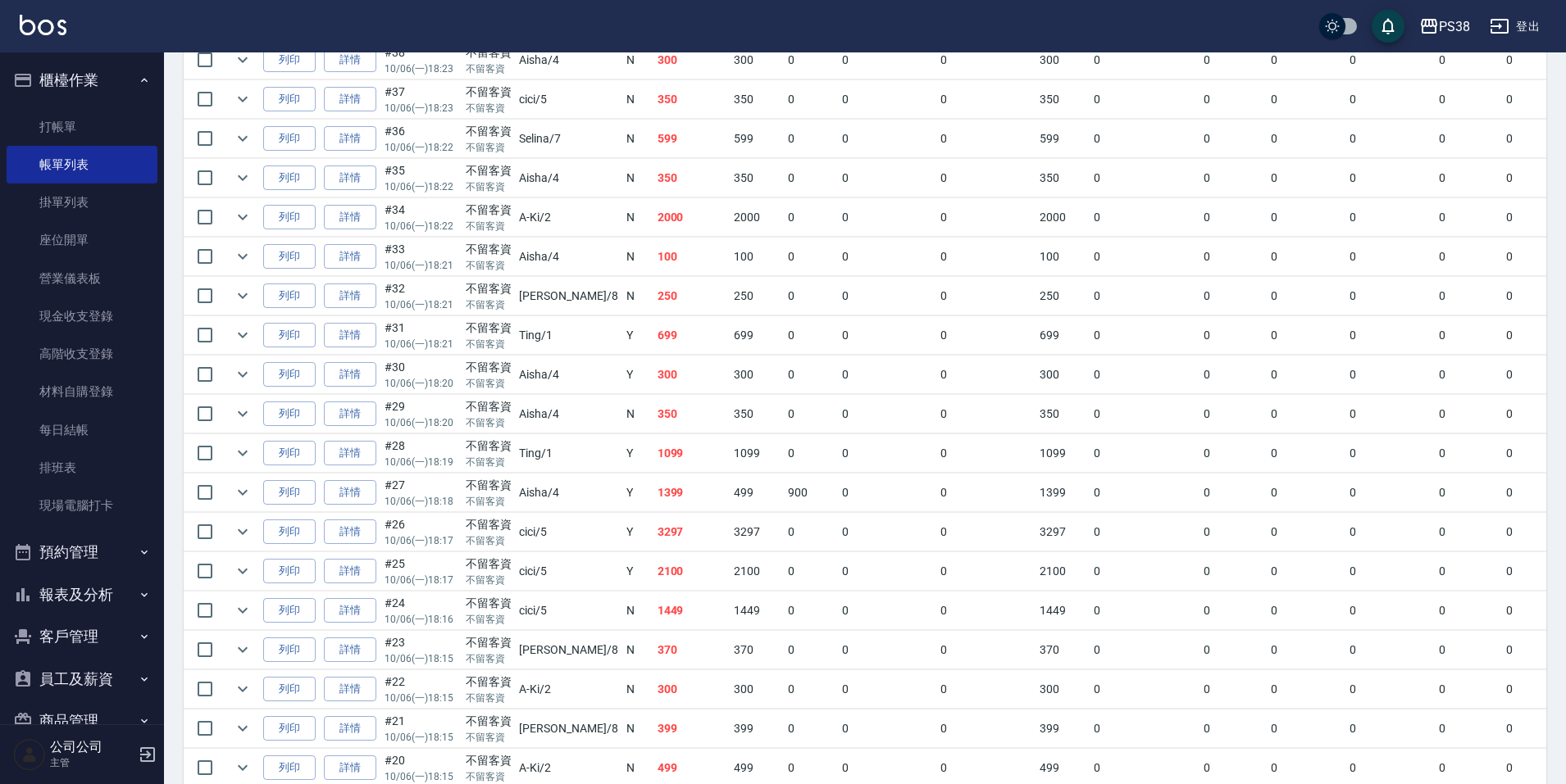
click at [653, 334] on td "699" at bounding box center [691, 335] width 77 height 38
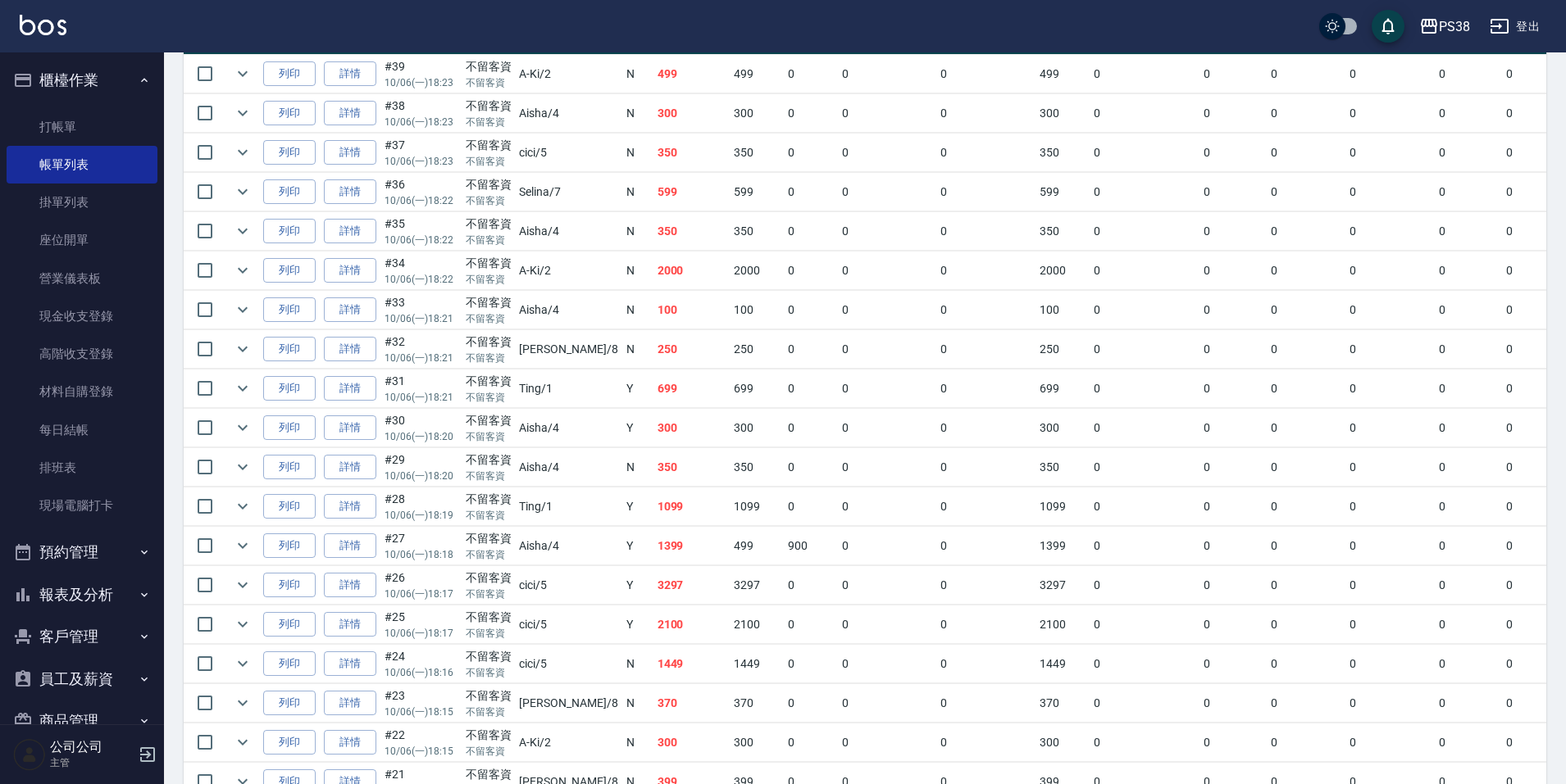
scroll to position [410, 0]
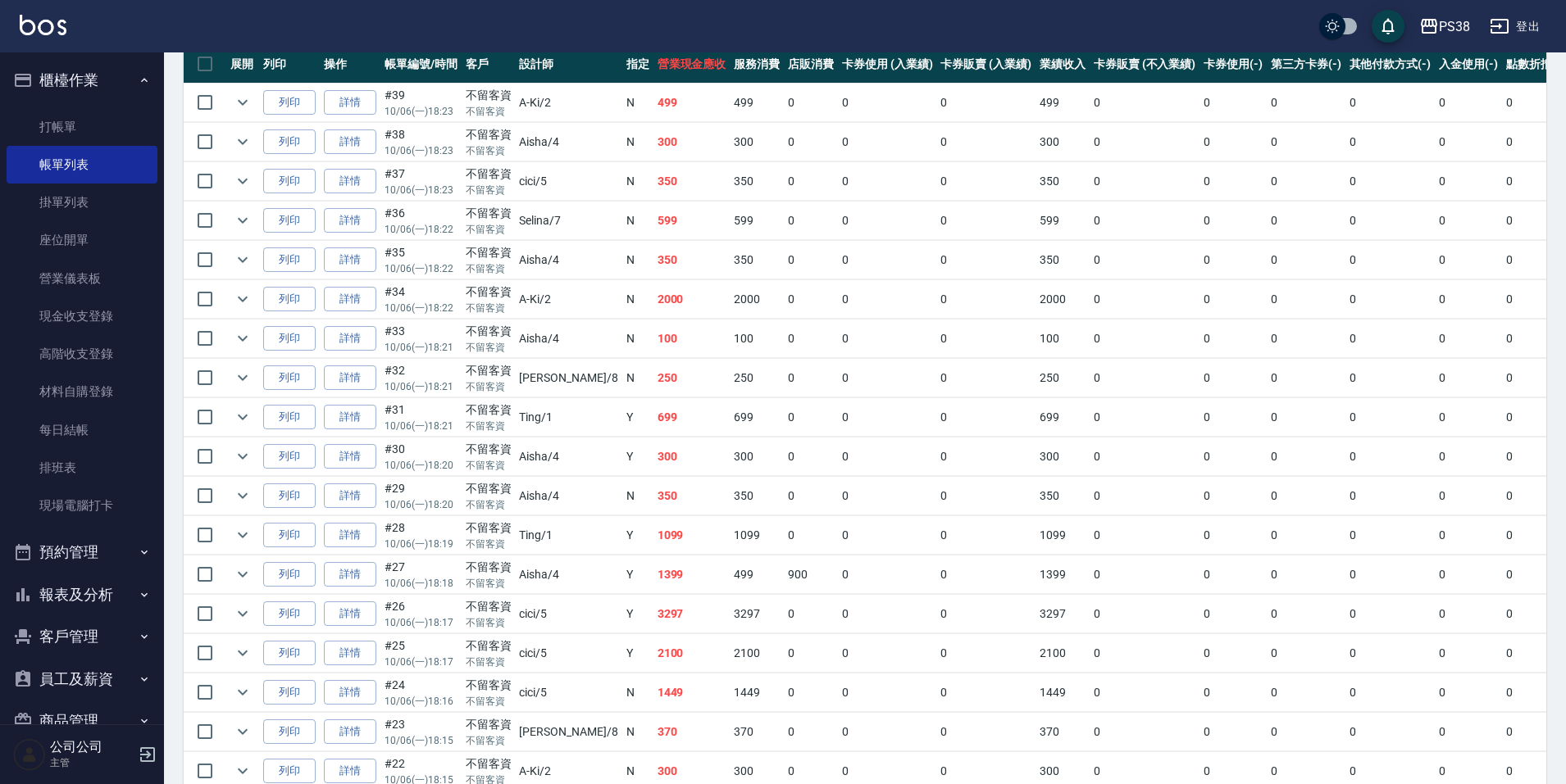
click at [653, 374] on td "250" at bounding box center [691, 378] width 77 height 38
click at [653, 342] on td "100" at bounding box center [691, 338] width 77 height 38
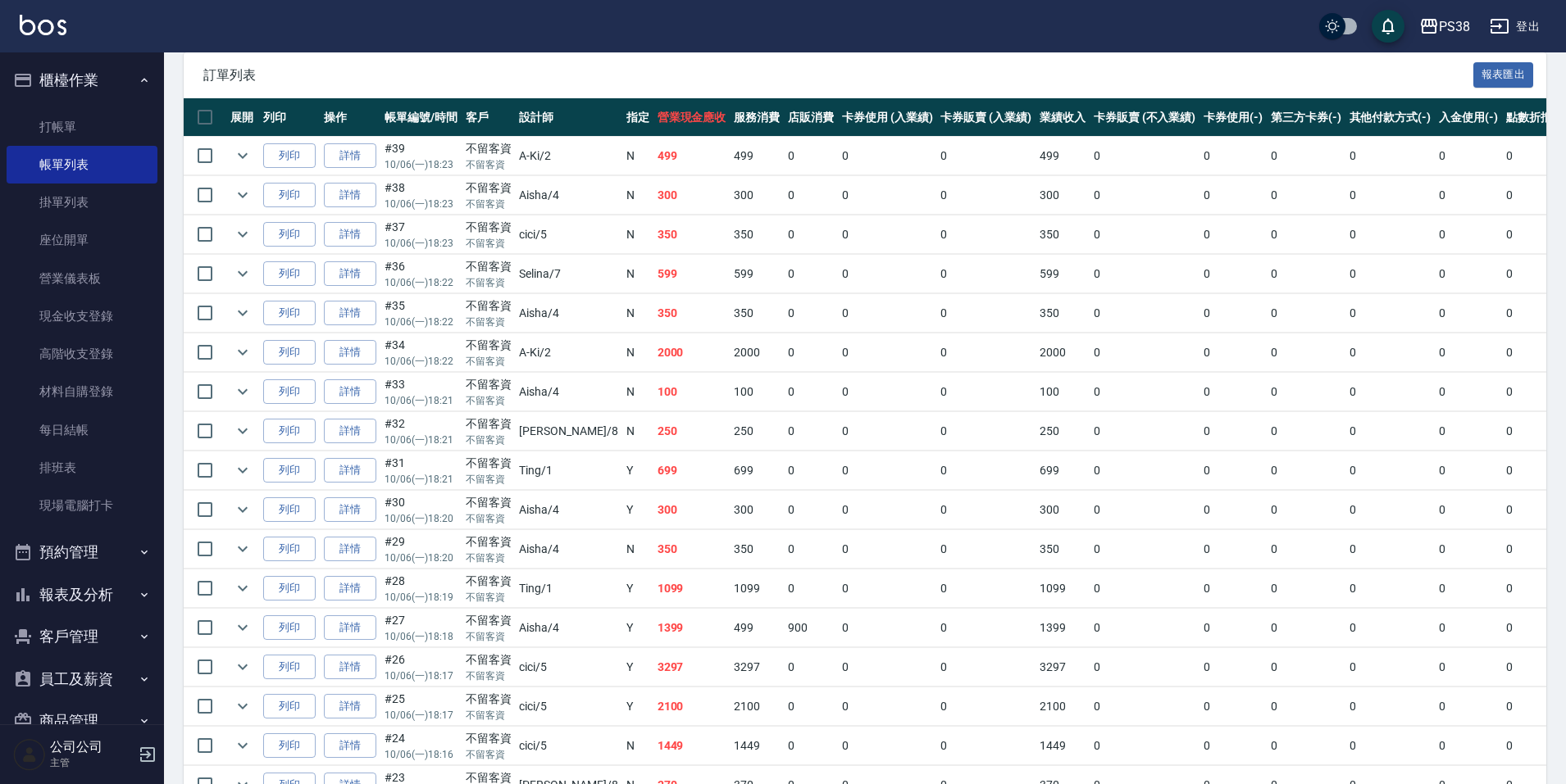
scroll to position [328, 0]
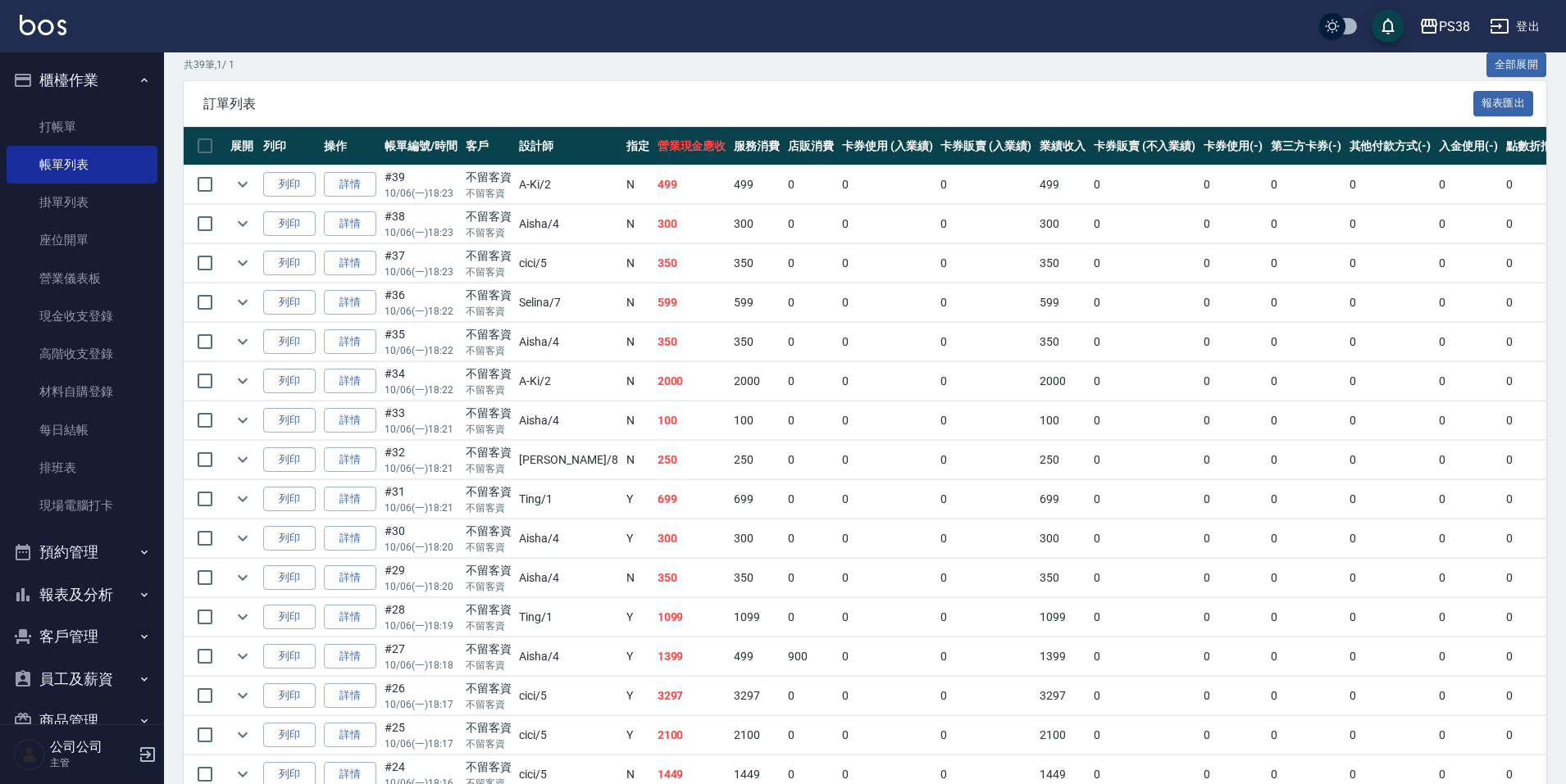
click at [653, 393] on td "2000" at bounding box center [691, 382] width 77 height 38
click at [653, 344] on td "350" at bounding box center [691, 342] width 77 height 38
click at [653, 309] on td "599" at bounding box center [691, 303] width 77 height 38
click at [247, 294] on icon "expand row" at bounding box center [243, 303] width 20 height 20
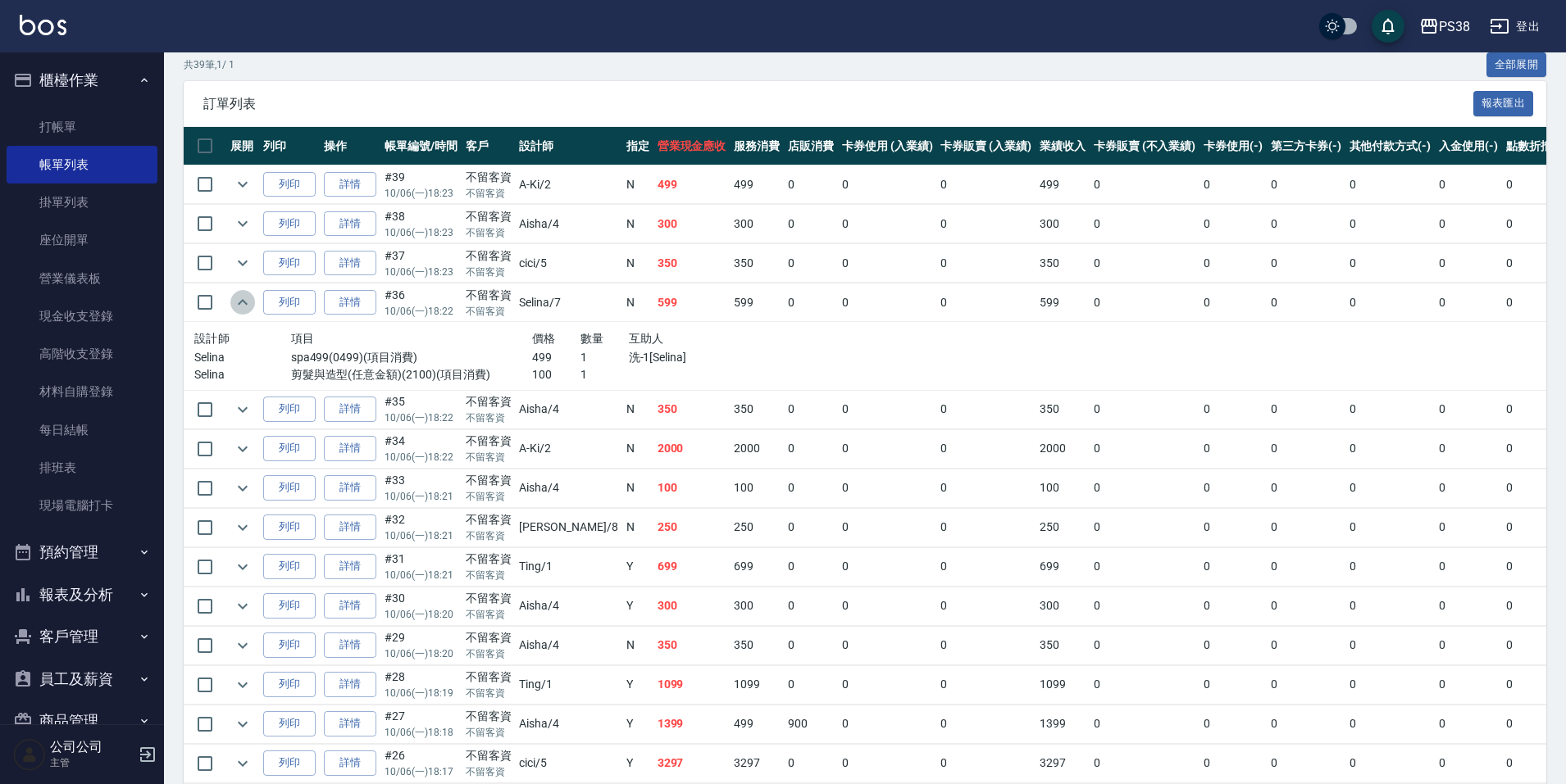
click at [246, 296] on icon "expand row" at bounding box center [243, 303] width 20 height 20
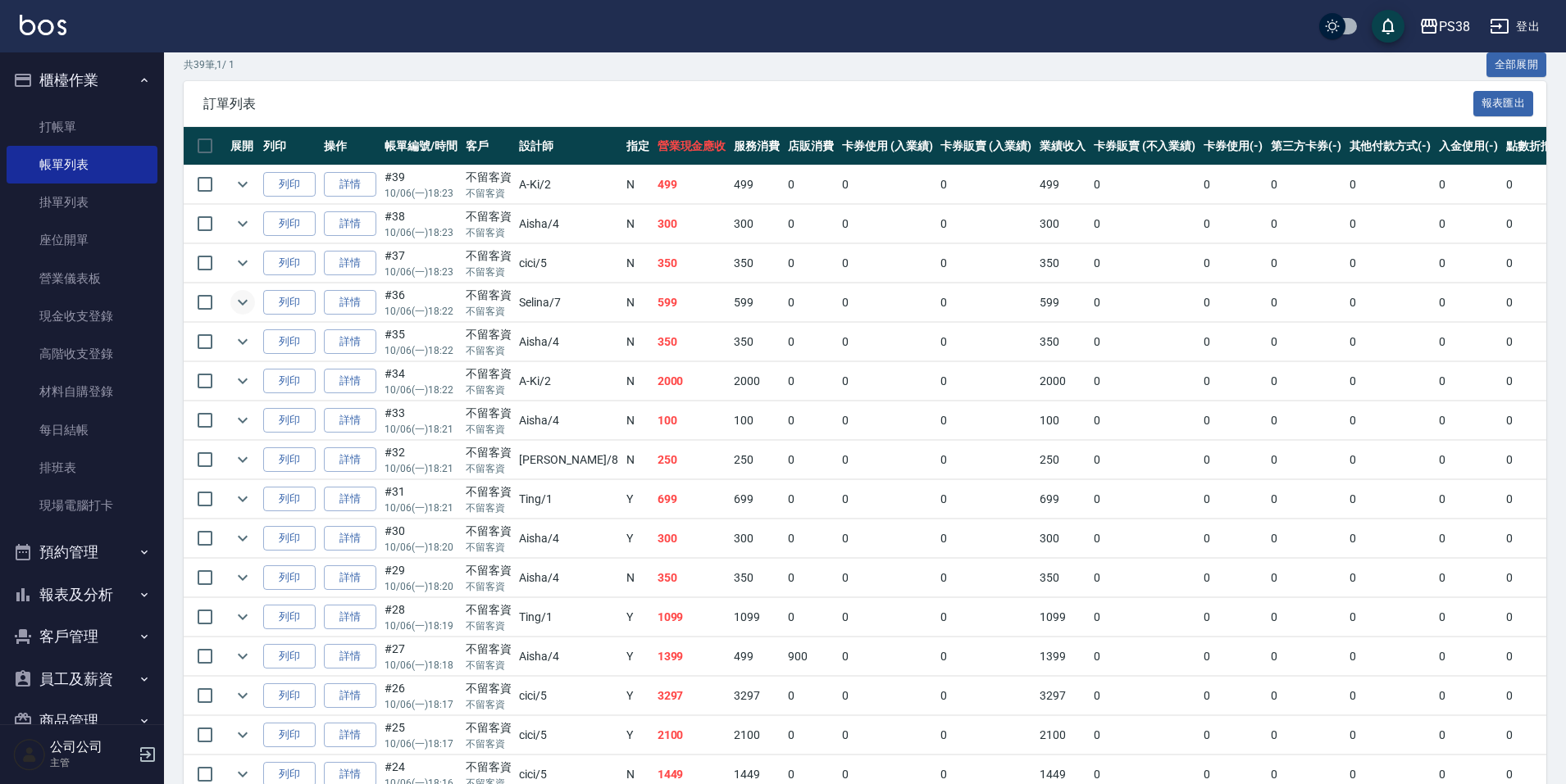
click at [246, 296] on icon "expand row" at bounding box center [243, 303] width 20 height 20
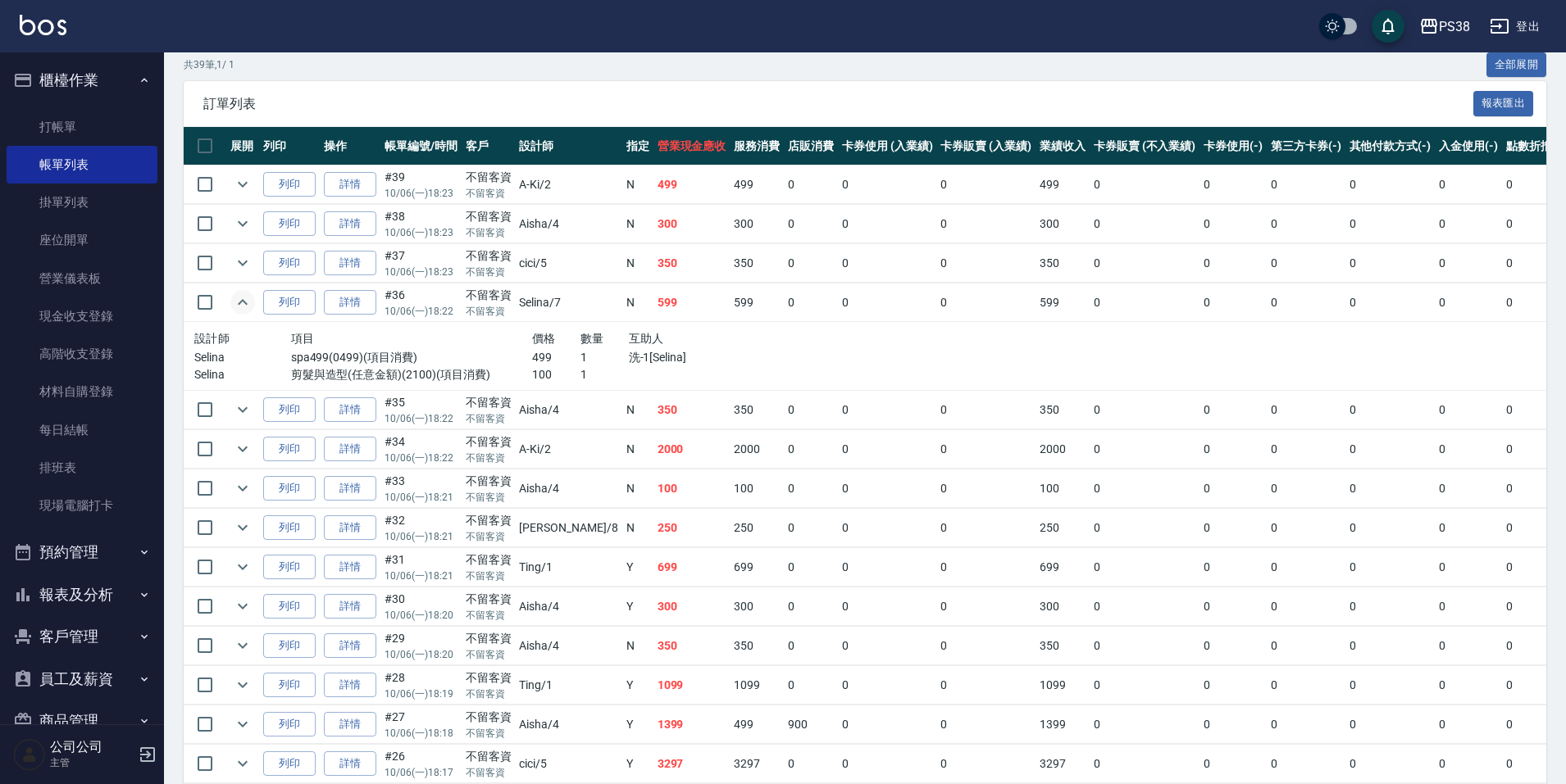
click at [246, 296] on icon "expand row" at bounding box center [243, 303] width 20 height 20
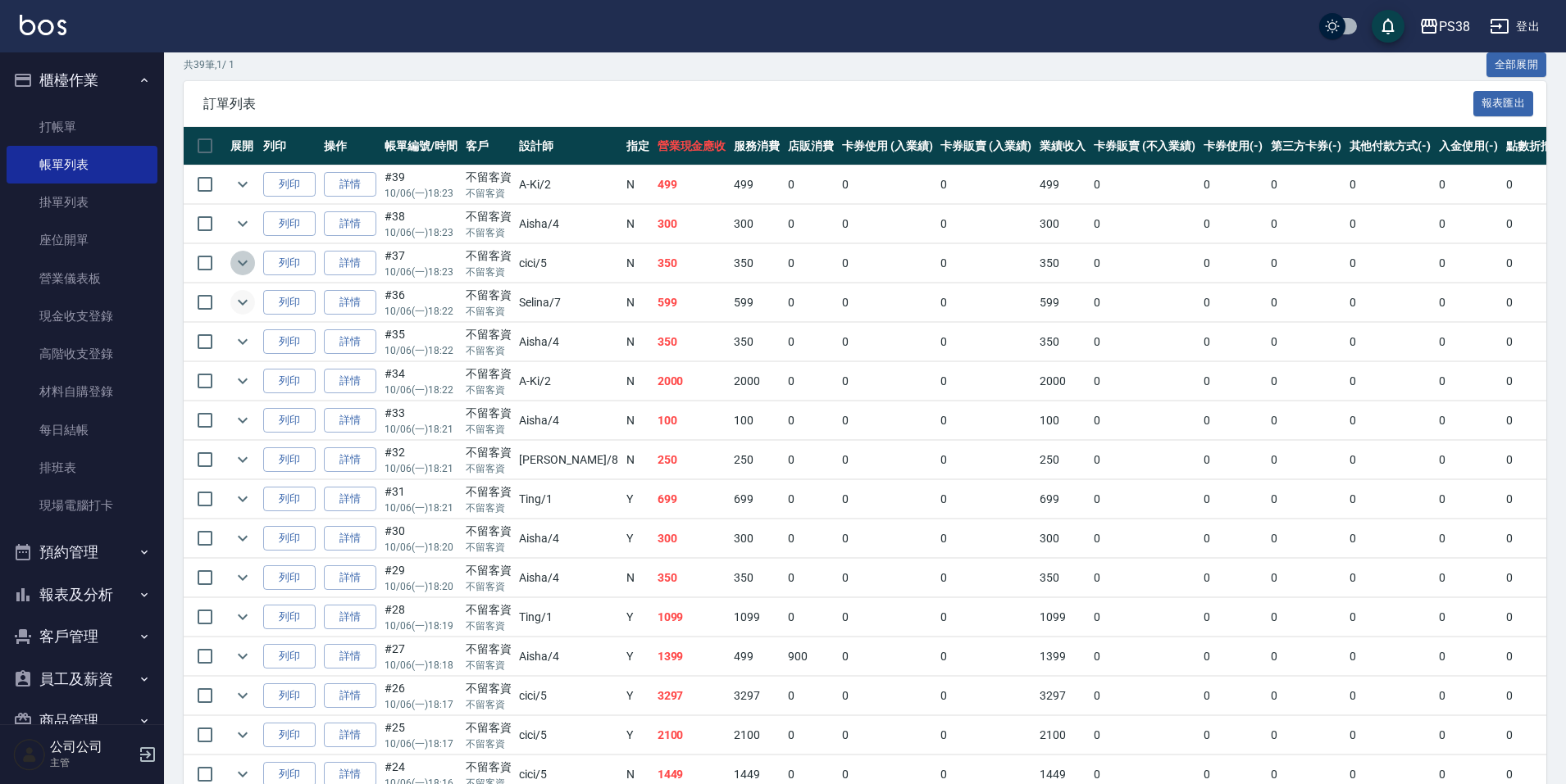
click at [248, 263] on icon "expand row" at bounding box center [243, 263] width 20 height 20
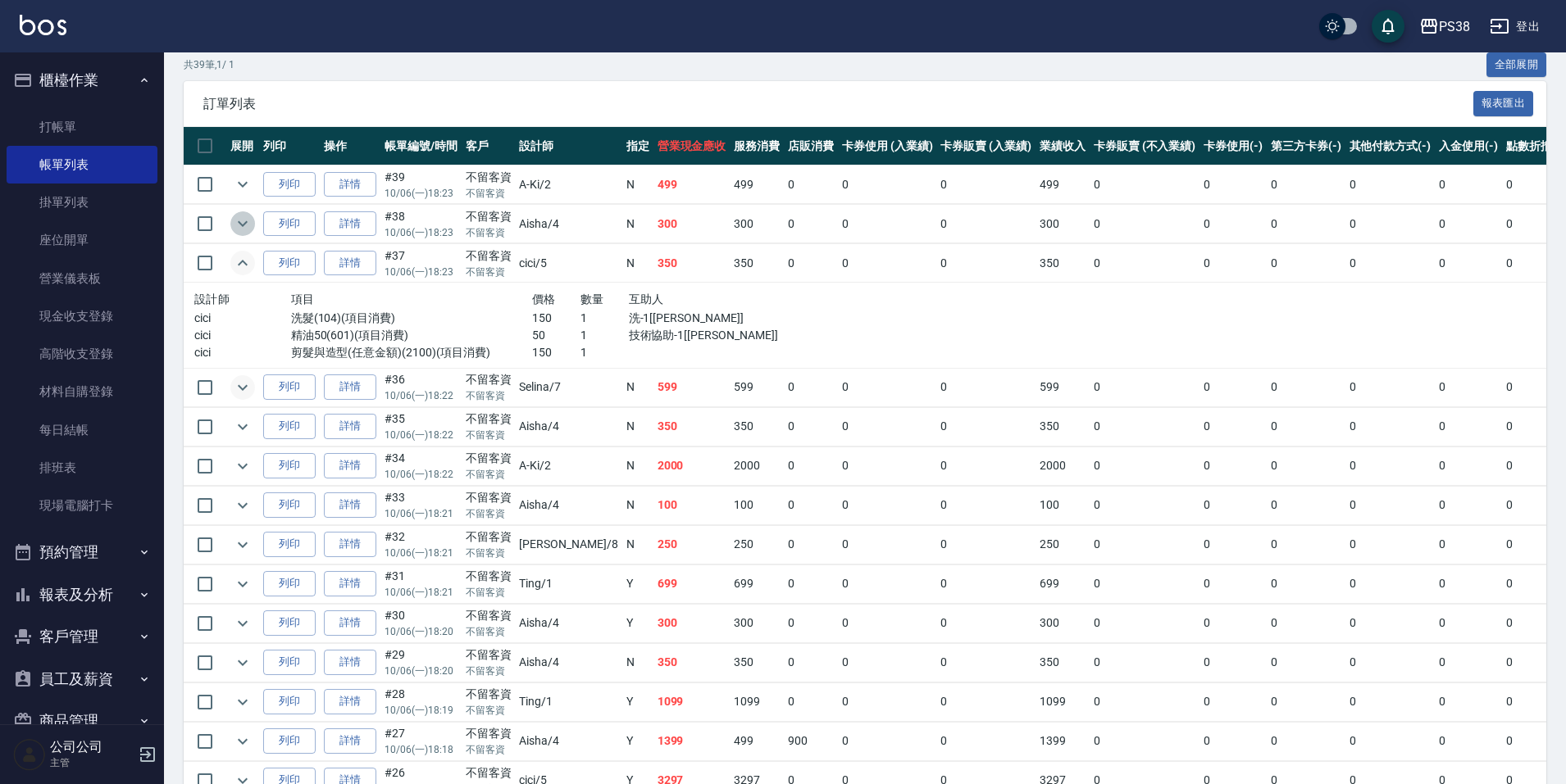
click at [243, 225] on icon "expand row" at bounding box center [242, 224] width 10 height 6
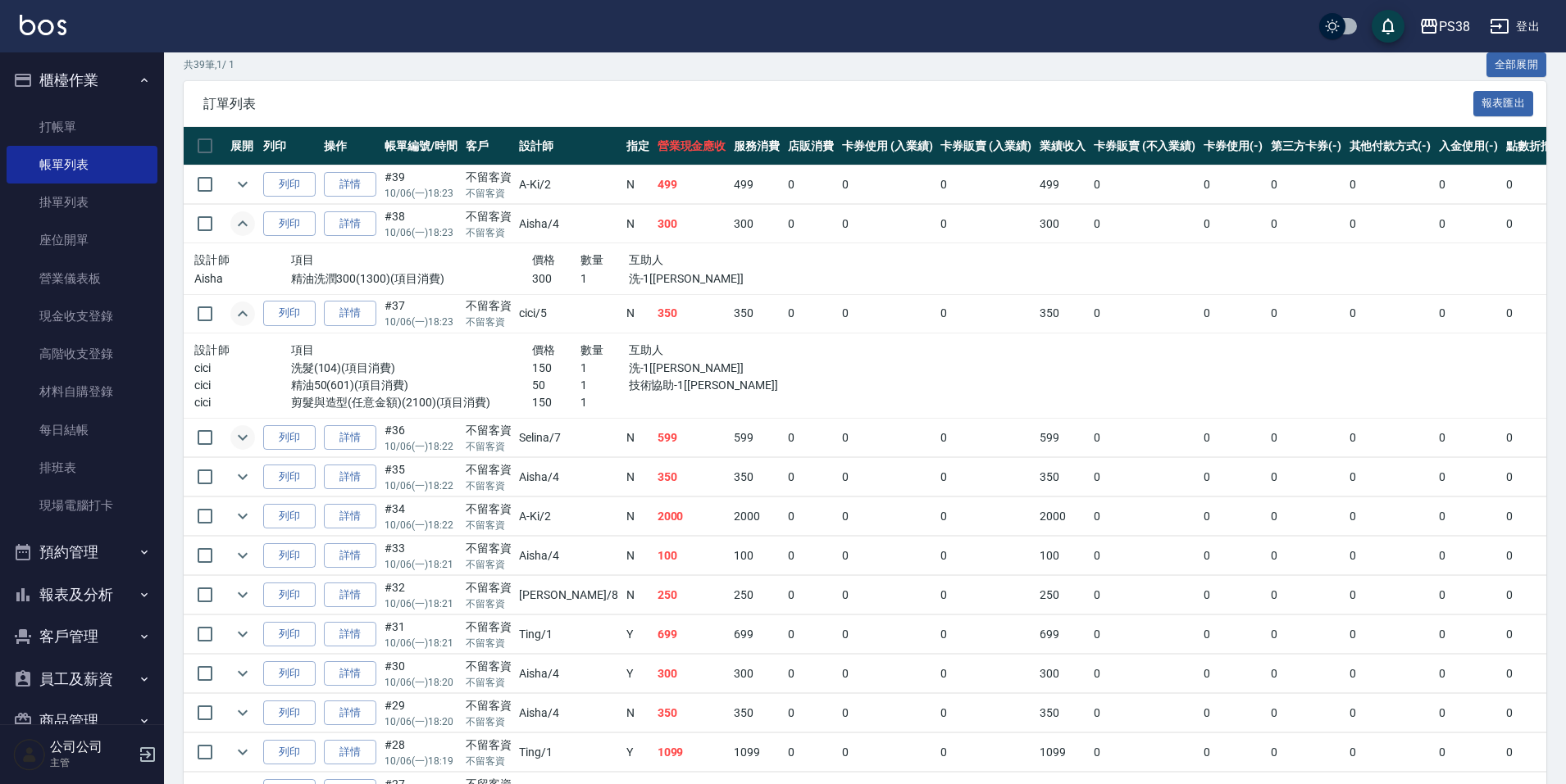
click at [715, 283] on p "洗-1[[PERSON_NAME]]" at bounding box center [701, 279] width 145 height 17
click at [243, 182] on icon "expand row" at bounding box center [243, 184] width 20 height 20
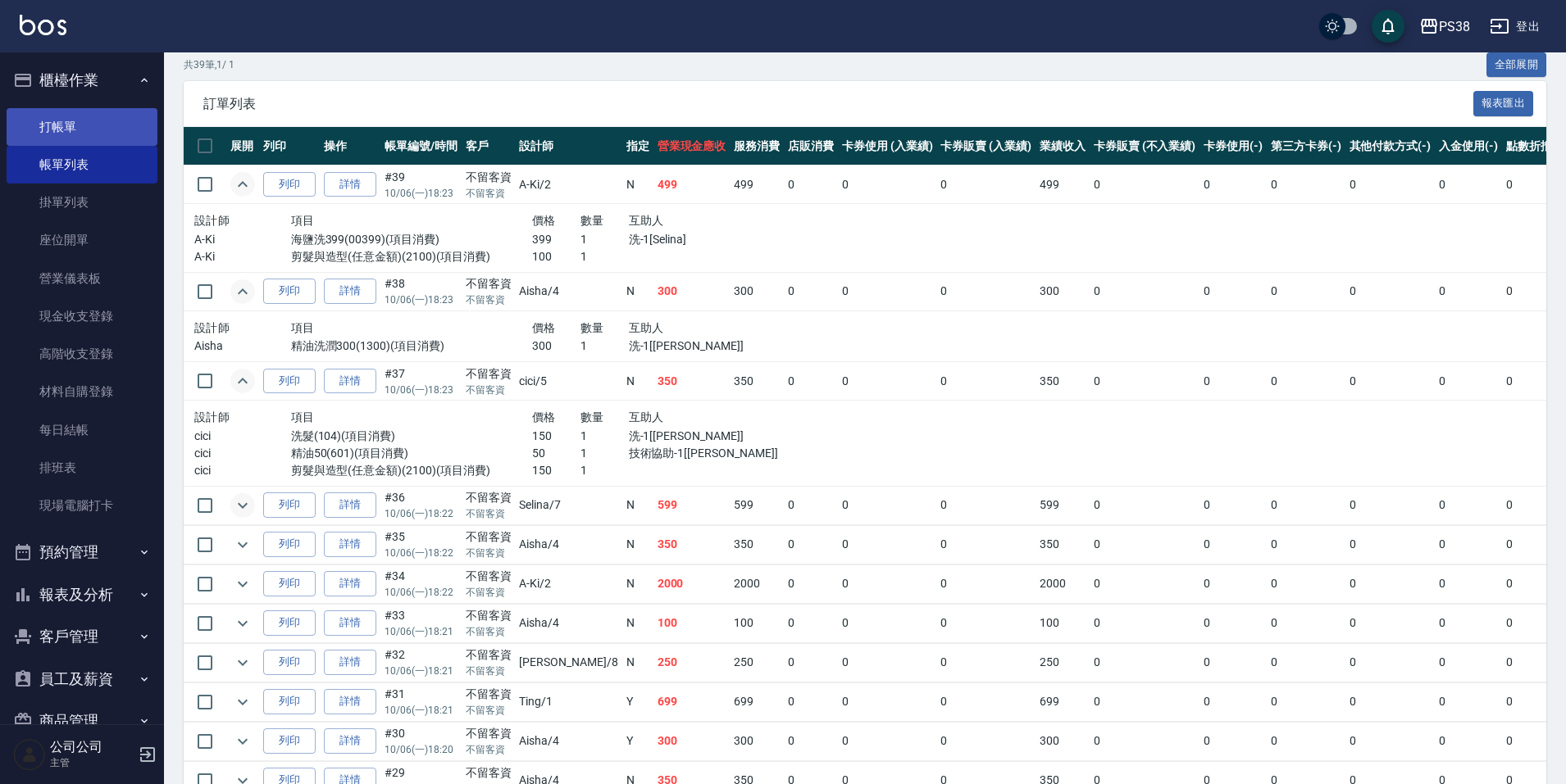
click at [100, 111] on link "打帳單" at bounding box center [82, 126] width 151 height 37
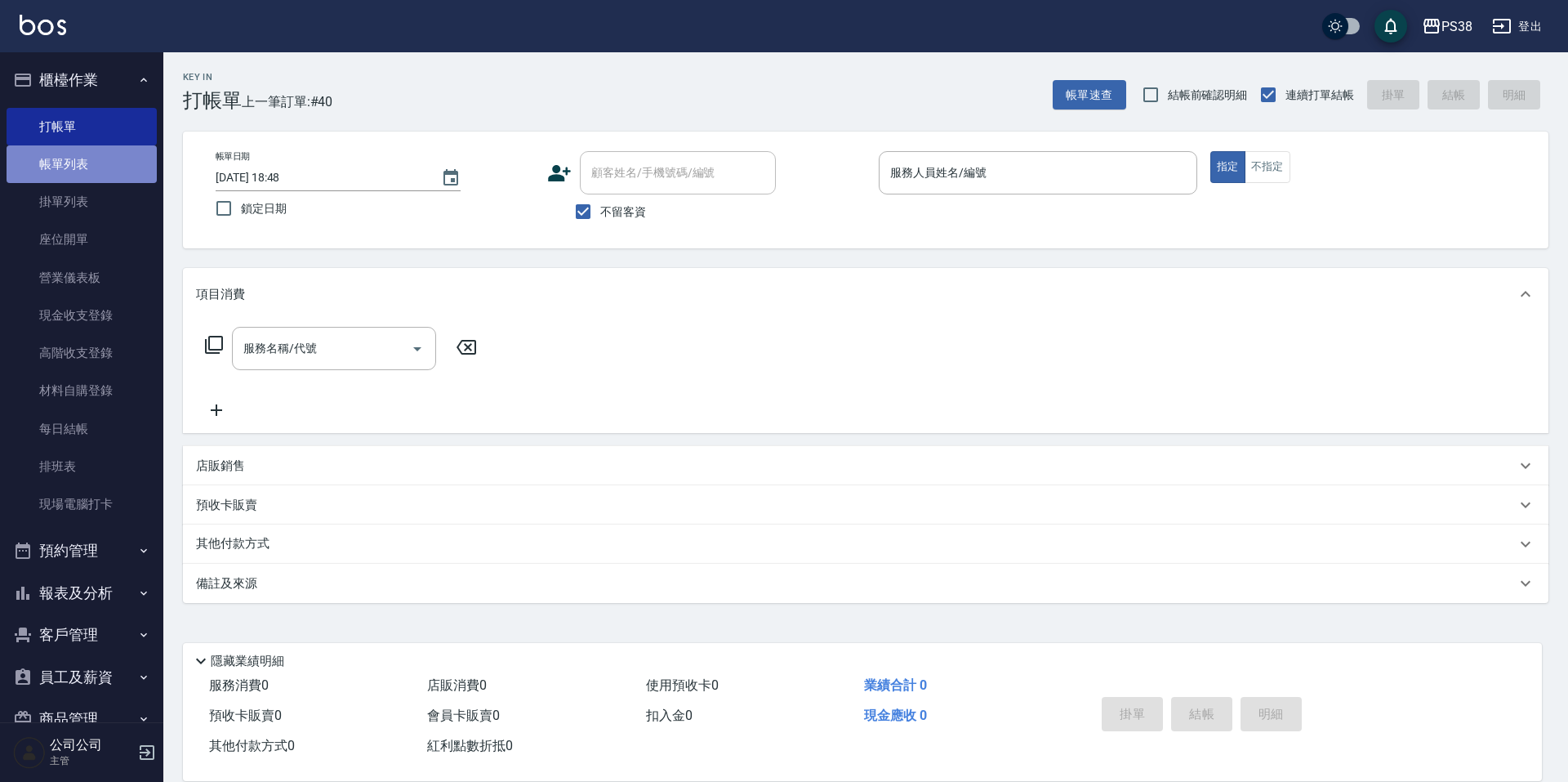
click at [108, 159] on link "帳單列表" at bounding box center [82, 164] width 151 height 37
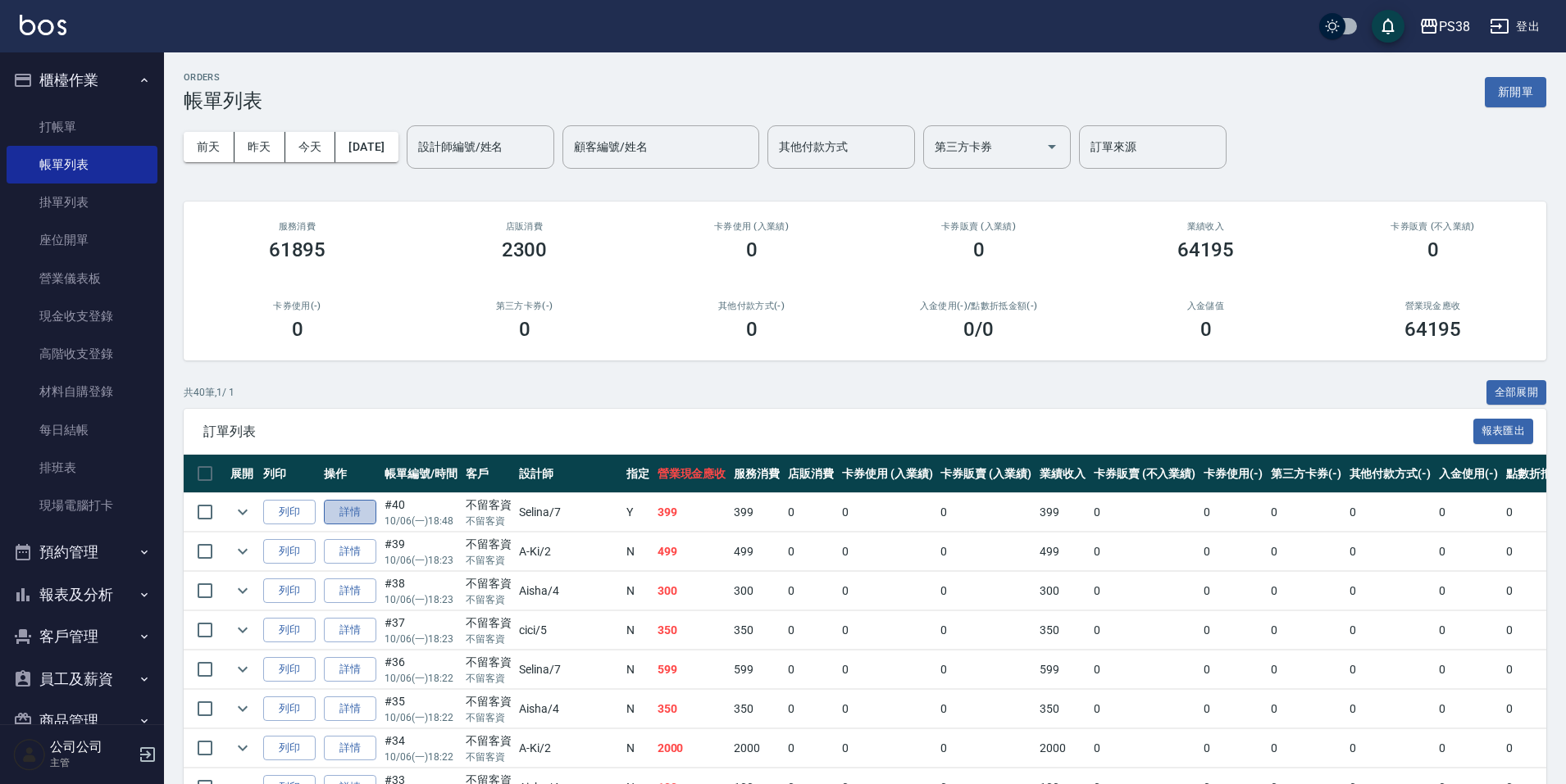
click at [336, 515] on link "詳情" at bounding box center [349, 513] width 52 height 26
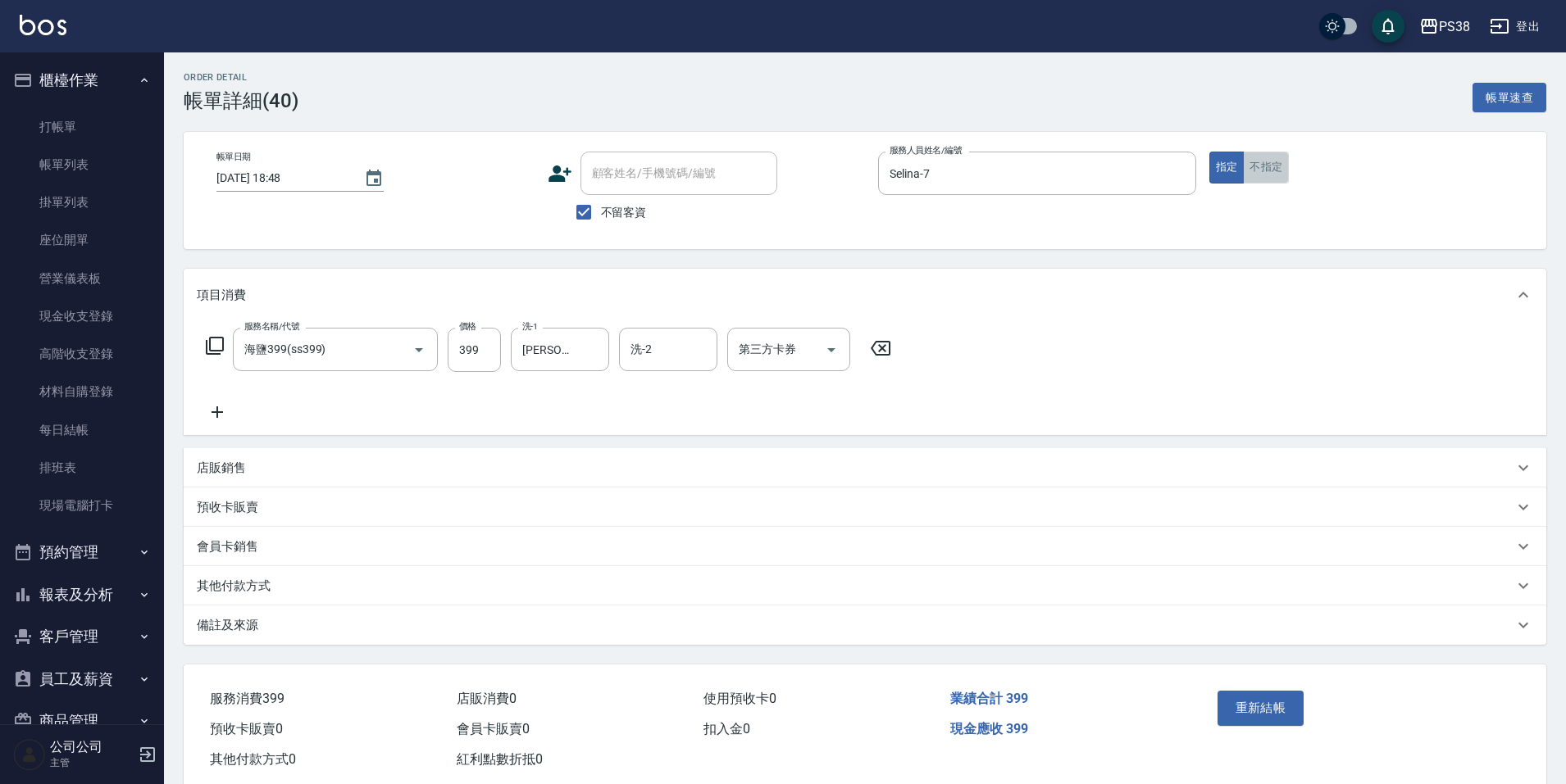
click at [1269, 163] on button "不指定" at bounding box center [1265, 168] width 46 height 32
click at [1260, 705] on button "重新結帳" at bounding box center [1261, 708] width 87 height 34
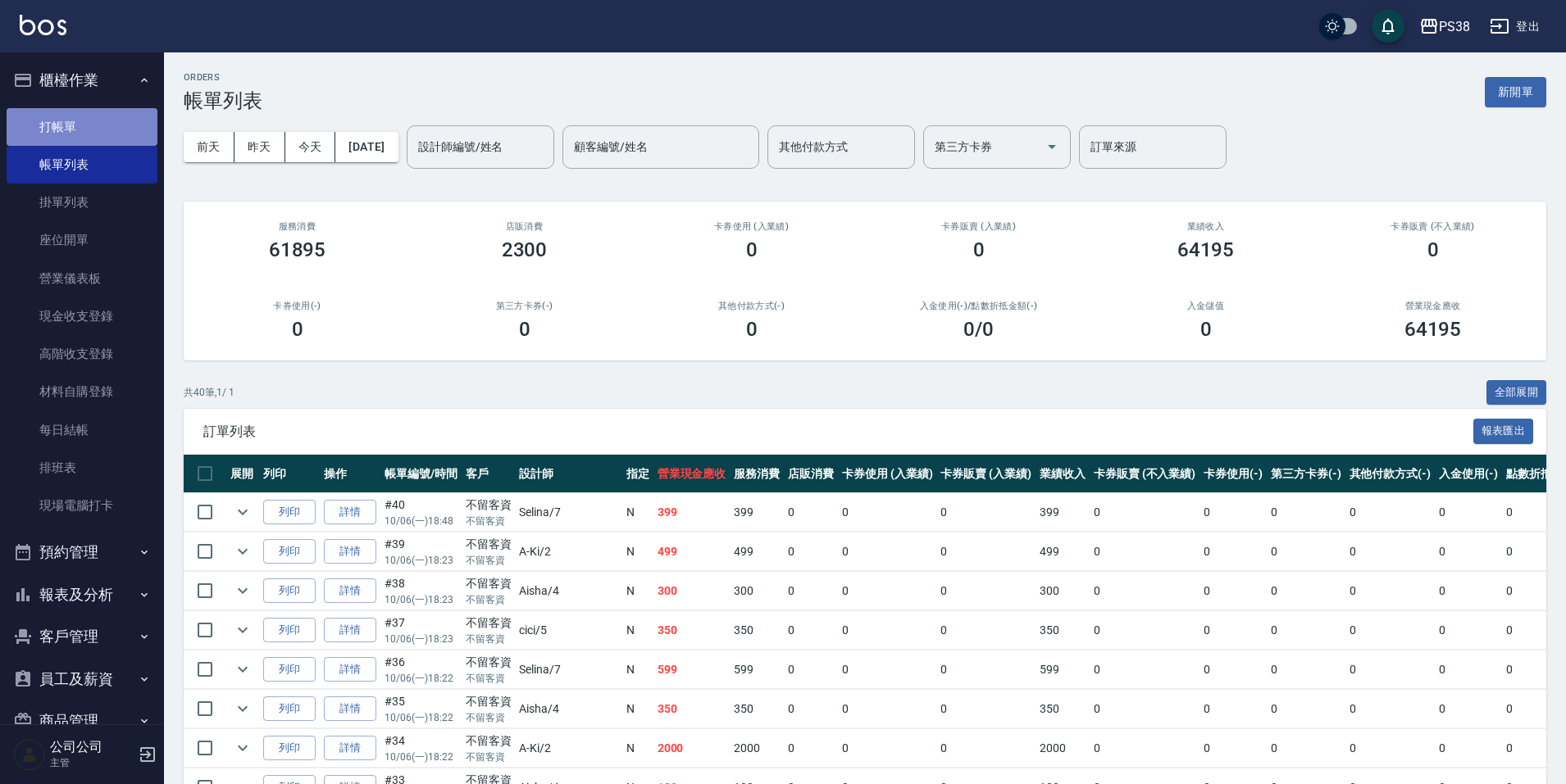
click at [117, 120] on link "打帳單" at bounding box center [82, 126] width 151 height 37
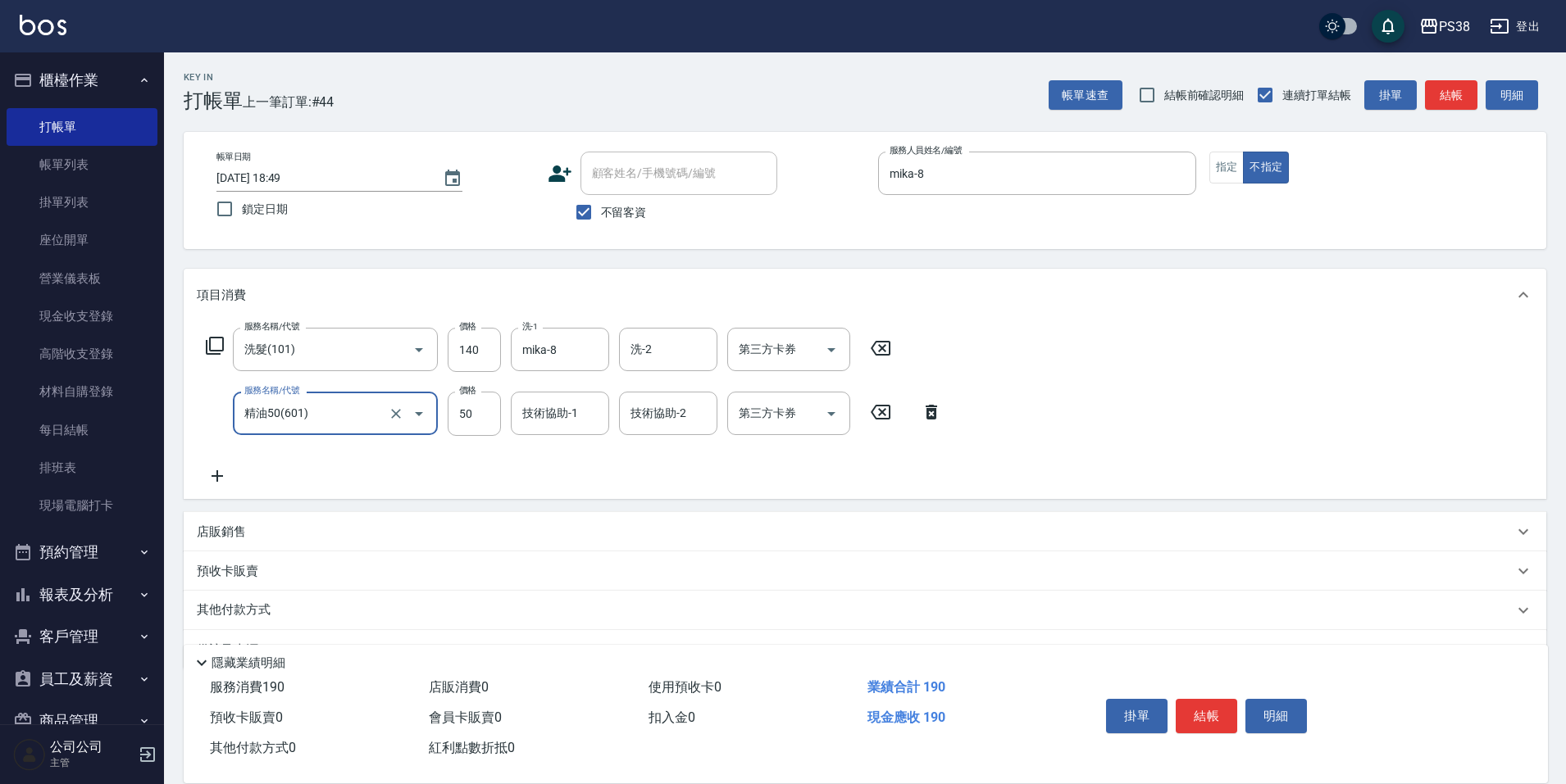
drag, startPoint x: 929, startPoint y: 413, endPoint x: 897, endPoint y: 402, distance: 33.8
click at [929, 413] on icon at bounding box center [931, 412] width 12 height 15
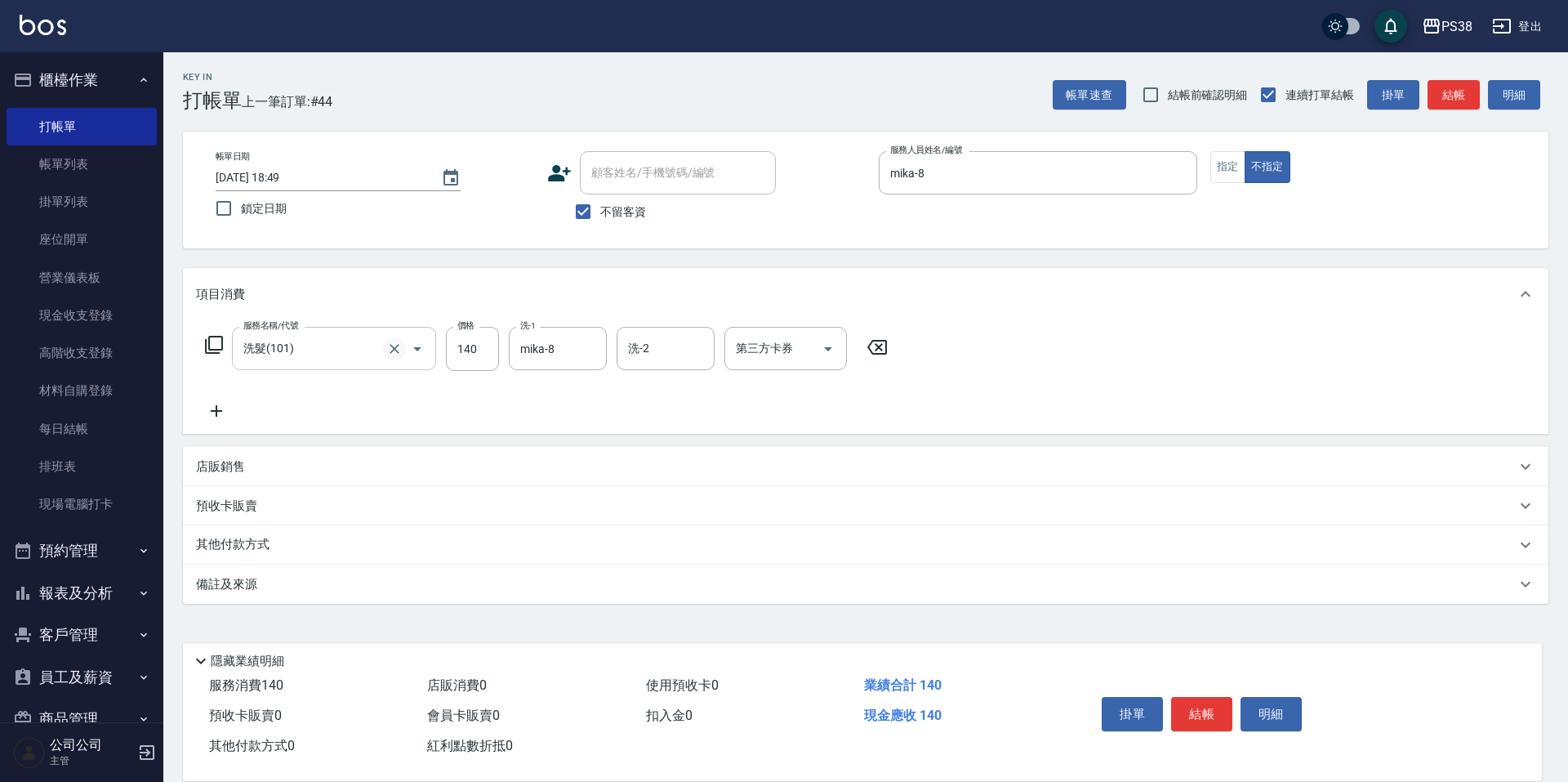
click at [394, 349] on icon "Clear" at bounding box center [394, 349] width 10 height 10
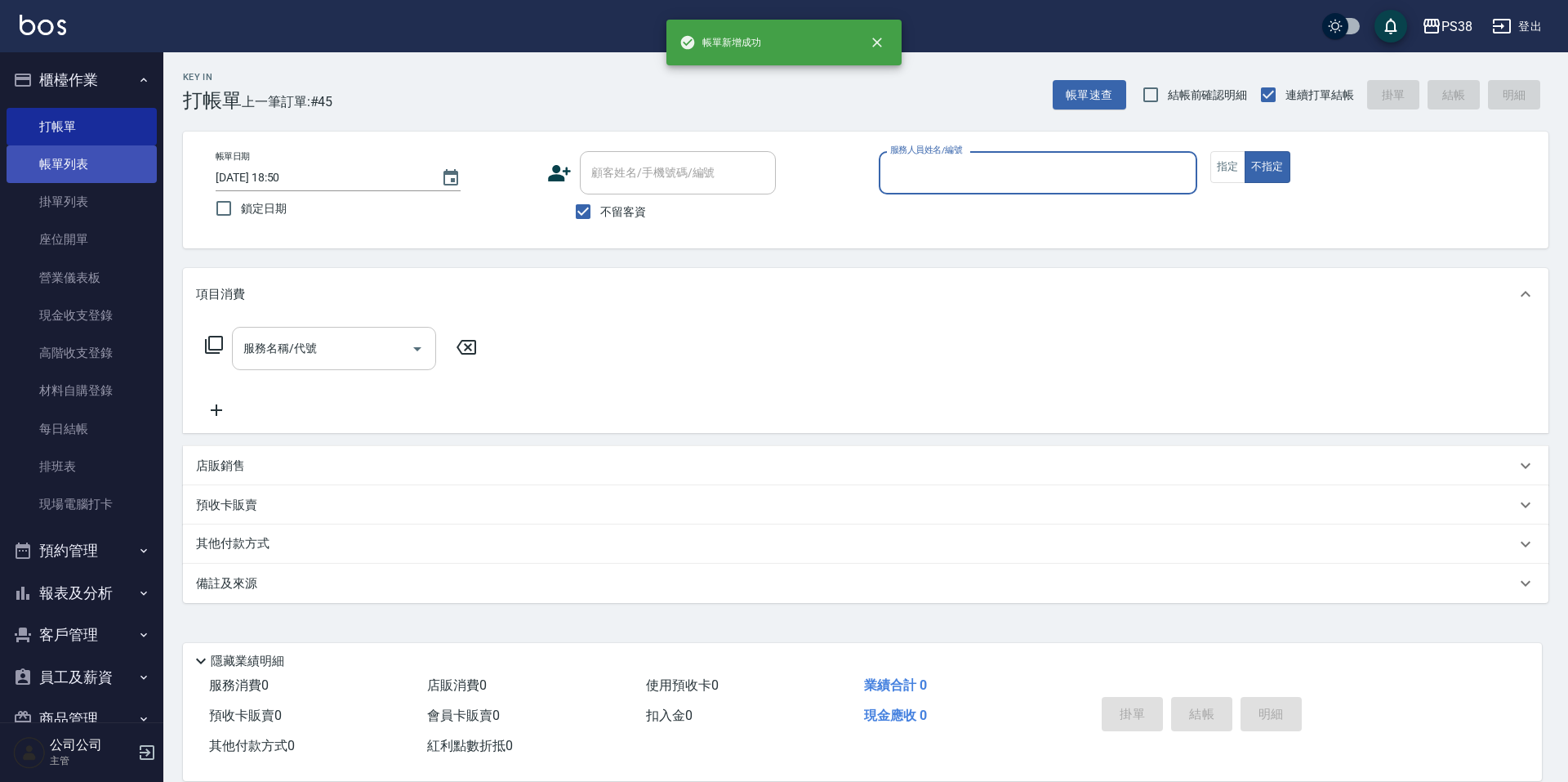
click at [112, 156] on link "帳單列表" at bounding box center [82, 164] width 151 height 37
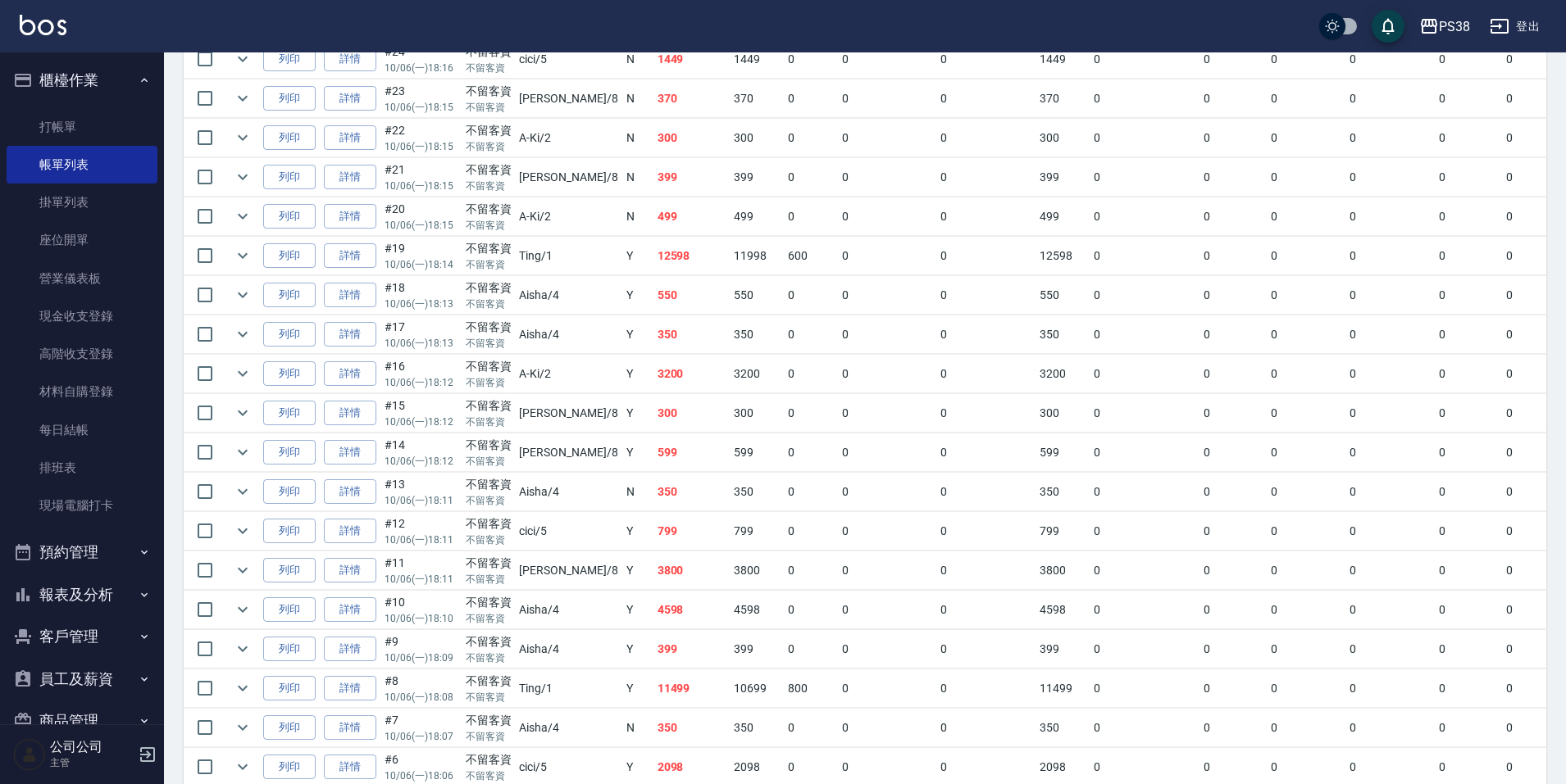
scroll to position [1556, 0]
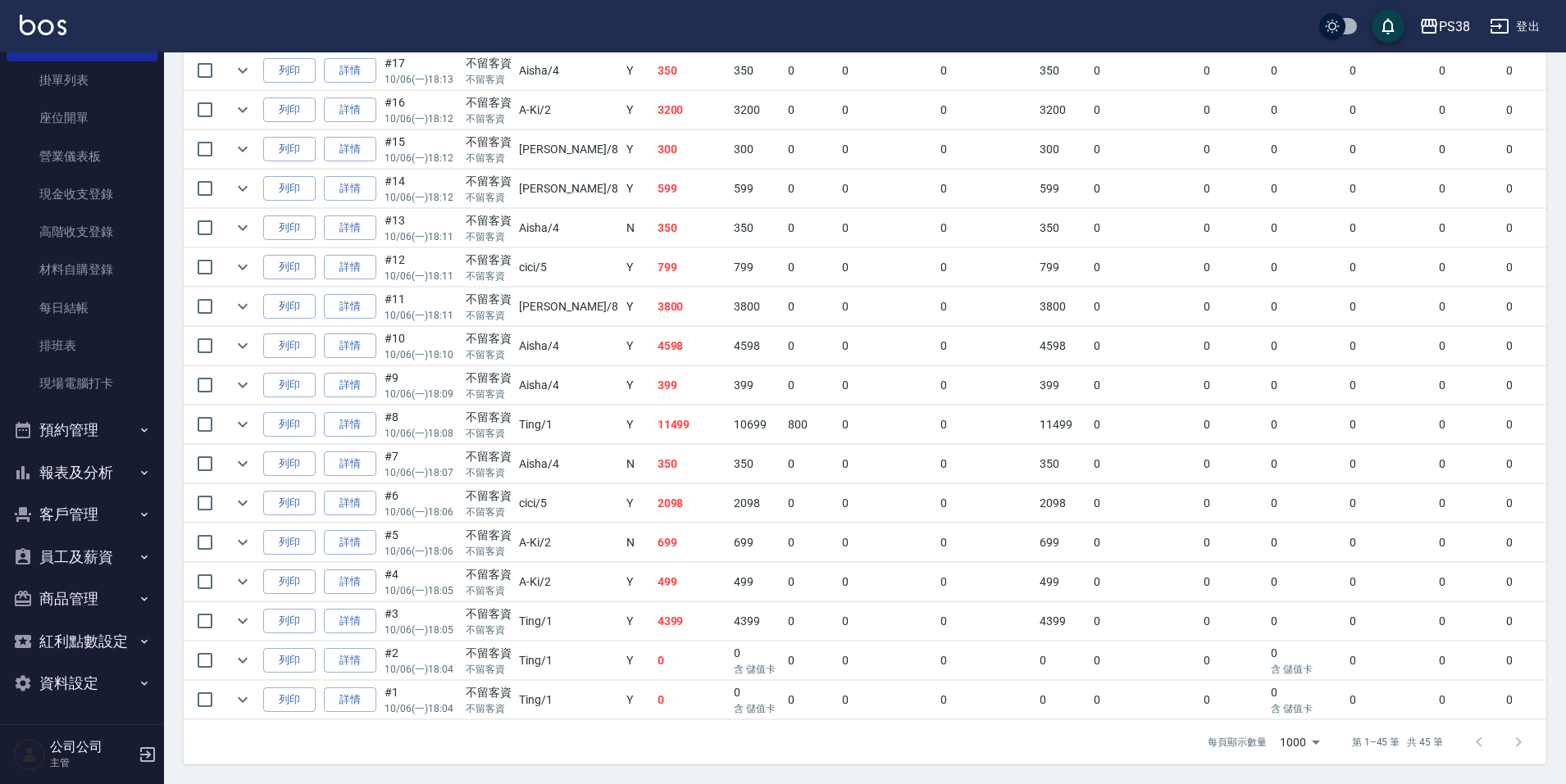
click at [91, 480] on button "報表及分析" at bounding box center [82, 472] width 151 height 42
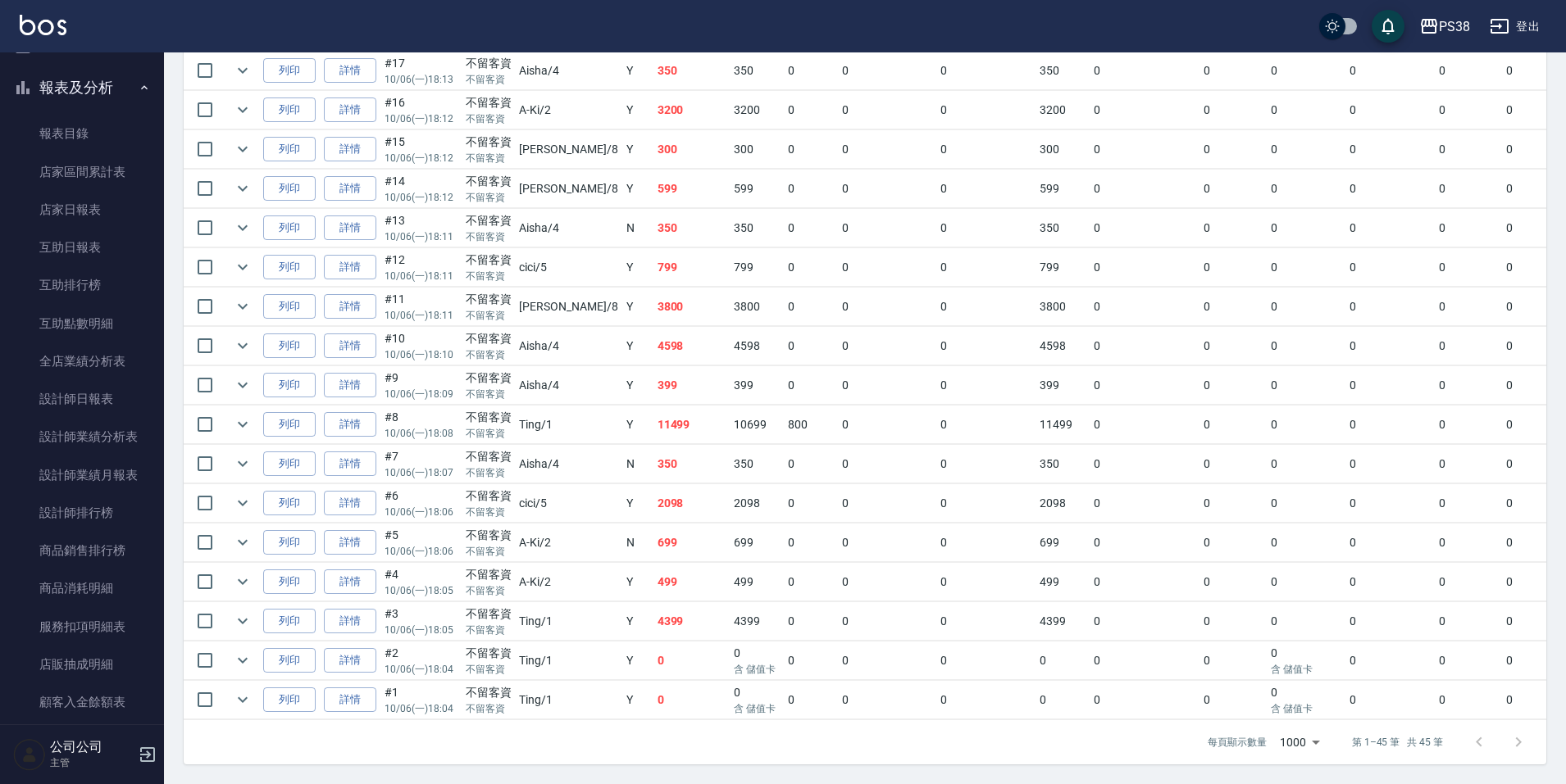
scroll to position [484, 0]
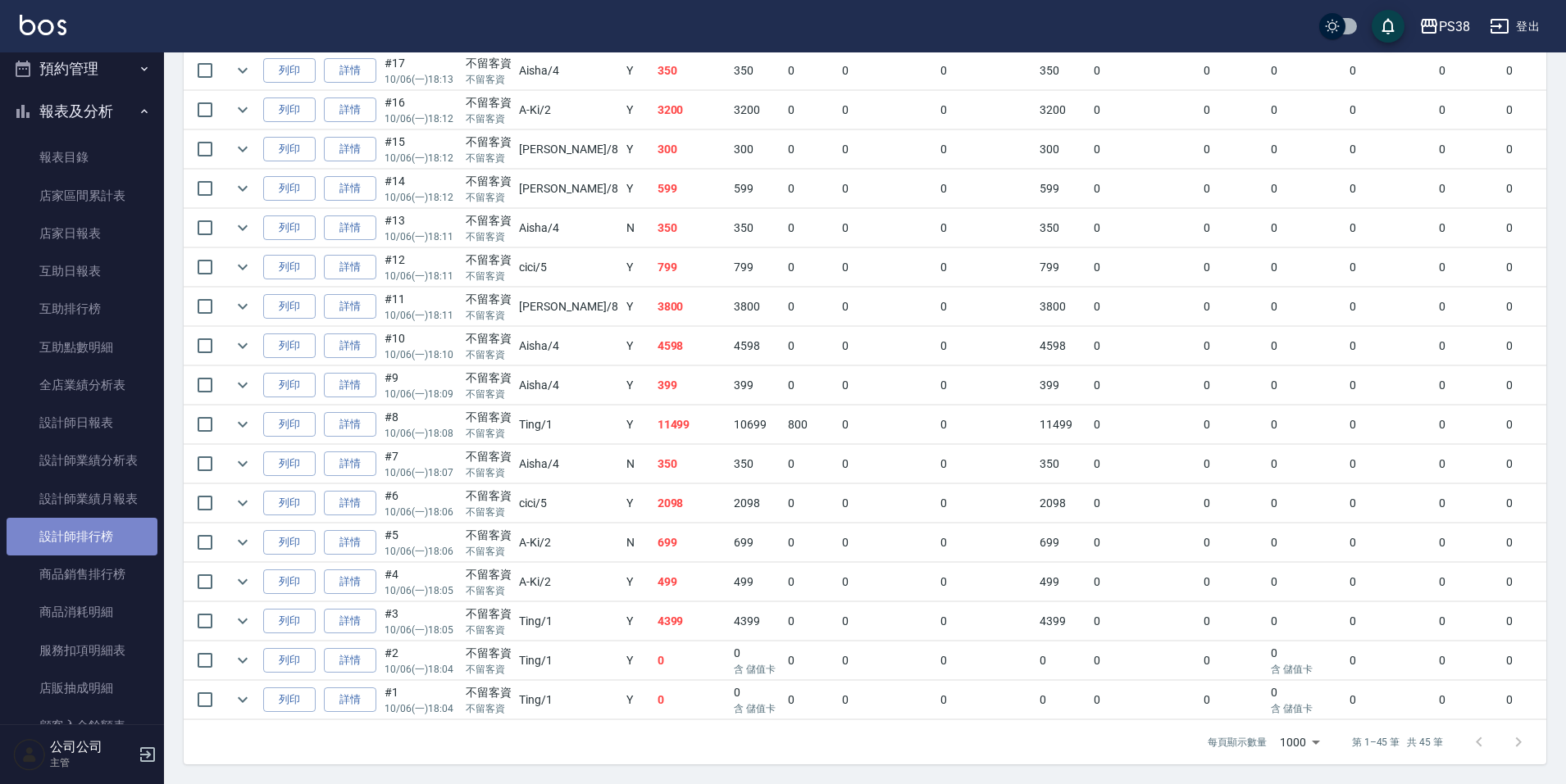
click at [120, 553] on link "設計師排行榜" at bounding box center [82, 536] width 151 height 37
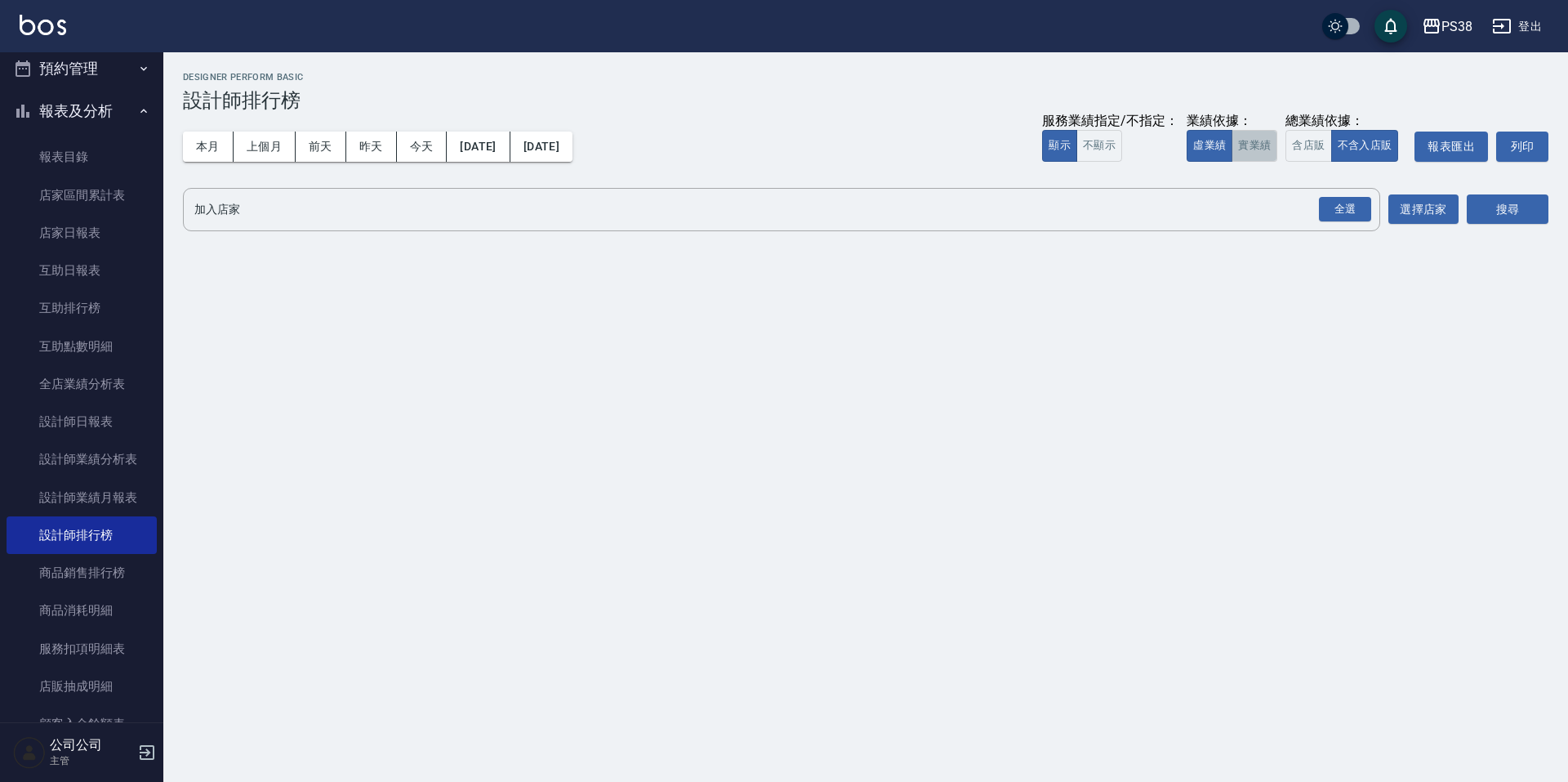
click at [1255, 155] on button "實業績" at bounding box center [1254, 146] width 45 height 32
click at [1355, 204] on div "全選" at bounding box center [1345, 209] width 52 height 26
click at [1492, 205] on button "搜尋" at bounding box center [1508, 210] width 82 height 31
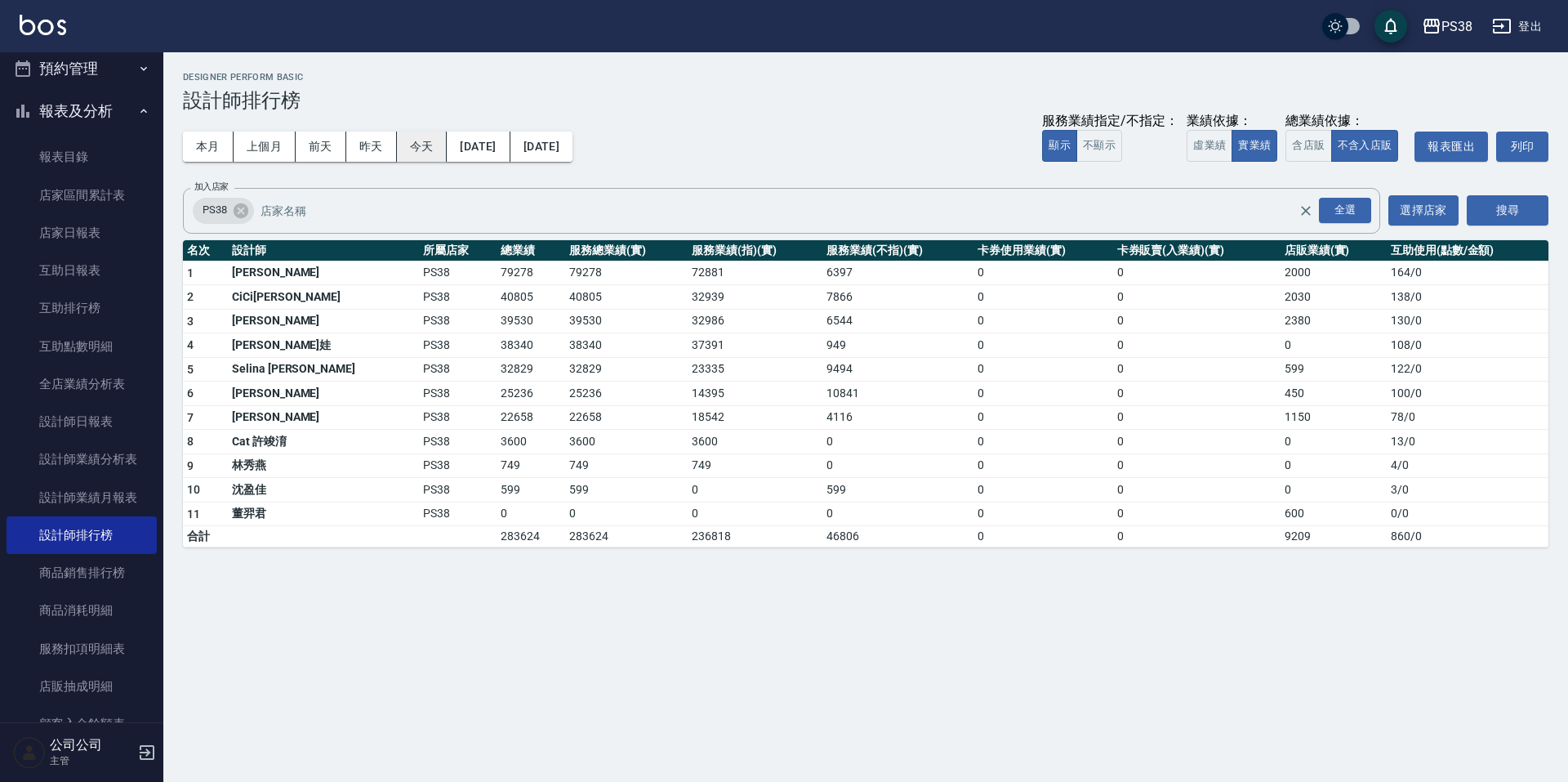
click at [429, 148] on button "今天" at bounding box center [422, 146] width 50 height 31
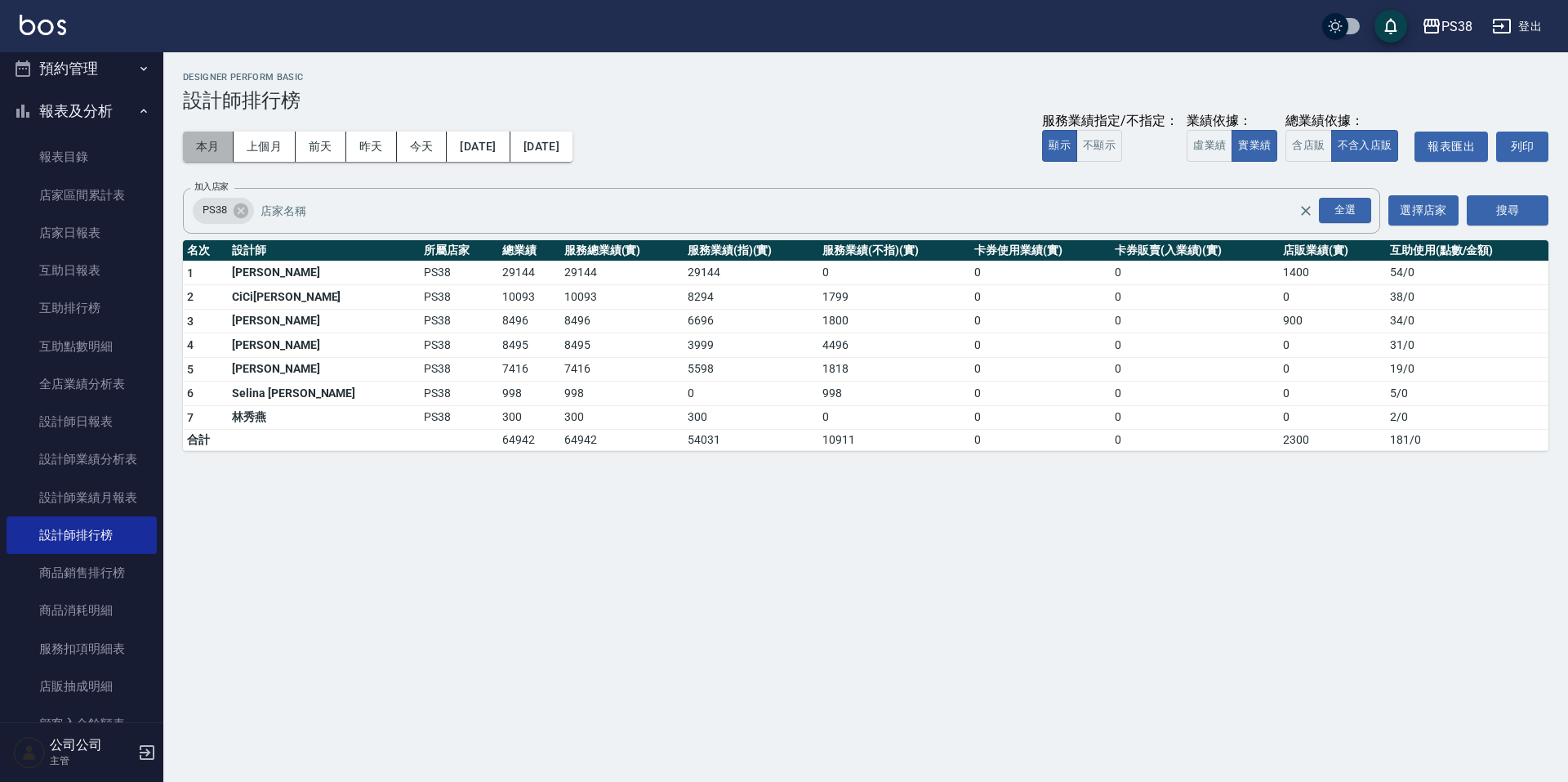
click at [218, 143] on button "本月" at bounding box center [208, 146] width 50 height 31
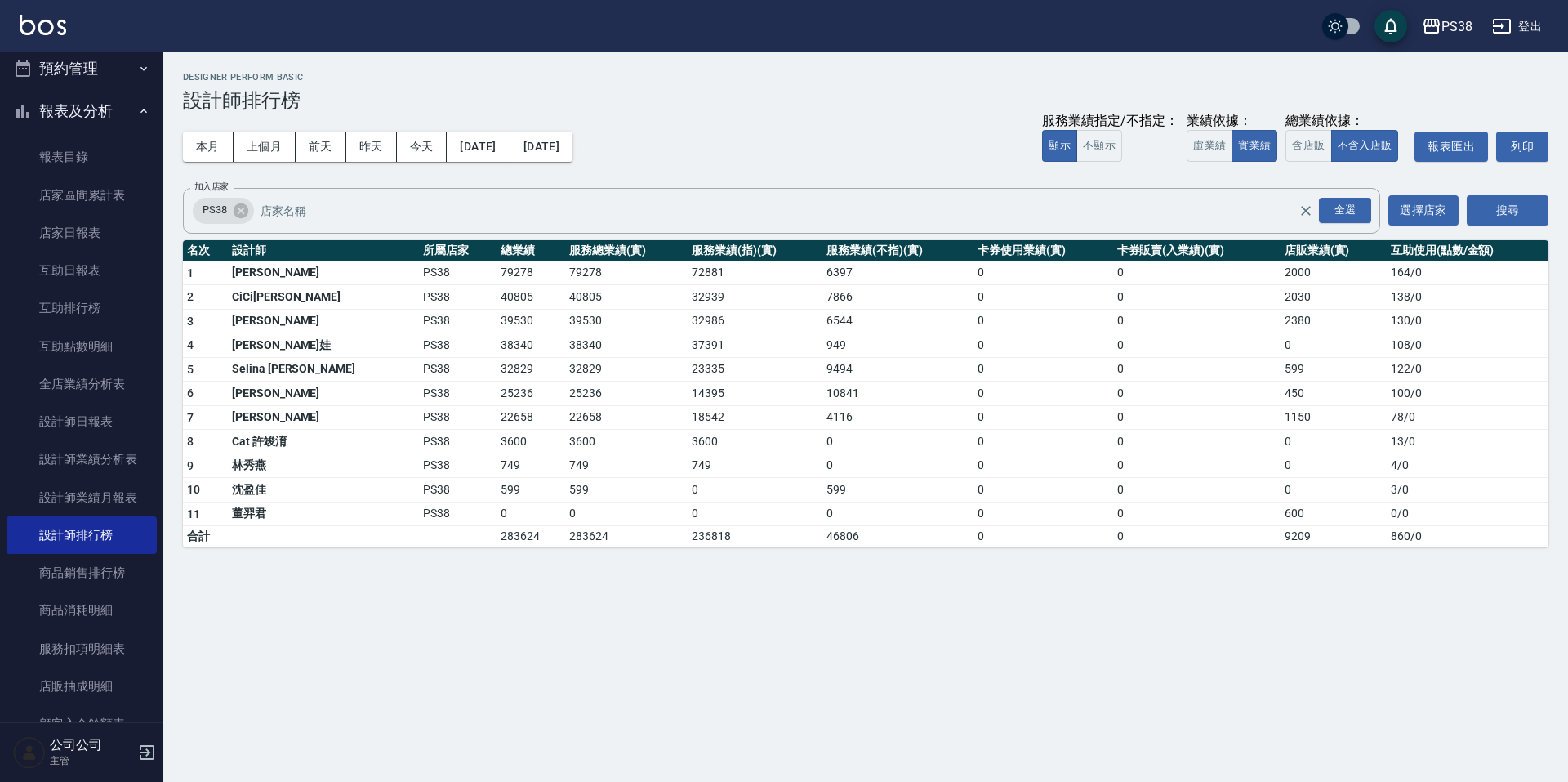
click at [94, 104] on button "報表及分析" at bounding box center [82, 111] width 151 height 42
